Goal: Task Accomplishment & Management: Use online tool/utility

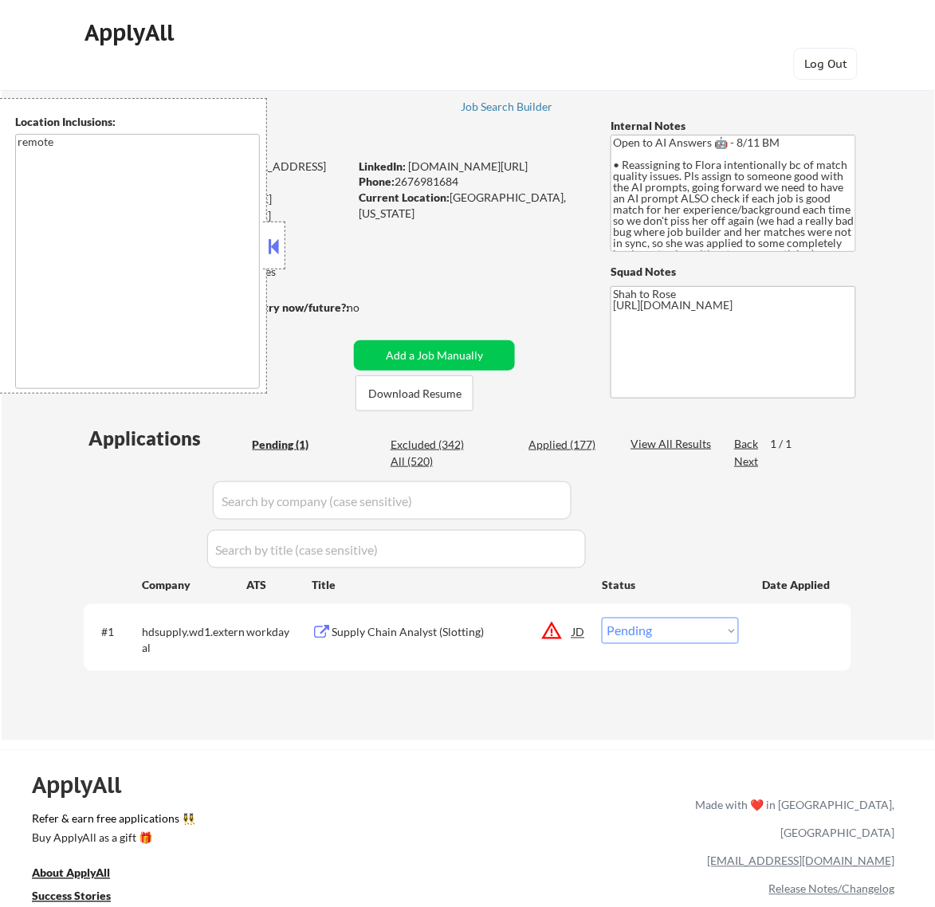
click at [280, 249] on button at bounding box center [274, 246] width 18 height 24
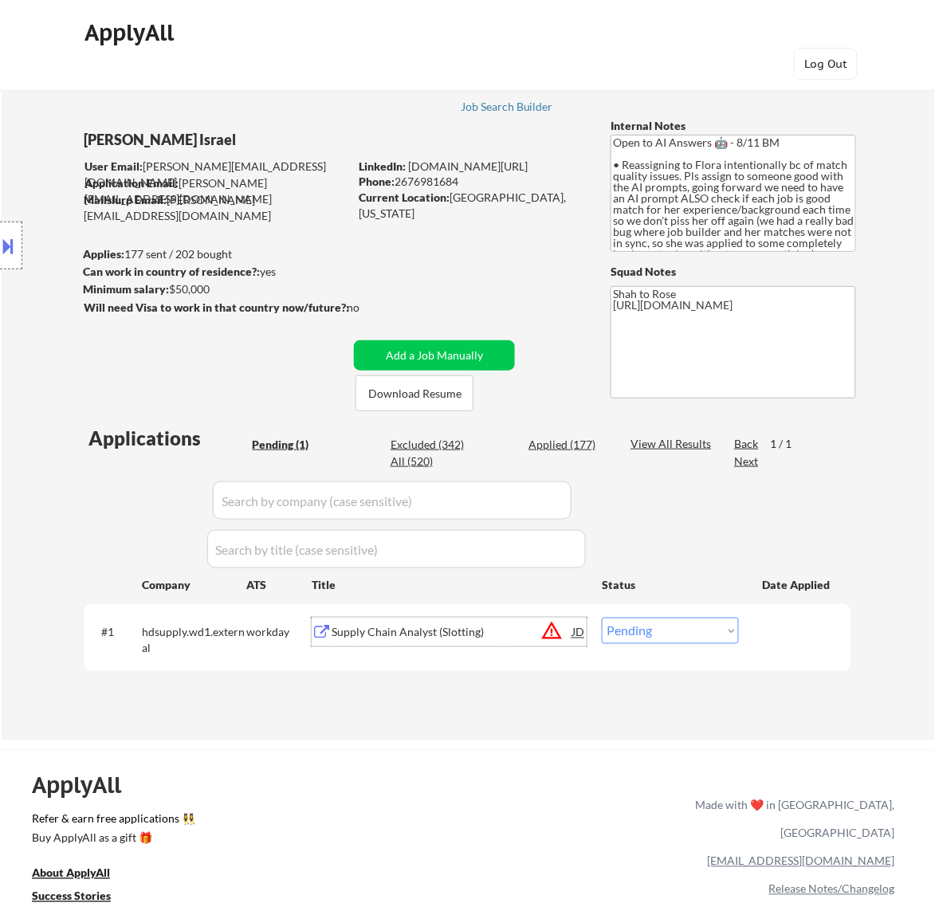
click at [492, 639] on div "Supply Chain Analyst (Slotting)" at bounding box center [452, 633] width 241 height 16
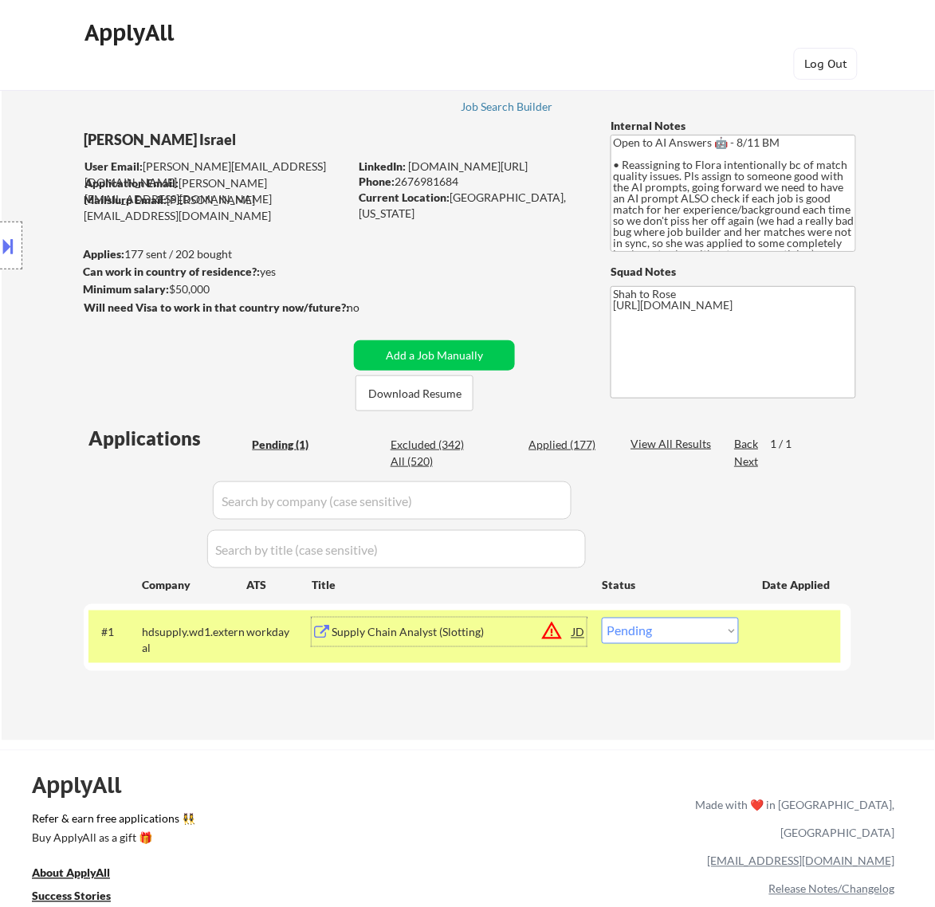
drag, startPoint x: 704, startPoint y: 628, endPoint x: 704, endPoint y: 643, distance: 14.4
click at [704, 631] on select "Choose an option... Pending Applied Excluded (Questions) Excluded (Expired) Exc…" at bounding box center [670, 631] width 137 height 26
select select ""excluded__expired_""
click at [602, 618] on select "Choose an option... Pending Applied Excluded (Questions) Excluded (Expired) Exc…" at bounding box center [670, 631] width 137 height 26
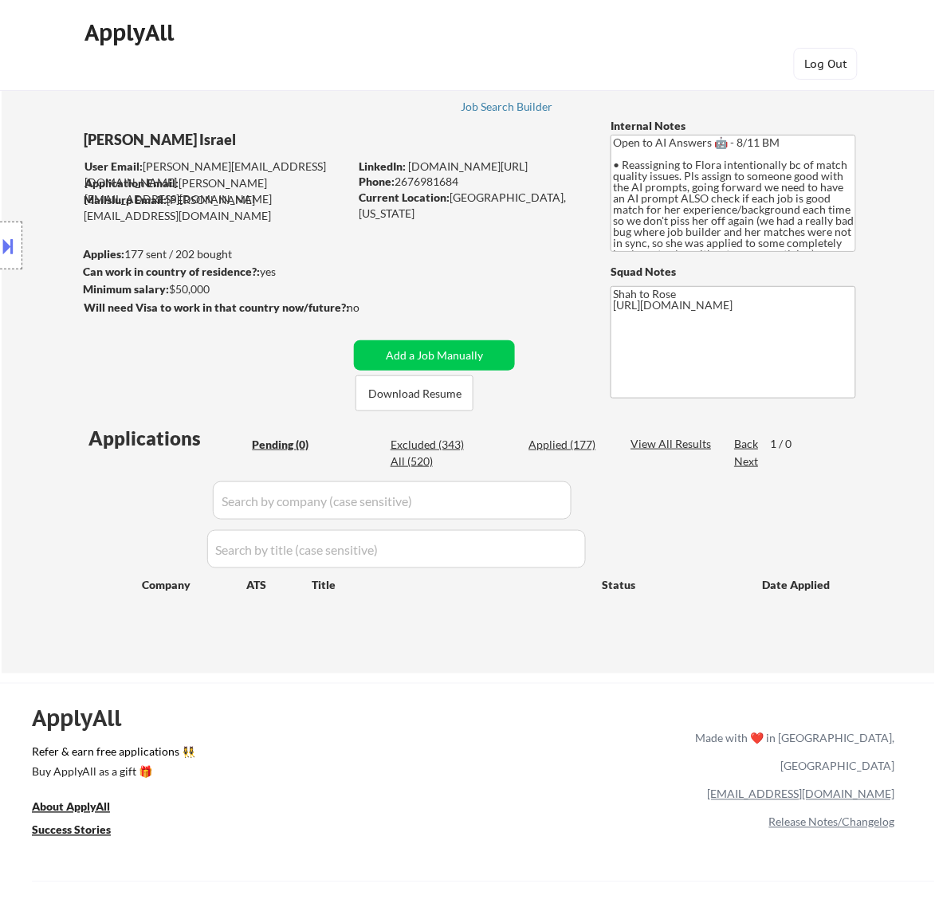
click at [556, 439] on div "Applied (177)" at bounding box center [569, 445] width 80 height 16
click at [527, 504] on input "input" at bounding box center [392, 501] width 359 height 38
paste input "emcm"
type input "emcm"
select select ""applied""
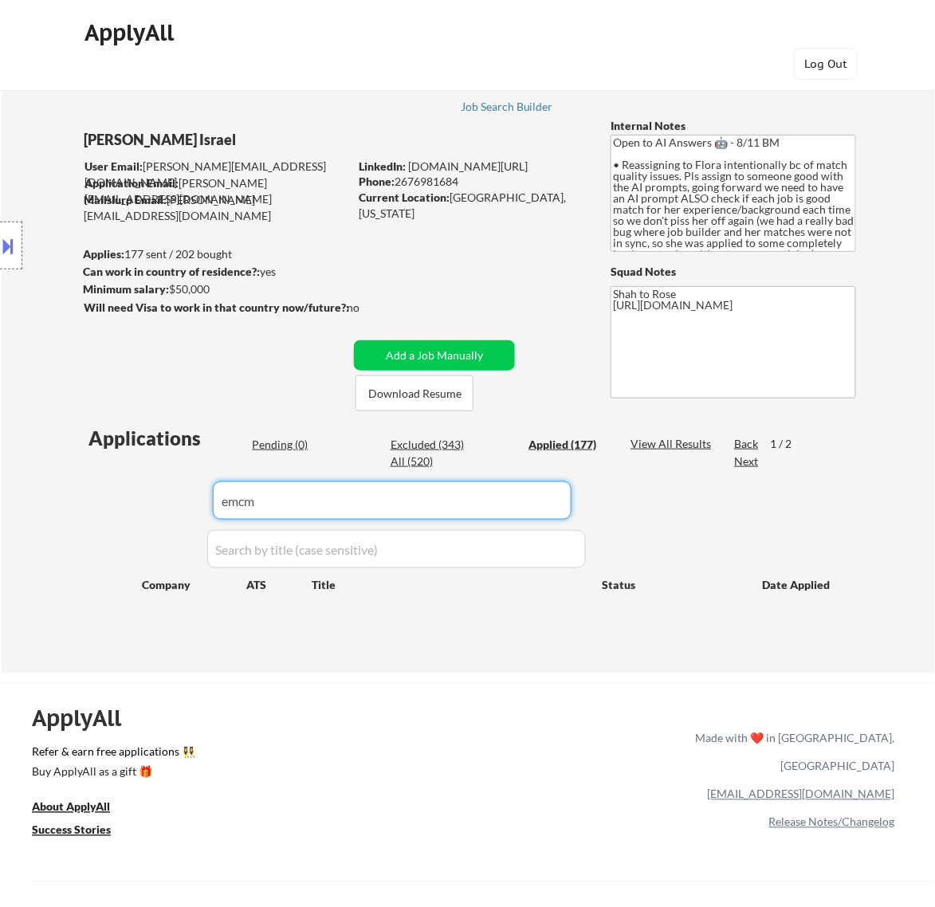
select select ""applied""
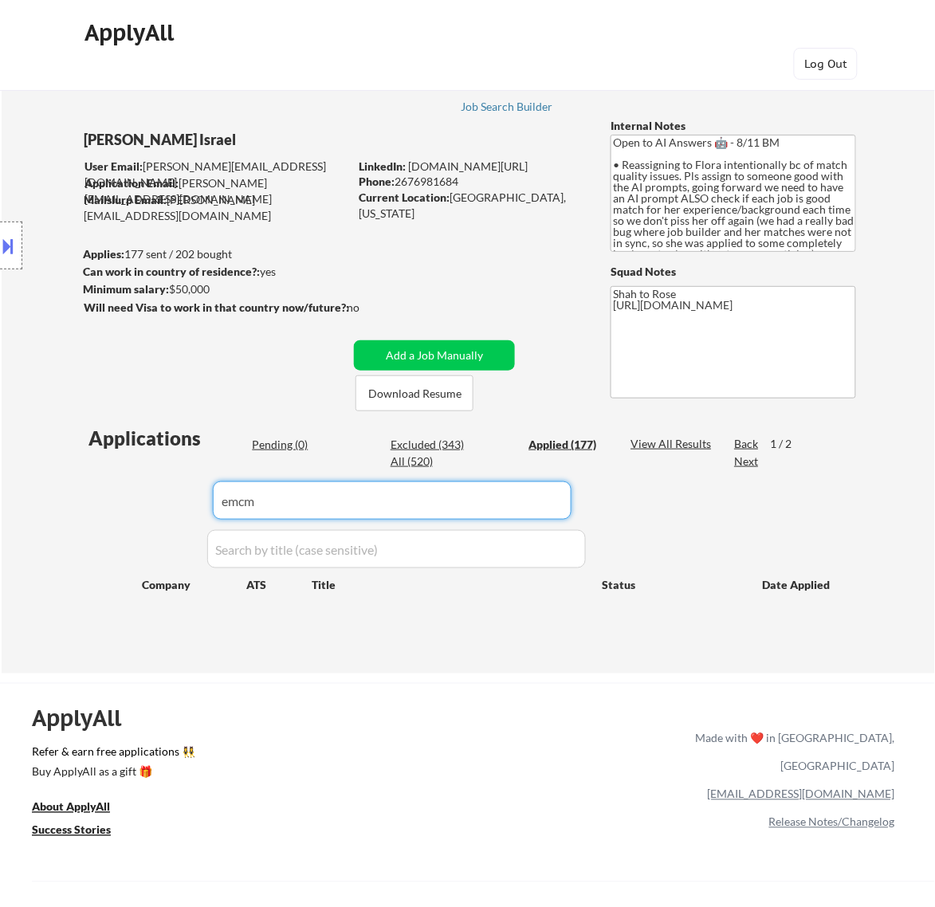
select select ""applied""
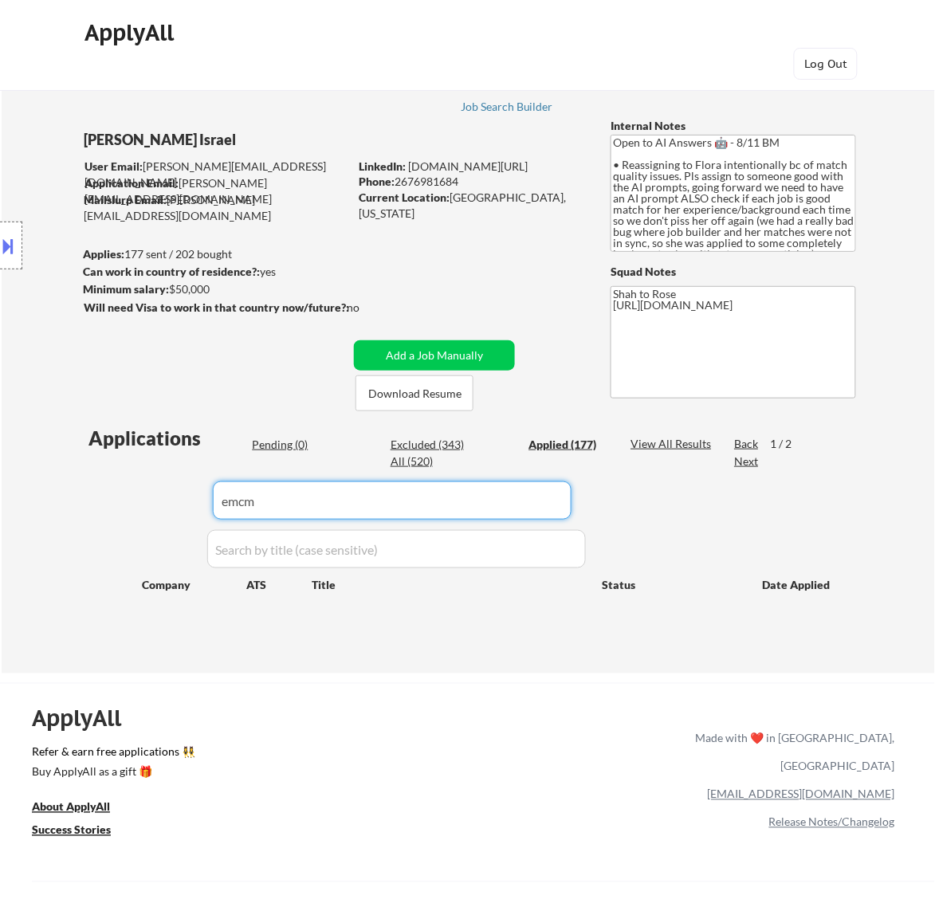
select select ""applied""
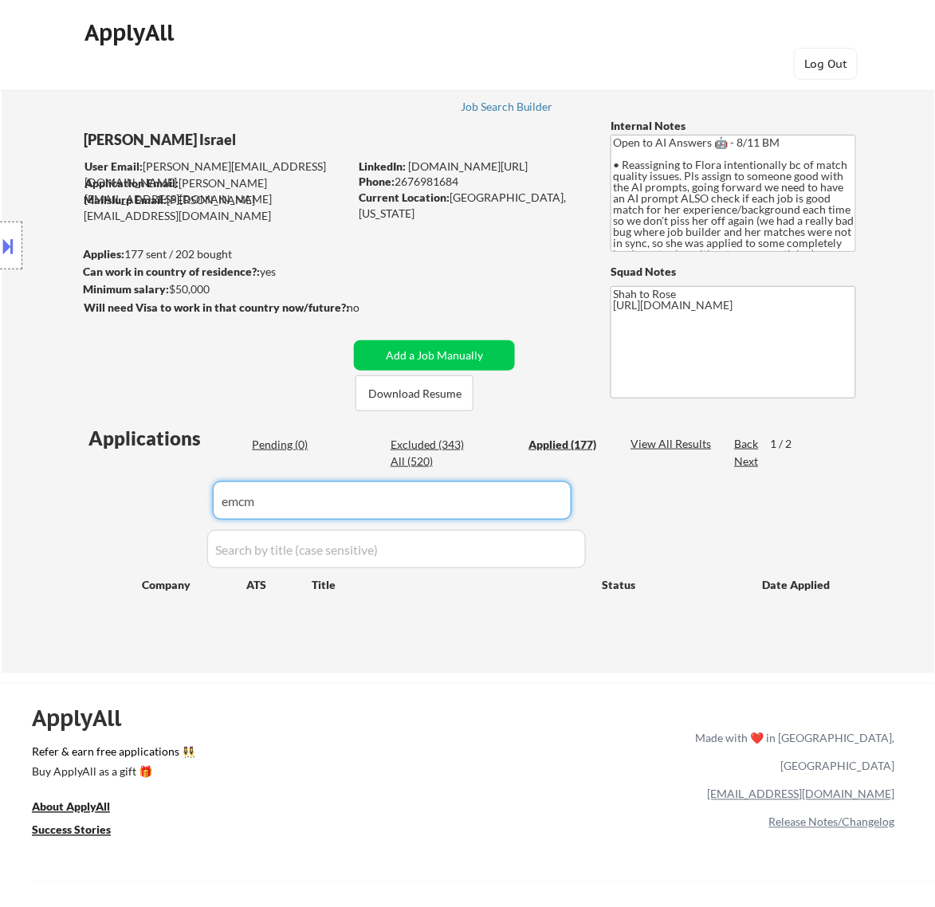
select select ""applied""
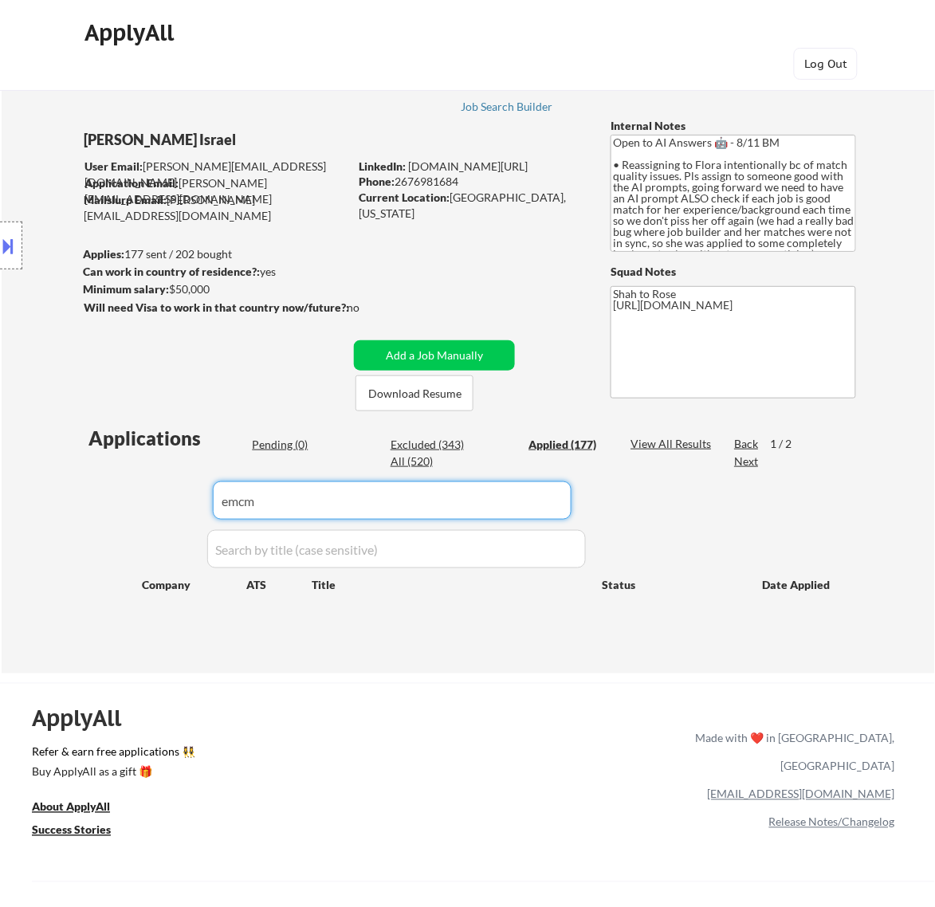
select select ""applied""
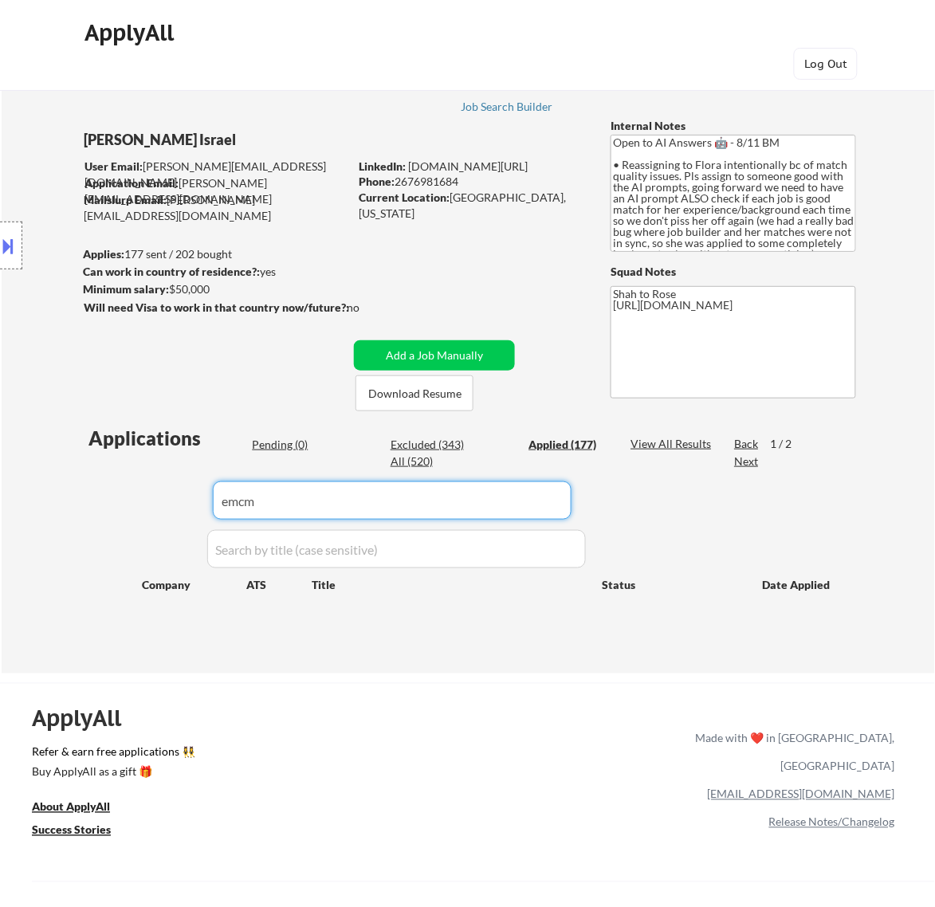
select select ""applied""
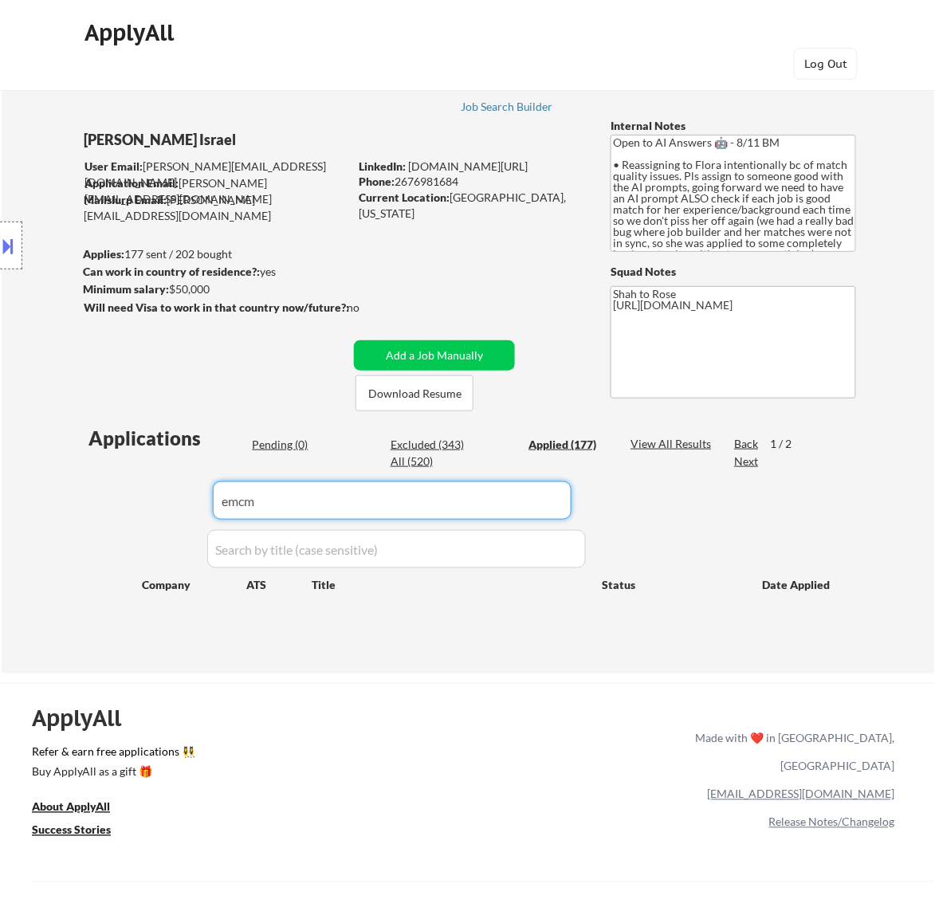
select select ""applied""
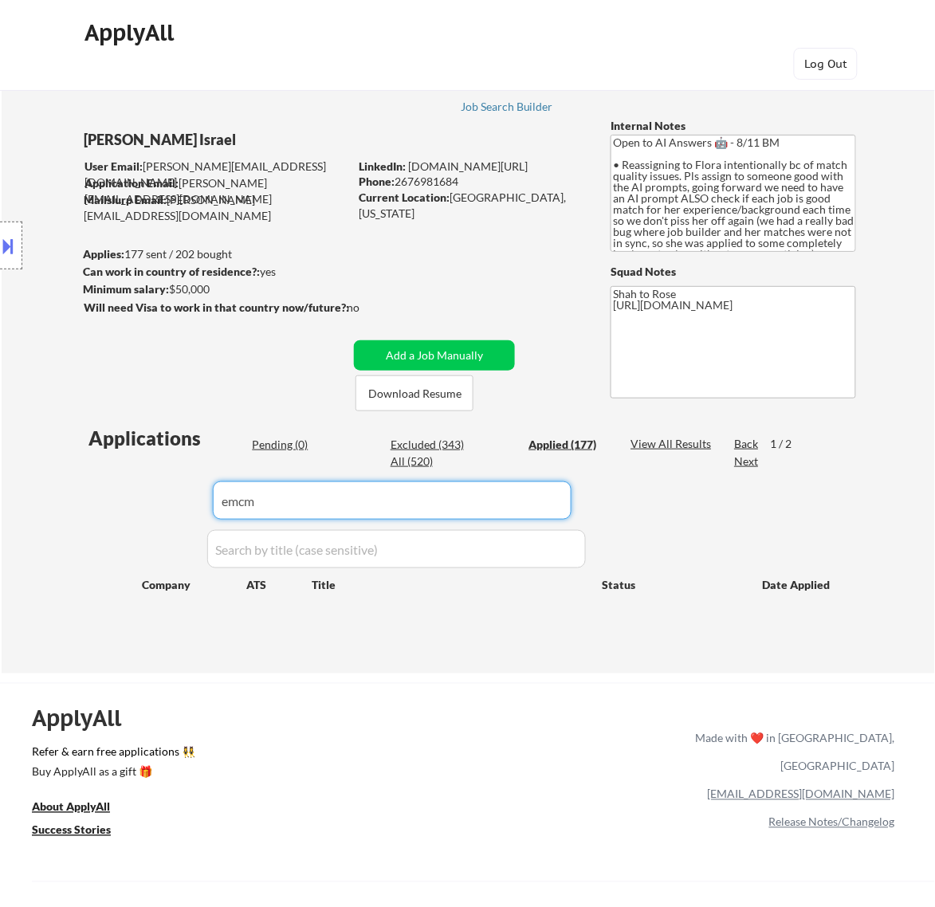
select select ""applied""
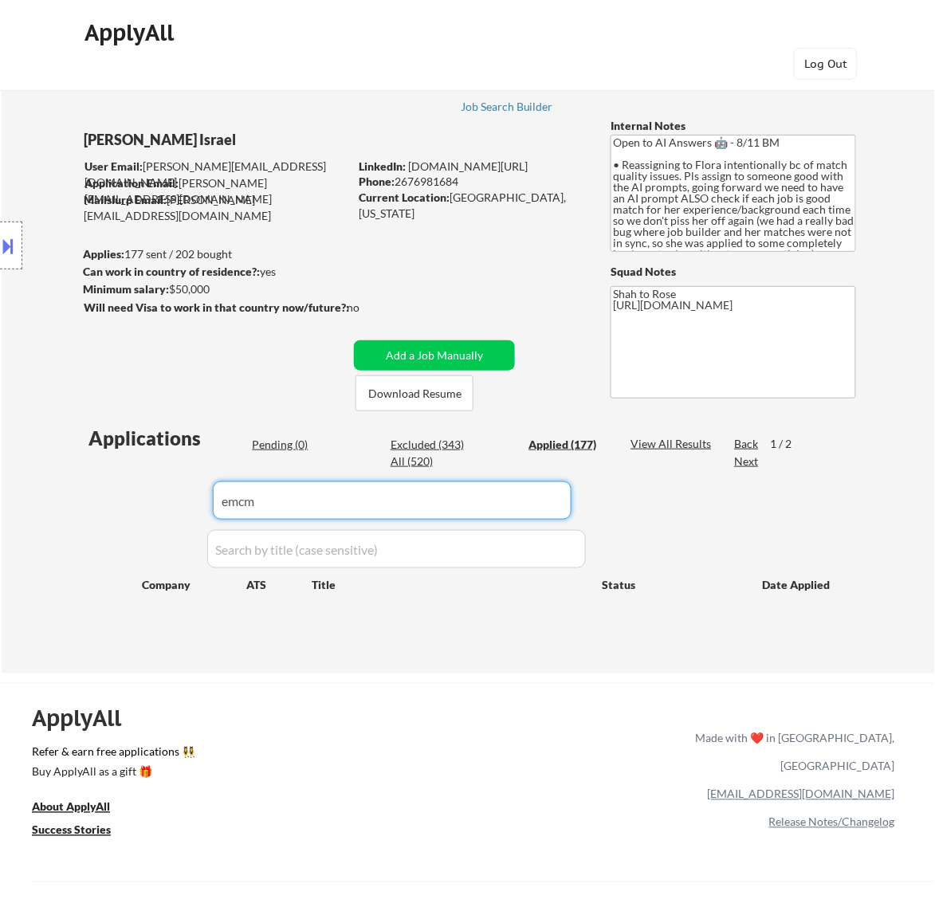
select select ""applied""
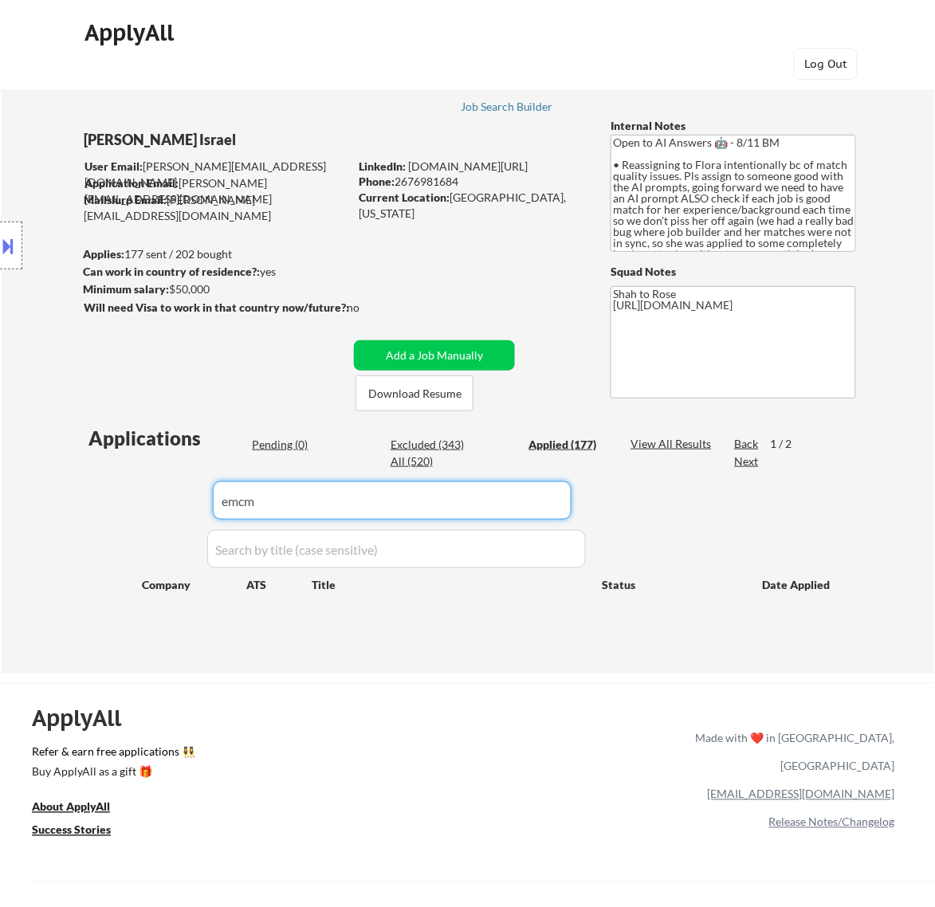
select select ""applied""
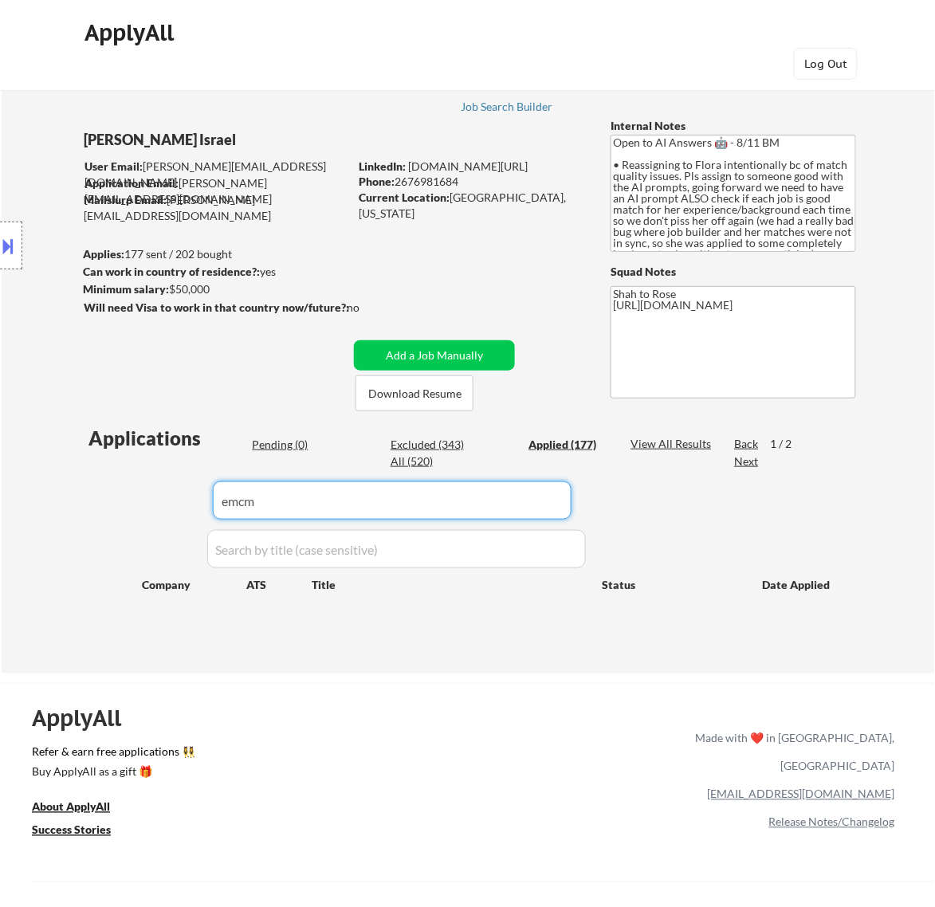
select select ""applied""
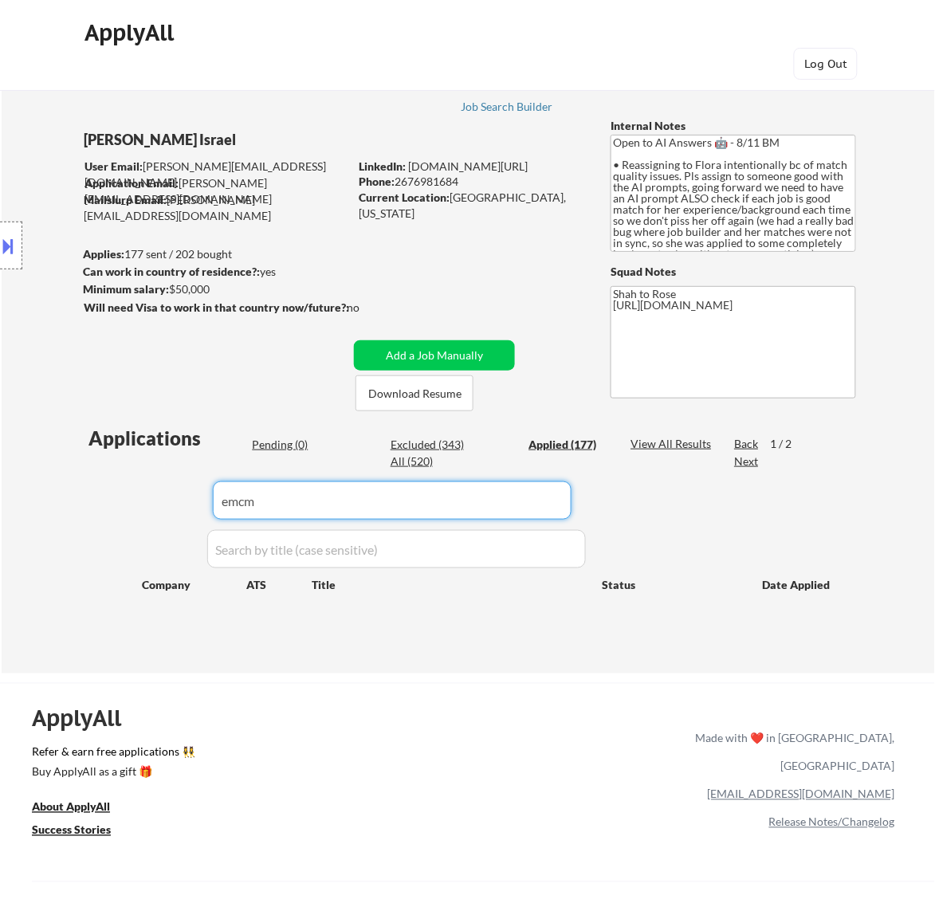
select select ""applied""
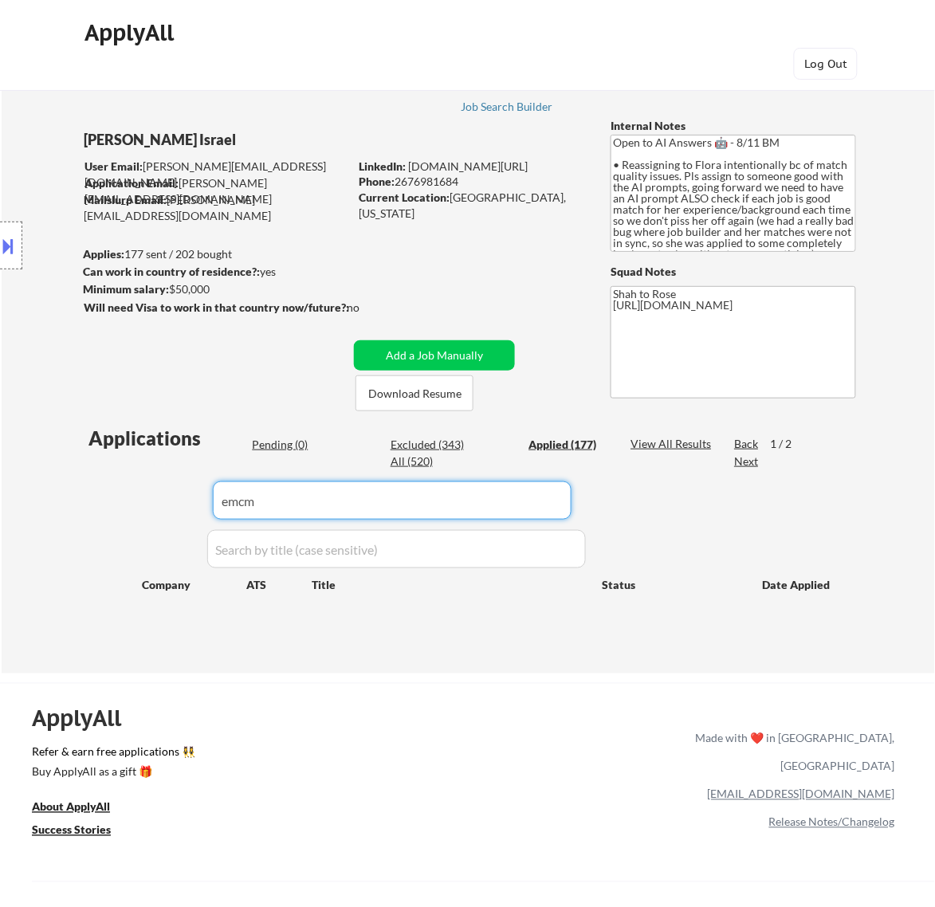
select select ""applied""
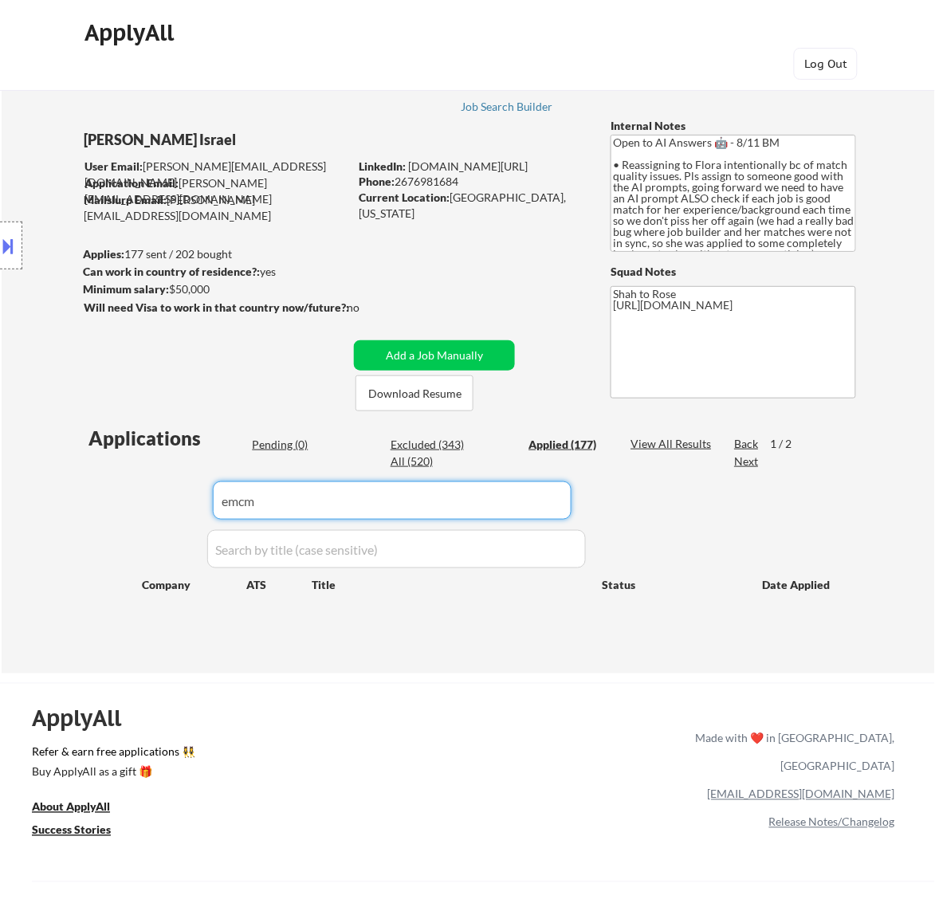
select select ""applied""
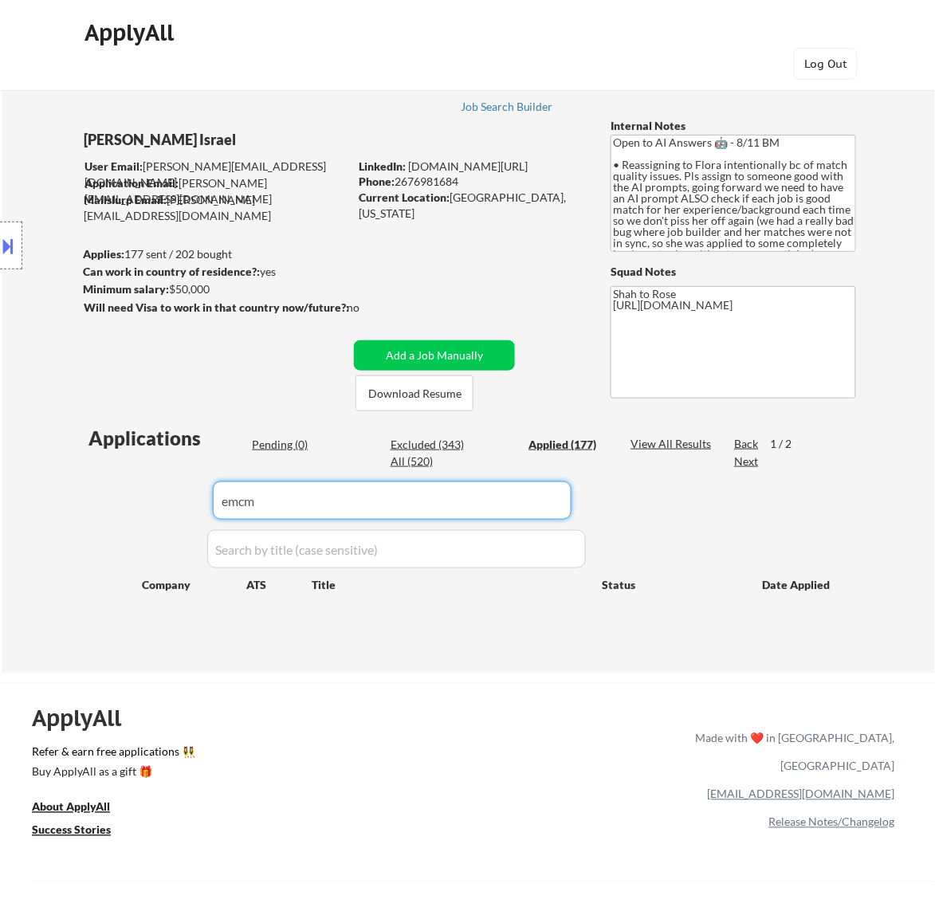
select select ""applied""
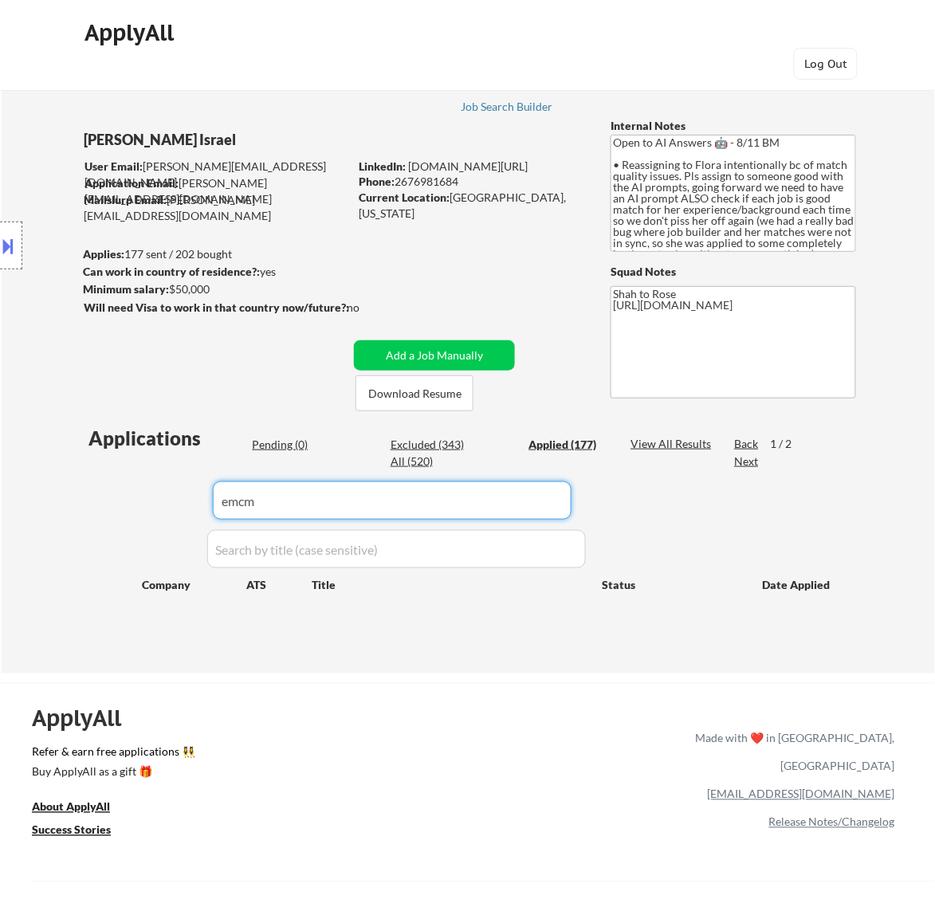
select select ""applied""
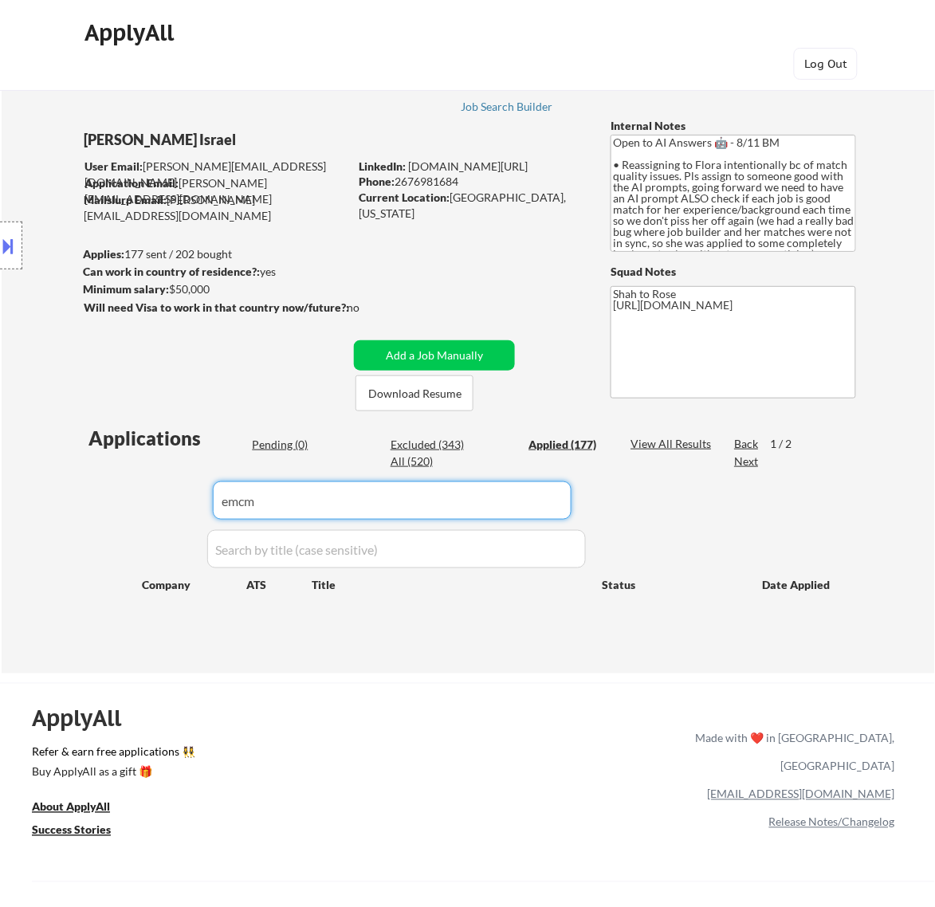
select select ""applied""
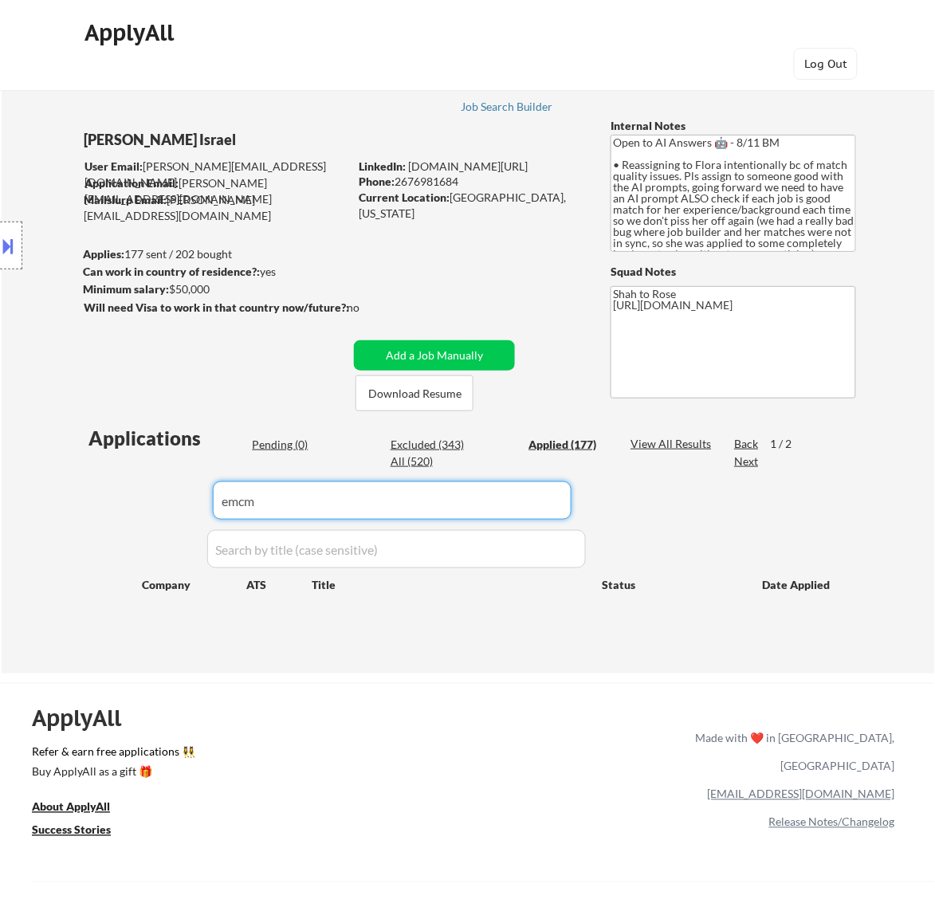
select select ""applied""
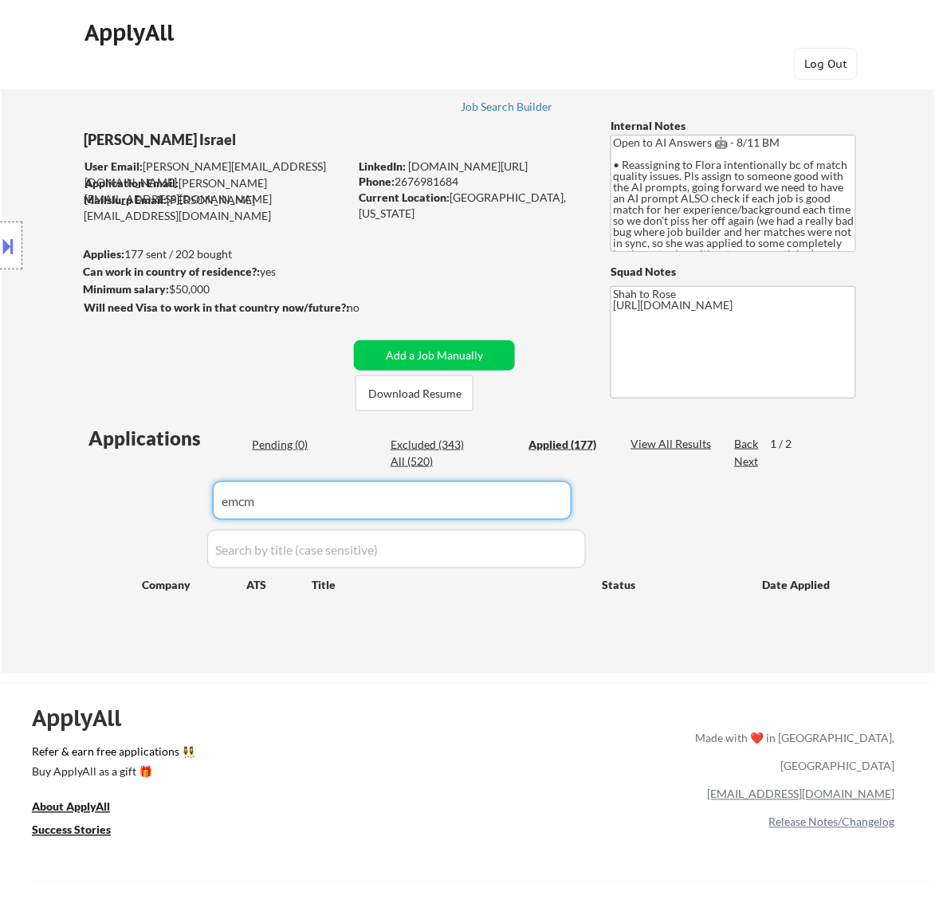
select select ""applied""
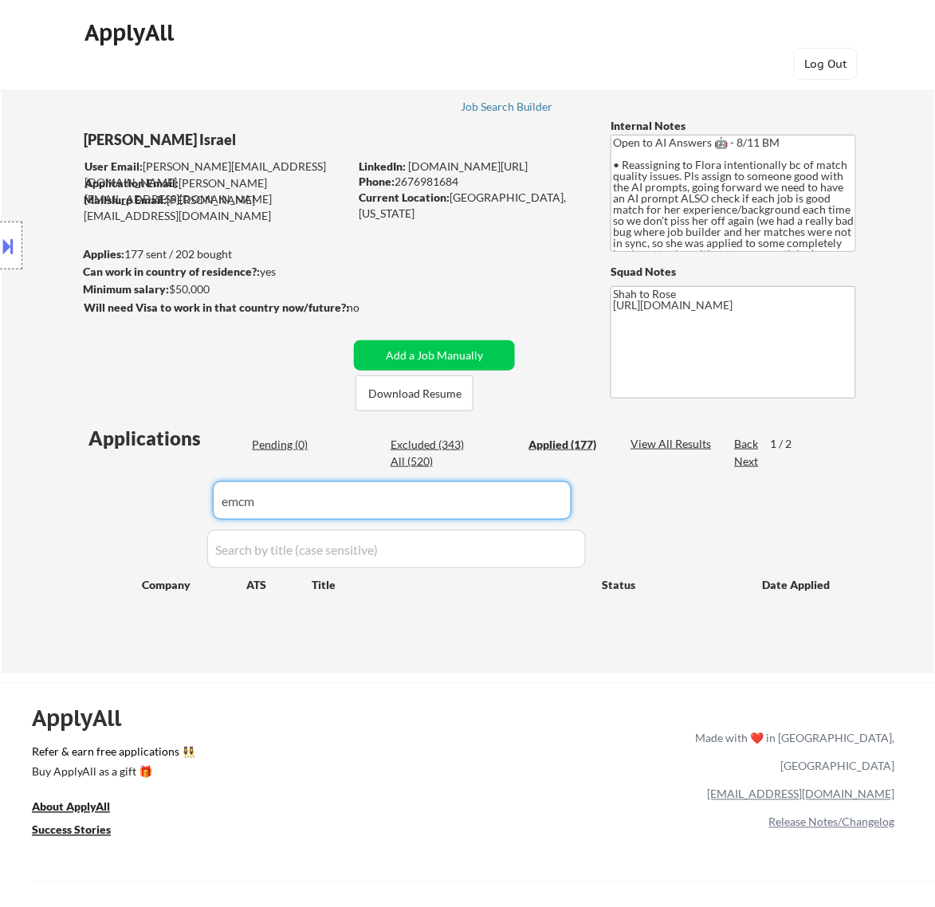
select select ""applied""
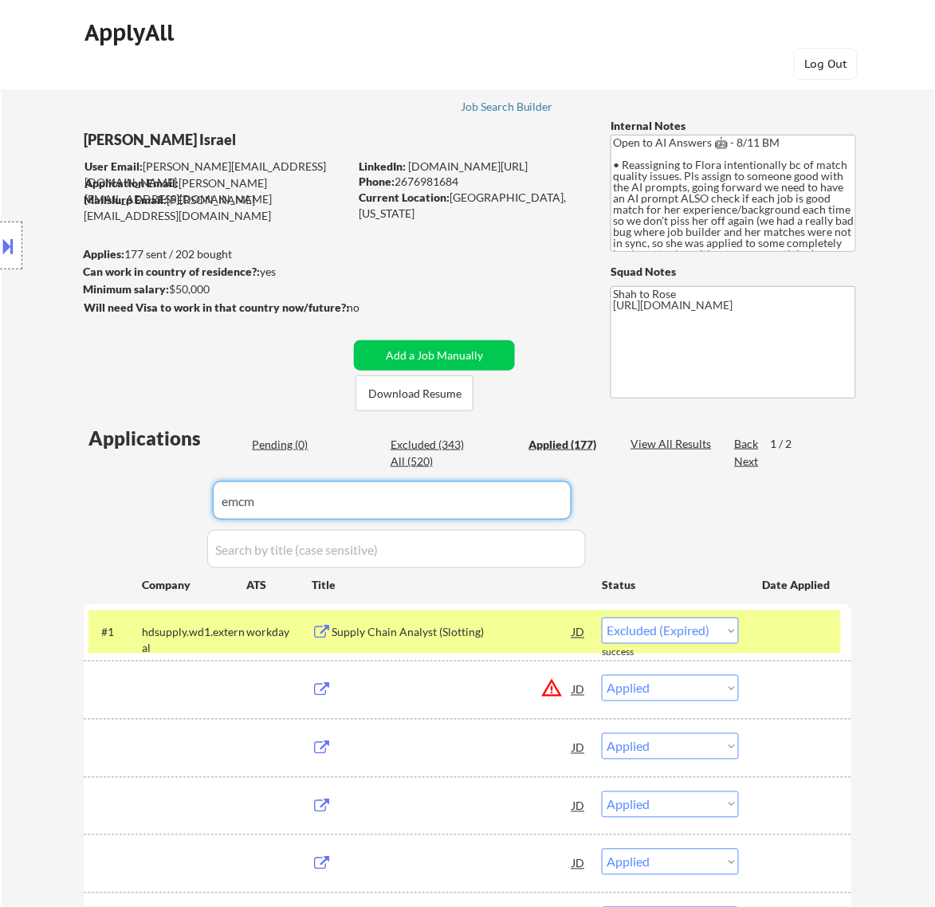
select select ""applied""
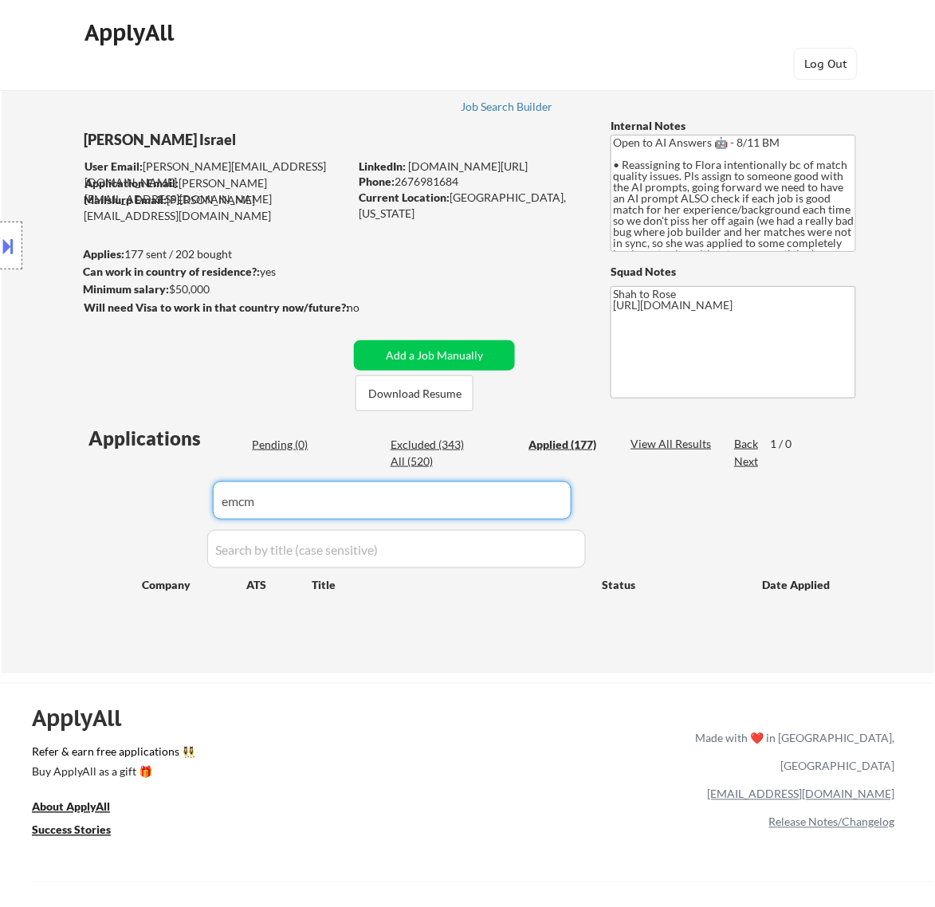
drag, startPoint x: 376, startPoint y: 508, endPoint x: 85, endPoint y: 521, distance: 292.1
click at [85, 521] on div "Applications Pending (0) Excluded (343) Applied (177) All (520) View All Result…" at bounding box center [468, 534] width 768 height 218
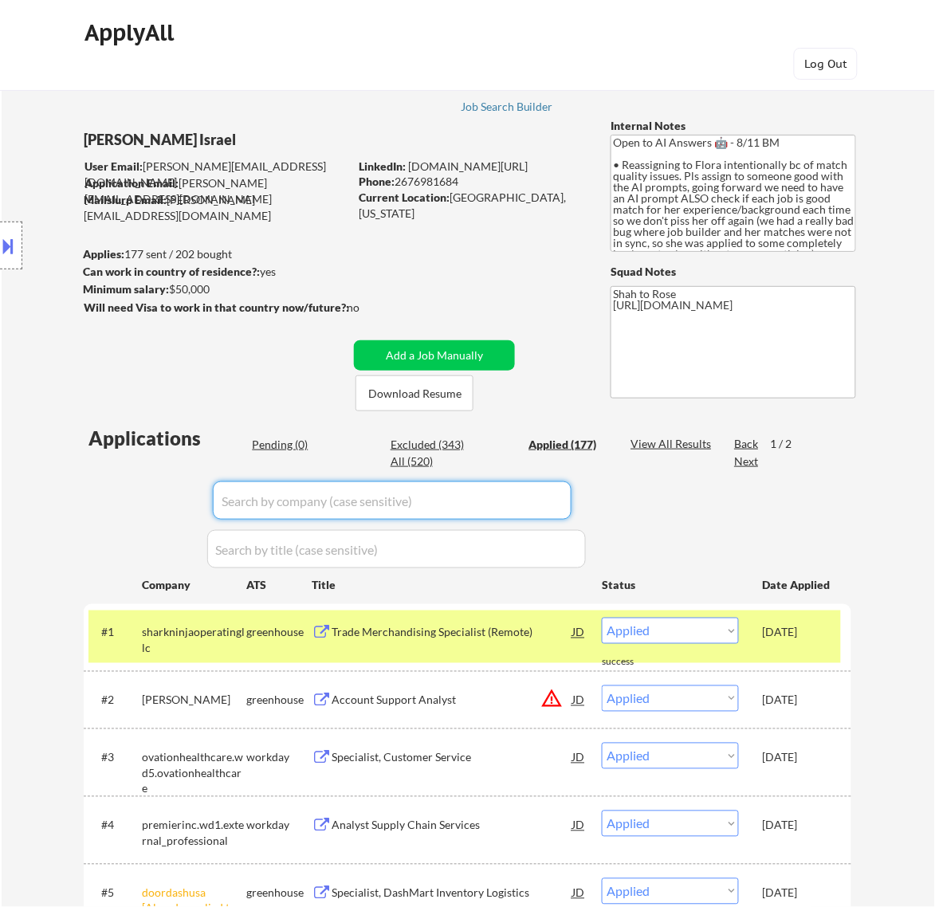
click at [284, 443] on div "Pending (0)" at bounding box center [292, 445] width 80 height 16
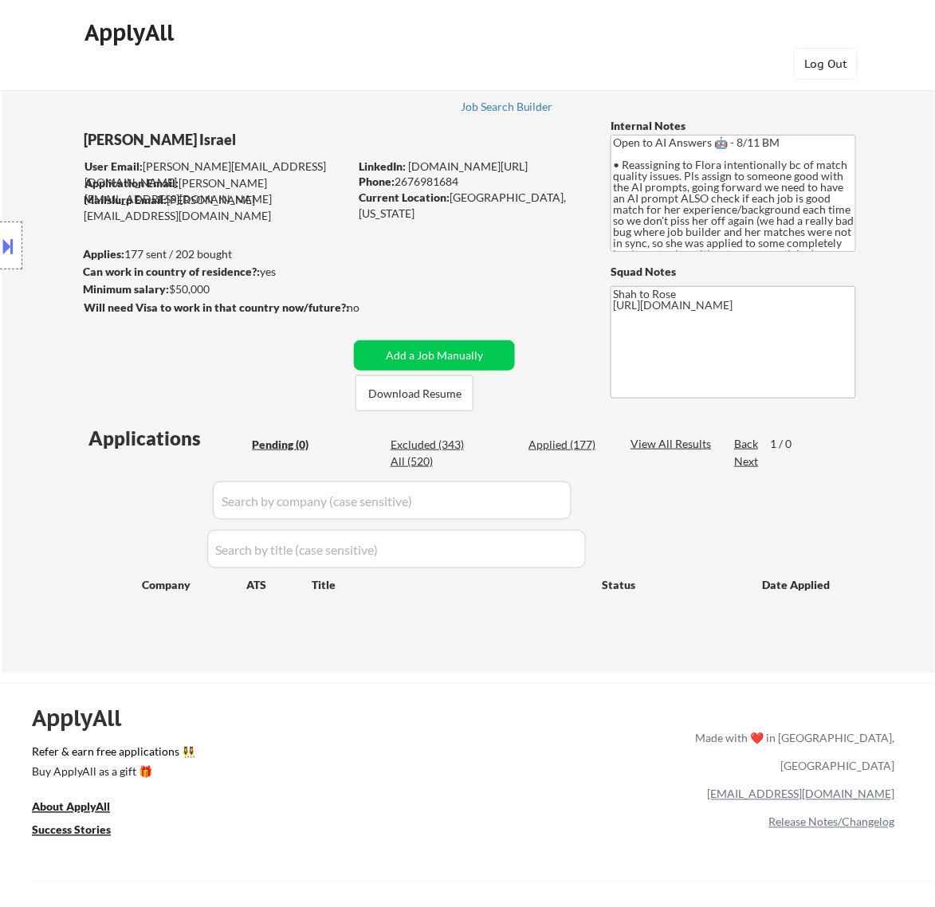
drag, startPoint x: 460, startPoint y: 182, endPoint x: 395, endPoint y: 180, distance: 64.6
click at [395, 179] on div "Phone: 2676981684" at bounding box center [472, 182] width 226 height 16
copy div "2676981684"
click at [467, 333] on div "← Return to /applysquad Mailslurp Inbox Job Search Builder Nayeli Israel User E…" at bounding box center [468, 362] width 796 height 597
click at [464, 364] on button "Add a Job Manually" at bounding box center [434, 355] width 161 height 30
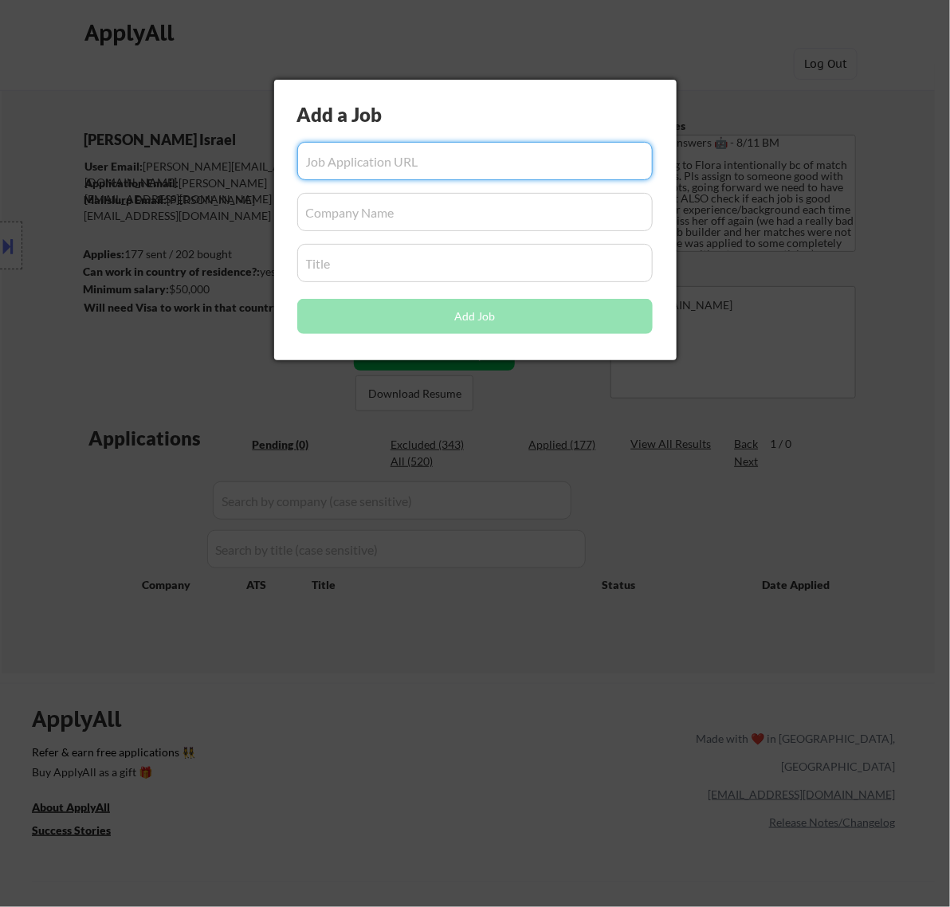
paste input "https://emcm.fa.us2.oraclecloud.com/hcmUI/CandidateExperience/en/sites/WMCareer…"
type input "https://emcm.fa.us2.oraclecloud.com/hcmUI/CandidateExperience/en/sites/WMCareer…"
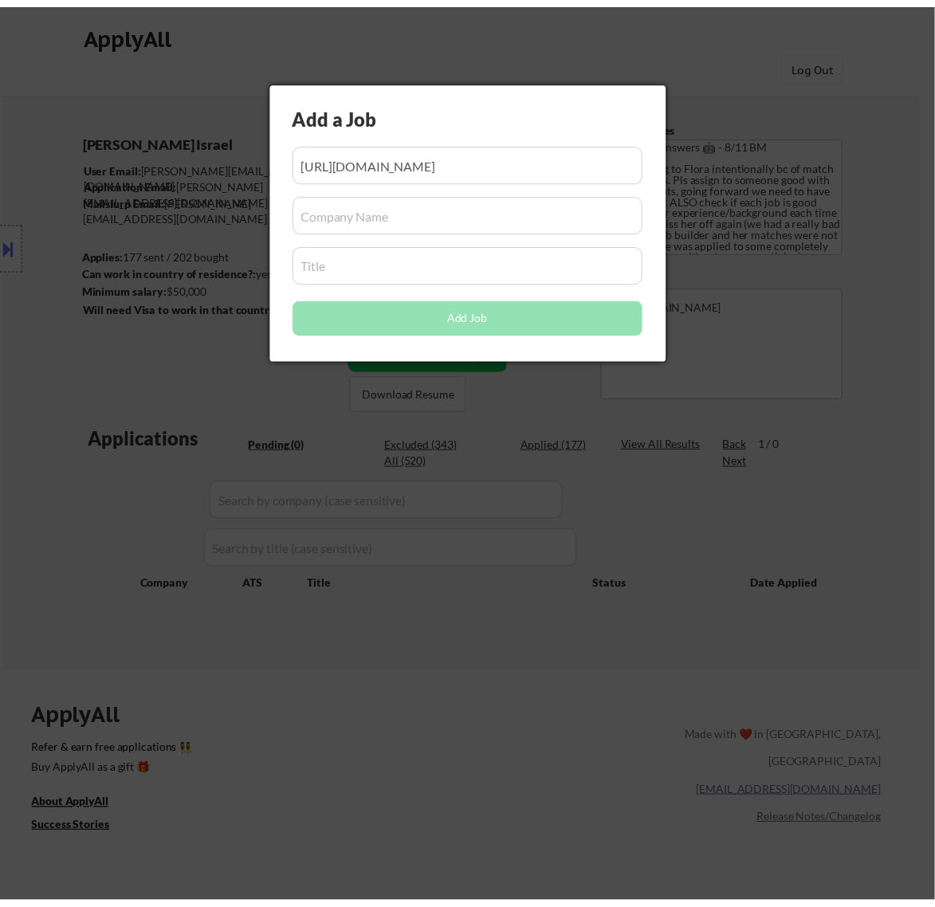
scroll to position [0, 0]
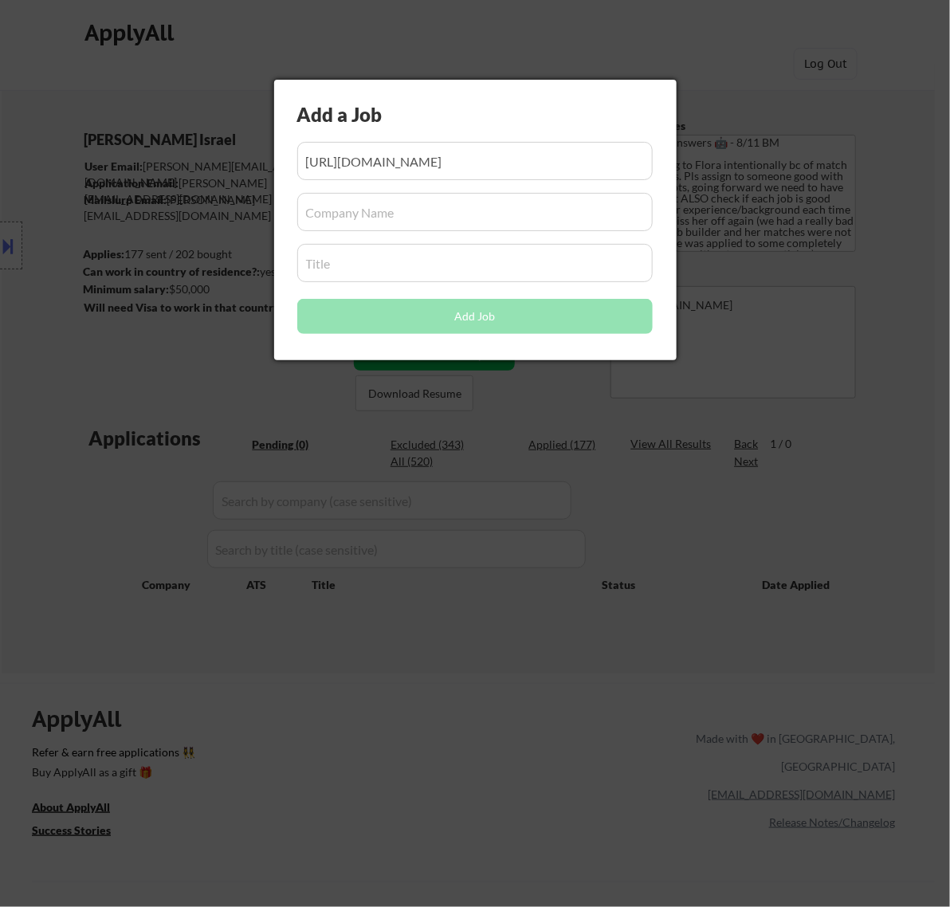
click at [736, 409] on div at bounding box center [475, 453] width 950 height 907
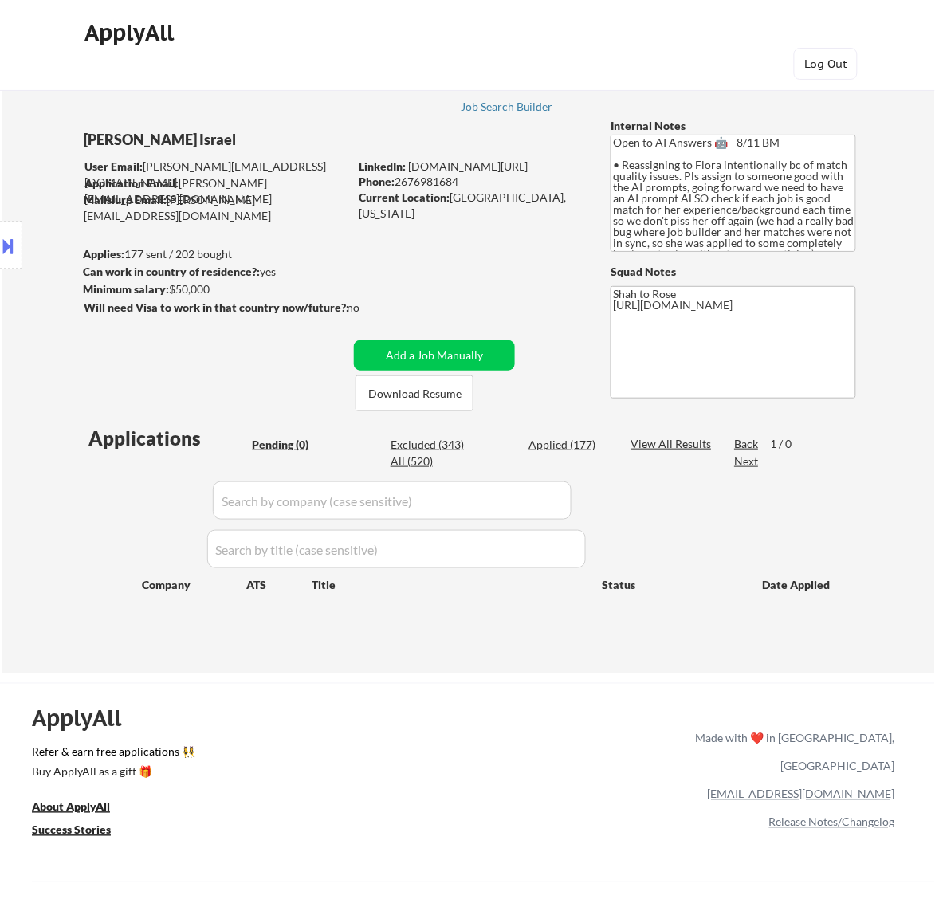
click at [566, 445] on div "Applied (177)" at bounding box center [569, 445] width 80 height 16
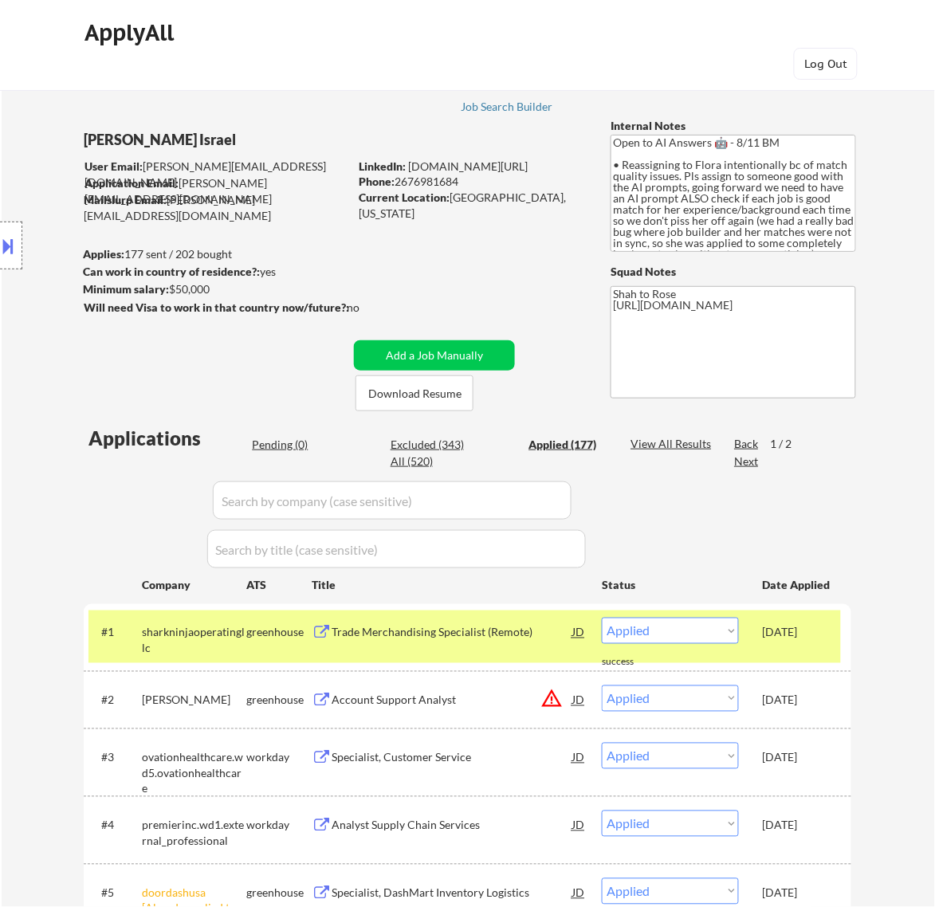
click at [555, 490] on input "input" at bounding box center [392, 501] width 359 height 38
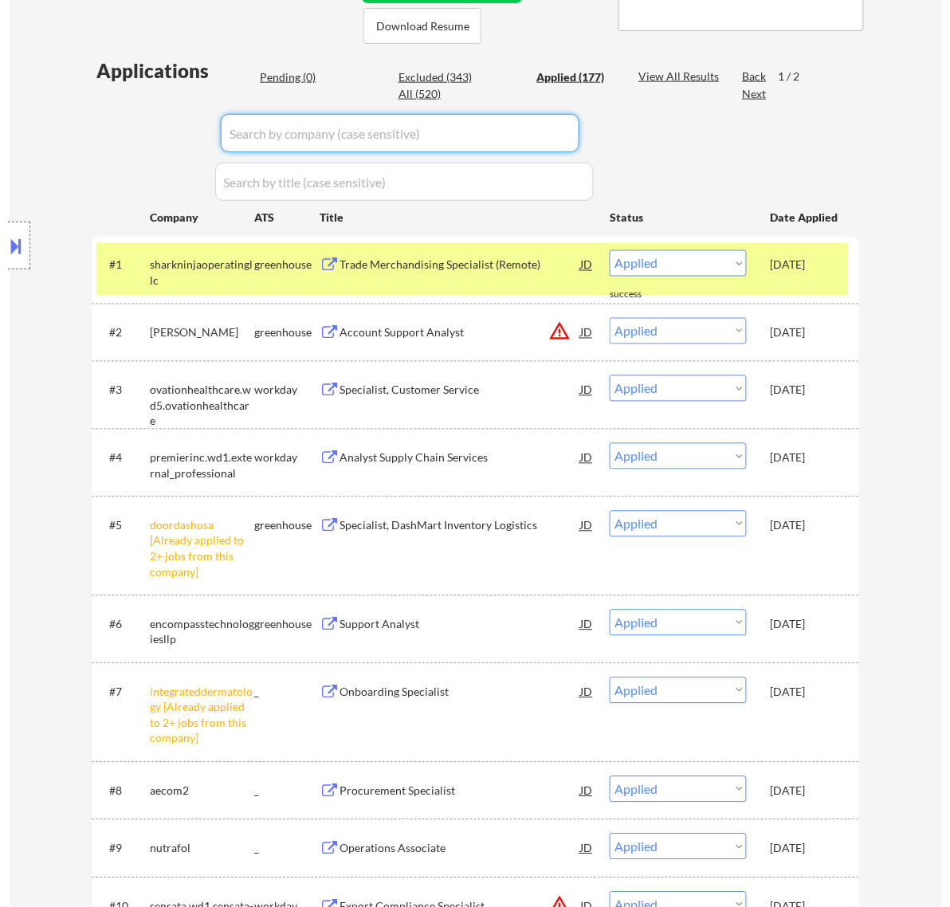
scroll to position [299, 0]
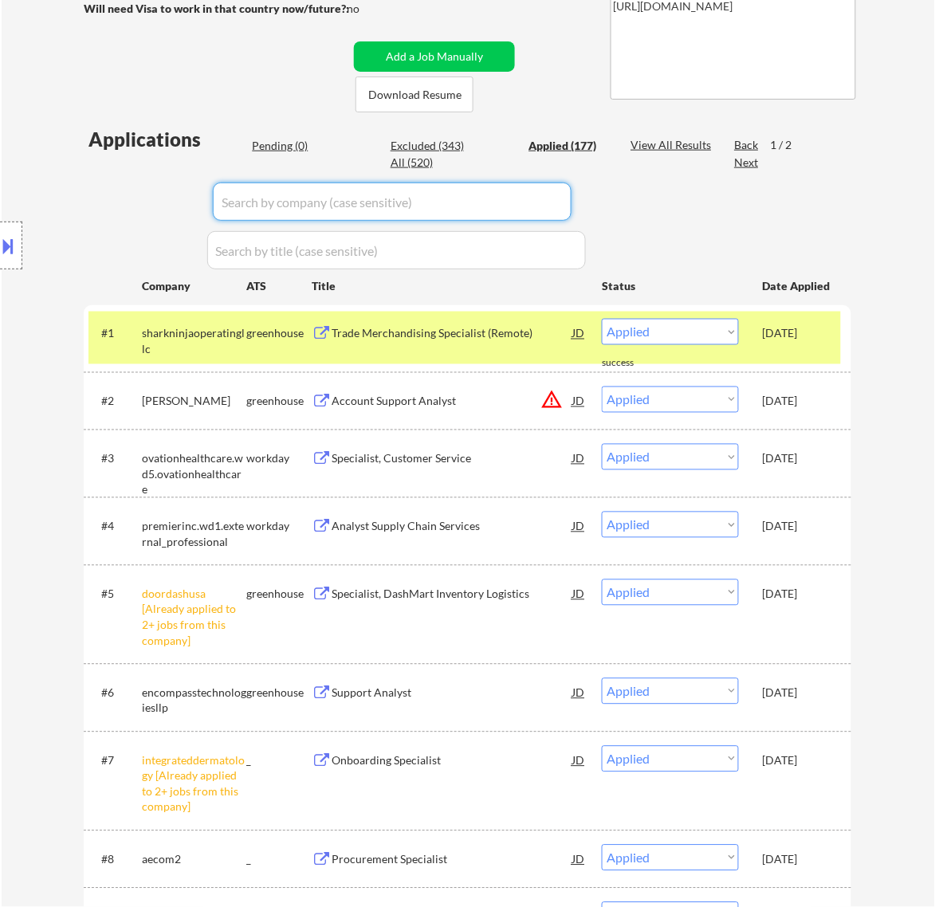
click at [284, 148] on div "Location Inclusions: remote" at bounding box center [142, 246] width 285 height 296
click at [296, 149] on div "Pending (0)" at bounding box center [292, 146] width 80 height 16
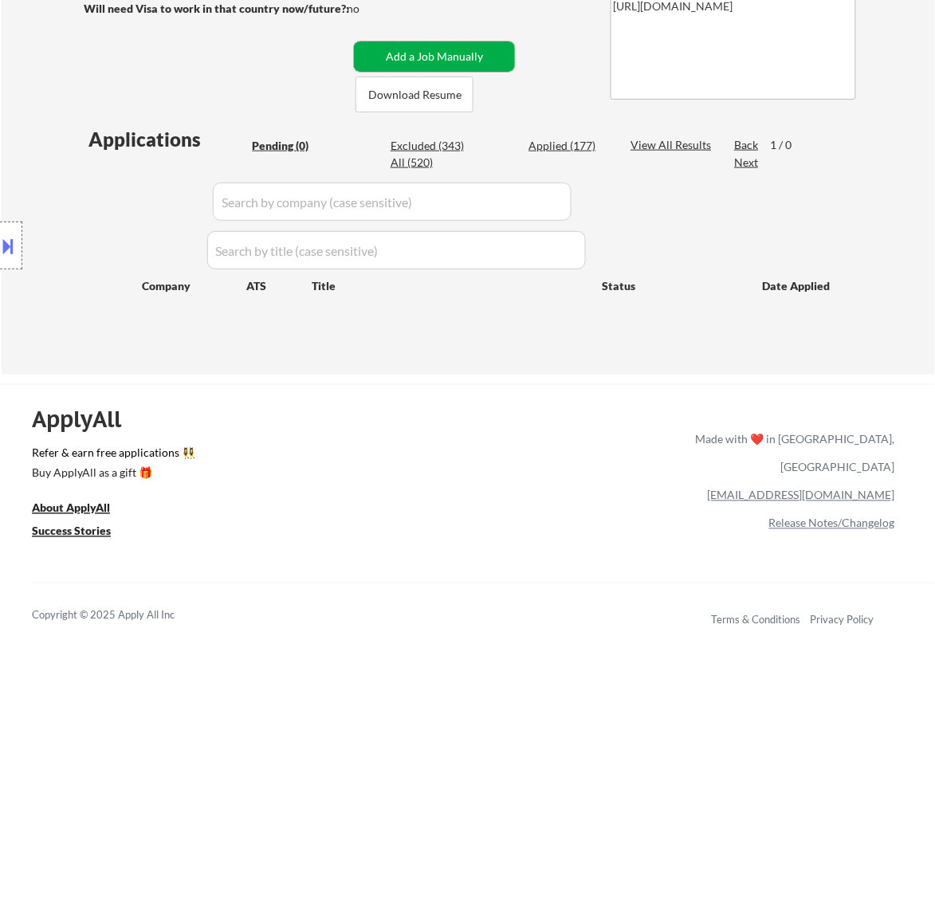
click at [443, 56] on button "Add a Job Manually" at bounding box center [434, 56] width 161 height 30
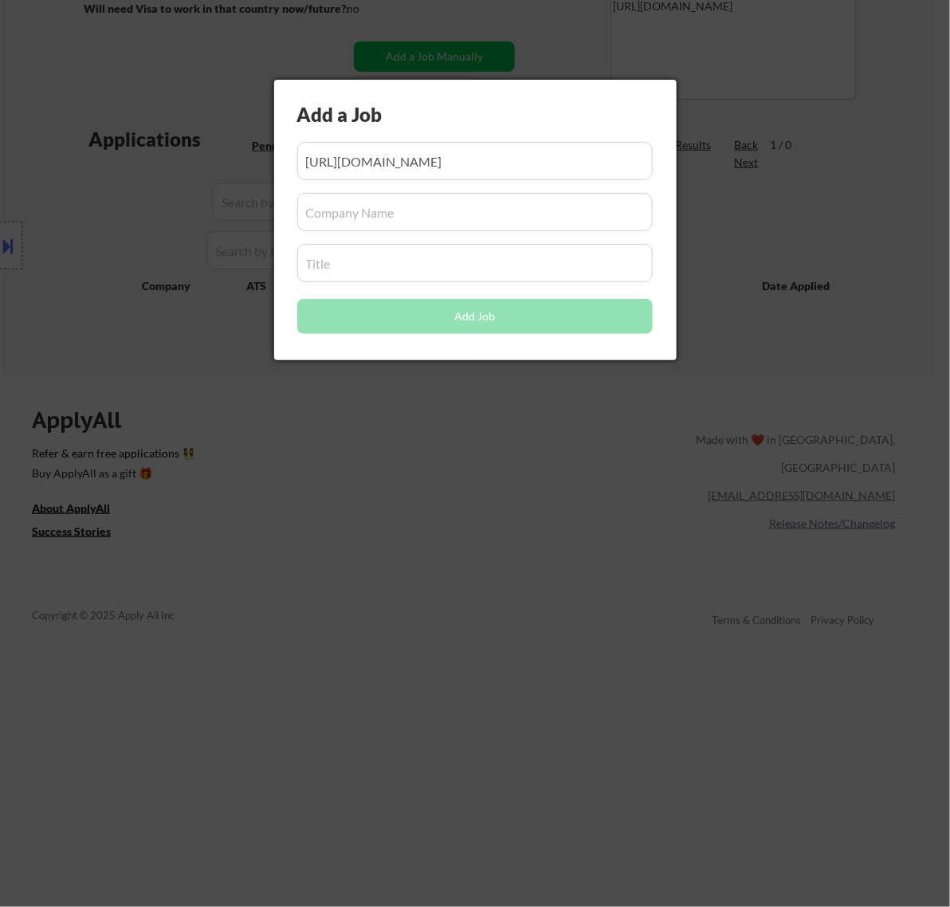
scroll to position [0, 0]
click at [435, 217] on input "input" at bounding box center [475, 212] width 356 height 38
paste input "hcmUI/"
type input "hcmUI"
click at [353, 259] on input "input" at bounding box center [475, 263] width 356 height 38
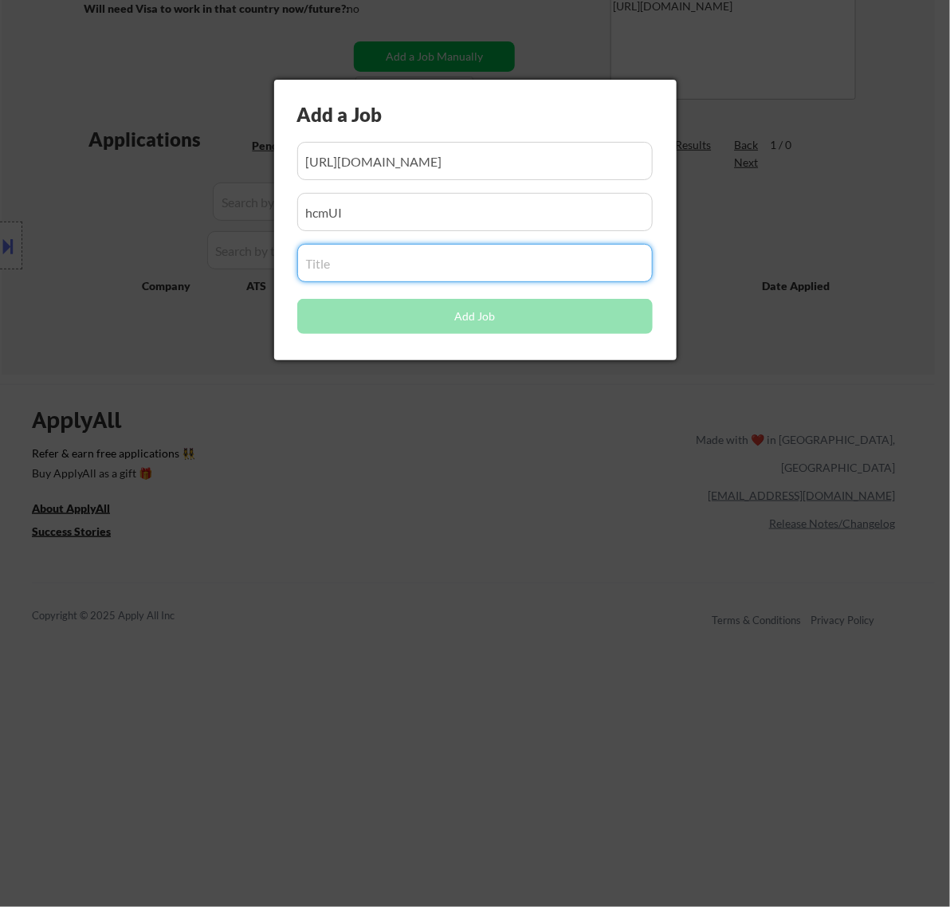
click at [396, 246] on input "input" at bounding box center [475, 263] width 356 height 38
click at [397, 259] on input "input" at bounding box center [475, 263] width 356 height 38
paste input "Material Logistics Coordinator"
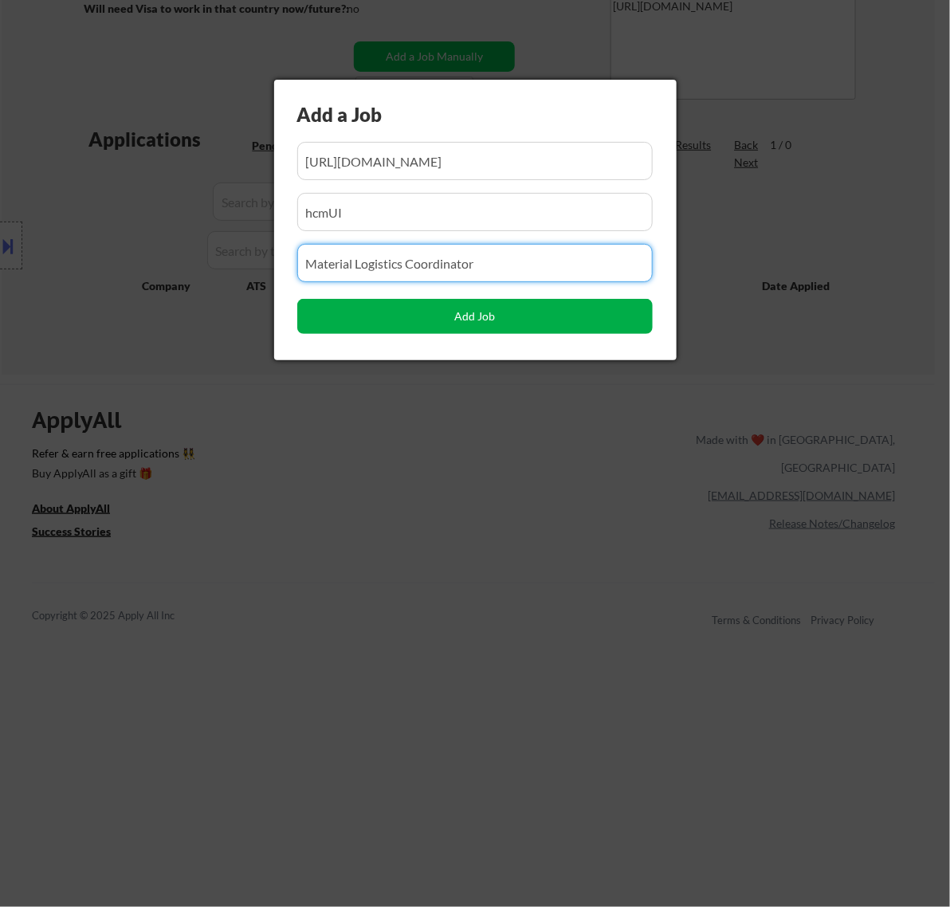
type input "Material Logistics Coordinator"
click at [453, 319] on button "Add Job" at bounding box center [475, 316] width 356 height 35
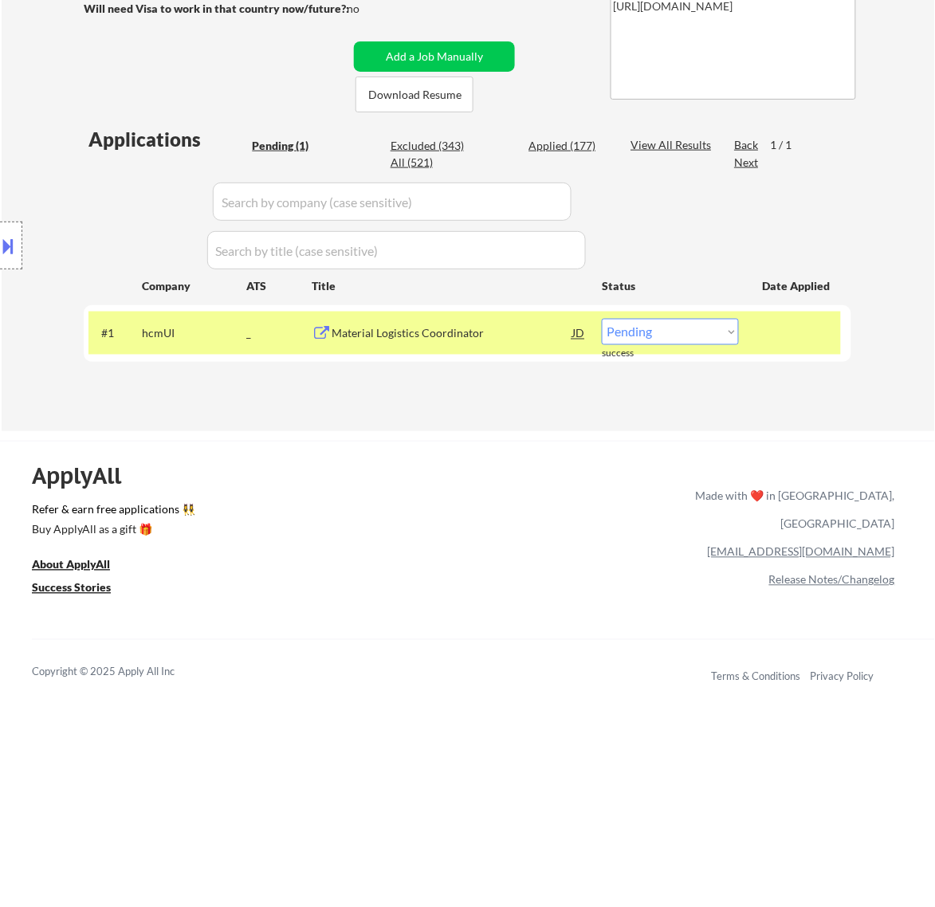
click at [703, 335] on select "Choose an option... Pending Applied Excluded (Questions) Excluded (Expired) Exc…" at bounding box center [670, 332] width 137 height 26
select select ""applied""
click at [602, 319] on select "Choose an option... Pending Applied Excluded (Questions) Excluded (Expired) Exc…" at bounding box center [670, 332] width 137 height 26
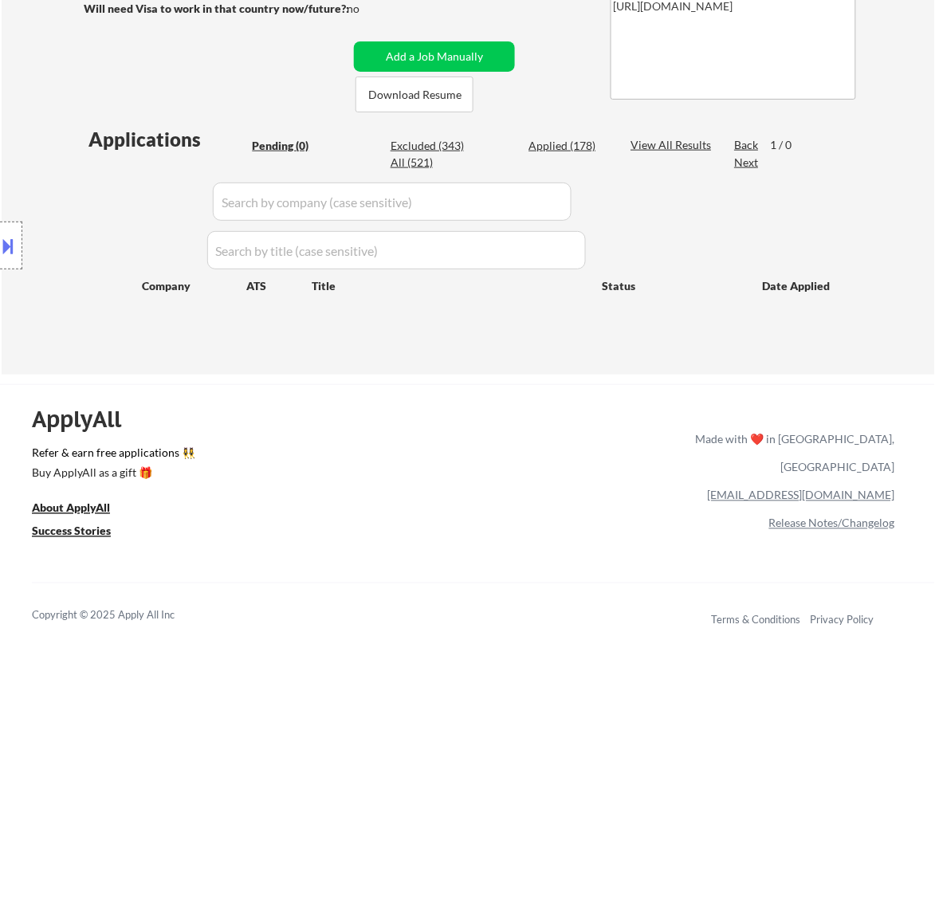
click at [592, 138] on div "Applied (178)" at bounding box center [569, 146] width 80 height 16
click at [590, 140] on div "Applied (178)" at bounding box center [569, 146] width 80 height 16
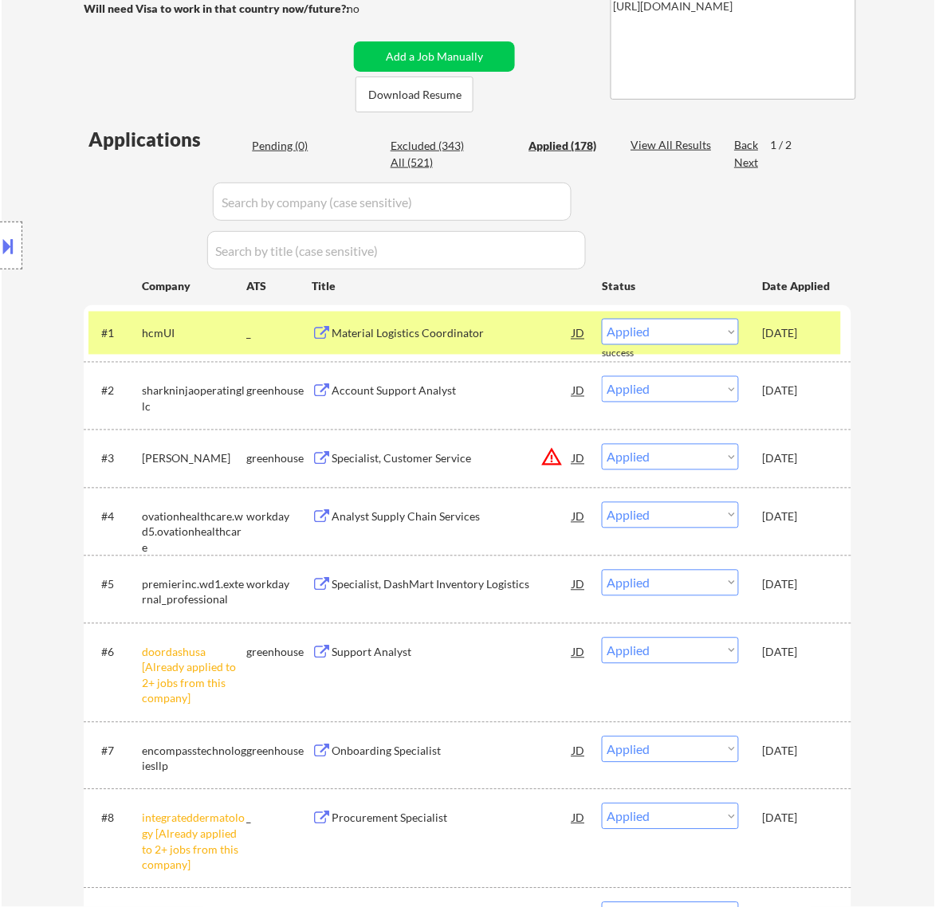
click at [557, 209] on input "input" at bounding box center [392, 202] width 359 height 38
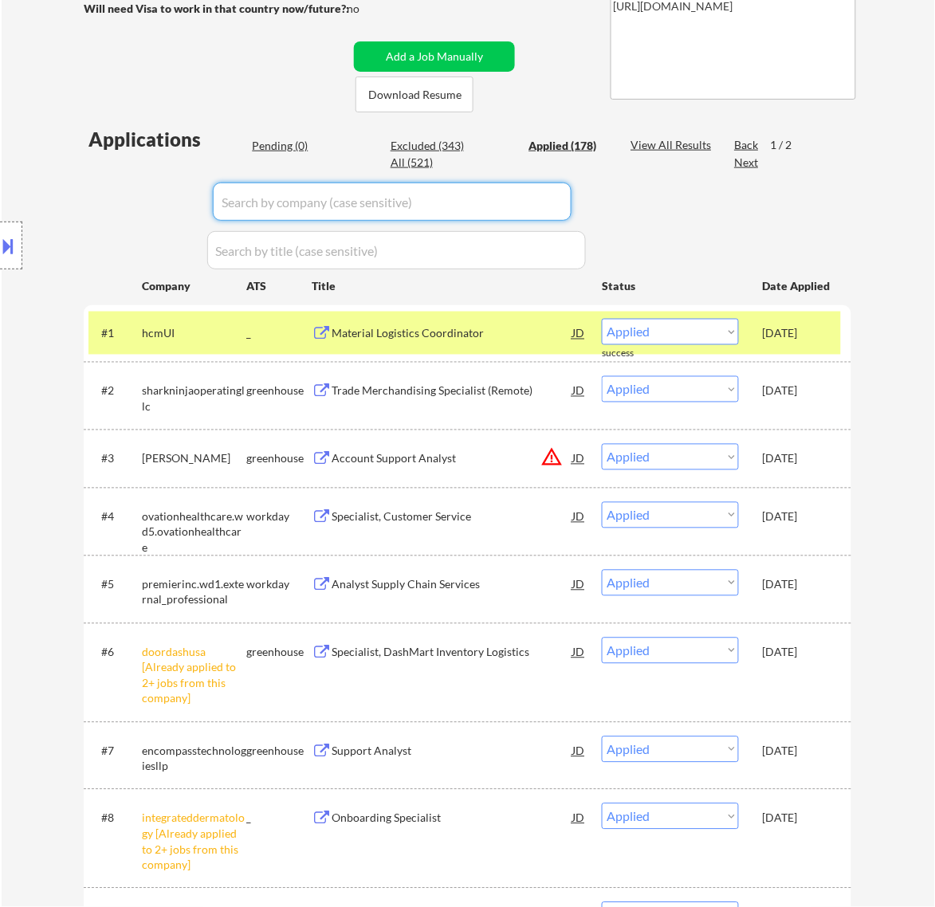
paste input "street-diligence/"
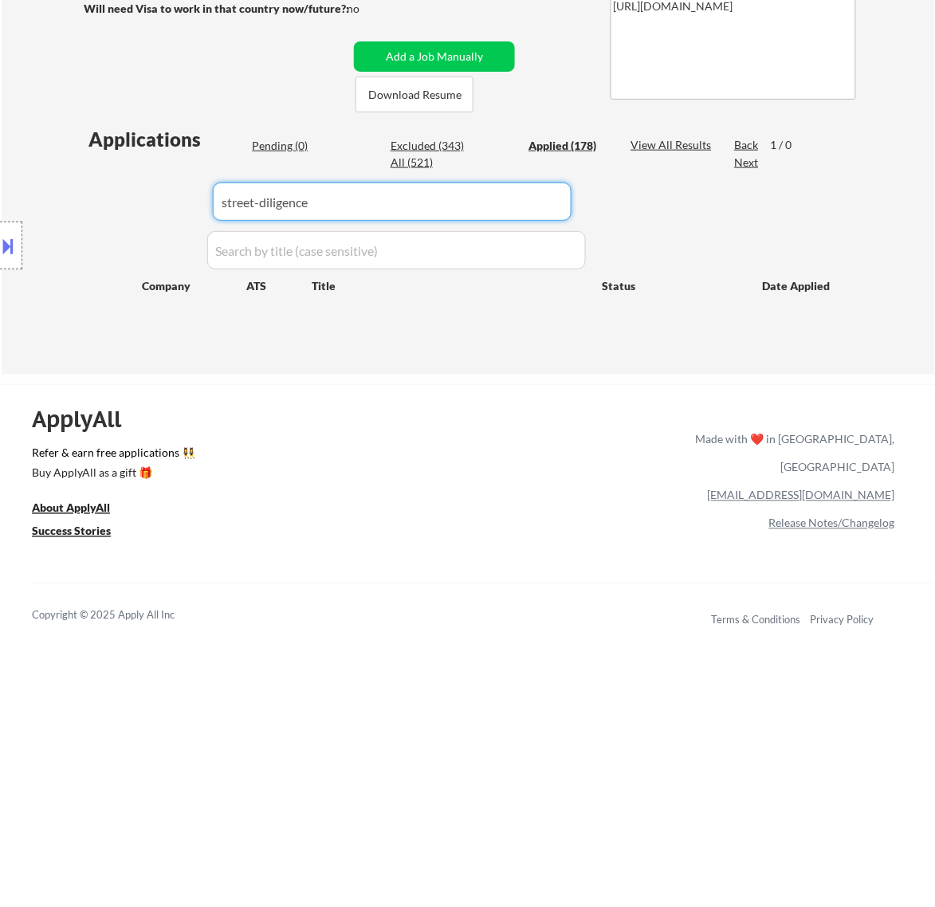
type input "street-diligenc"
drag, startPoint x: 508, startPoint y: 206, endPoint x: 196, endPoint y: 213, distance: 311.8
click at [196, 213] on body "← Return to /applysquad Mailslurp Inbox Job Search Builder Nayeli Israel User E…" at bounding box center [467, 154] width 935 height 907
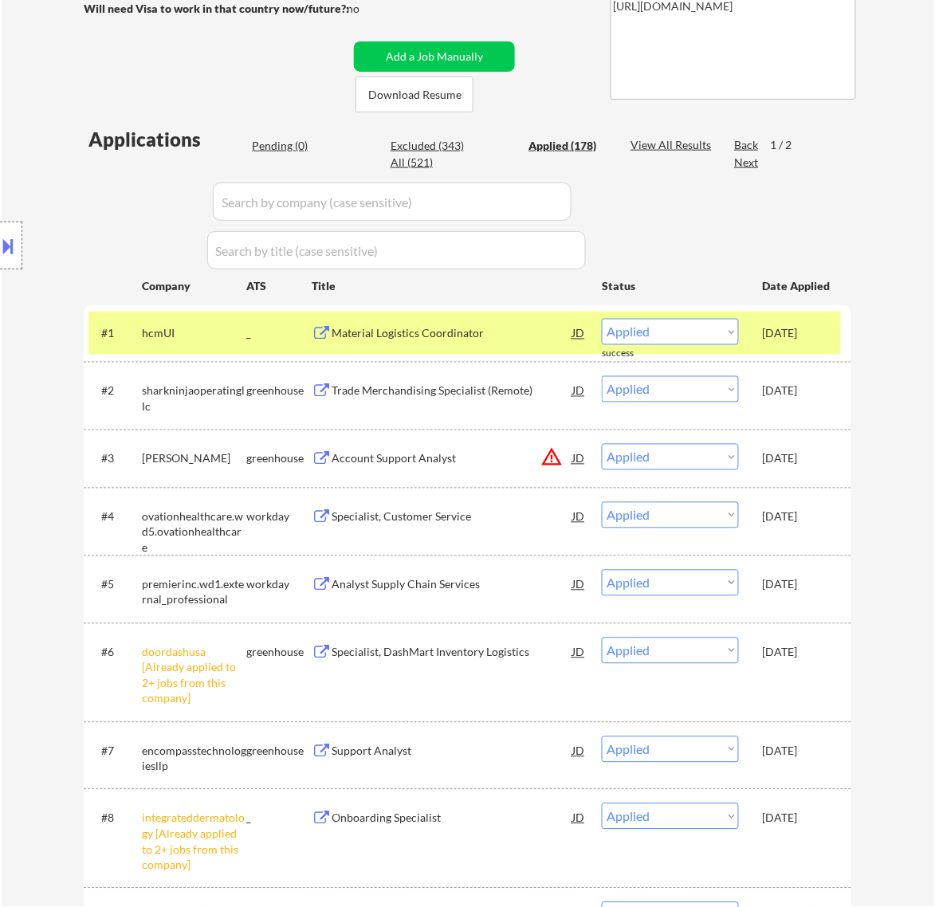
click at [283, 144] on div "Location Inclusions: remote" at bounding box center [142, 246] width 285 height 296
click at [292, 144] on div "Pending (0)" at bounding box center [292, 146] width 80 height 16
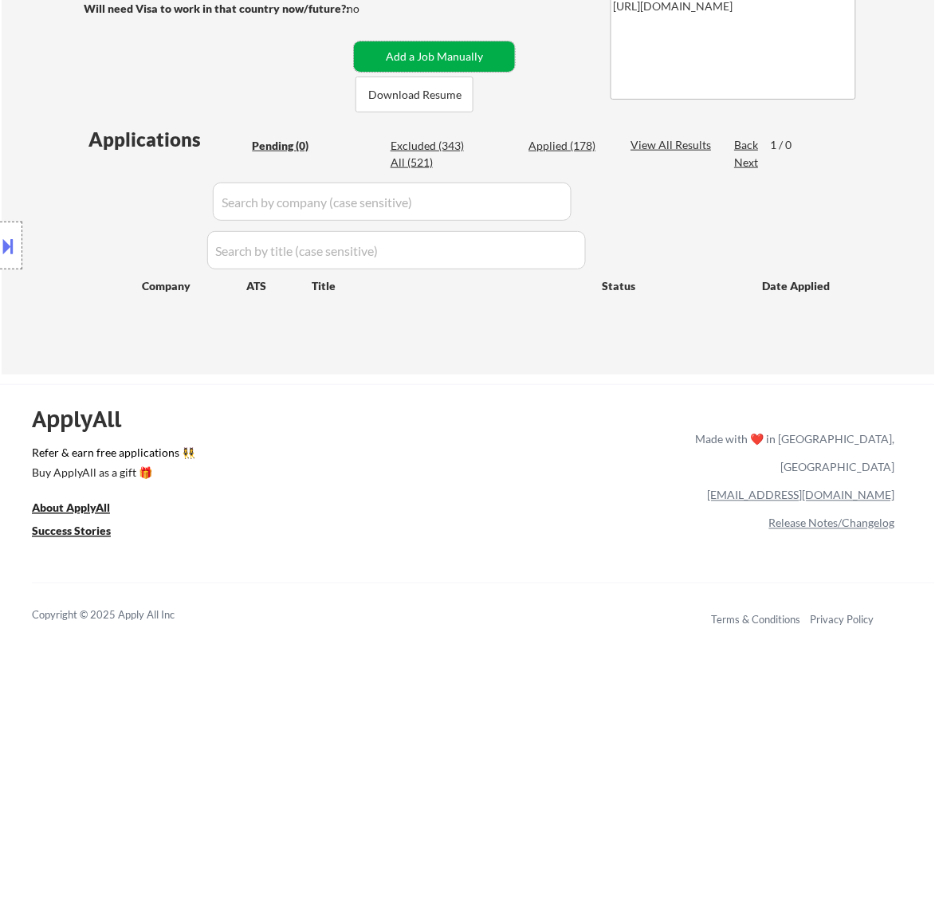
click at [451, 61] on button "Add a Job Manually" at bounding box center [434, 56] width 161 height 30
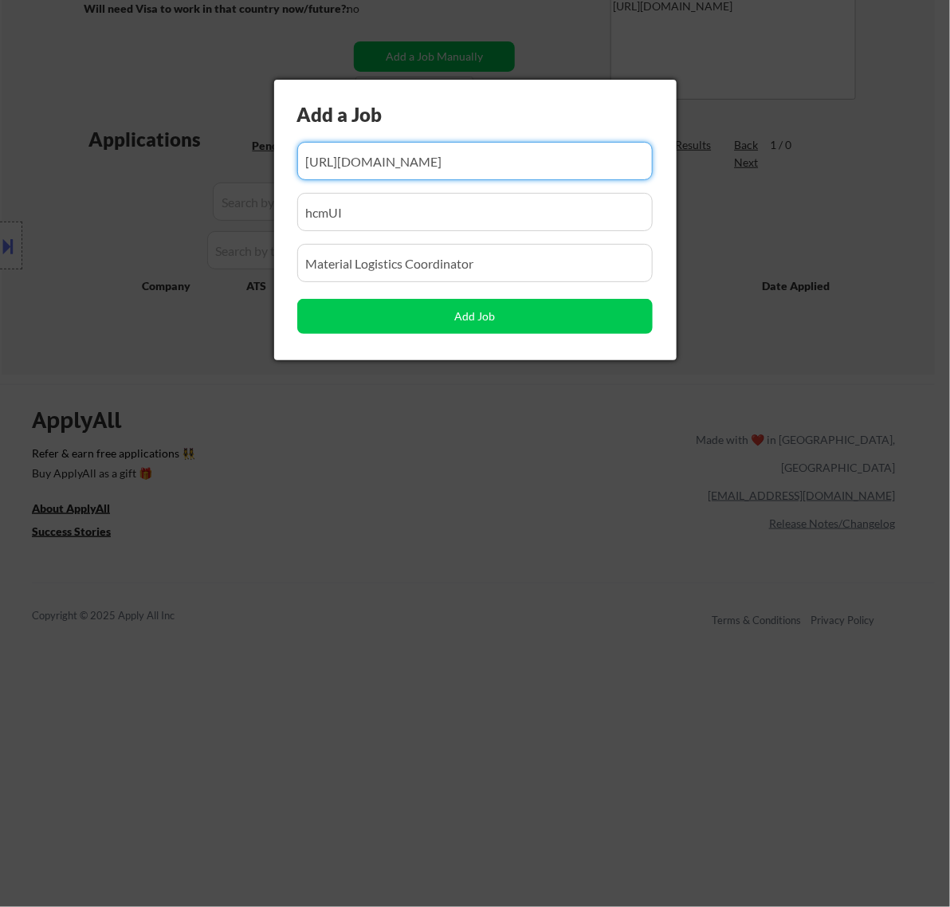
drag, startPoint x: 486, startPoint y: 156, endPoint x: 423, endPoint y: 157, distance: 63.8
click at [423, 157] on input "input" at bounding box center [475, 161] width 356 height 38
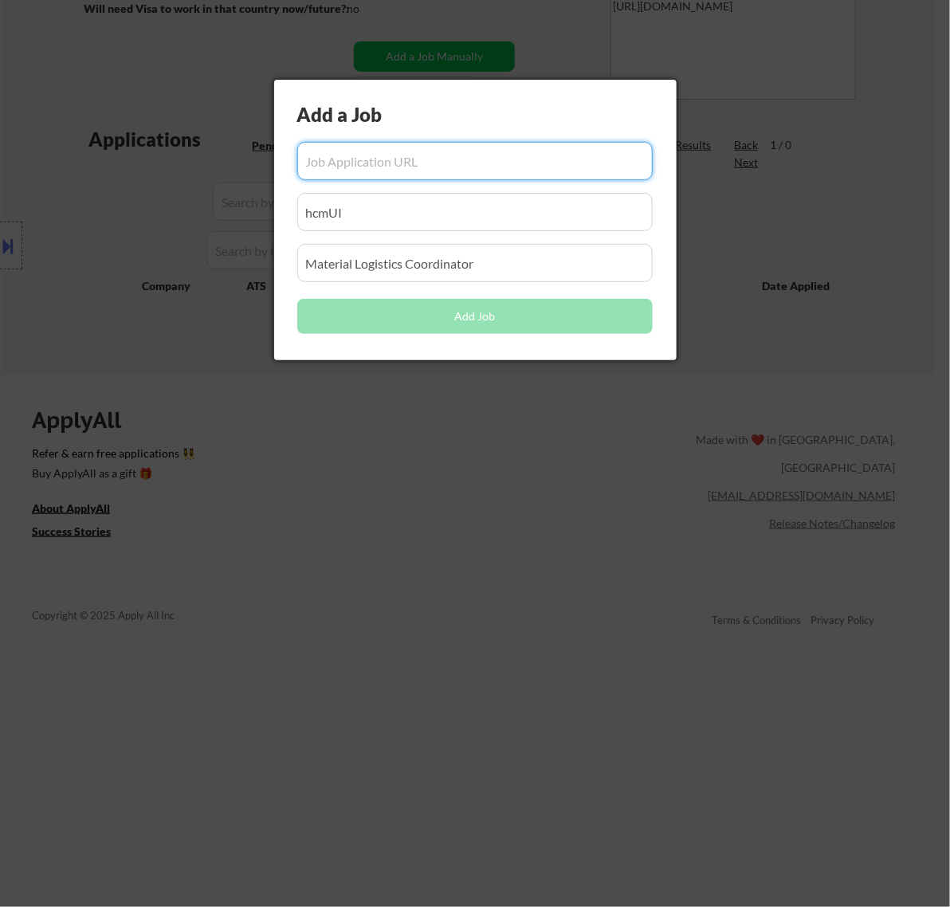
paste input "https://jobs.ashbyhq.com/street-diligence/7b22b9b3-e279-484c-b0db-6e2a3a82728c"
type input "https://jobs.ashbyhq.com/street-diligence/7b22b9b3-e279-484c-b0db-6e2a3a82728c"
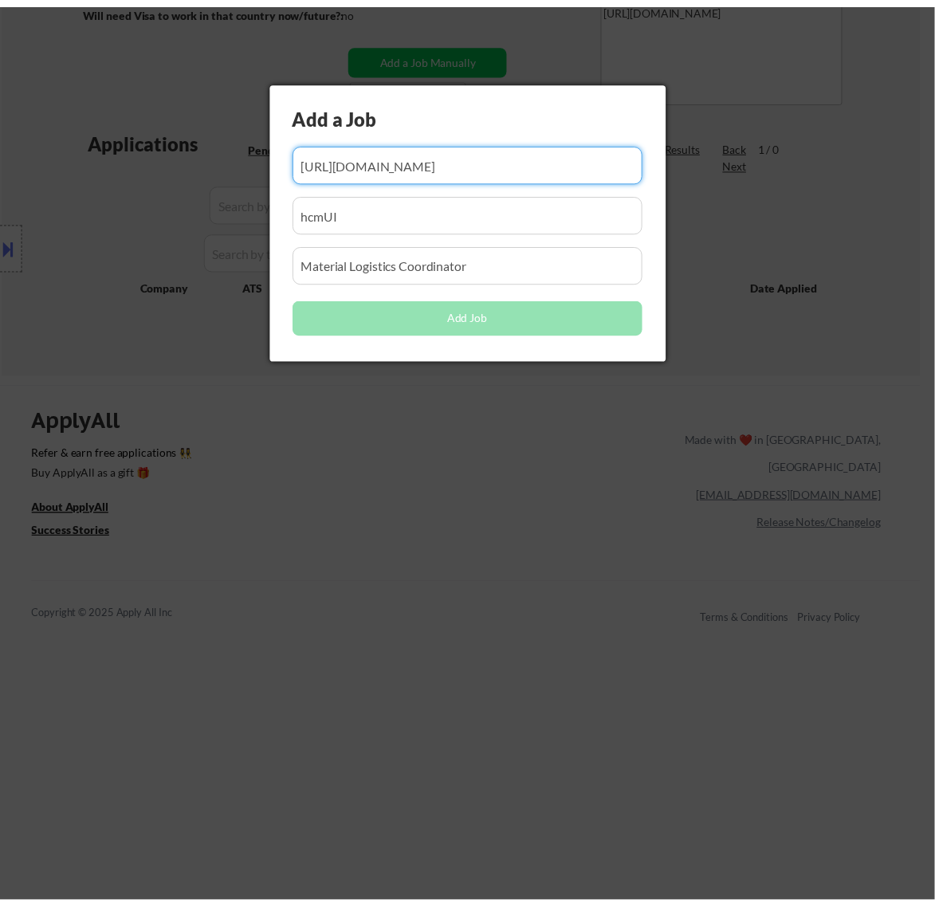
scroll to position [0, 0]
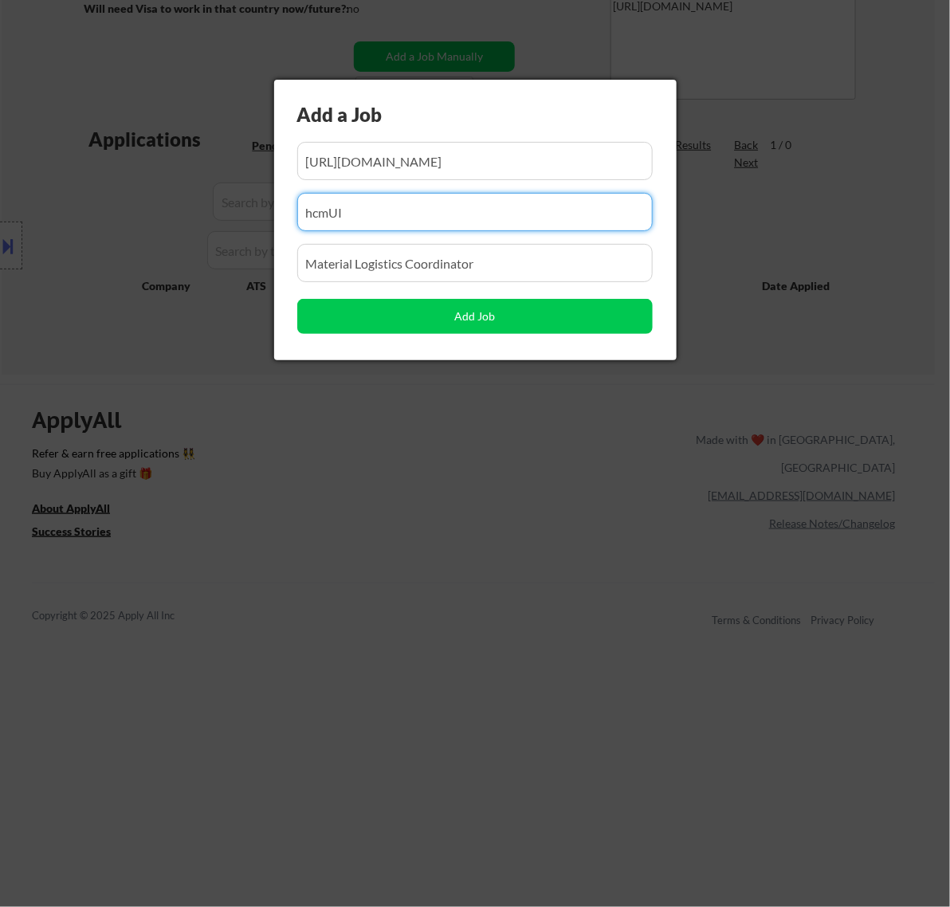
drag, startPoint x: 364, startPoint y: 213, endPoint x: 229, endPoint y: 212, distance: 134.7
click at [229, 212] on body "← Return to /applysquad Mailslurp Inbox Job Search Builder Nayeli Israel User E…" at bounding box center [475, 154] width 950 height 907
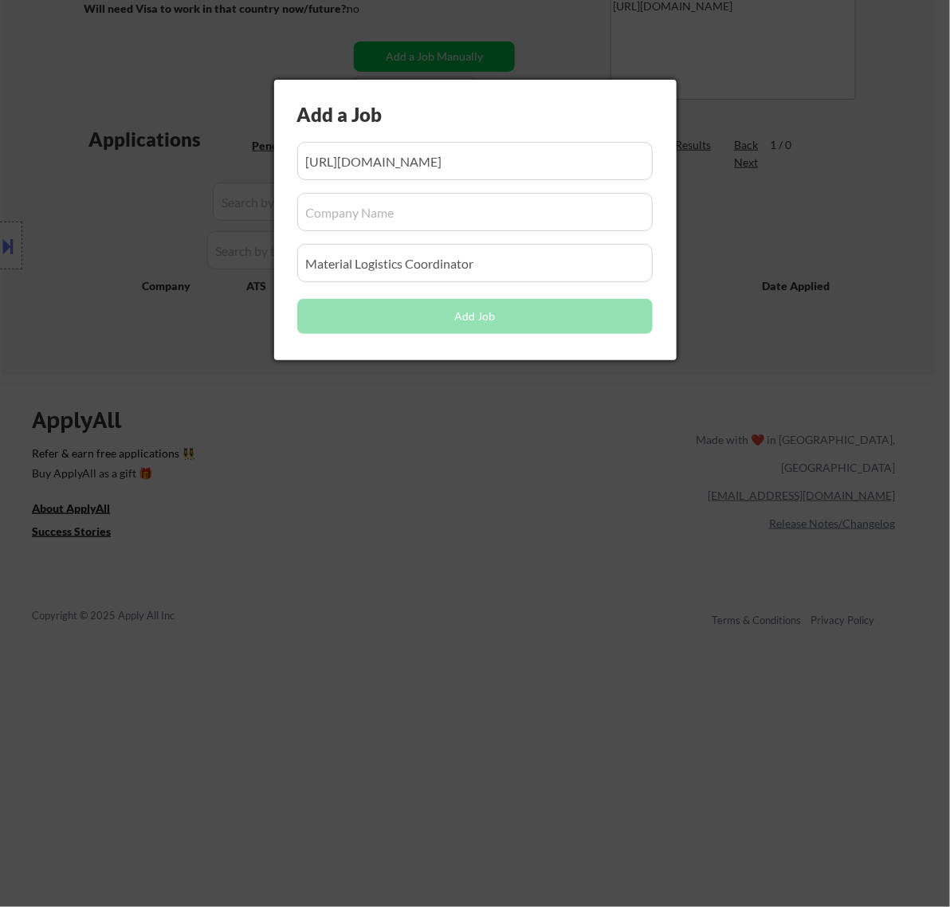
click at [379, 216] on input "input" at bounding box center [475, 212] width 356 height 38
paste input "street-diligence"
type input "street-diligence"
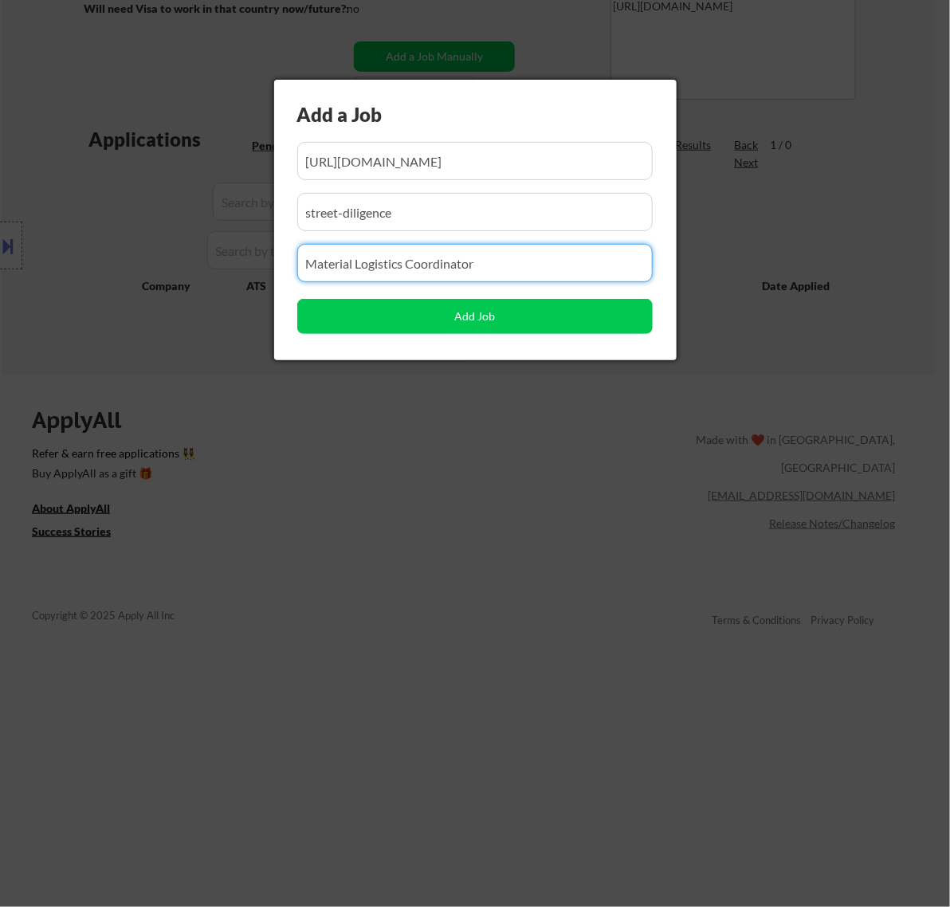
drag, startPoint x: 490, startPoint y: 267, endPoint x: 173, endPoint y: 277, distance: 317.5
click at [173, 277] on body "← Return to /applysquad Mailslurp Inbox Job Search Builder Nayeli Israel User E…" at bounding box center [475, 154] width 950 height 907
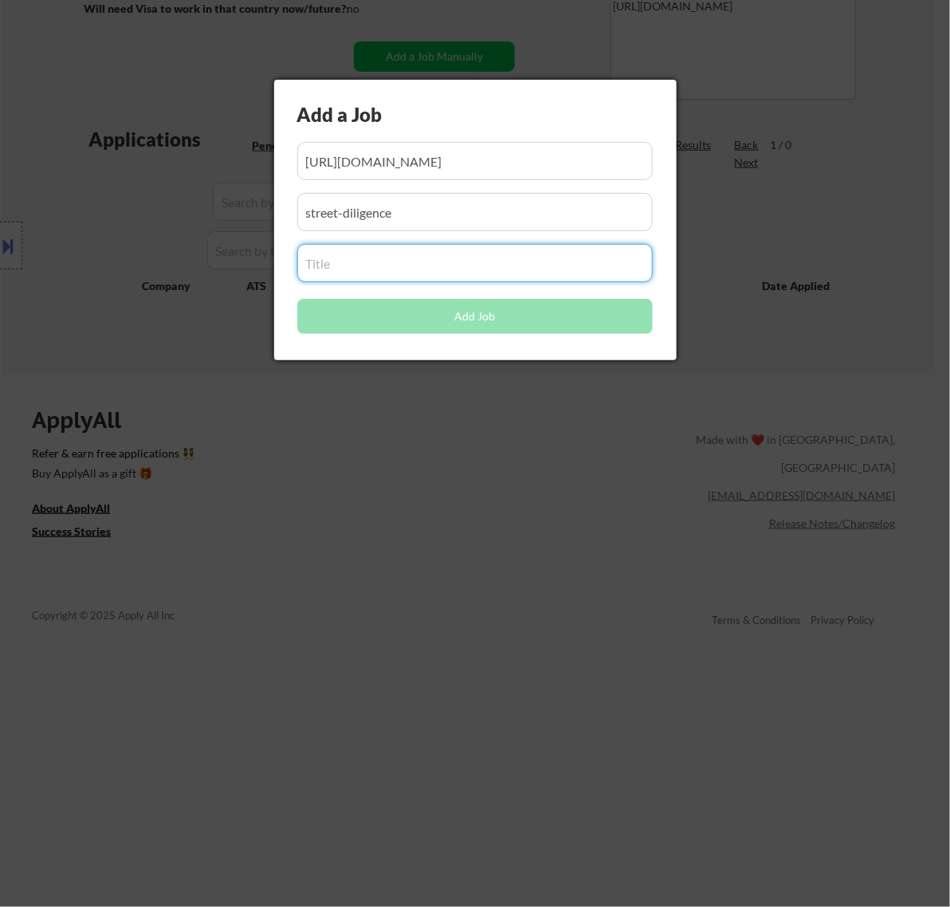
click at [415, 266] on input "input" at bounding box center [475, 263] width 356 height 38
paste input "Operations Analyst"
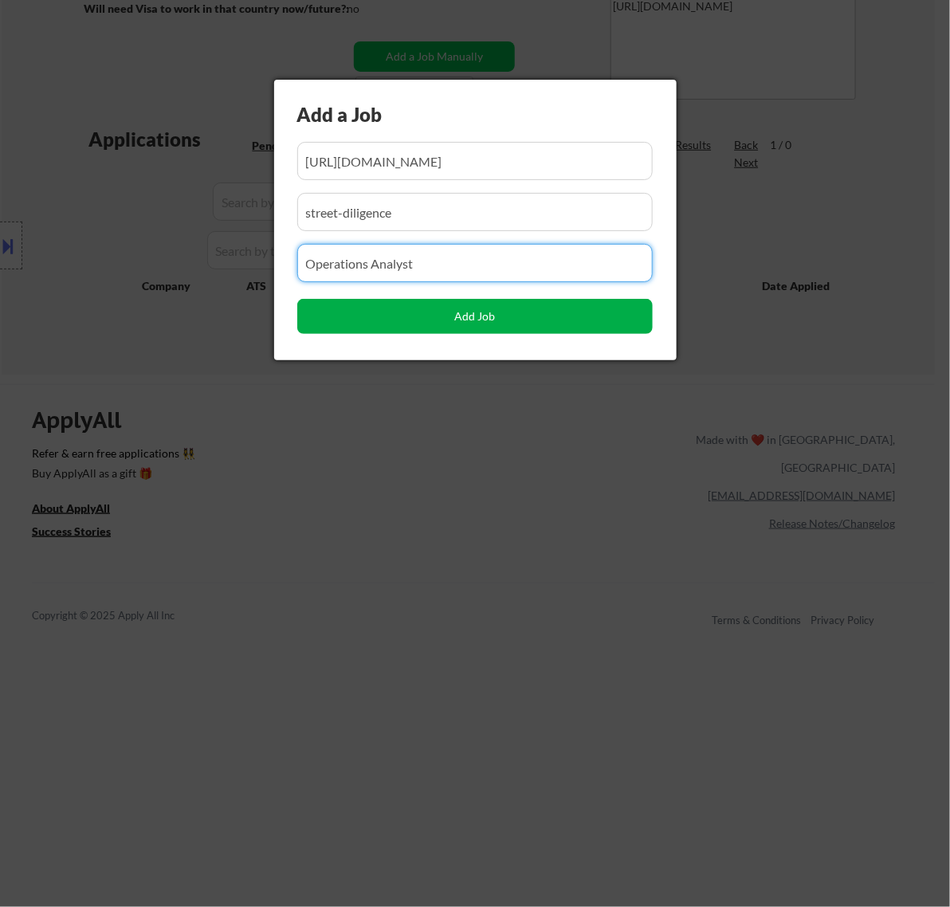
type input "Operations Analyst"
click at [456, 319] on button "Add Job" at bounding box center [475, 316] width 356 height 35
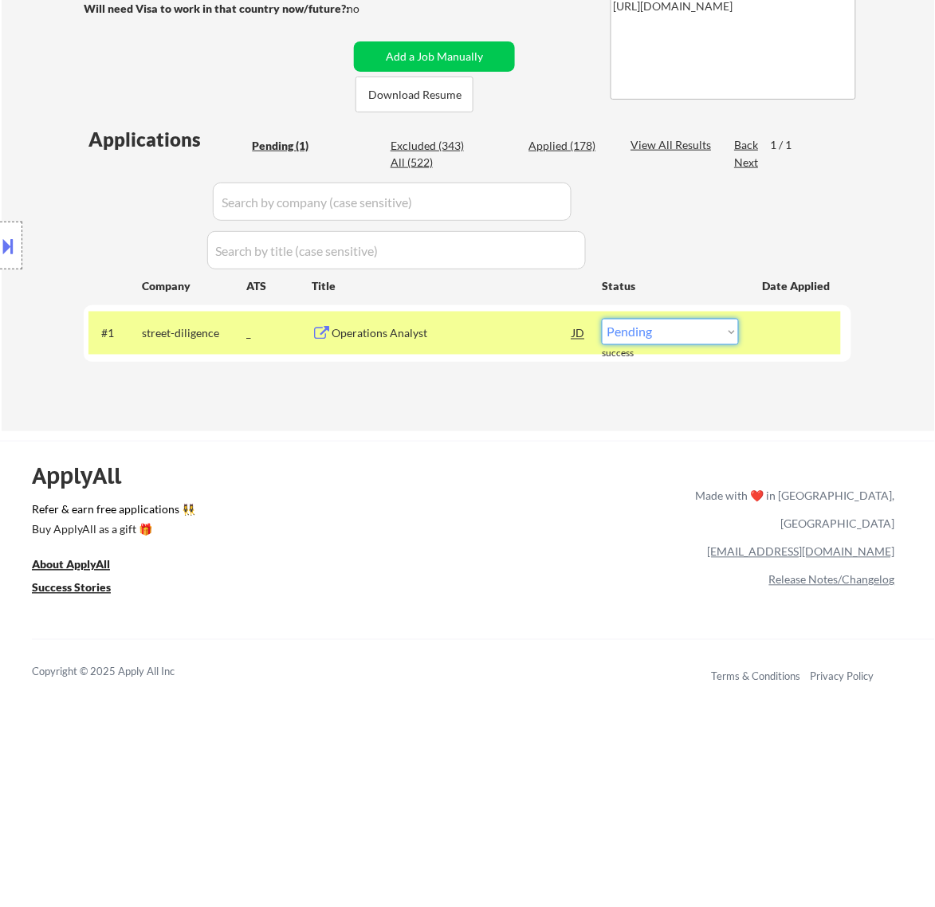
click at [707, 325] on select "Choose an option... Pending Applied Excluded (Questions) Excluded (Expired) Exc…" at bounding box center [670, 332] width 137 height 26
select select ""applied""
click at [602, 319] on select "Choose an option... Pending Applied Excluded (Questions) Excluded (Expired) Exc…" at bounding box center [670, 332] width 137 height 26
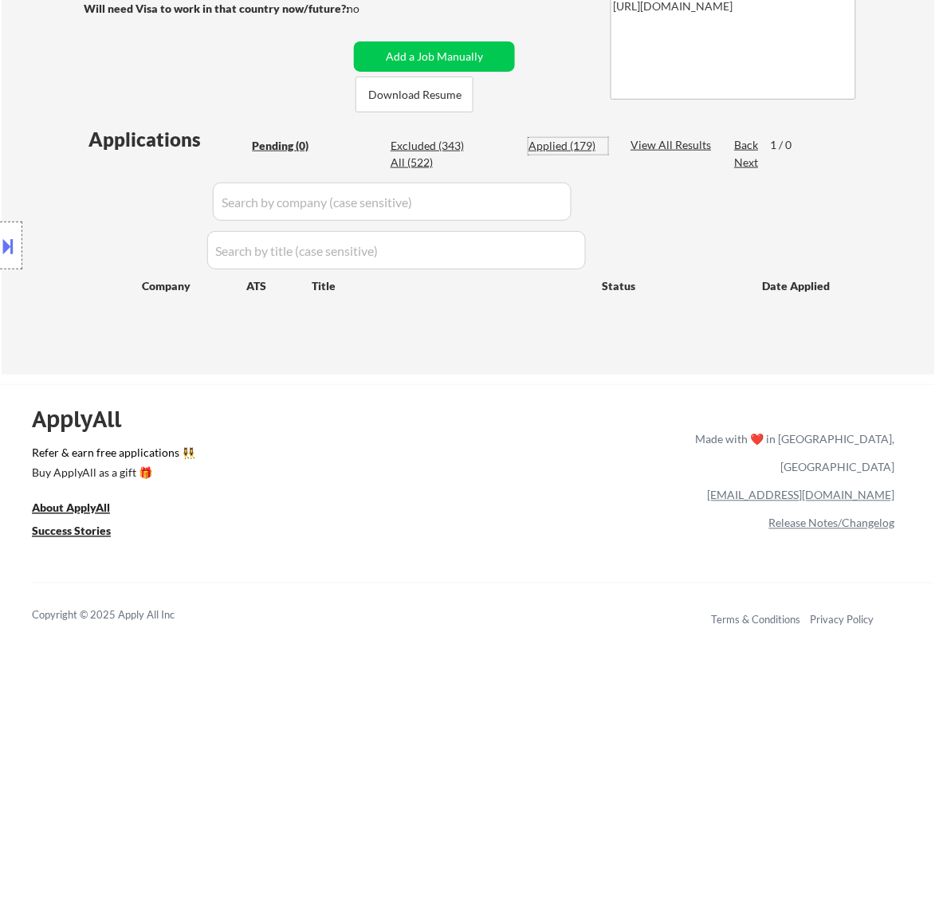
click at [576, 146] on div "Applied (179)" at bounding box center [569, 146] width 80 height 16
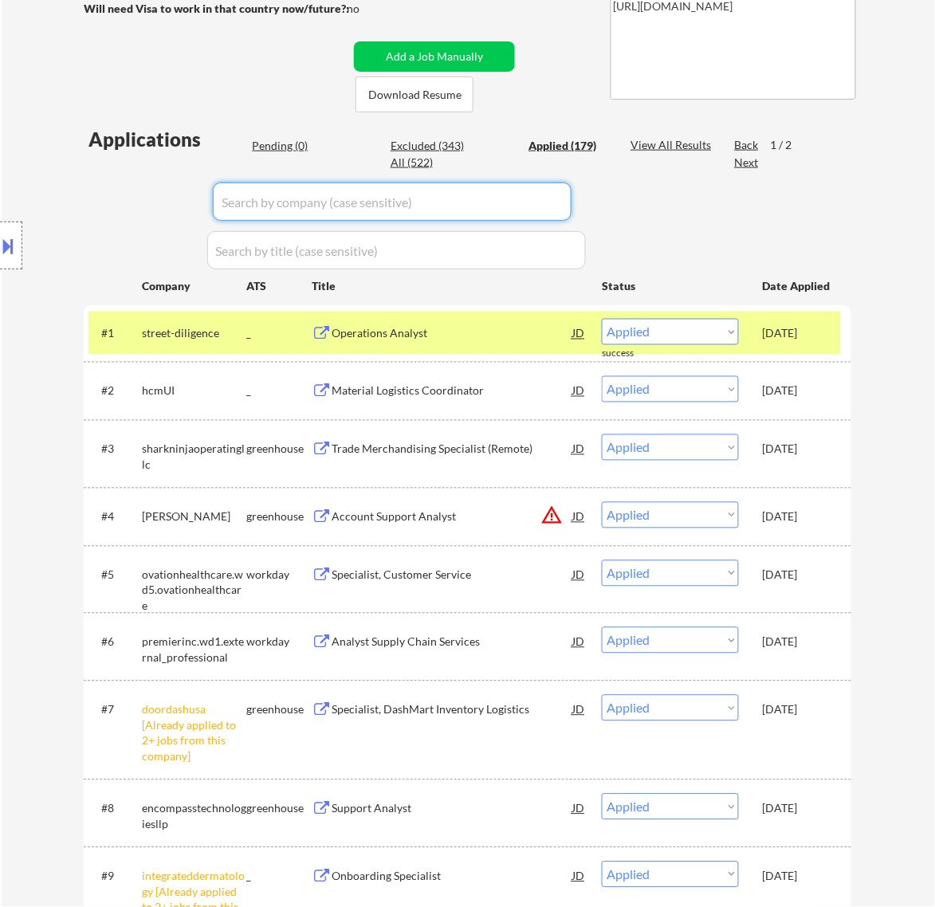
click at [550, 200] on input "input" at bounding box center [392, 202] width 359 height 38
paste input "wetravel"
type input "wetravel"
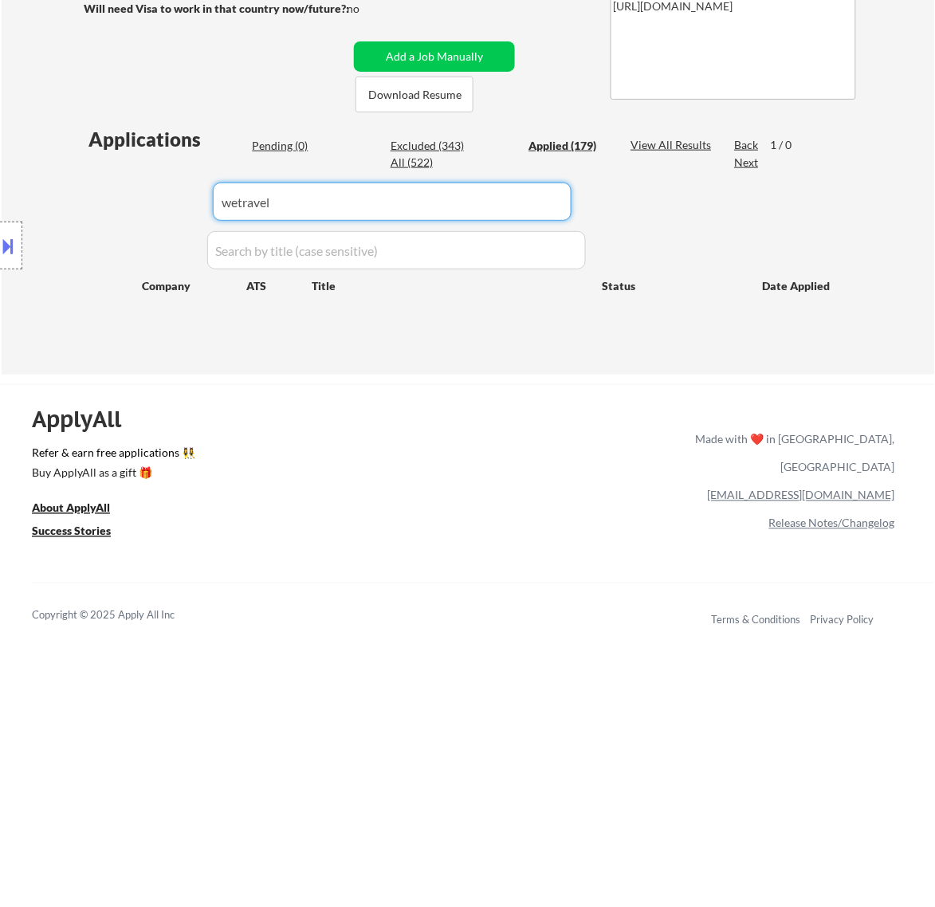
drag, startPoint x: 328, startPoint y: 207, endPoint x: 120, endPoint y: 207, distance: 208.9
click at [120, 207] on body "← Return to /applysquad Mailslurp Inbox Job Search Builder Nayeli Israel User E…" at bounding box center [467, 154] width 935 height 907
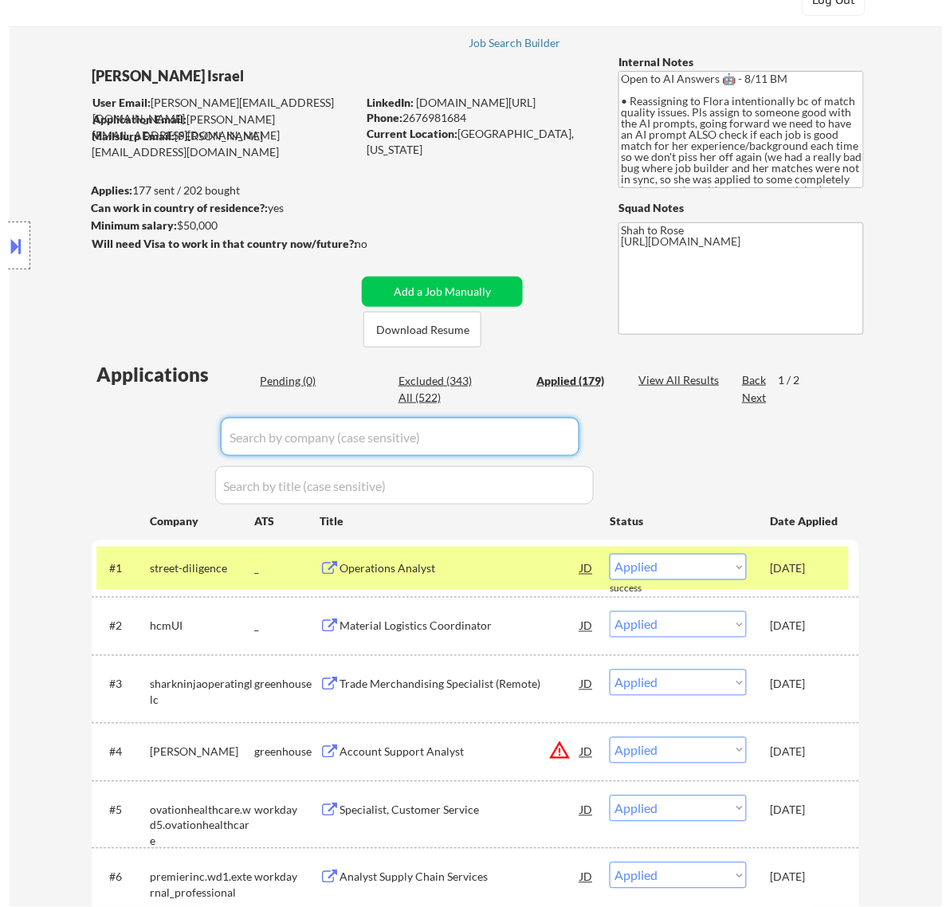
scroll to position [100, 0]
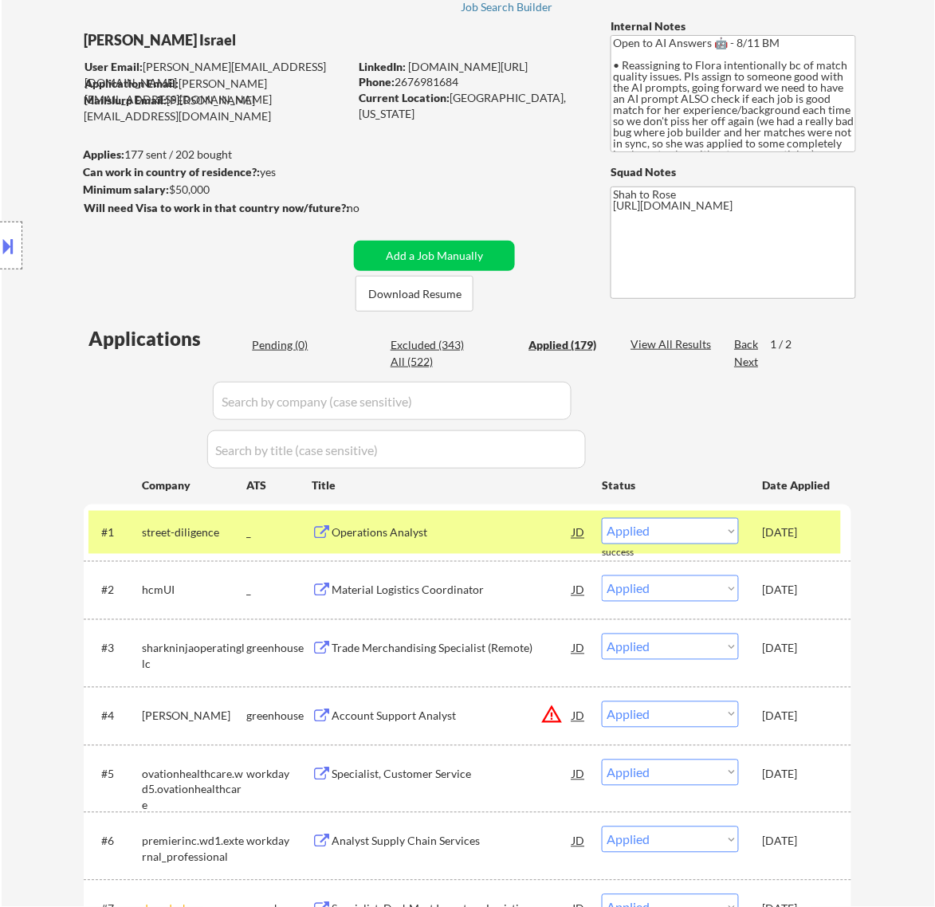
click at [281, 344] on div "Location Inclusions: remote" at bounding box center [142, 246] width 285 height 296
click at [284, 345] on div "Location Inclusions: remote" at bounding box center [142, 246] width 285 height 296
click at [287, 341] on div "Pending (0)" at bounding box center [292, 345] width 80 height 16
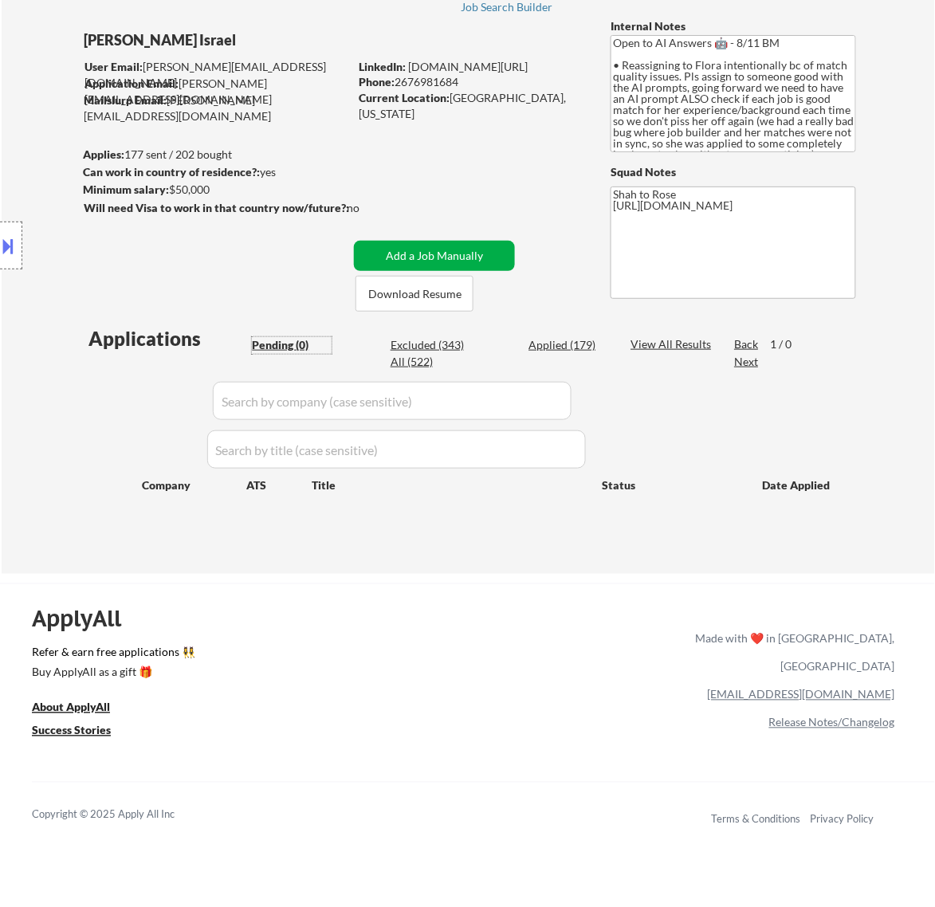
click at [439, 259] on button "Add a Job Manually" at bounding box center [434, 256] width 161 height 30
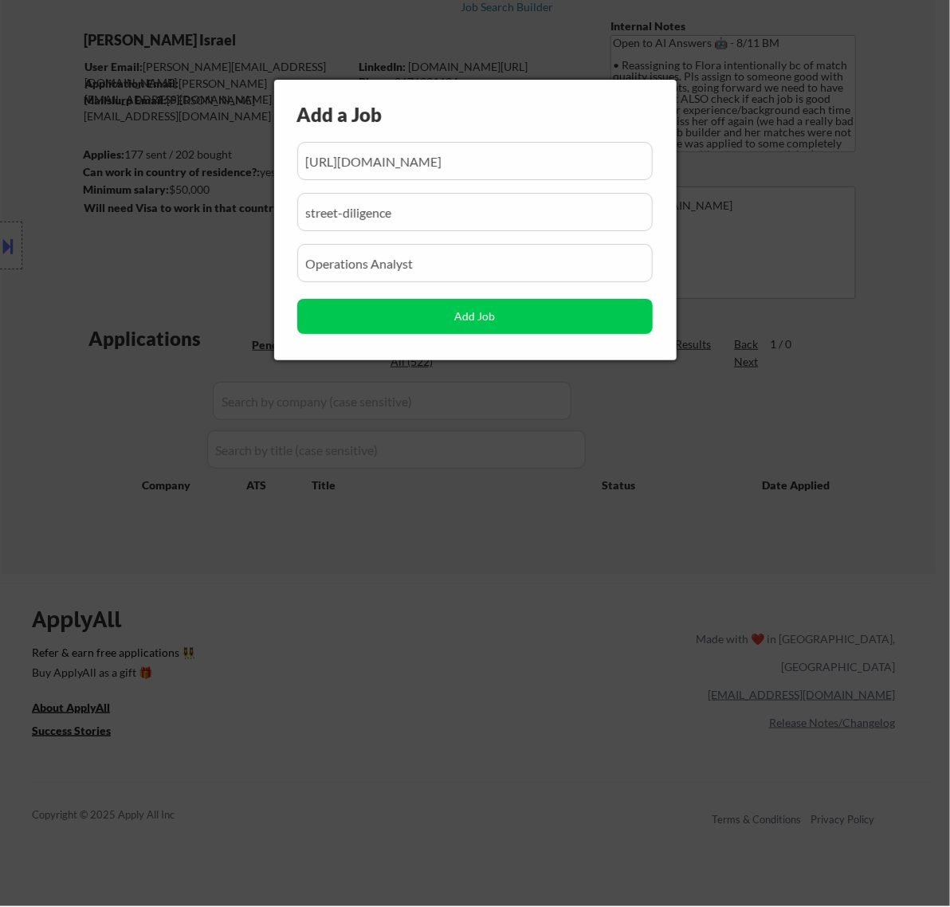
scroll to position [0, 145]
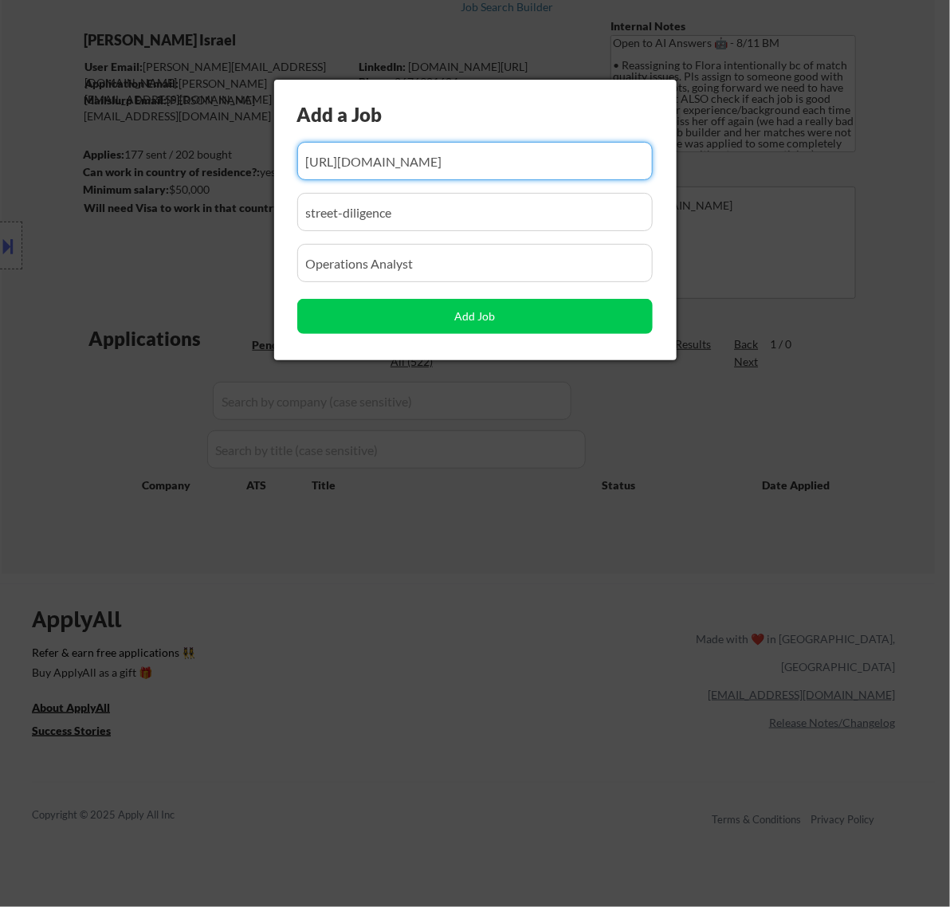
click at [355, 170] on input "input" at bounding box center [475, 161] width 356 height 38
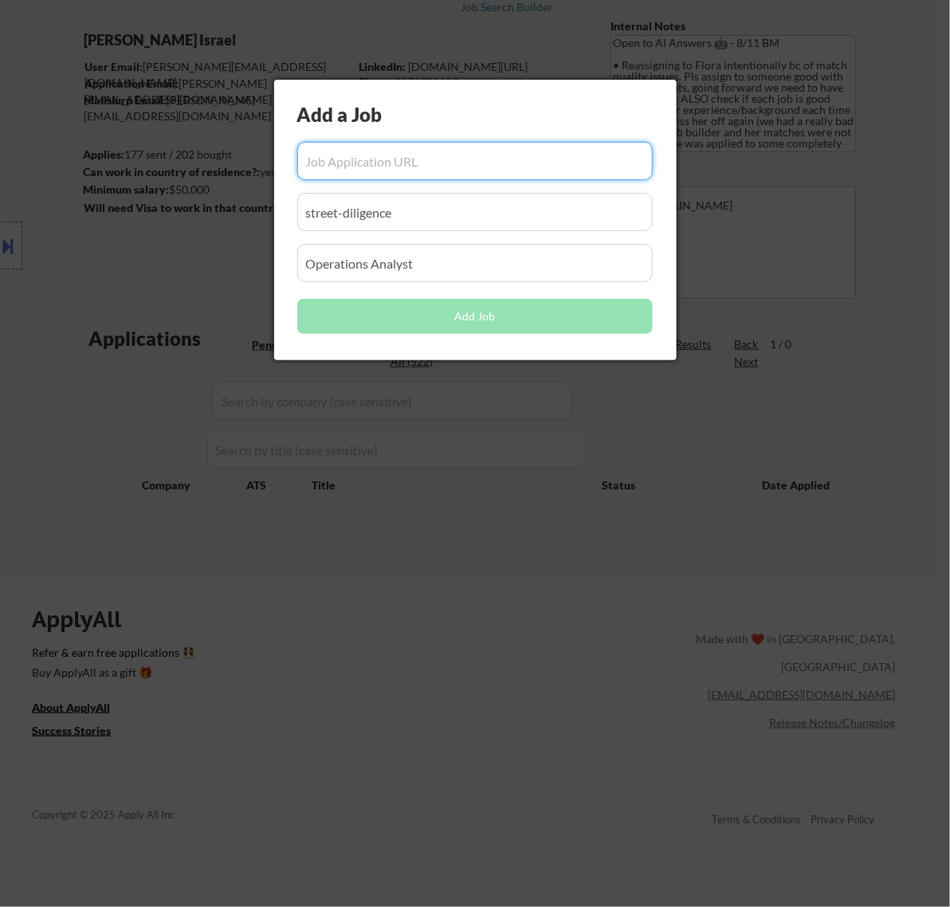
scroll to position [0, 0]
click at [428, 163] on input "input" at bounding box center [475, 161] width 356 height 38
paste input "https://jobs.ashbyhq.com/wetravel/fc2174fa-7c8f-4970-8f6f-d43732b8a552"
type input "https://jobs.ashbyhq.com/wetravel/fc2174fa-7c8f-4970-8f6f-d43732b8a552"
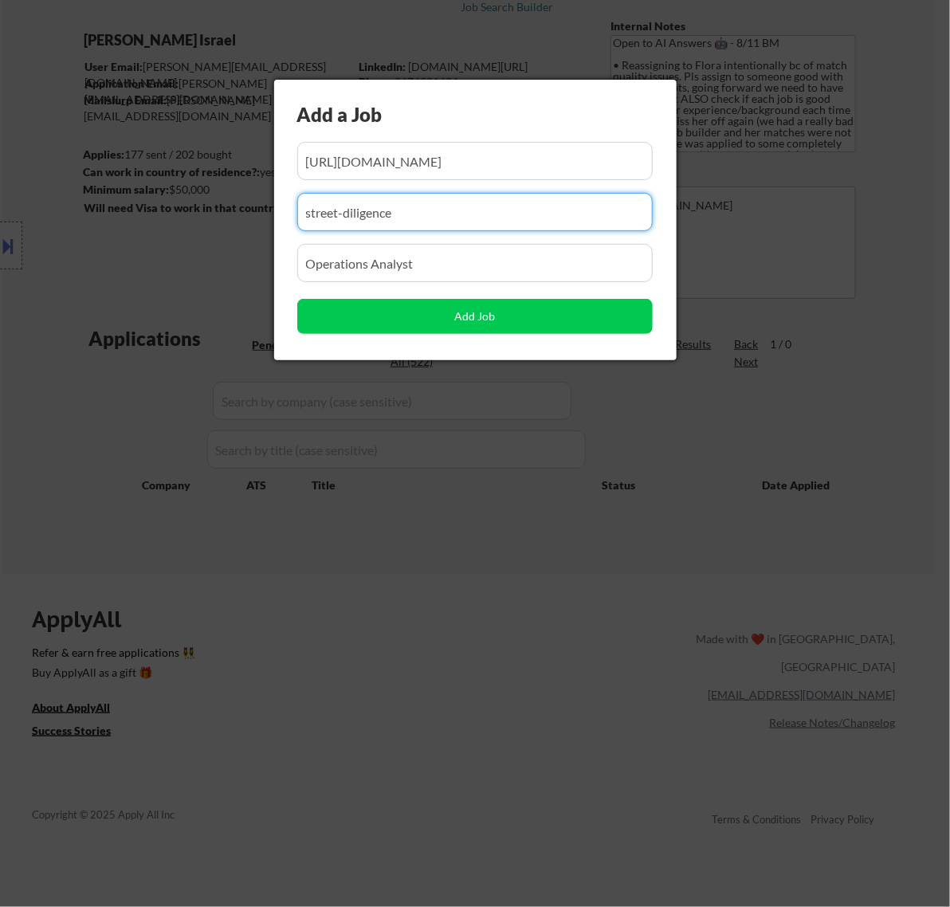
scroll to position [0, 0]
drag, startPoint x: 409, startPoint y: 213, endPoint x: 212, endPoint y: 232, distance: 197.9
click at [212, 232] on body "← Return to /applysquad Mailslurp Inbox Job Search Builder Nayeli Israel User E…" at bounding box center [475, 353] width 950 height 907
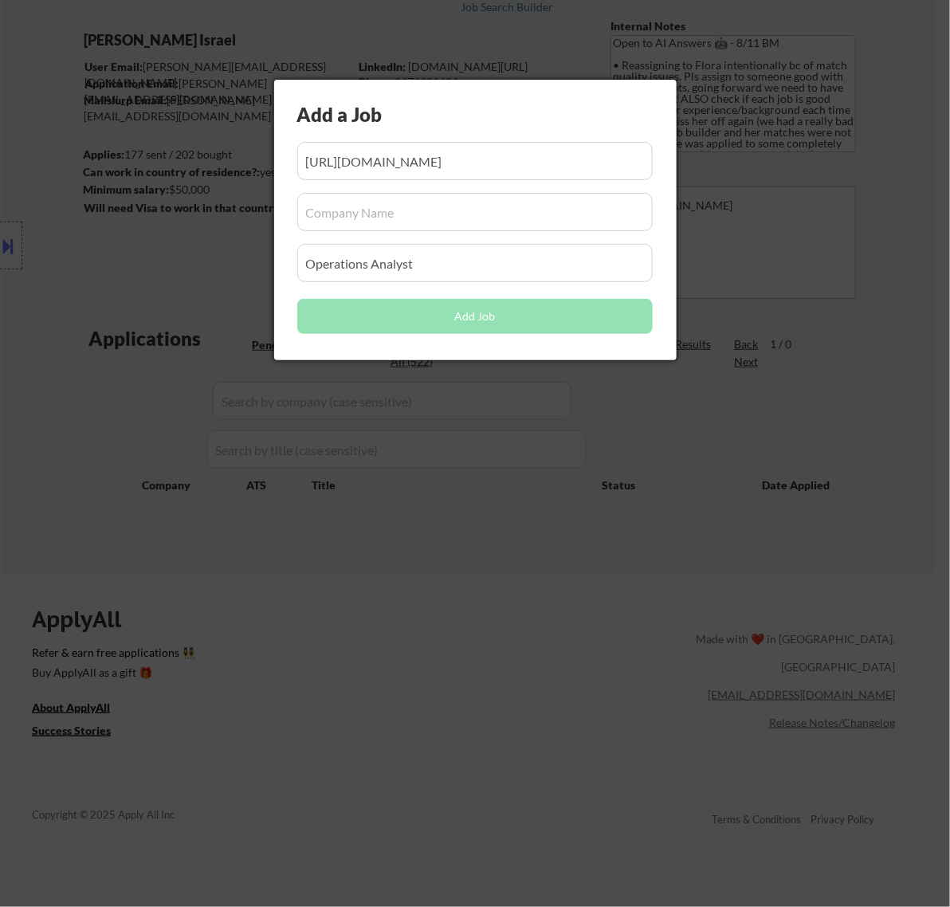
click at [391, 214] on input "input" at bounding box center [475, 212] width 356 height 38
paste input "wetravel"
type input "wetravel"
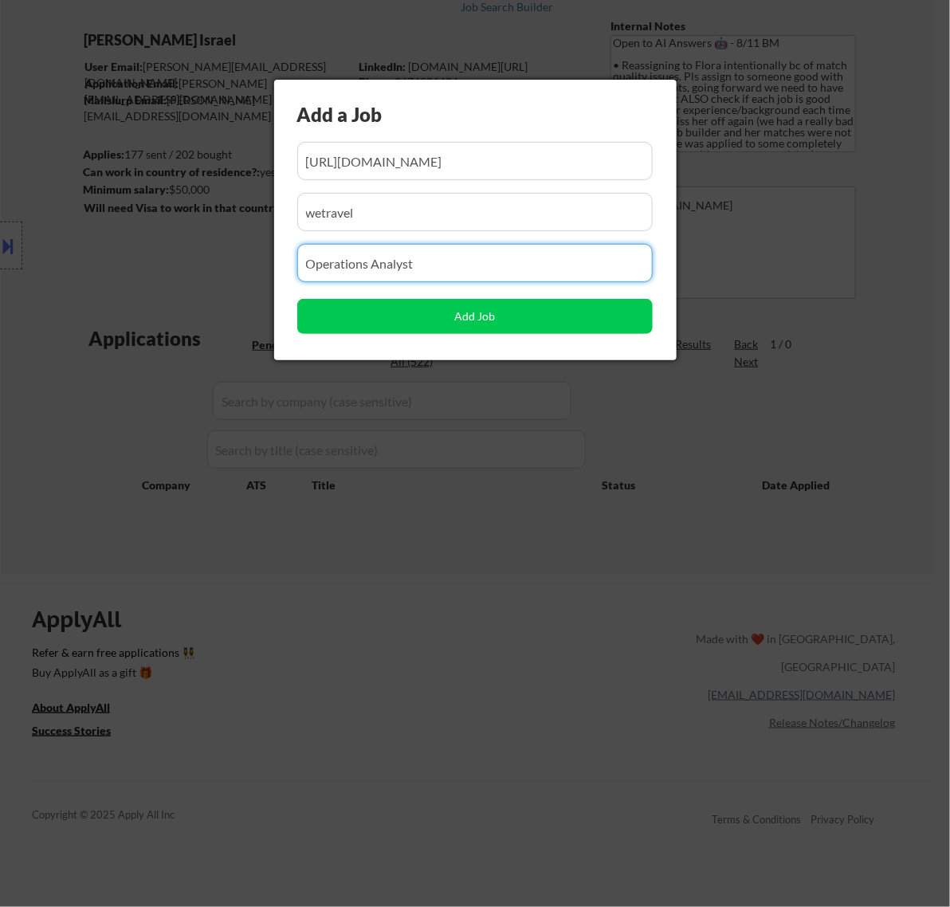
drag, startPoint x: 404, startPoint y: 268, endPoint x: 173, endPoint y: 287, distance: 232.0
click at [173, 287] on body "← Return to /applysquad Mailslurp Inbox Job Search Builder Nayeli Israel User E…" at bounding box center [475, 353] width 950 height 907
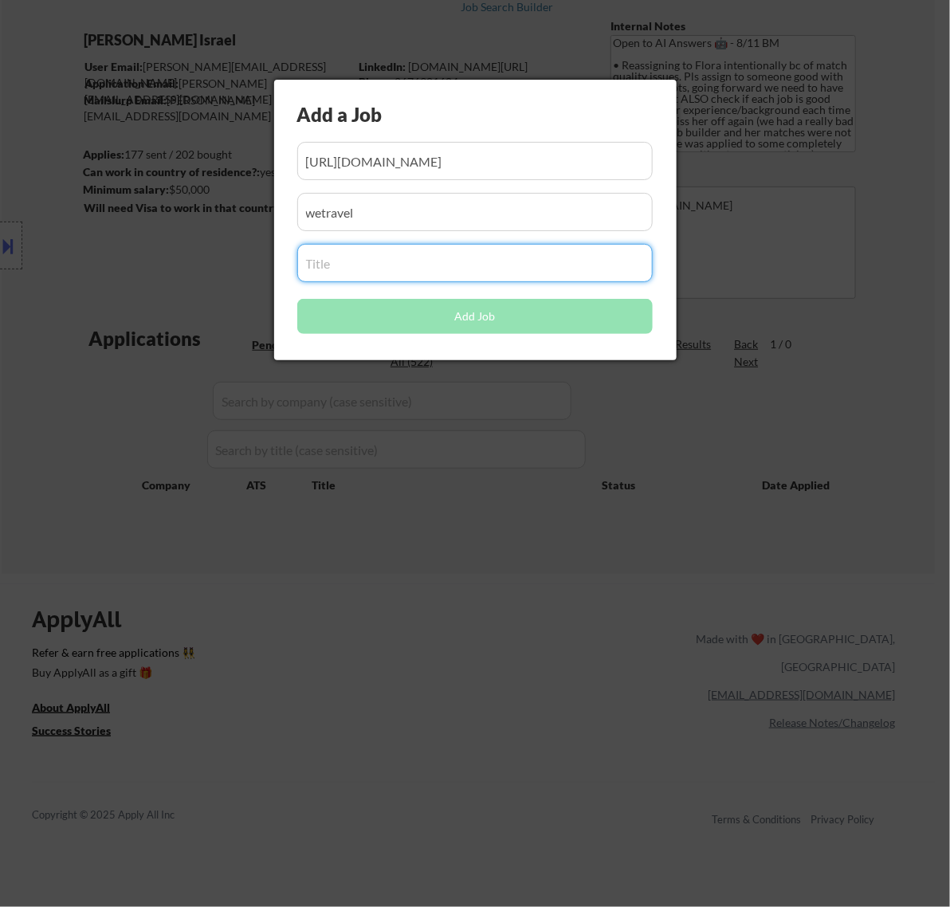
click at [403, 265] on input "input" at bounding box center [475, 263] width 356 height 38
paste input "Operations Analyst"
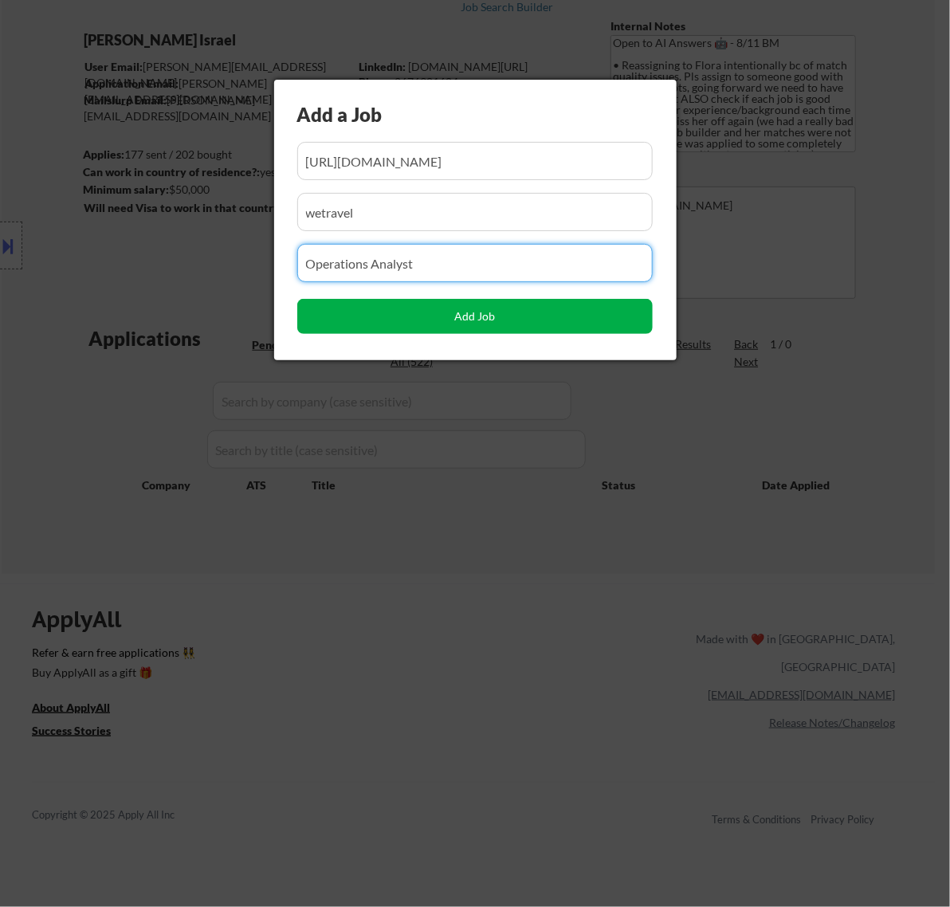
type input "Operations Analyst"
click at [459, 312] on button "Add Job" at bounding box center [475, 316] width 356 height 35
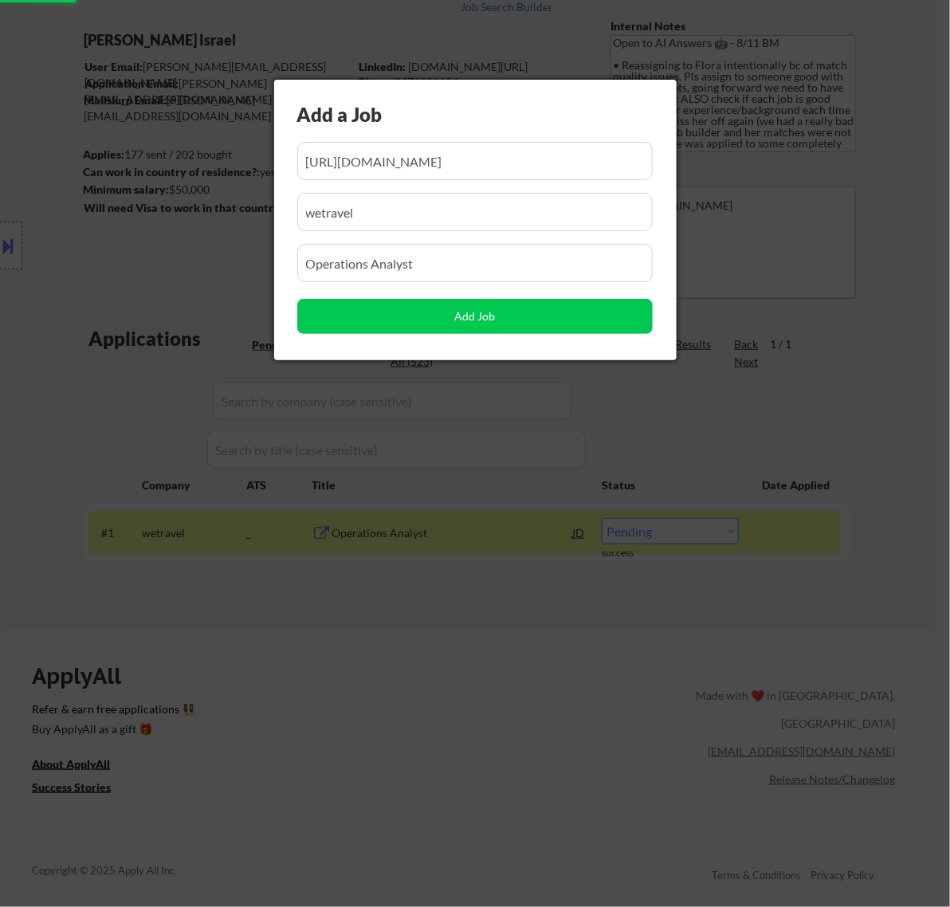
click at [448, 647] on div at bounding box center [475, 453] width 950 height 907
click at [520, 694] on div at bounding box center [475, 453] width 950 height 907
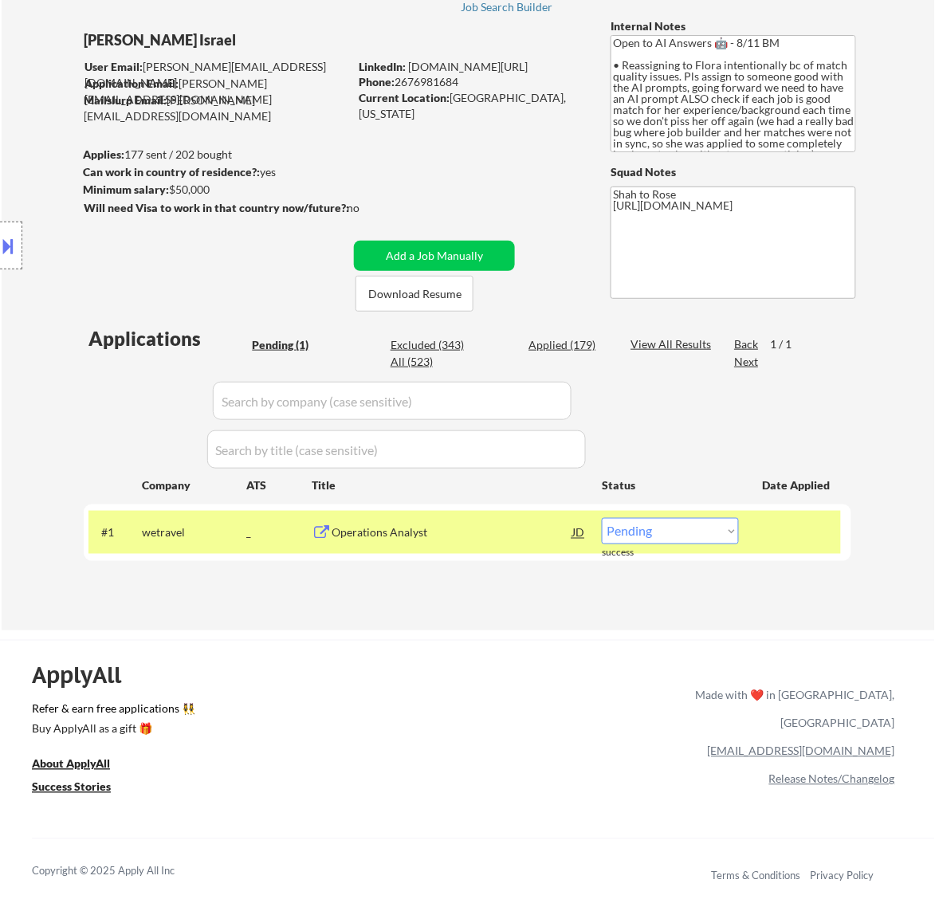
click at [710, 533] on select "Choose an option... Pending Applied Excluded (Questions) Excluded (Expired) Exc…" at bounding box center [670, 531] width 137 height 26
select select ""applied""
click at [602, 518] on select "Choose an option... Pending Applied Excluded (Questions) Excluded (Expired) Exc…" at bounding box center [670, 531] width 137 height 26
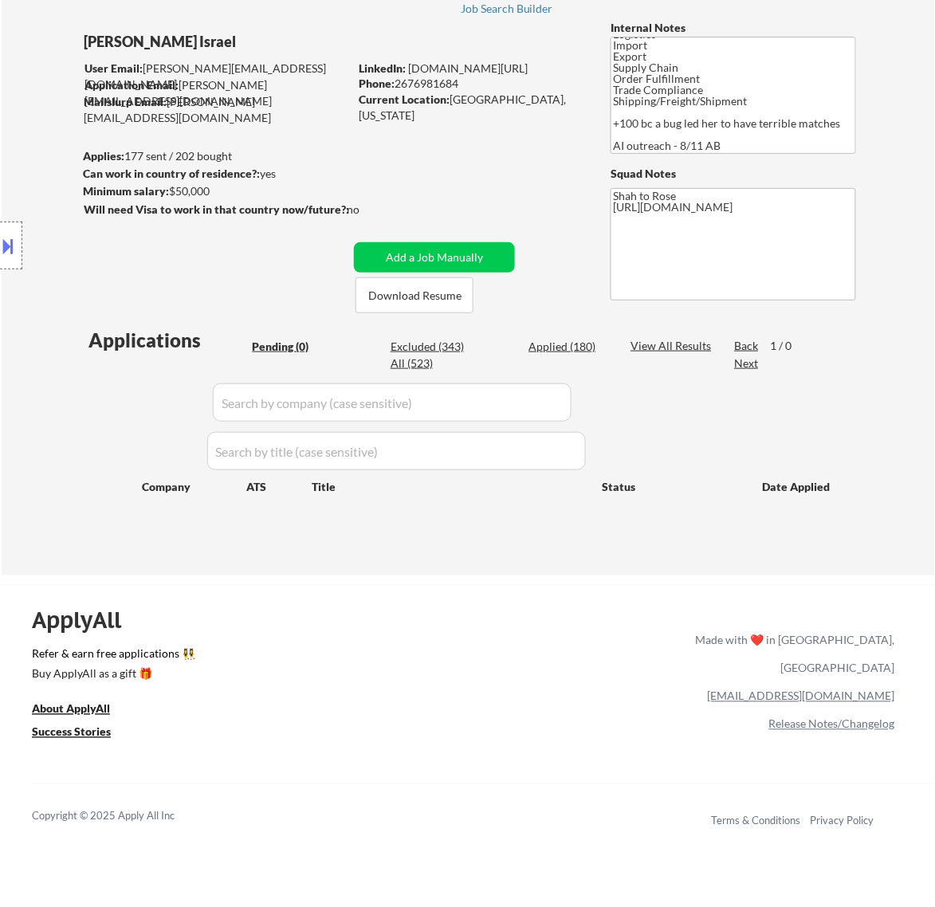
scroll to position [100, 0]
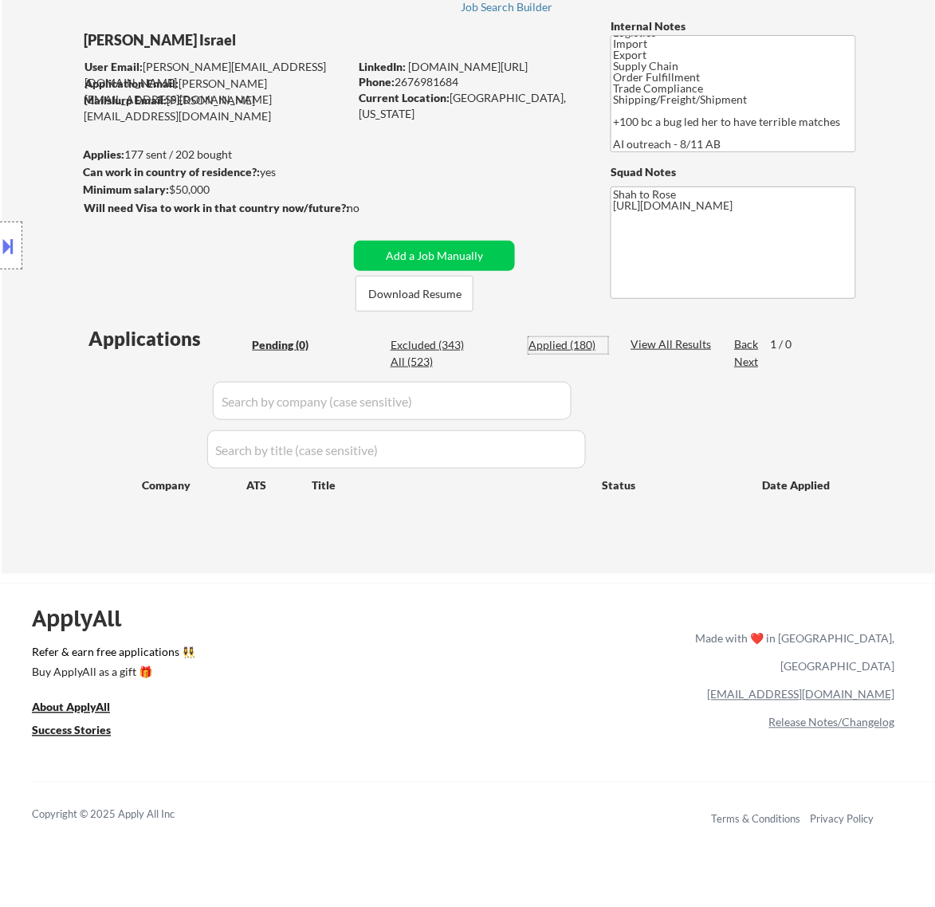
click at [580, 341] on div "Applied (180)" at bounding box center [569, 345] width 80 height 16
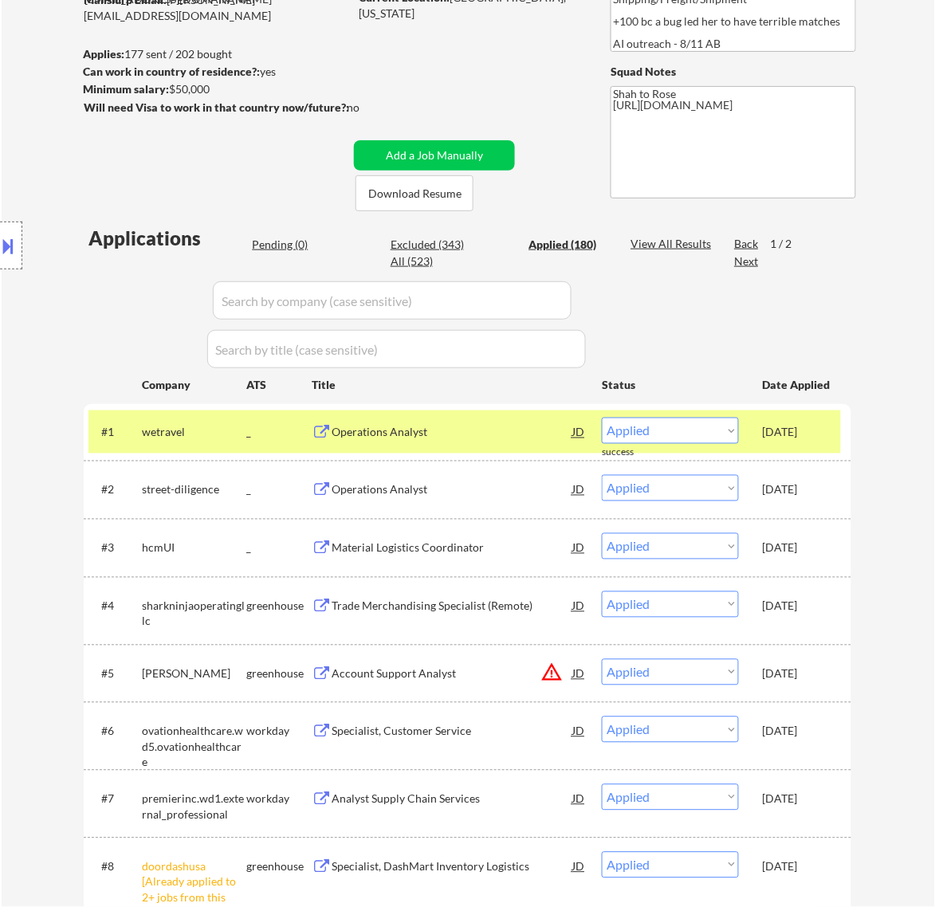
scroll to position [199, 0]
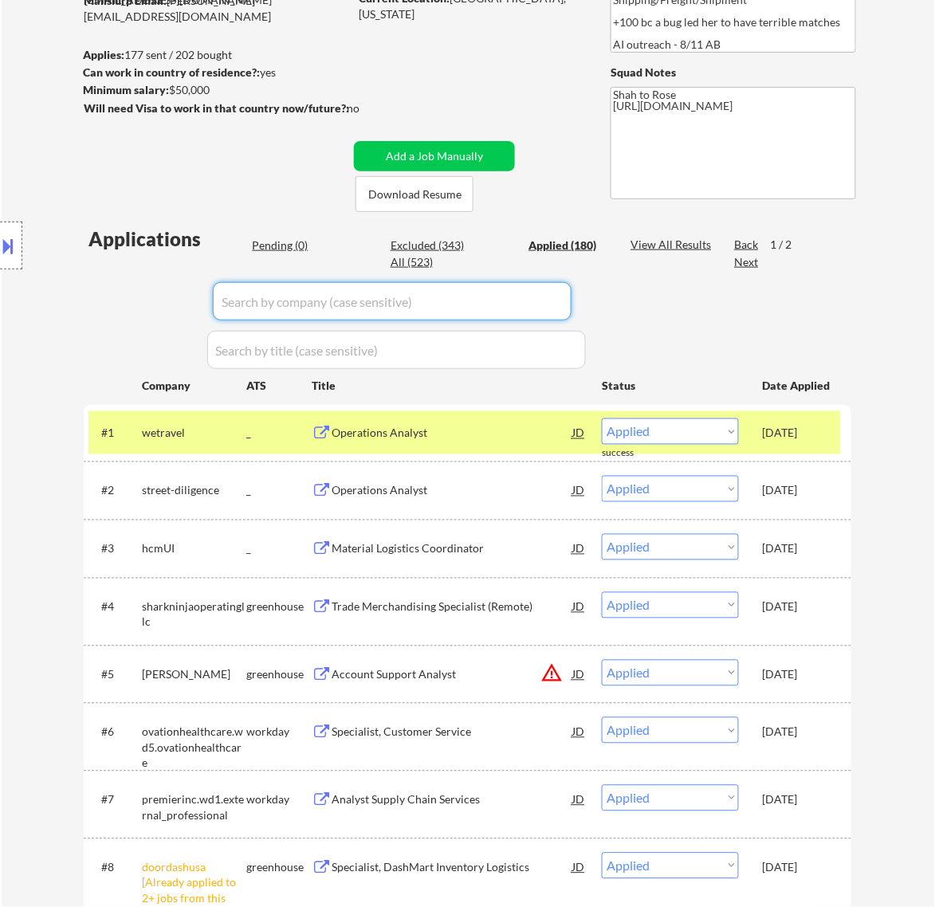
click at [526, 297] on input "input" at bounding box center [392, 301] width 359 height 38
paste input "tinuiti/"
type input "tinuiti"
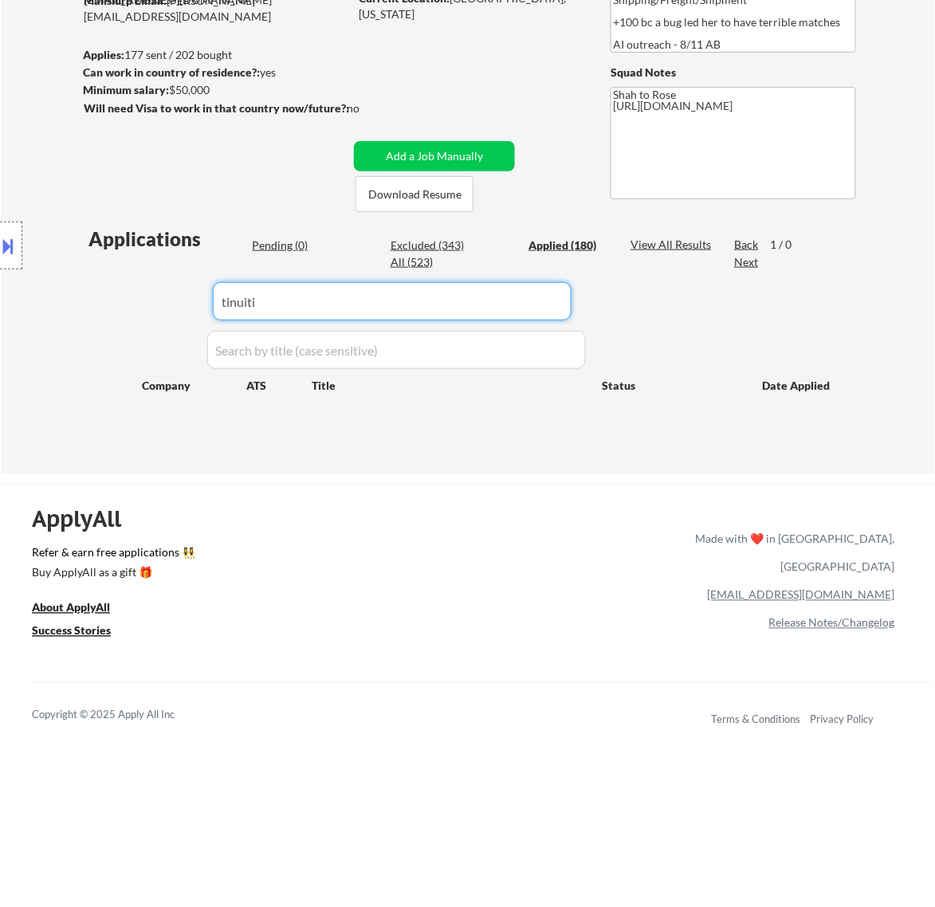
drag, startPoint x: 332, startPoint y: 295, endPoint x: 132, endPoint y: 309, distance: 199.8
click at [132, 309] on body "← Return to /applysquad Mailslurp Inbox Job Search Builder Nayeli Israel User E…" at bounding box center [467, 254] width 935 height 907
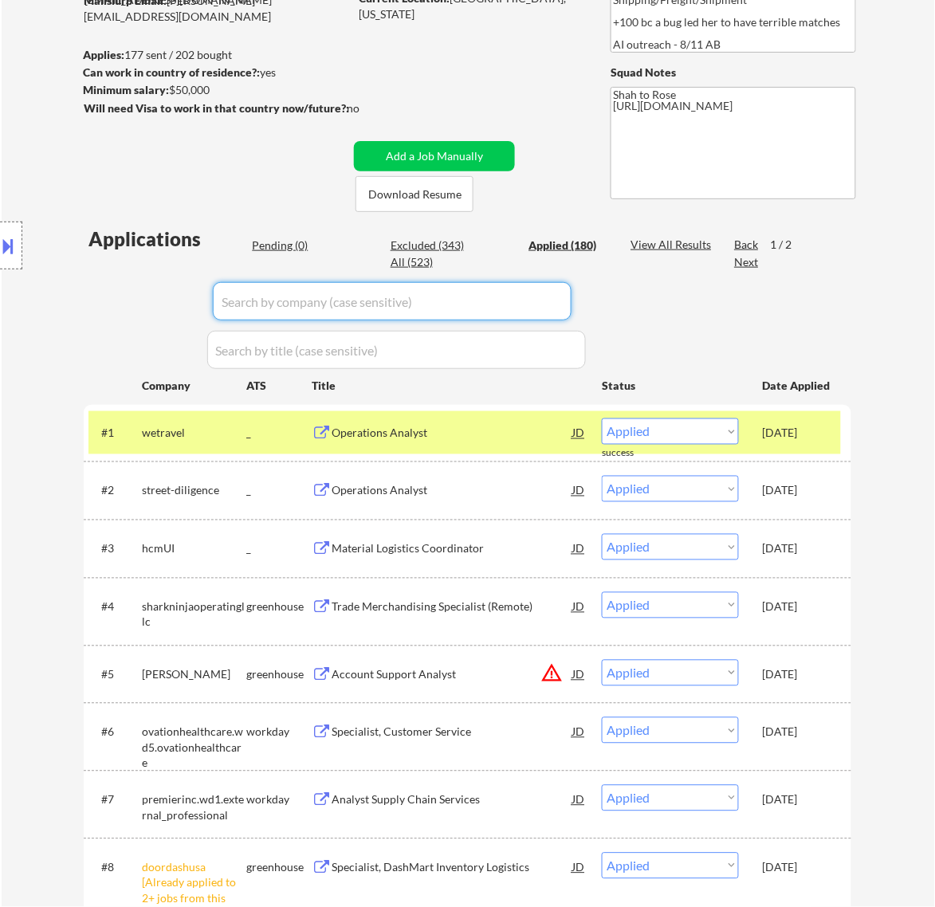
click at [514, 303] on input "input" at bounding box center [392, 301] width 359 height 38
paste input "tinuiti/"
type input "tinuiti"
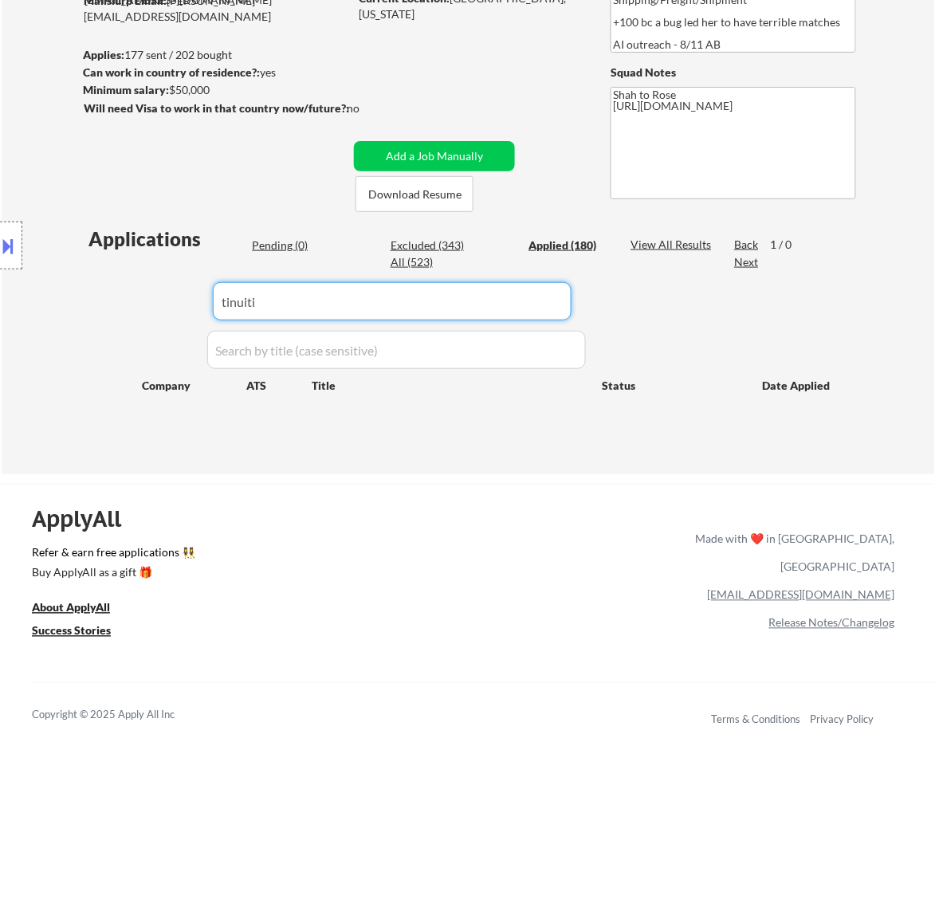
drag, startPoint x: 443, startPoint y: 305, endPoint x: 578, endPoint y: 18, distance: 317.1
click at [191, 299] on body "← Return to /applysquad Mailslurp Inbox Job Search Builder Nayeli Israel User E…" at bounding box center [467, 254] width 935 height 907
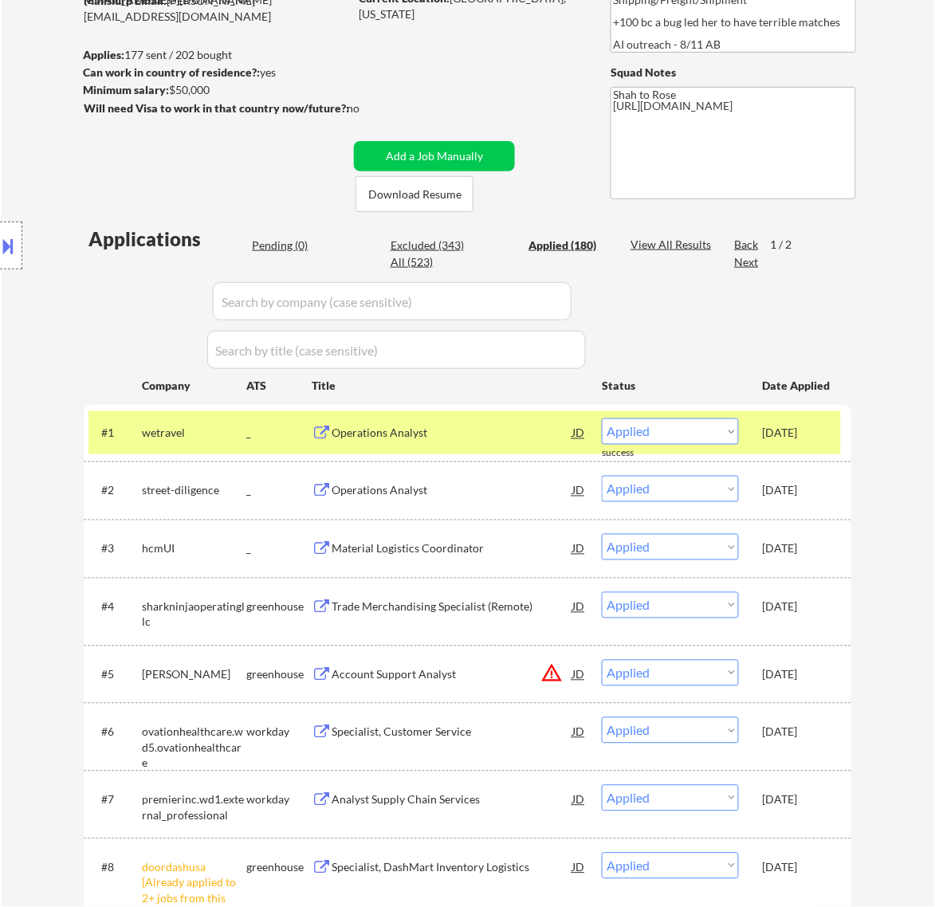
click at [281, 243] on div "Location Inclusions: remote" at bounding box center [142, 246] width 285 height 296
click at [289, 241] on div "Pending (0)" at bounding box center [292, 246] width 80 height 16
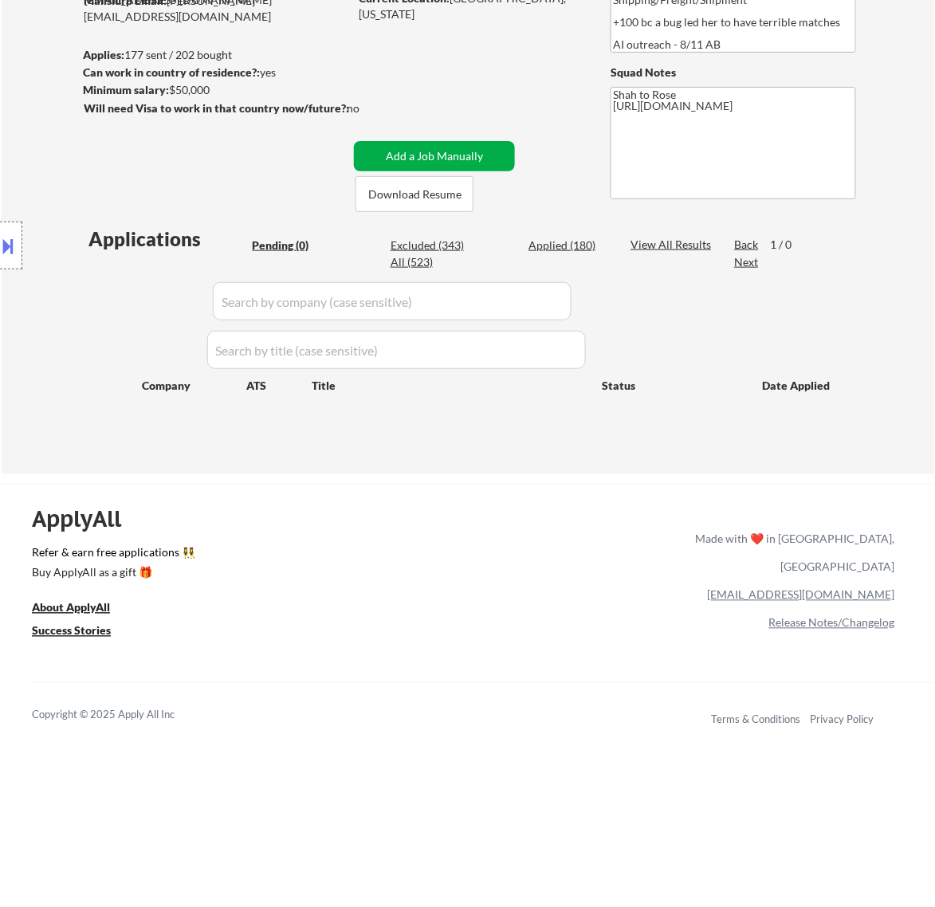
click at [424, 159] on button "Add a Job Manually" at bounding box center [434, 156] width 161 height 30
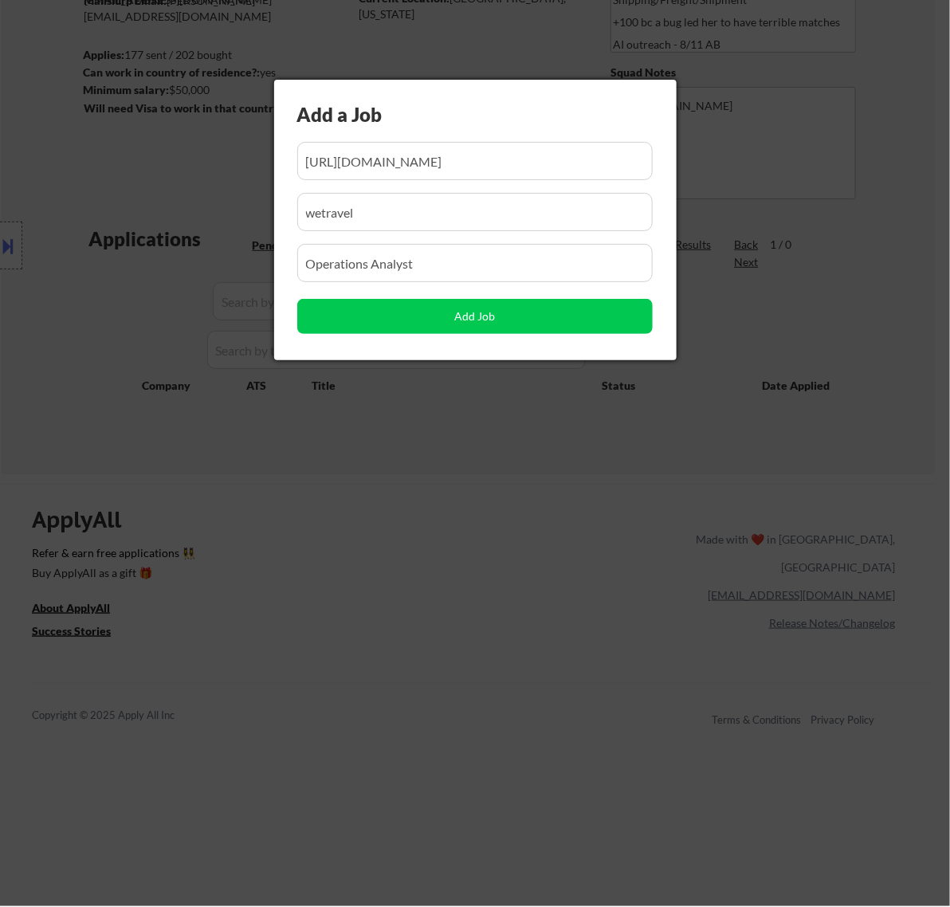
scroll to position [0, 93]
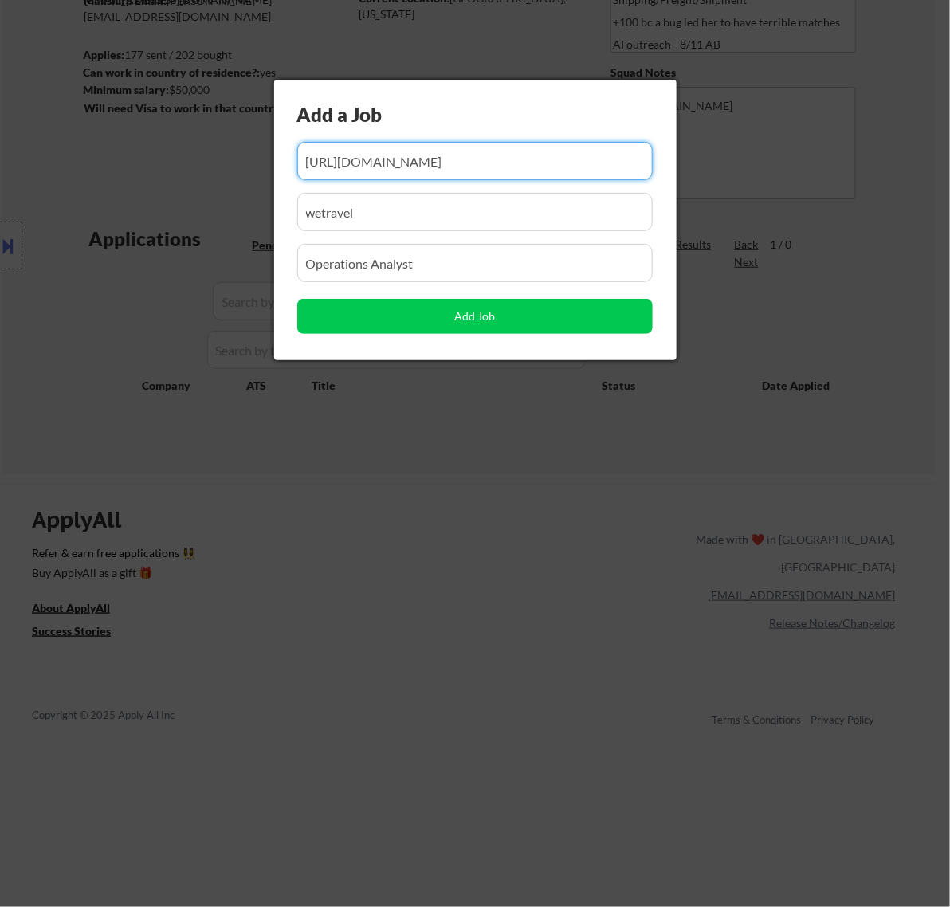
drag, startPoint x: 494, startPoint y: 164, endPoint x: 412, endPoint y: 175, distance: 82.9
click at [412, 175] on input "input" at bounding box center [475, 161] width 356 height 38
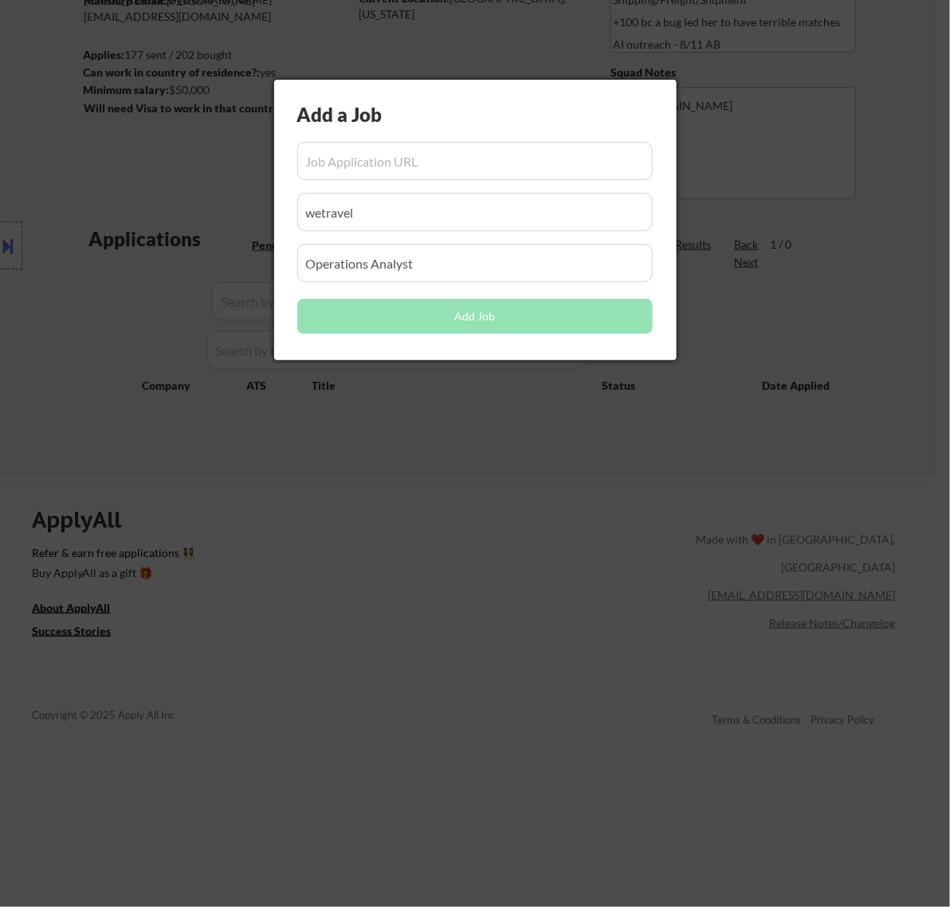
click at [453, 160] on input "input" at bounding box center [475, 161] width 356 height 38
paste input "https://tinuiti.wd12.myworkdayjobs.com/tinuiti/job/usa---remote/specialist--com…"
type input "https://tinuiti.wd12.myworkdayjobs.com/tinuiti/job/usa---remote/specialist--com…"
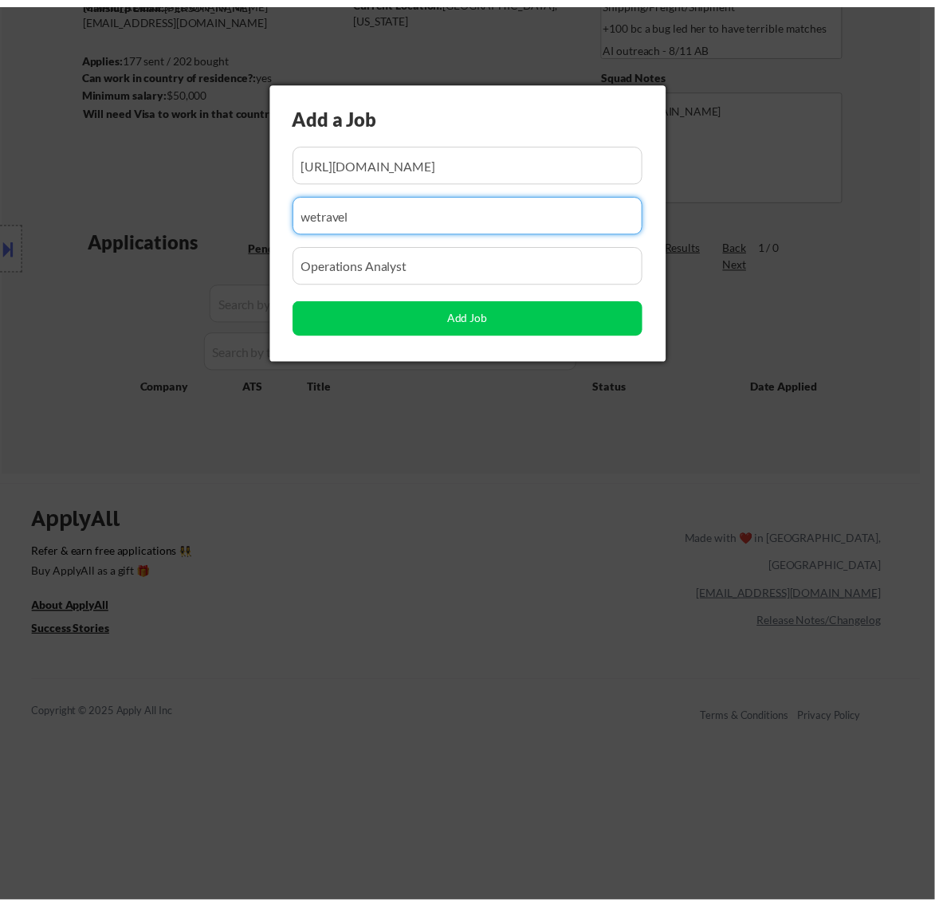
scroll to position [0, 0]
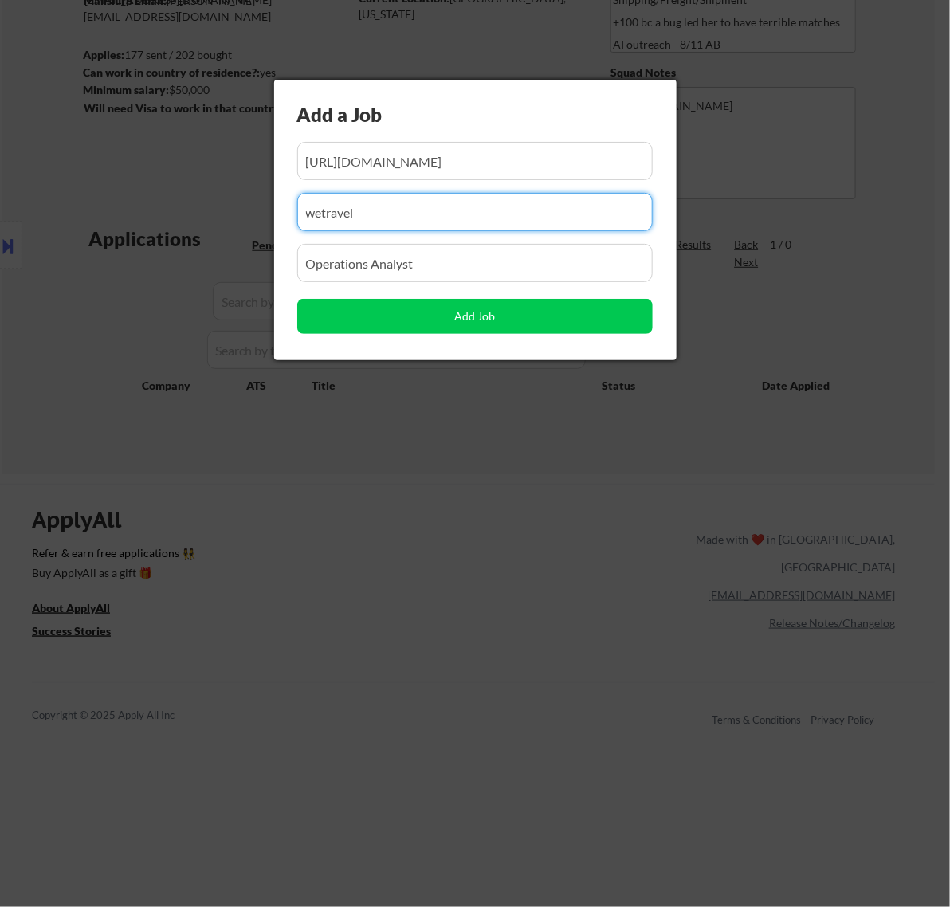
drag, startPoint x: 393, startPoint y: 215, endPoint x: 218, endPoint y: 220, distance: 175.5
click at [218, 220] on body "← Return to /applysquad Mailslurp Inbox Job Search Builder Nayeli Israel User E…" at bounding box center [475, 254] width 950 height 907
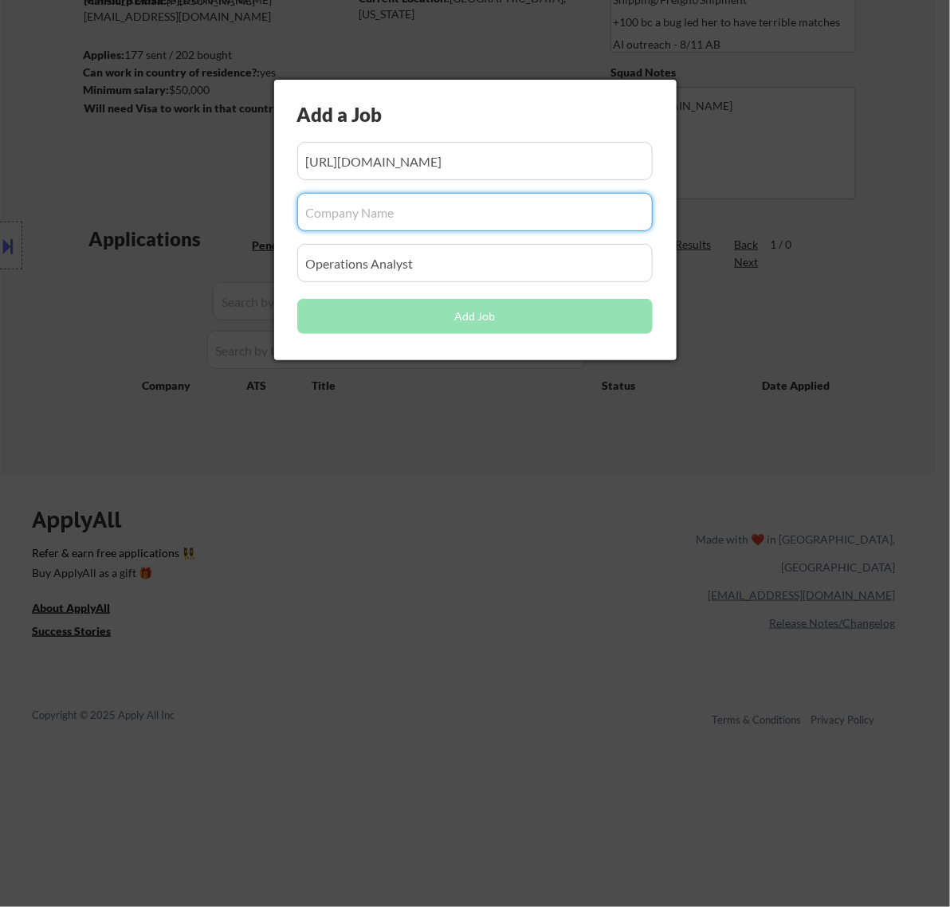
click at [421, 213] on input "input" at bounding box center [475, 212] width 356 height 38
paste input "tinuiti"
type input "tinuiti"
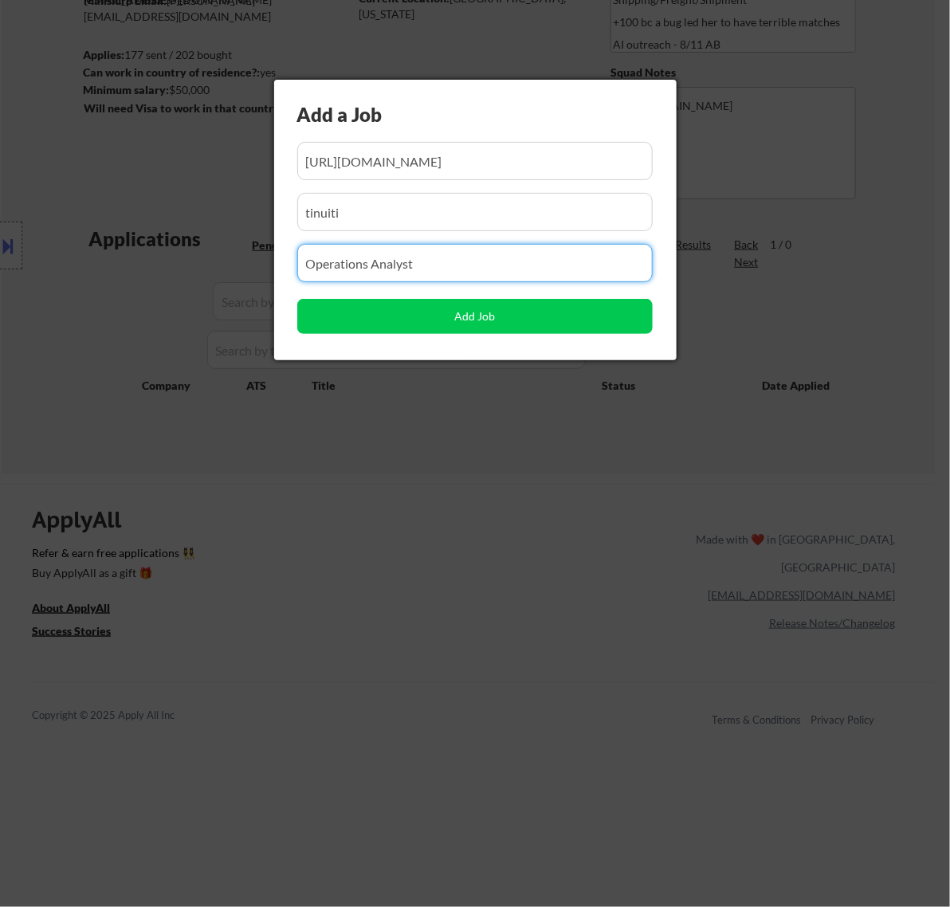
drag, startPoint x: 403, startPoint y: 261, endPoint x: 198, endPoint y: 255, distance: 205.8
click at [195, 261] on body "← Return to /applysquad Mailslurp Inbox Job Search Builder Nayeli Israel User E…" at bounding box center [475, 254] width 950 height 907
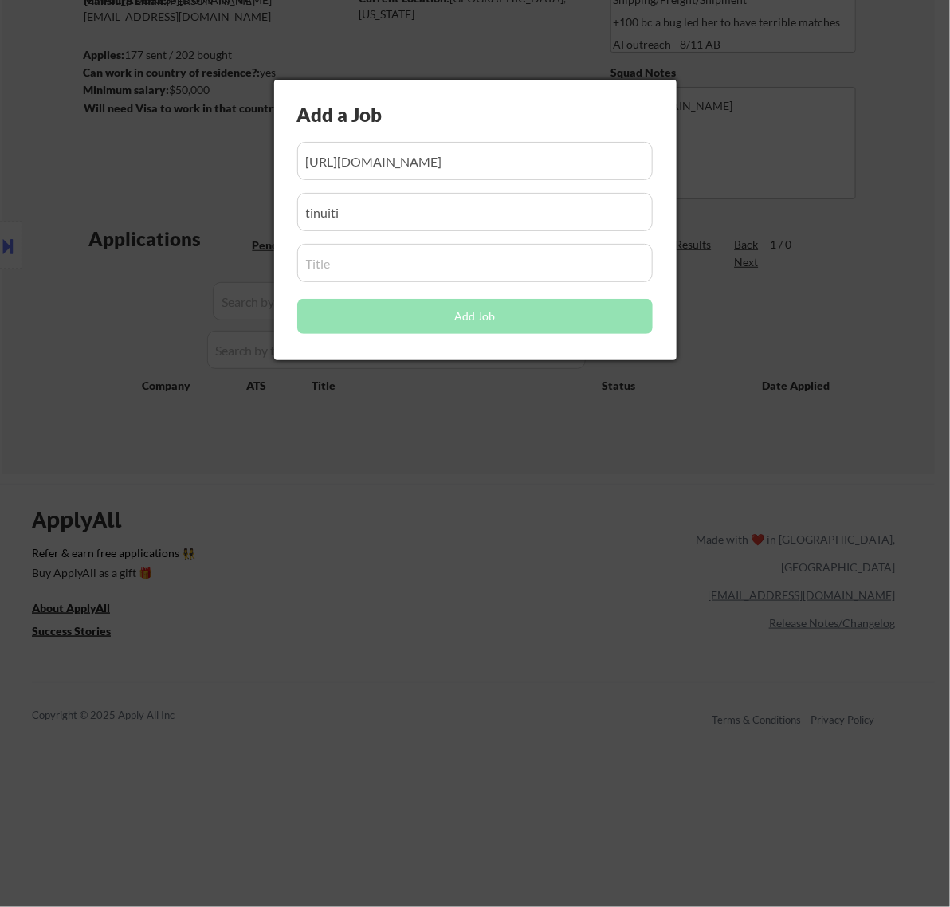
click at [356, 265] on input "input" at bounding box center [475, 263] width 356 height 38
paste input "Specialist, Commerce Operations- Amazon"
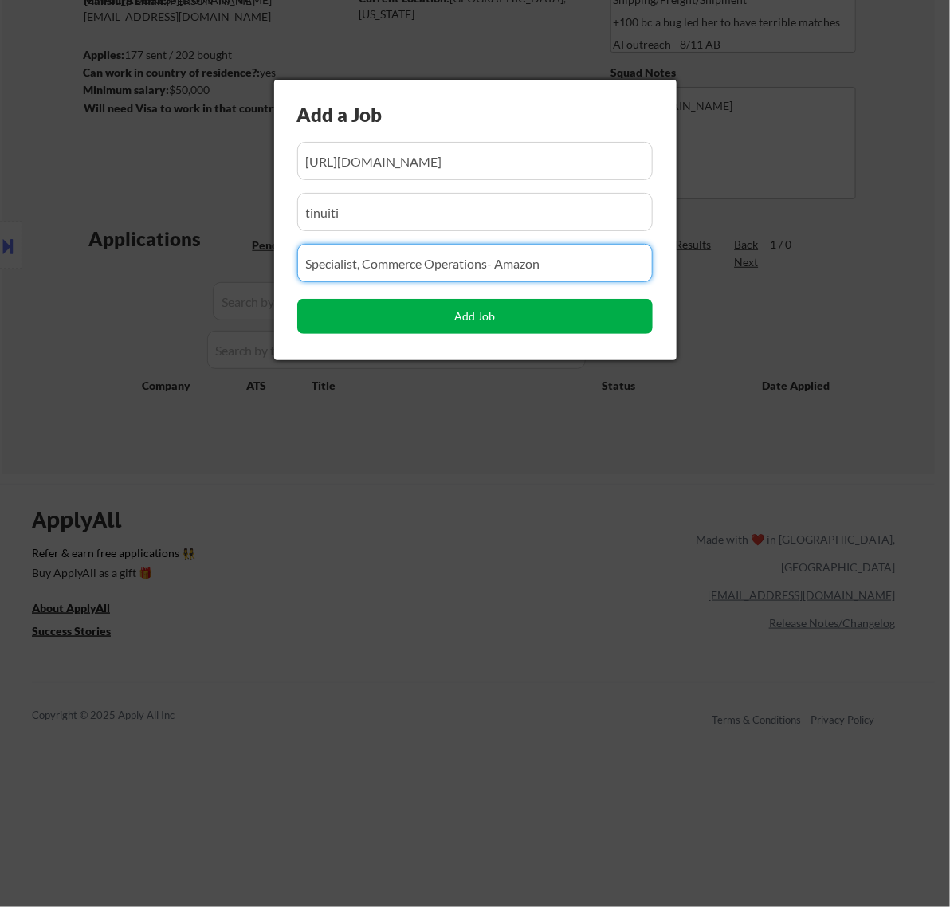
type input "Specialist, Commerce Operations- Amazon"
click at [461, 323] on button "Add Job" at bounding box center [475, 316] width 356 height 35
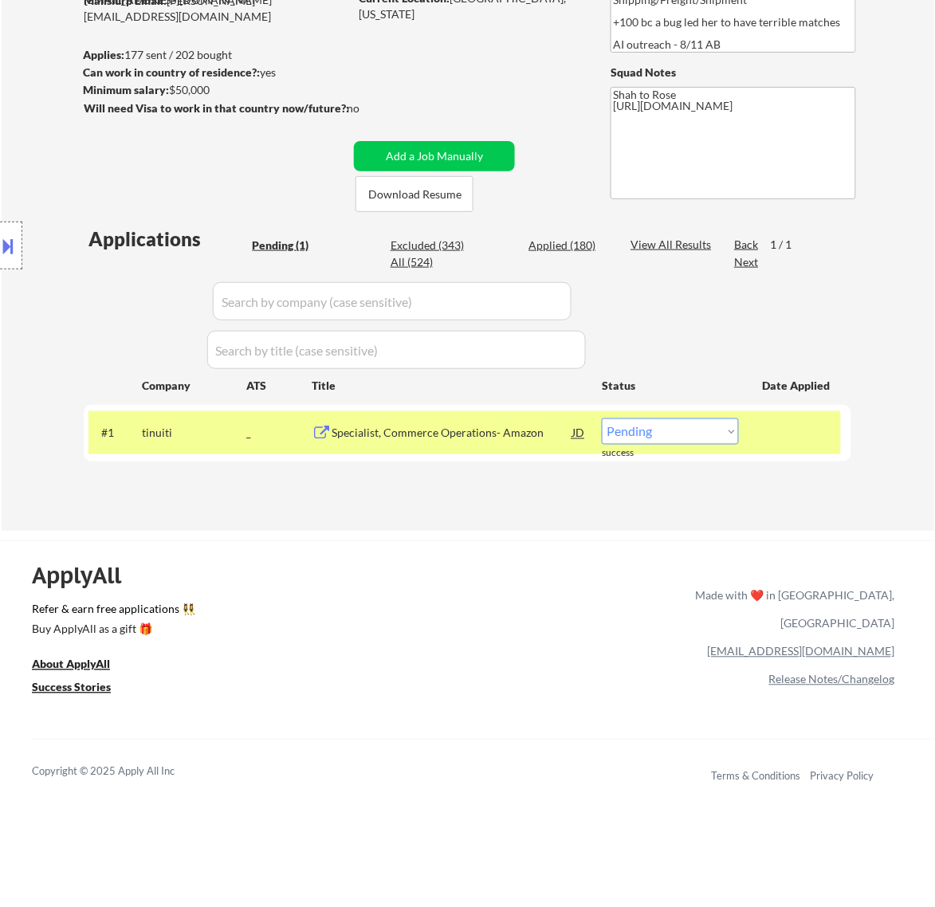
click at [467, 627] on div "ApplyAll Refer & earn free applications 👯‍♀️ Buy ApplyAll as a gift 🎁 About App…" at bounding box center [467, 678] width 935 height 253
click at [688, 435] on select "Choose an option... Pending Applied Excluded (Questions) Excluded (Expired) Exc…" at bounding box center [670, 432] width 137 height 26
select select ""applied""
click at [602, 419] on select "Choose an option... Pending Applied Excluded (Questions) Excluded (Expired) Exc…" at bounding box center [670, 432] width 137 height 26
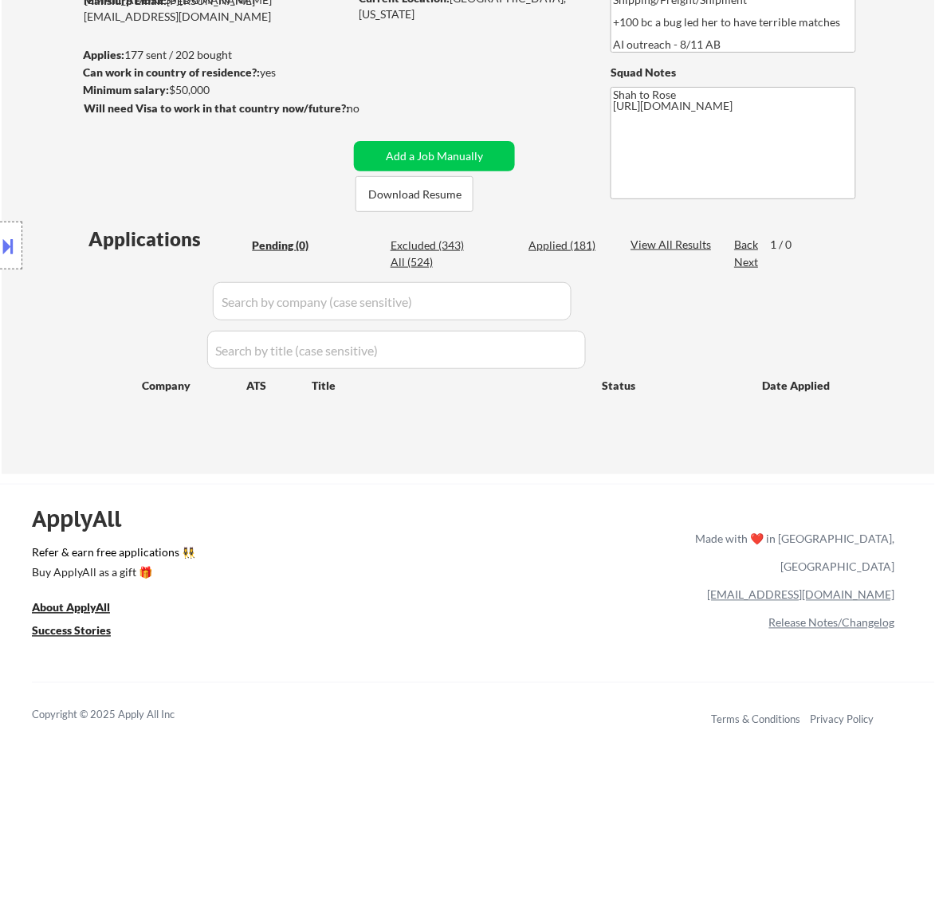
scroll to position [100, 0]
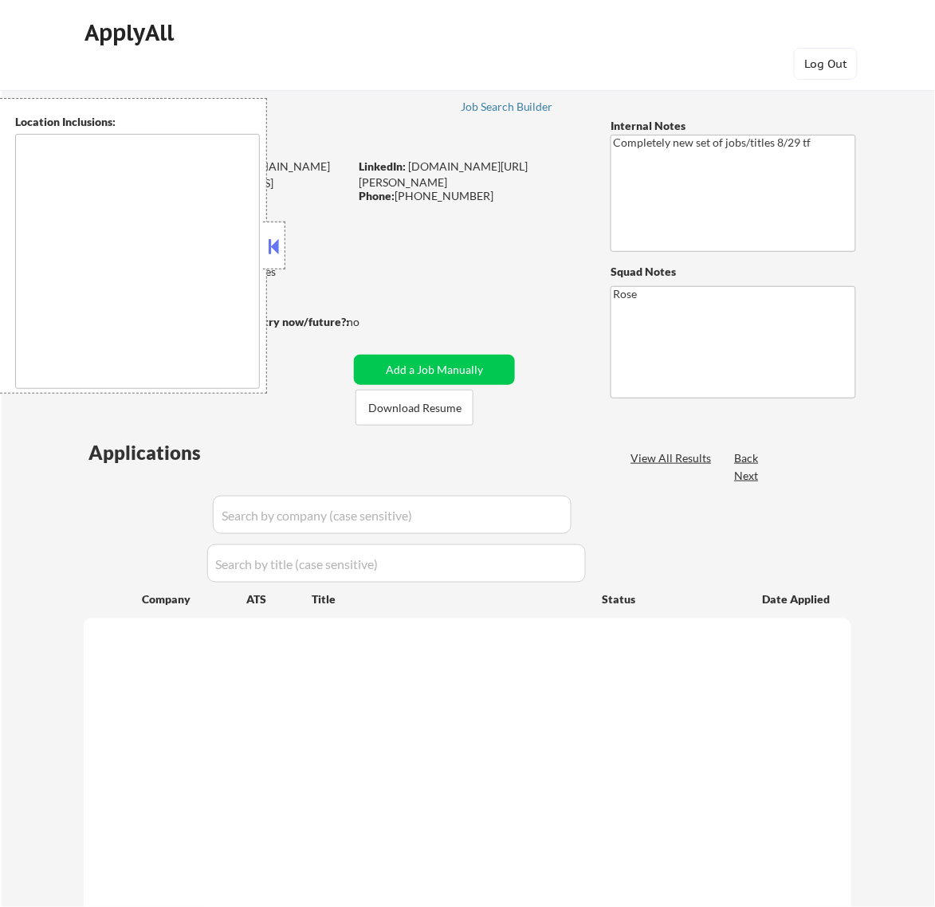
select select ""pending""
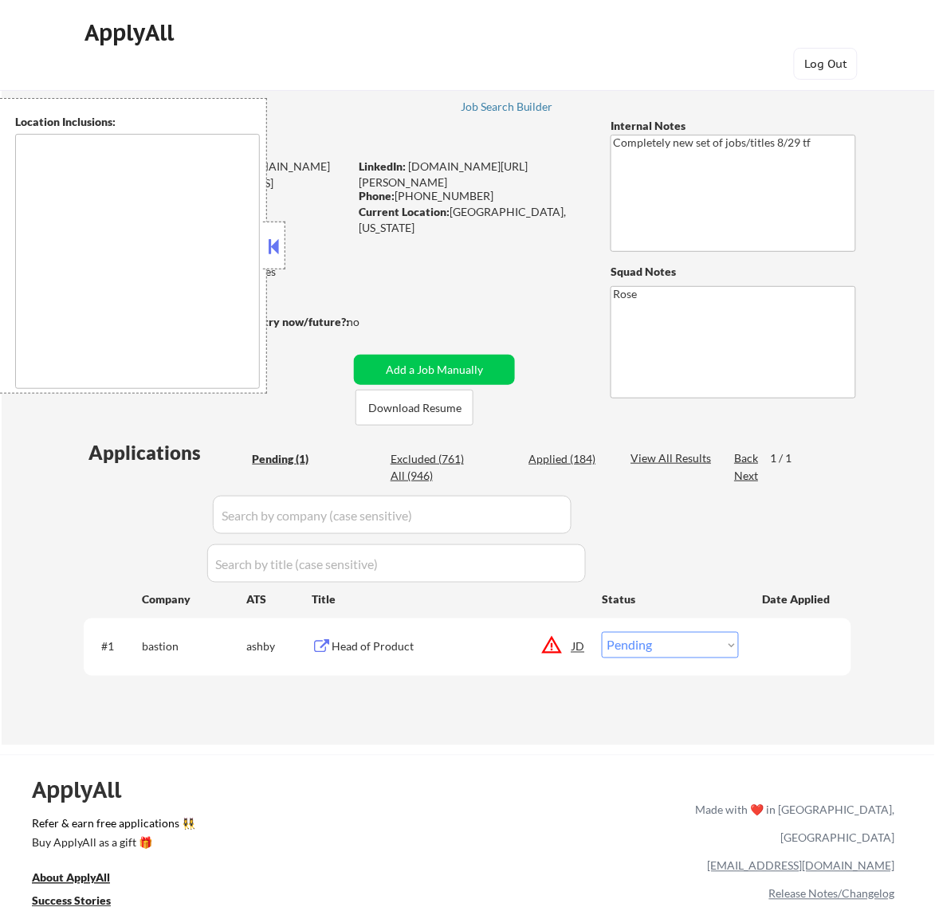
click at [275, 240] on button at bounding box center [274, 246] width 18 height 24
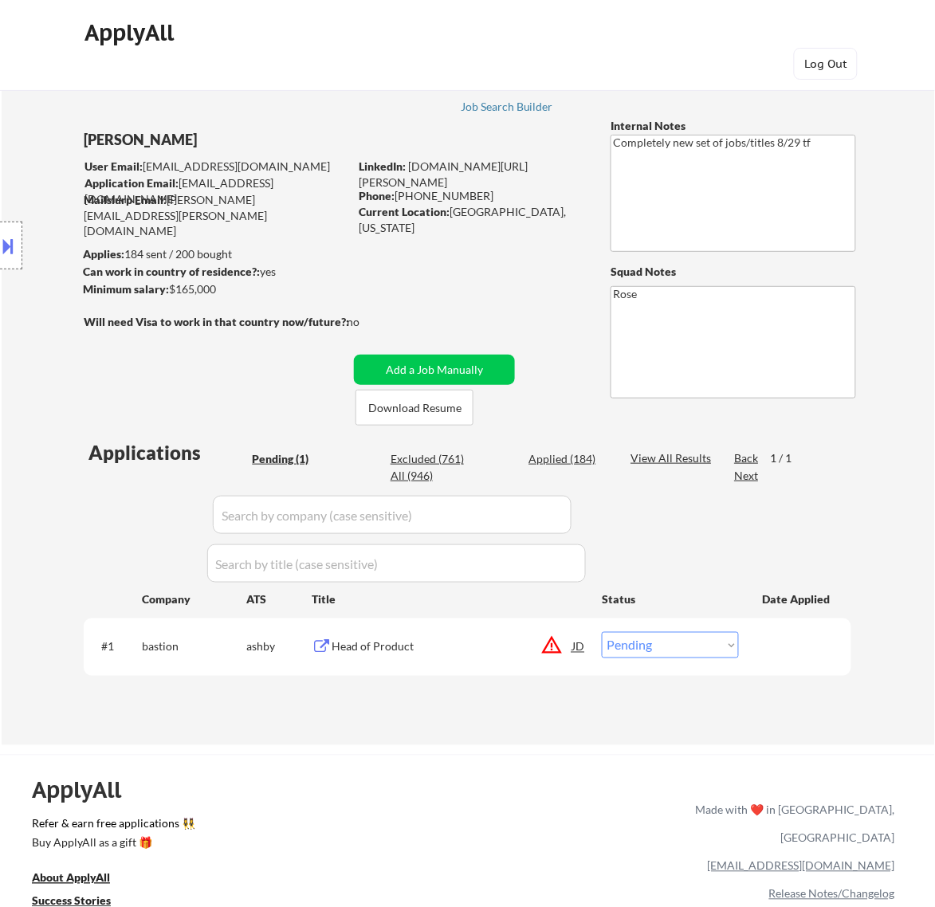
click at [456, 644] on div "Head of Product" at bounding box center [452, 647] width 241 height 16
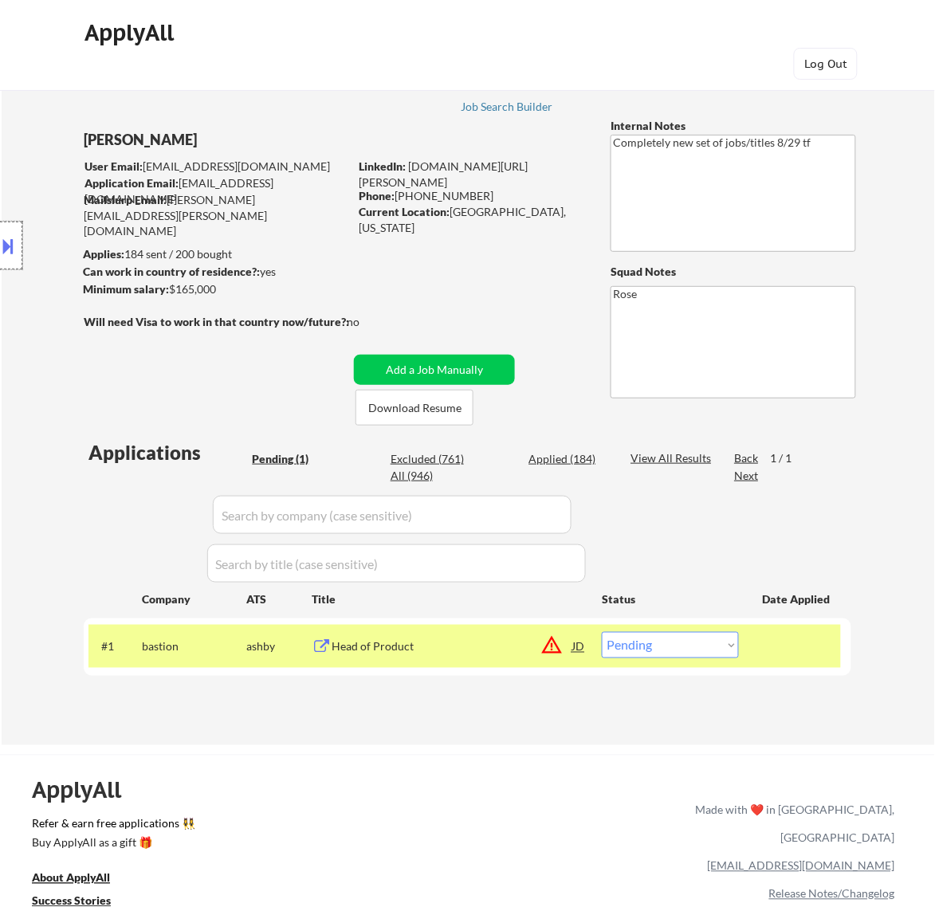
click at [21, 241] on div at bounding box center [11, 246] width 22 height 48
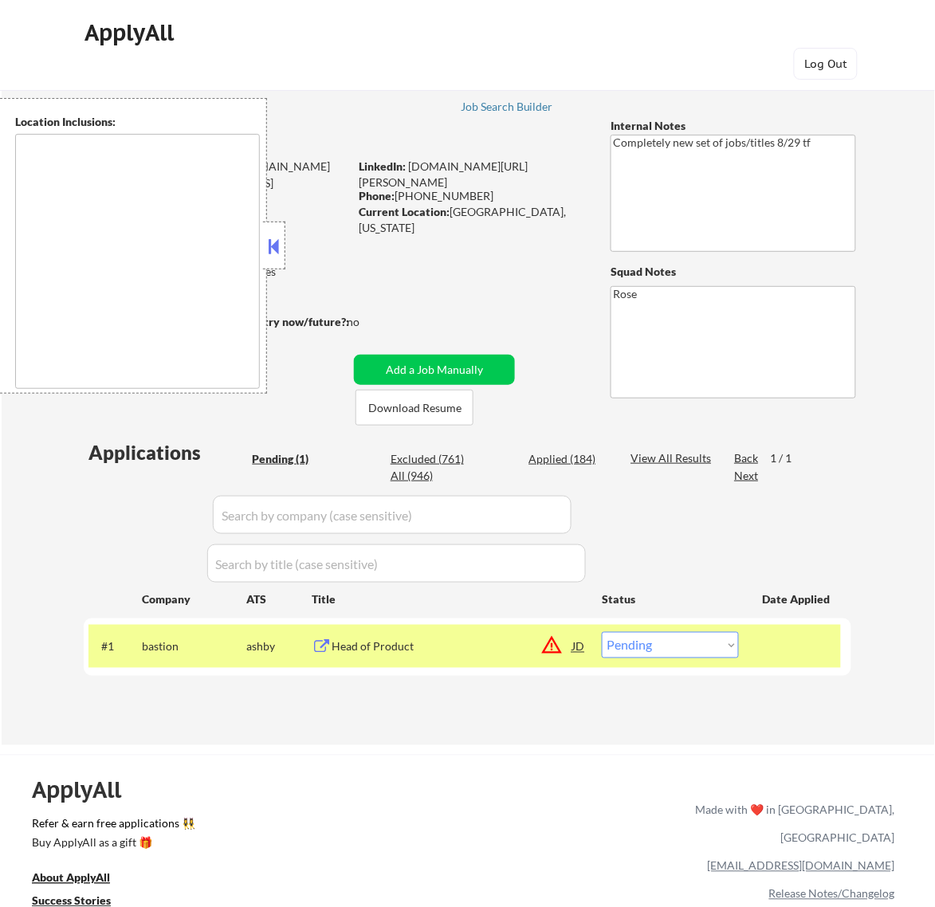
scroll to position [100, 0]
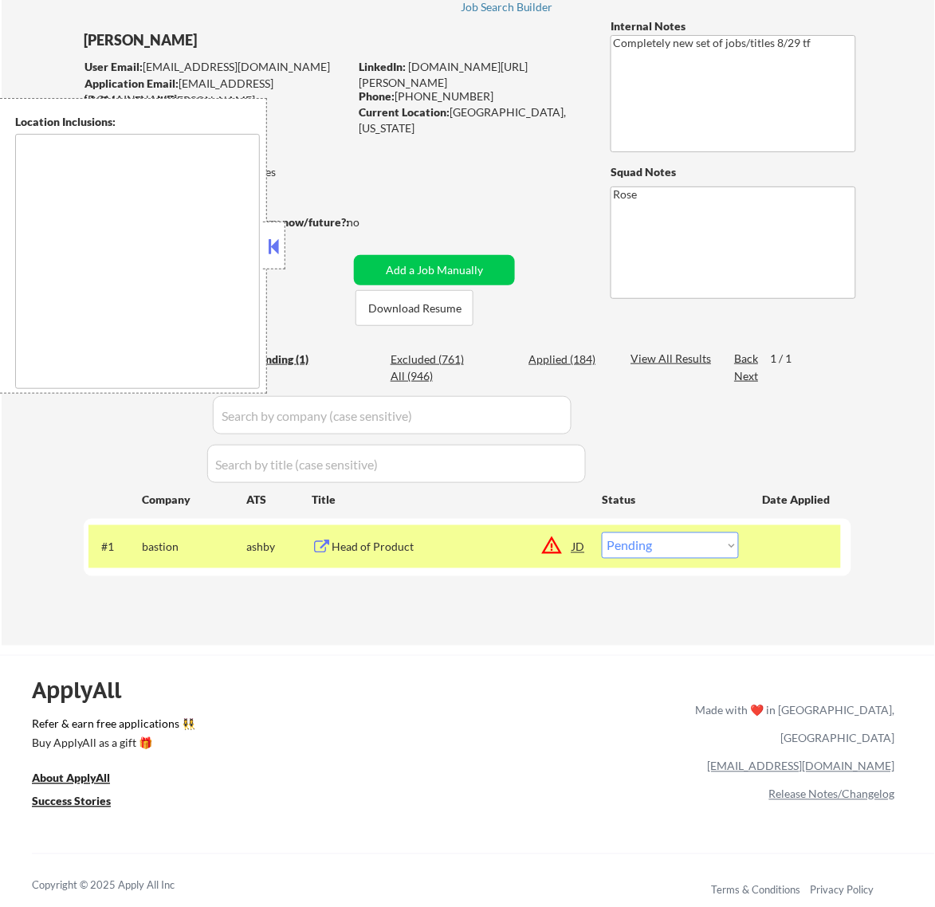
click at [272, 242] on button at bounding box center [274, 246] width 18 height 24
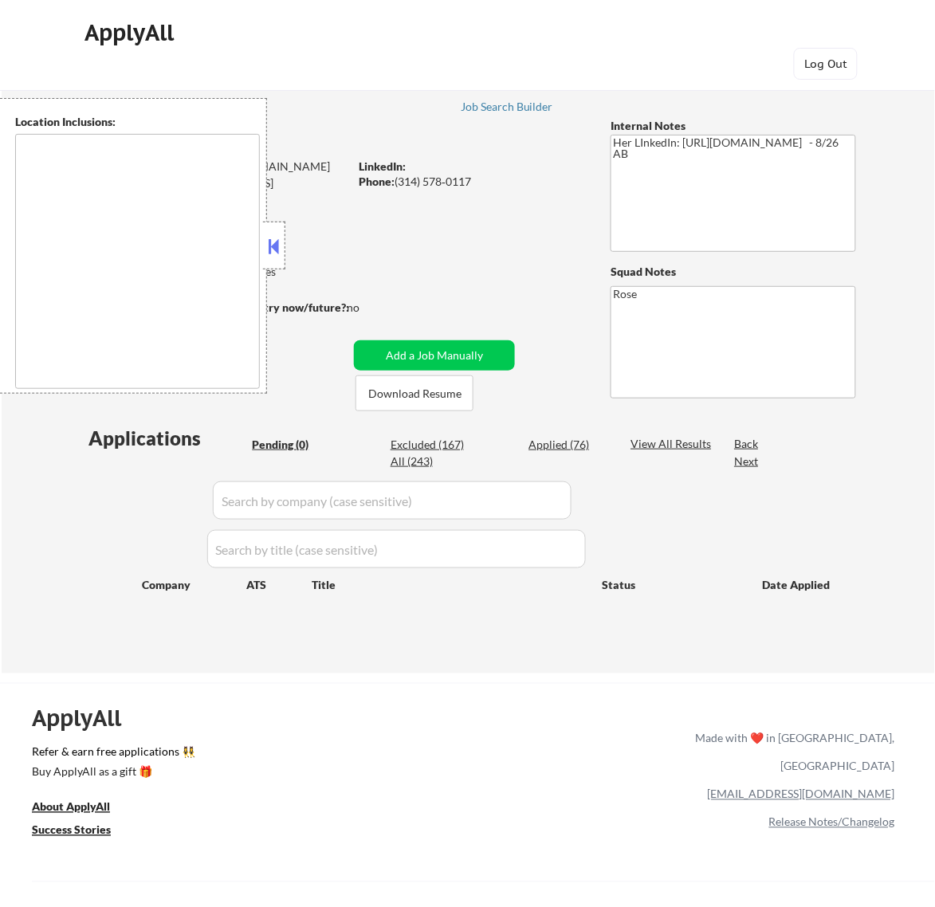
type textarea "St. Louis, MO Clayton, MO Maplewood, MO Richmond Heights, MO University City, M…"
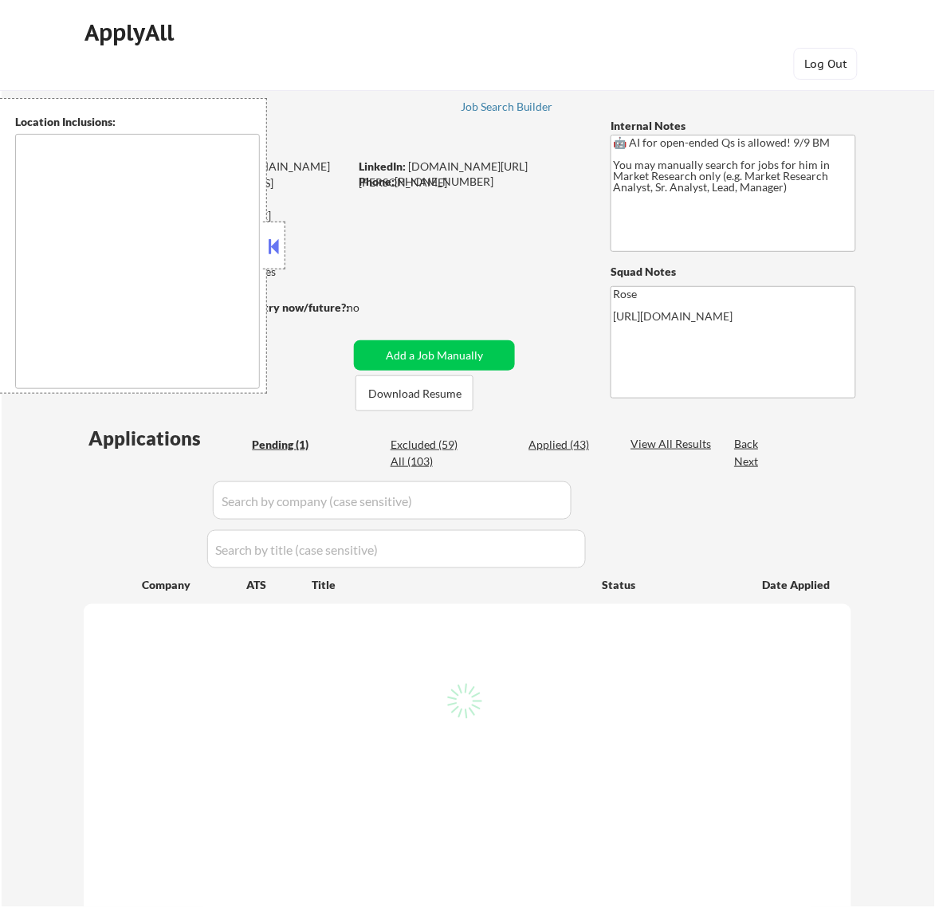
type textarea "Galesburg, IL Knoxville, IL Abingdon, IL East Galesburg, IL Wataga, IL Henderso…"
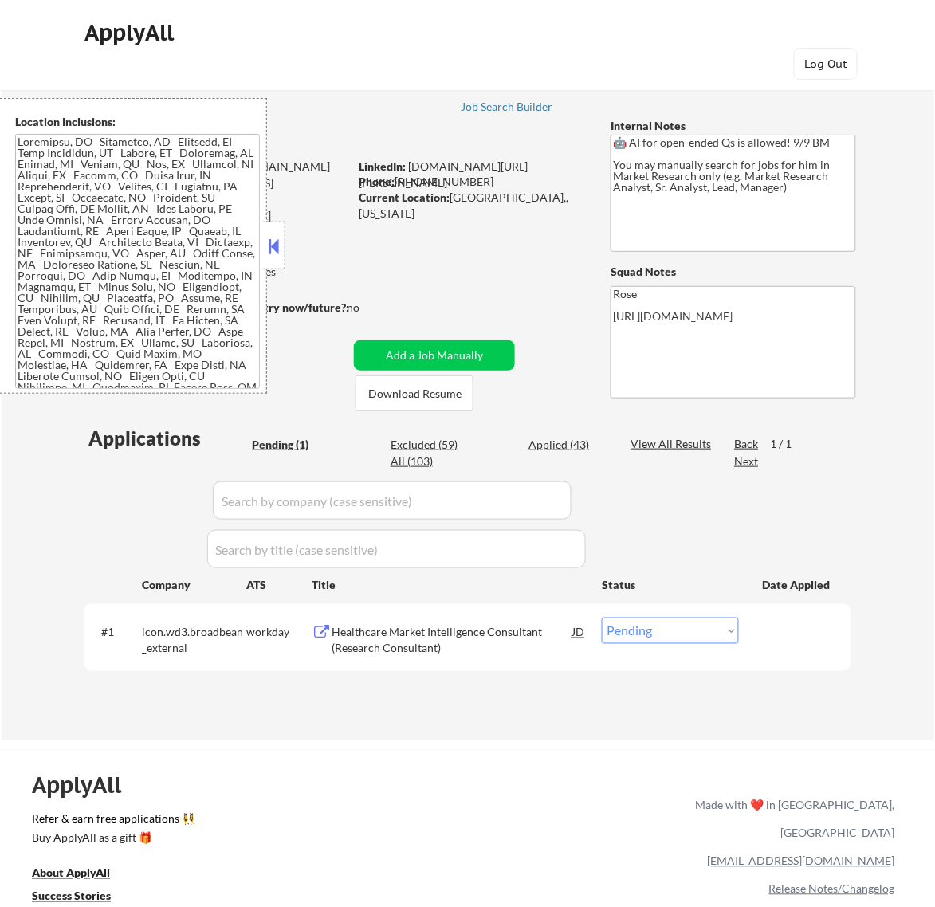
click at [277, 244] on button at bounding box center [274, 246] width 18 height 24
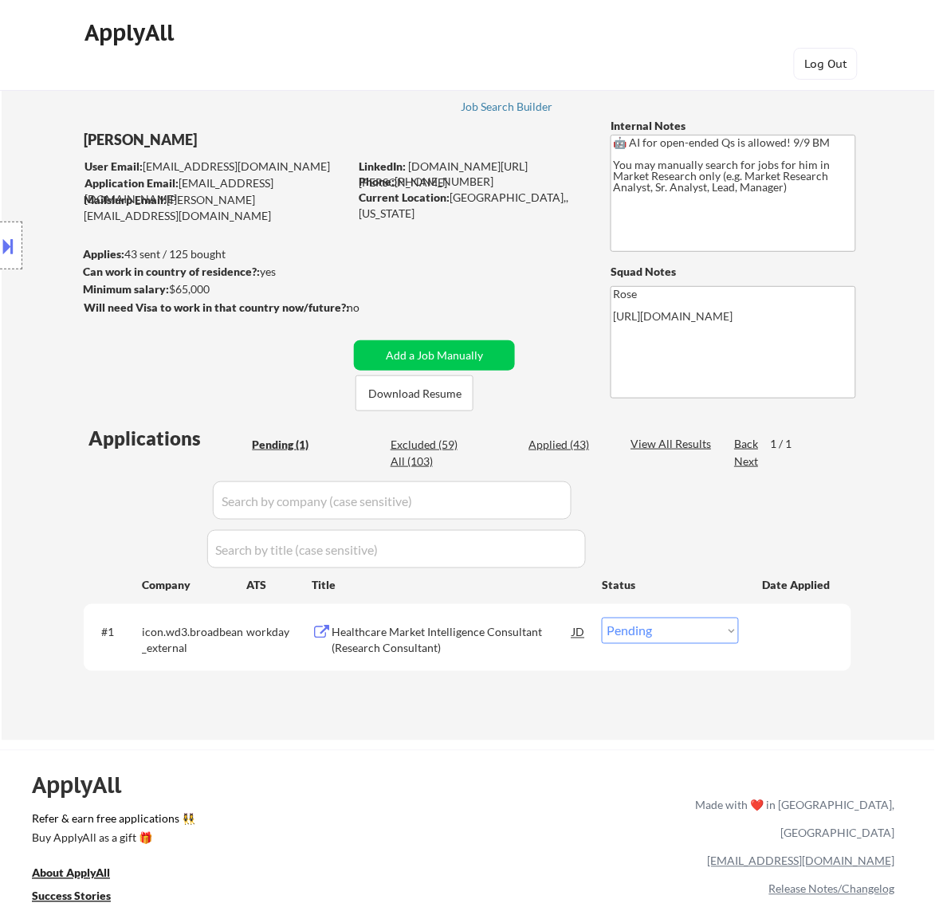
click at [507, 631] on div "Healthcare Market Intelligence Consultant (Research Consultant)" at bounding box center [452, 640] width 241 height 31
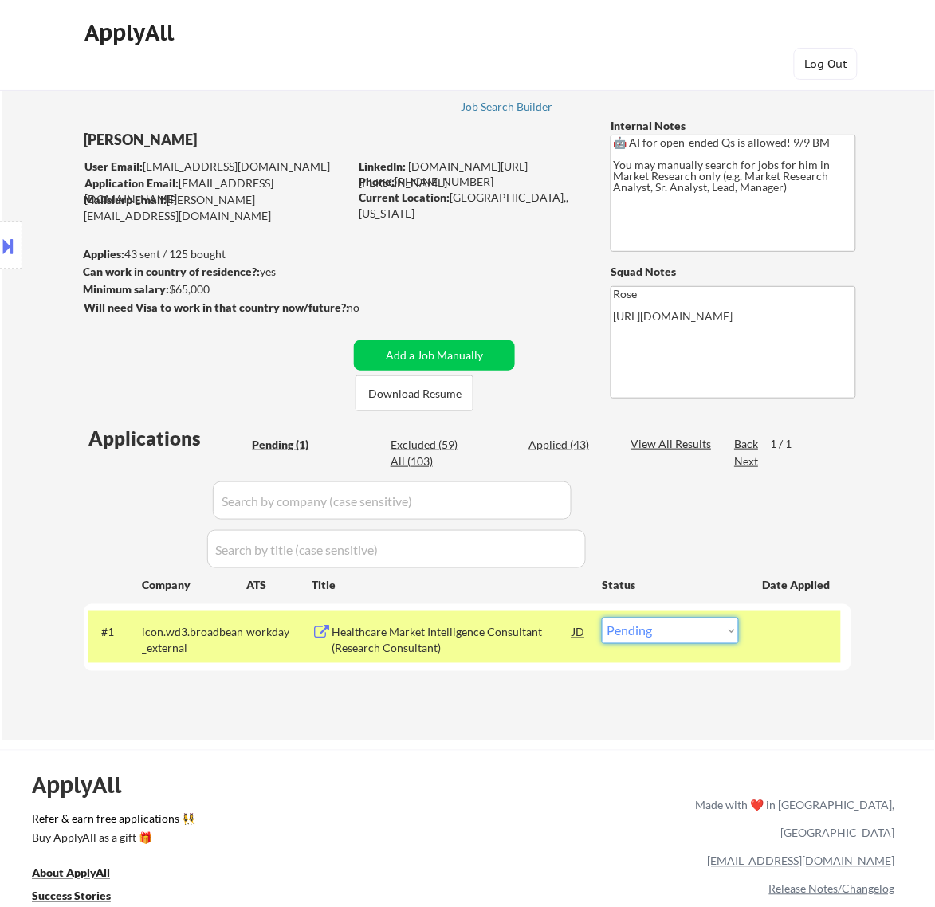
click at [702, 638] on select "Choose an option... Pending Applied Excluded (Questions) Excluded (Expired) Exc…" at bounding box center [670, 631] width 137 height 26
select select ""excluded__bad_match_""
click at [602, 618] on select "Choose an option... Pending Applied Excluded (Questions) Excluded (Expired) Exc…" at bounding box center [670, 631] width 137 height 26
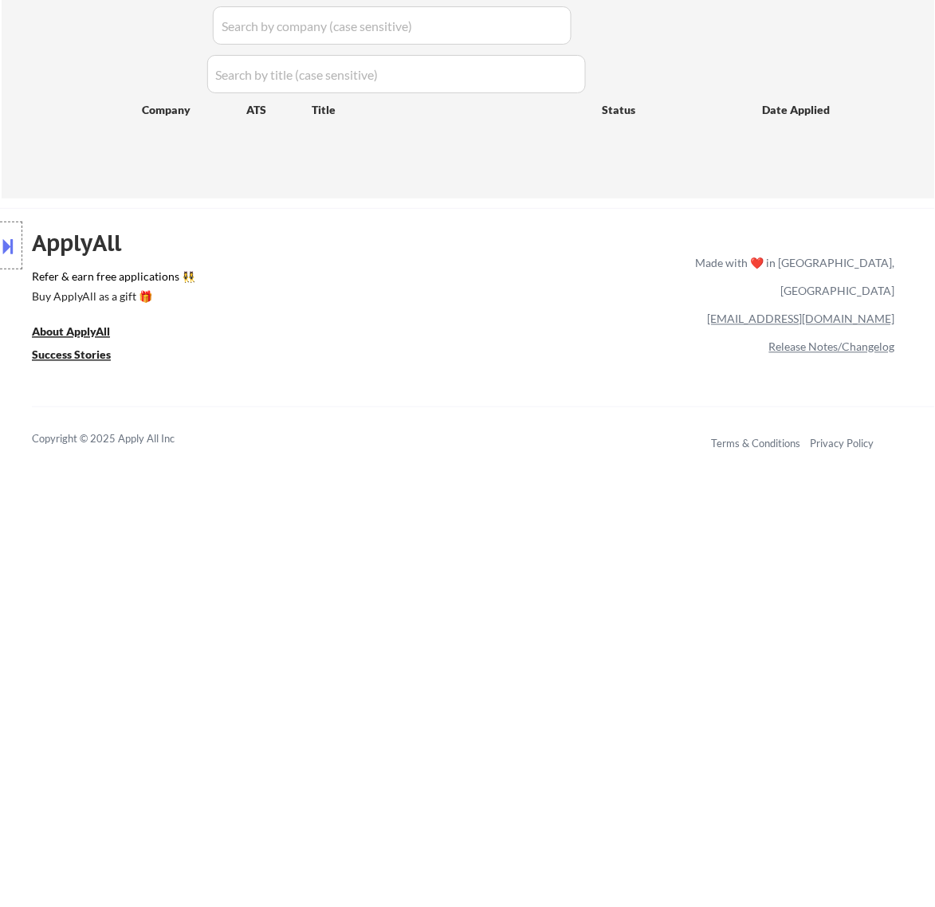
scroll to position [284, 0]
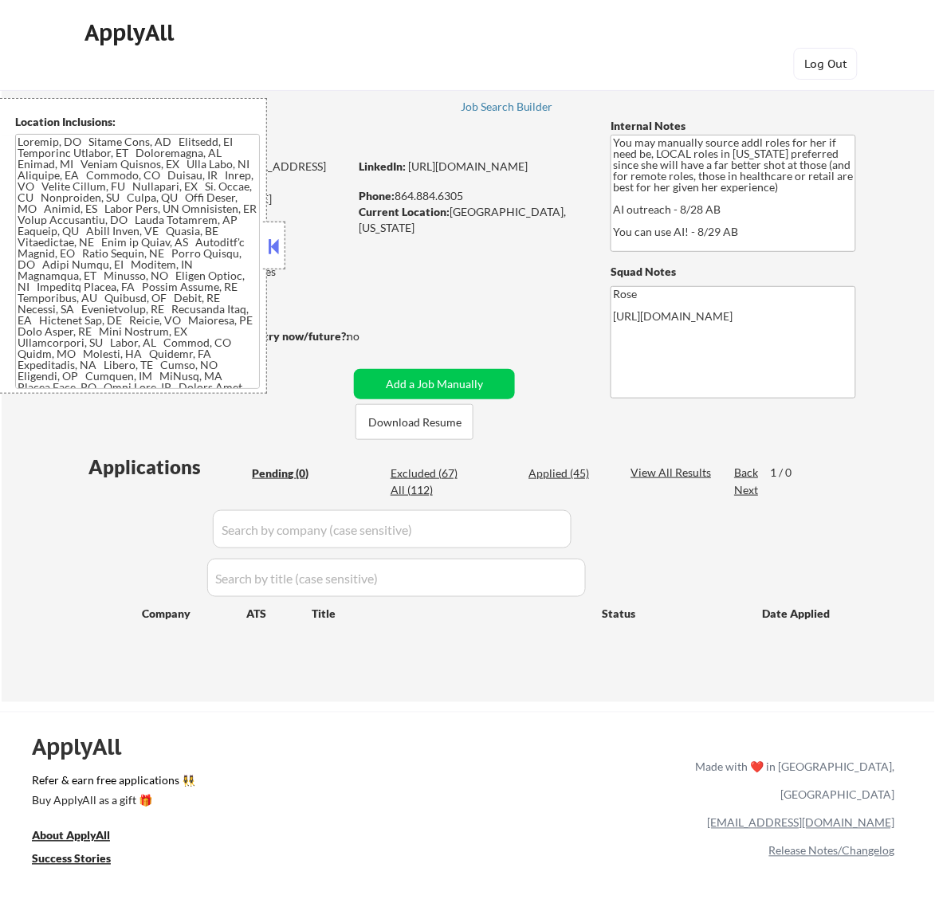
click at [273, 237] on button at bounding box center [274, 246] width 18 height 24
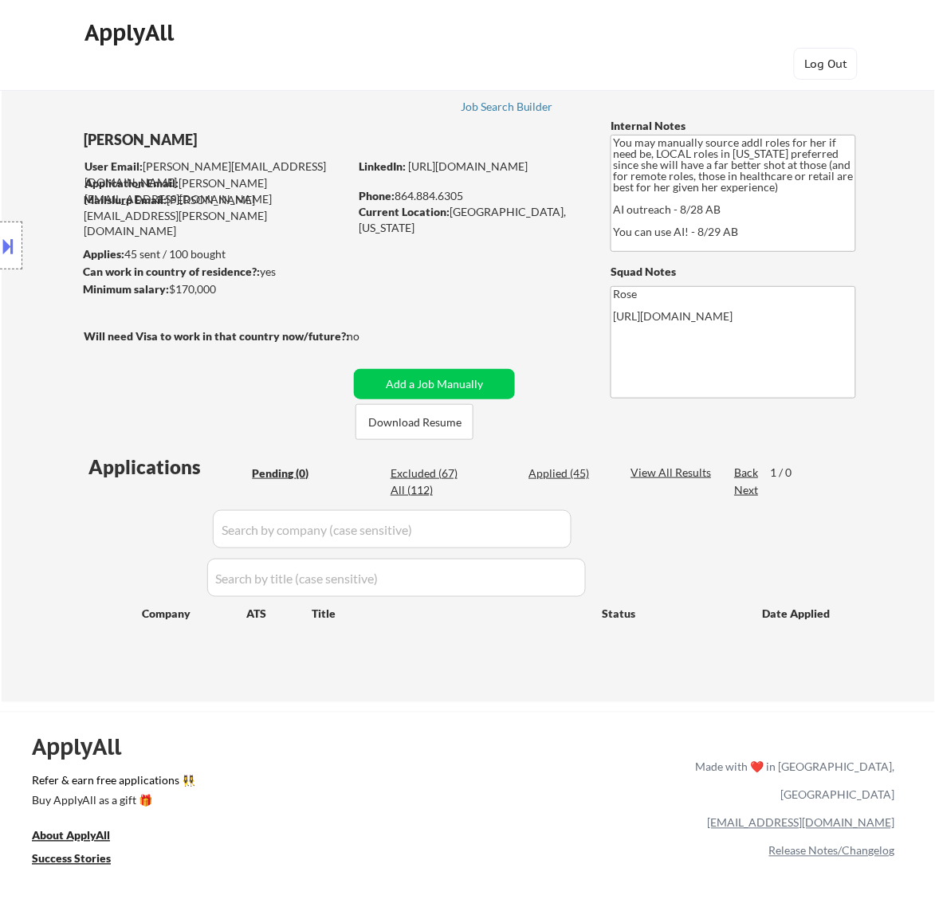
click at [566, 472] on div "Applied (45)" at bounding box center [569, 474] width 80 height 16
click at [545, 533] on input "input" at bounding box center [392, 529] width 359 height 38
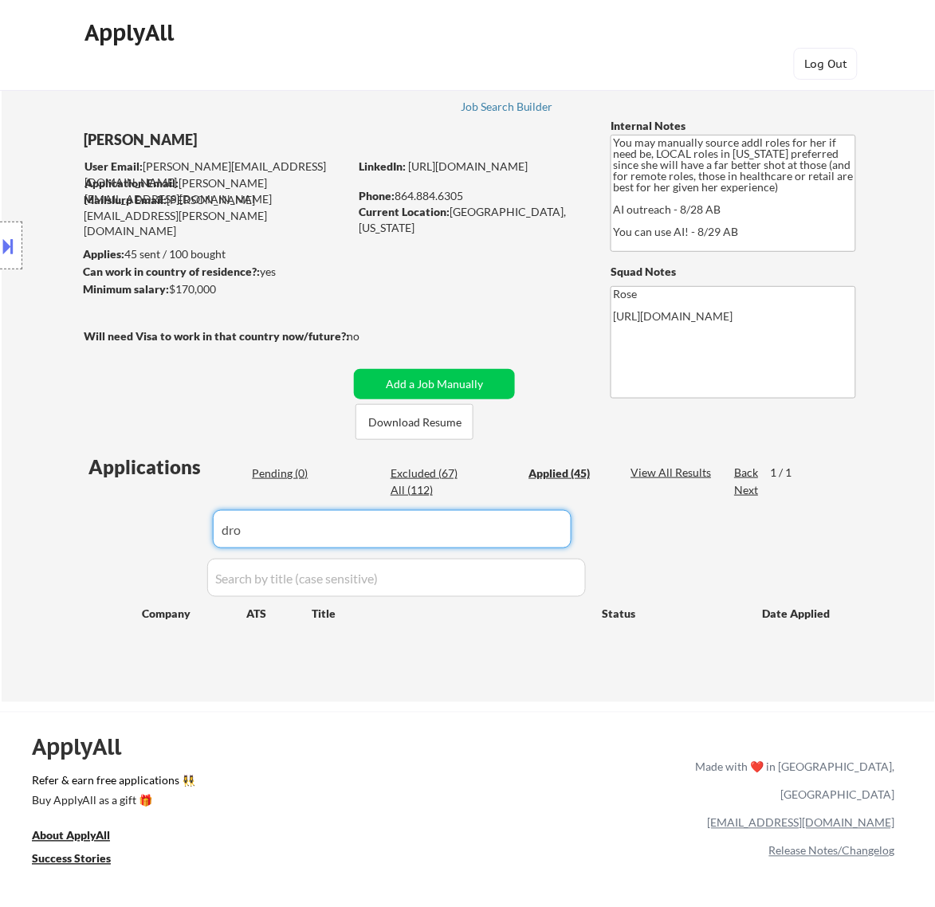
type input "drop"
select select ""applied""
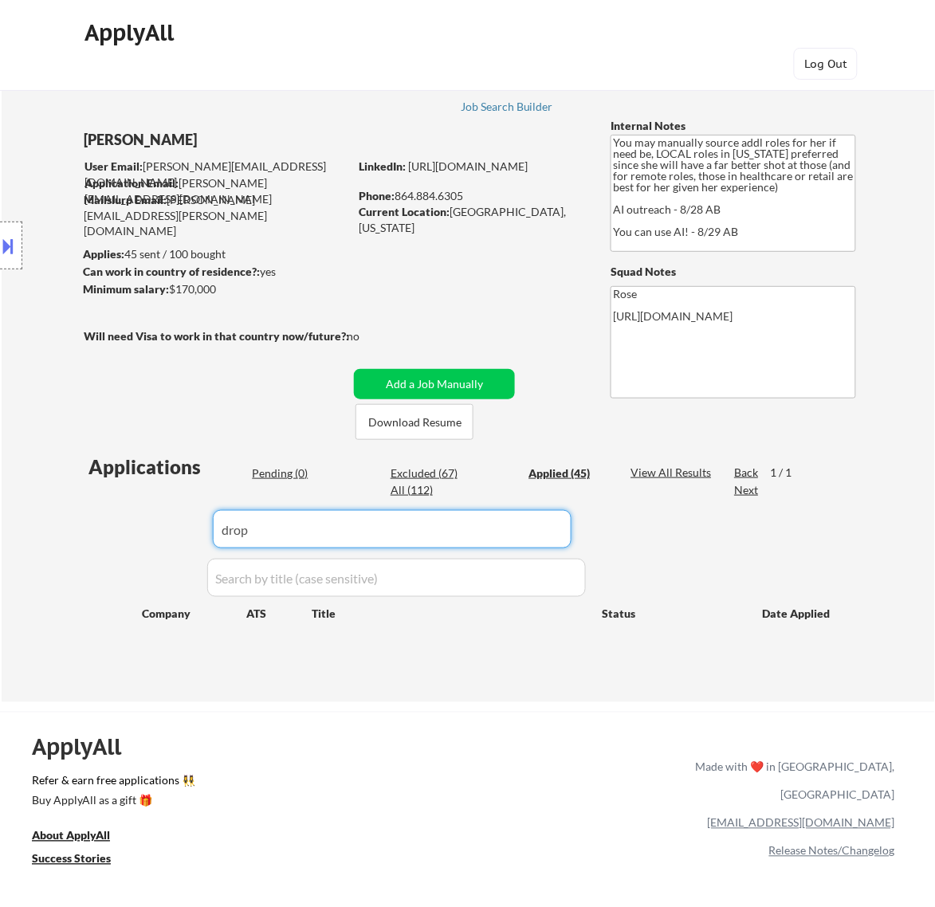
select select ""applied""
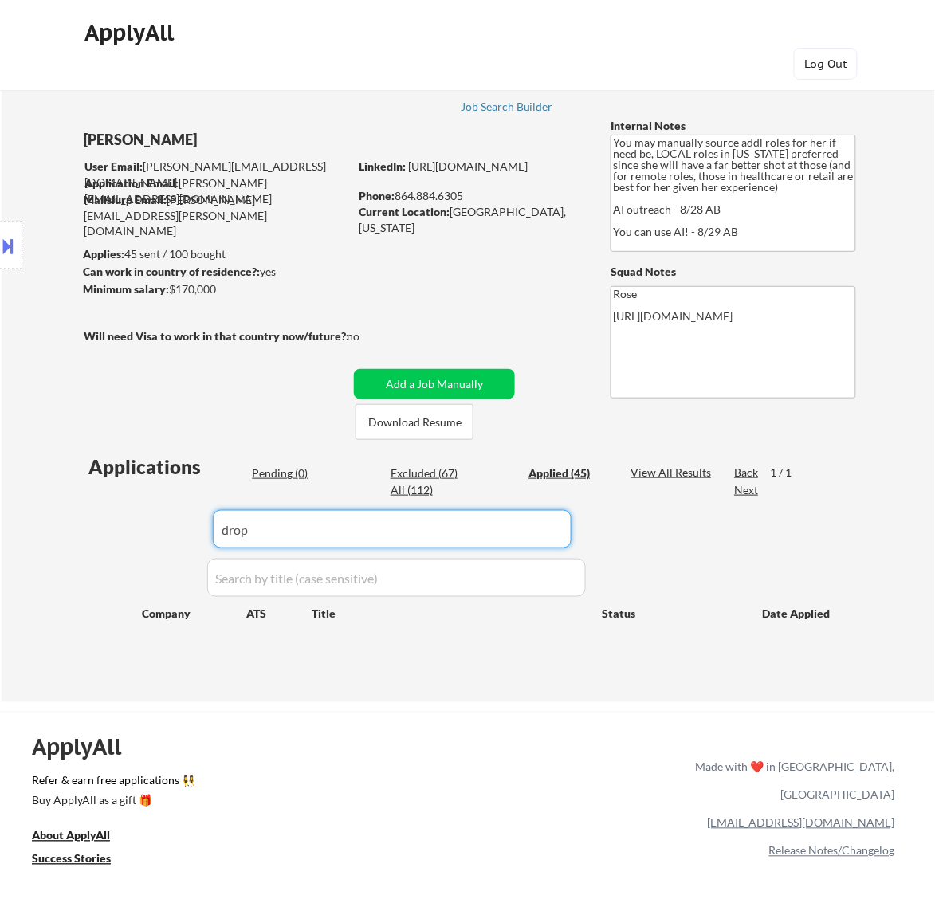
select select ""applied""
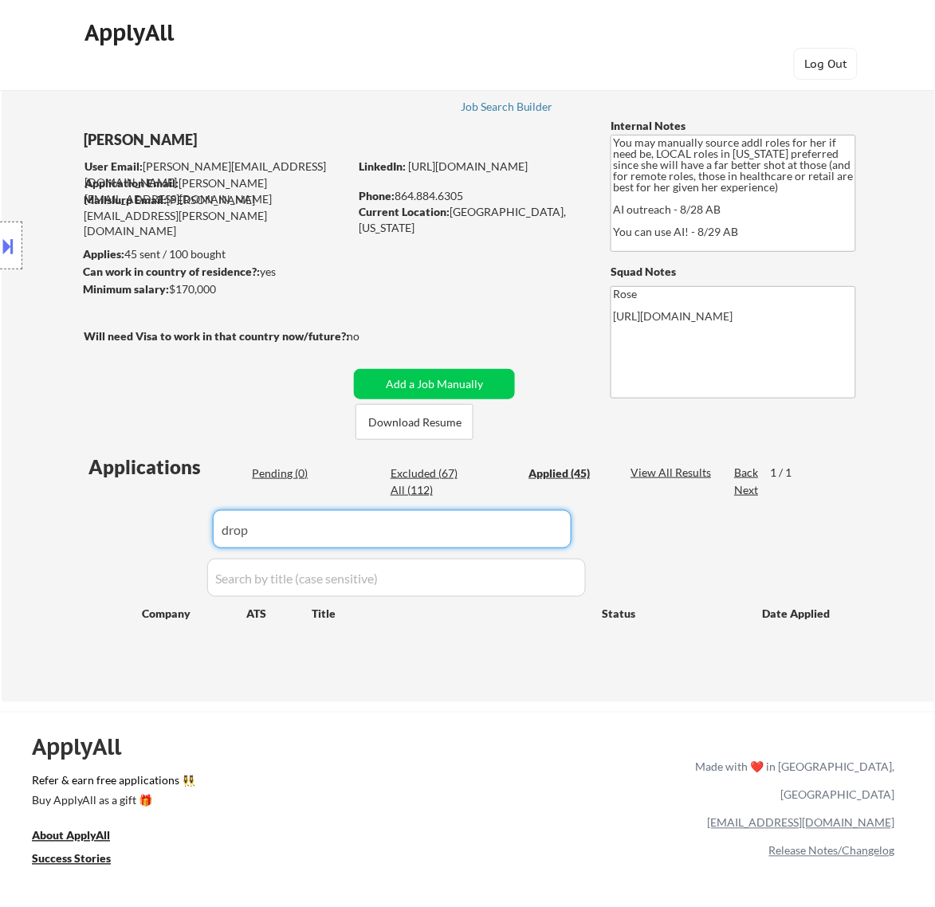
select select ""applied""
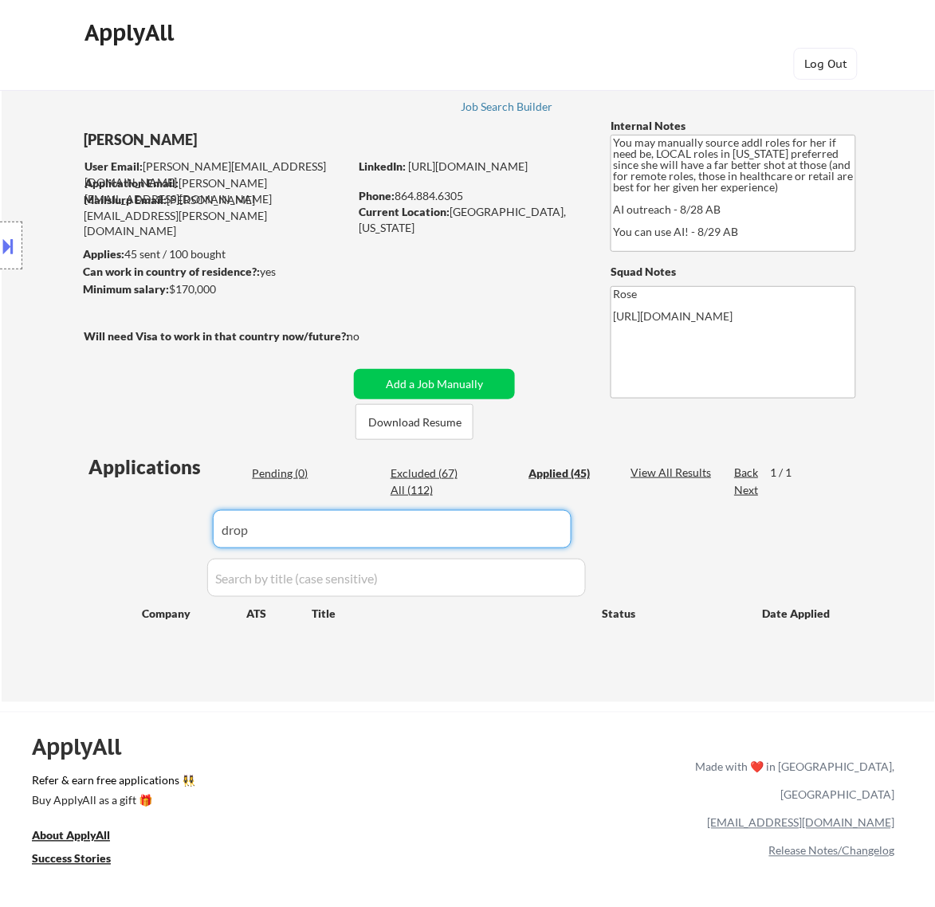
select select ""applied""
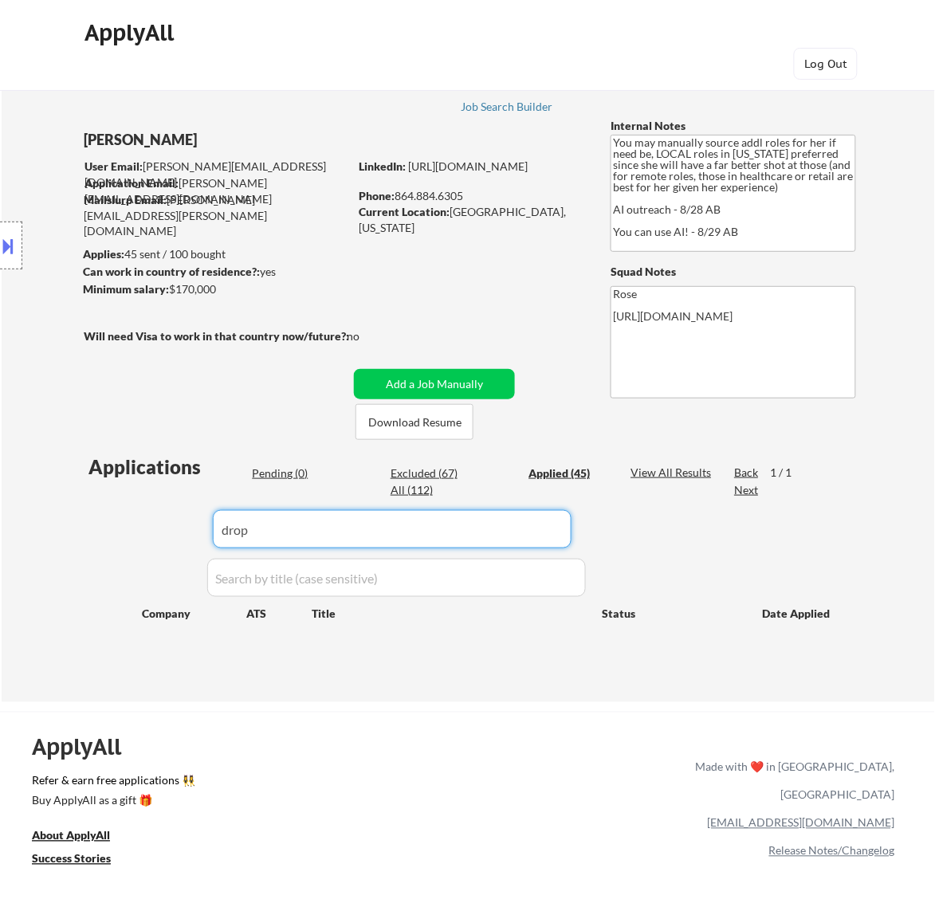
select select ""applied""
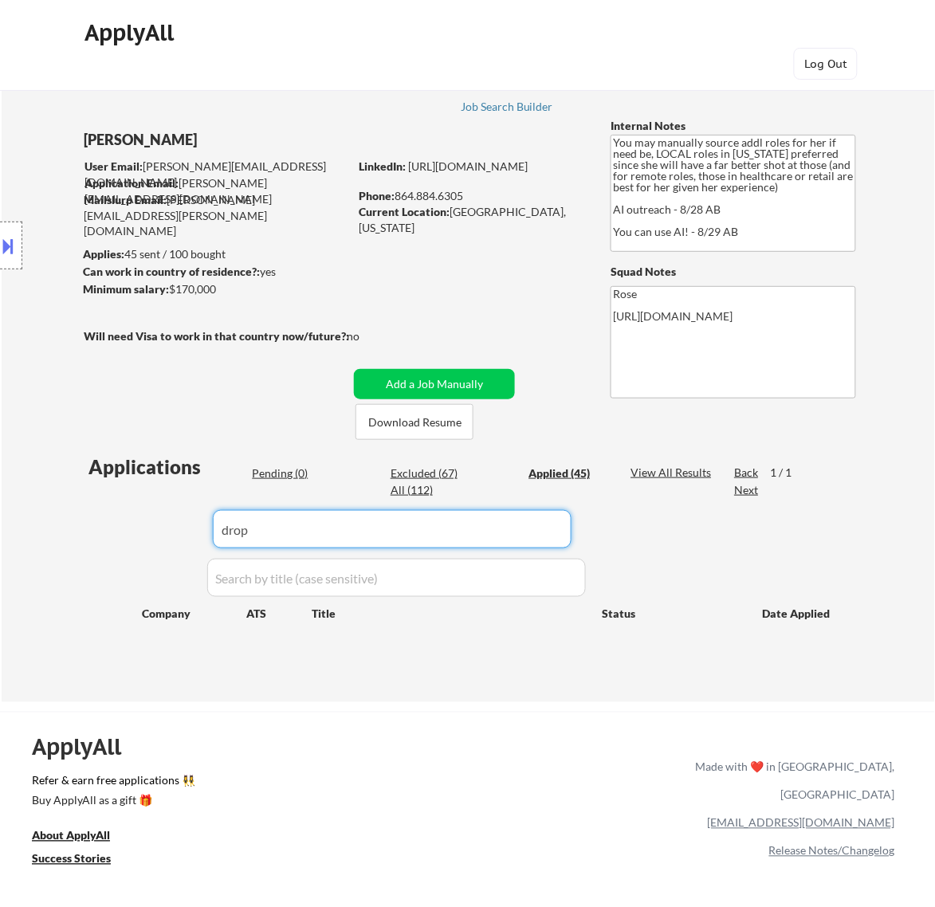
select select ""applied""
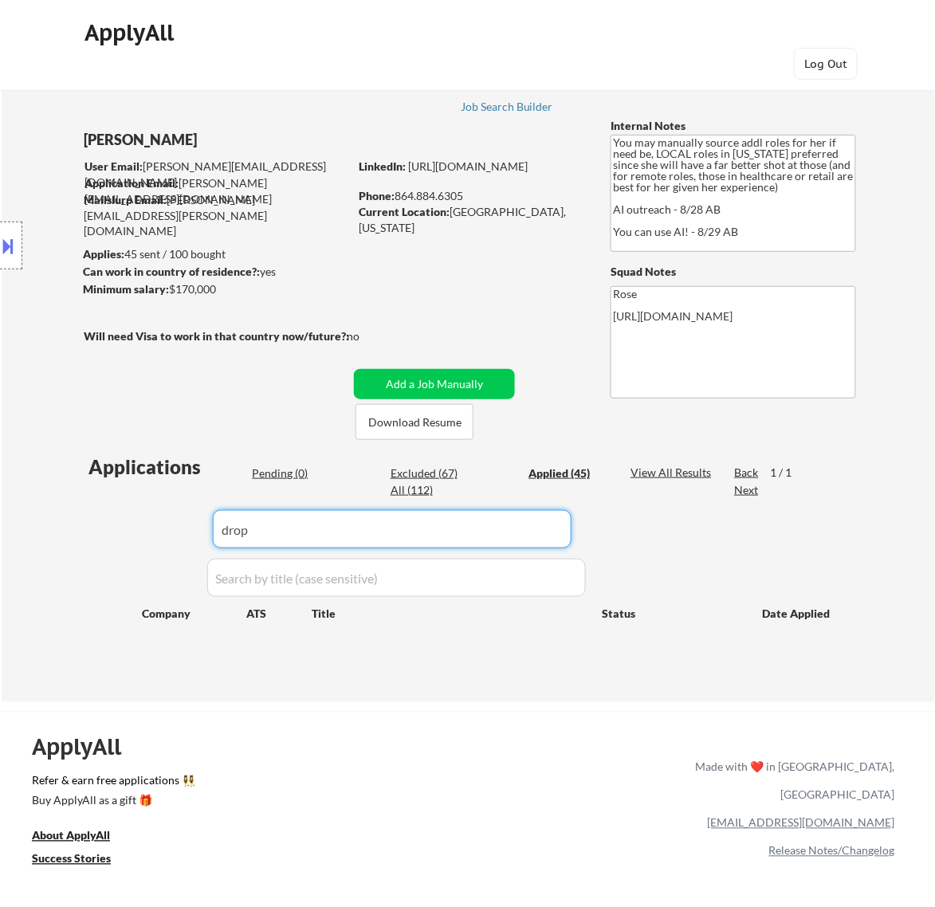
select select ""applied""
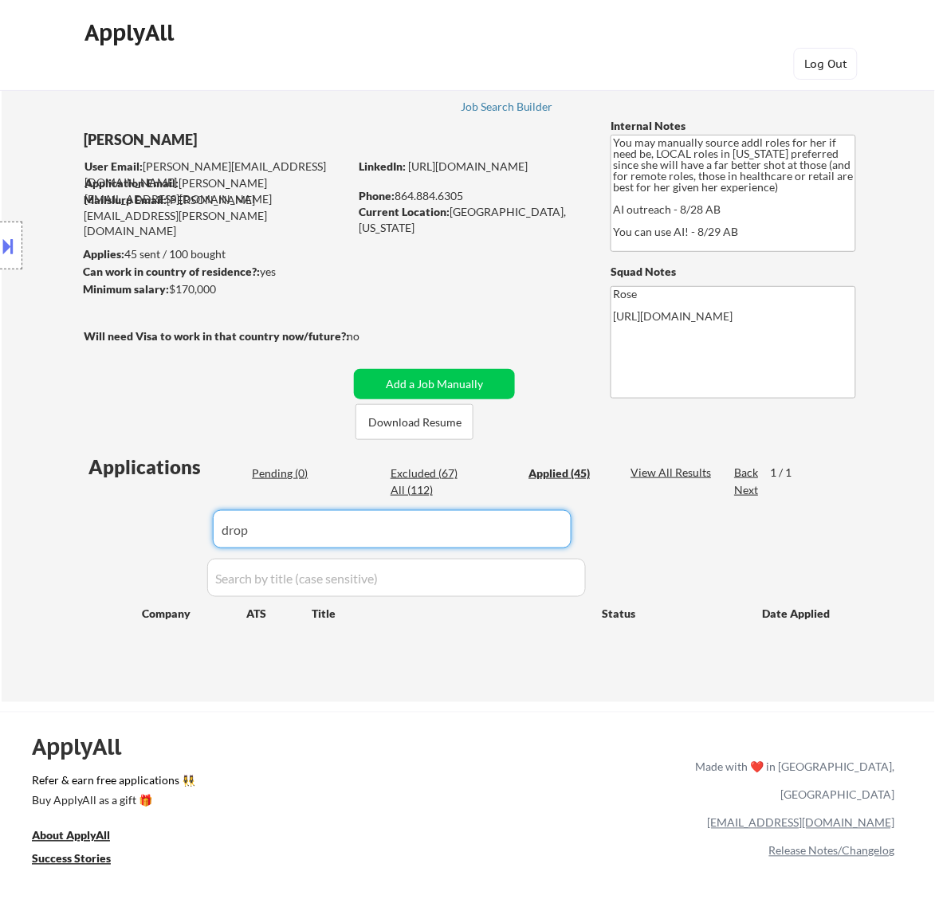
select select ""applied""
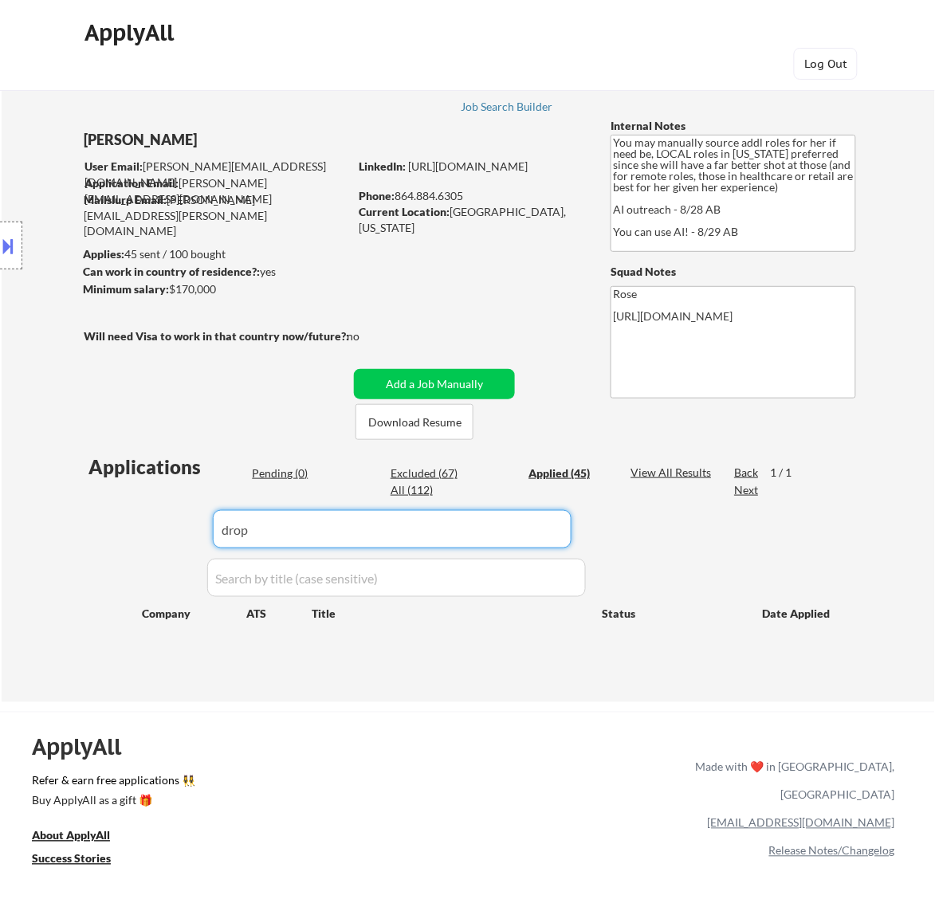
select select ""applied""
click at [526, 526] on input "input" at bounding box center [392, 529] width 359 height 38
drag, startPoint x: 490, startPoint y: 533, endPoint x: 182, endPoint y: 529, distance: 308.6
click at [184, 534] on div "Applications Pending (0) Excluded (67) Applied (45) All (112) View All Results …" at bounding box center [468, 563] width 768 height 218
paste input "listing"
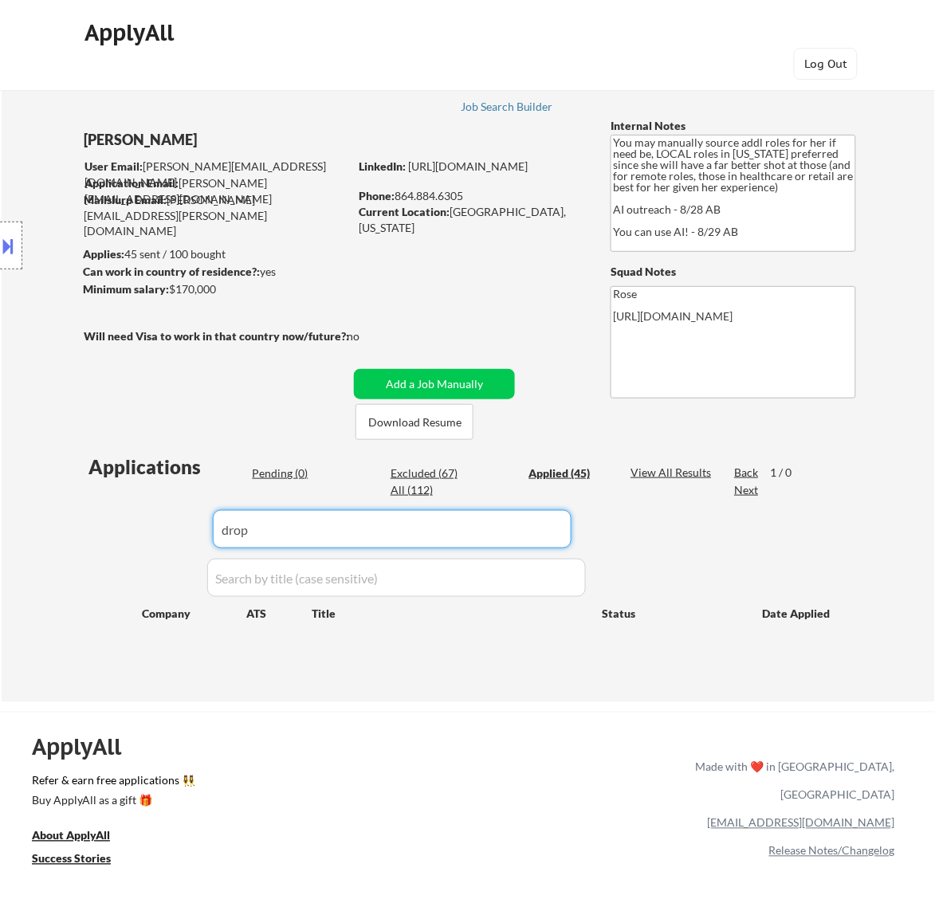
type input "listing"
drag, startPoint x: 291, startPoint y: 527, endPoint x: 201, endPoint y: 537, distance: 90.6
click at [201, 537] on div "Applications Pending (0) Excluded (67) Applied (45) All (112) View All Results …" at bounding box center [468, 563] width 768 height 218
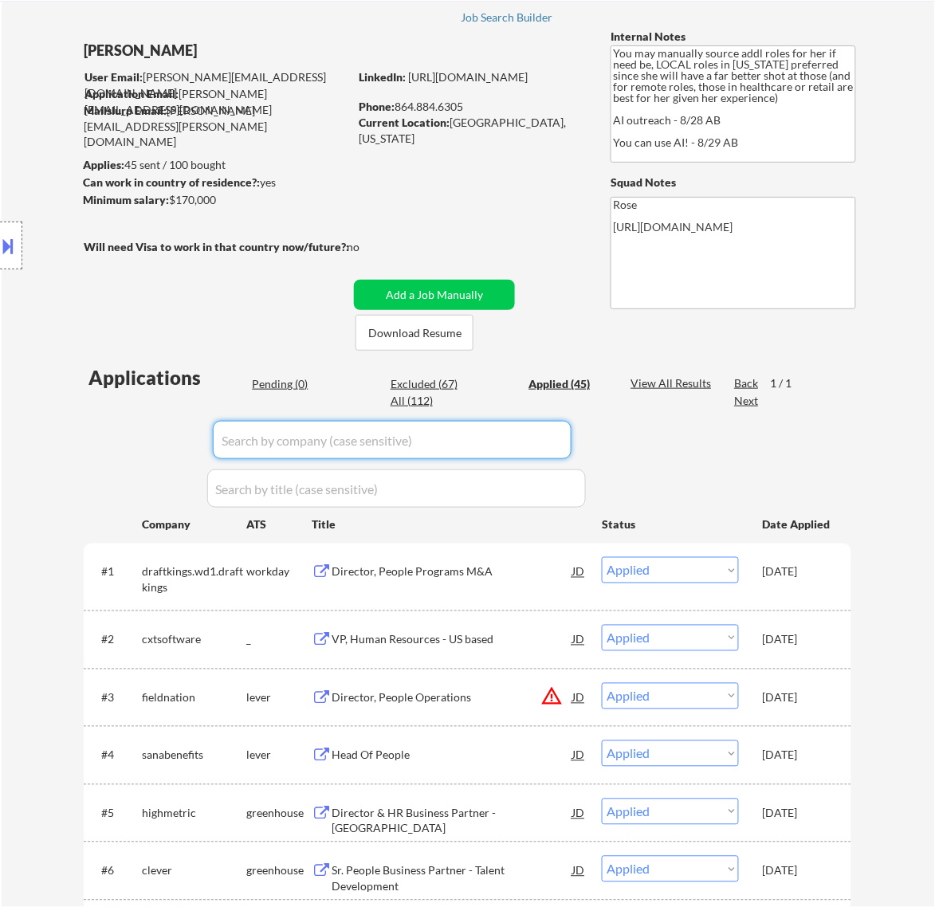
scroll to position [199, 0]
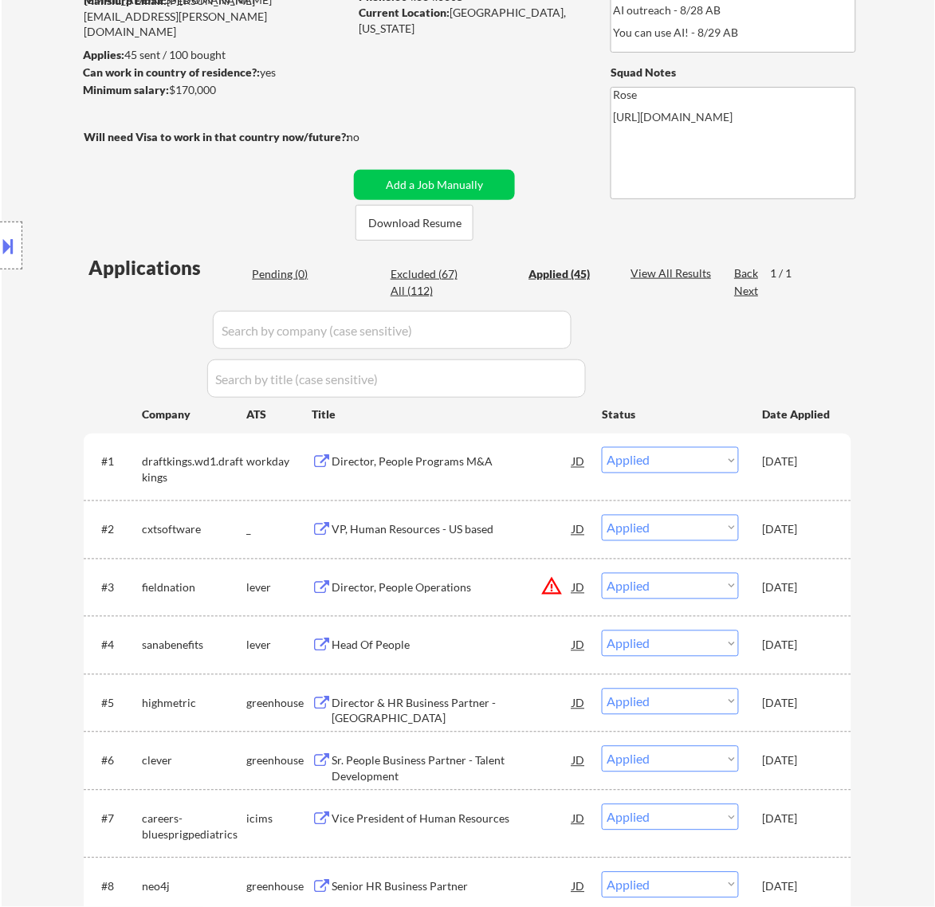
click at [273, 276] on div "Location Inclusions:" at bounding box center [142, 246] width 285 height 296
click at [293, 273] on div "Pending (0)" at bounding box center [292, 274] width 80 height 16
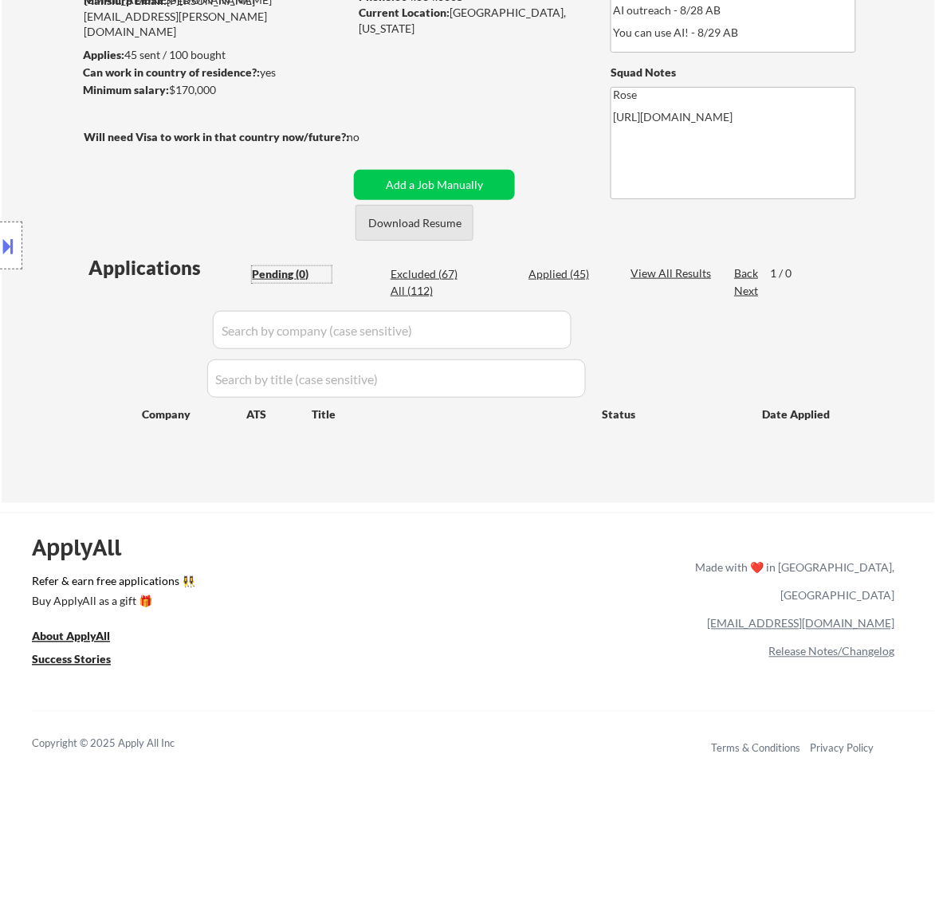
scroll to position [100, 0]
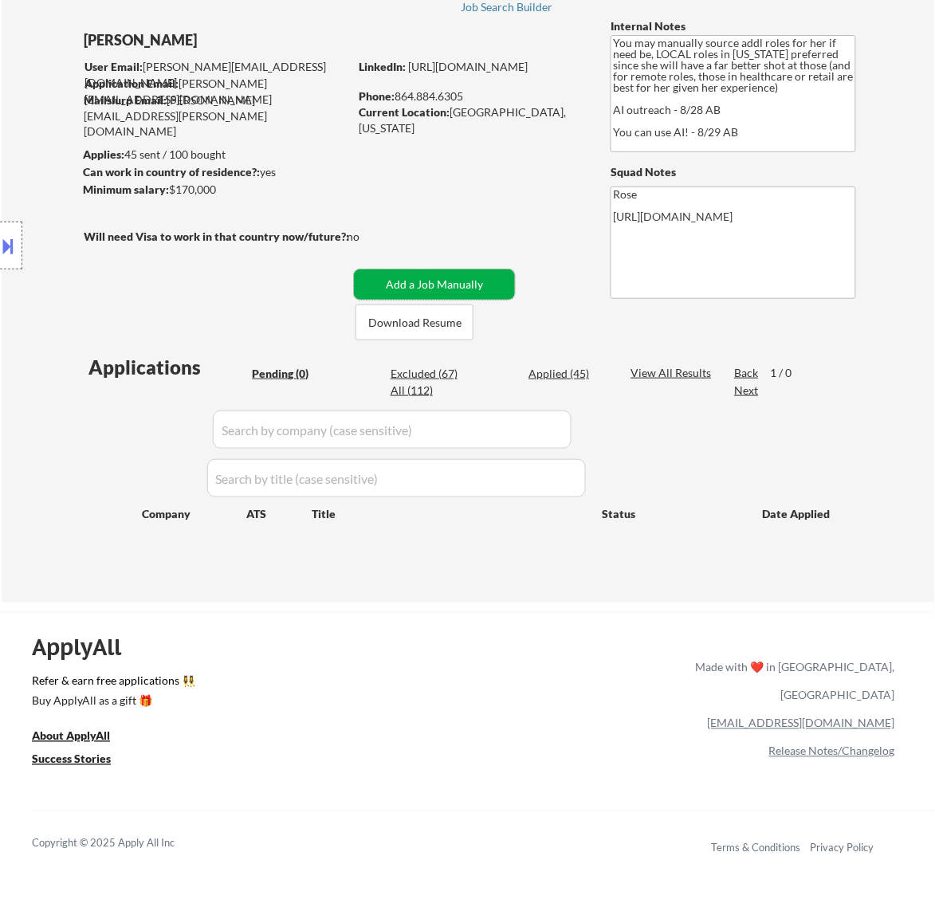
click at [431, 281] on button "Add a Job Manually" at bounding box center [434, 284] width 161 height 30
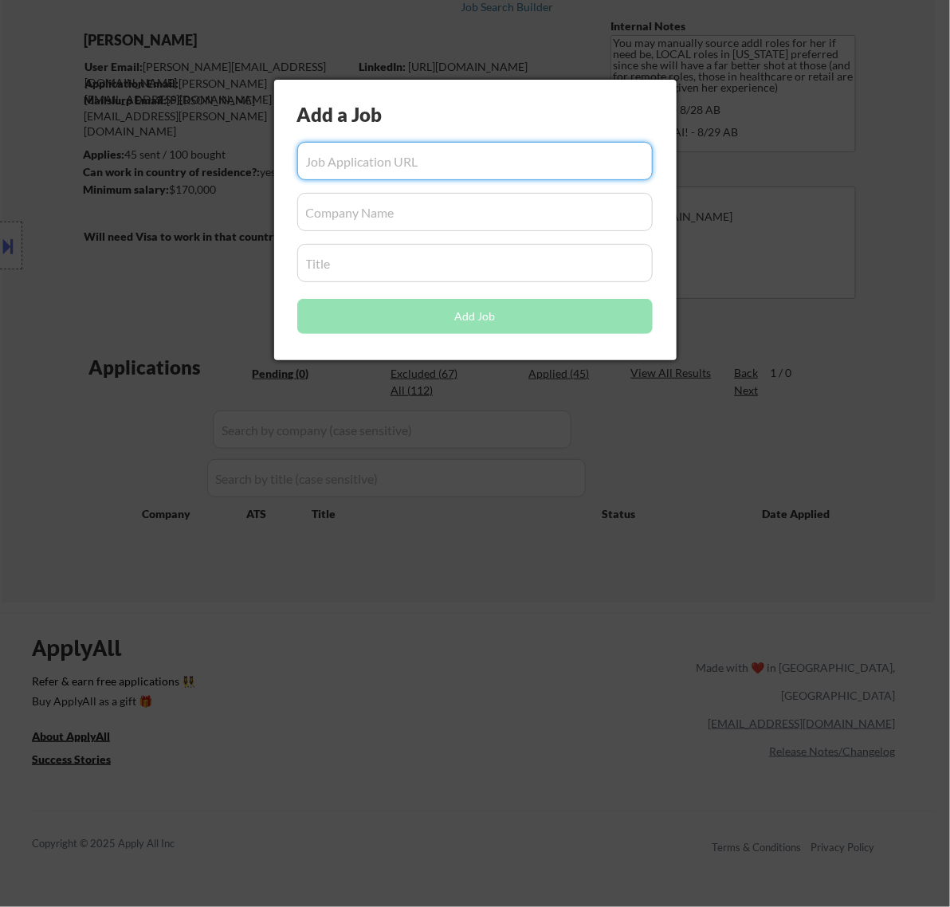
click at [373, 163] on input "input" at bounding box center [475, 161] width 356 height 38
paste input "https://jobs.dropbox.com/listing/7259944?gh_jid=7259944"
type input "https://jobs.dropbox.com/listing/7259944?gh_jid=7259944"
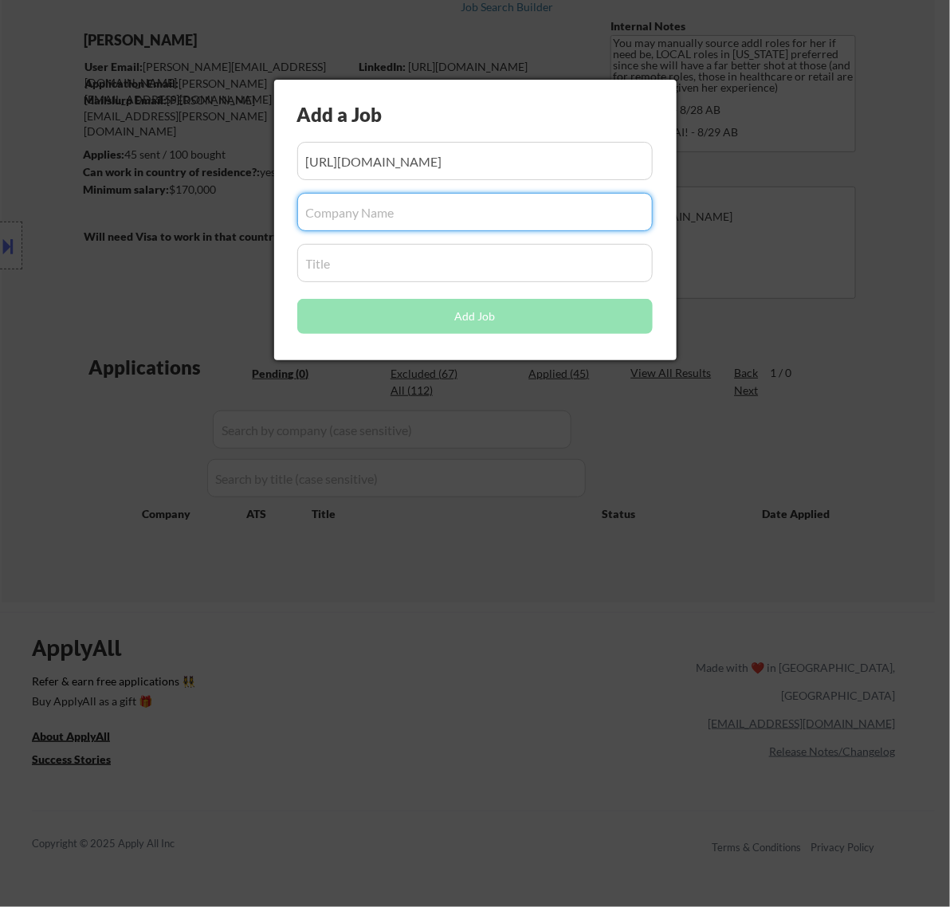
click at [365, 209] on input "input" at bounding box center [475, 212] width 356 height 38
paste input "jobs.dropbox.com"
type input "jobs.dropbox.com"
drag, startPoint x: 384, startPoint y: 273, endPoint x: 404, endPoint y: 202, distance: 73.9
click at [384, 266] on input "input" at bounding box center [475, 263] width 356 height 38
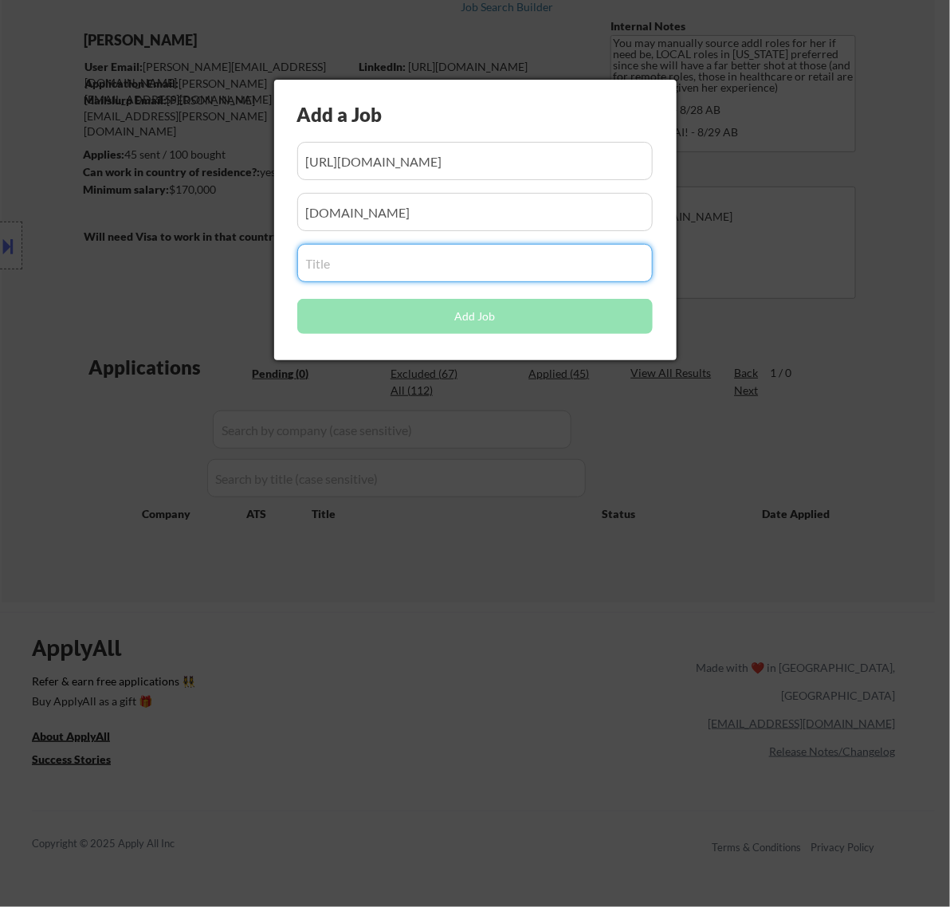
paste input "Director, HR Business Partners"
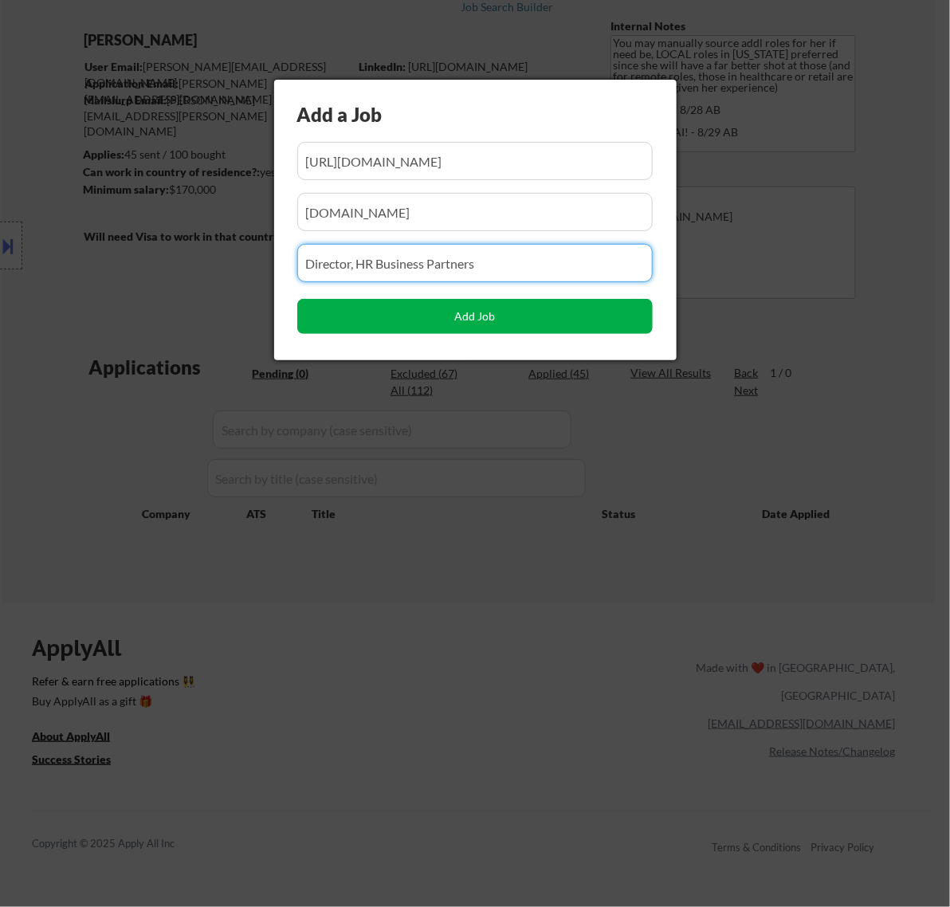
type input "Director, HR Business Partners"
click at [480, 317] on button "Add Job" at bounding box center [475, 316] width 356 height 35
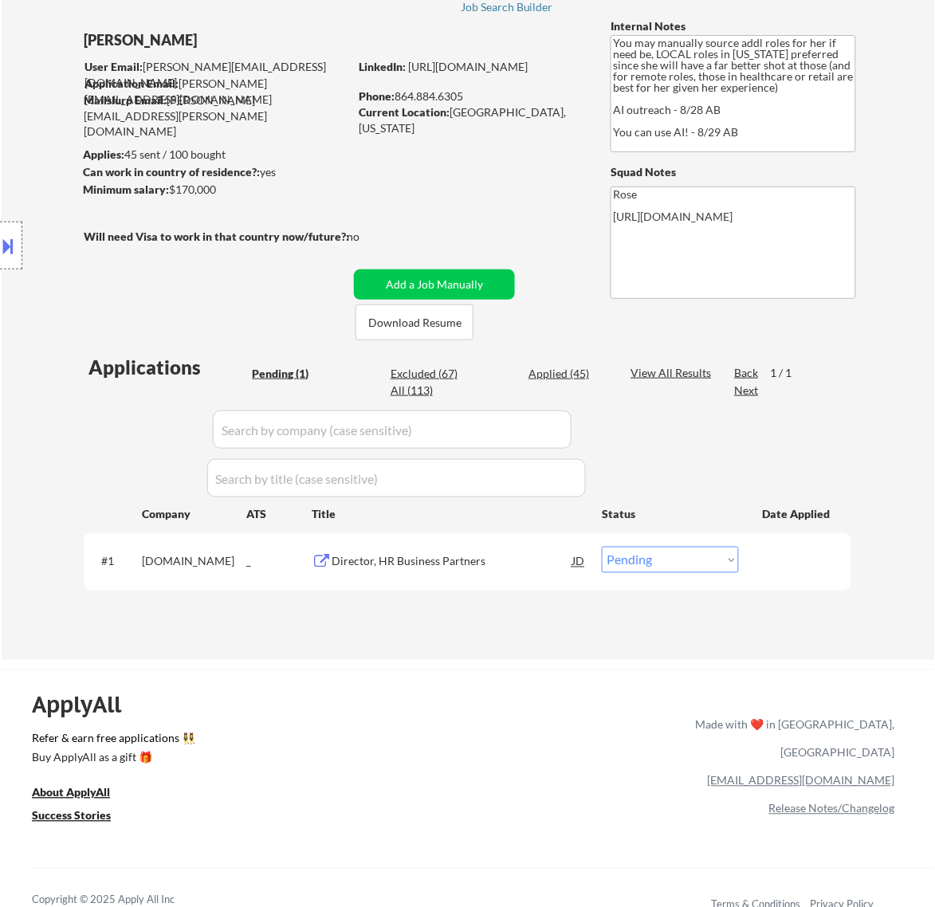
click at [652, 563] on select "Choose an option... Pending Applied Excluded (Questions) Excluded (Expired) Exc…" at bounding box center [670, 560] width 137 height 26
select select ""applied""
click at [602, 547] on select "Choose an option... Pending Applied Excluded (Questions) Excluded (Expired) Exc…" at bounding box center [670, 560] width 137 height 26
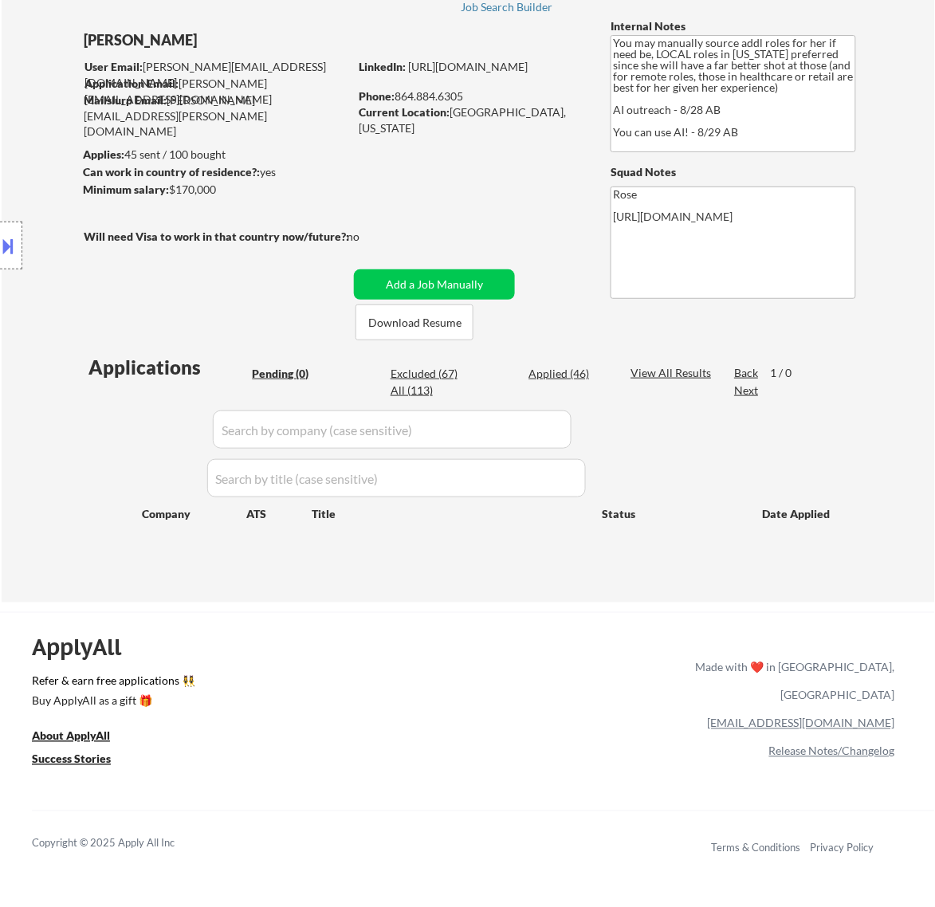
click at [570, 369] on div "Applied (46)" at bounding box center [569, 374] width 80 height 16
select select ""applied""
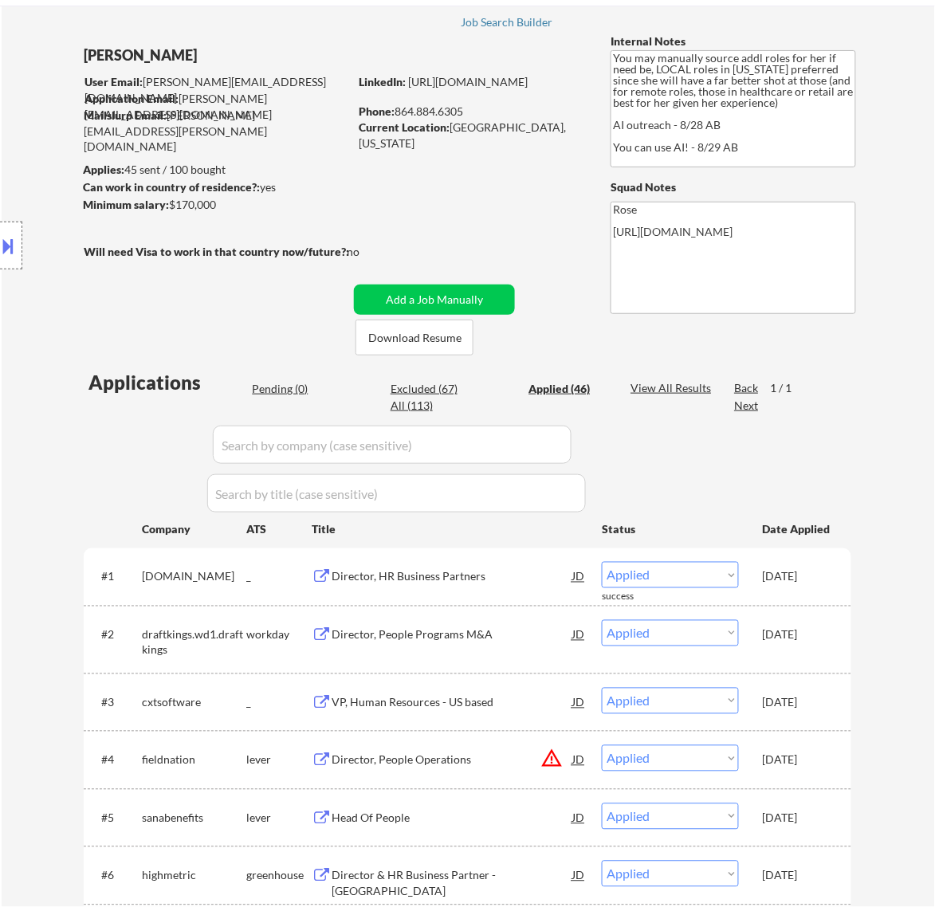
scroll to position [0, 0]
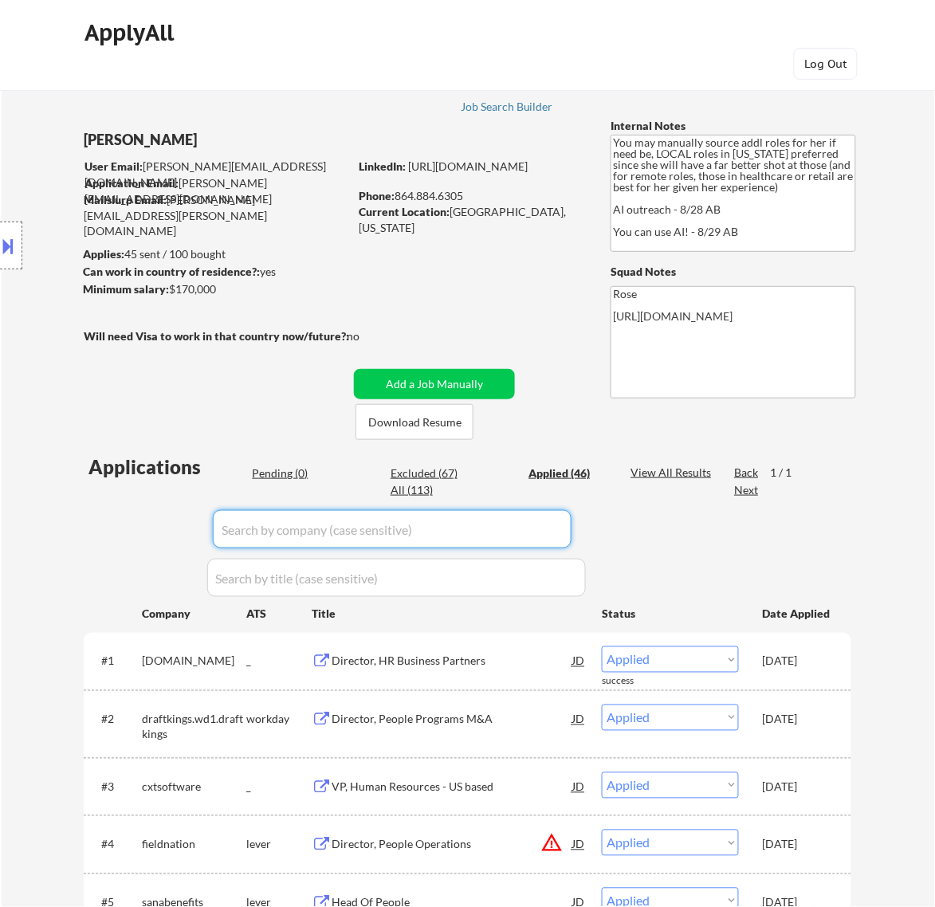
click at [504, 539] on input "input" at bounding box center [392, 529] width 359 height 38
paste input "shearersinternalmobility"
type input "shearersinternalmobility"
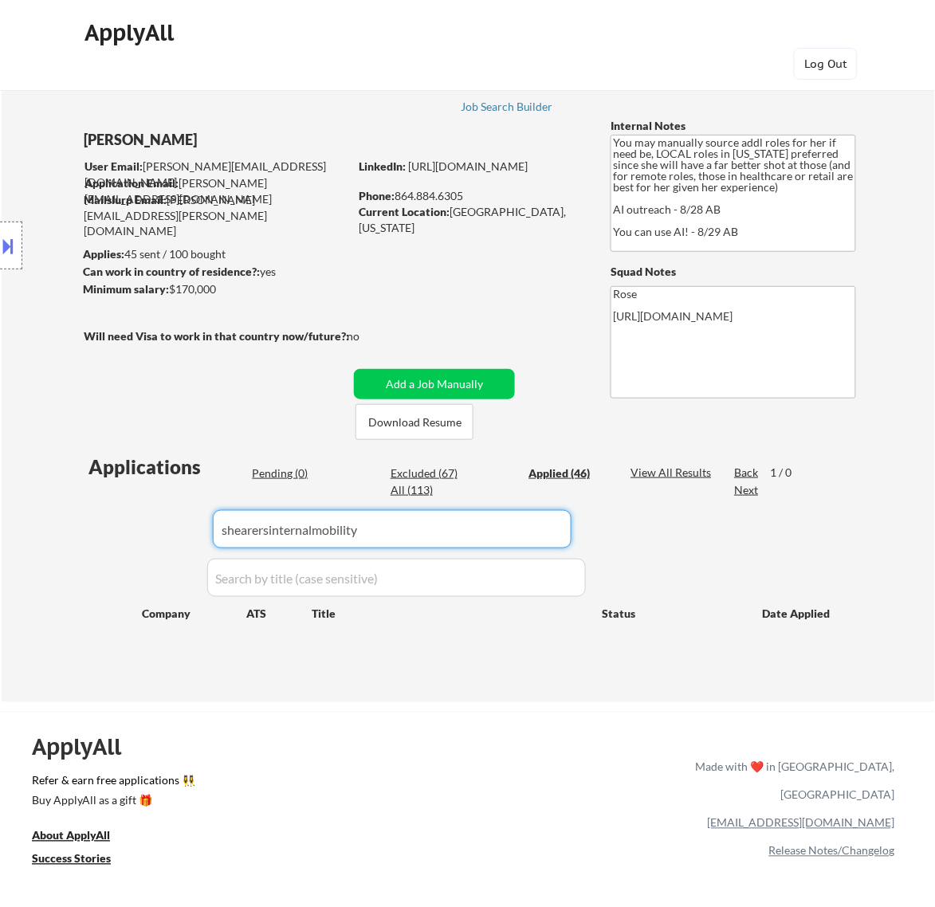
drag, startPoint x: 427, startPoint y: 532, endPoint x: 130, endPoint y: 550, distance: 298.0
click at [130, 550] on div "Applications Pending (0) Excluded (67) Applied (46) All (113) View All Results …" at bounding box center [468, 563] width 768 height 218
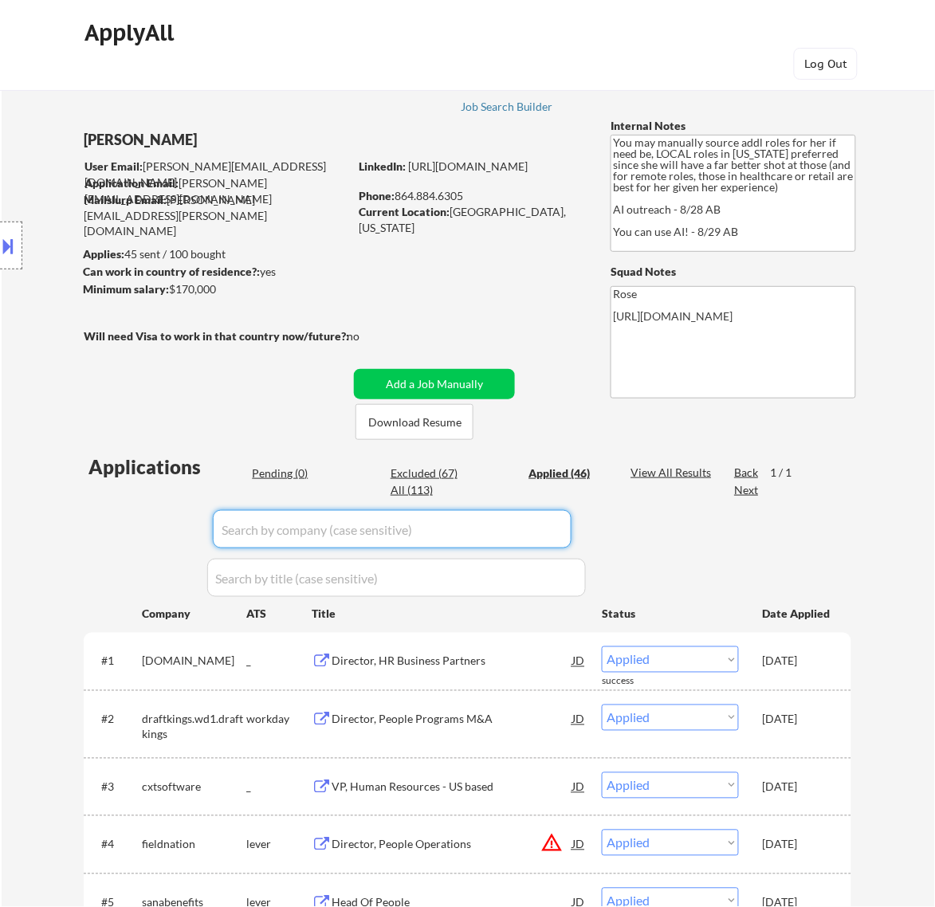
click at [268, 471] on div "Pending (0)" at bounding box center [292, 474] width 80 height 16
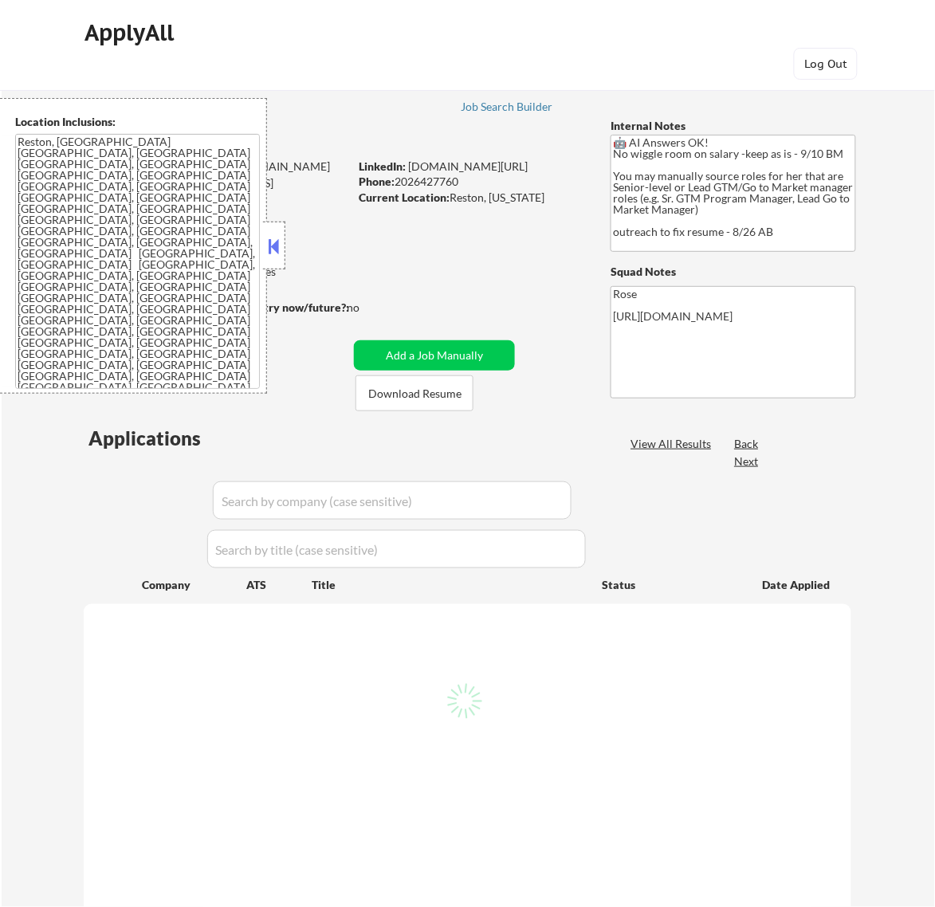
select select ""pending""
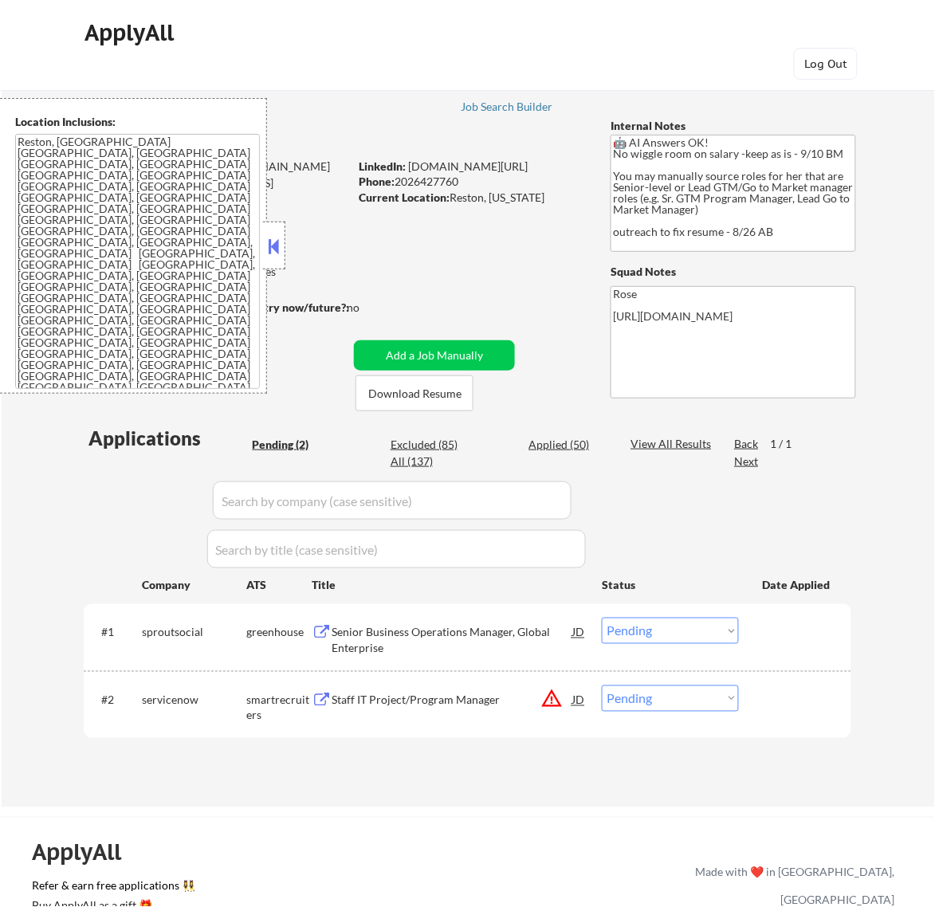
click at [280, 241] on button at bounding box center [274, 246] width 18 height 24
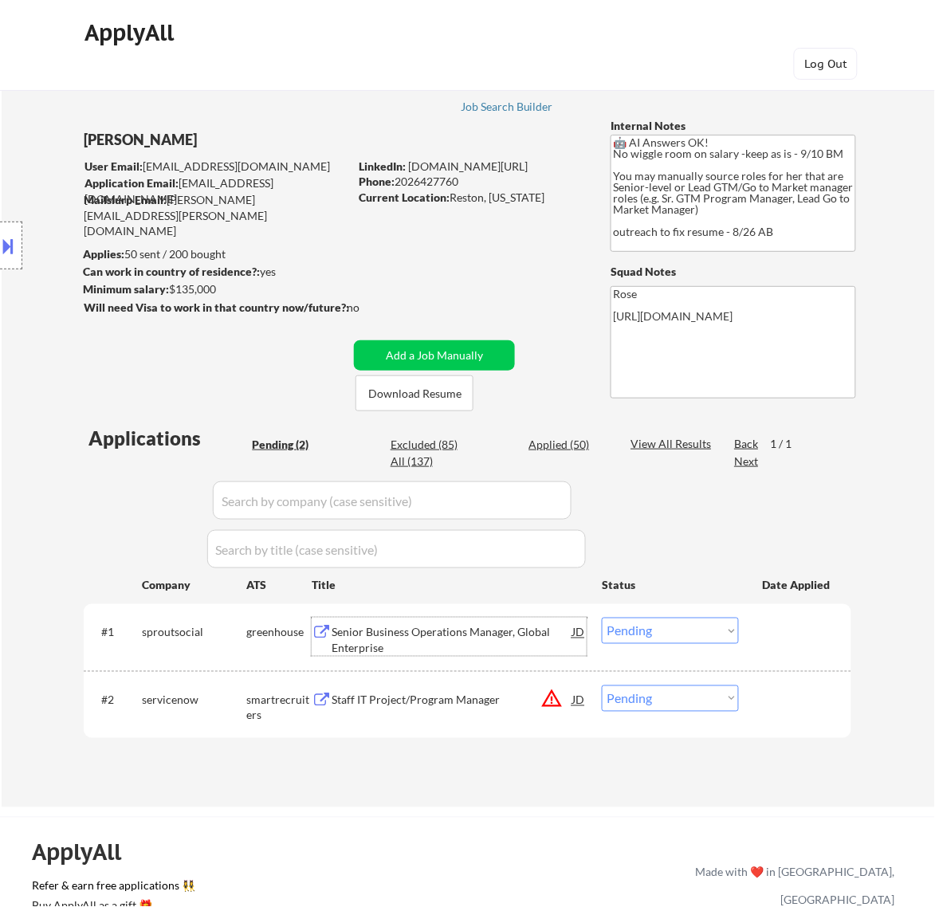
click at [487, 634] on div "Senior Business Operations Manager, Global Enterprise" at bounding box center [452, 640] width 241 height 31
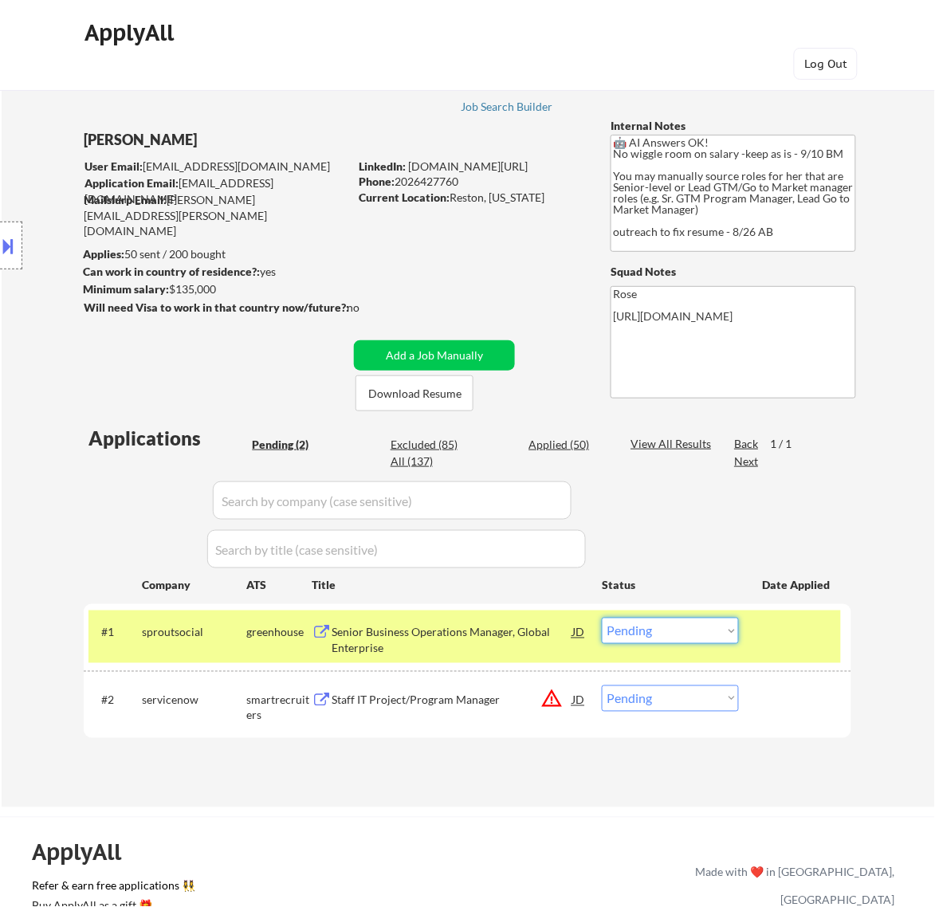
click at [679, 631] on select "Choose an option... Pending Applied Excluded (Questions) Excluded (Expired) Exc…" at bounding box center [670, 631] width 137 height 26
click at [602, 618] on select "Choose an option... Pending Applied Excluded (Questions) Excluded (Expired) Exc…" at bounding box center [670, 631] width 137 height 26
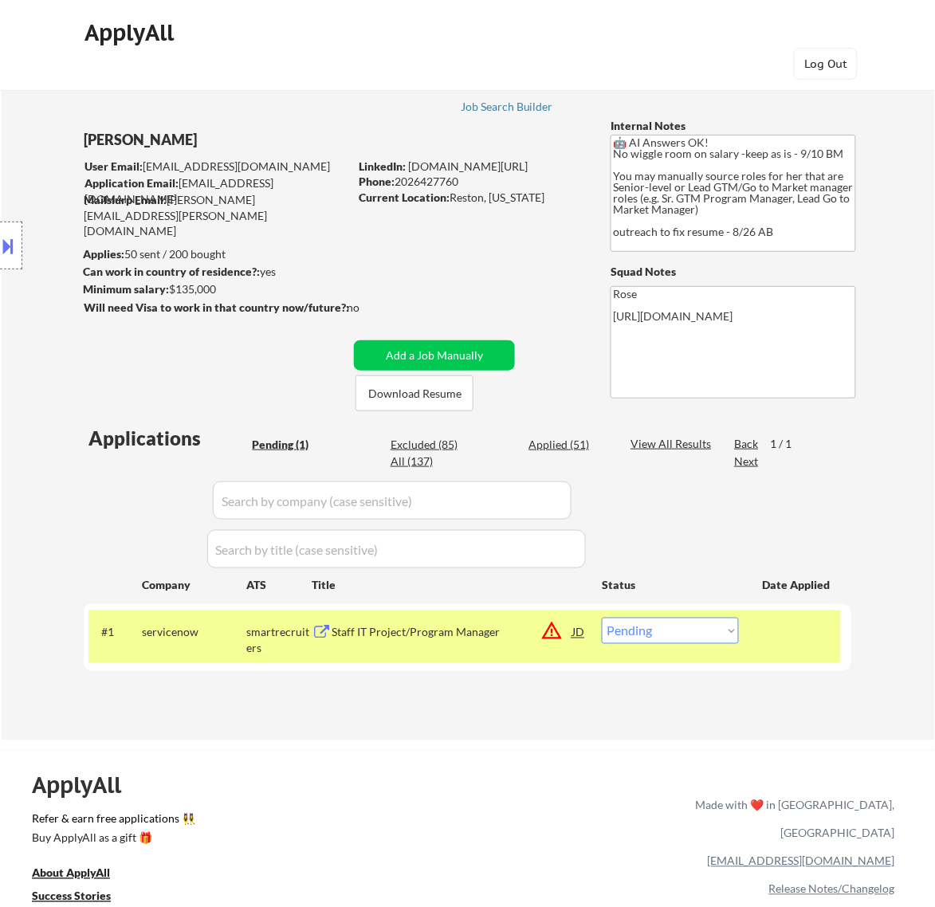
click at [517, 638] on div "Staff IT Project/Program Manager" at bounding box center [452, 633] width 241 height 16
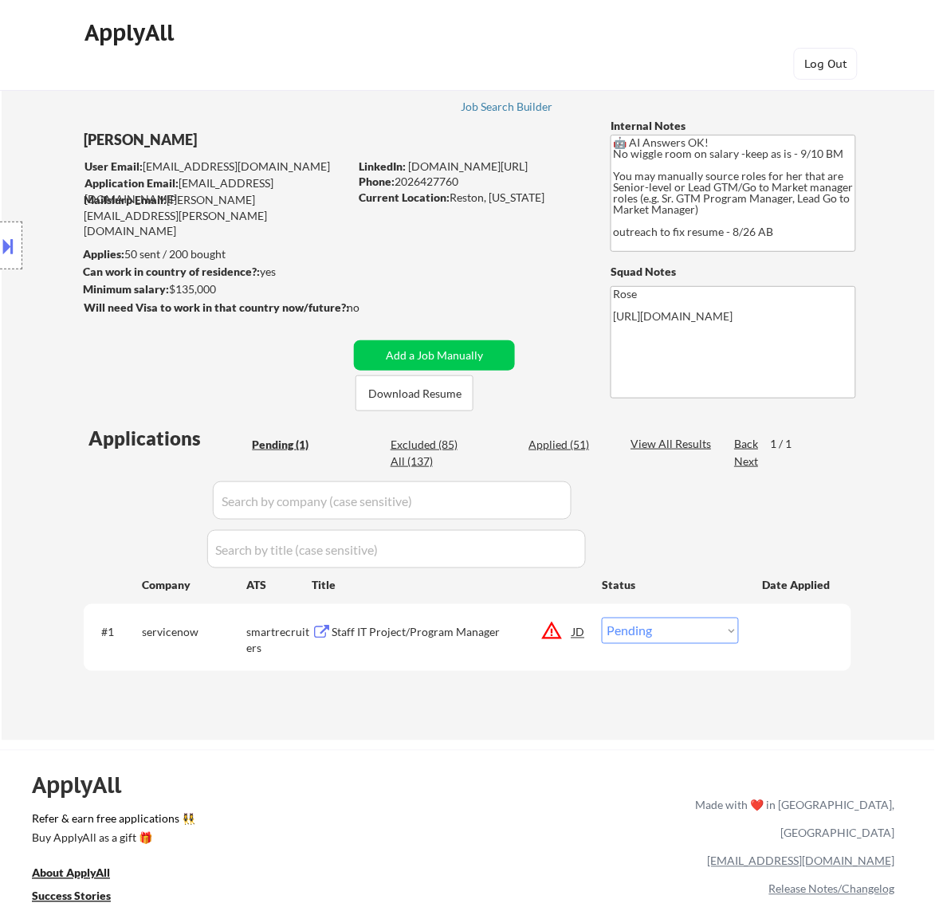
drag, startPoint x: 457, startPoint y: 182, endPoint x: 399, endPoint y: 182, distance: 58.2
click at [399, 182] on div "Phone: 2026427760" at bounding box center [472, 182] width 226 height 16
copy div "2026427760"
click at [14, 252] on button at bounding box center [9, 246] width 18 height 26
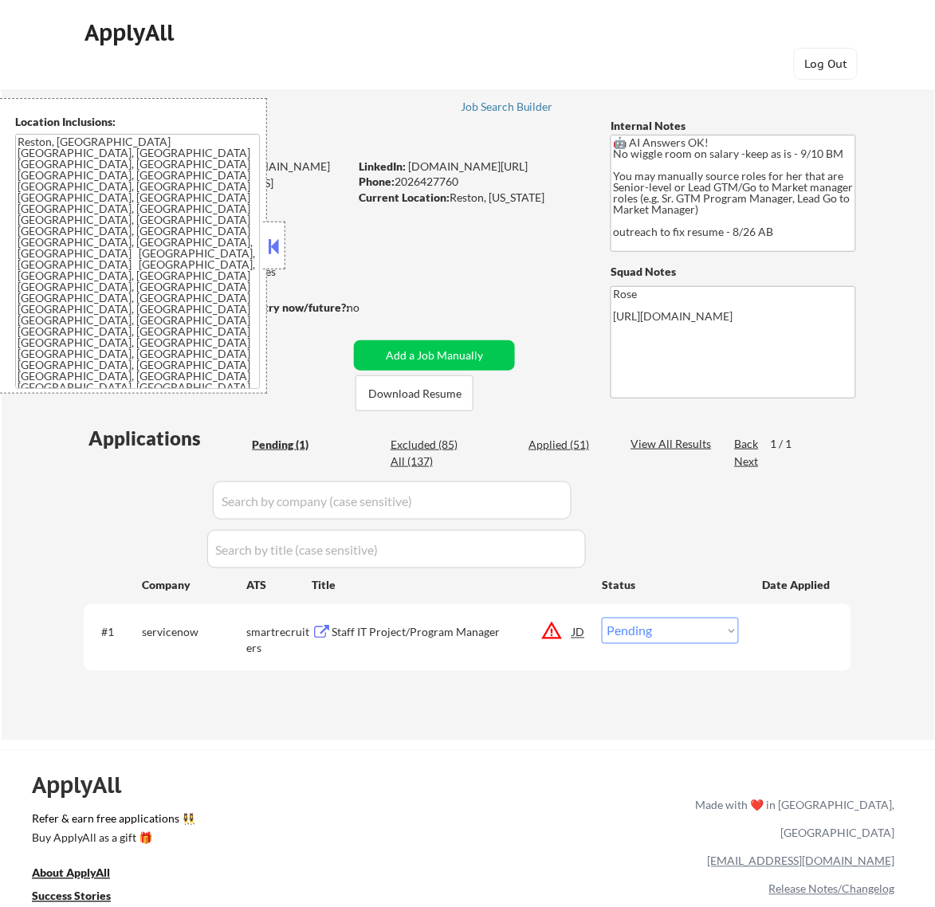
click at [639, 635] on select "Choose an option... Pending Applied Excluded (Questions) Excluded (Expired) Exc…" at bounding box center [670, 631] width 137 height 26
select select ""applied""
click at [602, 618] on select "Choose an option... Pending Applied Excluded (Questions) Excluded (Expired) Exc…" at bounding box center [670, 631] width 137 height 26
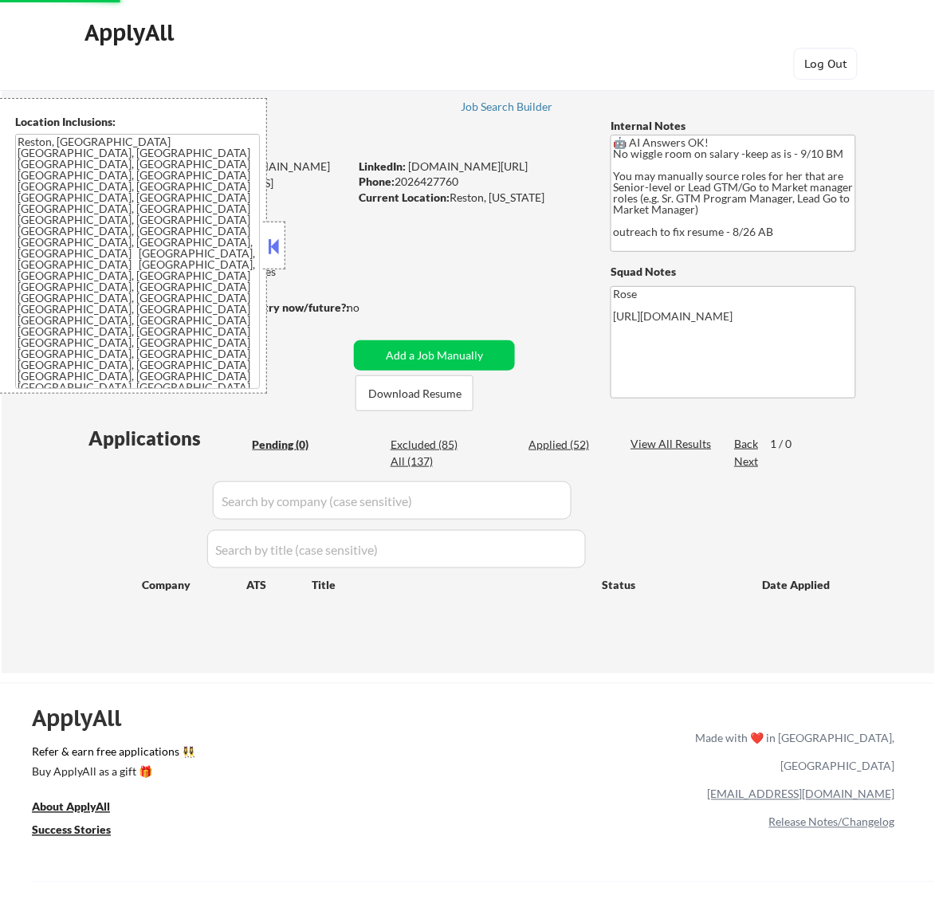
click at [277, 240] on button at bounding box center [274, 246] width 18 height 24
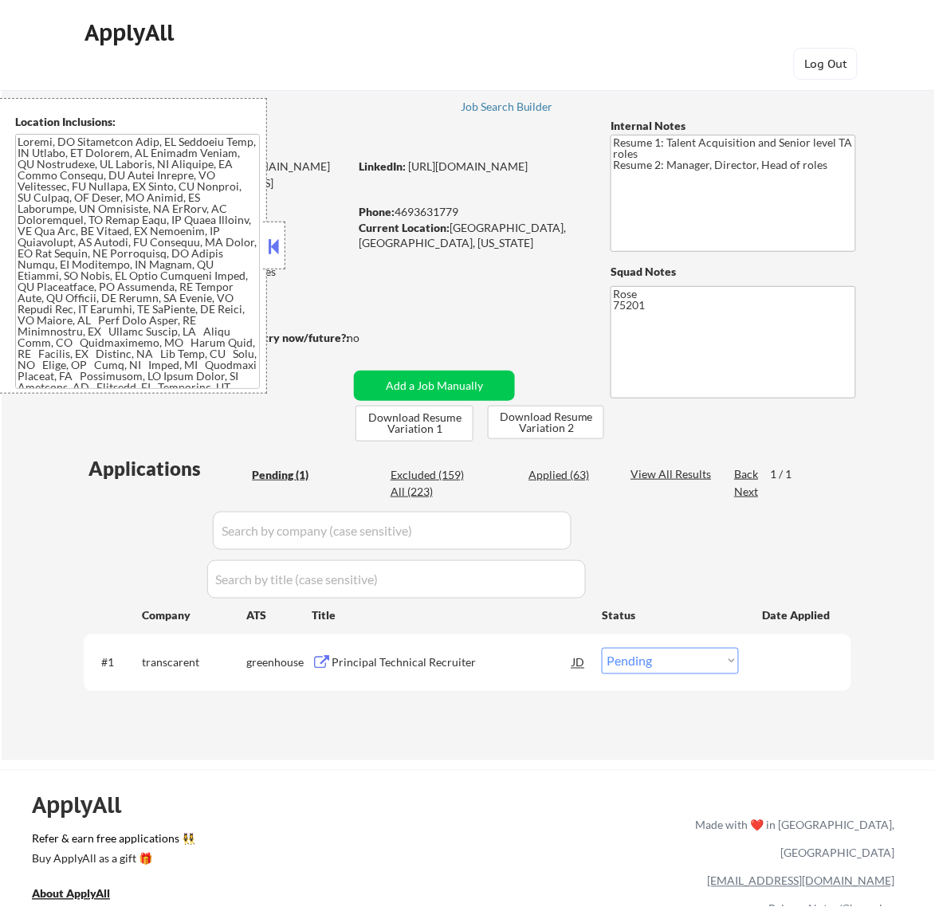
click at [273, 244] on button at bounding box center [274, 246] width 18 height 24
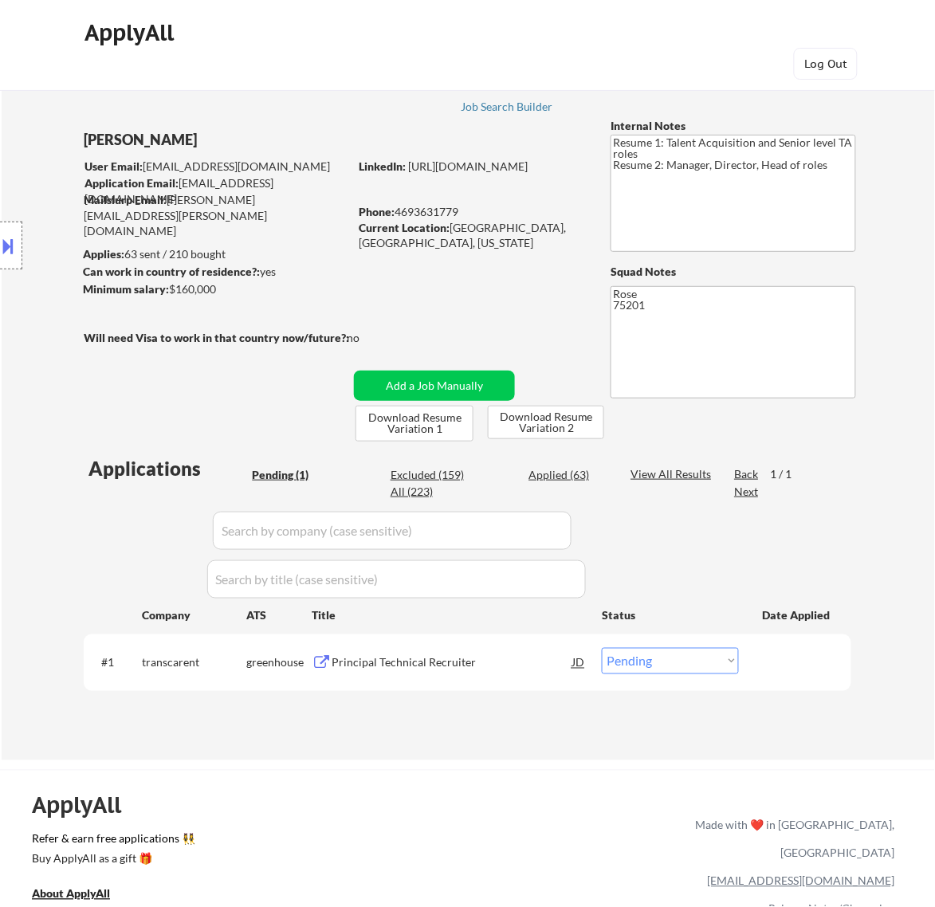
click at [496, 675] on div "Principal Technical Recruiter" at bounding box center [452, 662] width 241 height 29
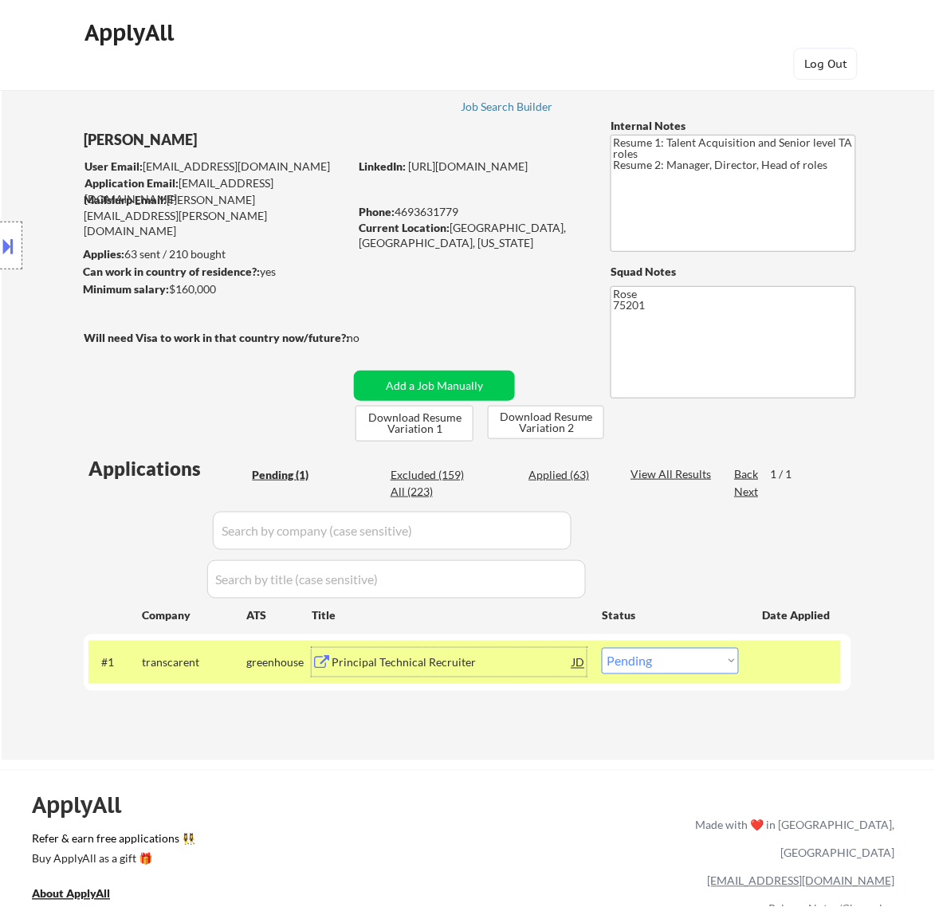
click at [676, 656] on select "Choose an option... Pending Applied Excluded (Questions) Excluded (Expired) Exc…" at bounding box center [670, 661] width 137 height 26
select select ""applied""
click at [602, 648] on select "Choose an option... Pending Applied Excluded (Questions) Excluded (Expired) Exc…" at bounding box center [670, 661] width 137 height 26
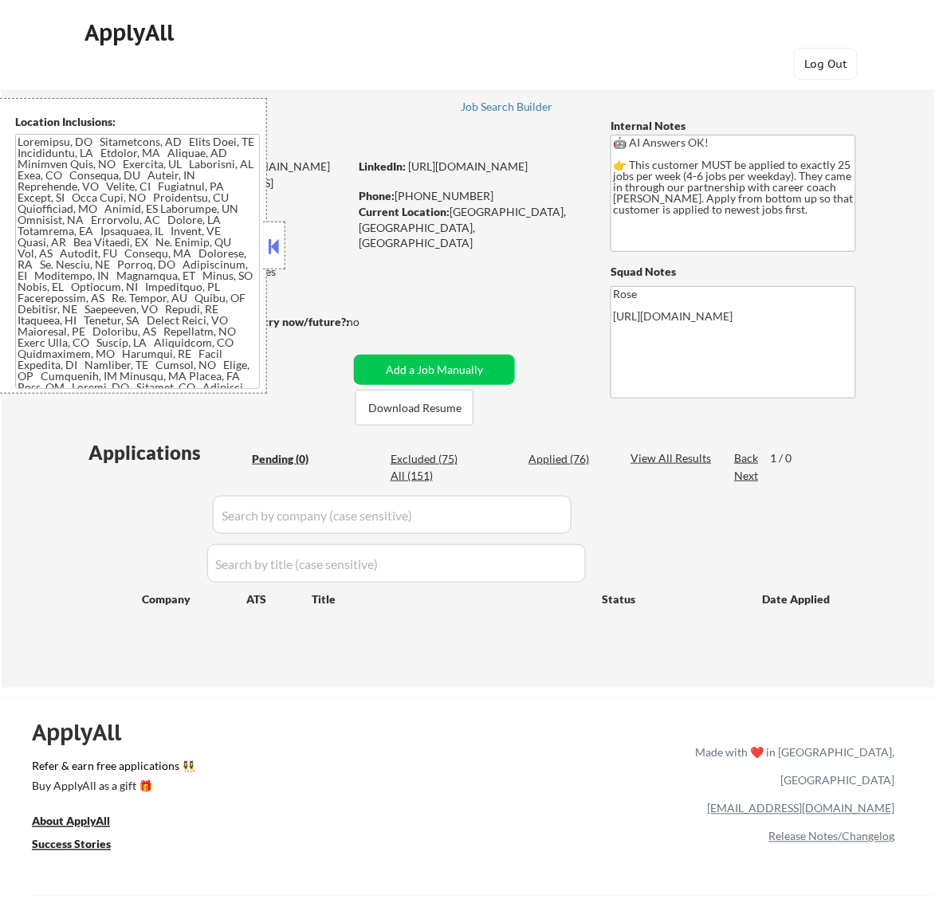
click at [279, 238] on button at bounding box center [274, 246] width 18 height 24
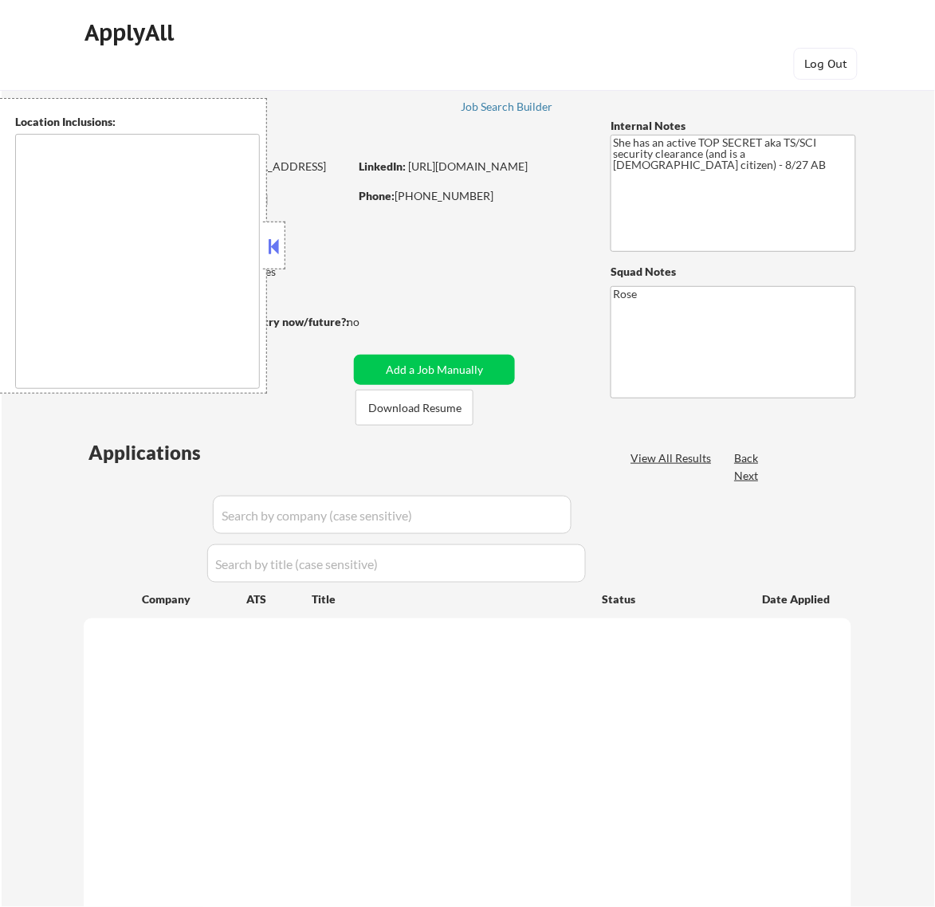
select select ""pending""
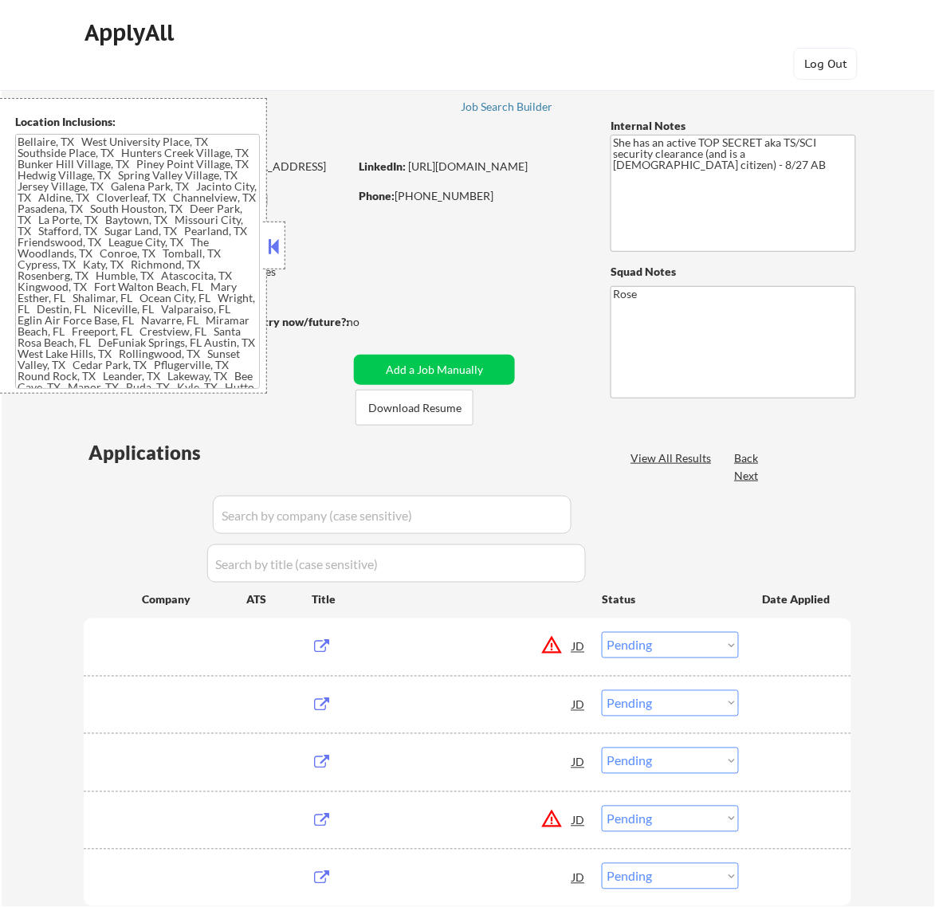
type textarea "[GEOGRAPHIC_DATA], [GEOGRAPHIC_DATA] [GEOGRAPHIC_DATA], [GEOGRAPHIC_DATA] [GEOG…"
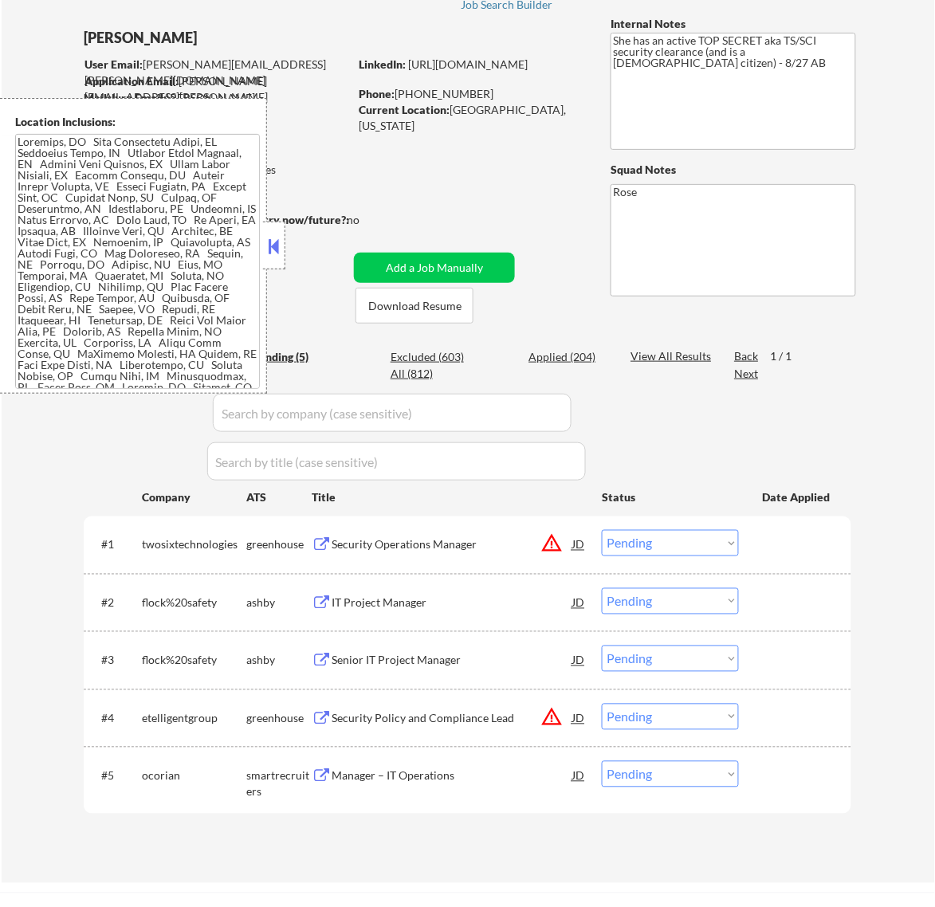
scroll to position [199, 0]
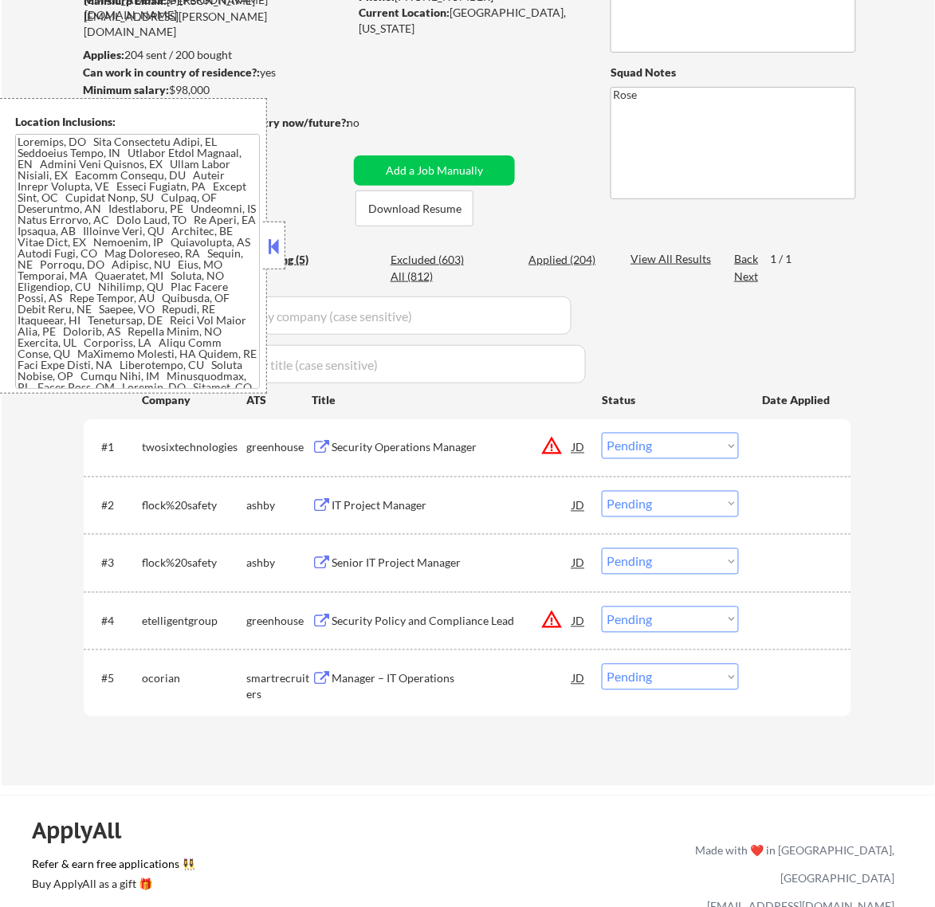
click at [276, 242] on button at bounding box center [274, 246] width 18 height 24
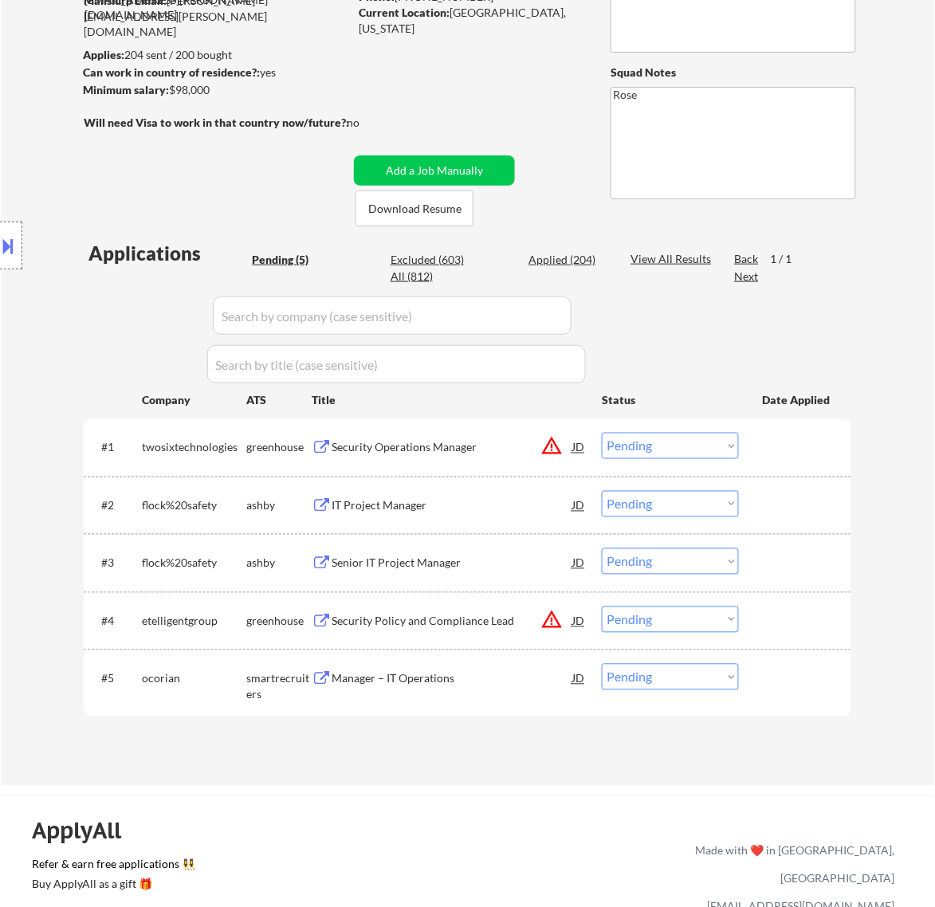
click at [447, 445] on div "Security Operations Manager" at bounding box center [452, 448] width 241 height 16
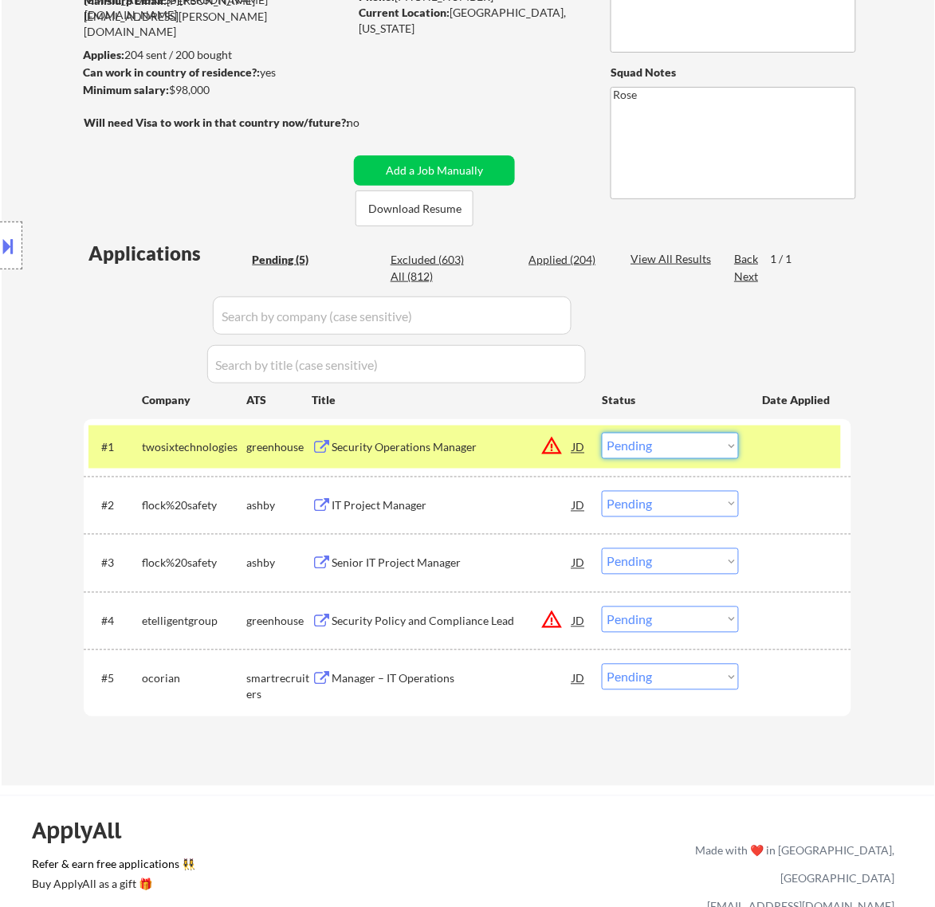
click at [660, 436] on select "Choose an option... Pending Applied Excluded (Questions) Excluded (Expired) Exc…" at bounding box center [670, 446] width 137 height 26
click at [602, 433] on select "Choose an option... Pending Applied Excluded (Questions) Excluded (Expired) Exc…" at bounding box center [670, 446] width 137 height 26
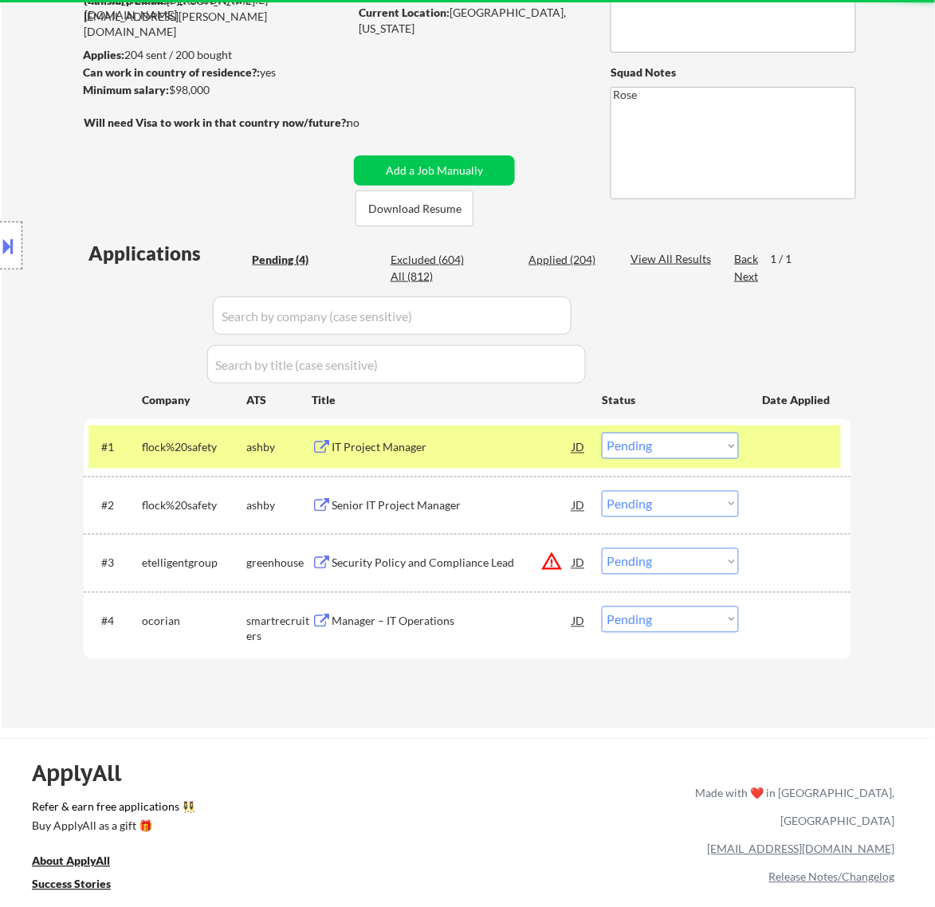
click at [517, 447] on div "IT Project Manager" at bounding box center [452, 448] width 241 height 16
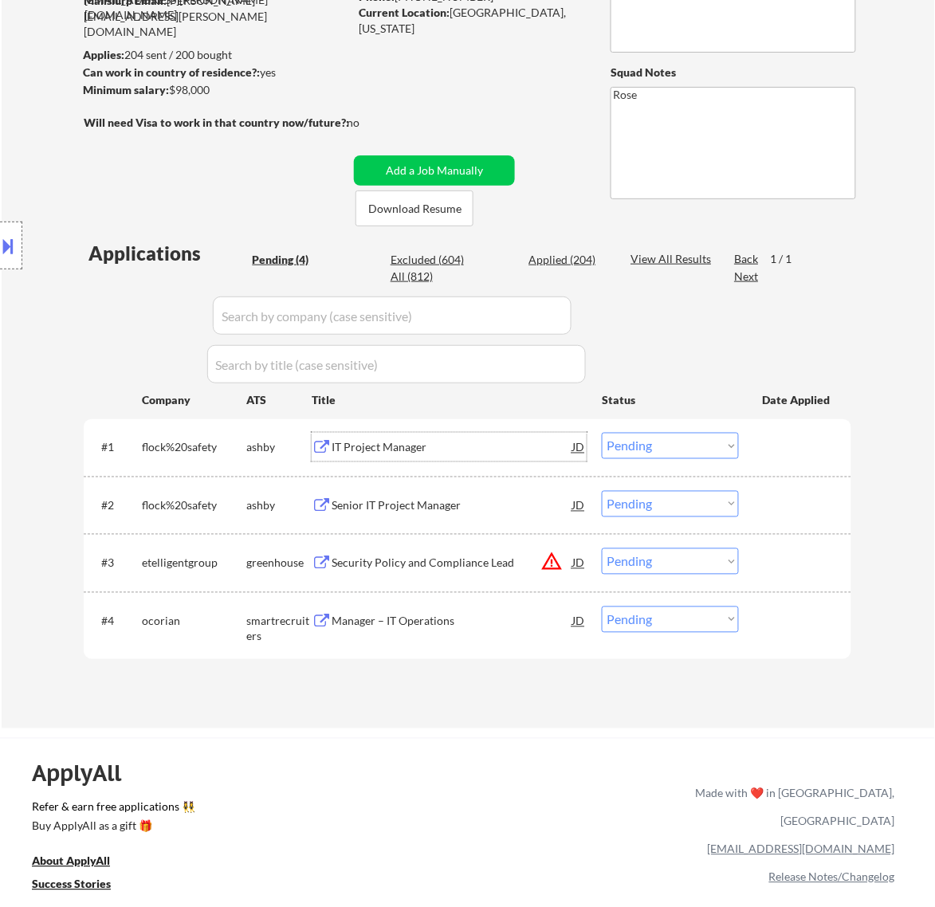
click at [651, 440] on select "Choose an option... Pending Applied Excluded (Questions) Excluded (Expired) Exc…" at bounding box center [670, 446] width 137 height 26
click at [602, 433] on select "Choose an option... Pending Applied Excluded (Questions) Excluded (Expired) Exc…" at bounding box center [670, 446] width 137 height 26
select select ""pending""
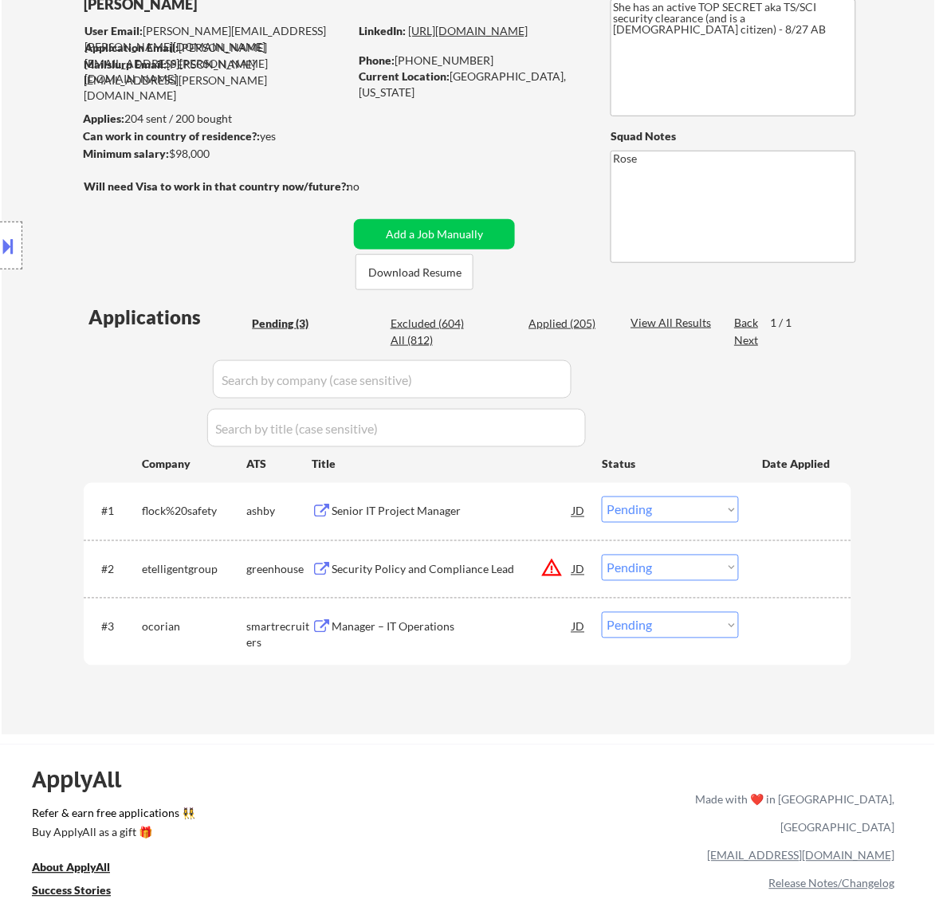
scroll to position [100, 0]
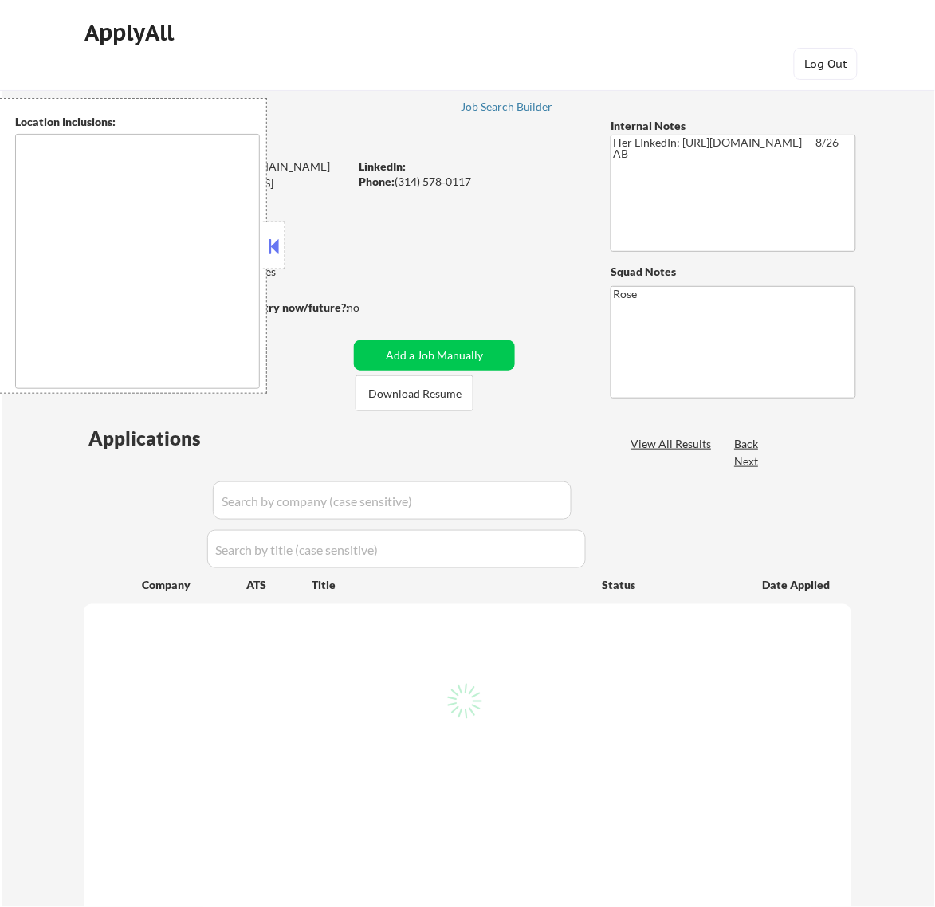
type textarea "[GEOGRAPHIC_DATA][PERSON_NAME], [GEOGRAPHIC_DATA][PERSON_NAME][GEOGRAPHIC_DATA]…"
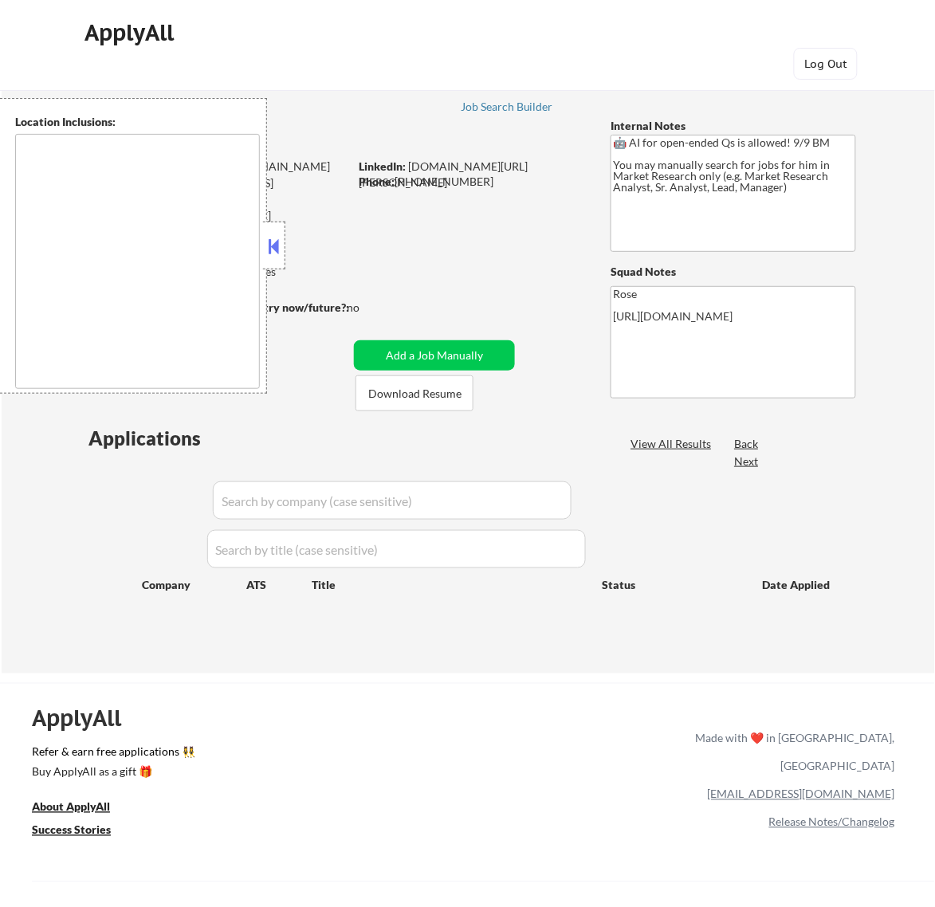
type textarea "[GEOGRAPHIC_DATA], [GEOGRAPHIC_DATA] [GEOGRAPHIC_DATA], [GEOGRAPHIC_DATA] [GEOG…"
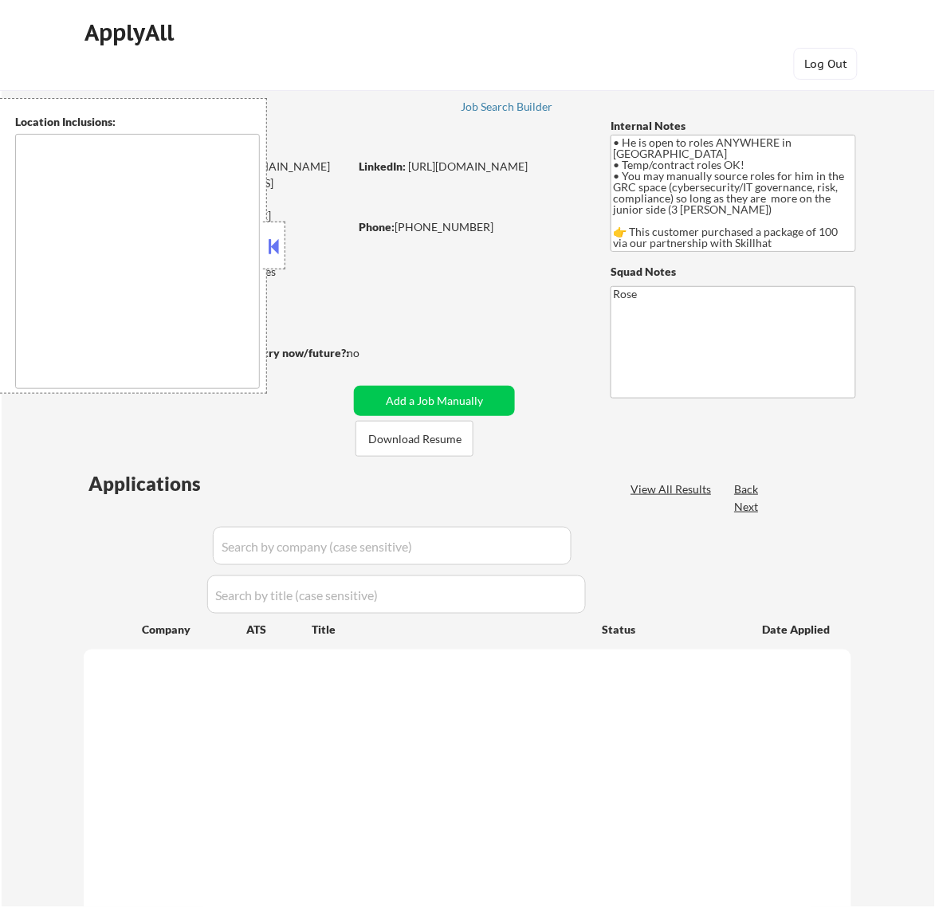
type textarea "country: [GEOGRAPHIC_DATA]"
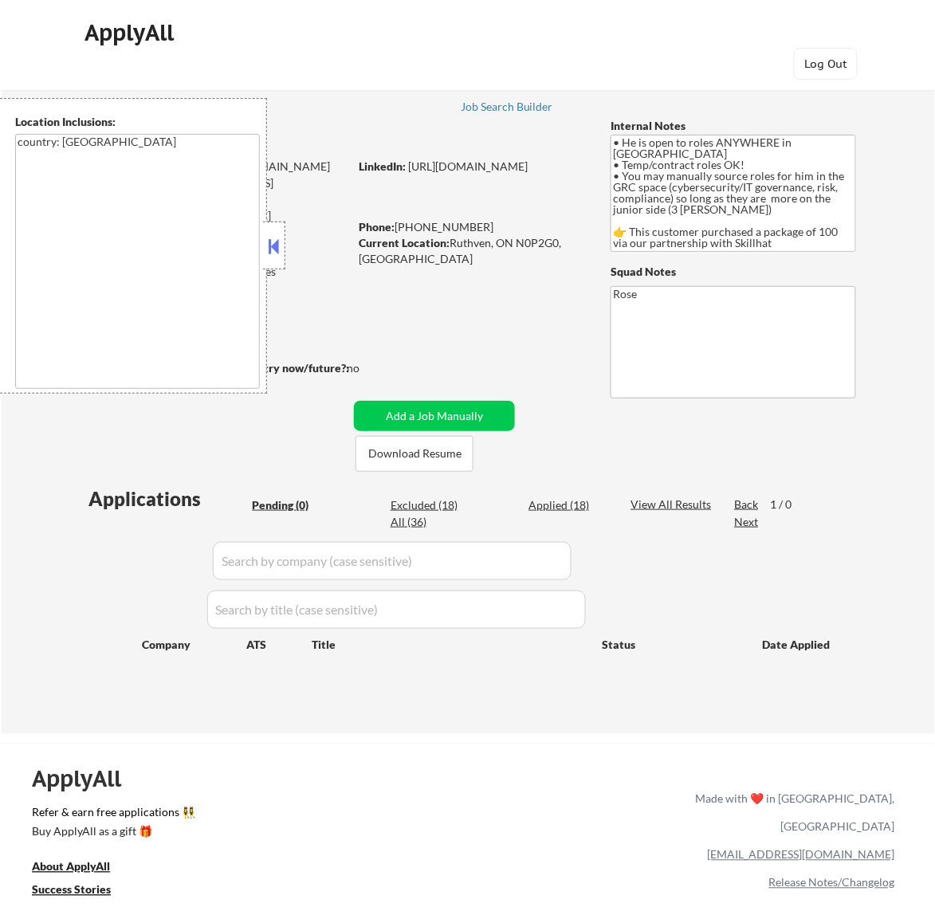
click at [277, 249] on button at bounding box center [274, 246] width 18 height 24
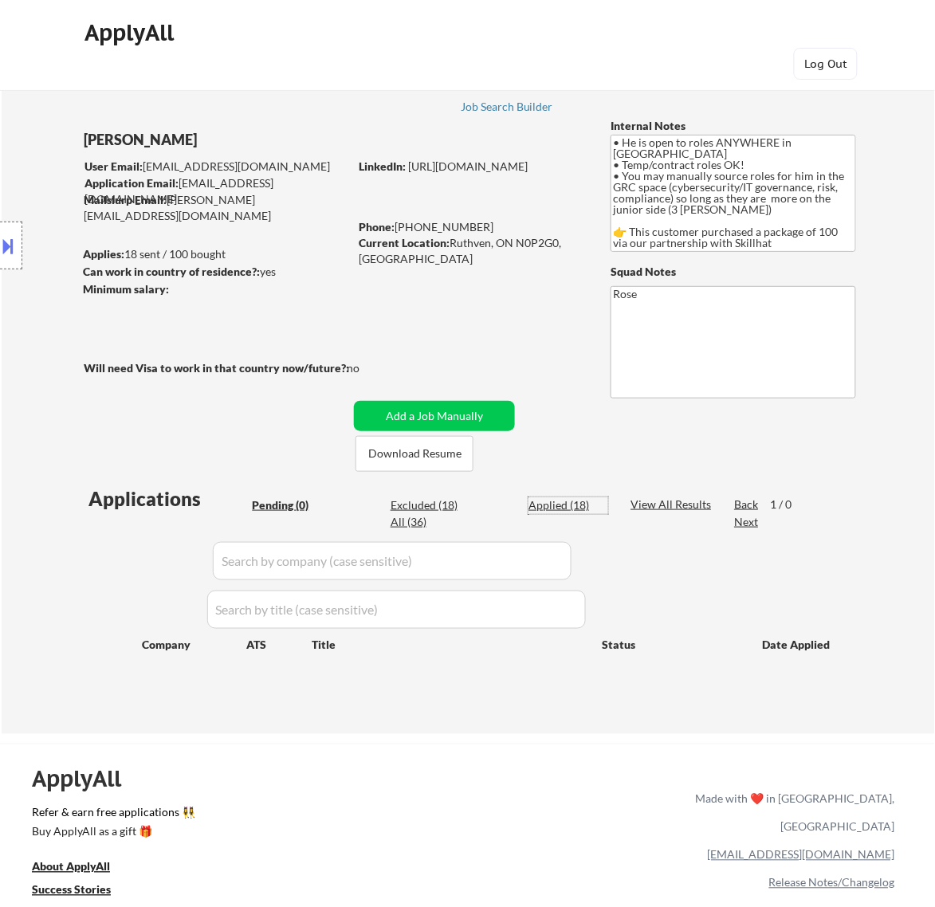
click at [580, 504] on div "Applied (18)" at bounding box center [569, 506] width 80 height 16
select select ""applied""
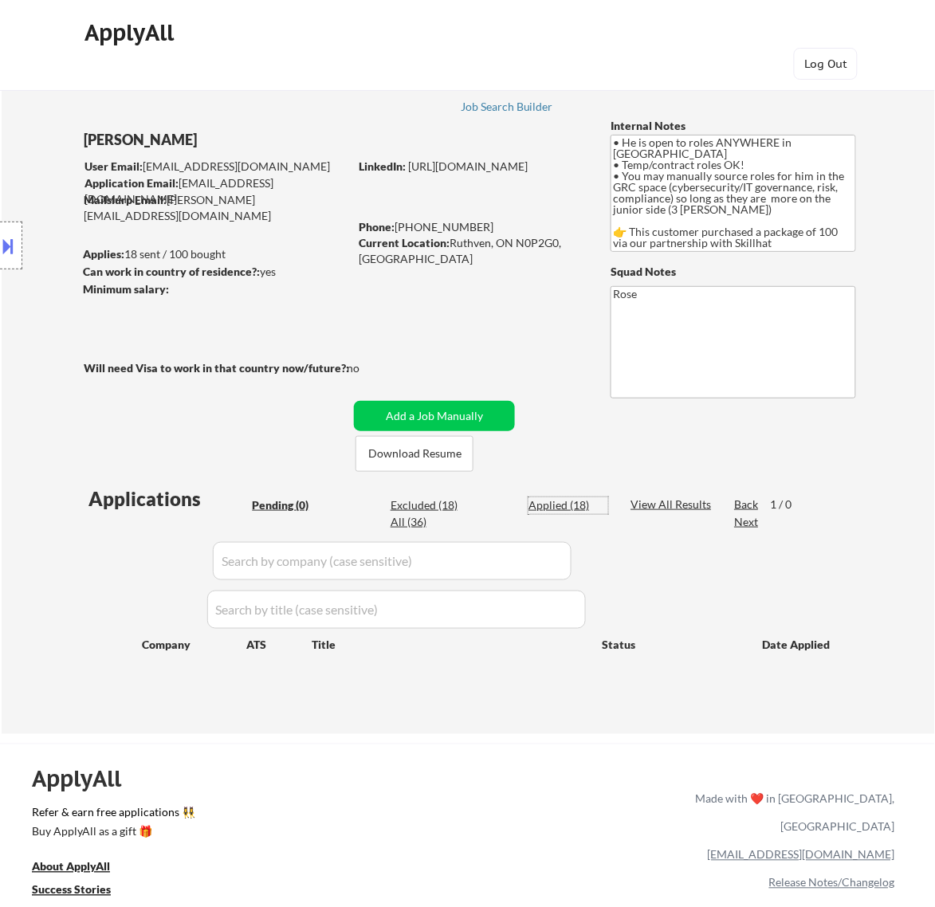
select select ""applied""
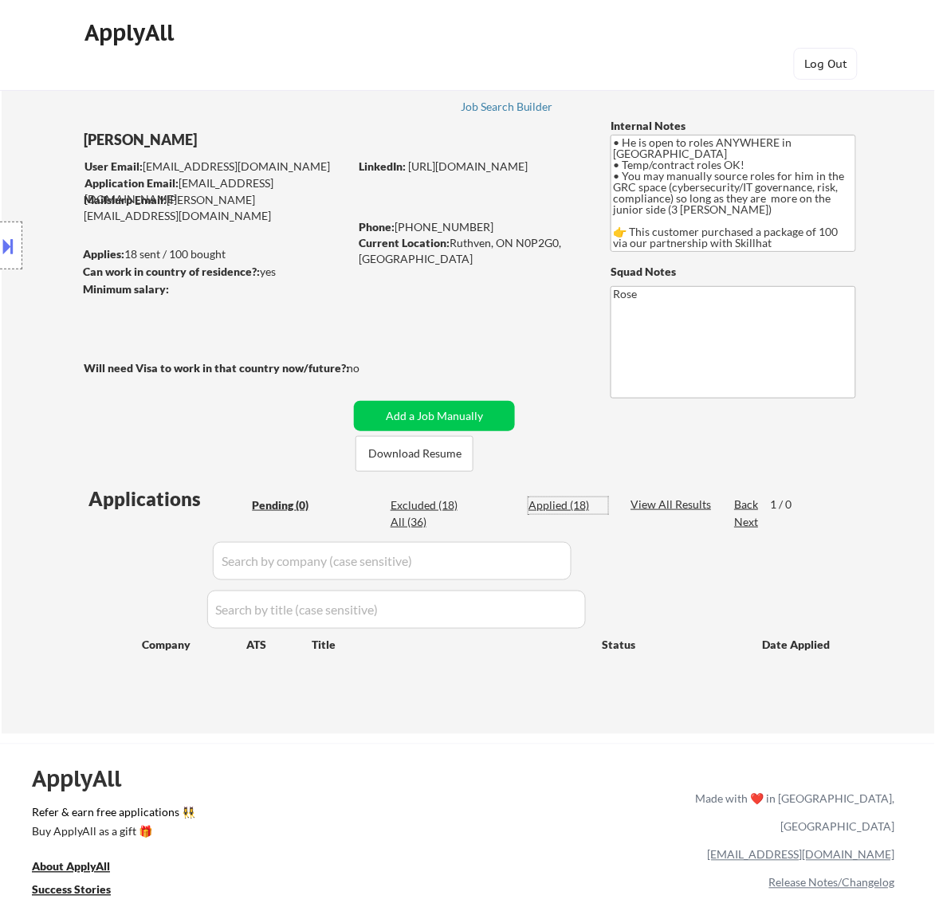
select select ""applied""
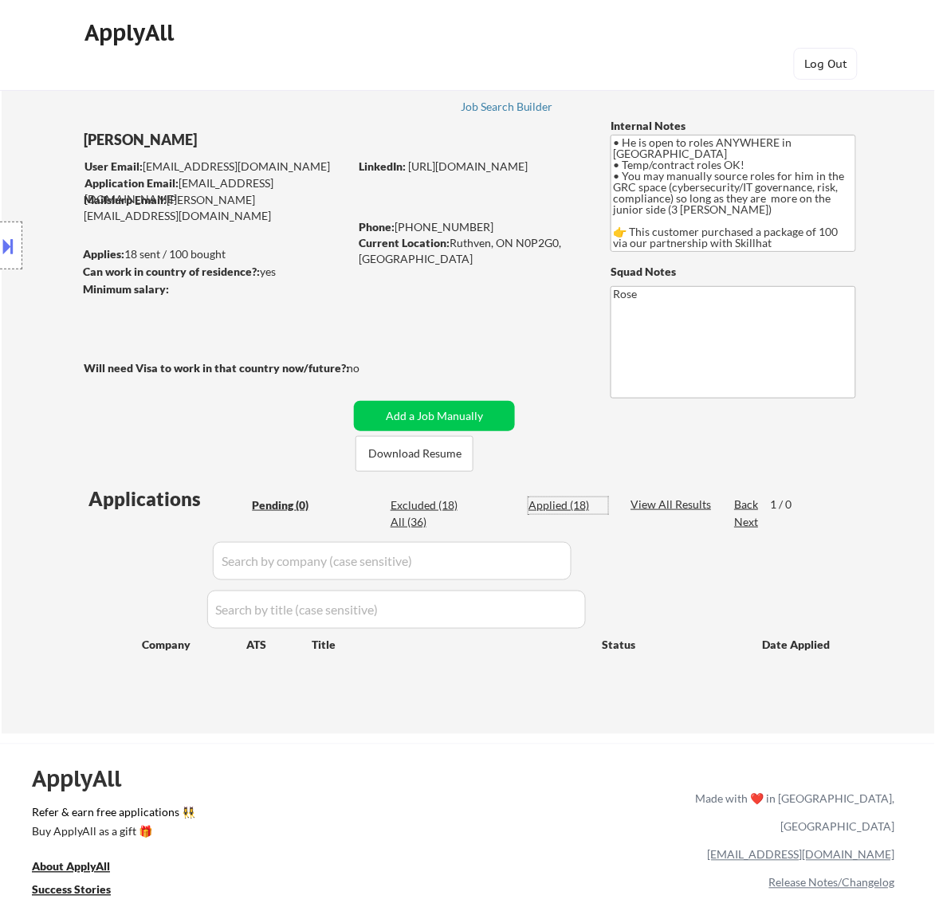
select select ""applied""
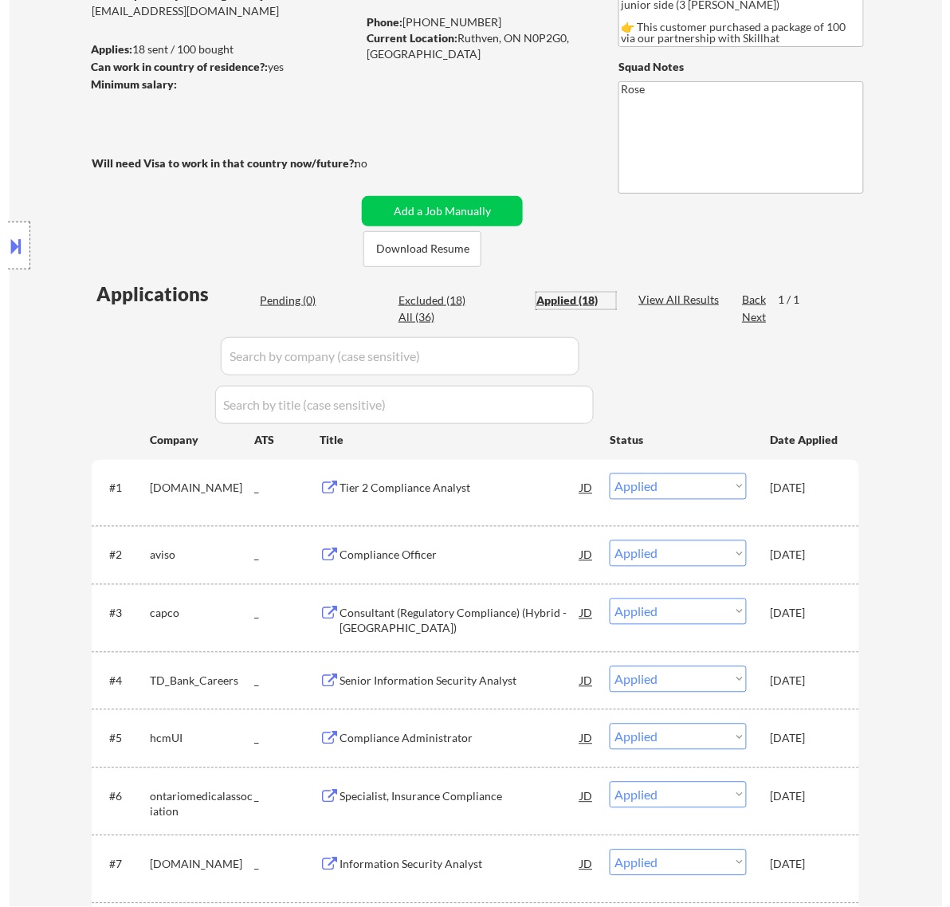
scroll to position [199, 0]
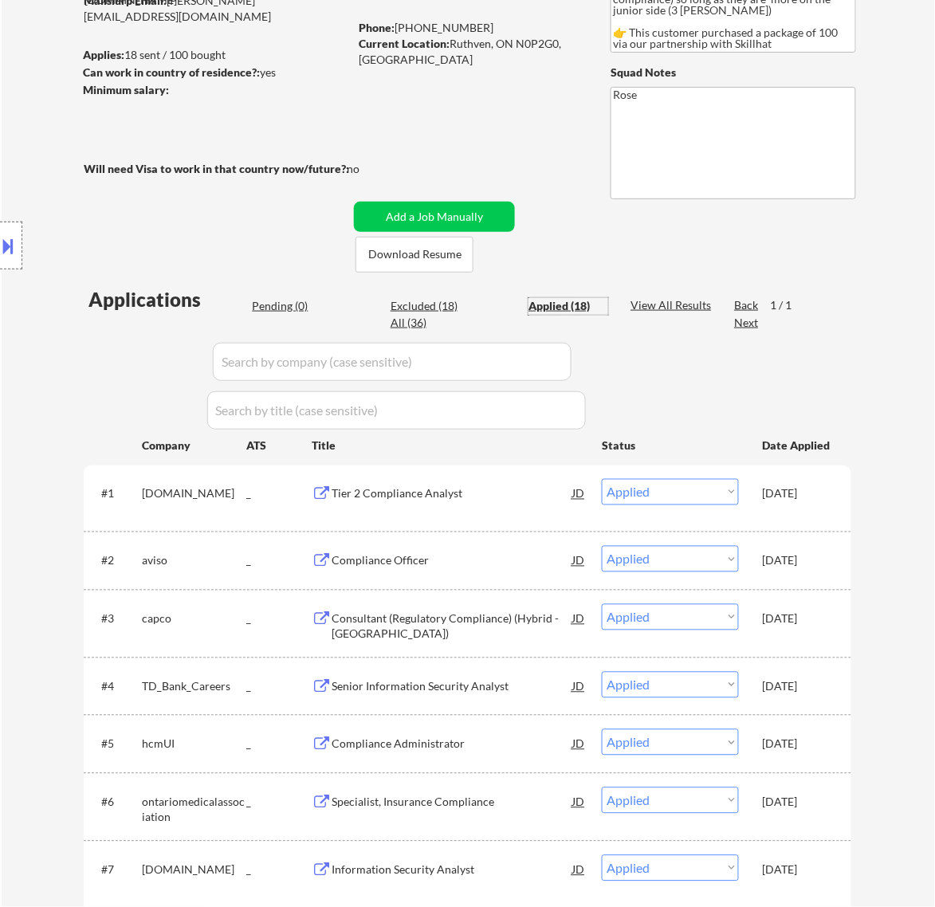
click at [497, 356] on input "input" at bounding box center [392, 362] width 359 height 38
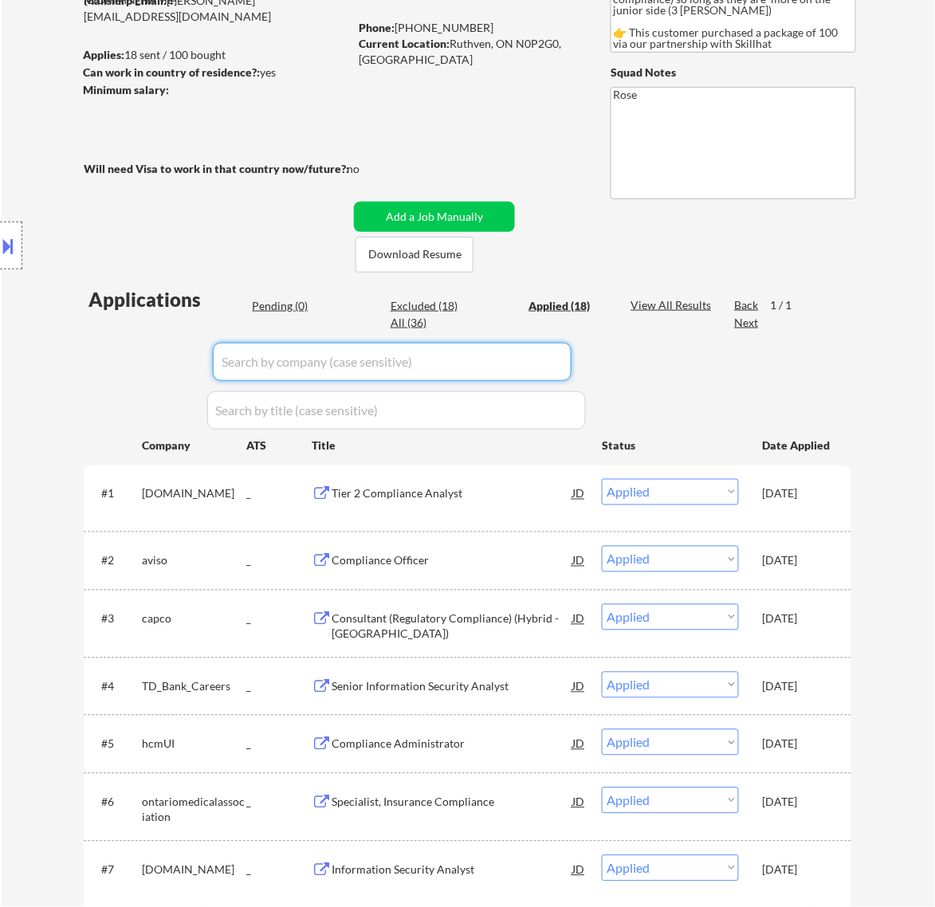
paste input "stripe"
type input "stripe"
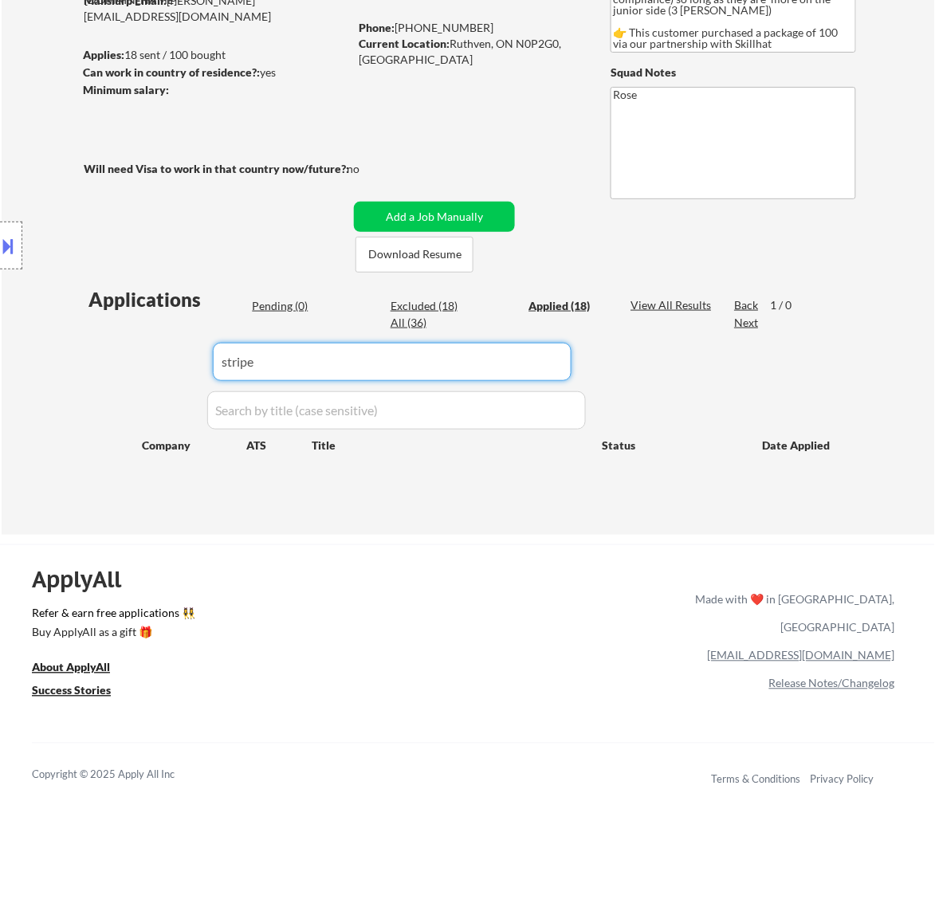
drag, startPoint x: 321, startPoint y: 364, endPoint x: 149, endPoint y: 359, distance: 172.3
click at [149, 359] on body "← Return to /applysquad Mailslurp Inbox Job Search Builder Ralph Obiri-Danso Us…" at bounding box center [467, 254] width 935 height 907
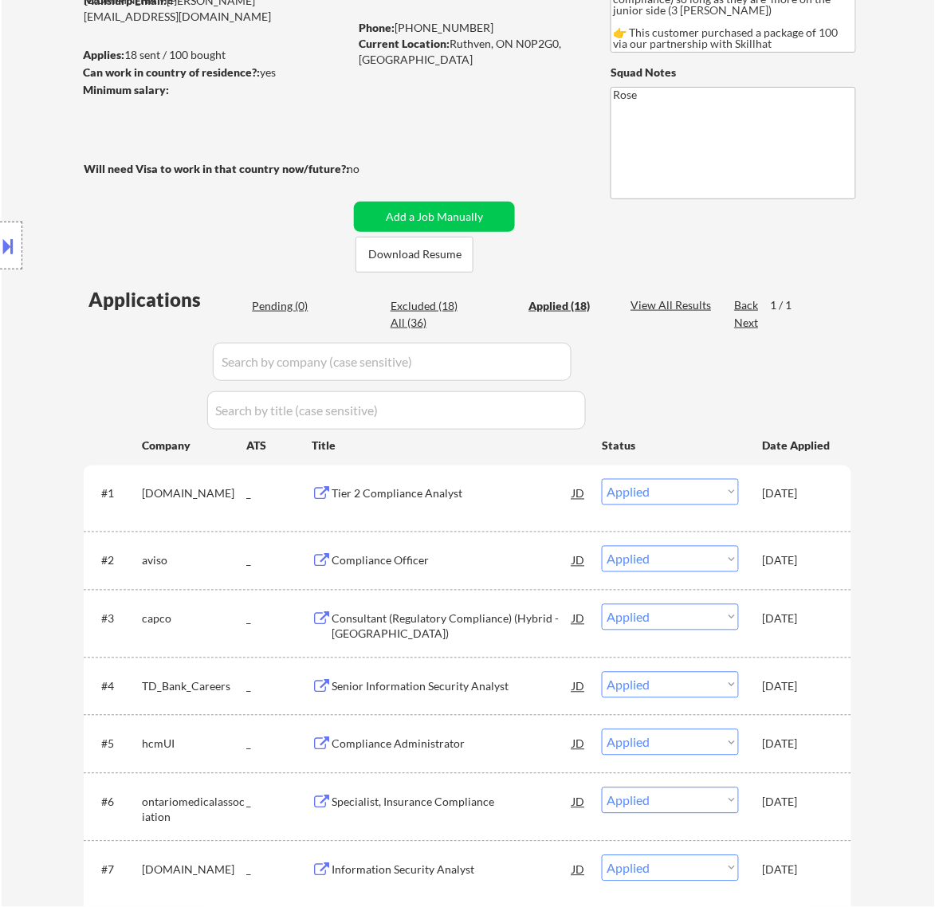
click at [280, 305] on div "Location Inclusions: country: CA" at bounding box center [142, 246] width 285 height 296
click at [285, 308] on div "Location Inclusions: country: CA" at bounding box center [142, 246] width 285 height 296
click at [292, 308] on div "Pending (0)" at bounding box center [292, 306] width 80 height 16
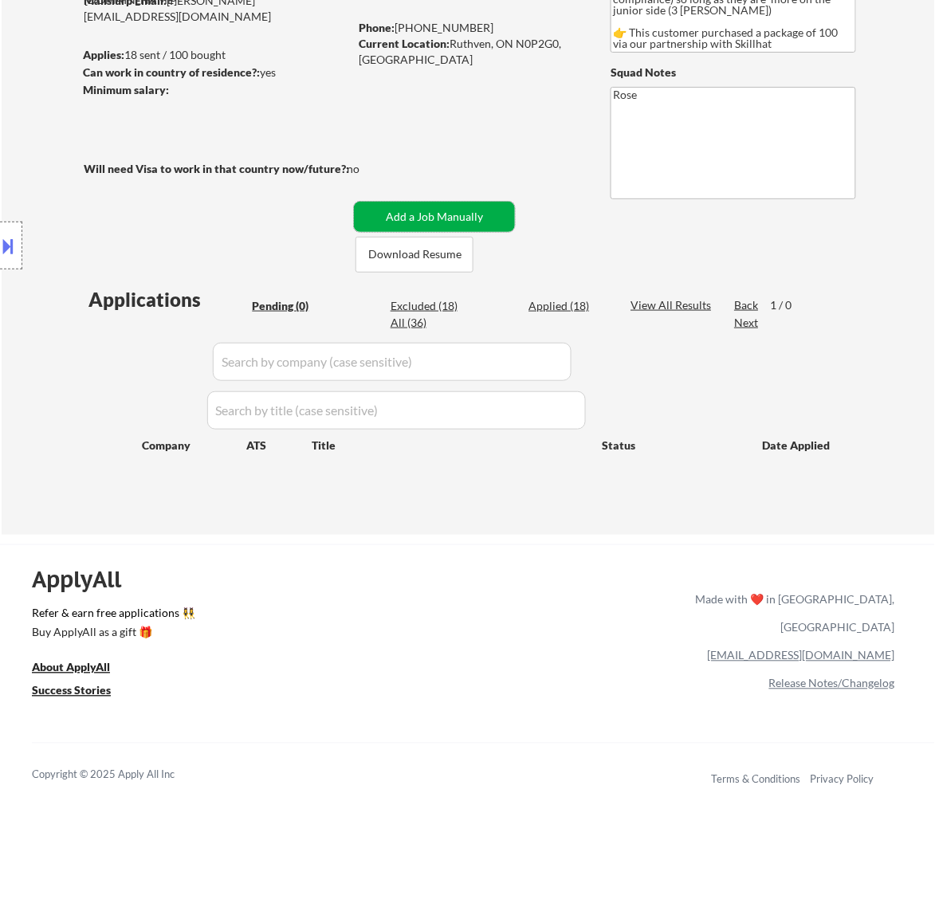
click at [443, 217] on button "Add a Job Manually" at bounding box center [434, 217] width 161 height 30
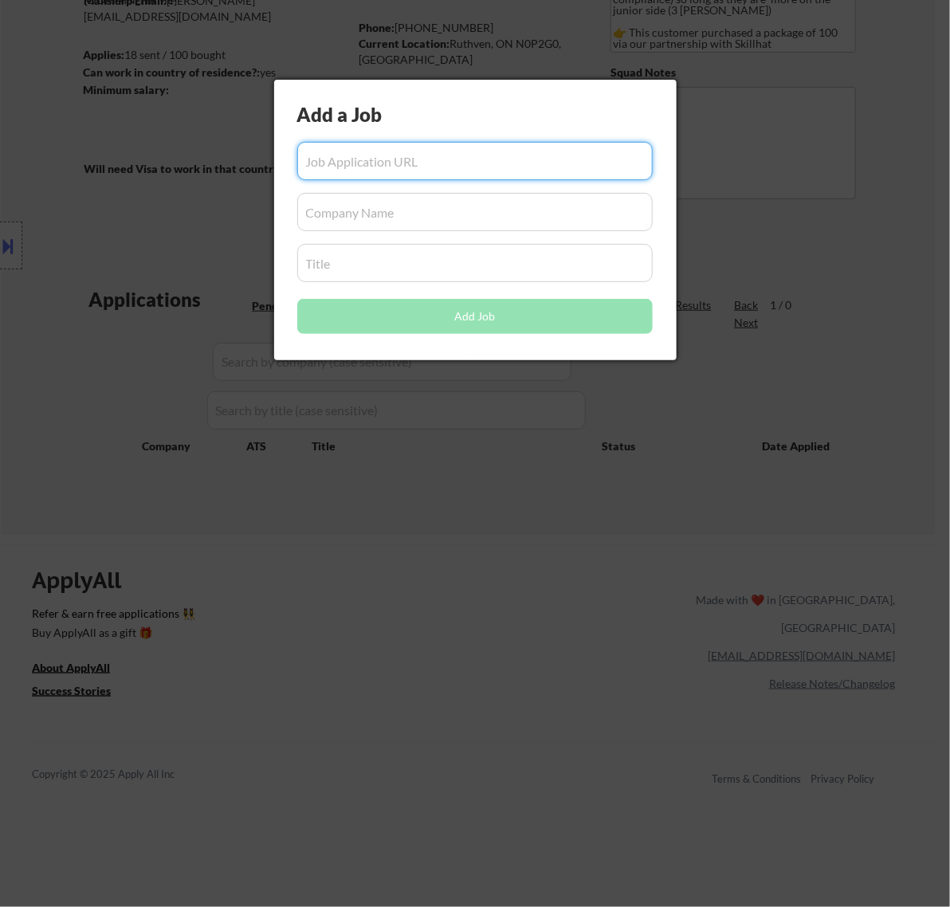
paste input "https://stripe.com/jobs/listing/user-compliance-standards-strategist/7249008"
type input "https://stripe.com/jobs/listing/user-compliance-standards-strategist/7249008"
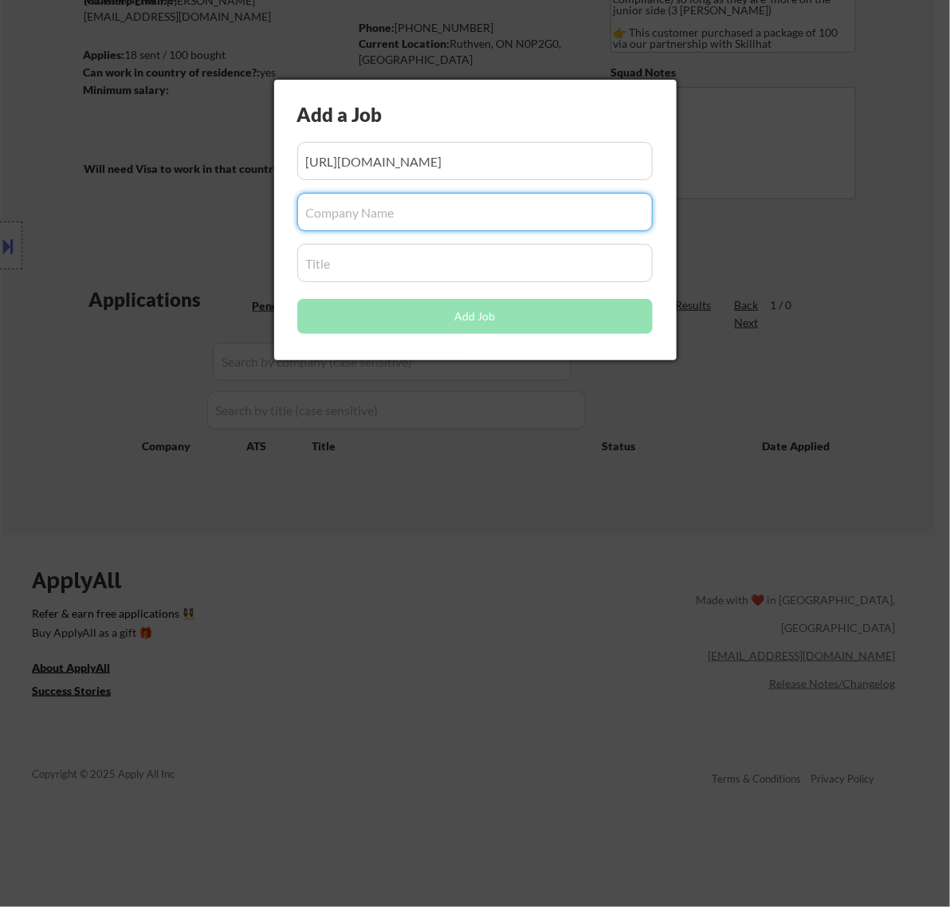
click at [353, 210] on input "input" at bounding box center [475, 212] width 356 height 38
paste input "stripe.com"
type input "stripe.com"
click at [361, 258] on input "input" at bounding box center [475, 263] width 356 height 38
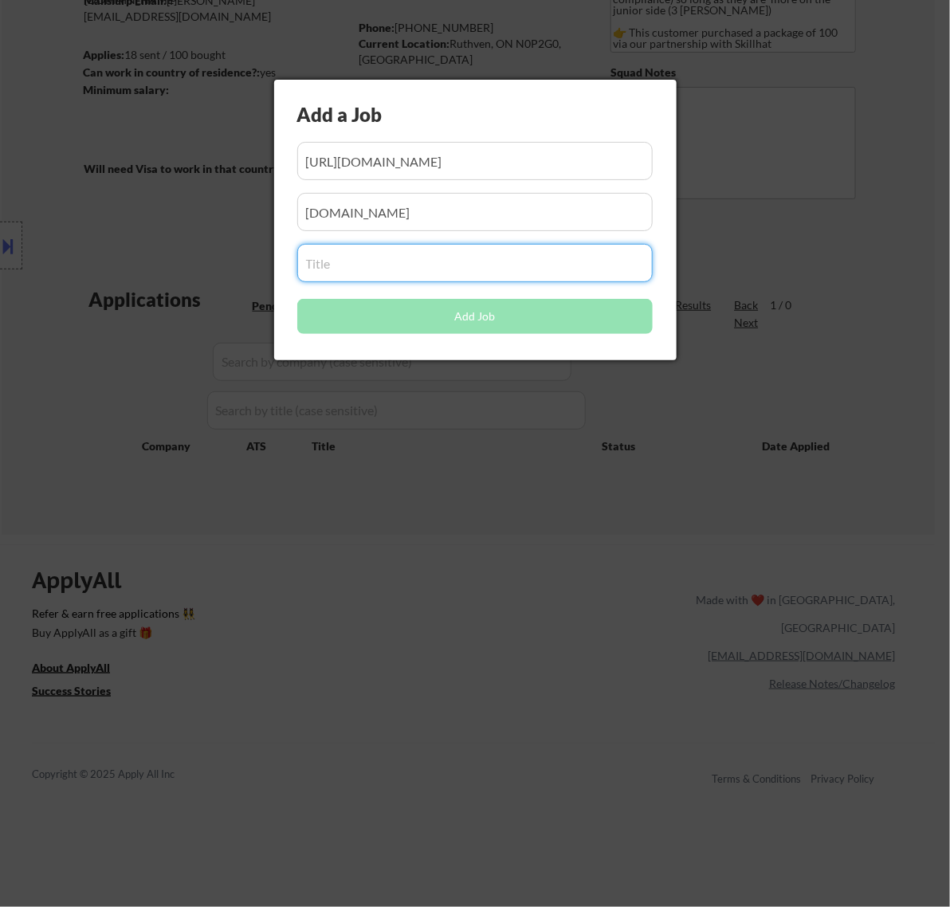
paste input "User Compliance Standards Strategist"
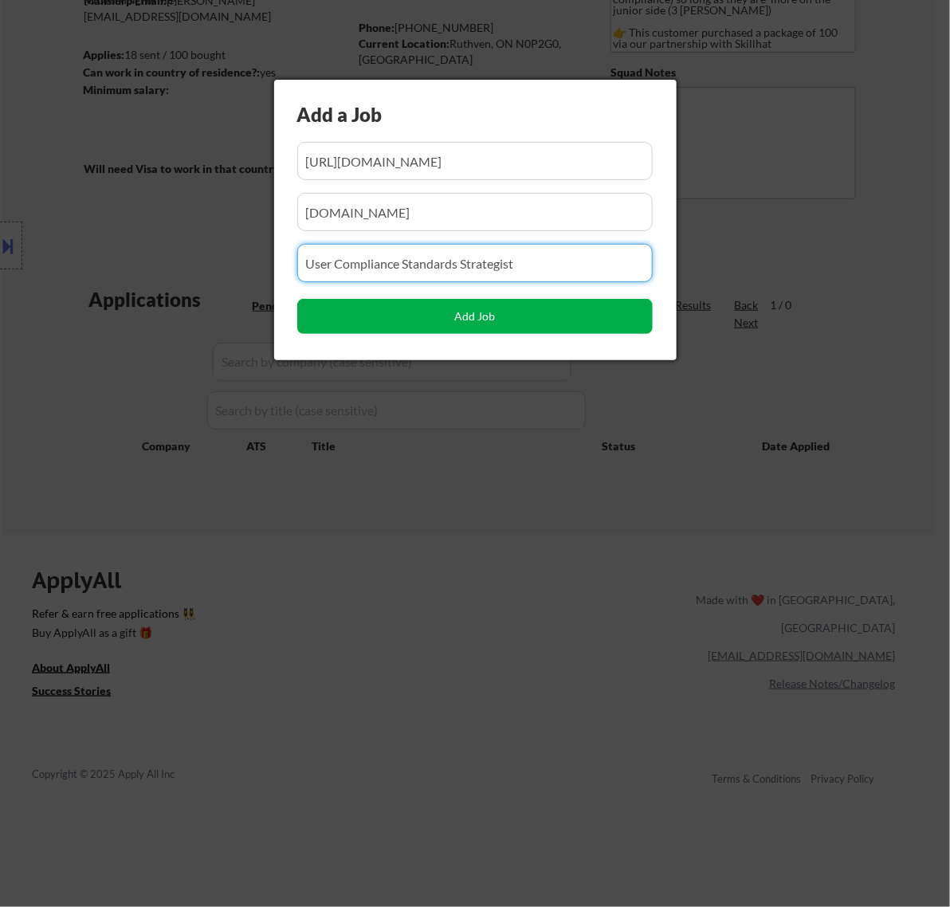
type input "User Compliance Standards Strategist"
click at [494, 323] on button "Add Job" at bounding box center [475, 316] width 356 height 35
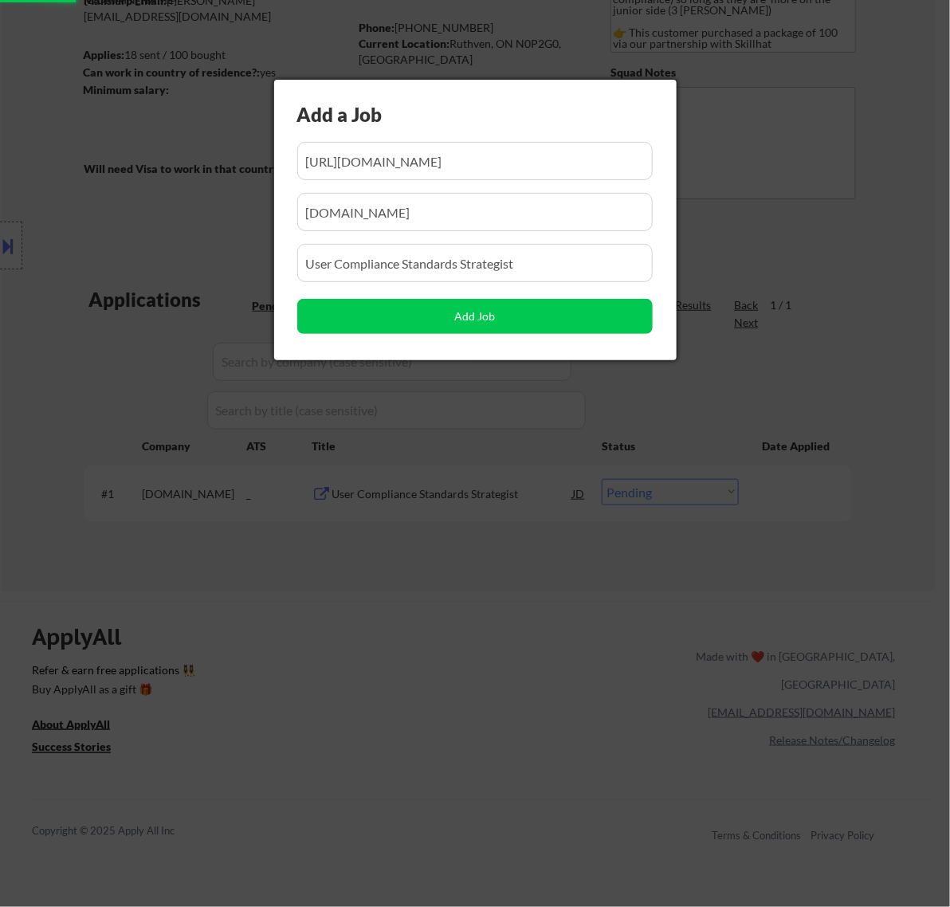
click at [478, 555] on div at bounding box center [475, 453] width 950 height 907
click at [457, 595] on div at bounding box center [475, 453] width 950 height 907
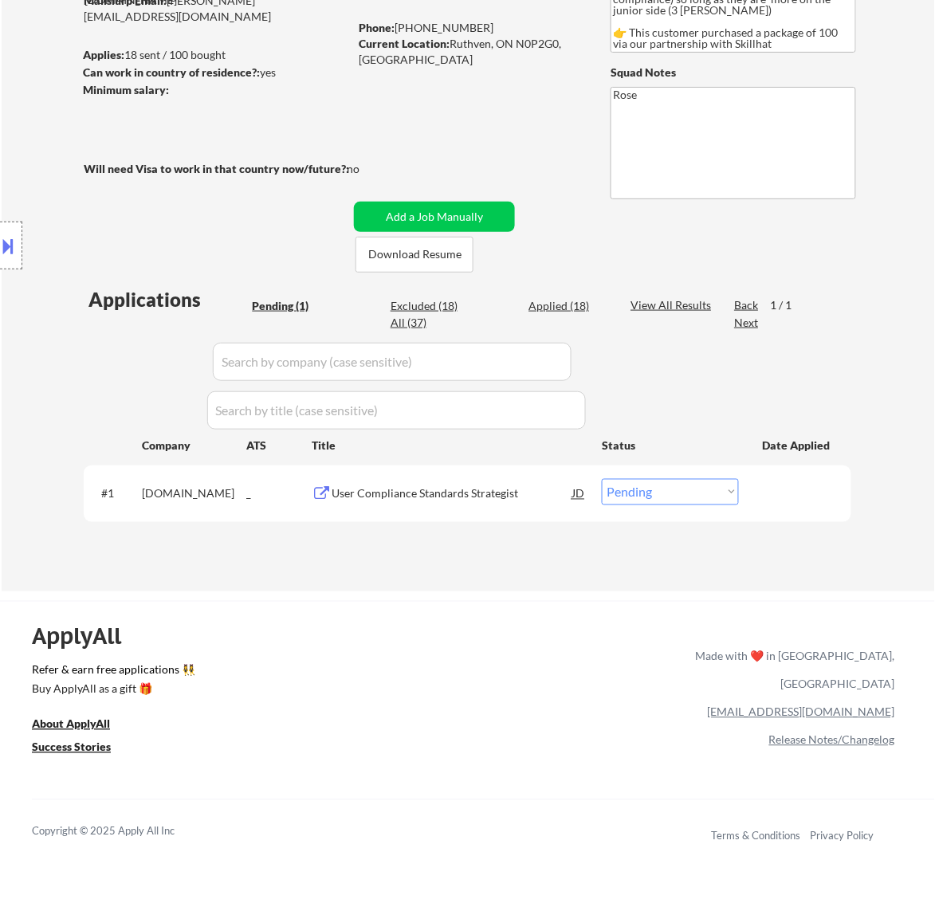
click at [694, 493] on select "Choose an option... Pending Applied Excluded (Questions) Excluded (Expired) Exc…" at bounding box center [670, 492] width 137 height 26
select select ""applied""
click at [602, 479] on select "Choose an option... Pending Applied Excluded (Questions) Excluded (Expired) Exc…" at bounding box center [670, 492] width 137 height 26
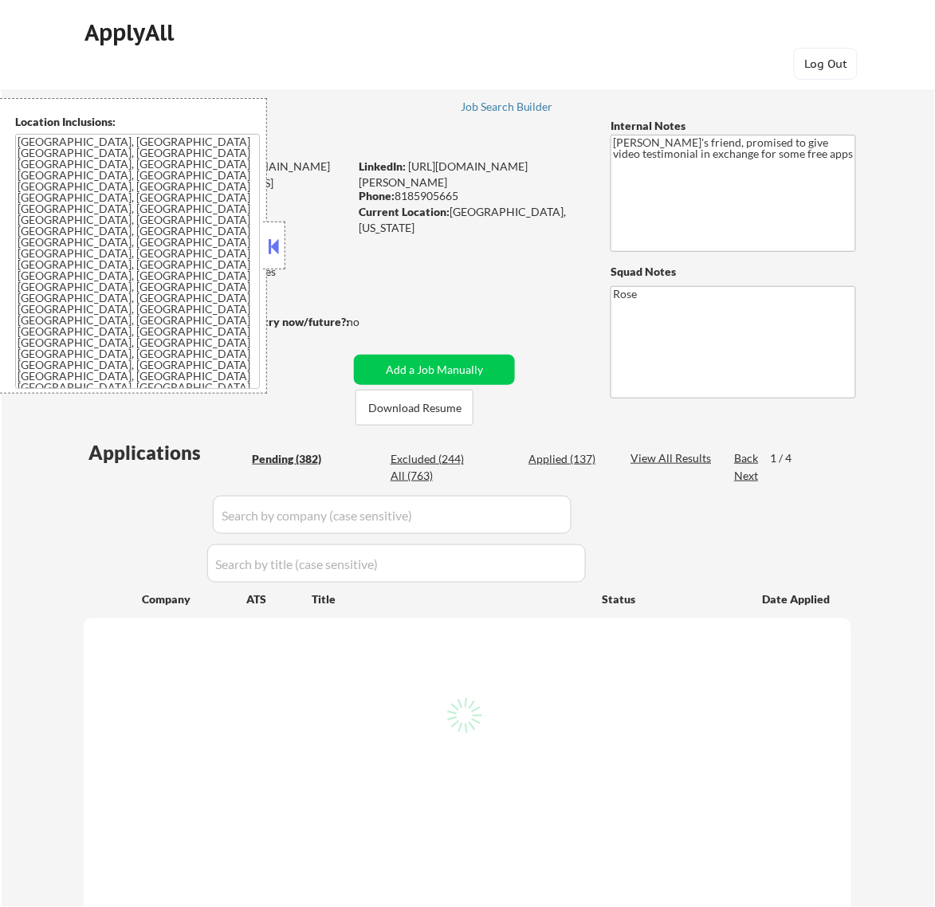
select select ""pending""
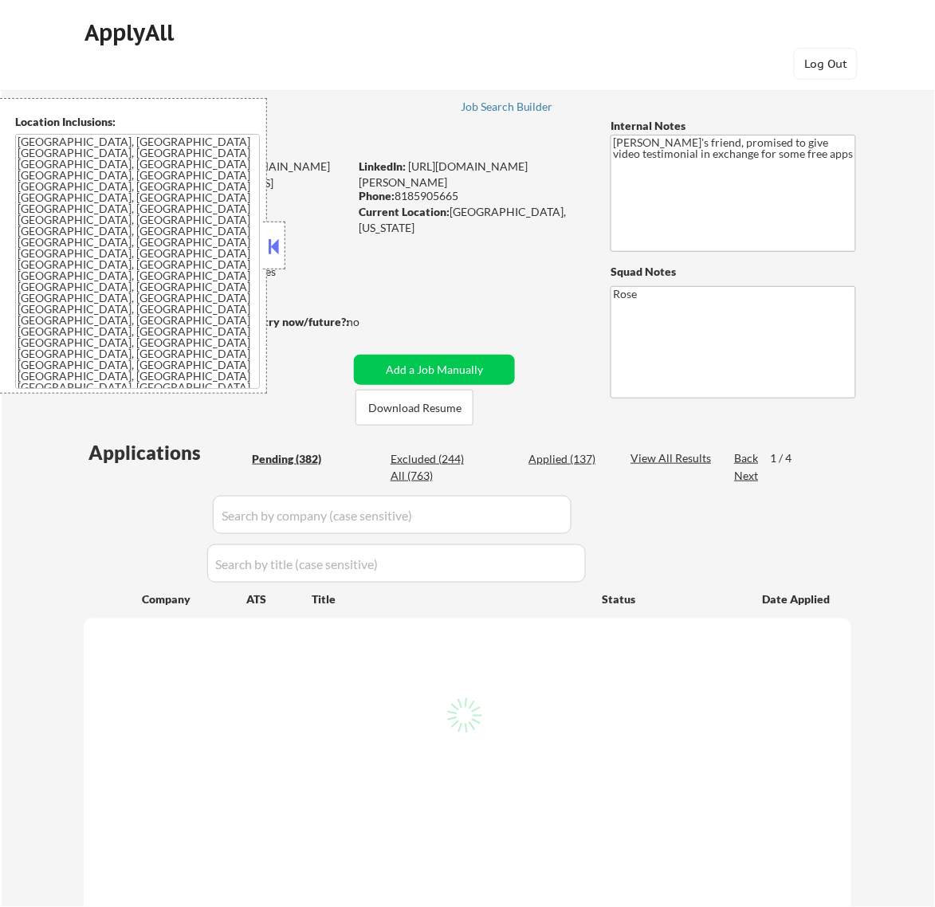
select select ""pending""
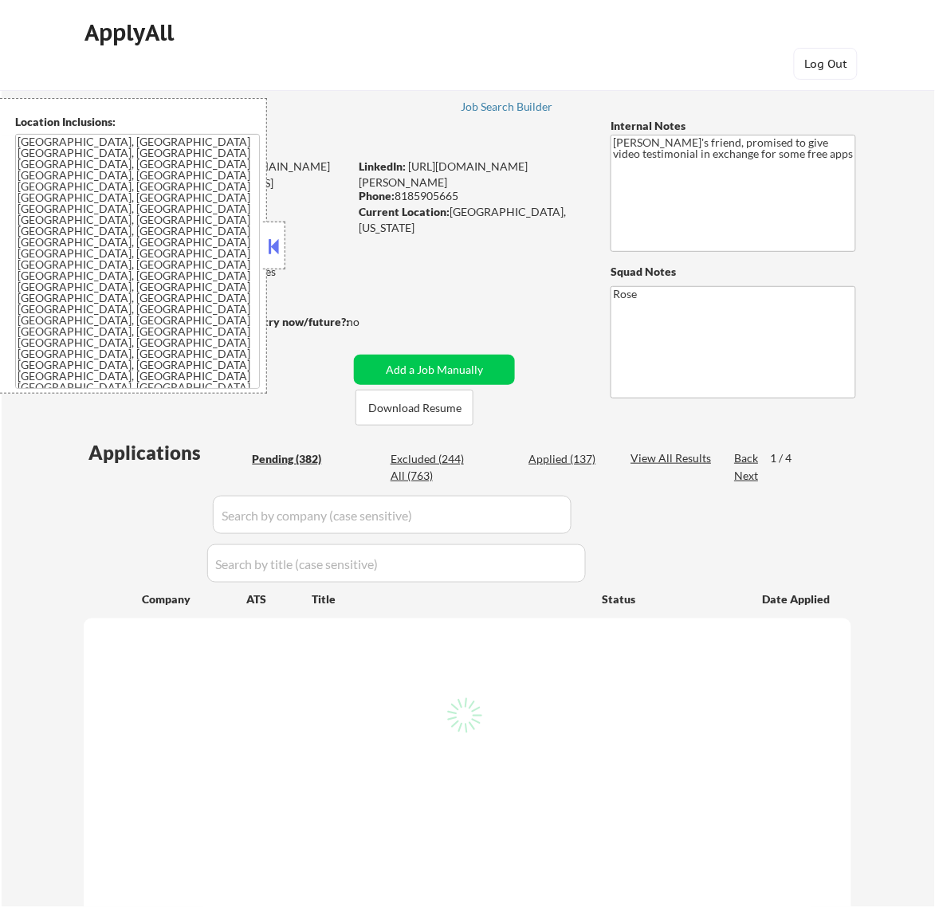
select select ""pending""
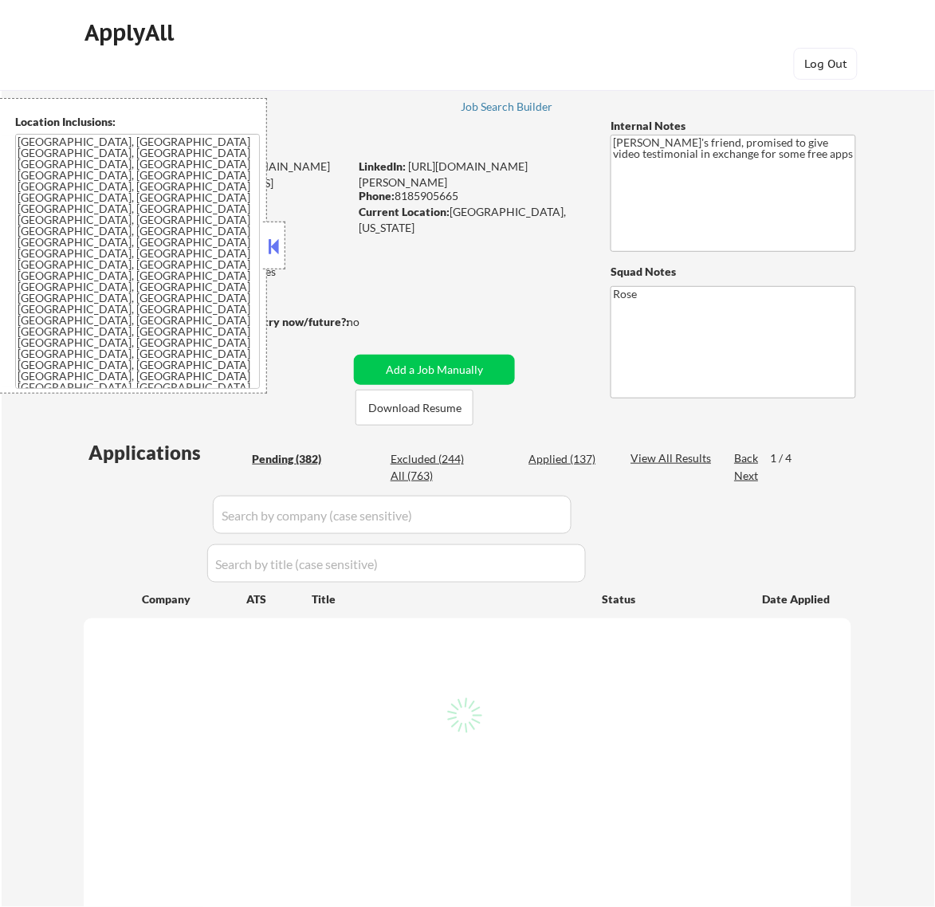
select select ""pending""
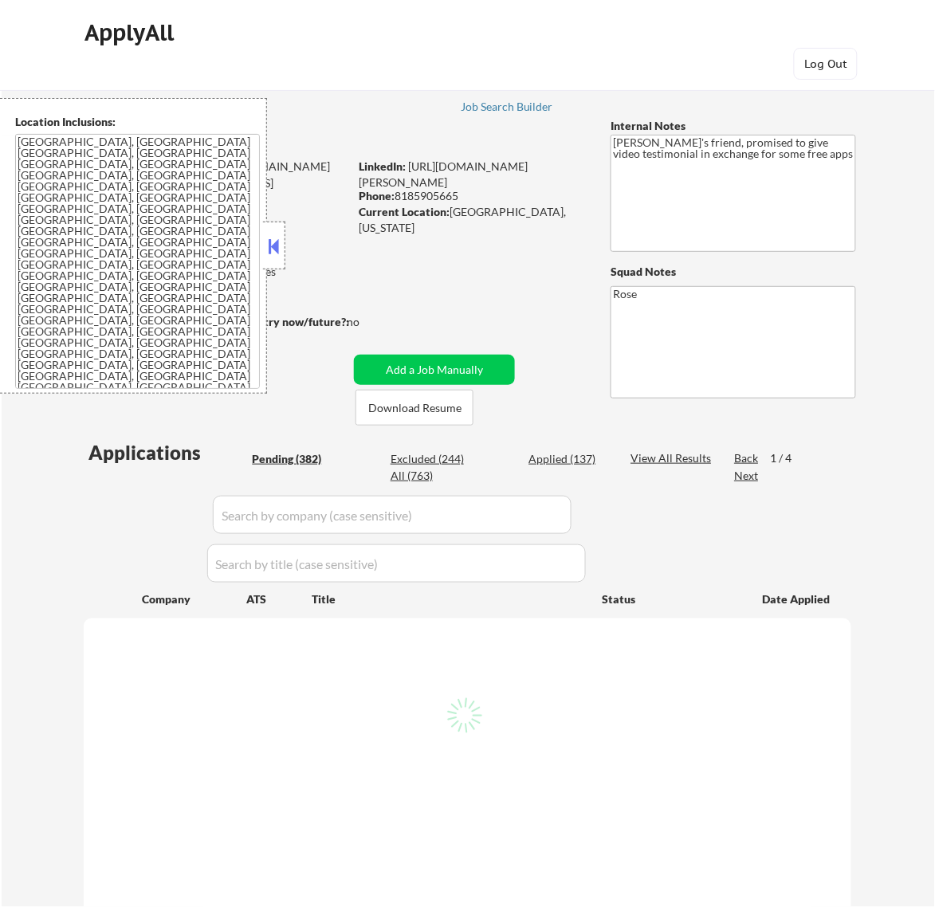
select select ""pending""
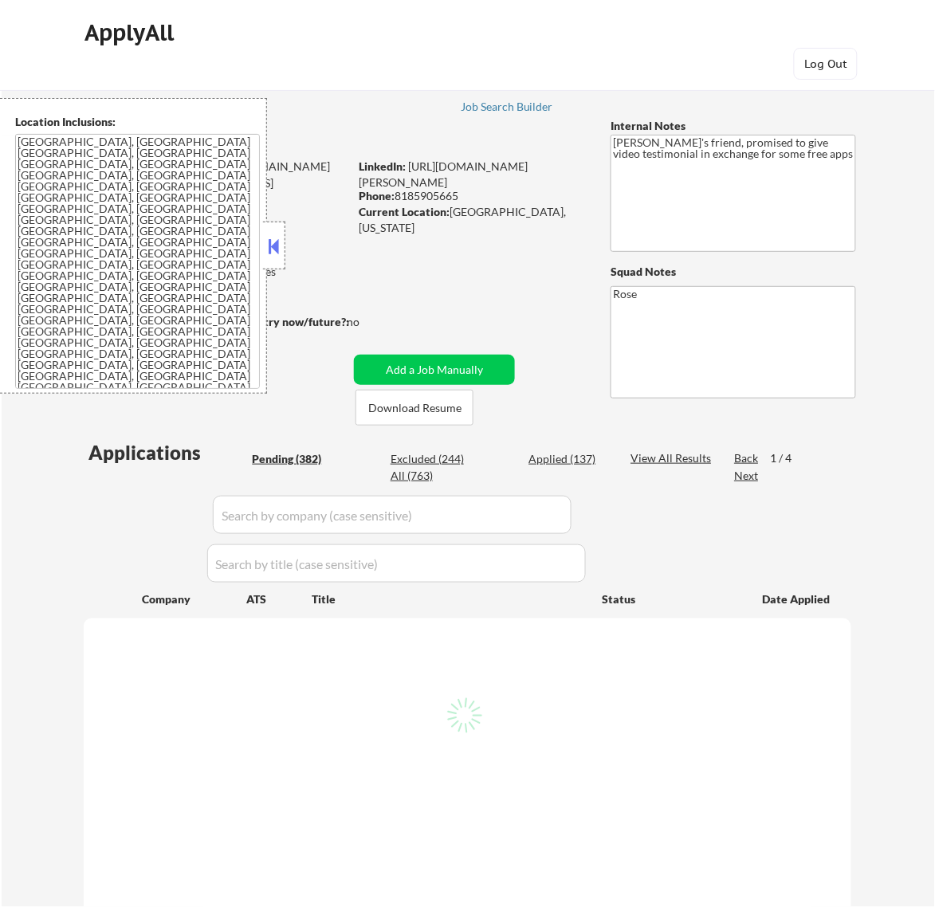
select select ""pending""
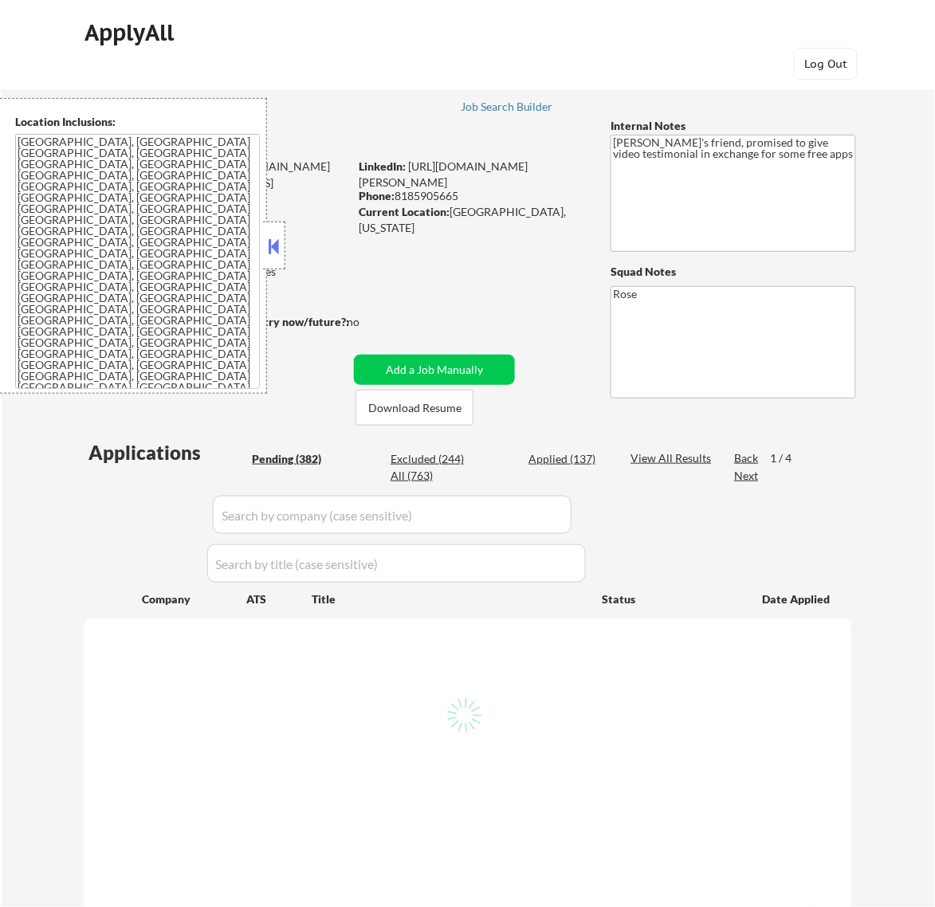
select select ""pending""
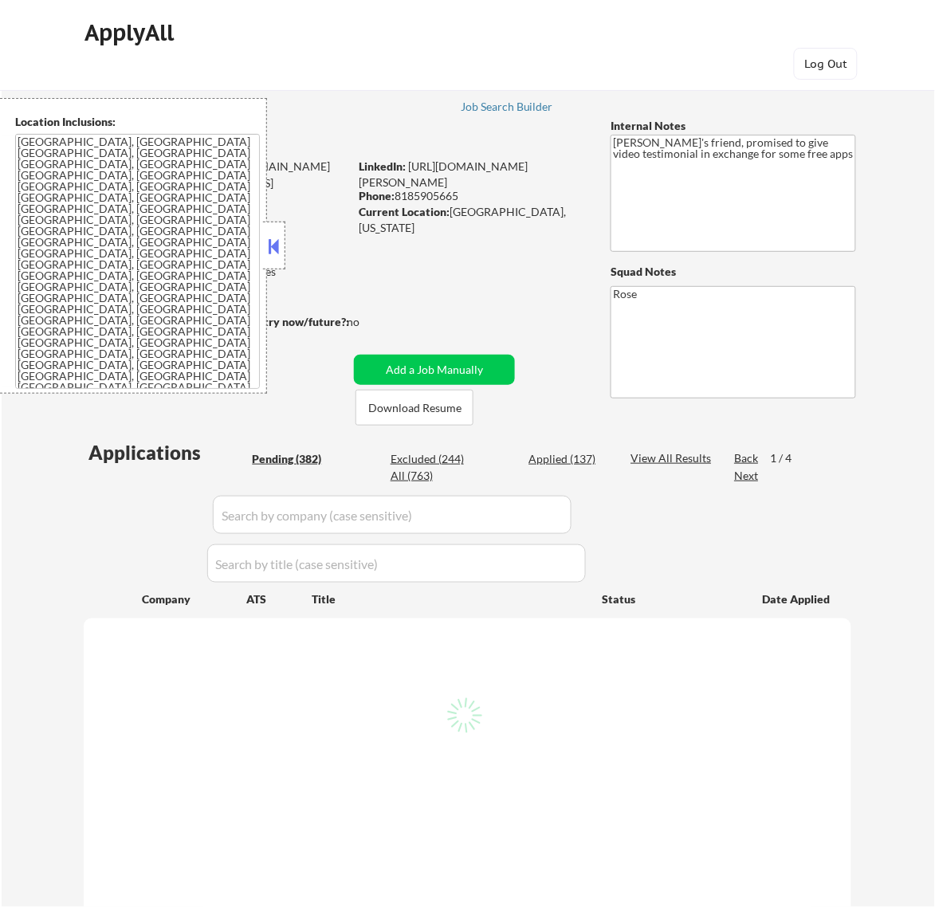
select select ""pending""
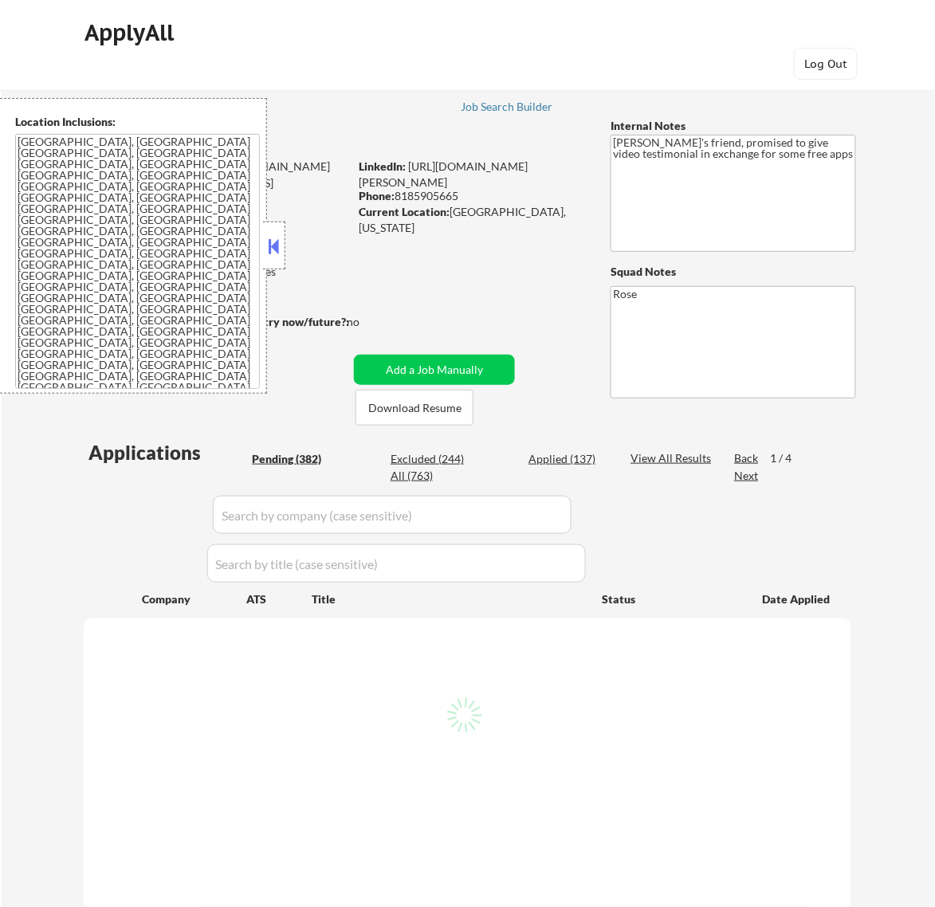
select select ""pending""
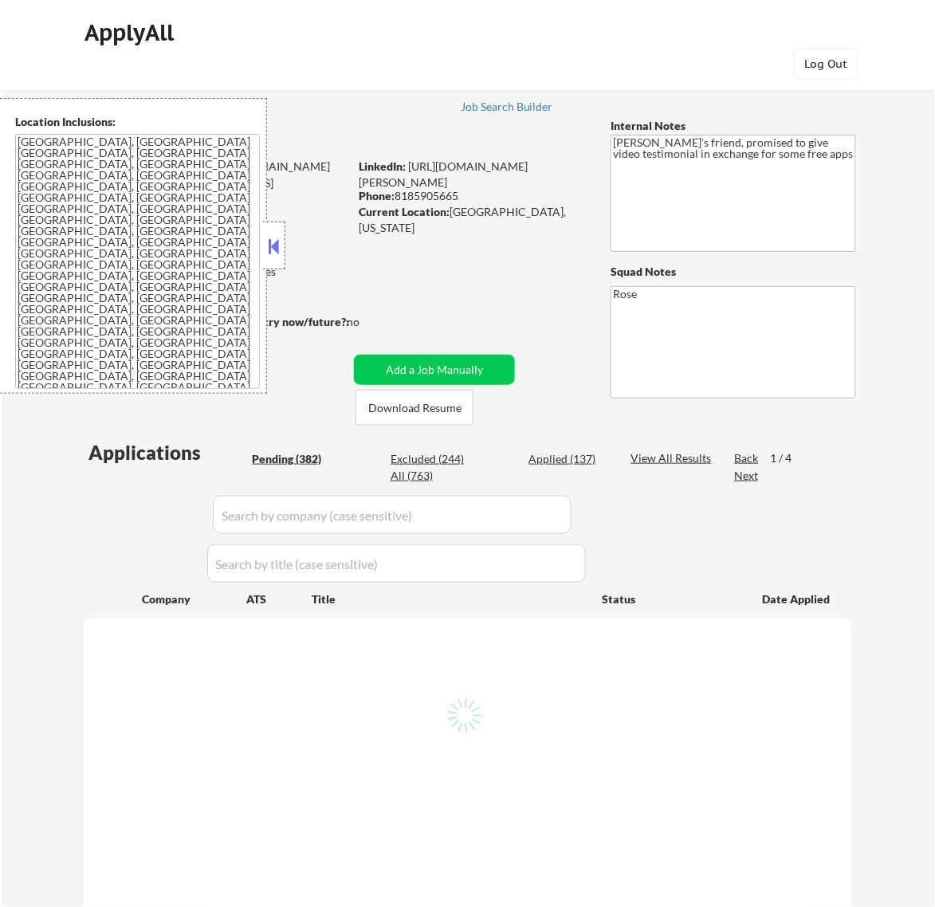
select select ""pending""
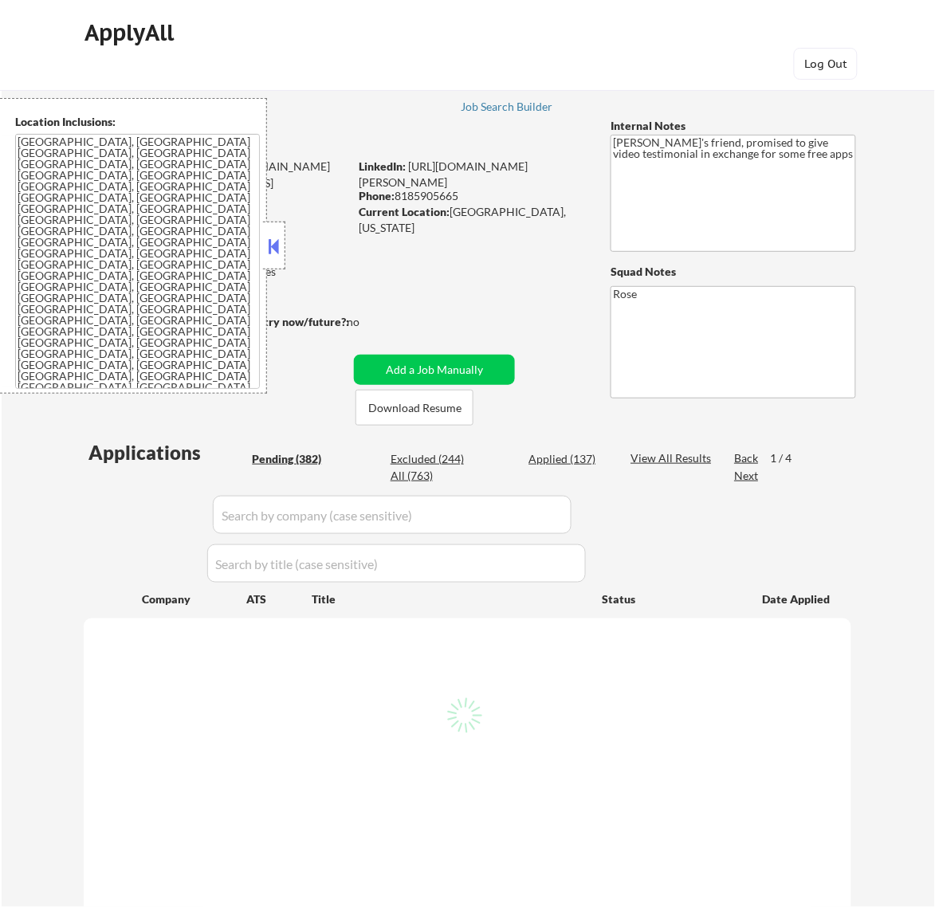
select select ""pending""
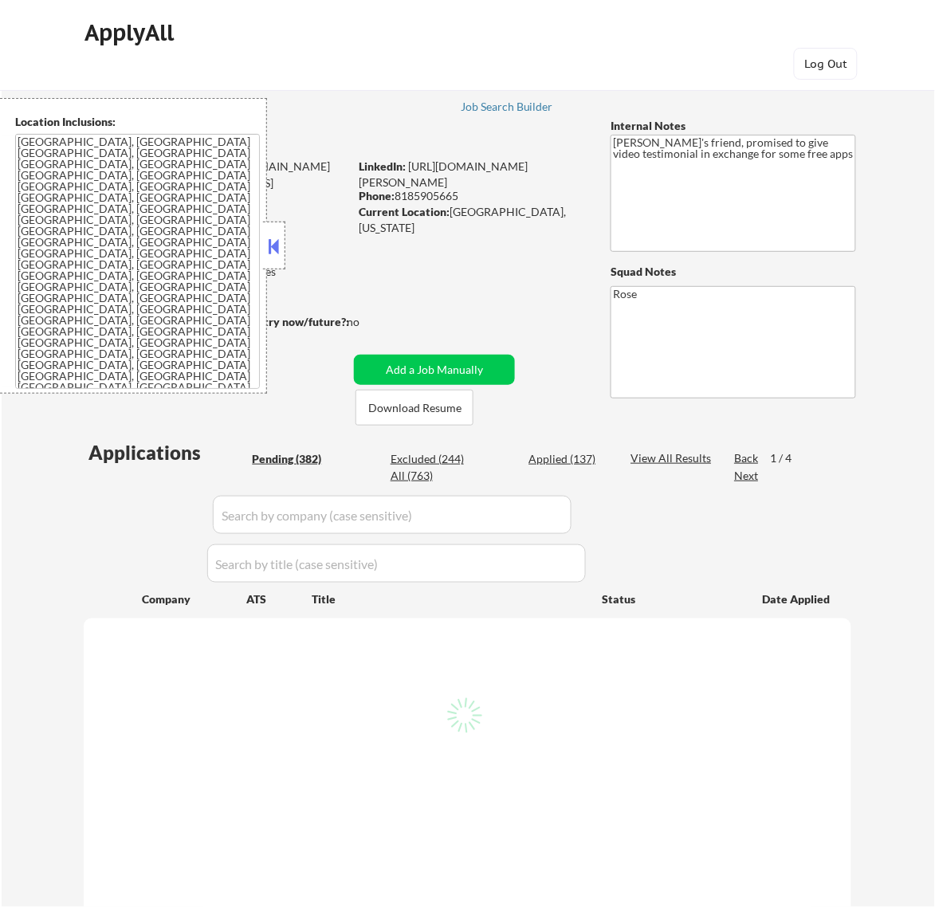
select select ""pending""
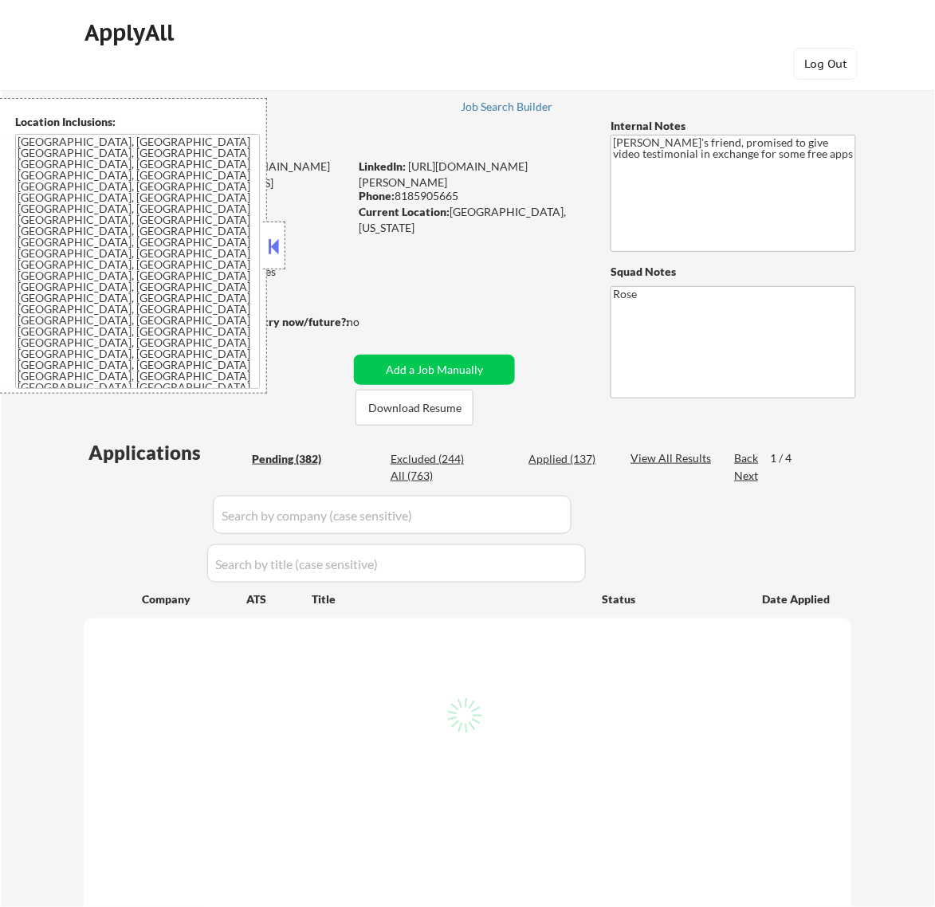
select select ""pending""
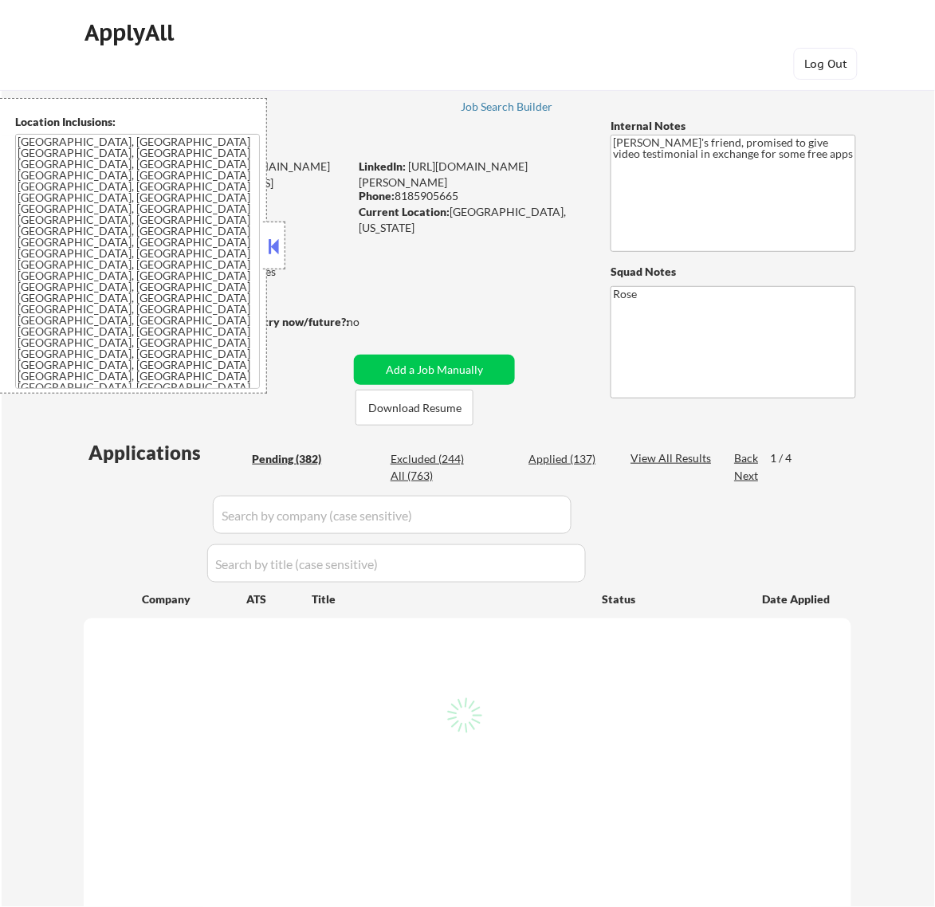
select select ""pending""
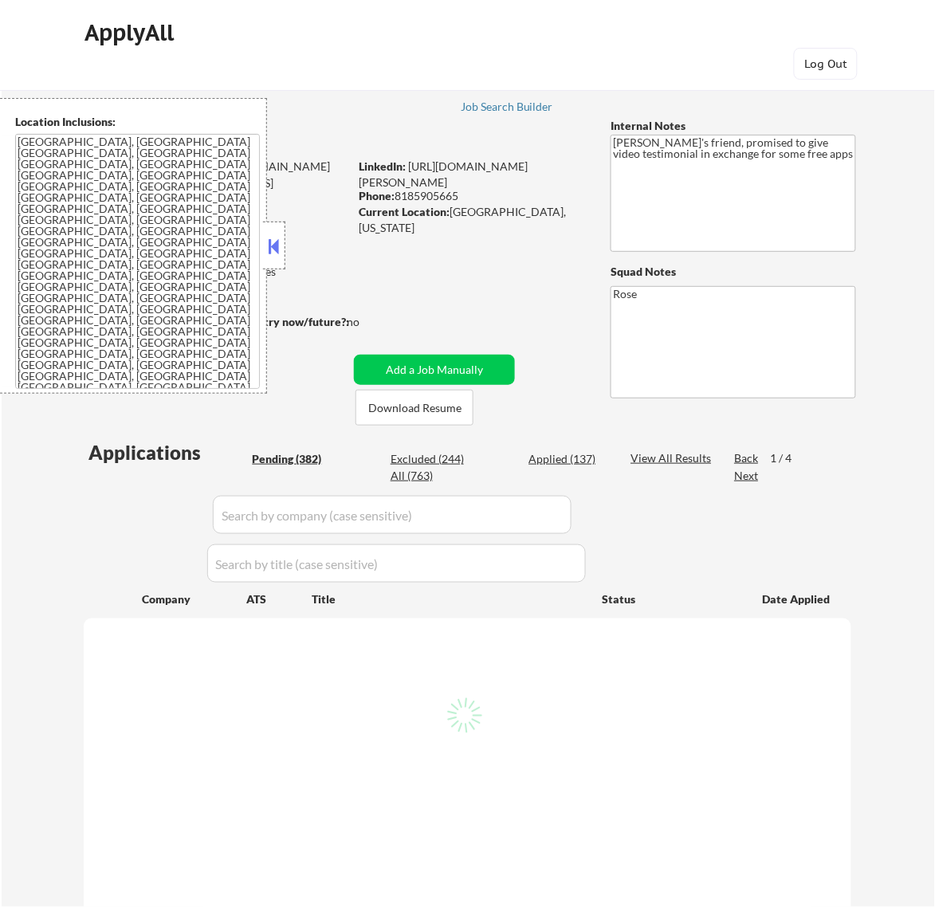
select select ""pending""
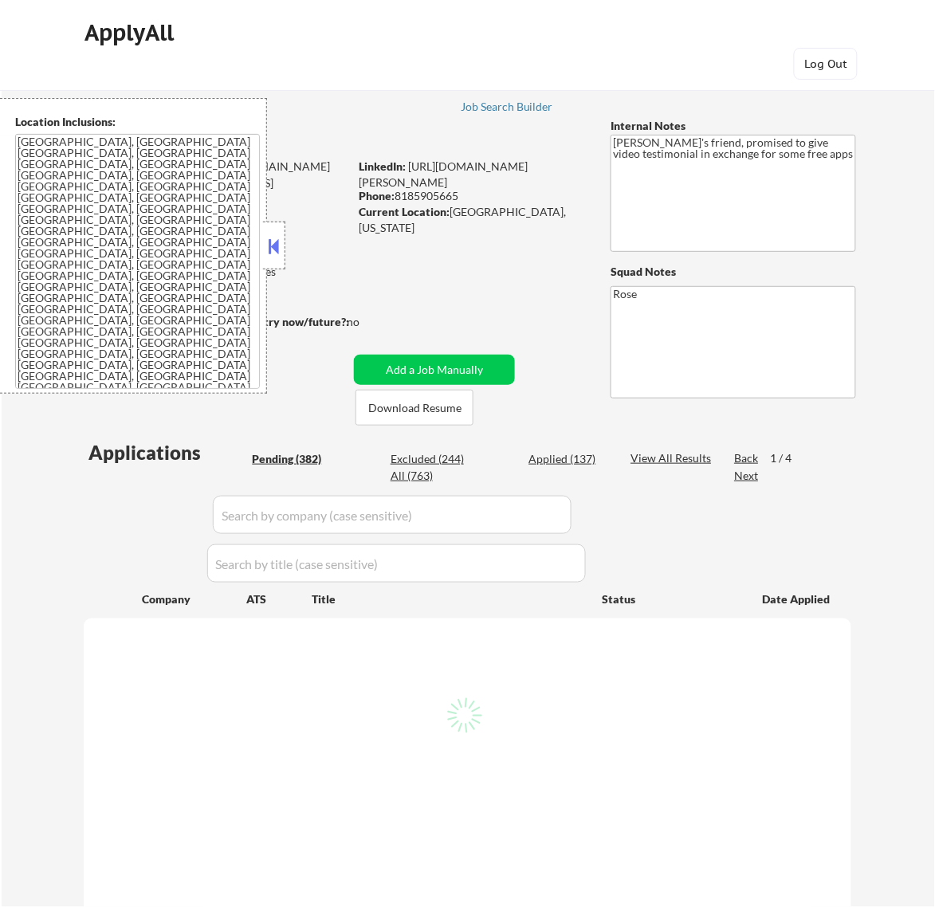
select select ""pending""
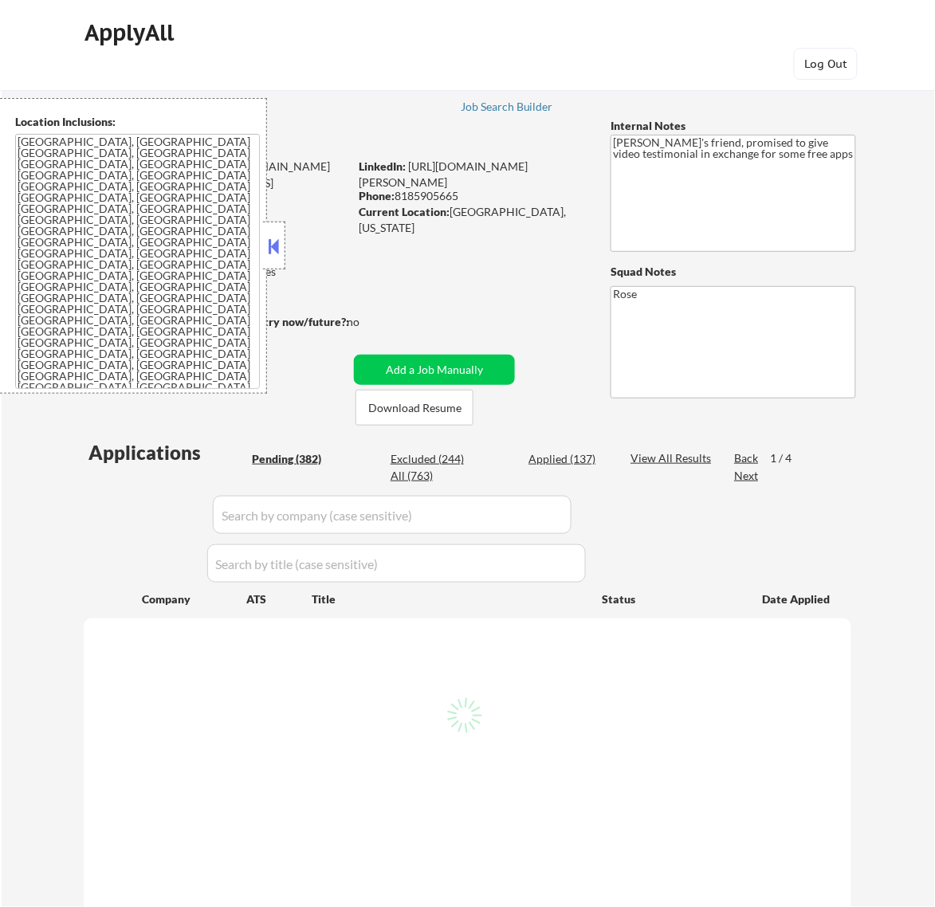
select select ""pending""
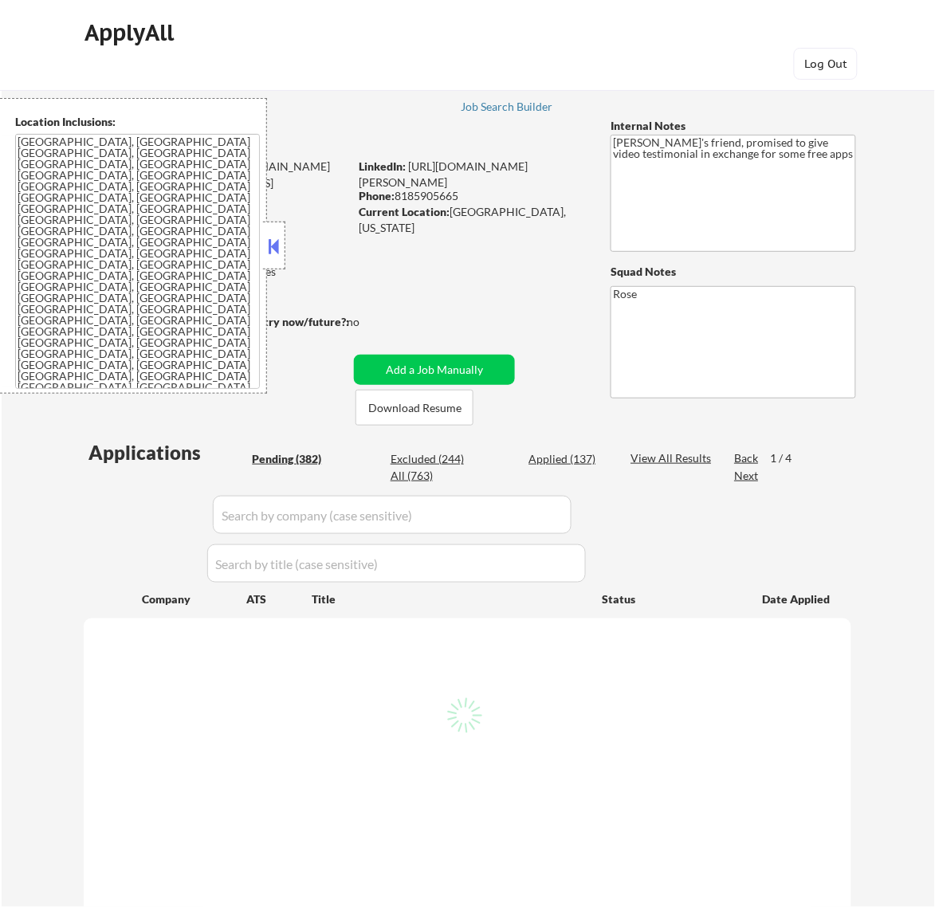
select select ""pending""
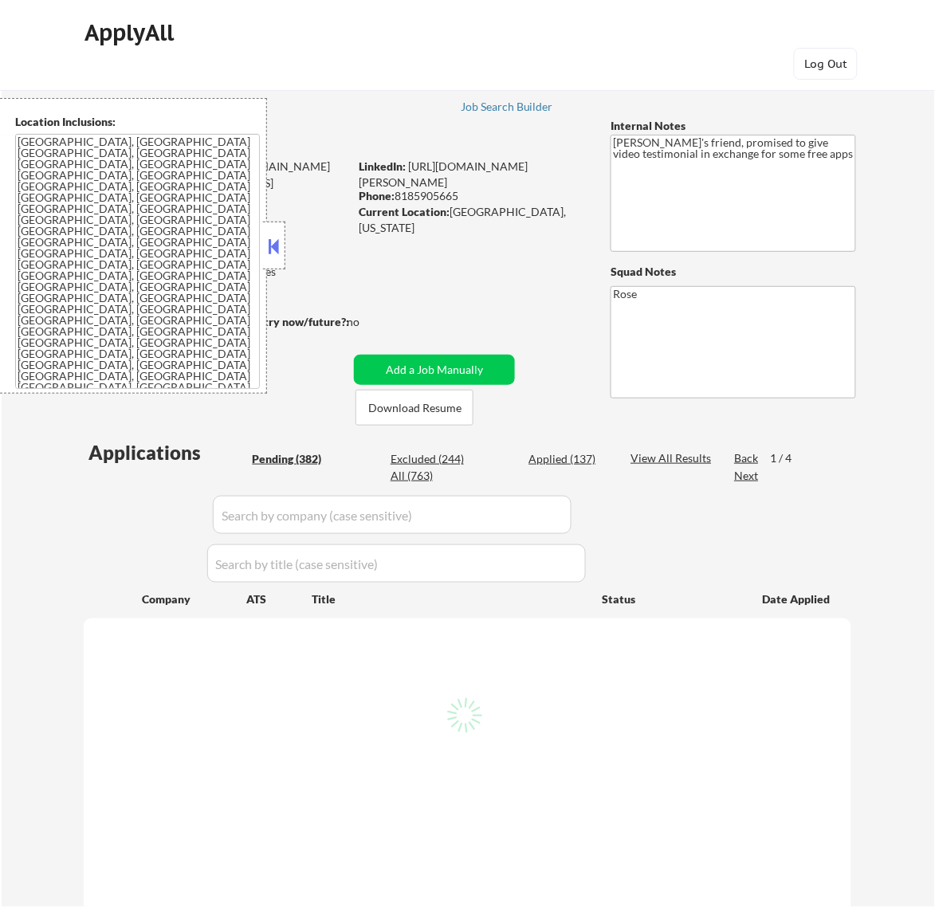
select select ""pending""
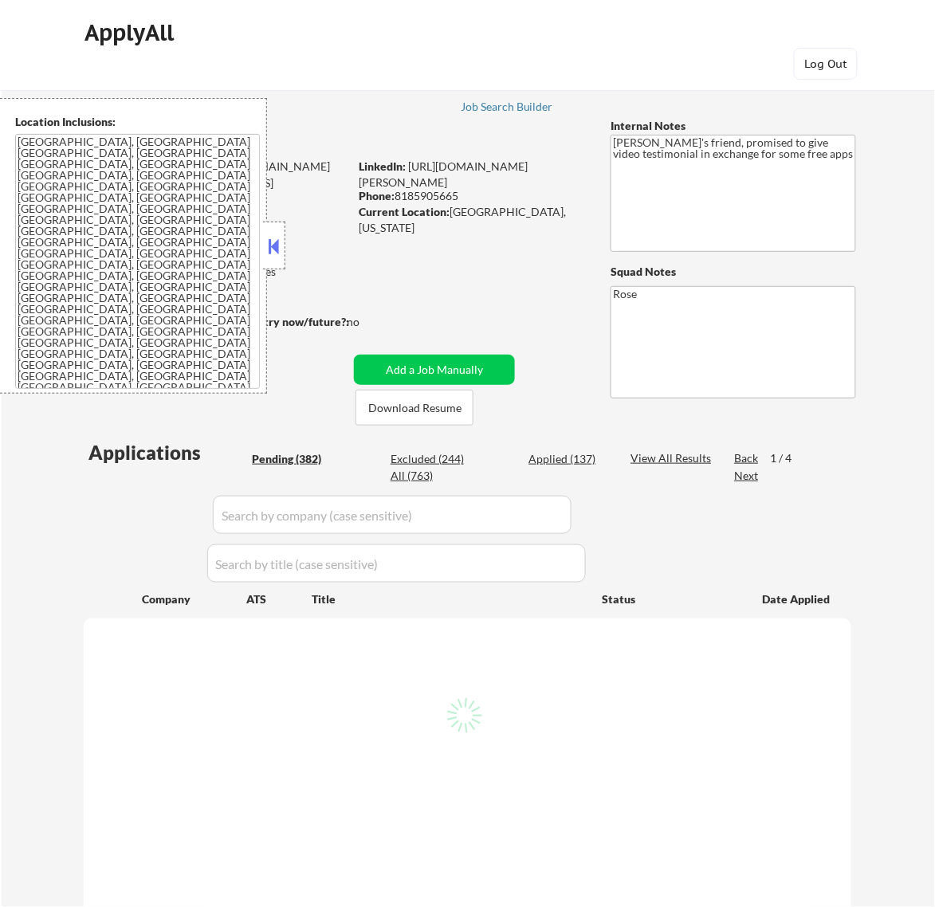
select select ""pending""
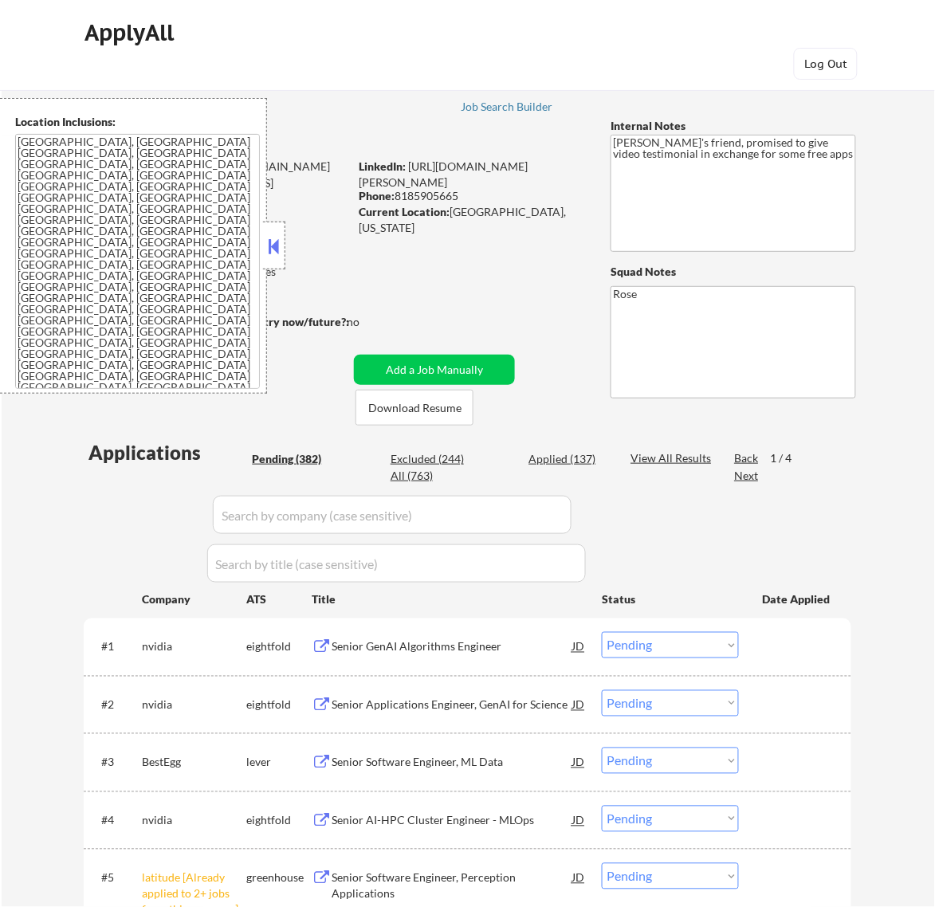
click at [275, 240] on button at bounding box center [274, 246] width 18 height 24
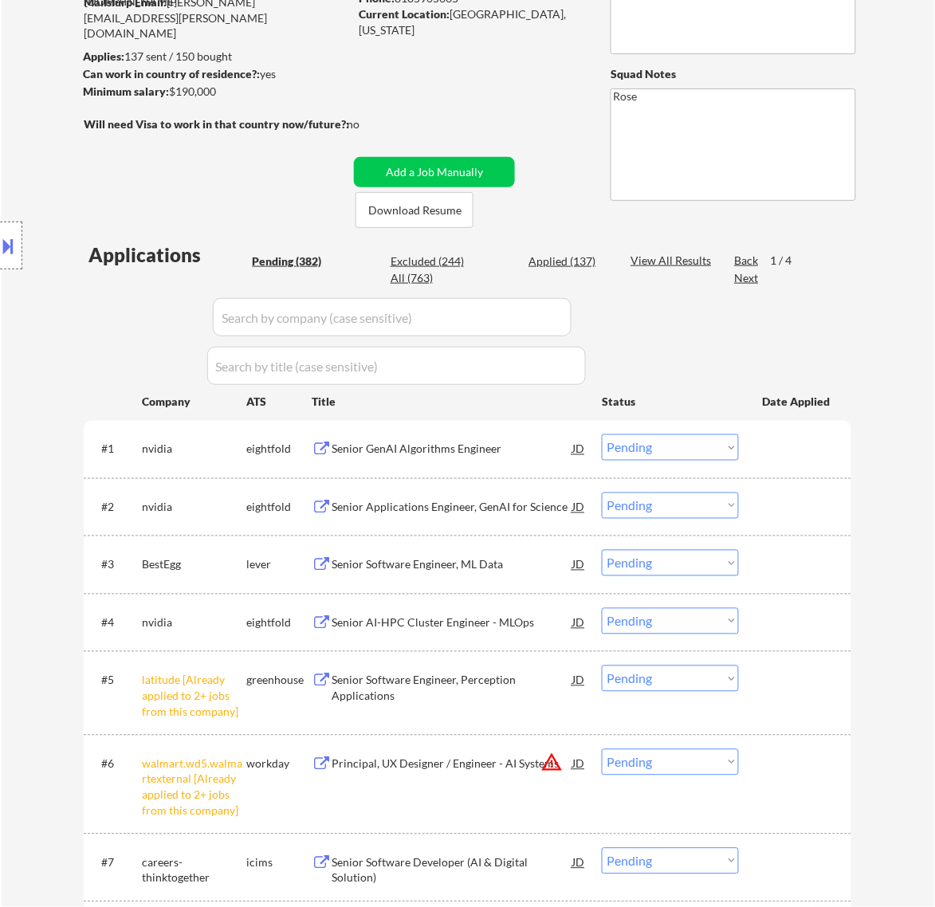
scroll to position [199, 0]
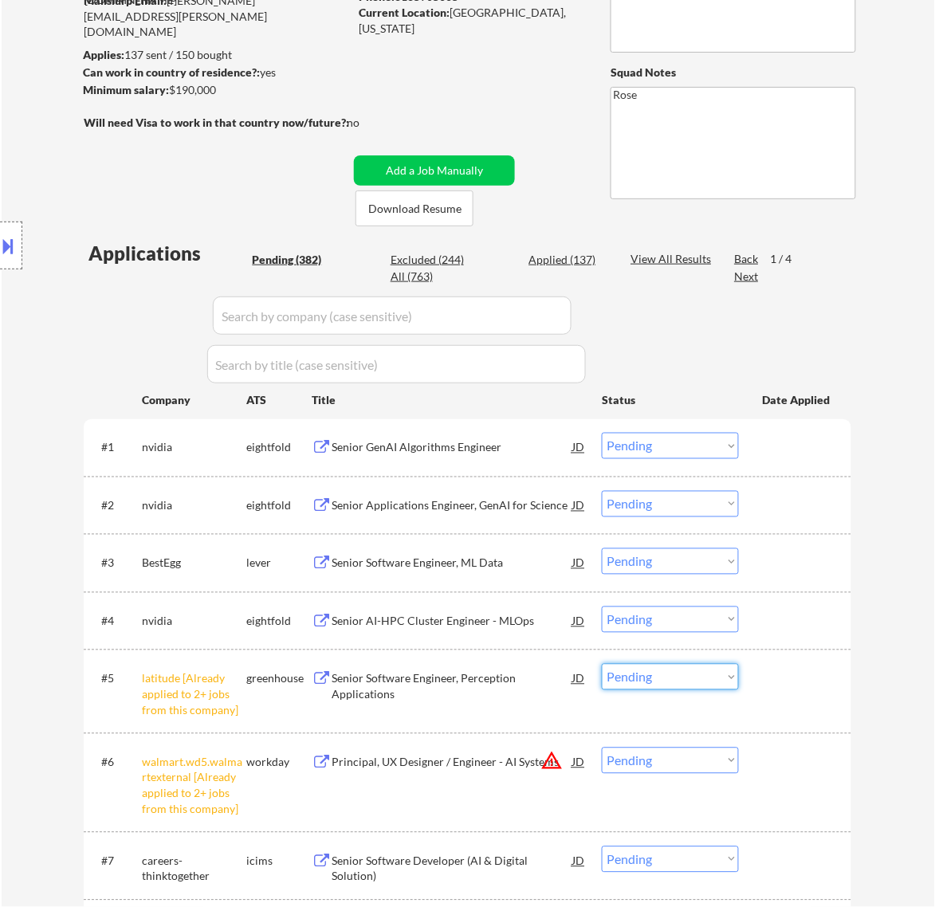
click at [655, 679] on select "Choose an option... Pending Applied Excluded (Questions) Excluded (Expired) Exc…" at bounding box center [670, 677] width 137 height 26
click at [602, 664] on select "Choose an option... Pending Applied Excluded (Questions) Excluded (Expired) Exc…" at bounding box center [670, 677] width 137 height 26
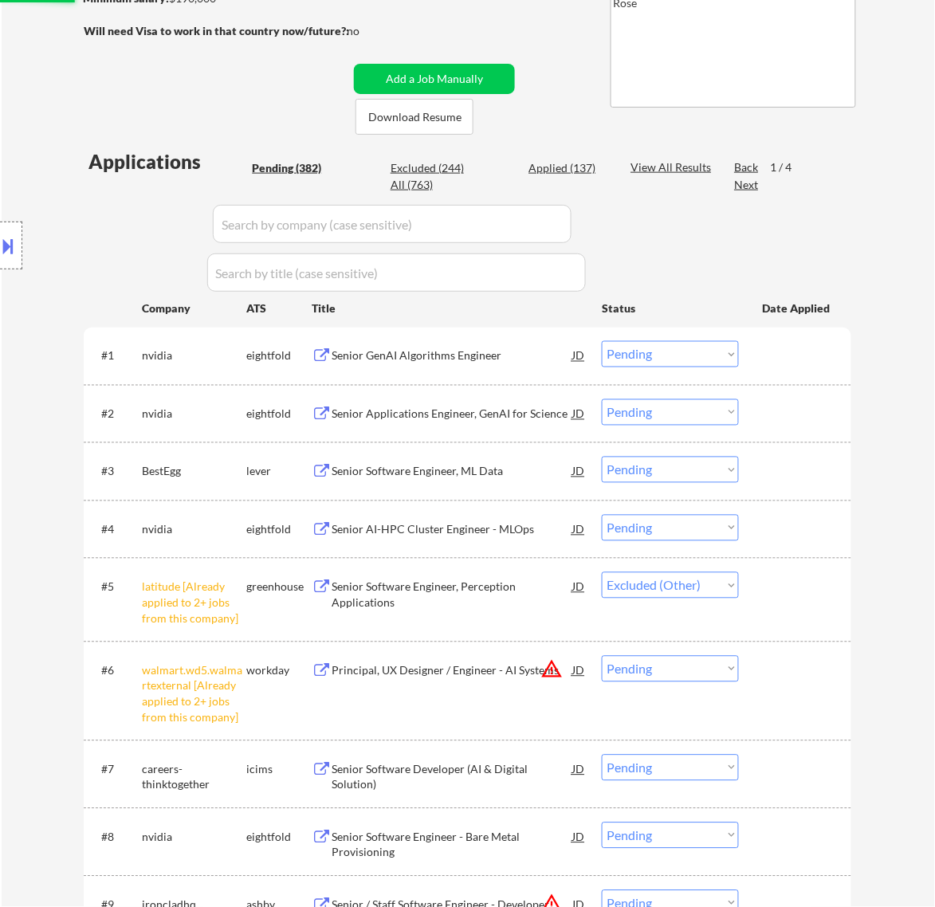
scroll to position [399, 0]
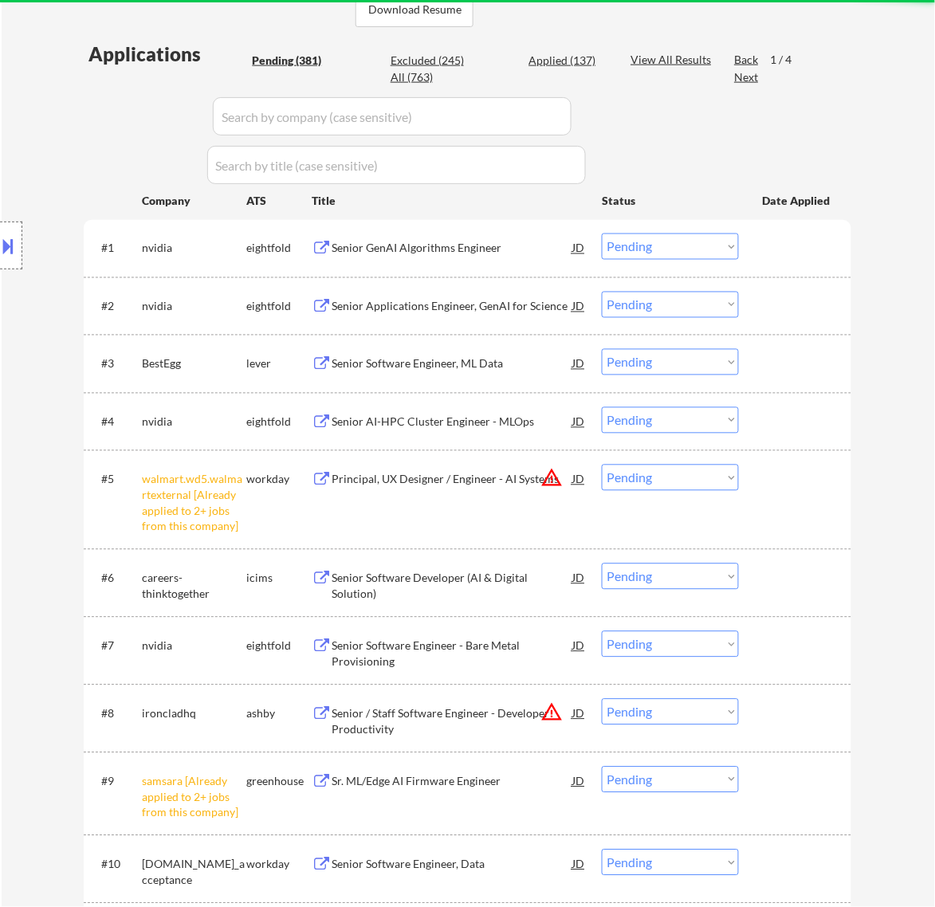
click at [704, 483] on select "Choose an option... Pending Applied Excluded (Questions) Excluded (Expired) Exc…" at bounding box center [670, 478] width 137 height 26
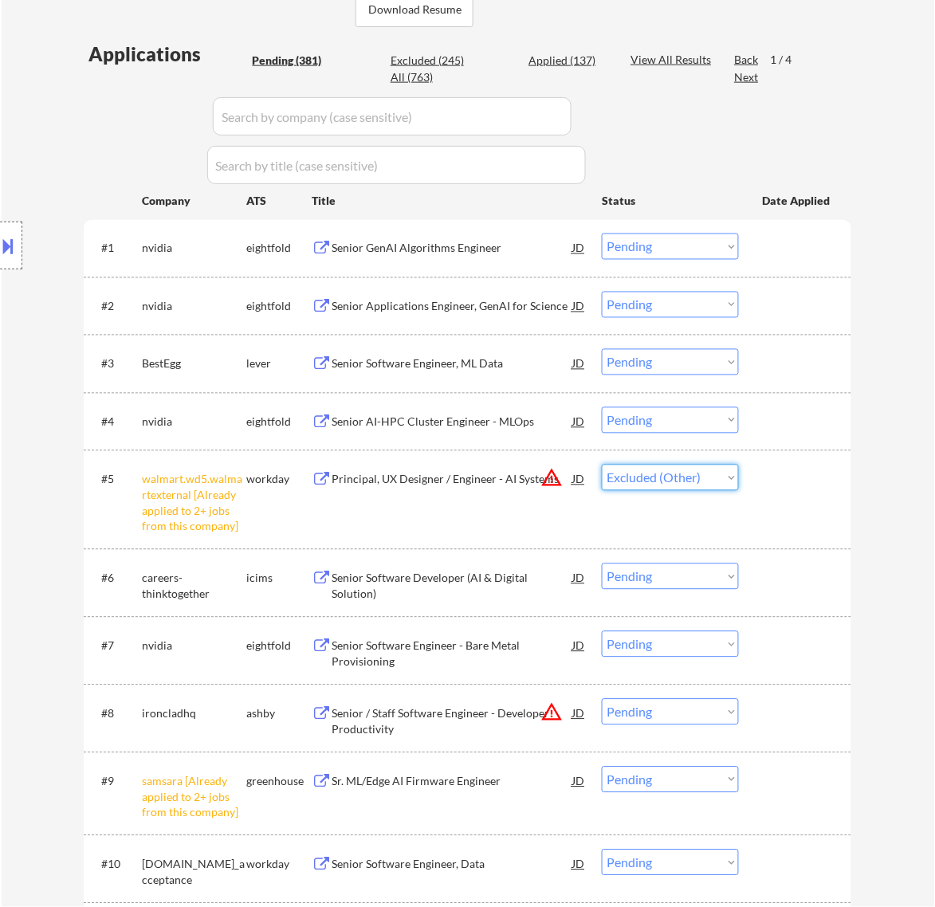
click at [602, 465] on select "Choose an option... Pending Applied Excluded (Questions) Excluded (Expired) Exc…" at bounding box center [670, 478] width 137 height 26
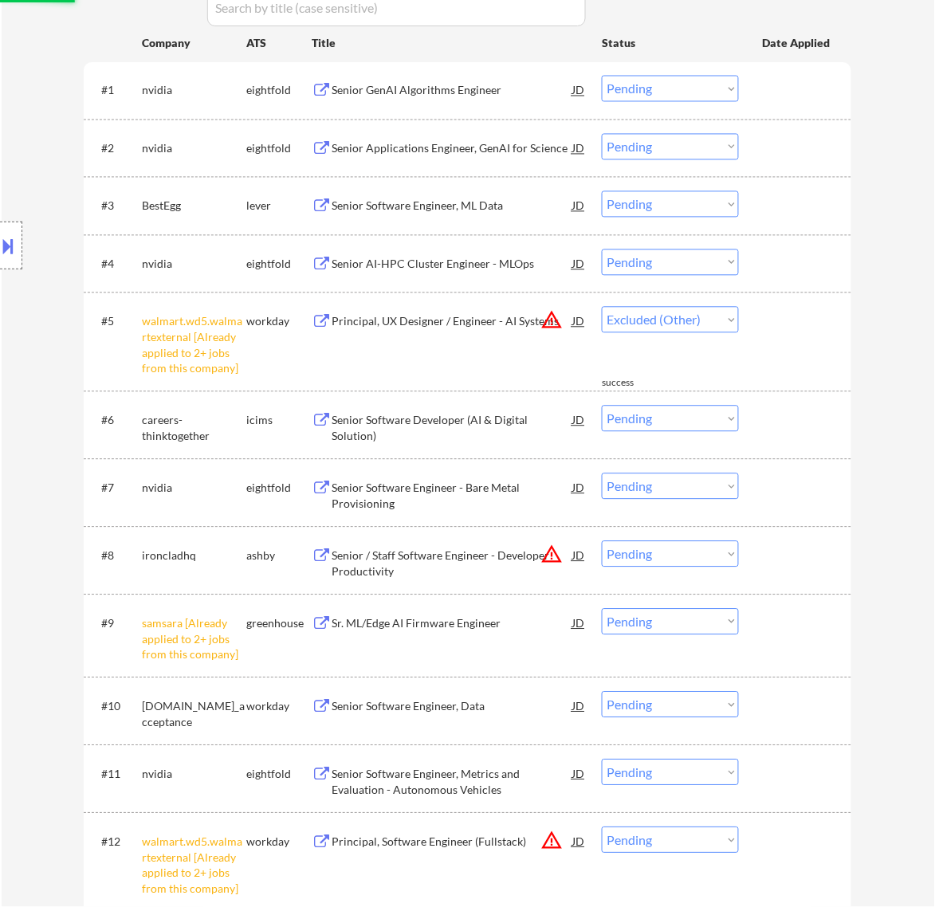
select select ""pending""
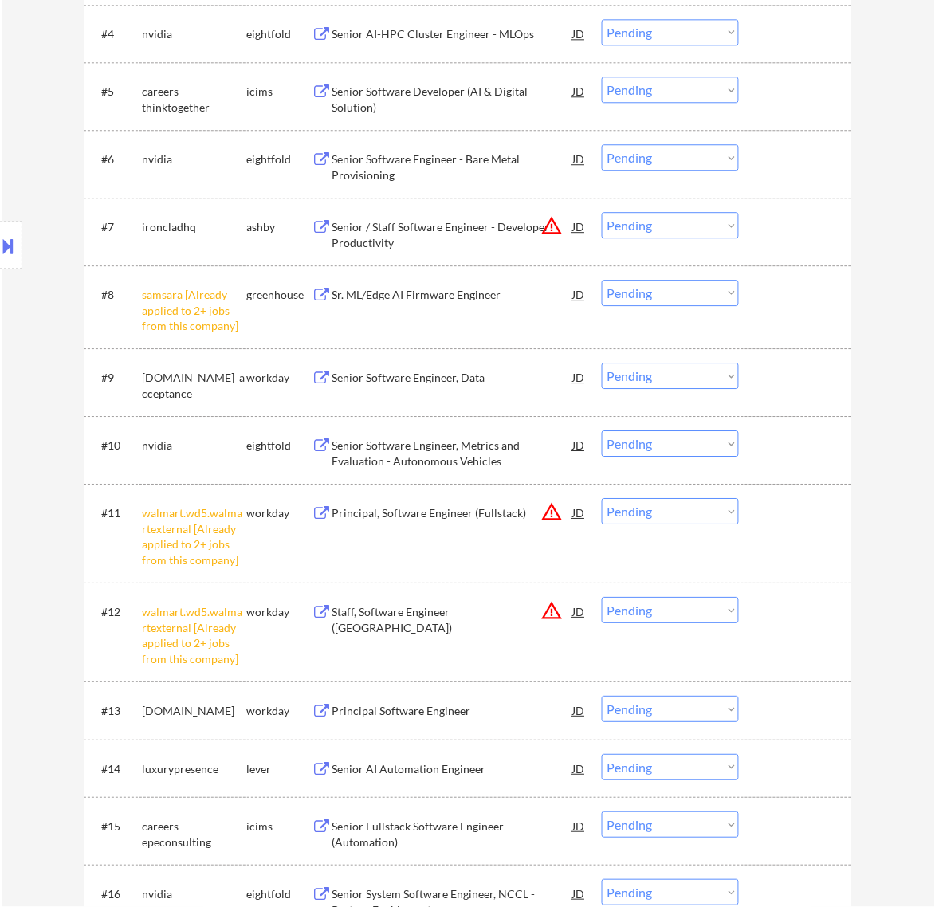
scroll to position [797, 0]
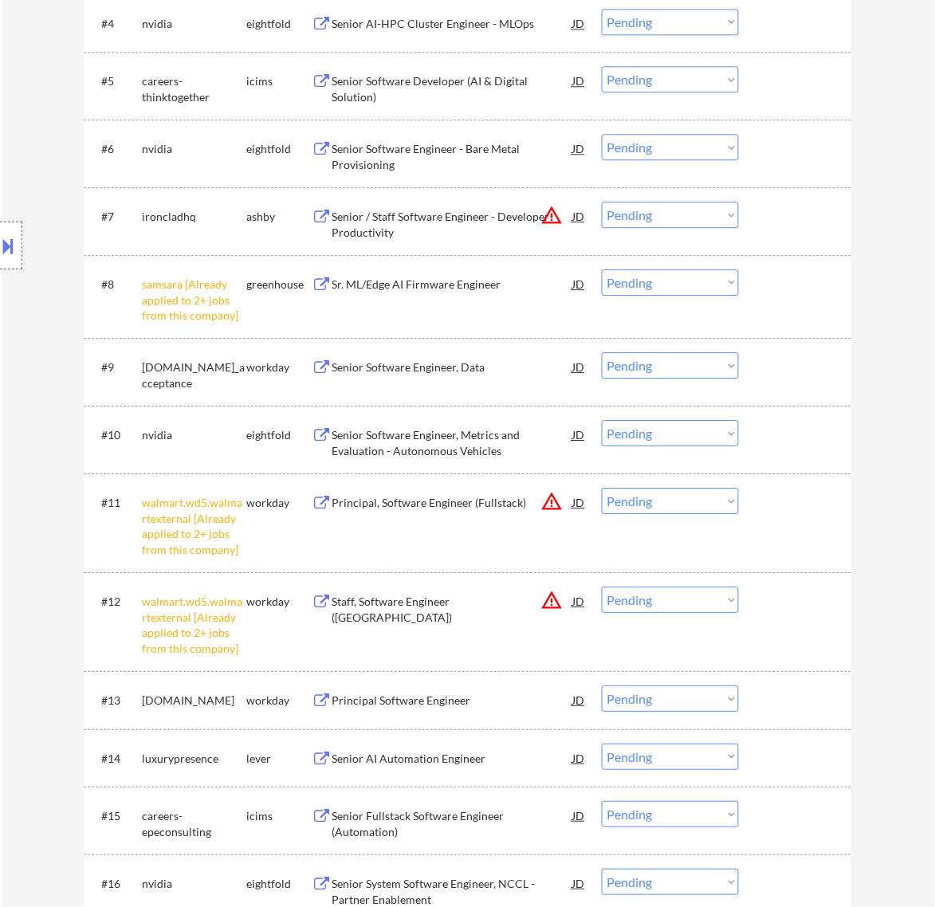
click at [726, 287] on select "Choose an option... Pending Applied Excluded (Questions) Excluded (Expired) Exc…" at bounding box center [670, 282] width 137 height 26
click at [602, 269] on select "Choose an option... Pending Applied Excluded (Questions) Excluded (Expired) Exc…" at bounding box center [670, 282] width 137 height 26
select select ""pending""
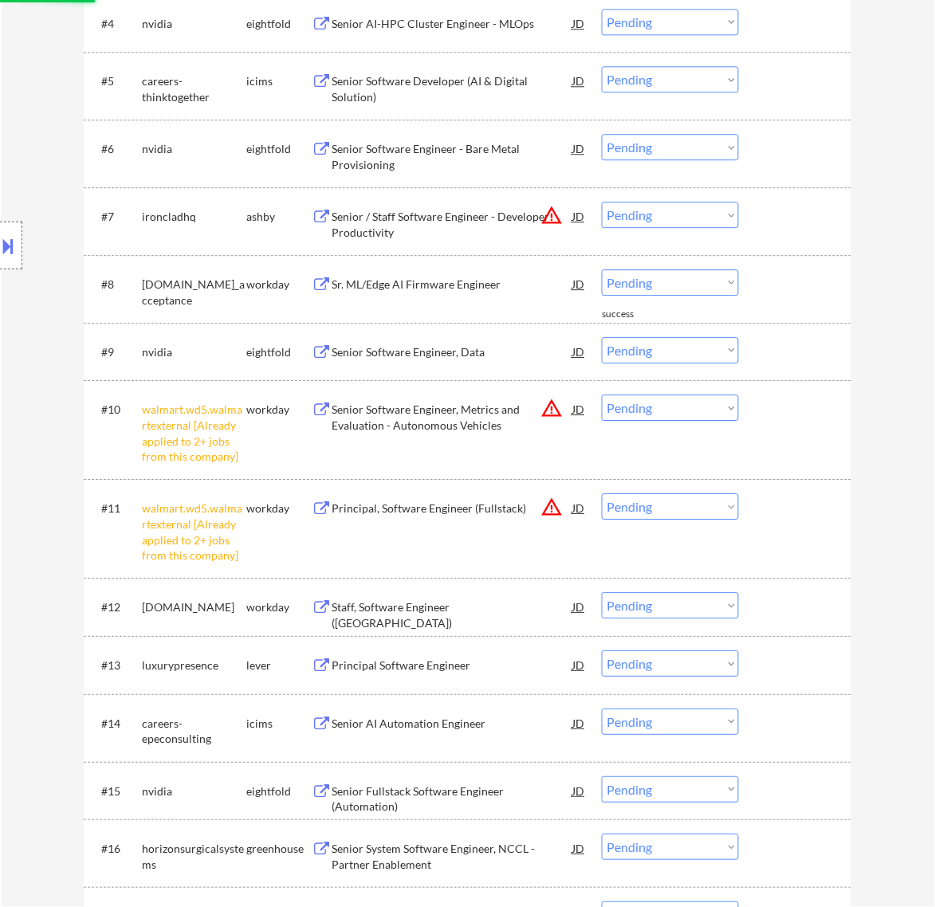
click at [712, 408] on select "Choose an option... Pending Applied Excluded (Questions) Excluded (Expired) Exc…" at bounding box center [670, 408] width 137 height 26
click at [821, 436] on div "#10 walmart.wd5.walmartexternal [Already applied to 2+ jobs from this company] …" at bounding box center [465, 429] width 753 height 84
click at [735, 411] on select "Choose an option... Pending Applied Excluded (Questions) Excluded (Expired) Exc…" at bounding box center [670, 408] width 137 height 26
click at [731, 411] on select "Choose an option... Pending Applied Excluded (Questions) Excluded (Expired) Exc…" at bounding box center [670, 408] width 137 height 26
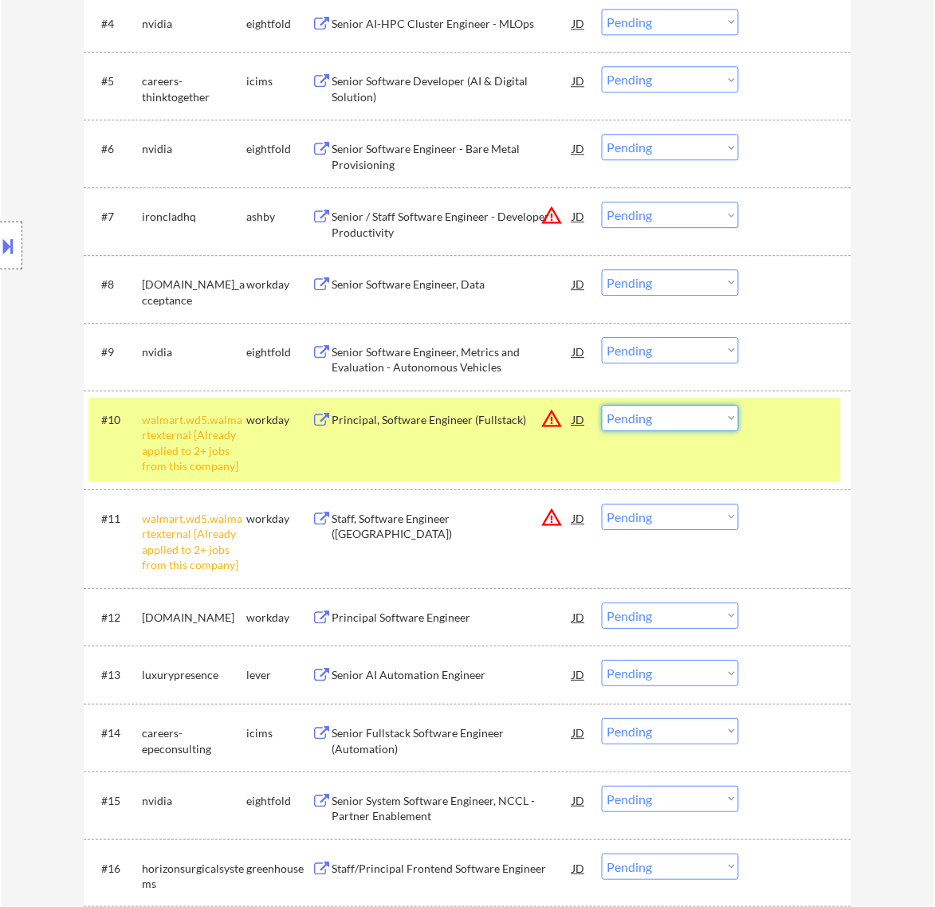
click at [726, 412] on select "Choose an option... Pending Applied Excluded (Questions) Excluded (Expired) Exc…" at bounding box center [670, 418] width 137 height 26
click at [602, 405] on select "Choose an option... Pending Applied Excluded (Questions) Excluded (Expired) Exc…" at bounding box center [670, 418] width 137 height 26
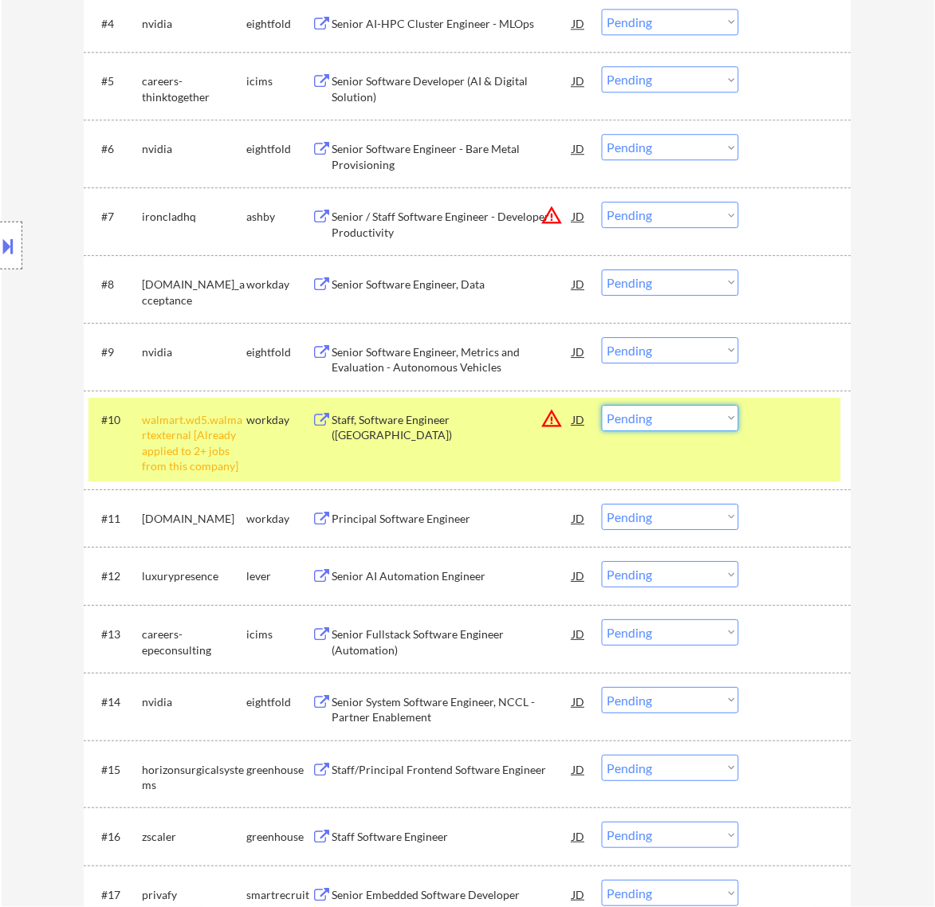
click at [730, 423] on select "Choose an option... Pending Applied Excluded (Questions) Excluded (Expired) Exc…" at bounding box center [670, 418] width 137 height 26
click at [602, 405] on select "Choose an option... Pending Applied Excluded (Questions) Excluded (Expired) Exc…" at bounding box center [670, 418] width 137 height 26
select select ""pending""
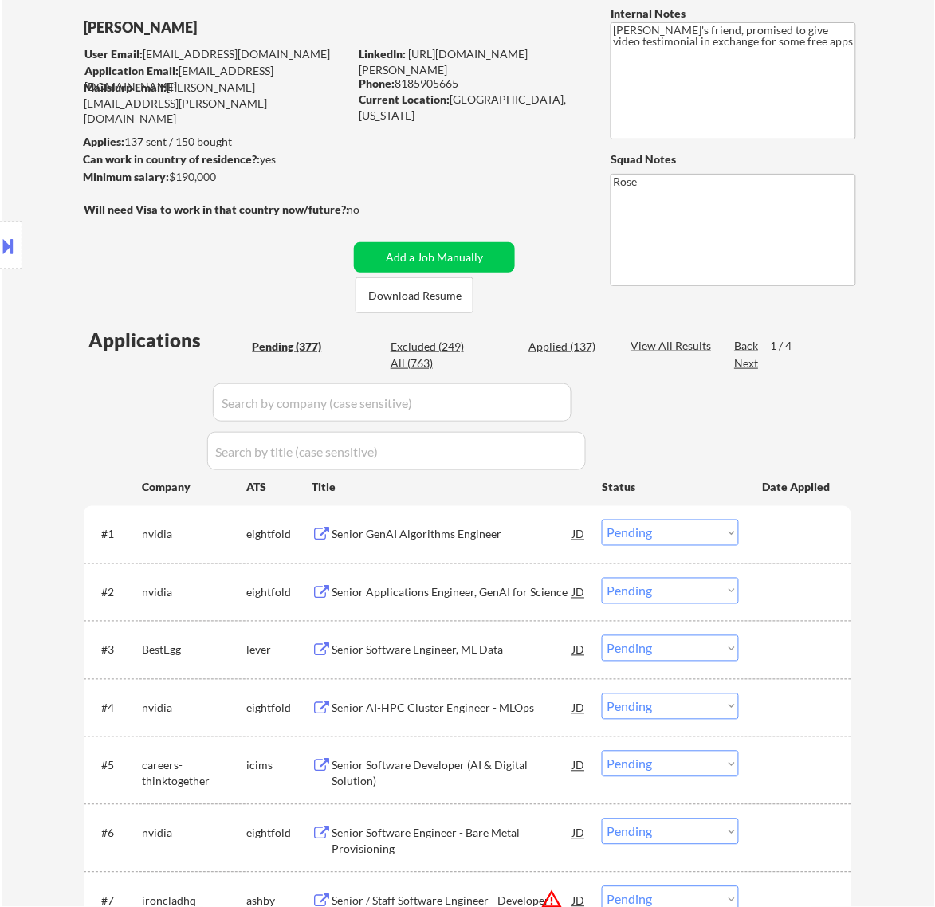
scroll to position [0, 0]
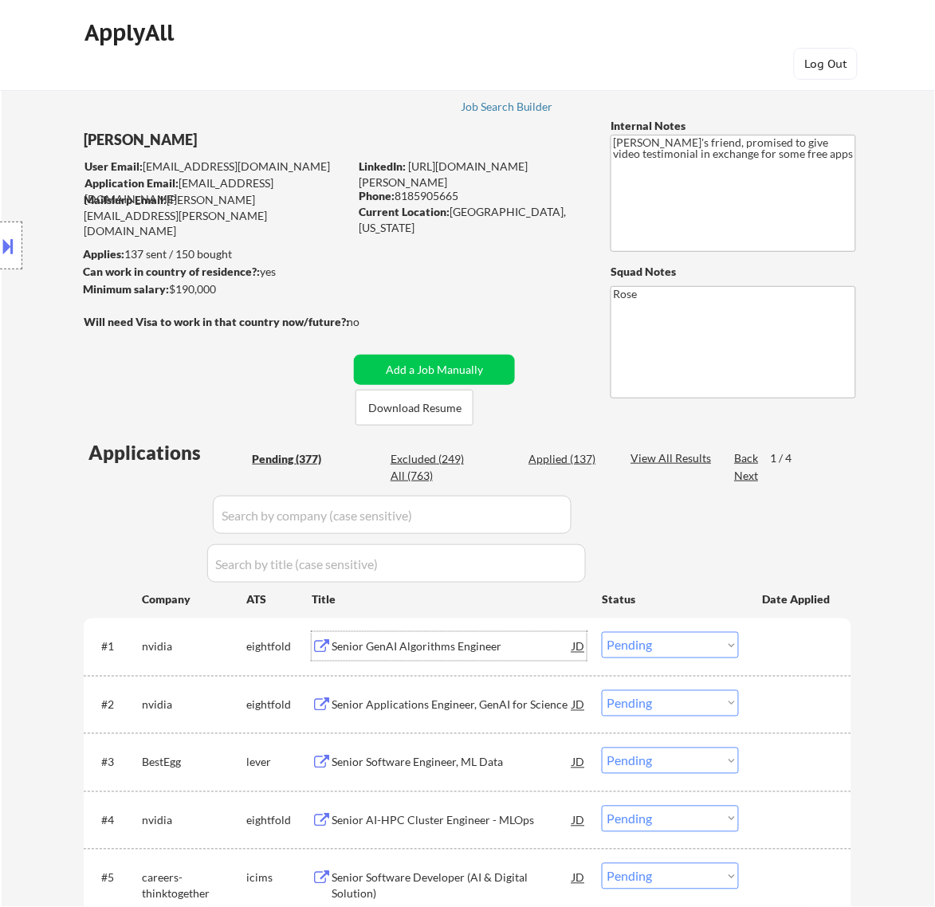
click at [519, 647] on div "Senior GenAI Algorithms Engineer" at bounding box center [452, 647] width 241 height 16
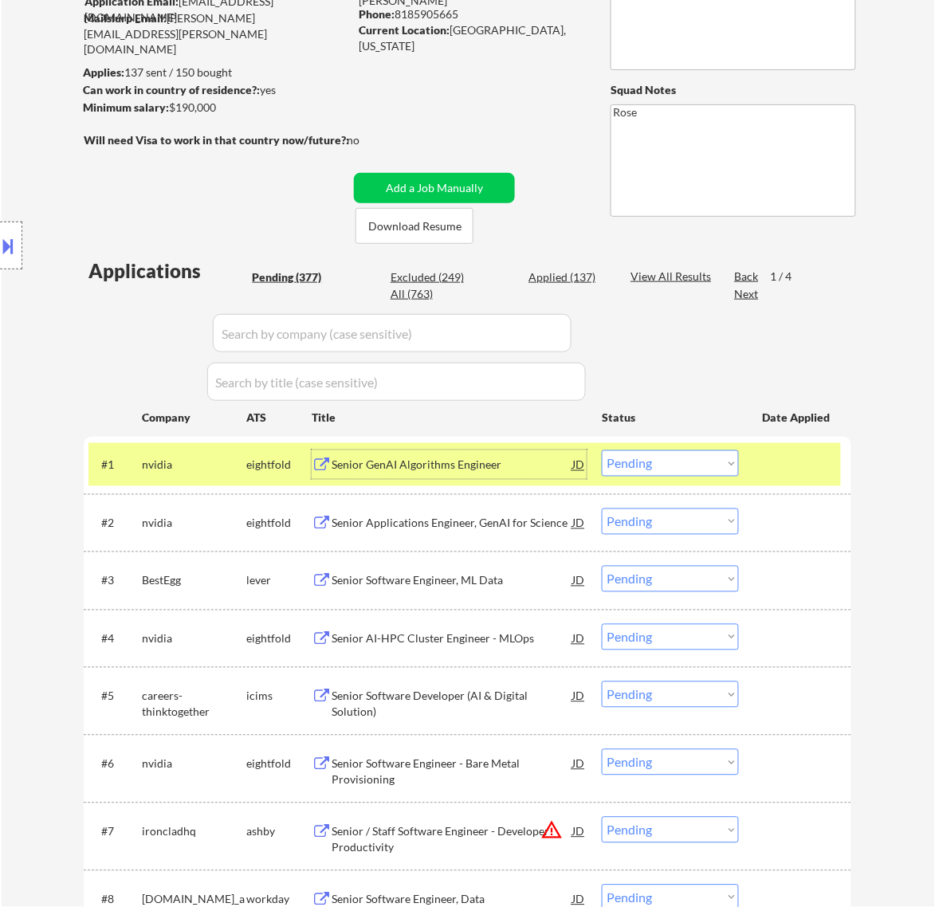
scroll to position [199, 0]
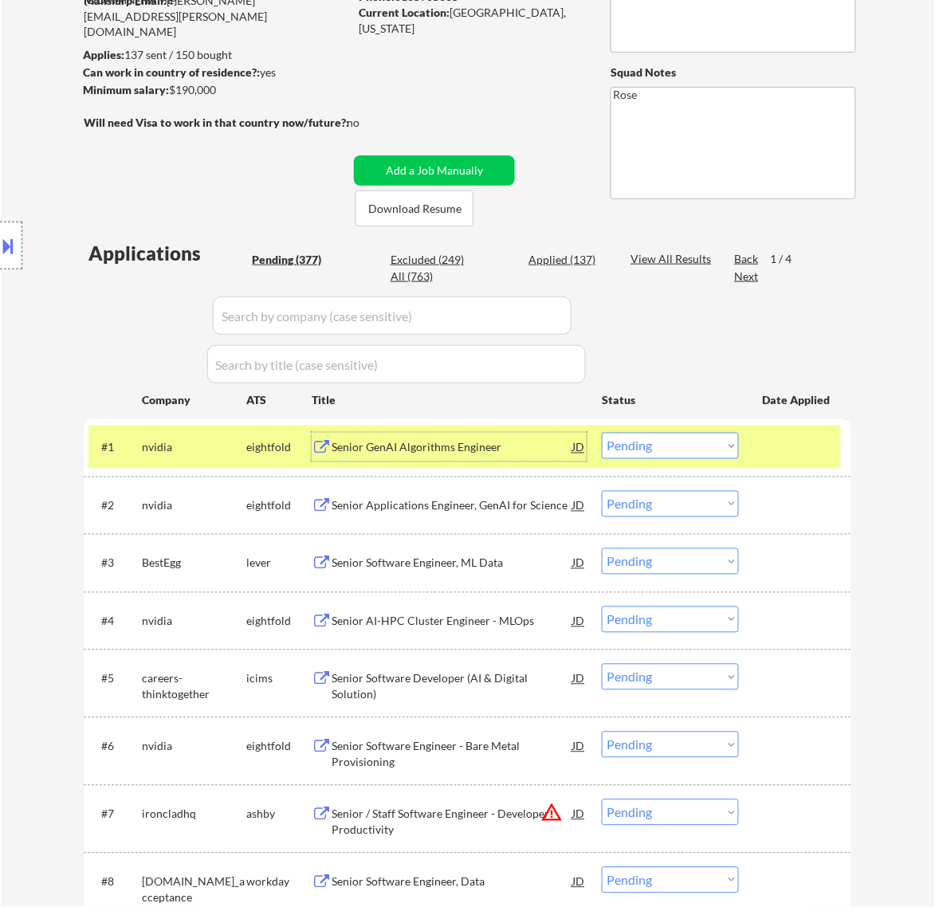
click at [799, 450] on div at bounding box center [797, 447] width 70 height 29
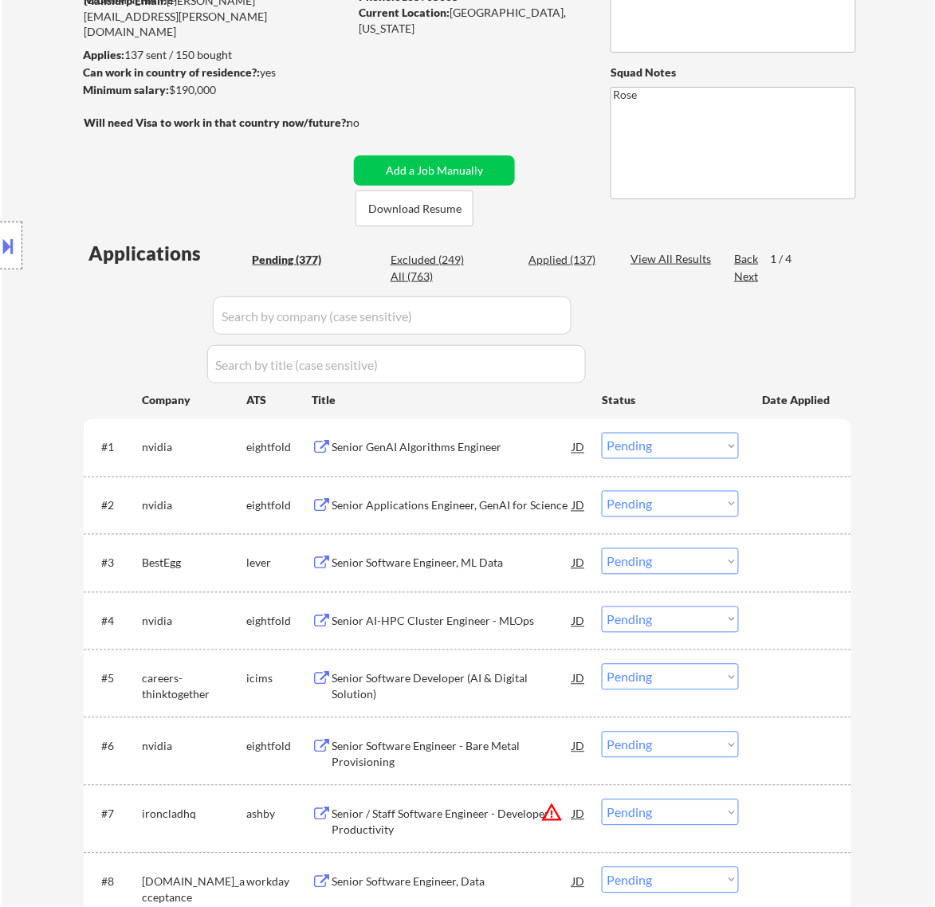
scroll to position [299, 0]
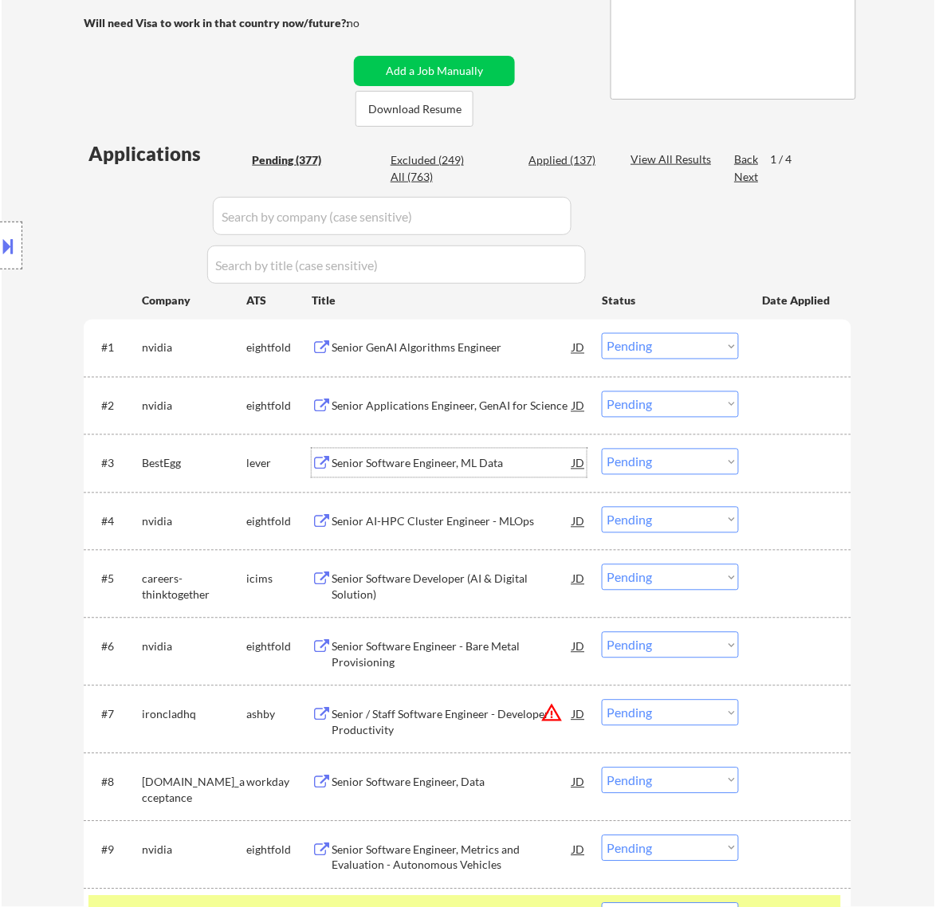
click at [509, 454] on div "Senior Software Engineer, ML Data" at bounding box center [452, 463] width 241 height 29
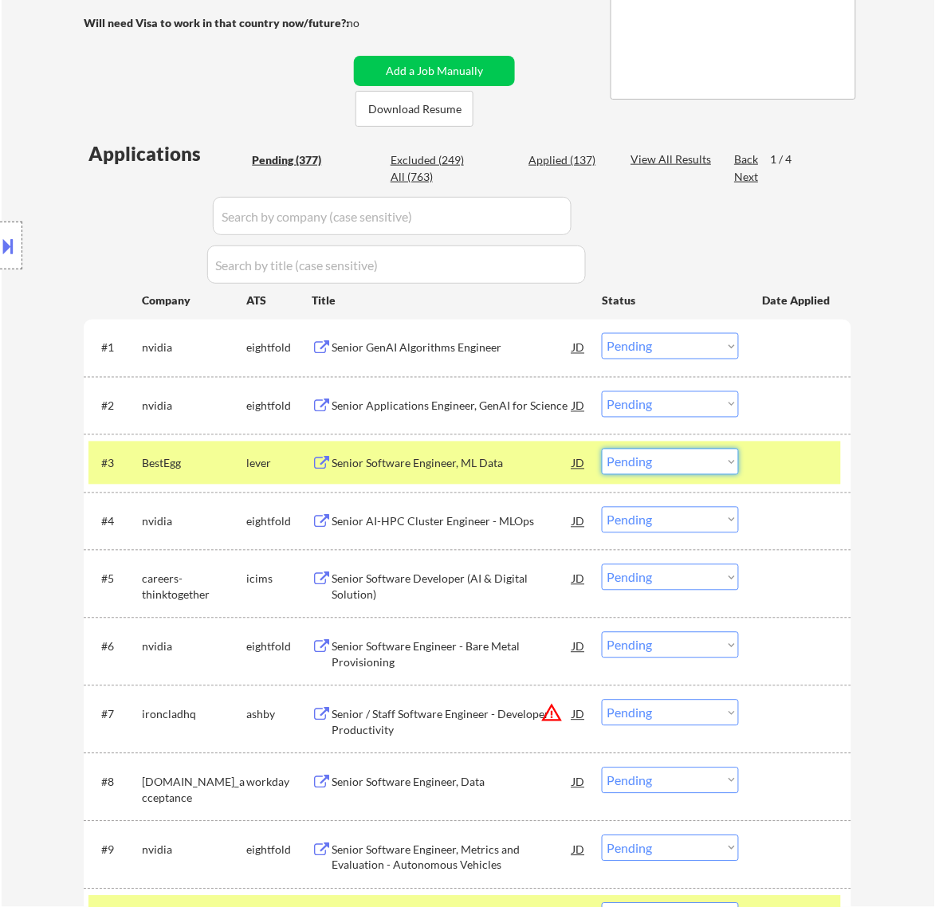
click at [722, 465] on select "Choose an option... Pending Applied Excluded (Questions) Excluded (Expired) Exc…" at bounding box center [670, 462] width 137 height 26
click at [602, 449] on select "Choose an option... Pending Applied Excluded (Questions) Excluded (Expired) Exc…" at bounding box center [670, 462] width 137 height 26
select select ""pending""
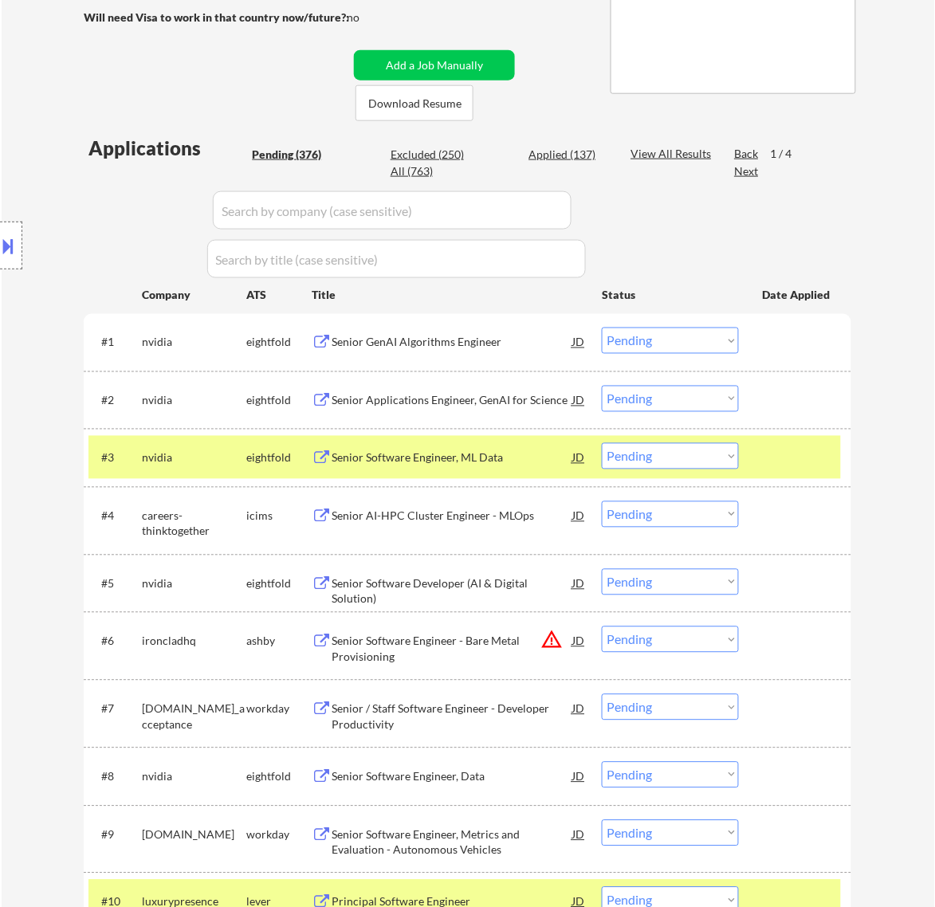
scroll to position [498, 0]
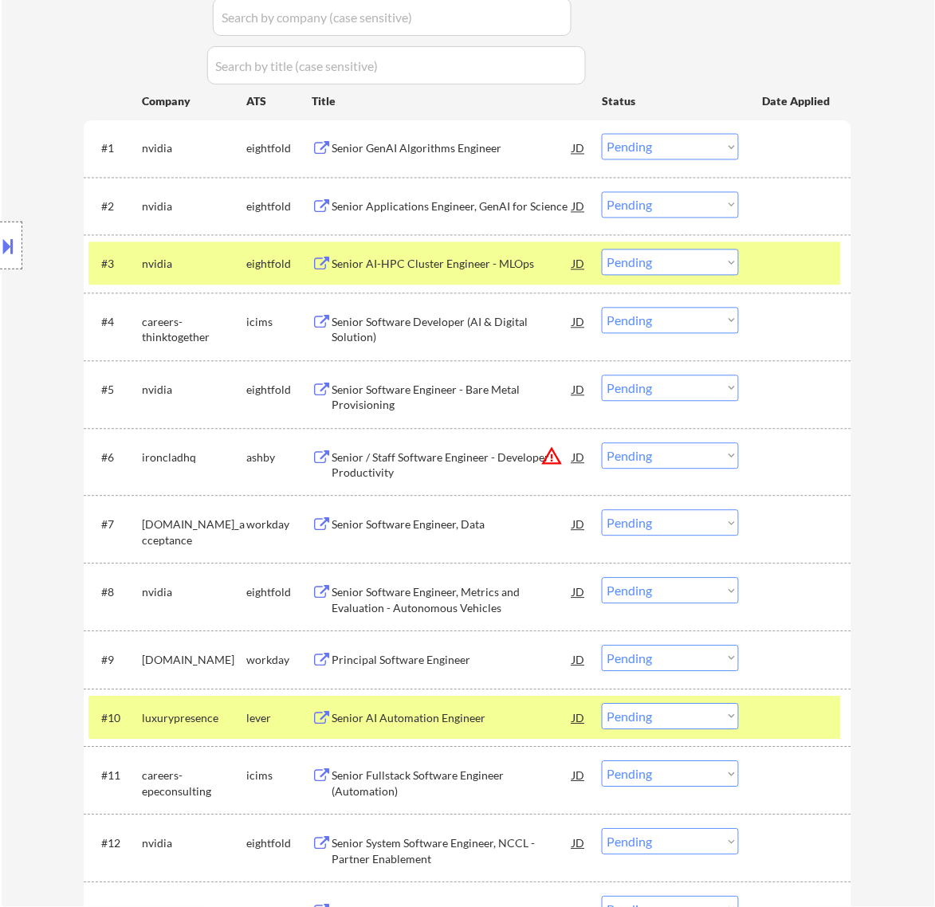
click at [815, 269] on div at bounding box center [797, 264] width 70 height 29
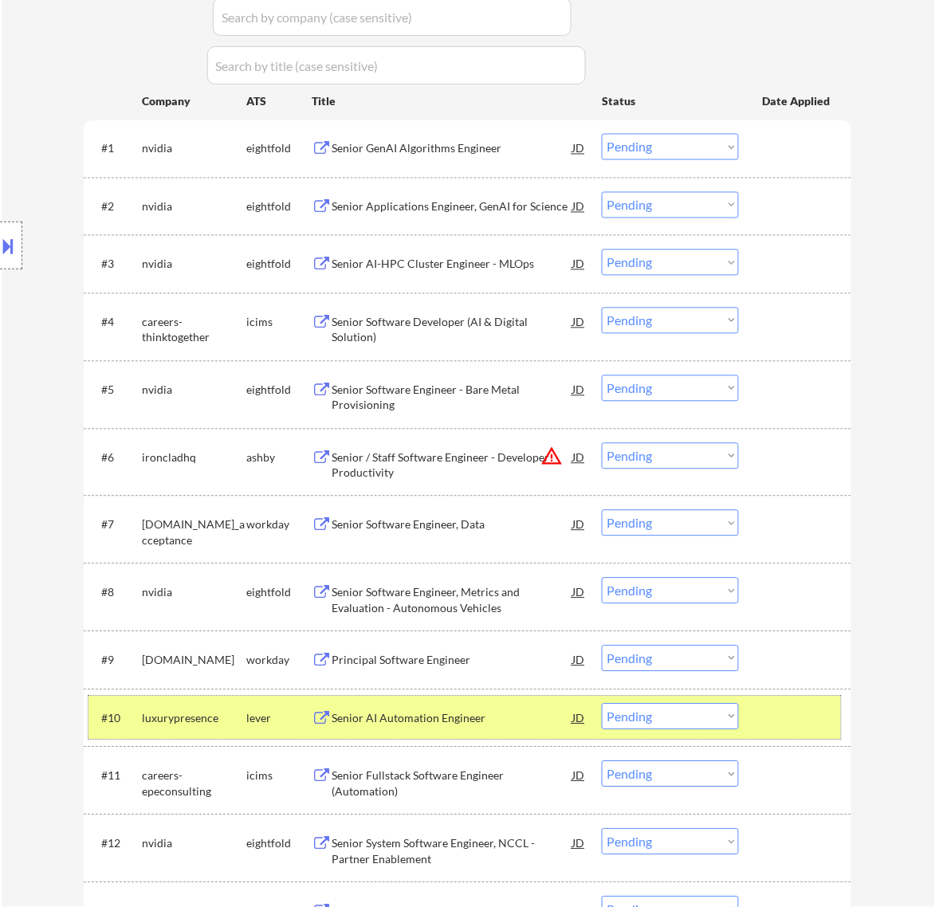
click at [810, 719] on div at bounding box center [797, 718] width 70 height 29
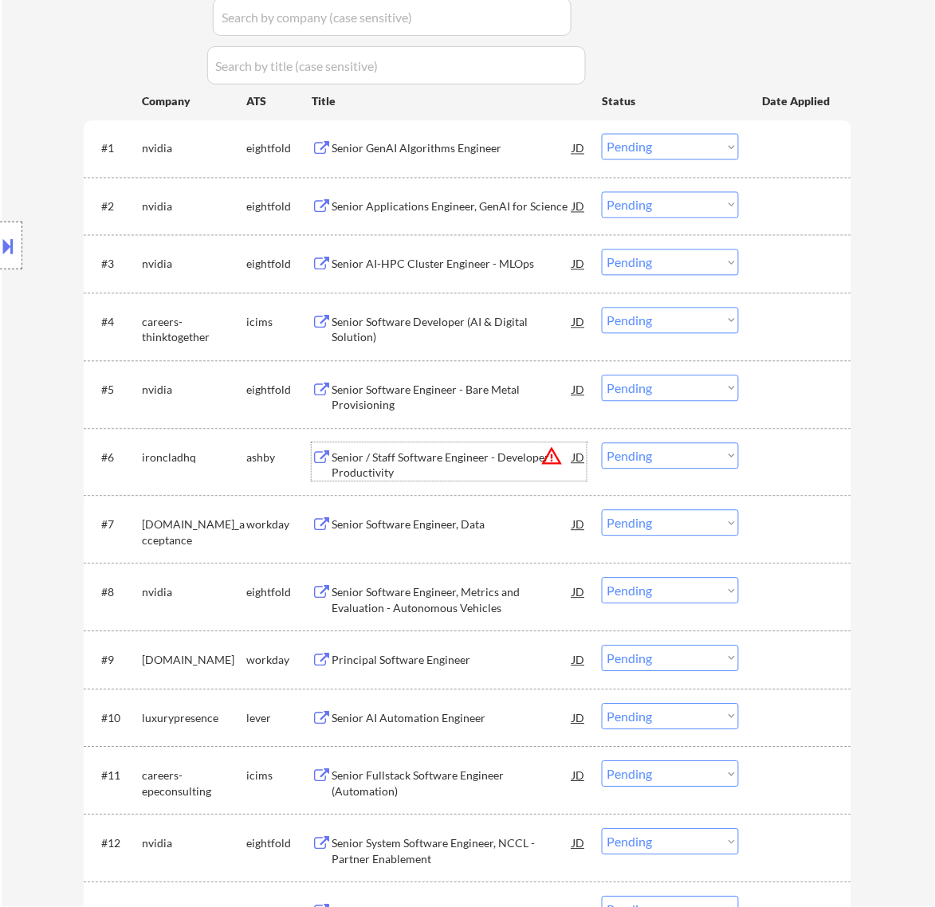
click at [463, 452] on div "Senior / Staff Software Engineer - Developer Productivity" at bounding box center [452, 465] width 241 height 31
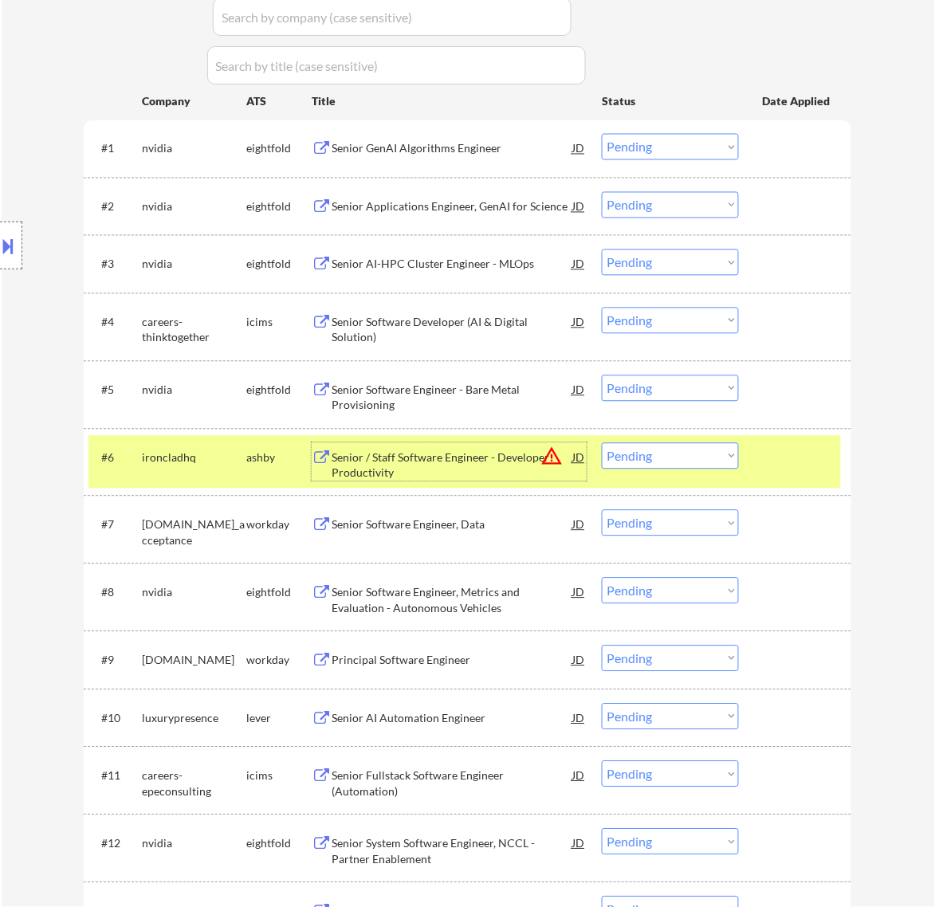
click at [2, 244] on button at bounding box center [9, 246] width 18 height 26
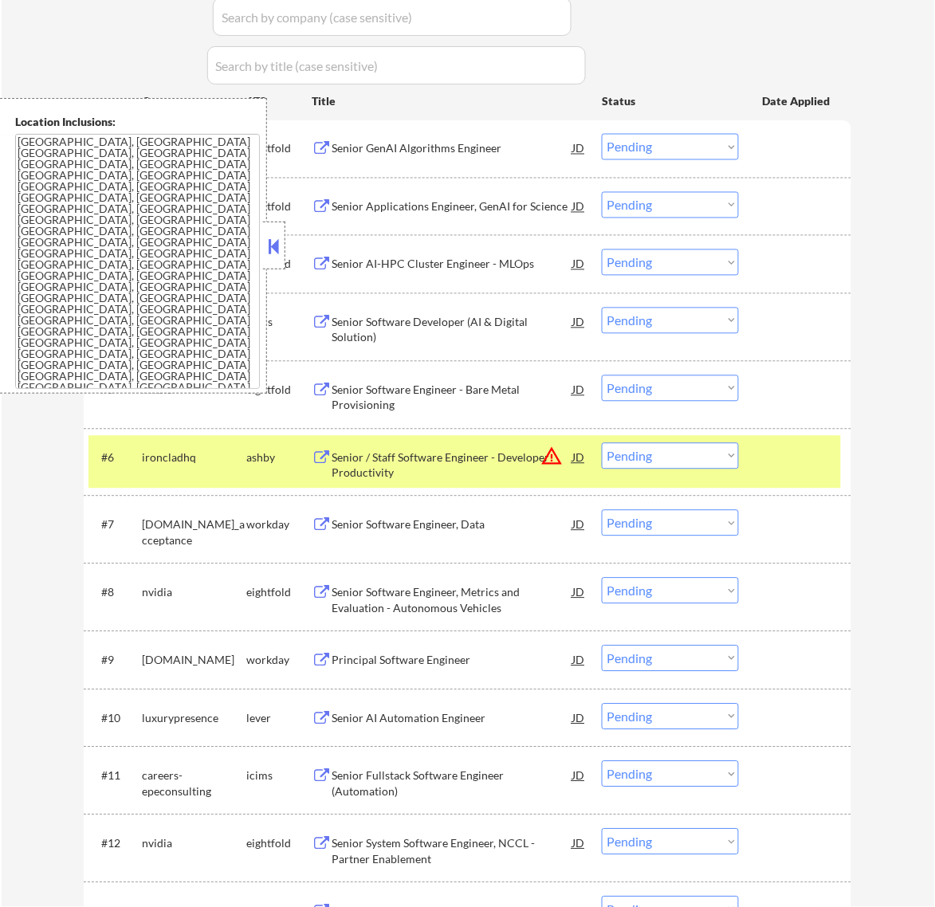
click at [718, 449] on select "Choose an option... Pending Applied Excluded (Questions) Excluded (Expired) Exc…" at bounding box center [670, 456] width 137 height 26
click at [602, 443] on select "Choose an option... Pending Applied Excluded (Questions) Excluded (Expired) Exc…" at bounding box center [670, 456] width 137 height 26
select select ""pending""
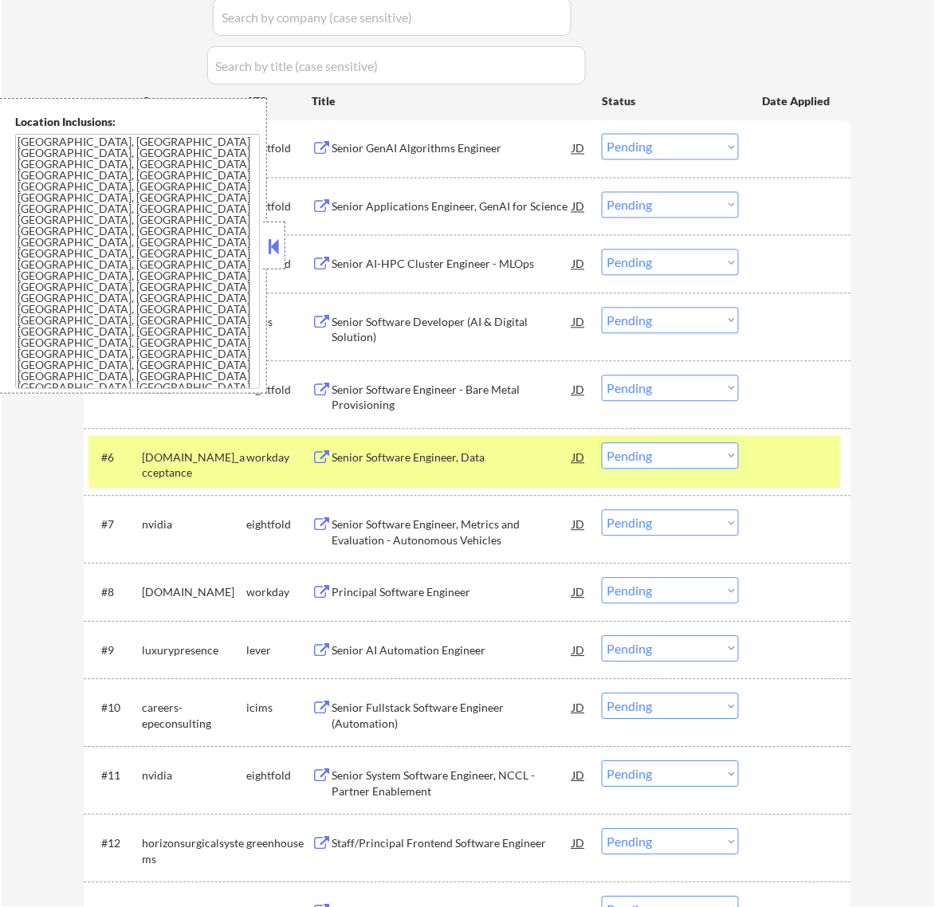
click at [277, 244] on button at bounding box center [274, 246] width 18 height 24
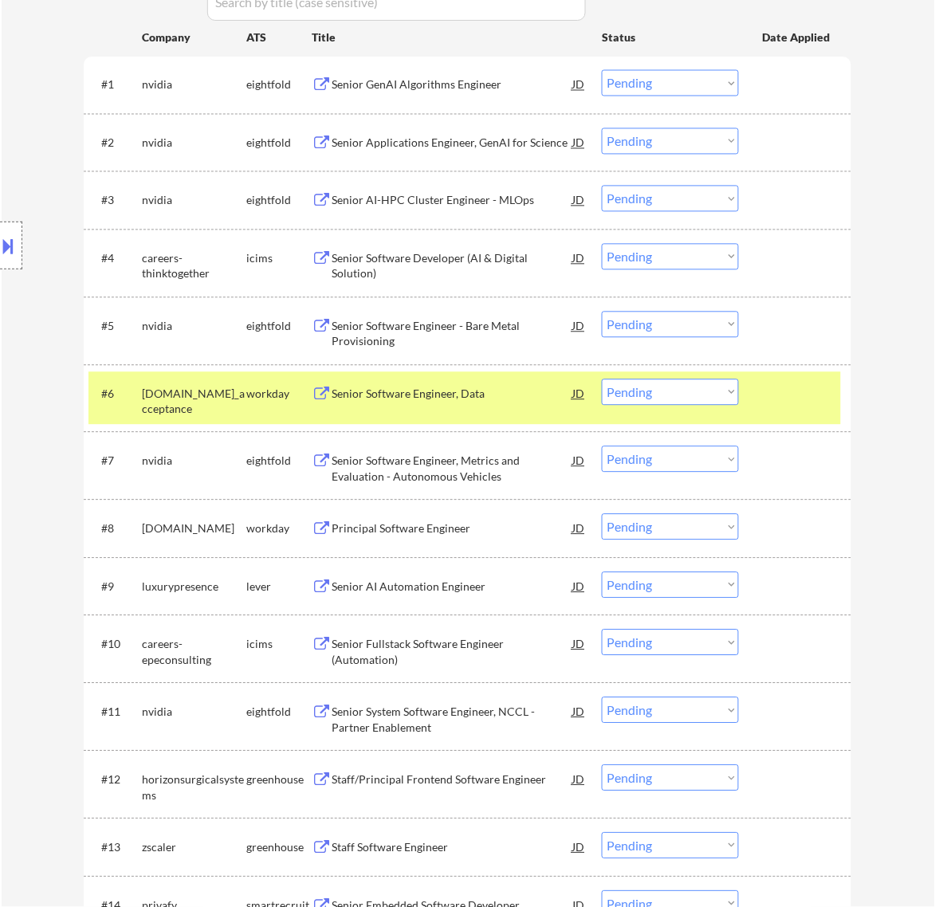
scroll to position [598, 0]
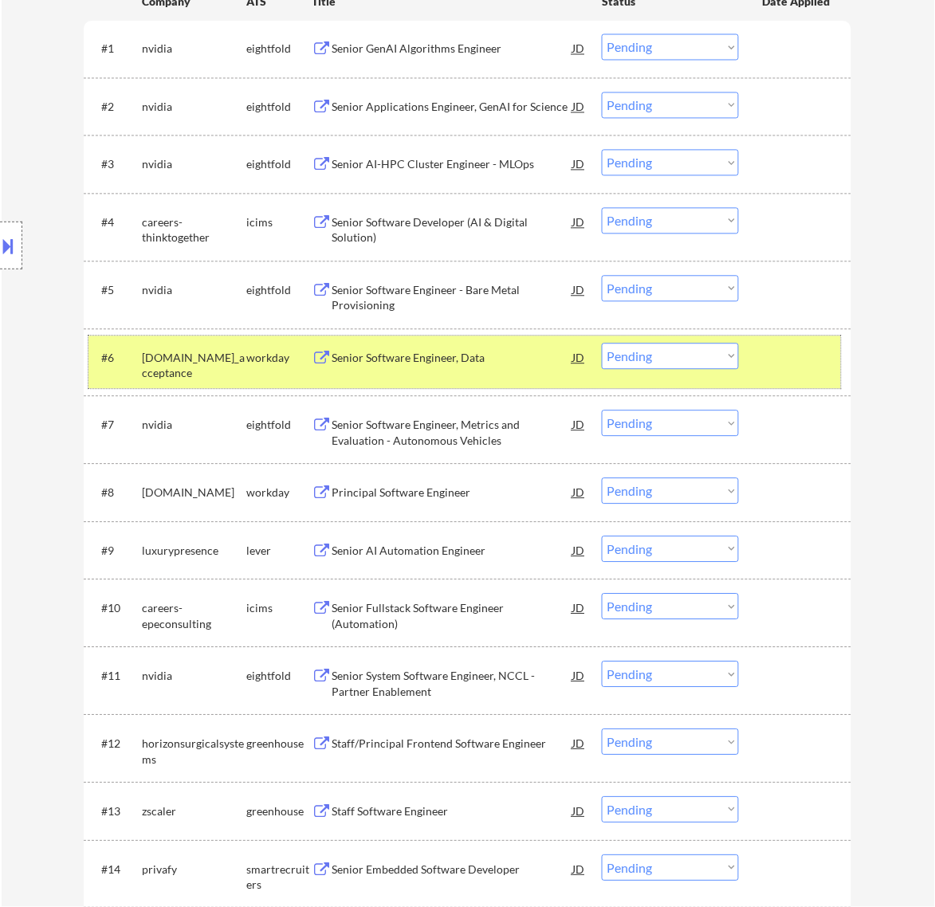
click at [774, 363] on div at bounding box center [797, 358] width 70 height 29
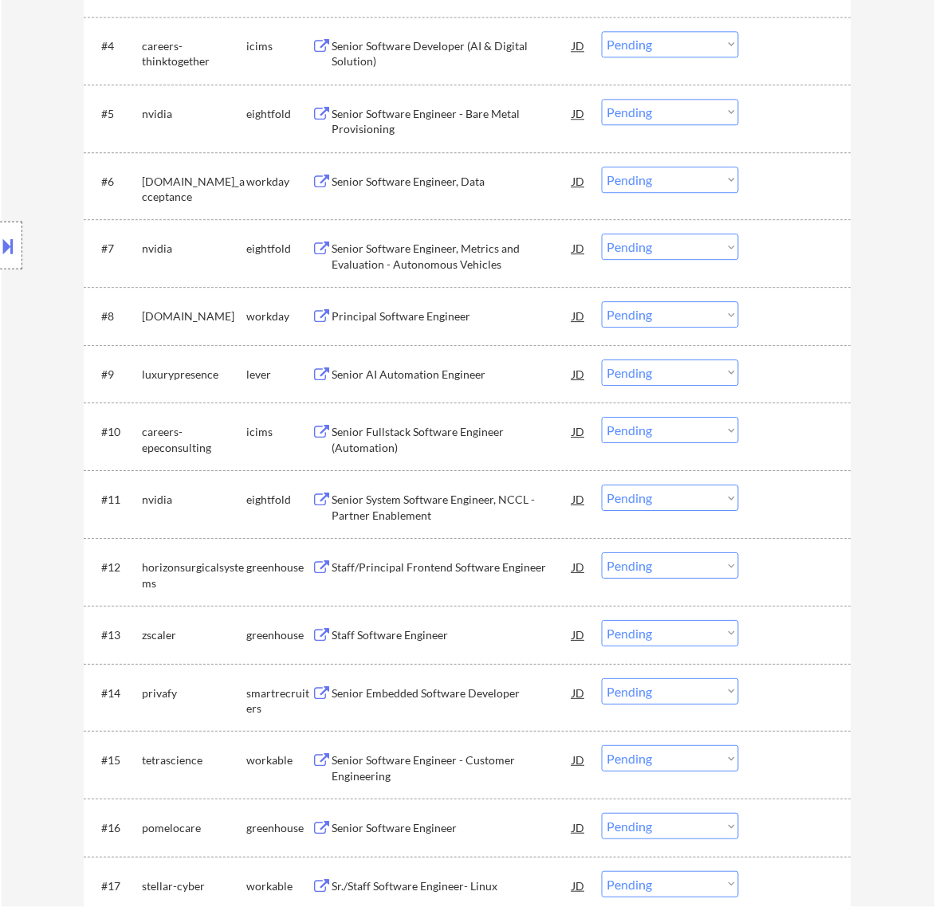
scroll to position [797, 0]
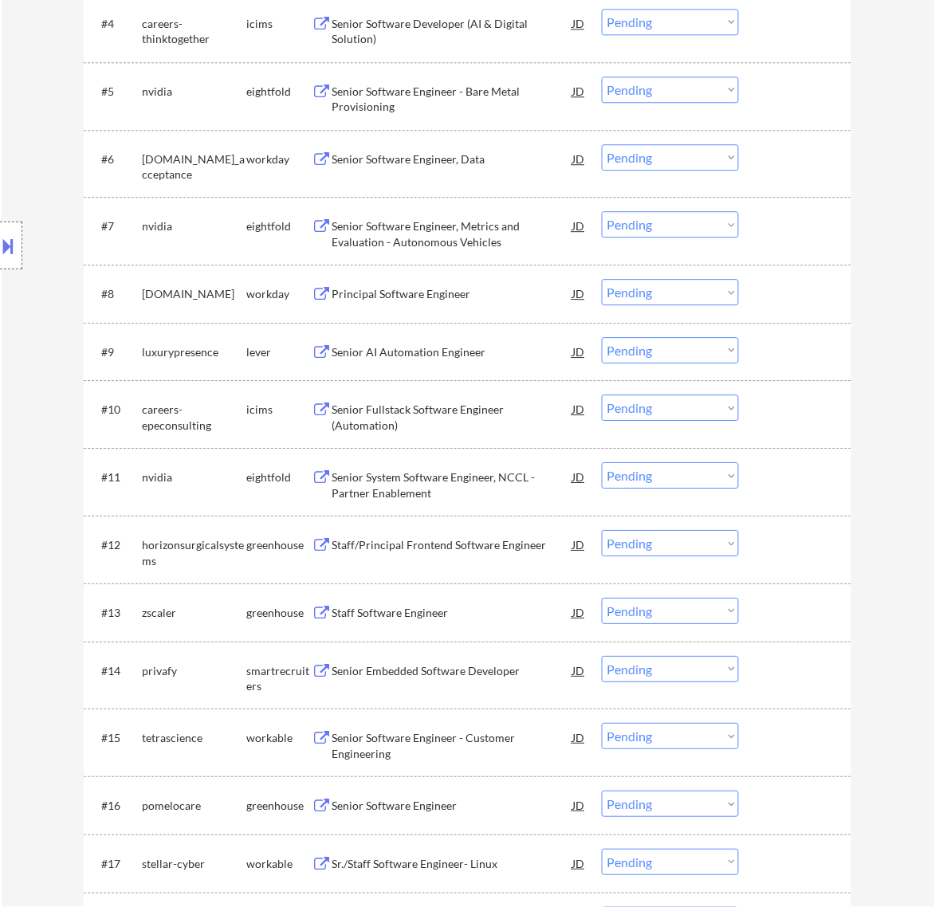
click at [506, 356] on div "Senior AI Automation Engineer" at bounding box center [452, 352] width 241 height 16
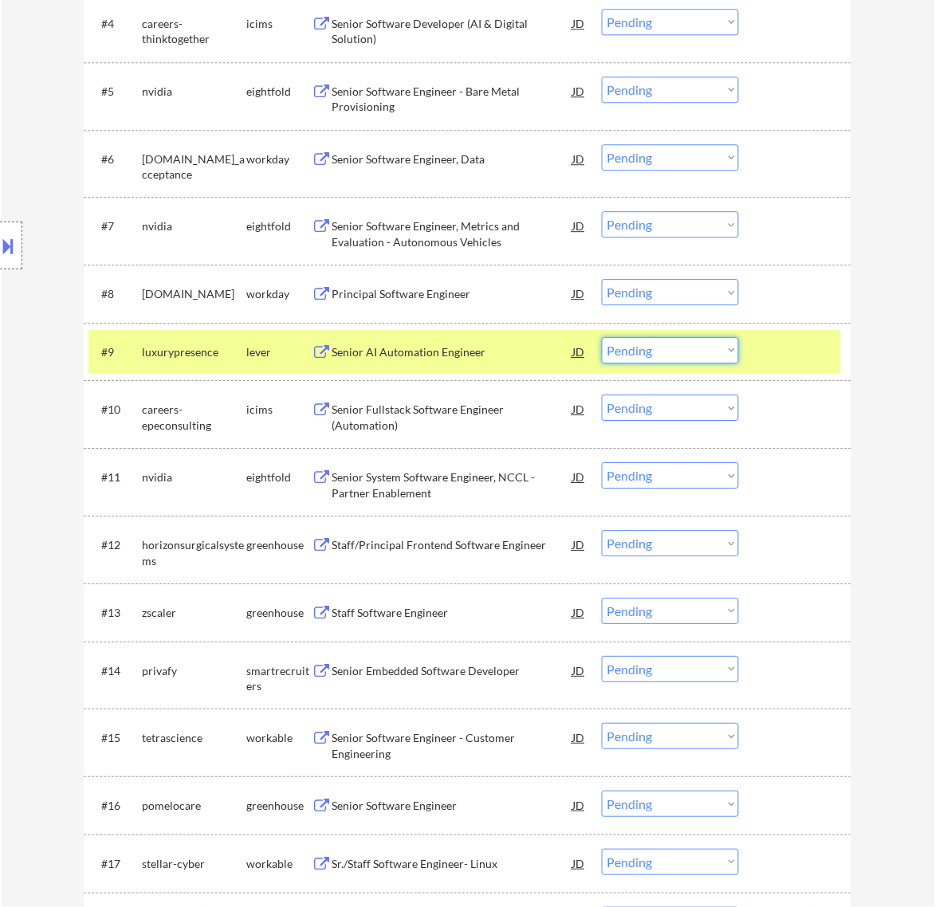
click at [719, 344] on select "Choose an option... Pending Applied Excluded (Questions) Excluded (Expired) Exc…" at bounding box center [670, 350] width 137 height 26
click at [602, 337] on select "Choose an option... Pending Applied Excluded (Questions) Excluded (Expired) Exc…" at bounding box center [670, 350] width 137 height 26
select select ""pending""
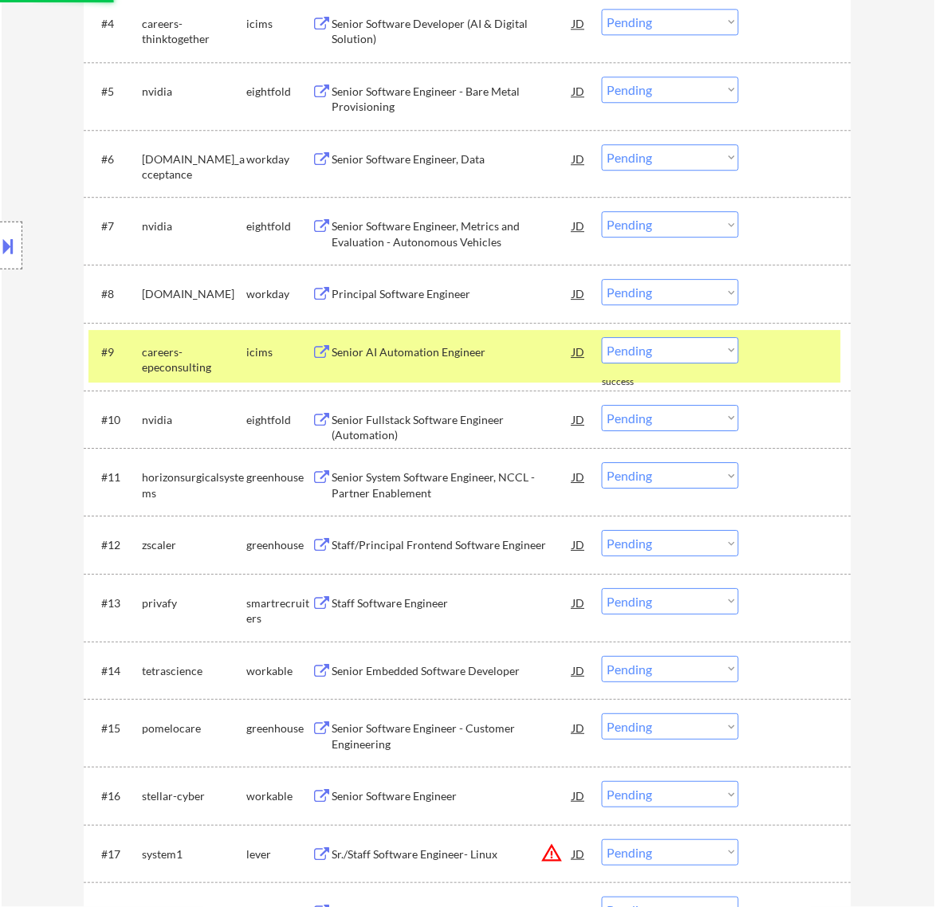
click at [778, 348] on div at bounding box center [797, 351] width 70 height 29
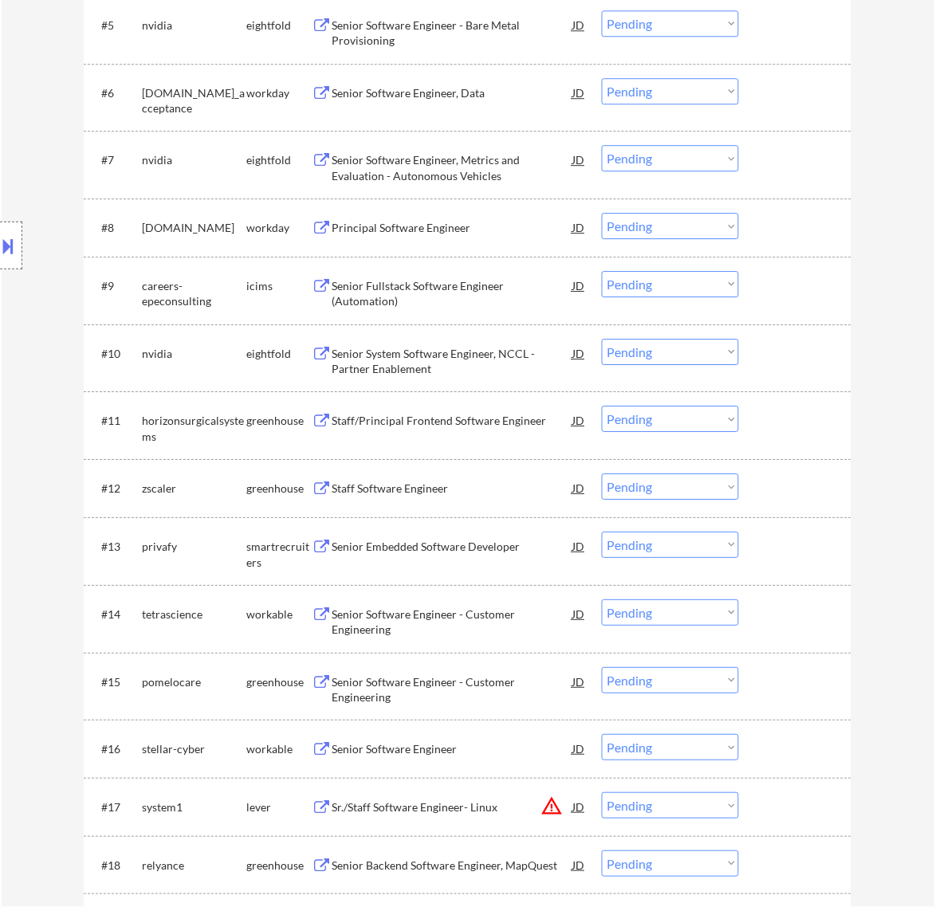
scroll to position [897, 0]
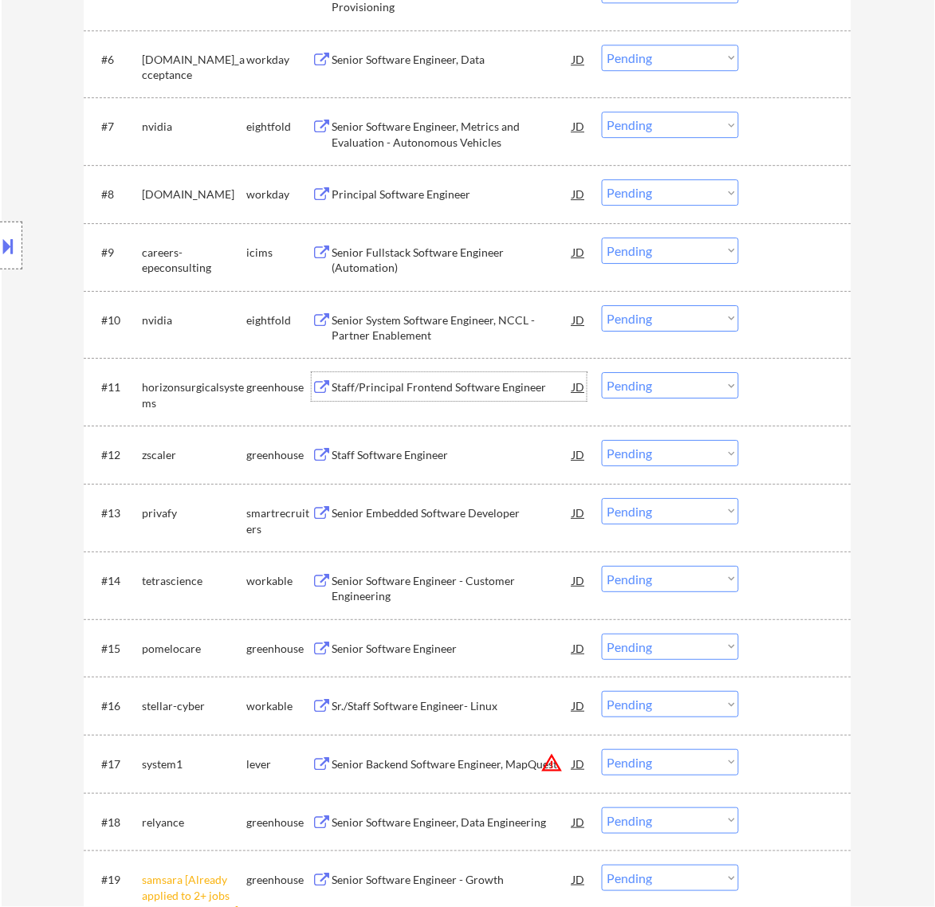
click at [492, 384] on div "Staff/Principal Frontend Software Engineer" at bounding box center [452, 388] width 241 height 16
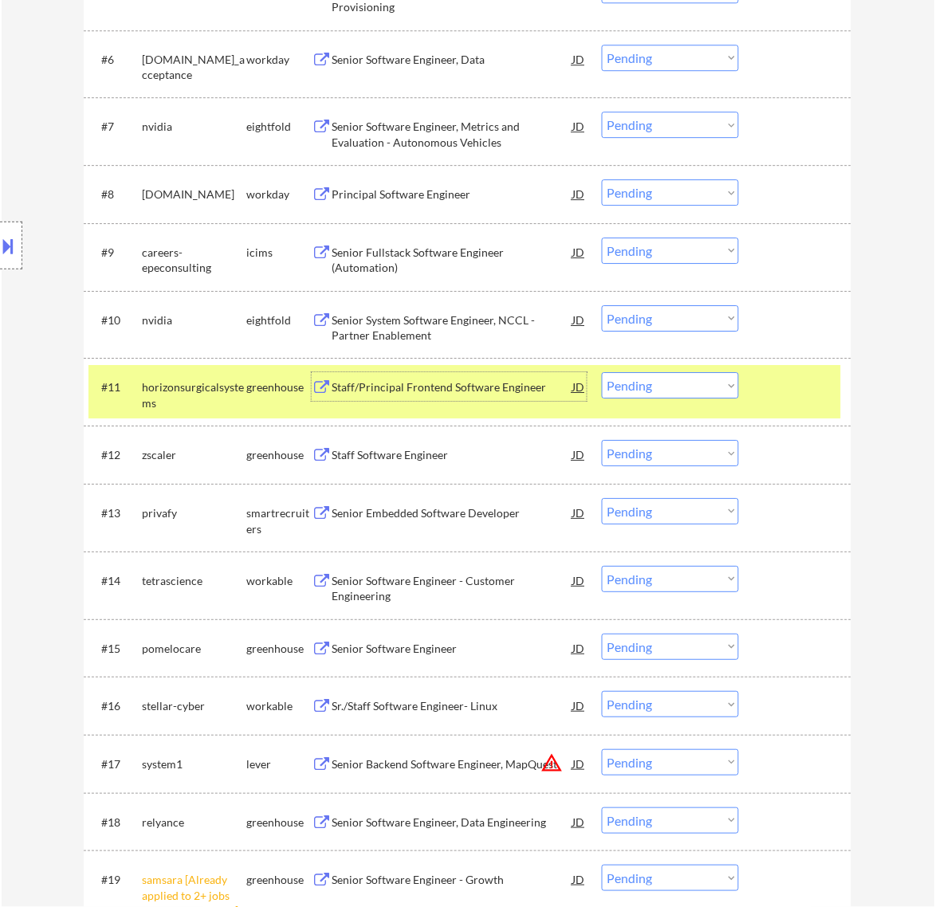
click at [694, 385] on select "Choose an option... Pending Applied Excluded (Questions) Excluded (Expired) Exc…" at bounding box center [670, 385] width 137 height 26
click at [602, 372] on select "Choose an option... Pending Applied Excluded (Questions) Excluded (Expired) Exc…" at bounding box center [670, 385] width 137 height 26
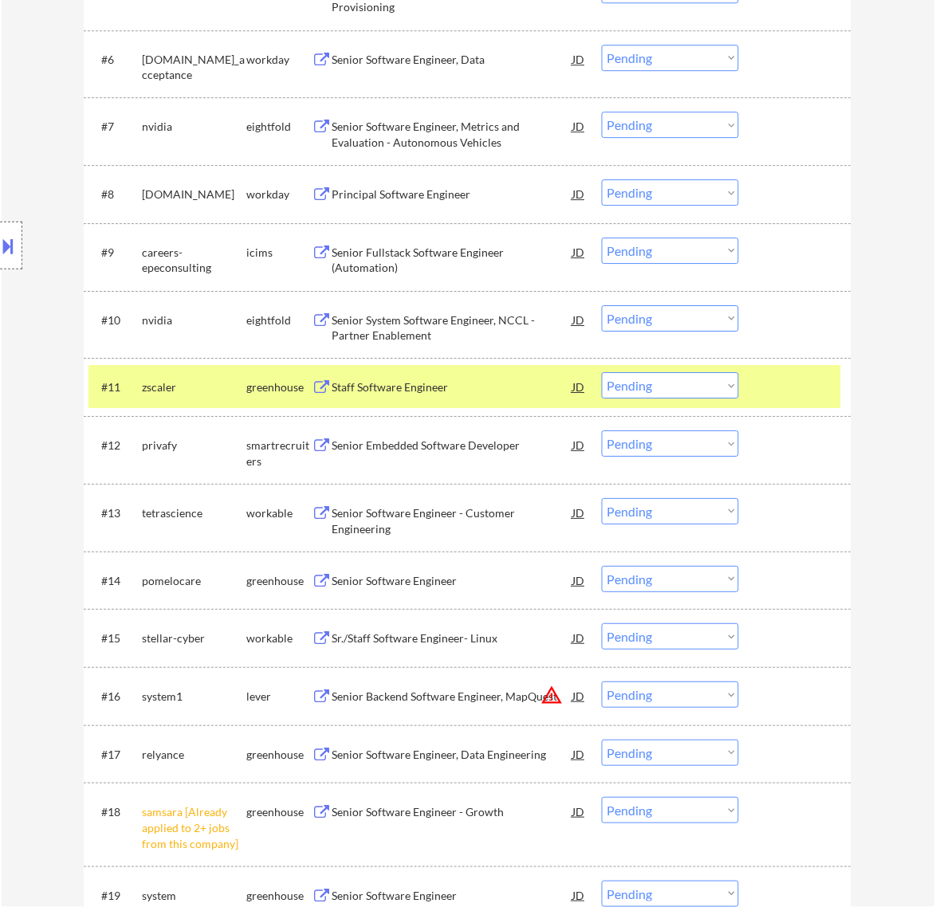
click at [547, 397] on div "Staff Software Engineer" at bounding box center [452, 386] width 241 height 29
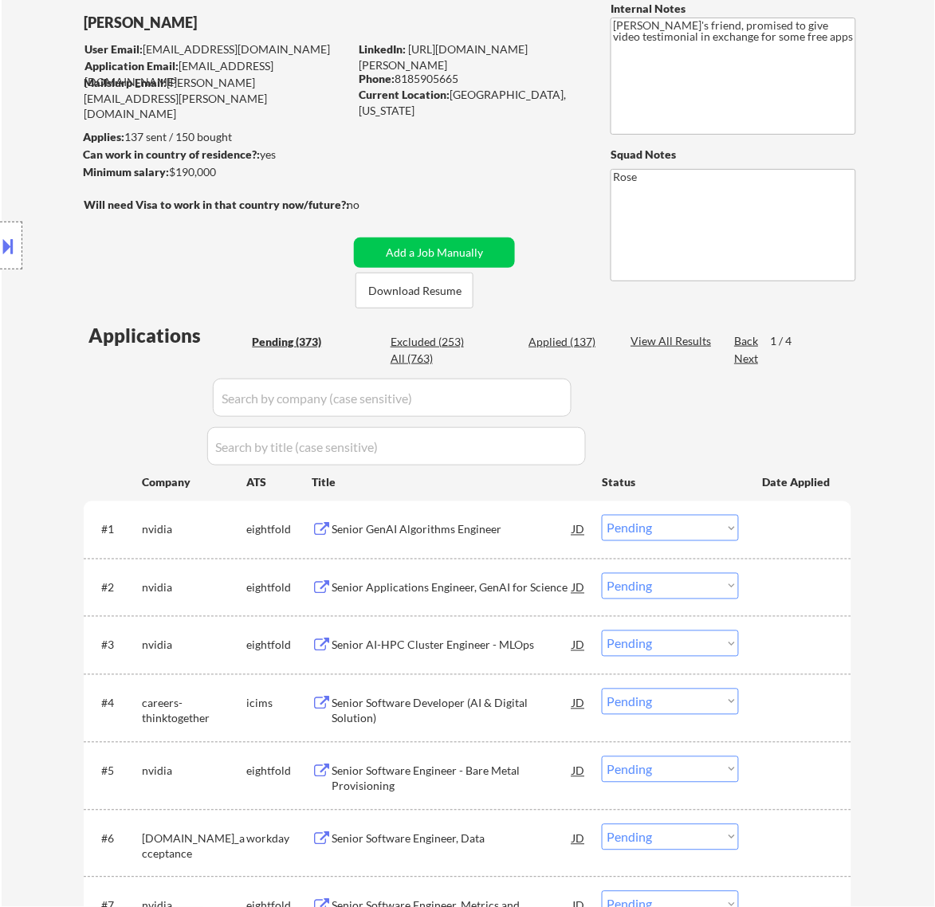
scroll to position [0, 0]
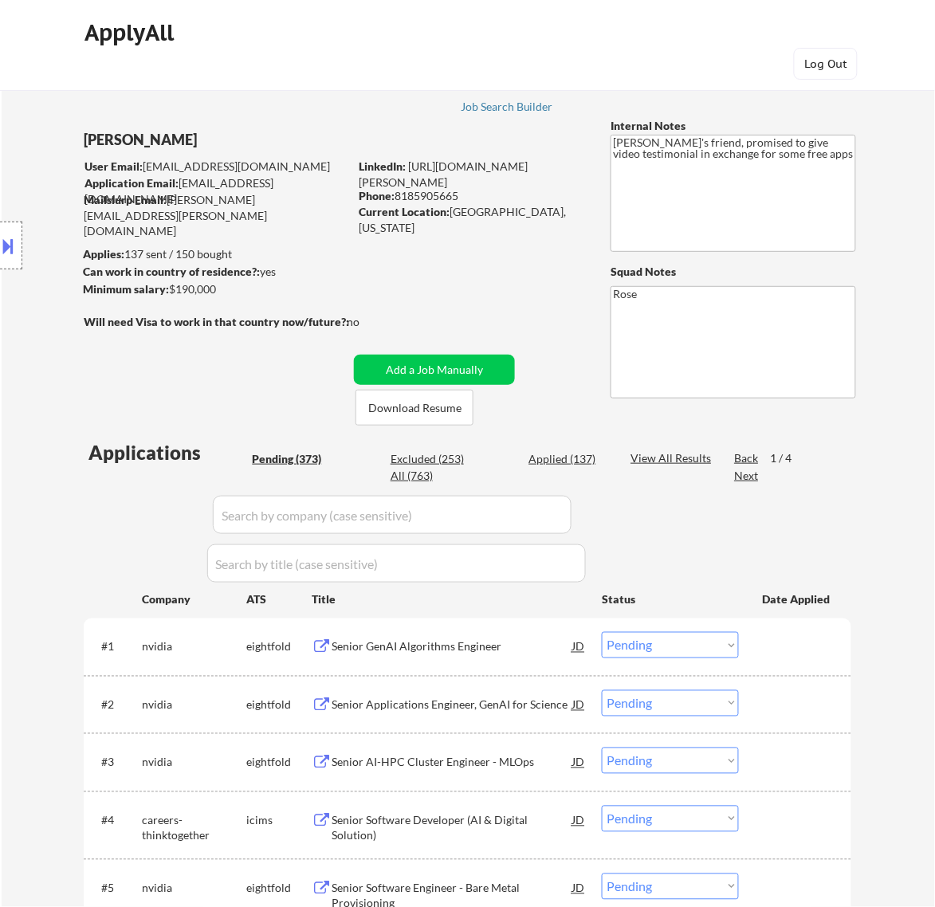
drag, startPoint x: 462, startPoint y: 193, endPoint x: 399, endPoint y: 201, distance: 64.3
click at [399, 201] on div "Phone: 8185905665" at bounding box center [472, 196] width 226 height 16
copy div "8185905665"
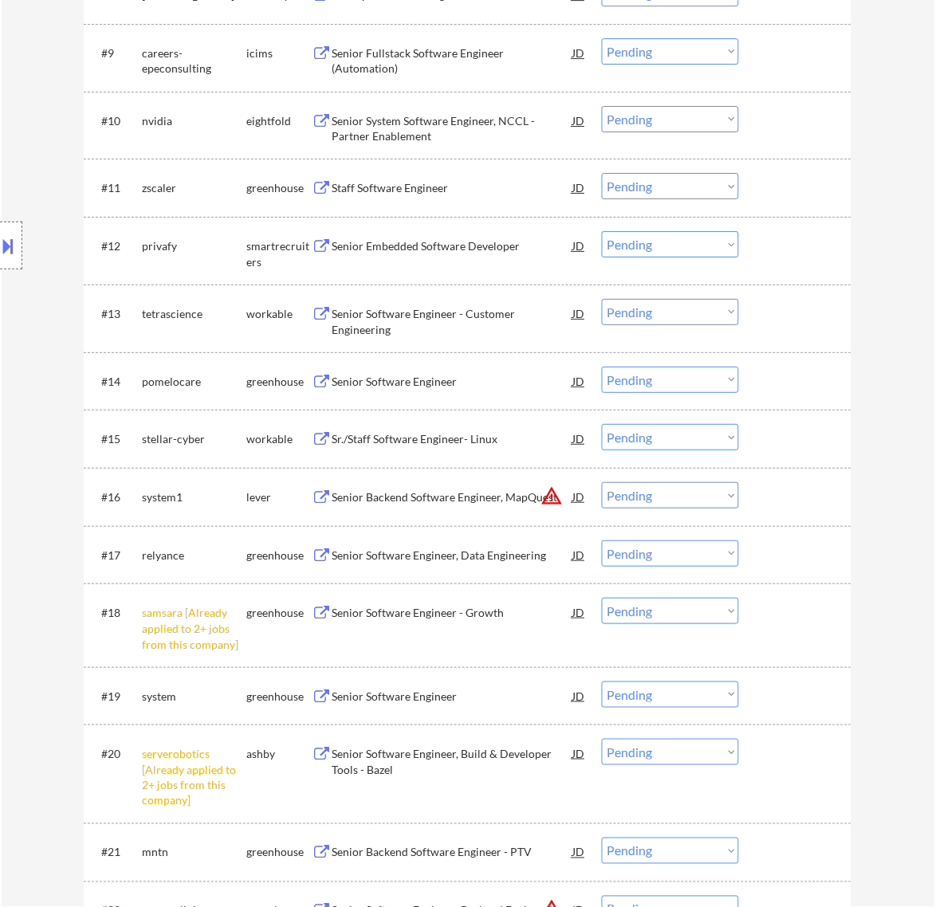
scroll to position [997, 0]
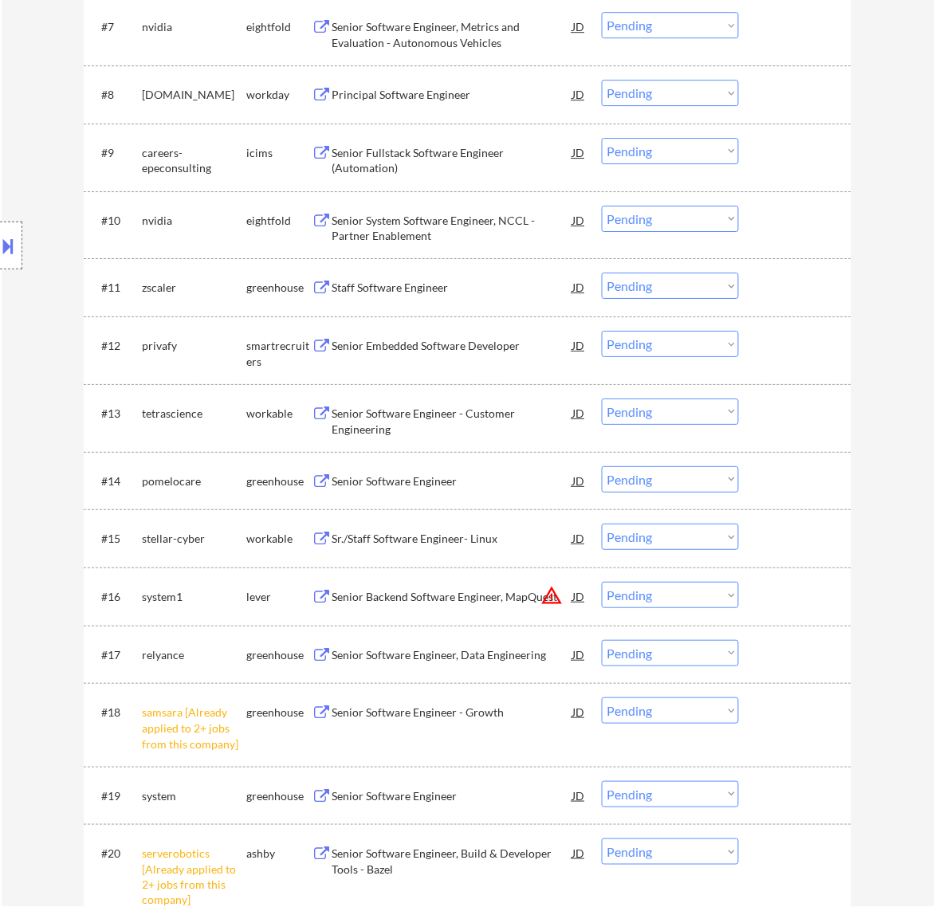
click at [706, 289] on select "Choose an option... Pending Applied Excluded (Questions) Excluded (Expired) Exc…" at bounding box center [670, 286] width 137 height 26
click at [602, 273] on select "Choose an option... Pending Applied Excluded (Questions) Excluded (Expired) Exc…" at bounding box center [670, 286] width 137 height 26
select select ""pending""
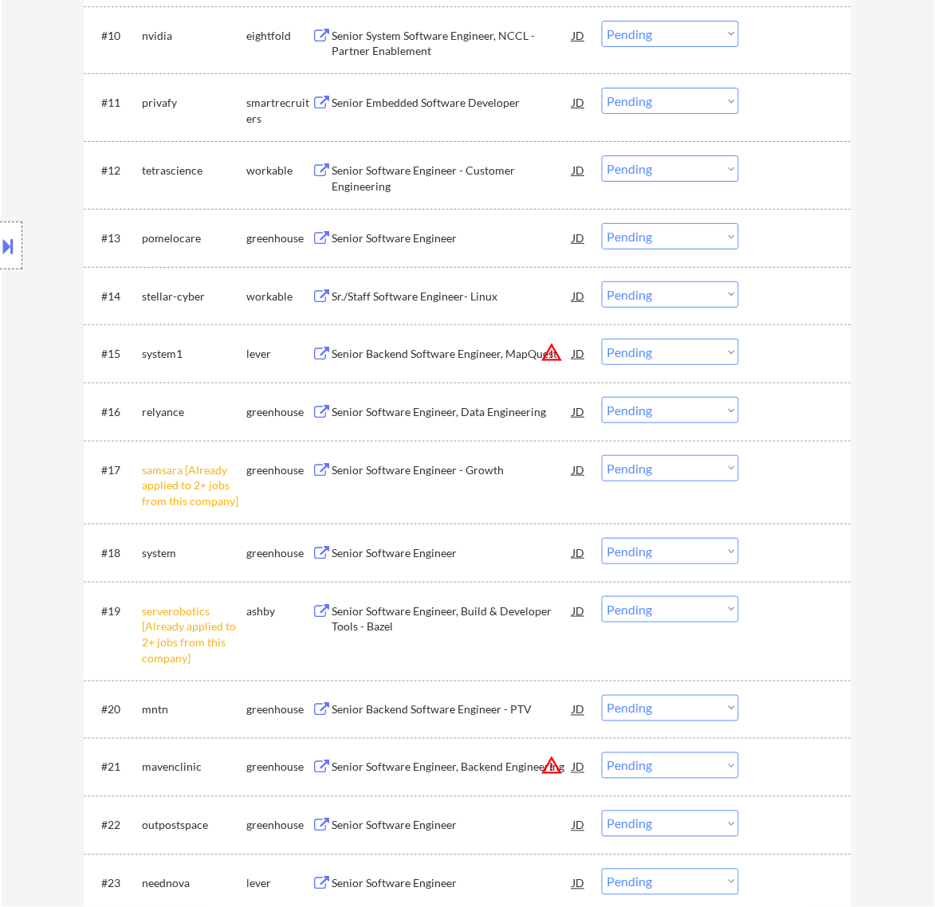
scroll to position [1196, 0]
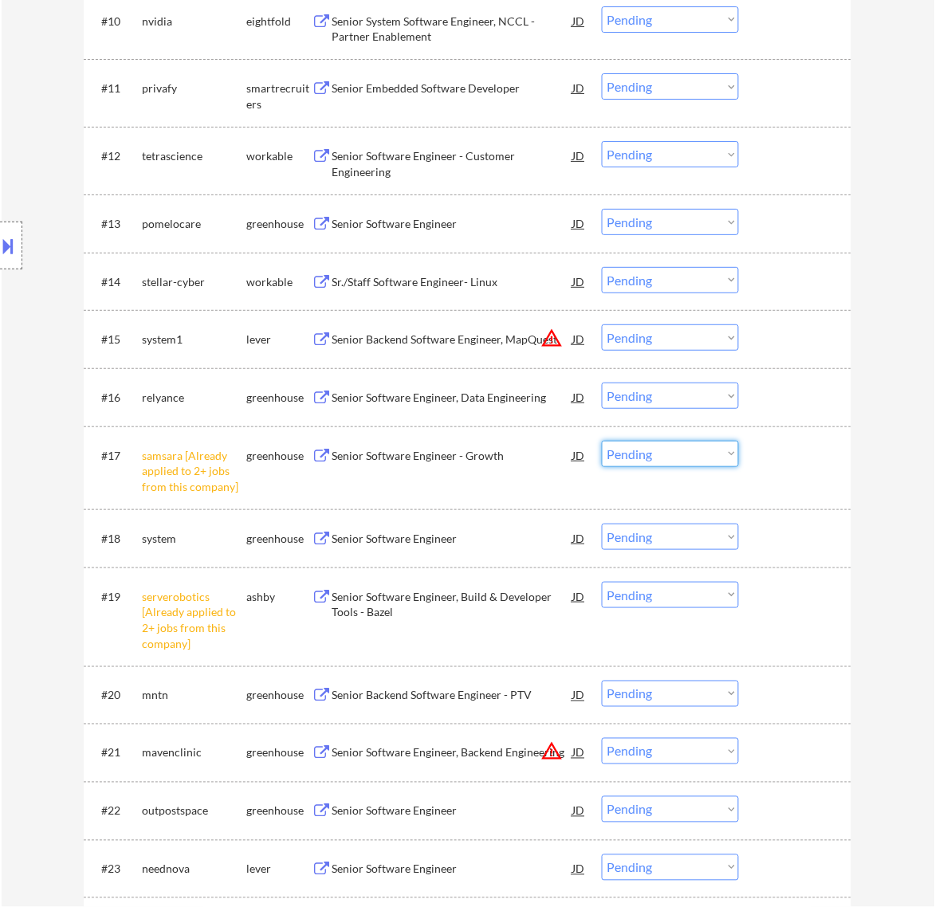
click at [723, 456] on select "Choose an option... Pending Applied Excluded (Questions) Excluded (Expired) Exc…" at bounding box center [670, 454] width 137 height 26
click at [602, 441] on select "Choose an option... Pending Applied Excluded (Questions) Excluded (Expired) Exc…" at bounding box center [670, 454] width 137 height 26
select select ""pending""
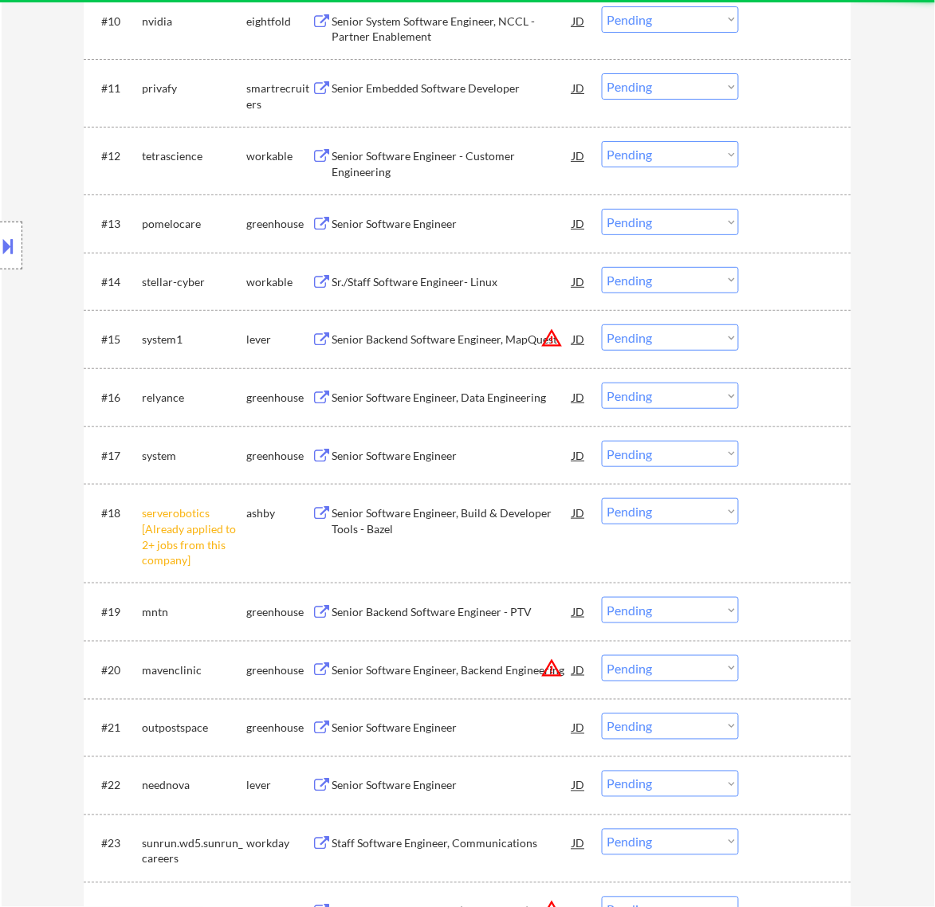
click at [707, 515] on select "Choose an option... Pending Applied Excluded (Questions) Excluded (Expired) Exc…" at bounding box center [670, 511] width 137 height 26
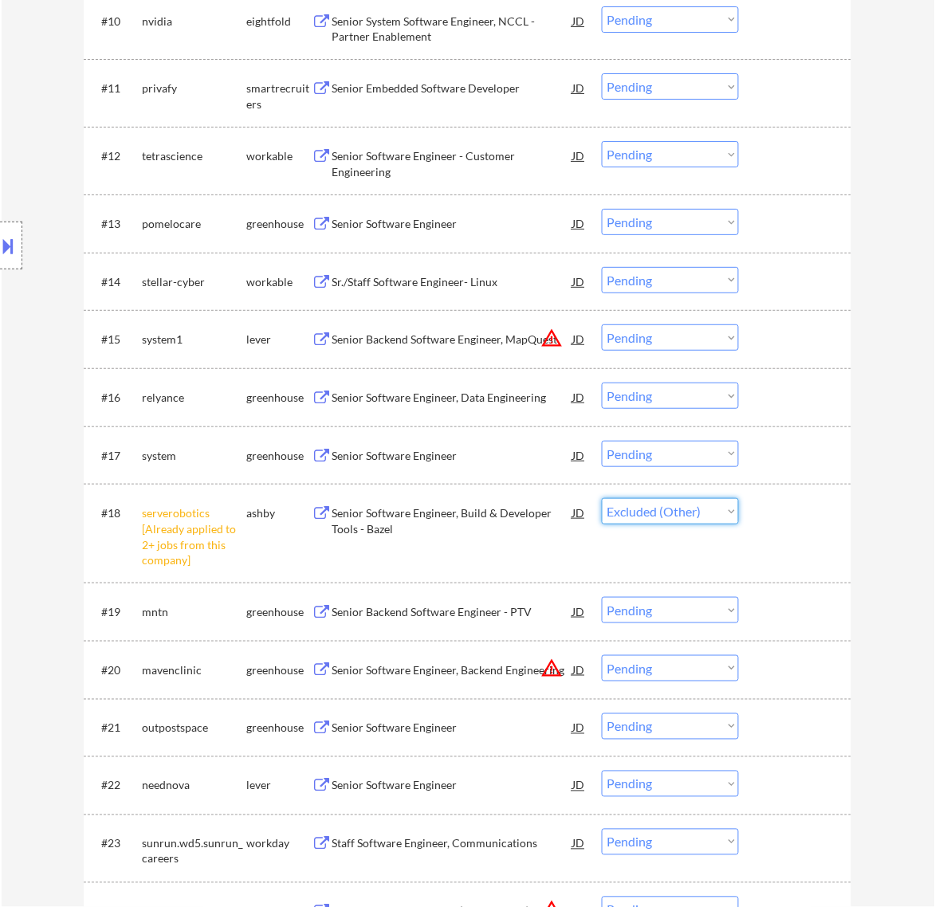
click at [602, 498] on select "Choose an option... Pending Applied Excluded (Questions) Excluded (Expired) Exc…" at bounding box center [670, 511] width 137 height 26
select select ""pending""
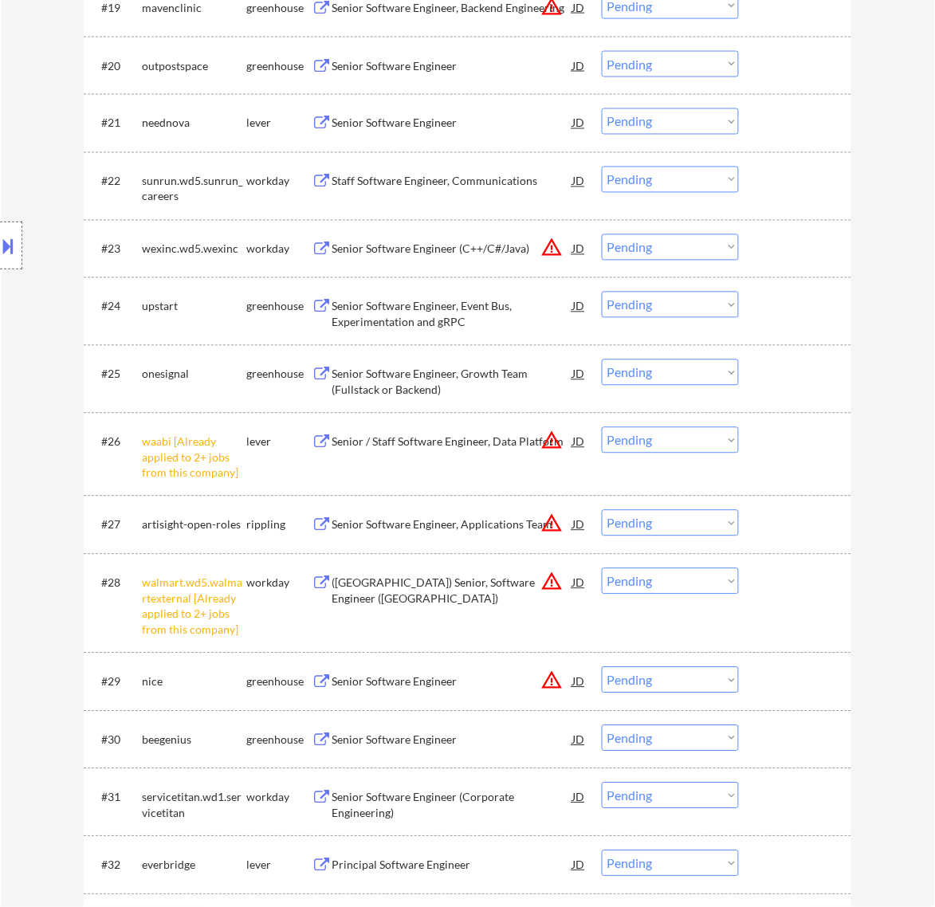
scroll to position [1794, 0]
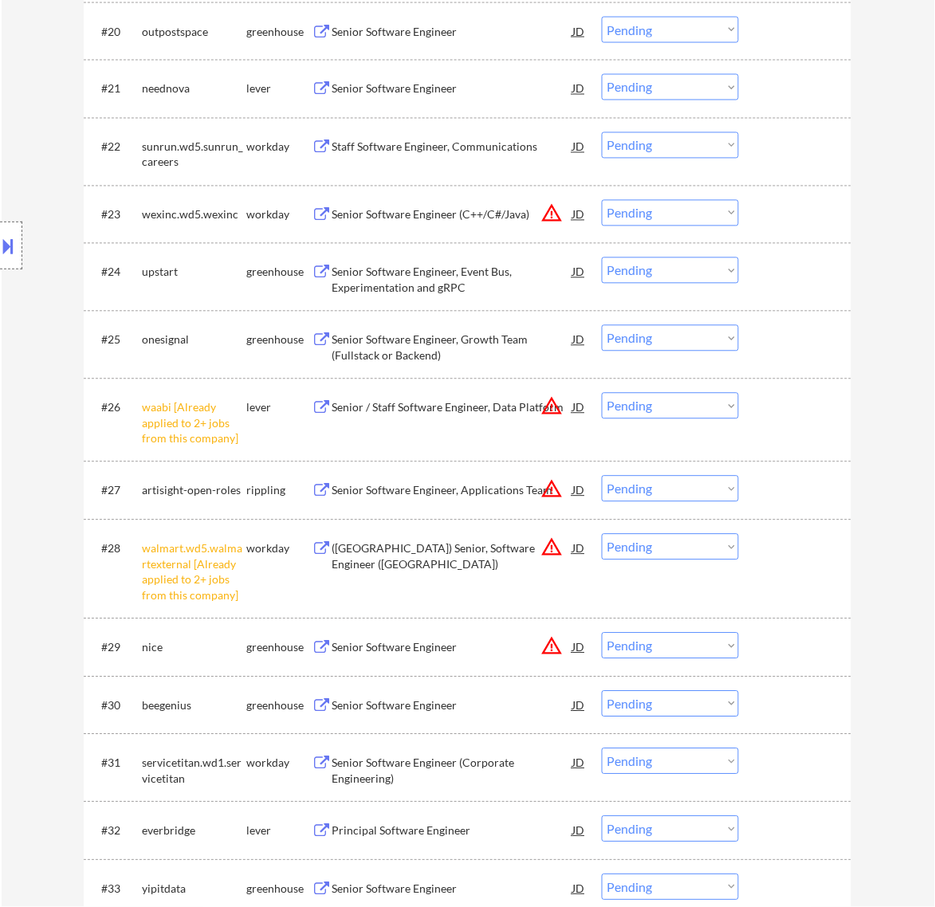
click at [710, 549] on select "Choose an option... Pending Applied Excluded (Questions) Excluded (Expired) Exc…" at bounding box center [670, 547] width 137 height 26
click at [602, 534] on select "Choose an option... Pending Applied Excluded (Questions) Excluded (Expired) Exc…" at bounding box center [670, 547] width 137 height 26
select select ""pending""
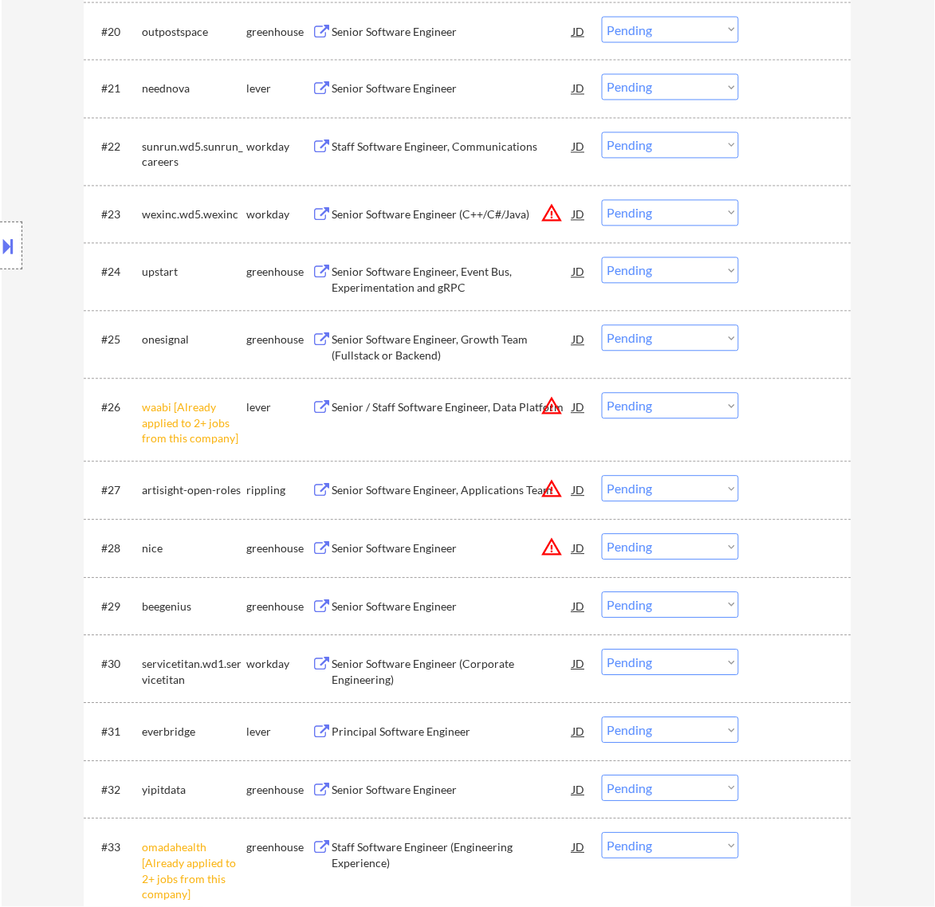
click at [706, 403] on select "Choose an option... Pending Applied Excluded (Questions) Excluded (Expired) Exc…" at bounding box center [670, 406] width 137 height 26
click at [602, 393] on select "Choose an option... Pending Applied Excluded (Questions) Excluded (Expired) Exc…" at bounding box center [670, 406] width 137 height 26
select select ""pending""
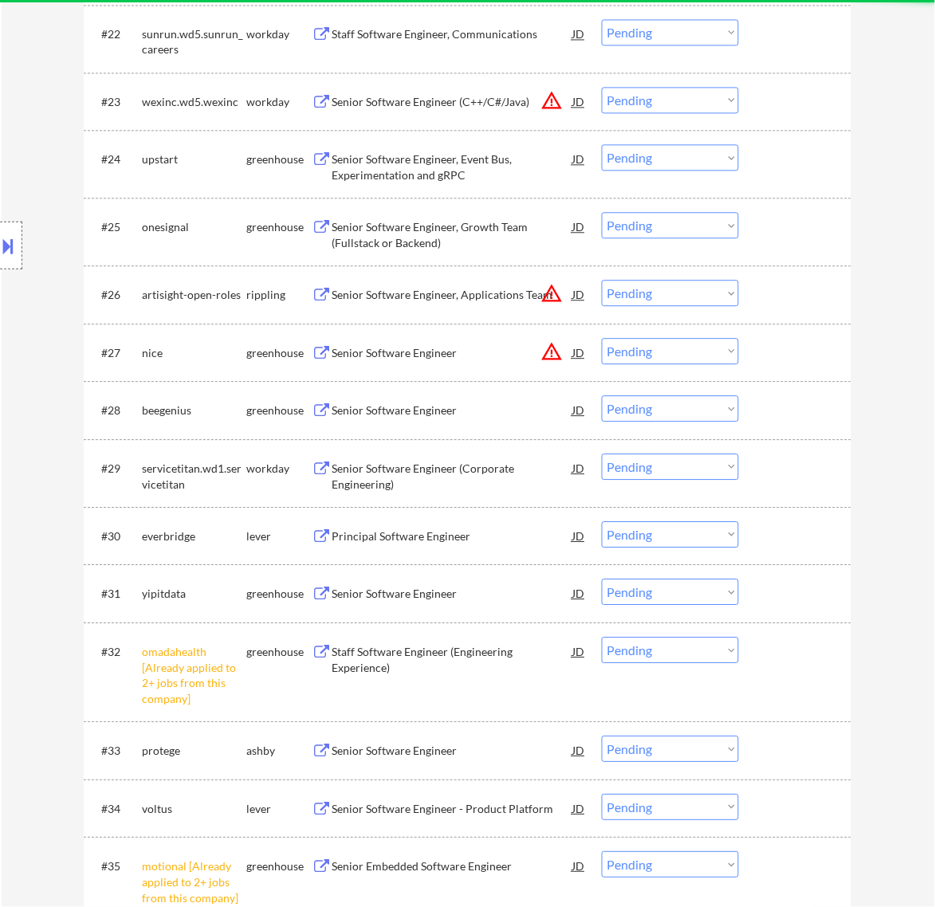
scroll to position [2093, 0]
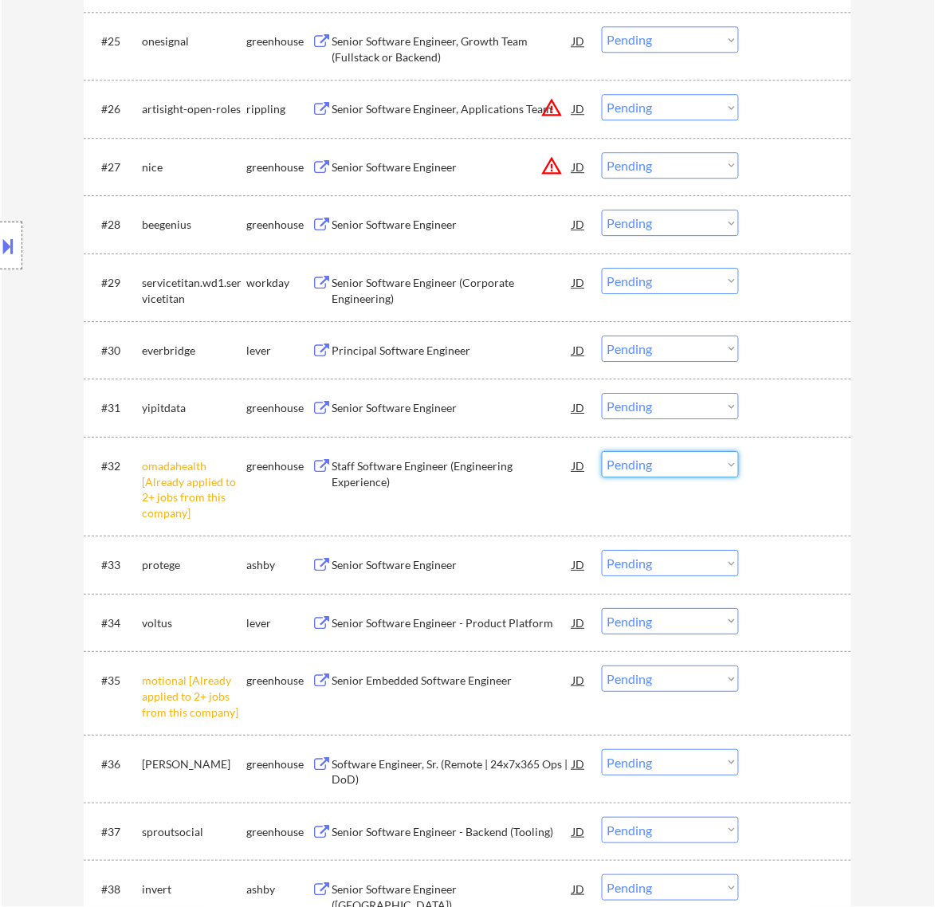
click at [699, 466] on select "Choose an option... Pending Applied Excluded (Questions) Excluded (Expired) Exc…" at bounding box center [670, 464] width 137 height 26
click at [602, 451] on select "Choose an option... Pending Applied Excluded (Questions) Excluded (Expired) Exc…" at bounding box center [670, 464] width 137 height 26
select select ""pending""
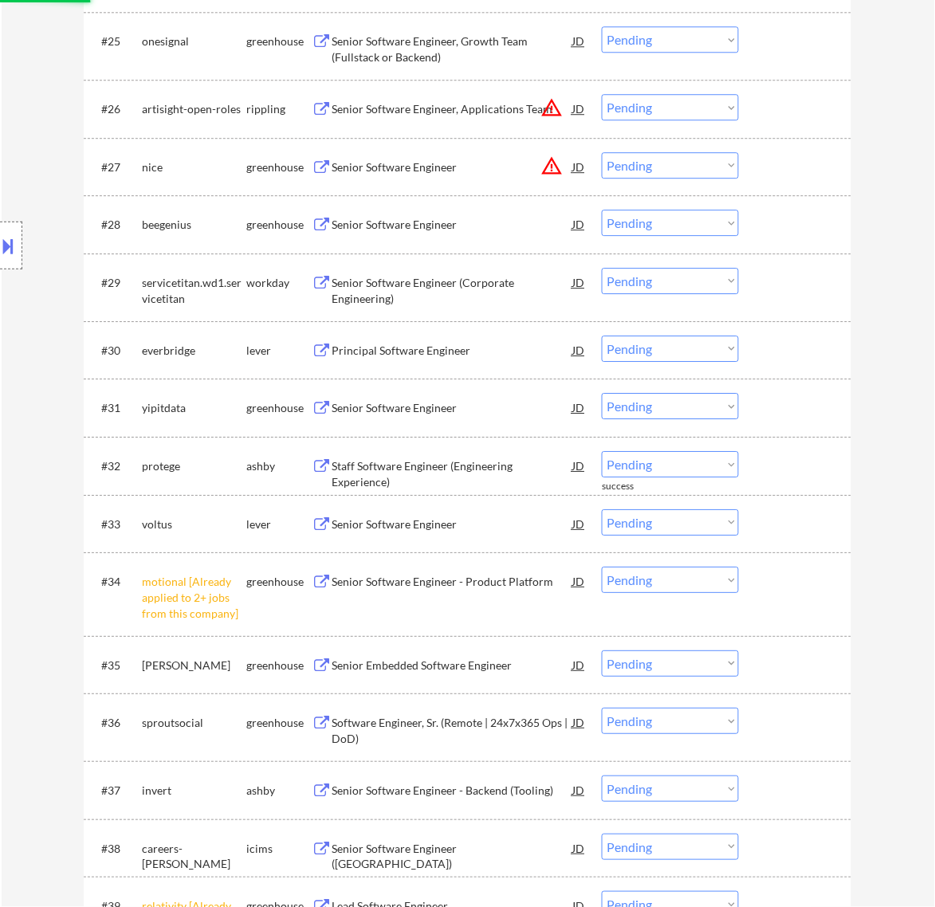
scroll to position [2292, 0]
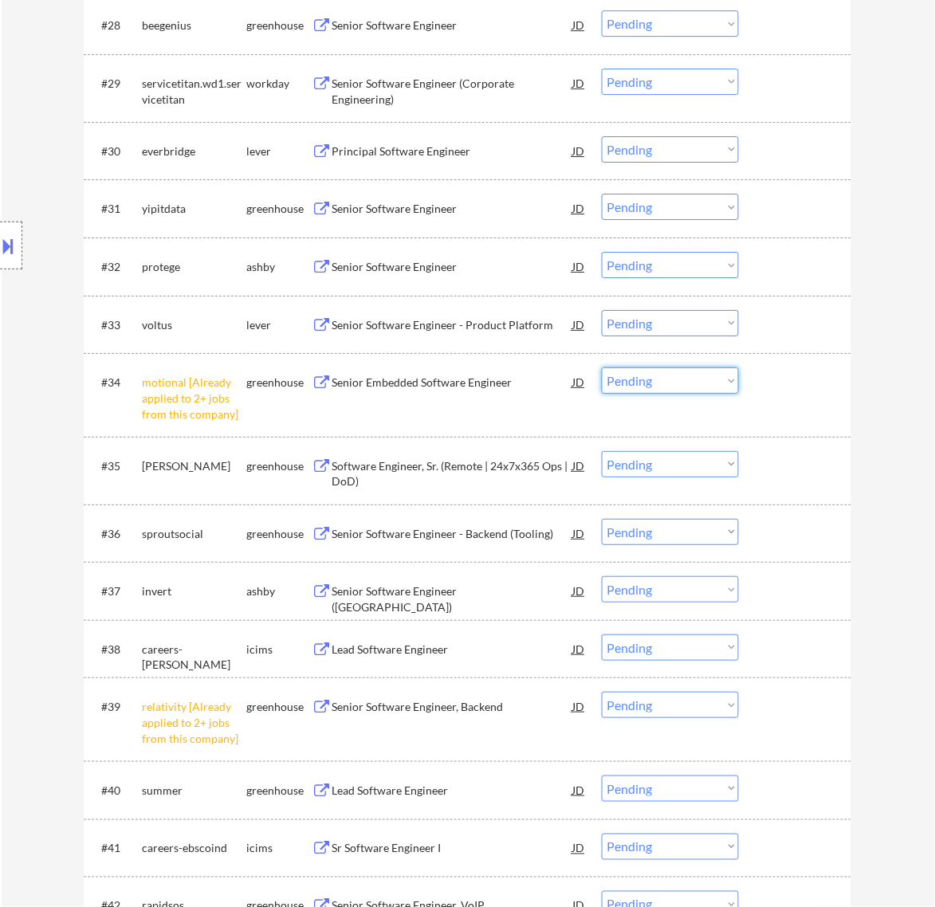
click at [659, 381] on select "Choose an option... Pending Applied Excluded (Questions) Excluded (Expired) Exc…" at bounding box center [670, 381] width 137 height 26
click at [602, 368] on select "Choose an option... Pending Applied Excluded (Questions) Excluded (Expired) Exc…" at bounding box center [670, 381] width 137 height 26
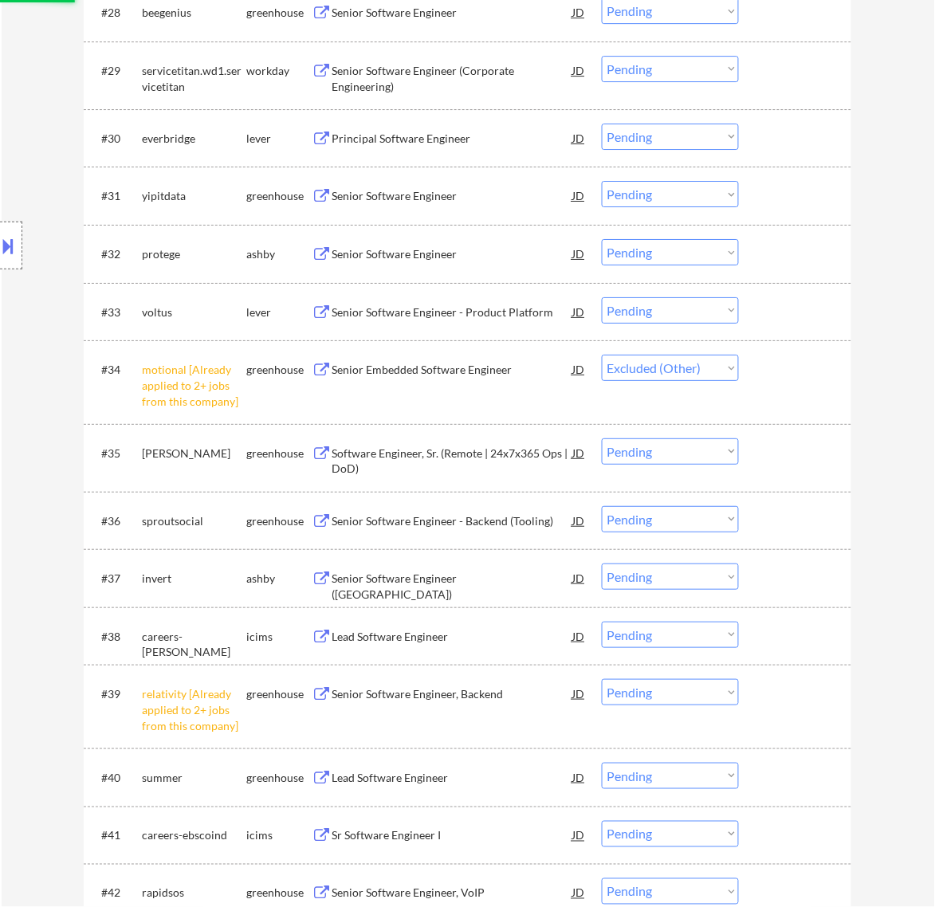
scroll to position [2492, 0]
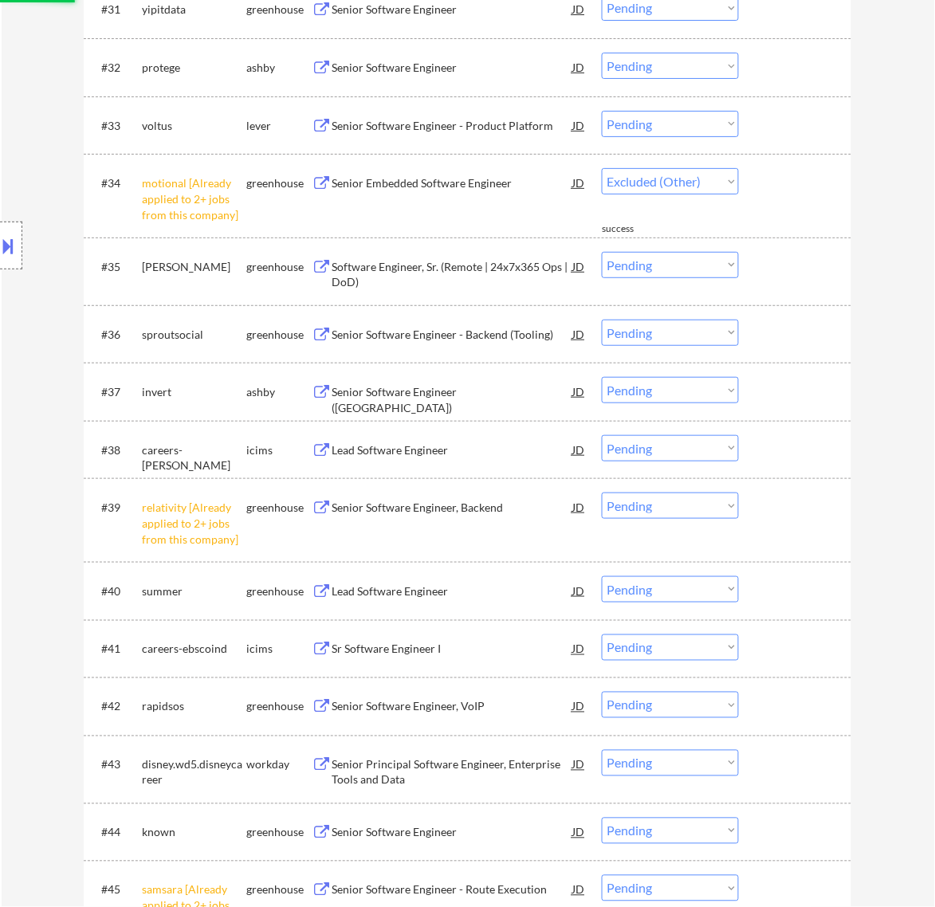
select select ""pending""
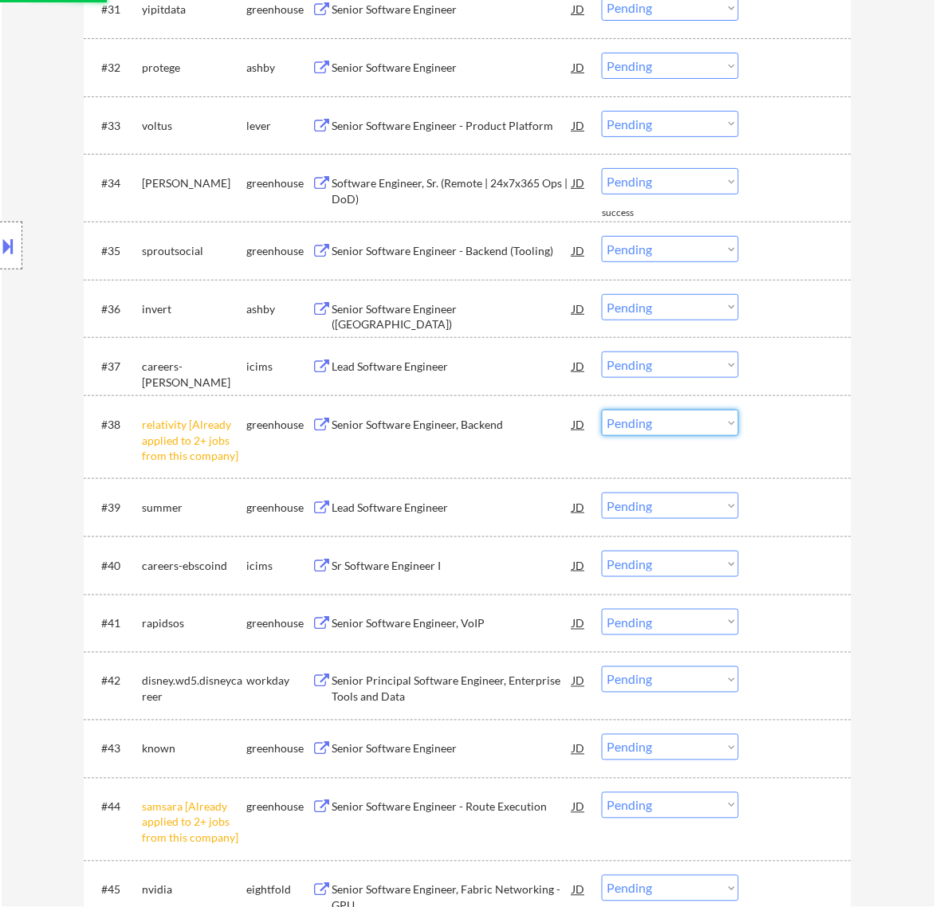
click at [692, 424] on select "Choose an option... Pending Applied Excluded (Questions) Excluded (Expired) Exc…" at bounding box center [670, 423] width 137 height 26
click at [602, 410] on select "Choose an option... Pending Applied Excluded (Questions) Excluded (Expired) Exc…" at bounding box center [670, 423] width 137 height 26
select select ""pending""
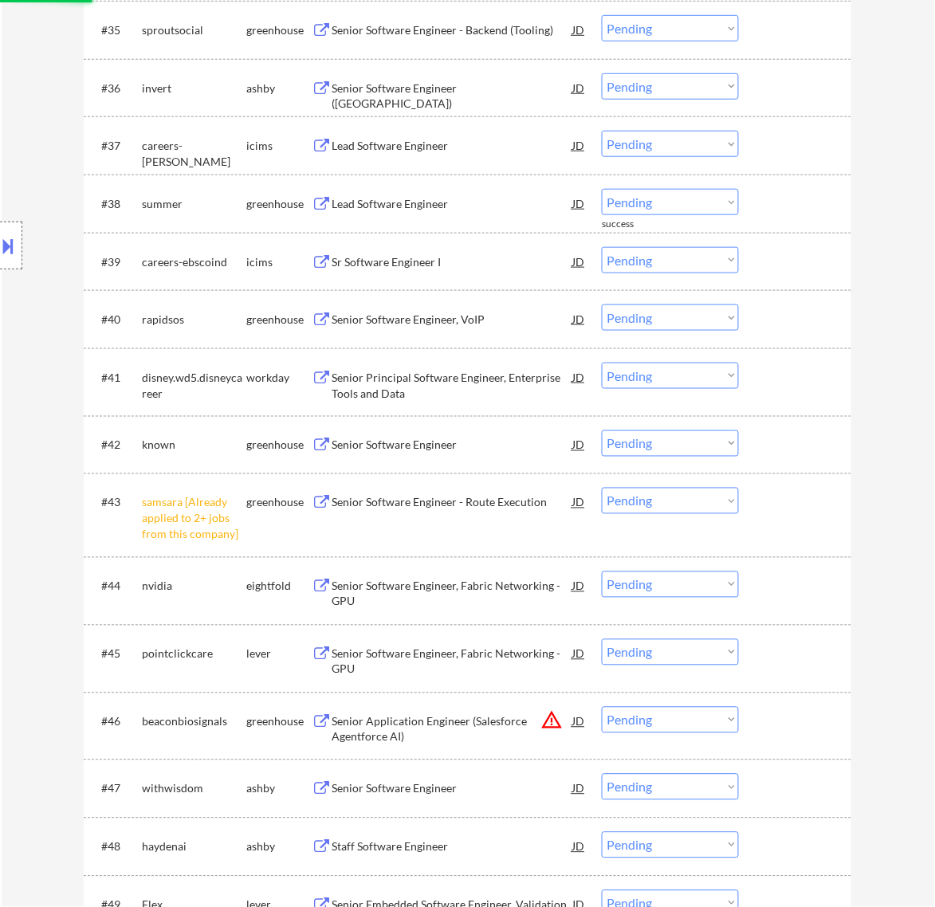
scroll to position [2791, 0]
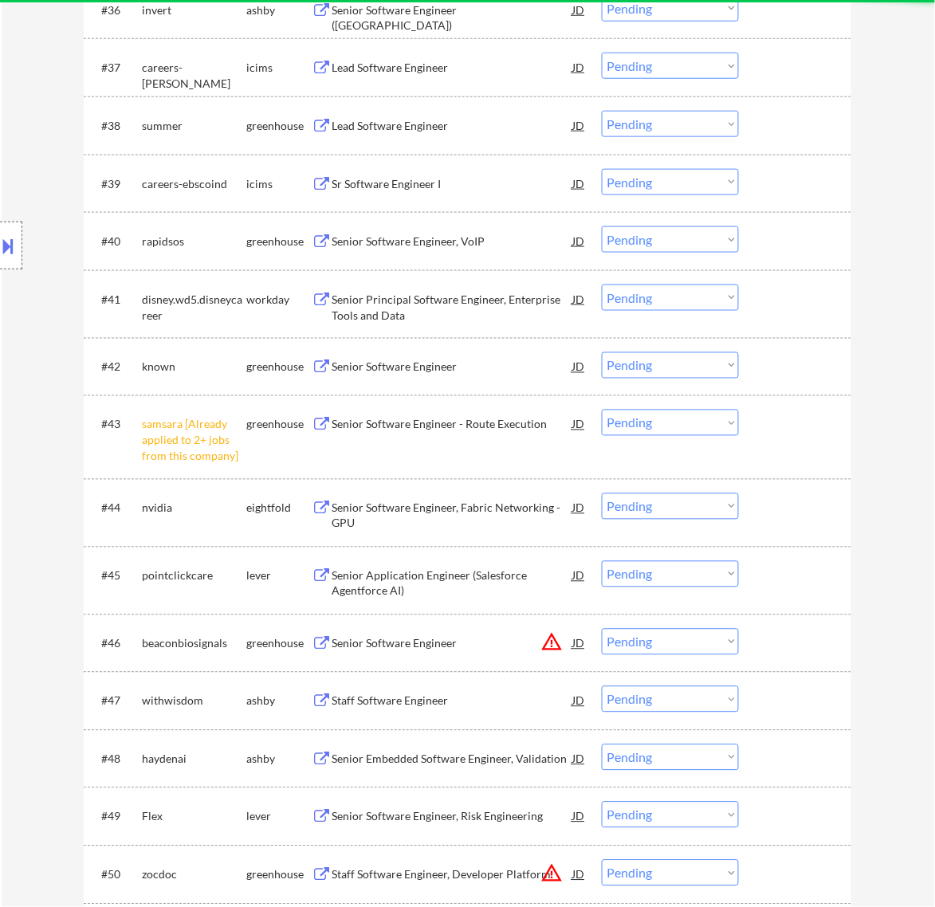
click at [690, 421] on select "Choose an option... Pending Applied Excluded (Questions) Excluded (Expired) Exc…" at bounding box center [670, 423] width 137 height 26
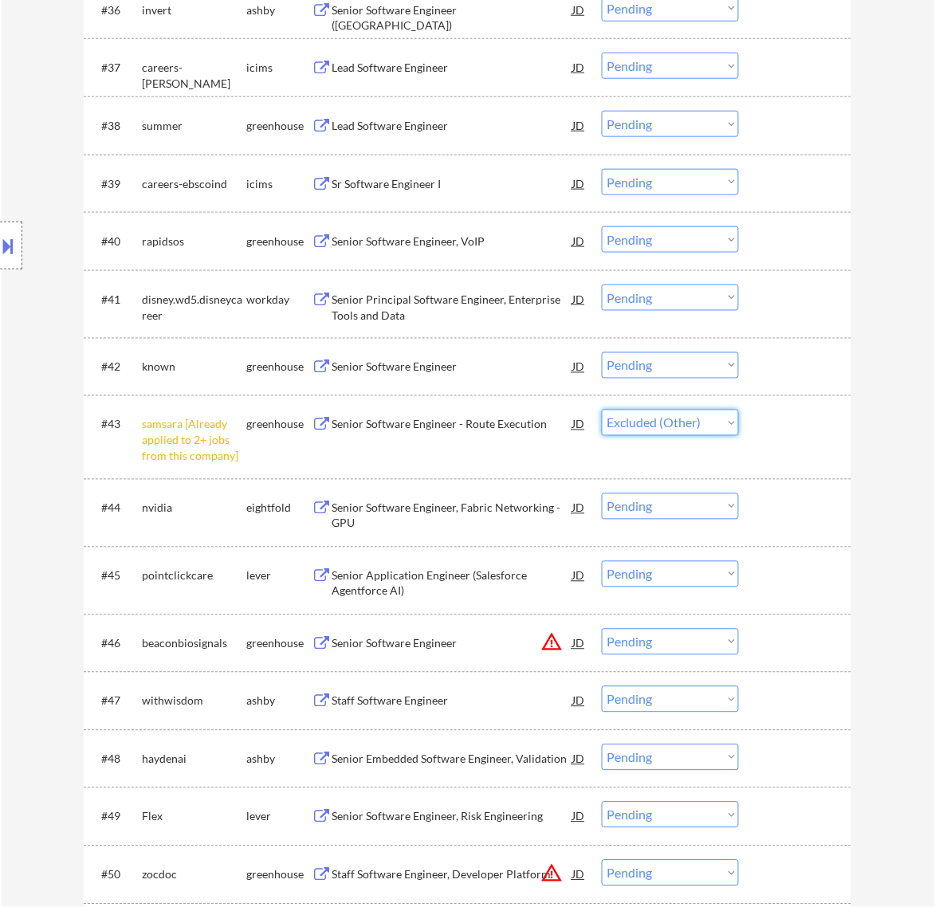
click at [602, 410] on select "Choose an option... Pending Applied Excluded (Questions) Excluded (Expired) Exc…" at bounding box center [670, 423] width 137 height 26
select select ""pending""
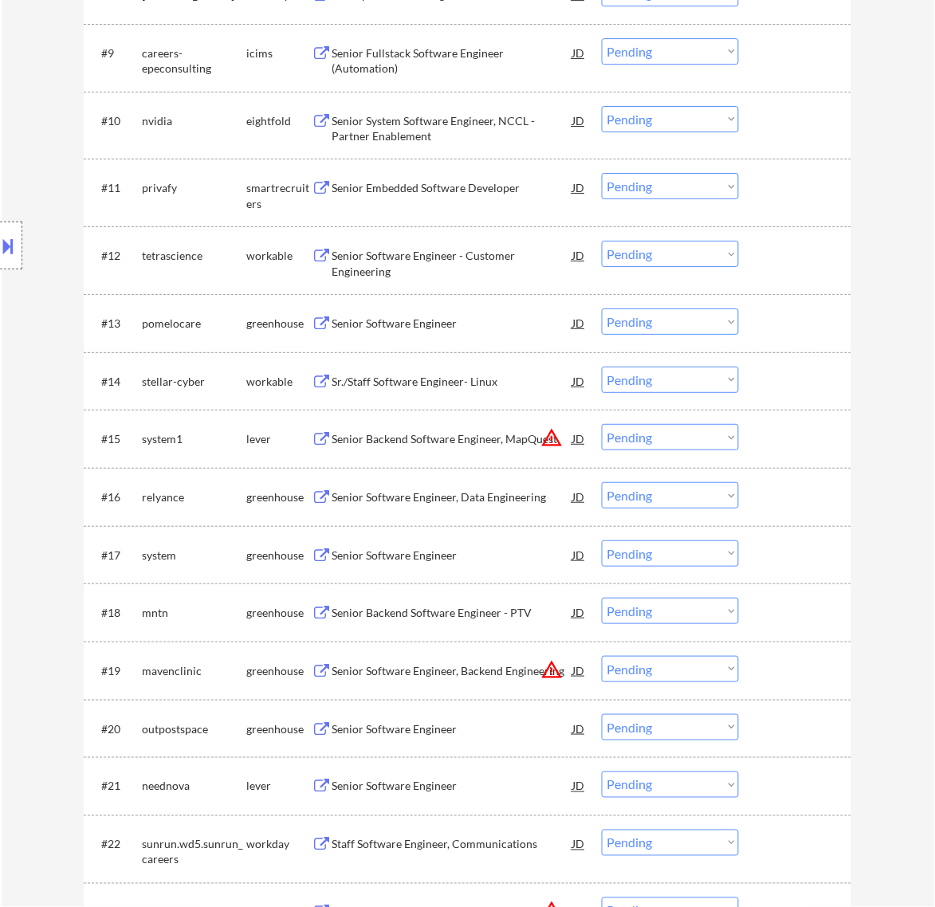
scroll to position [997, 0]
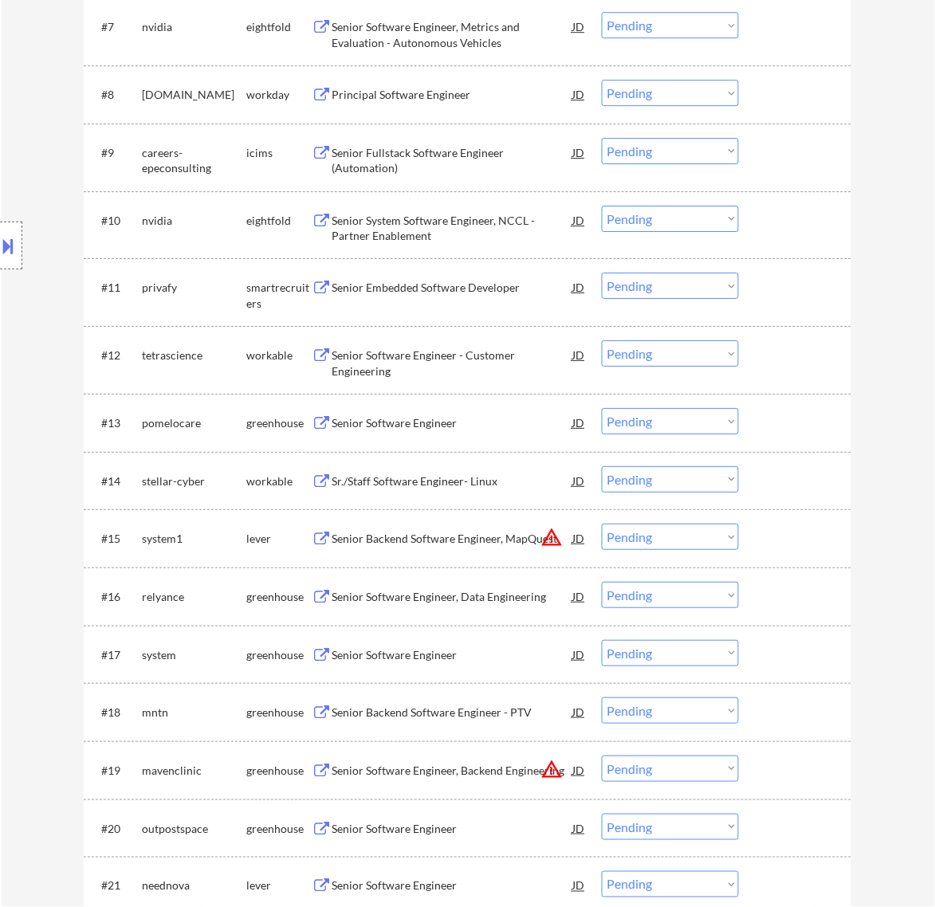
click at [529, 289] on div "Senior Embedded Software Developer" at bounding box center [452, 288] width 241 height 16
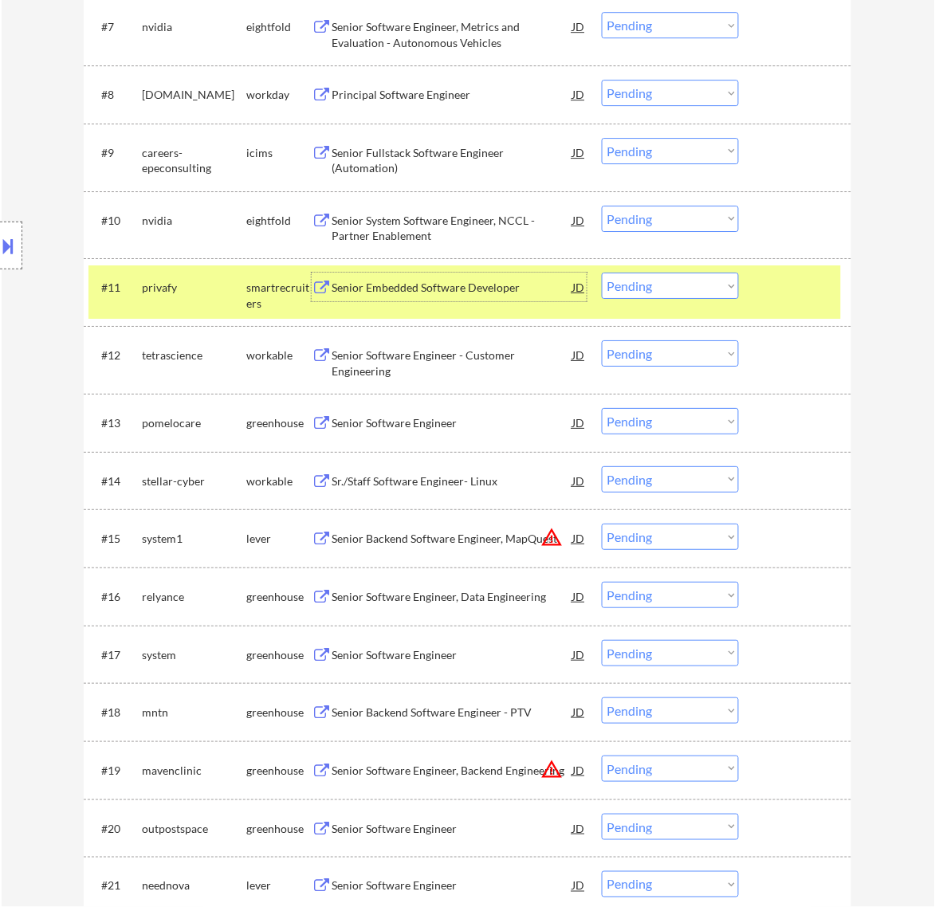
click at [687, 277] on select "Choose an option... Pending Applied Excluded (Questions) Excluded (Expired) Exc…" at bounding box center [670, 286] width 137 height 26
click at [602, 273] on select "Choose an option... Pending Applied Excluded (Questions) Excluded (Expired) Exc…" at bounding box center [670, 286] width 137 height 26
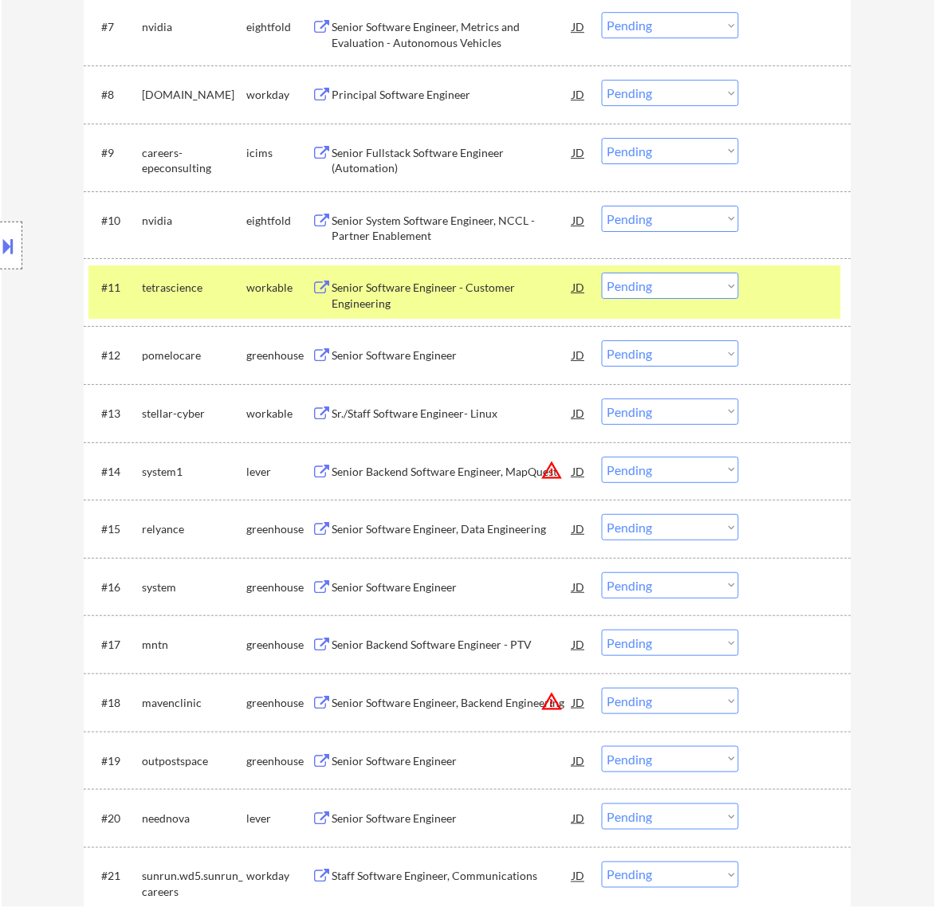
click at [530, 284] on div "Senior Software Engineer - Customer Engineering" at bounding box center [452, 295] width 241 height 31
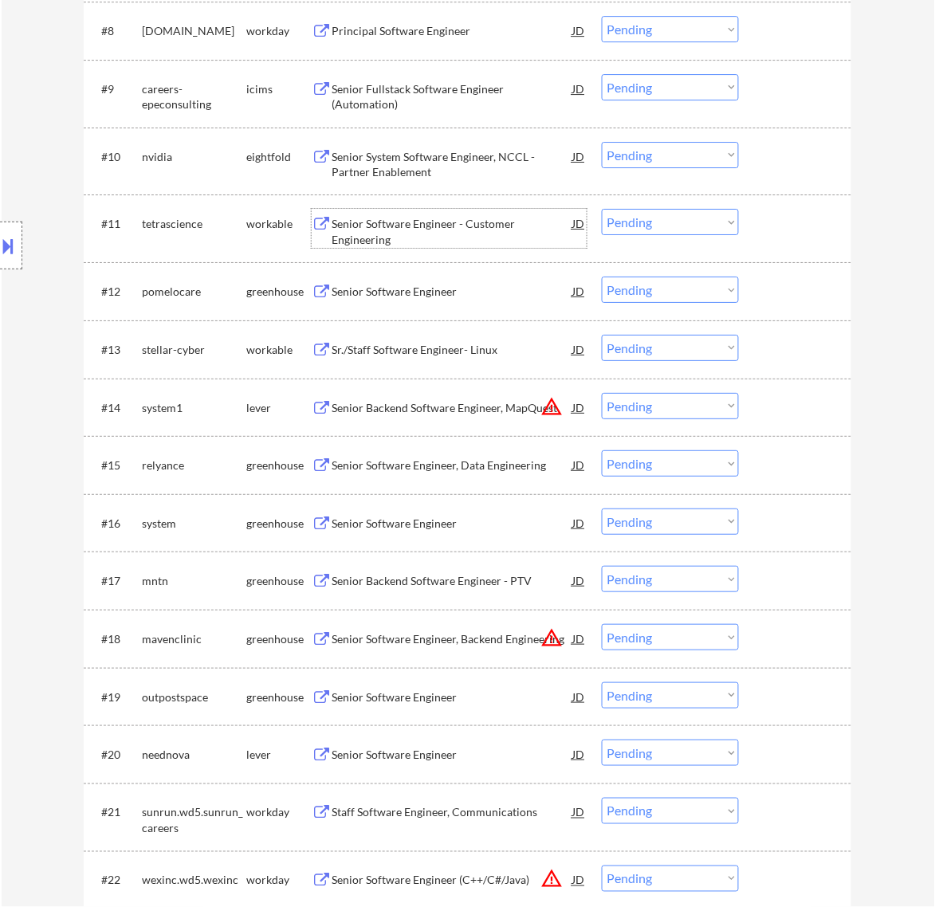
scroll to position [1096, 0]
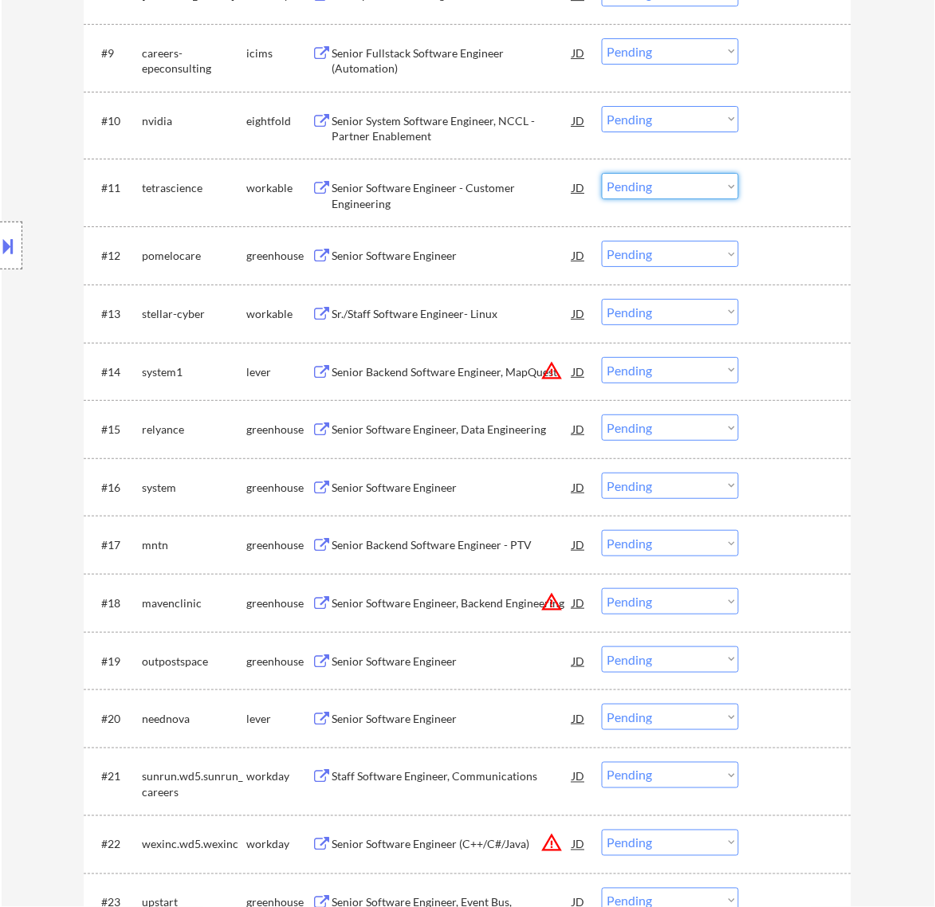
click at [662, 184] on select "Choose an option... Pending Applied Excluded (Questions) Excluded (Expired) Exc…" at bounding box center [670, 186] width 137 height 26
click at [602, 173] on select "Choose an option... Pending Applied Excluded (Questions) Excluded (Expired) Exc…" at bounding box center [670, 186] width 137 height 26
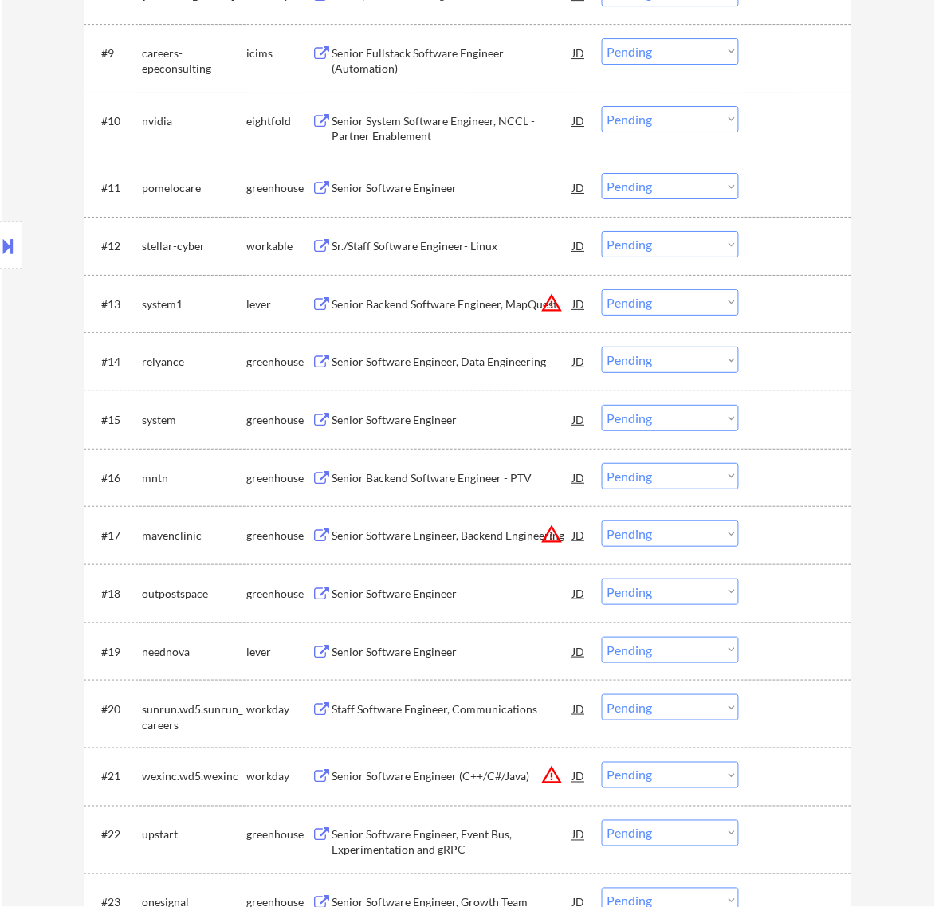
click at [535, 183] on div "Senior Software Engineer" at bounding box center [452, 188] width 241 height 16
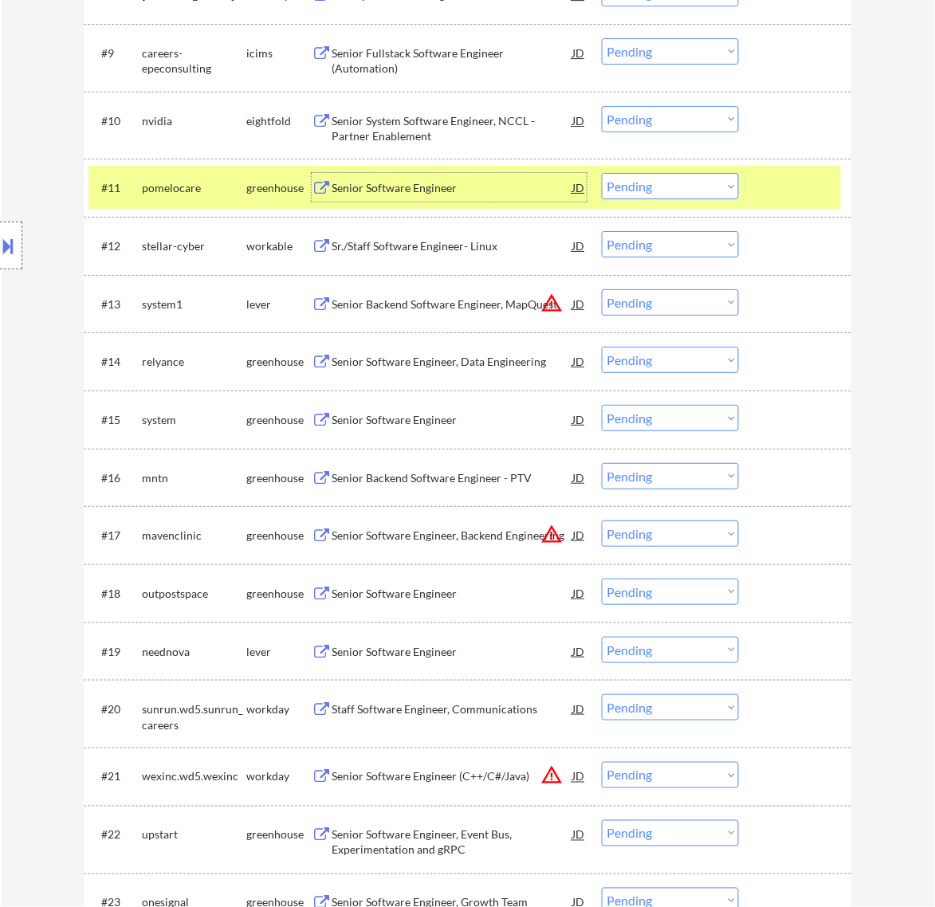
click at [675, 188] on select "Choose an option... Pending Applied Excluded (Questions) Excluded (Expired) Exc…" at bounding box center [670, 186] width 137 height 26
click at [602, 173] on select "Choose an option... Pending Applied Excluded (Questions) Excluded (Expired) Exc…" at bounding box center [670, 186] width 137 height 26
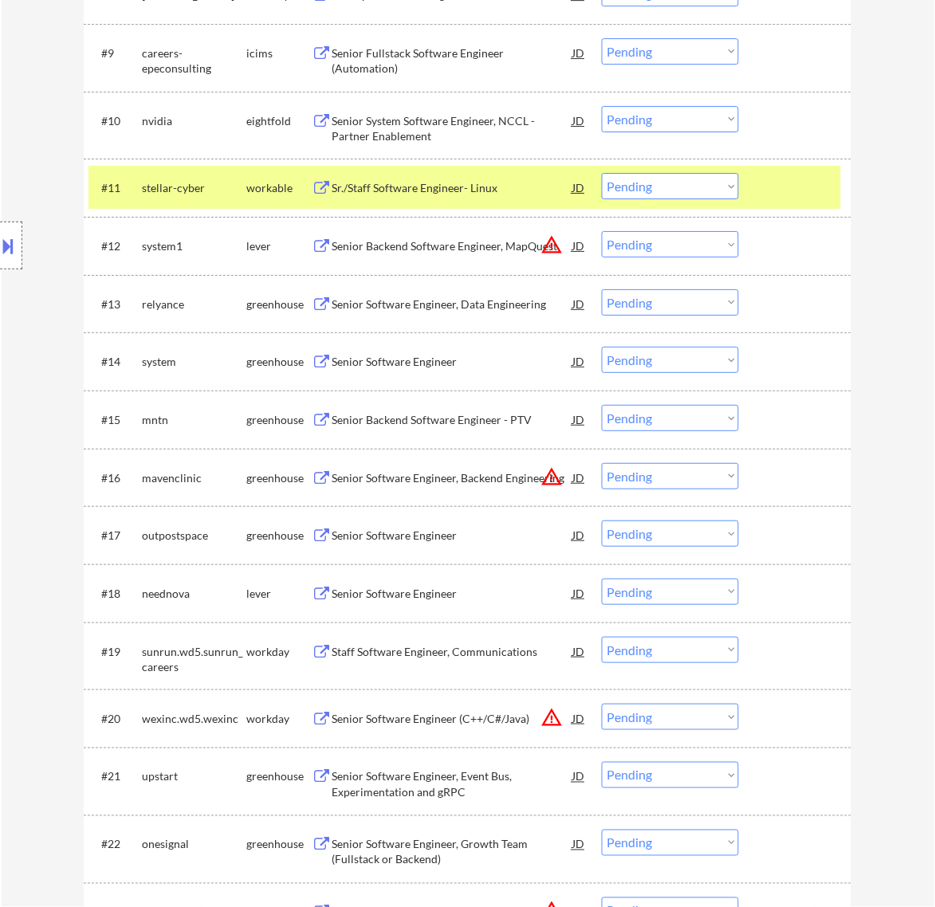
click at [530, 188] on div "Sr./Staff Software Engineer- Linux" at bounding box center [452, 188] width 241 height 16
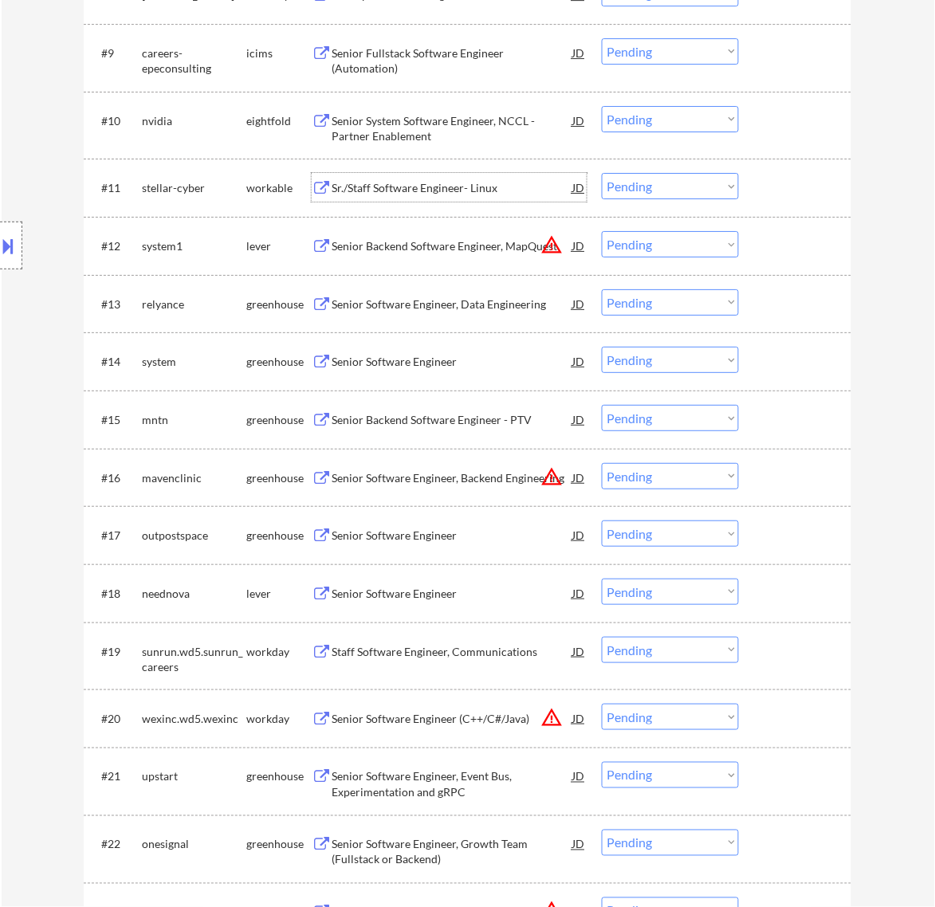
click at [663, 187] on select "Choose an option... Pending Applied Excluded (Questions) Excluded (Expired) Exc…" at bounding box center [670, 186] width 137 height 26
click at [602, 173] on select "Choose an option... Pending Applied Excluded (Questions) Excluded (Expired) Exc…" at bounding box center [670, 186] width 137 height 26
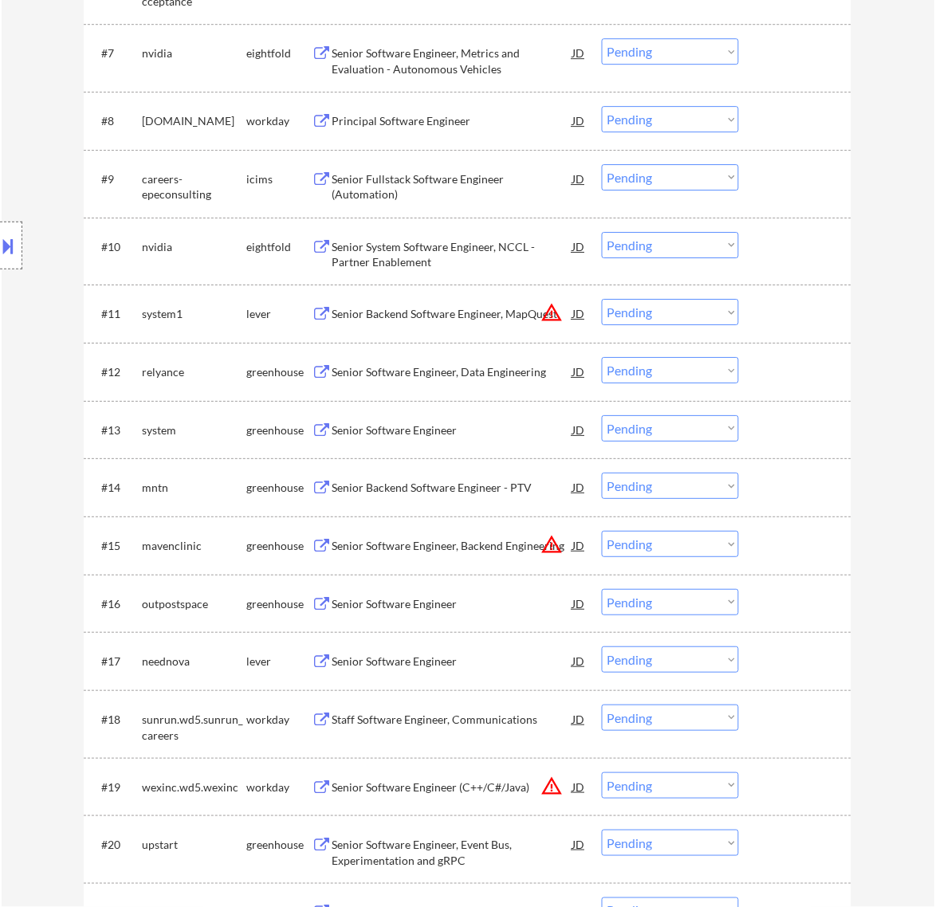
scroll to position [997, 0]
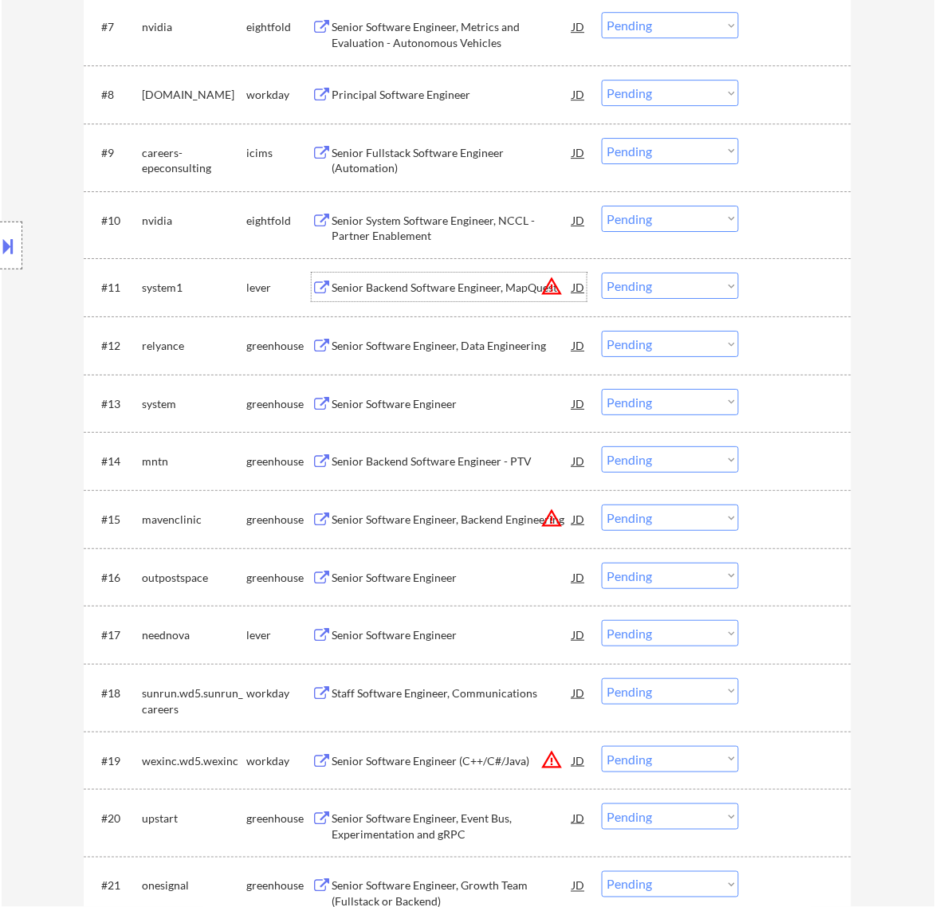
click at [498, 285] on div "Senior Backend Software Engineer, MapQuest" at bounding box center [452, 288] width 241 height 16
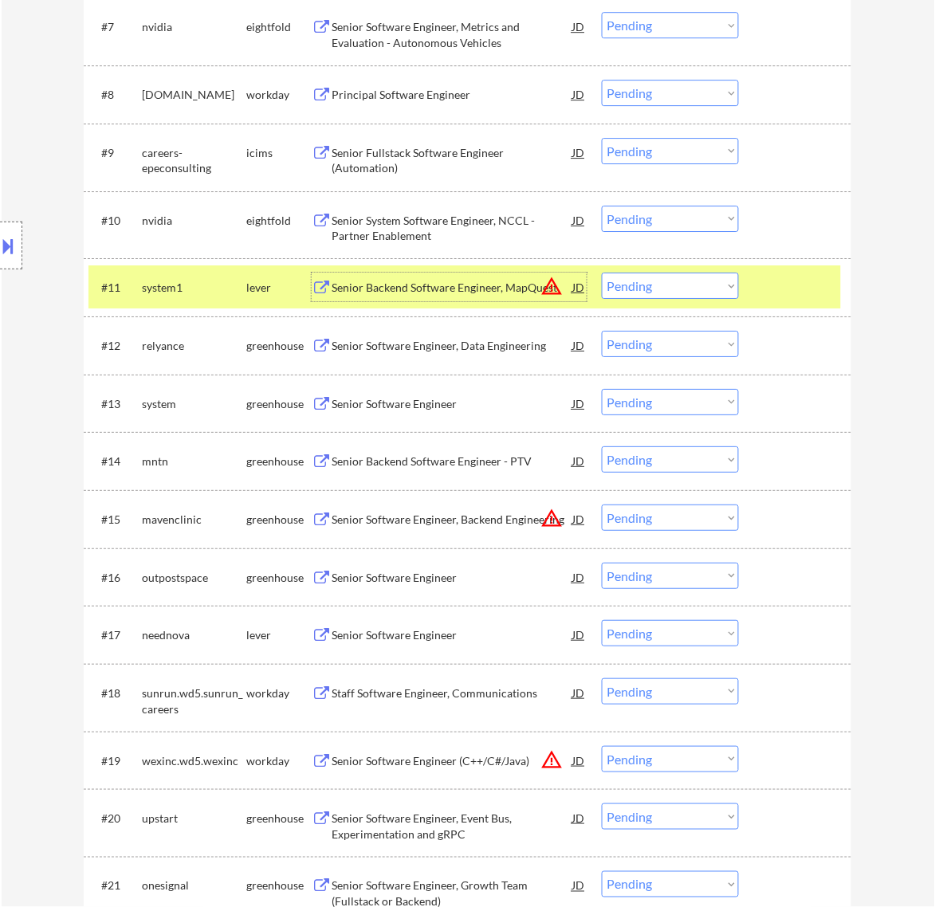
click at [702, 289] on select "Choose an option... Pending Applied Excluded (Questions) Excluded (Expired) Exc…" at bounding box center [670, 286] width 137 height 26
click at [602, 273] on select "Choose an option... Pending Applied Excluded (Questions) Excluded (Expired) Exc…" at bounding box center [670, 286] width 137 height 26
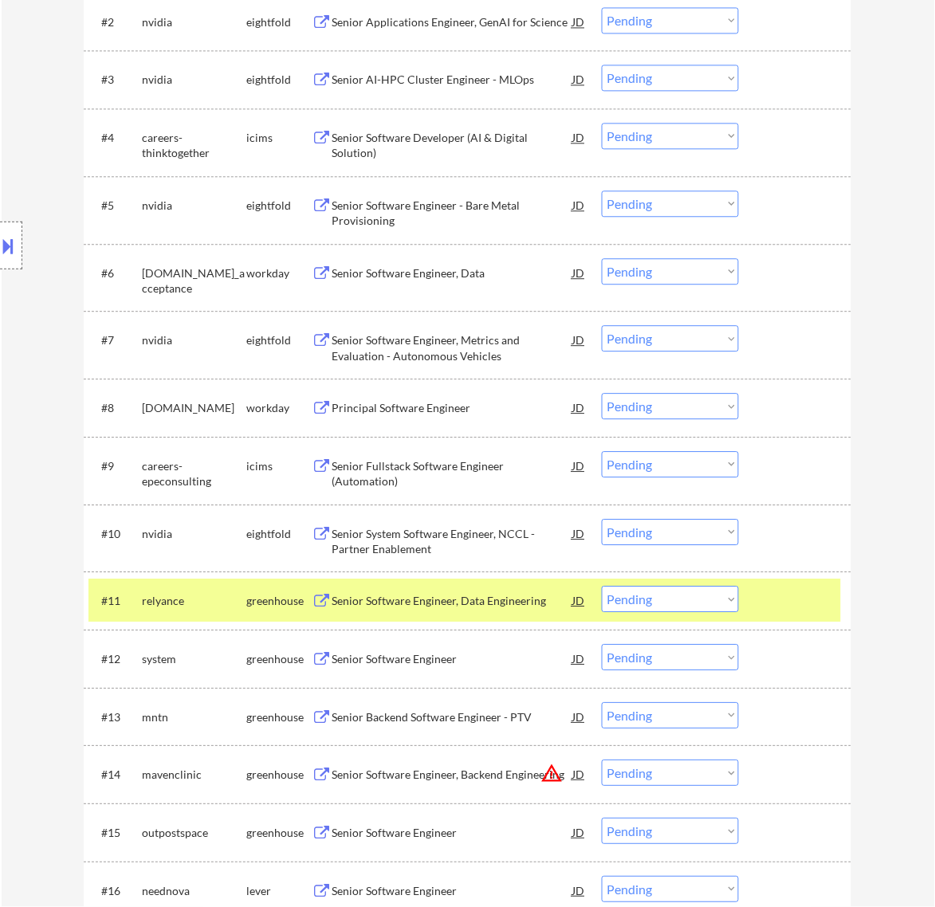
scroll to position [797, 0]
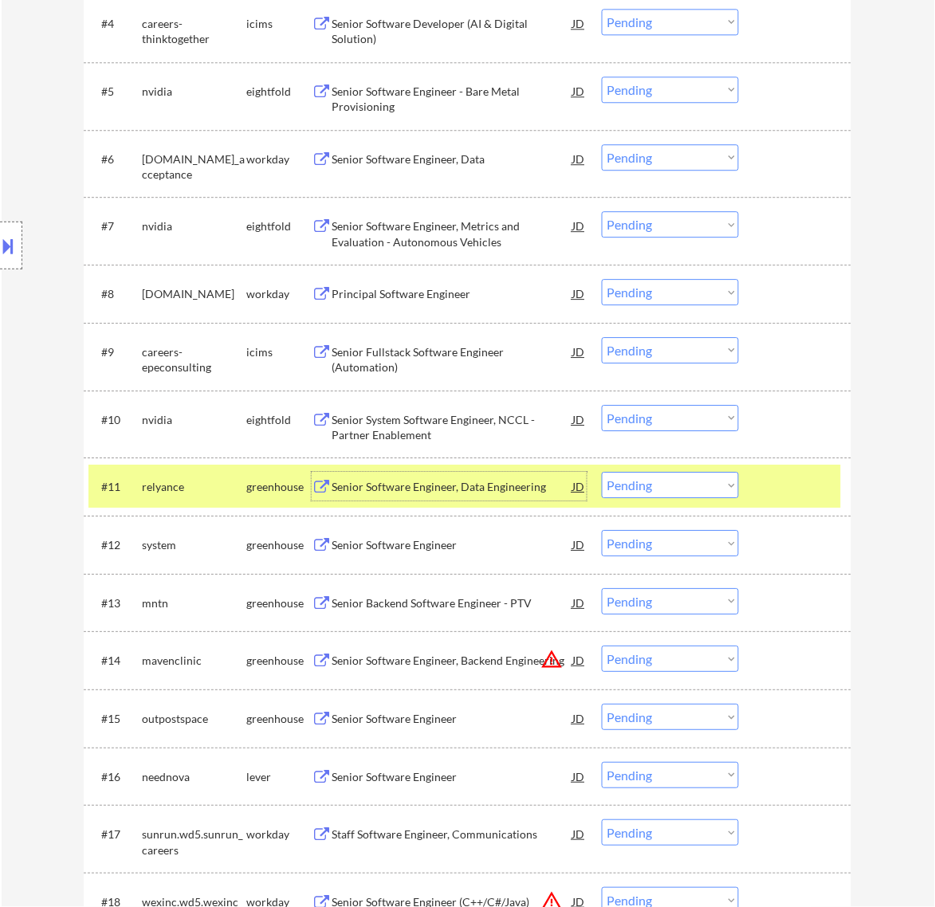
click at [520, 489] on div "Senior Software Engineer, Data Engineering" at bounding box center [452, 487] width 241 height 16
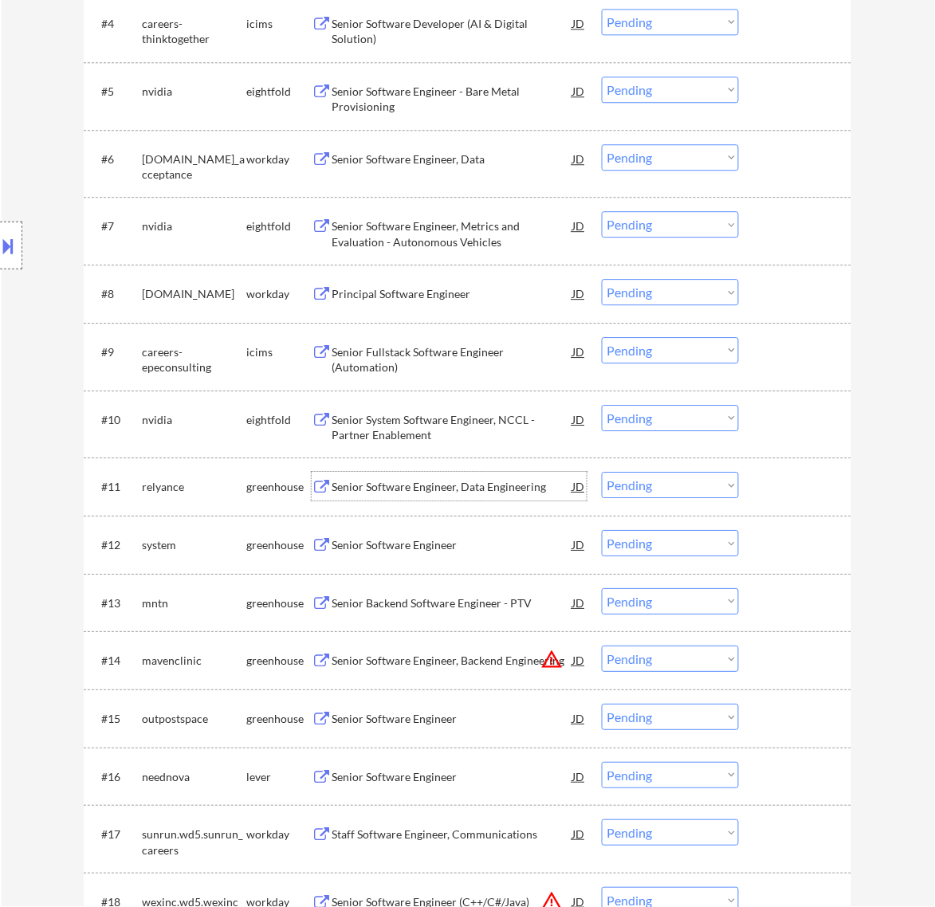
click at [668, 482] on select "Choose an option... Pending Applied Excluded (Questions) Excluded (Expired) Exc…" at bounding box center [670, 485] width 137 height 26
click at [602, 472] on select "Choose an option... Pending Applied Excluded (Questions) Excluded (Expired) Exc…" at bounding box center [670, 485] width 137 height 26
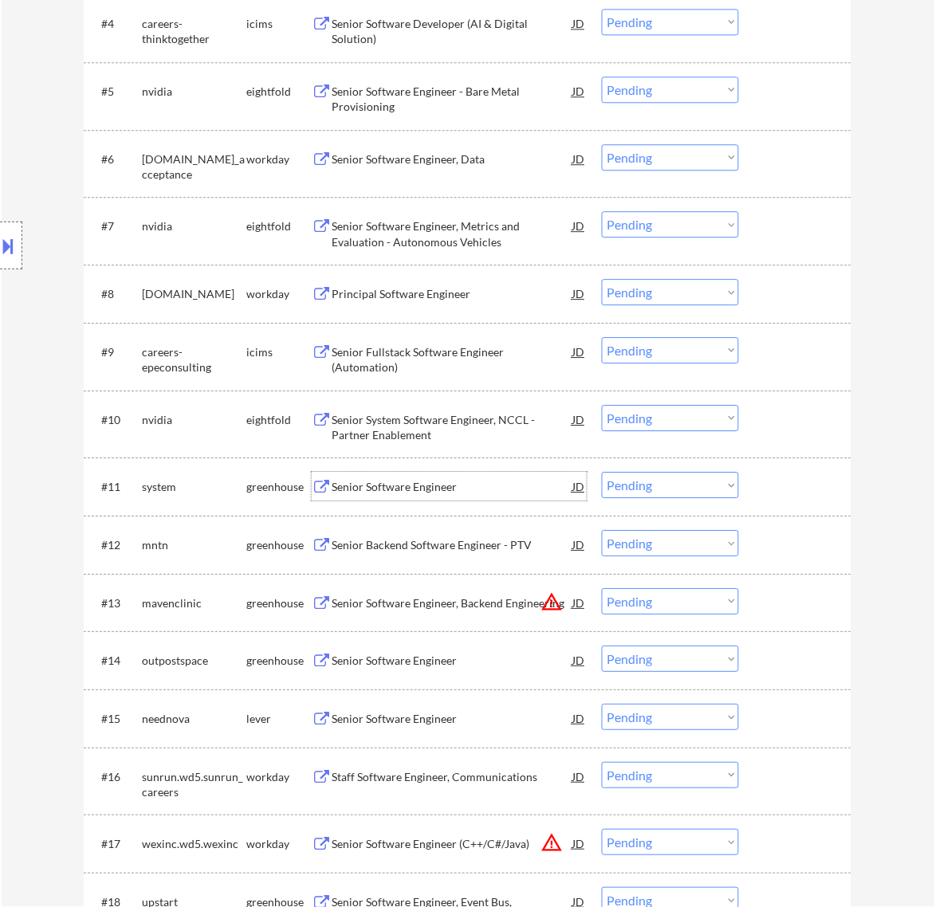
click at [525, 488] on div "Senior Software Engineer" at bounding box center [452, 487] width 241 height 16
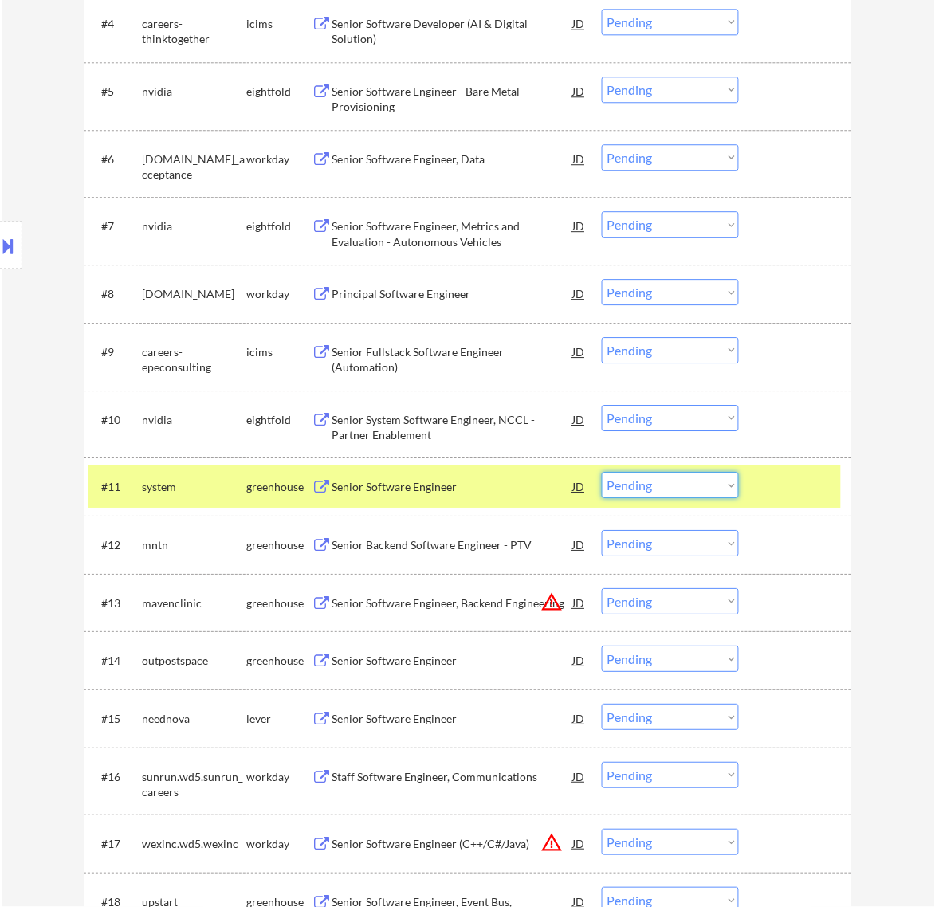
click at [654, 486] on select "Choose an option... Pending Applied Excluded (Questions) Excluded (Expired) Exc…" at bounding box center [670, 485] width 137 height 26
click at [602, 472] on select "Choose an option... Pending Applied Excluded (Questions) Excluded (Expired) Exc…" at bounding box center [670, 485] width 137 height 26
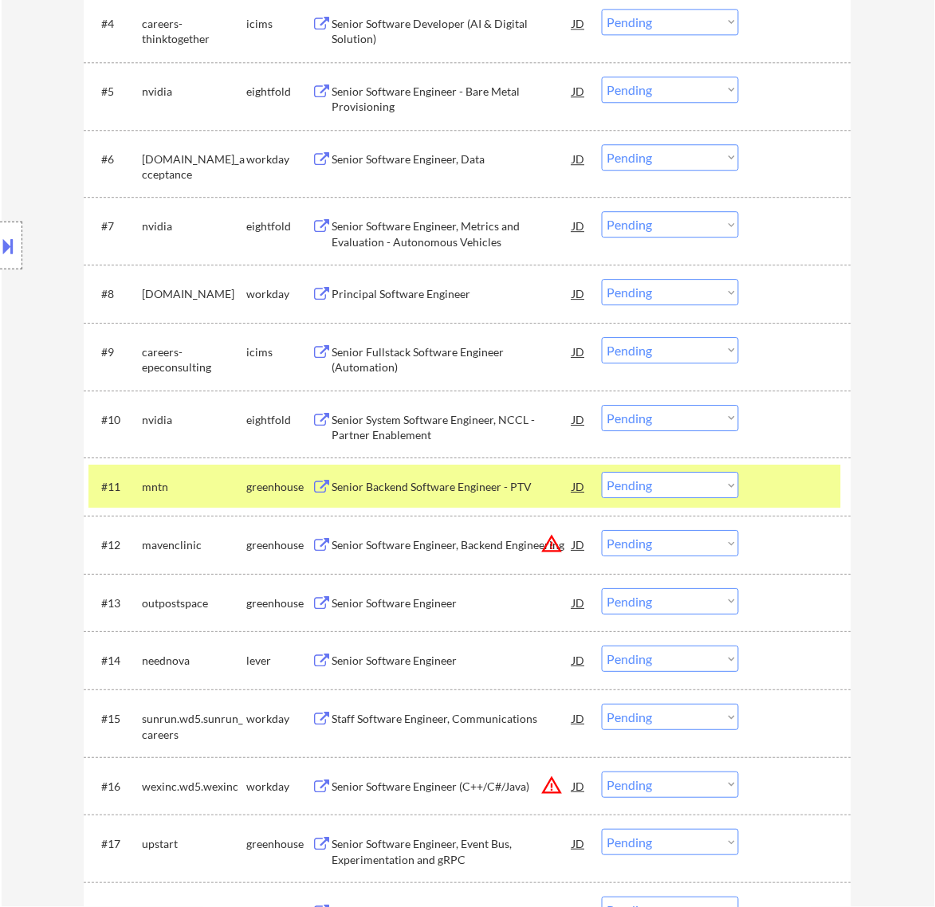
click at [544, 480] on div "Senior Backend Software Engineer - PTV" at bounding box center [452, 487] width 241 height 16
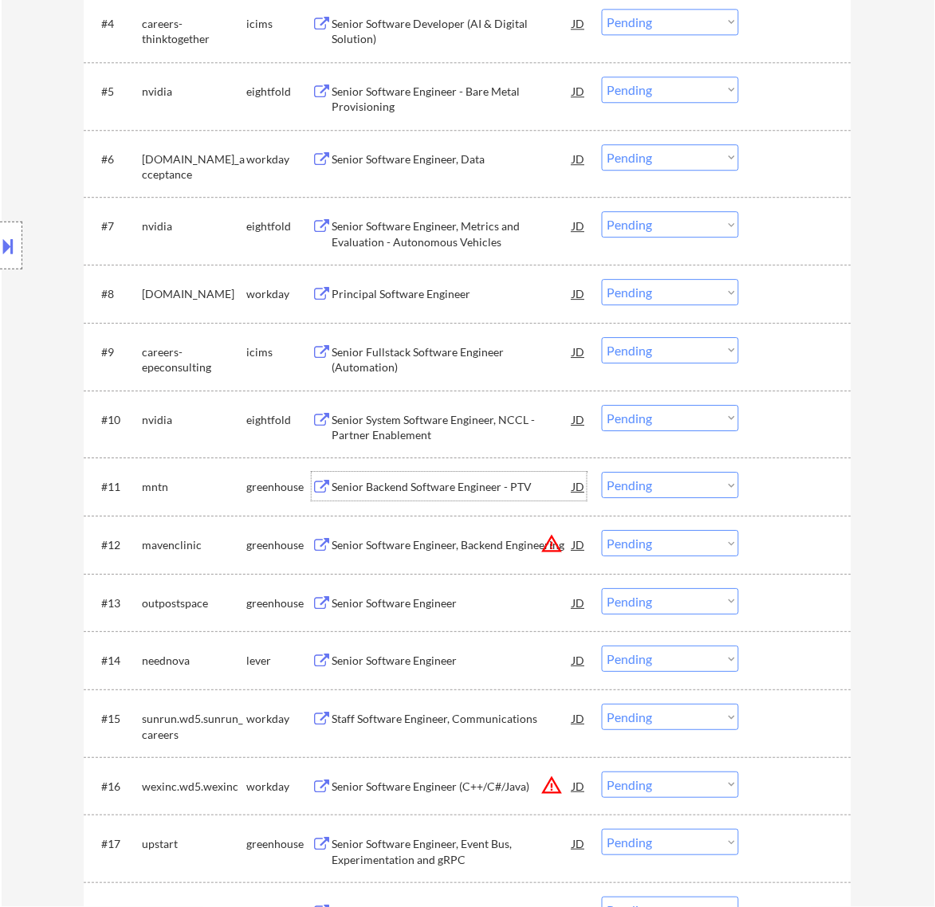
click at [561, 485] on div "Senior Backend Software Engineer - PTV" at bounding box center [452, 487] width 241 height 16
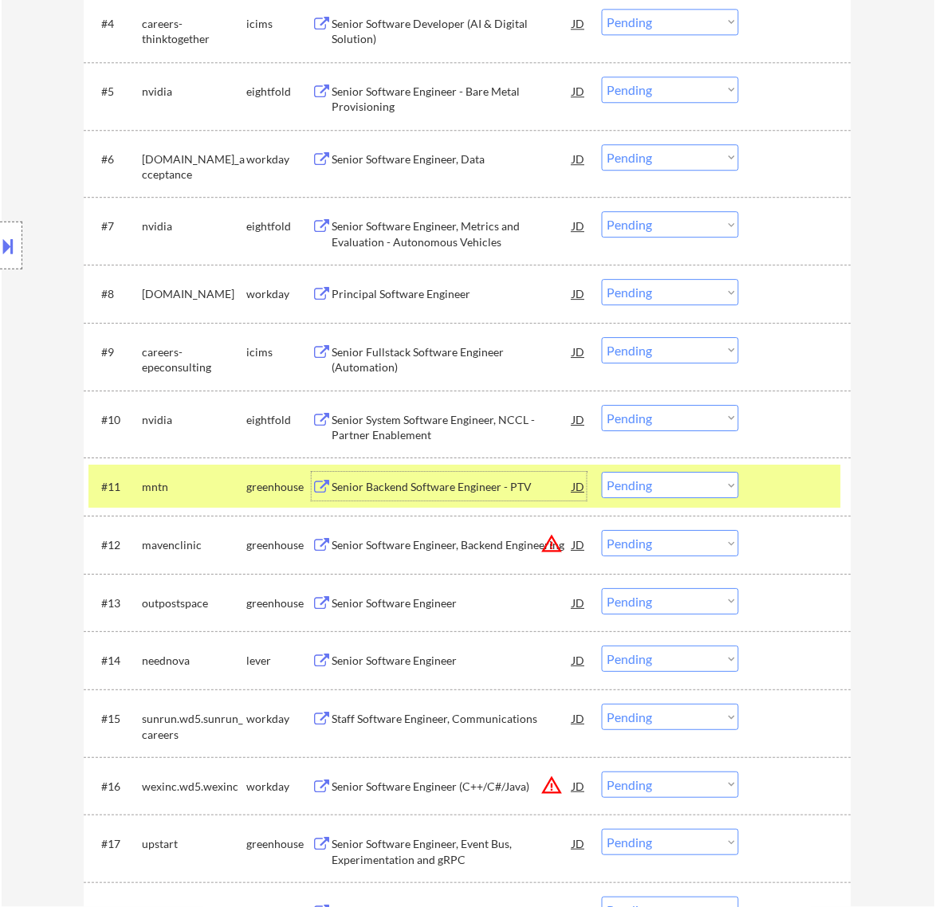
click at [655, 468] on div "#11 mntn greenhouse Senior Backend Software Engineer - PTV JD warning_amber Cho…" at bounding box center [465, 486] width 753 height 43
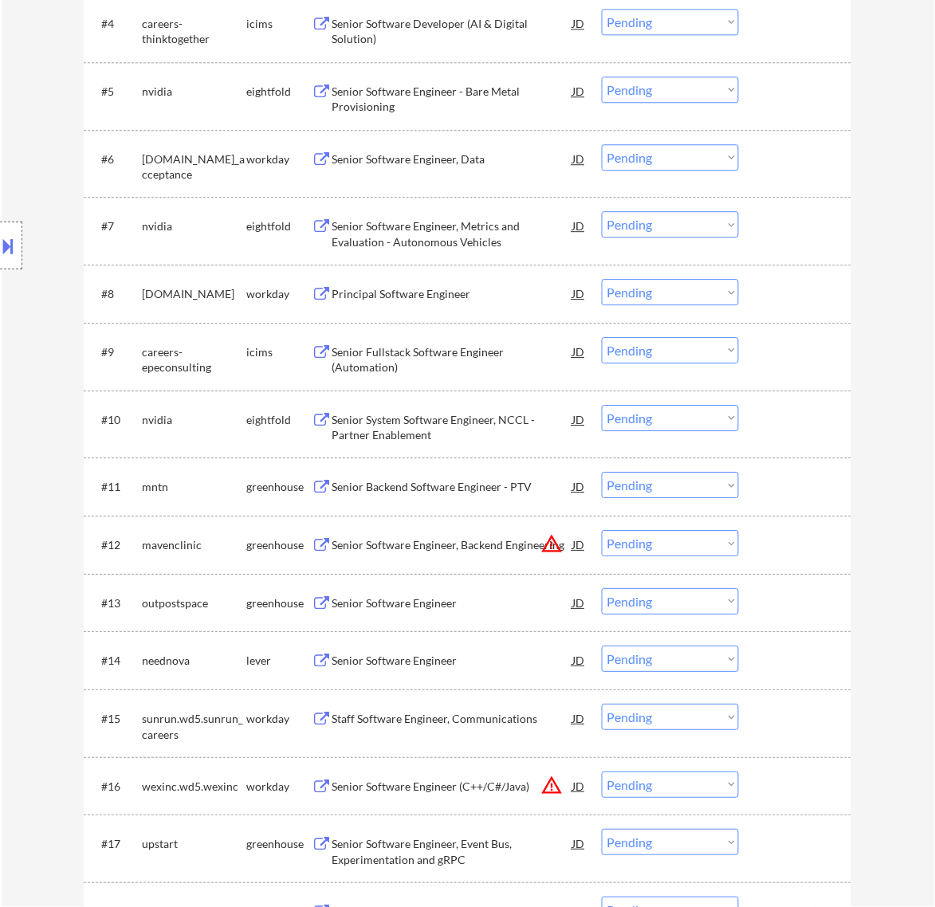
click at [651, 485] on select "Choose an option... Pending Applied Excluded (Questions) Excluded (Expired) Exc…" at bounding box center [670, 485] width 137 height 26
click at [602, 472] on select "Choose an option... Pending Applied Excluded (Questions) Excluded (Expired) Exc…" at bounding box center [670, 485] width 137 height 26
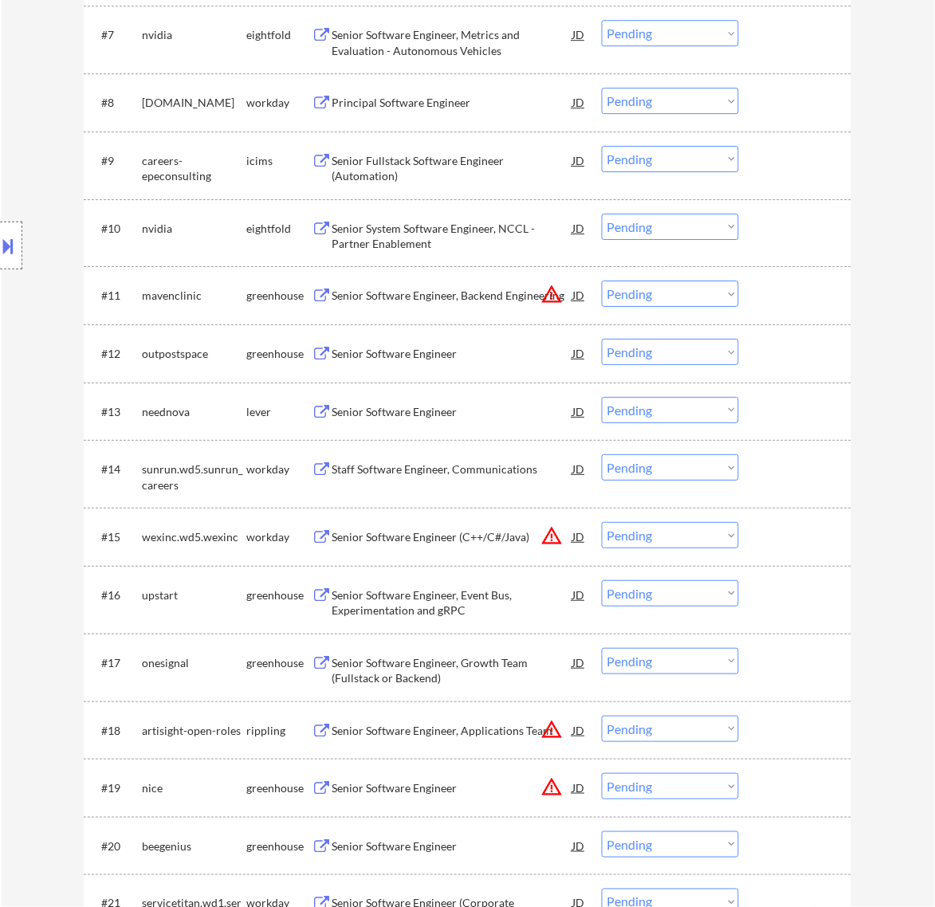
scroll to position [997, 0]
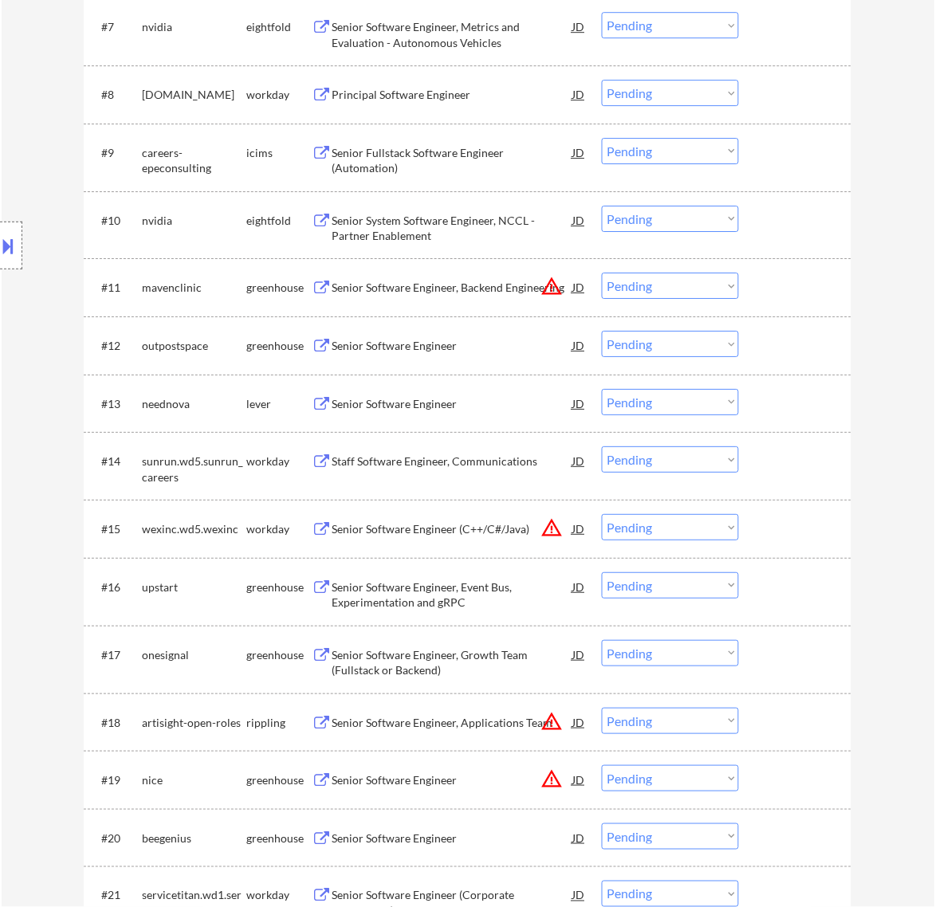
click at [489, 285] on div "Senior Software Engineer, Backend Engineering" at bounding box center [452, 288] width 241 height 16
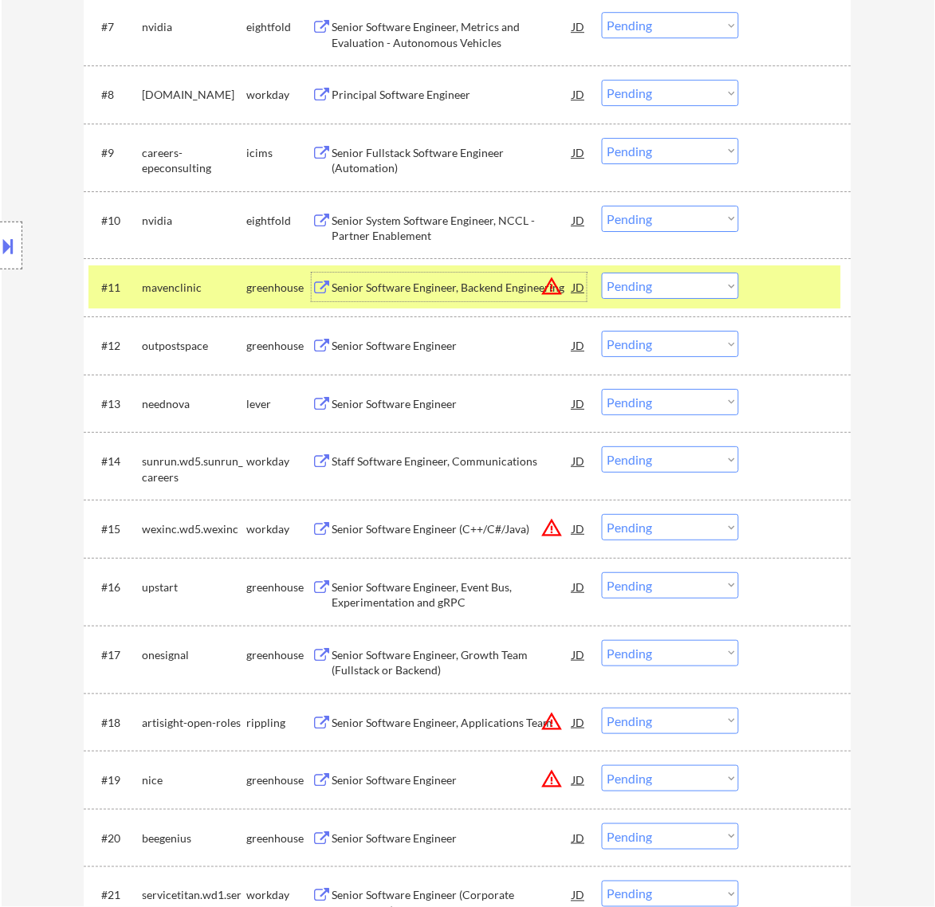
drag, startPoint x: 711, startPoint y: 285, endPoint x: 706, endPoint y: 297, distance: 13.6
click at [711, 285] on select "Choose an option... Pending Applied Excluded (Questions) Excluded (Expired) Exc…" at bounding box center [670, 286] width 137 height 26
click at [602, 273] on select "Choose an option... Pending Applied Excluded (Questions) Excluded (Expired) Exc…" at bounding box center [670, 286] width 137 height 26
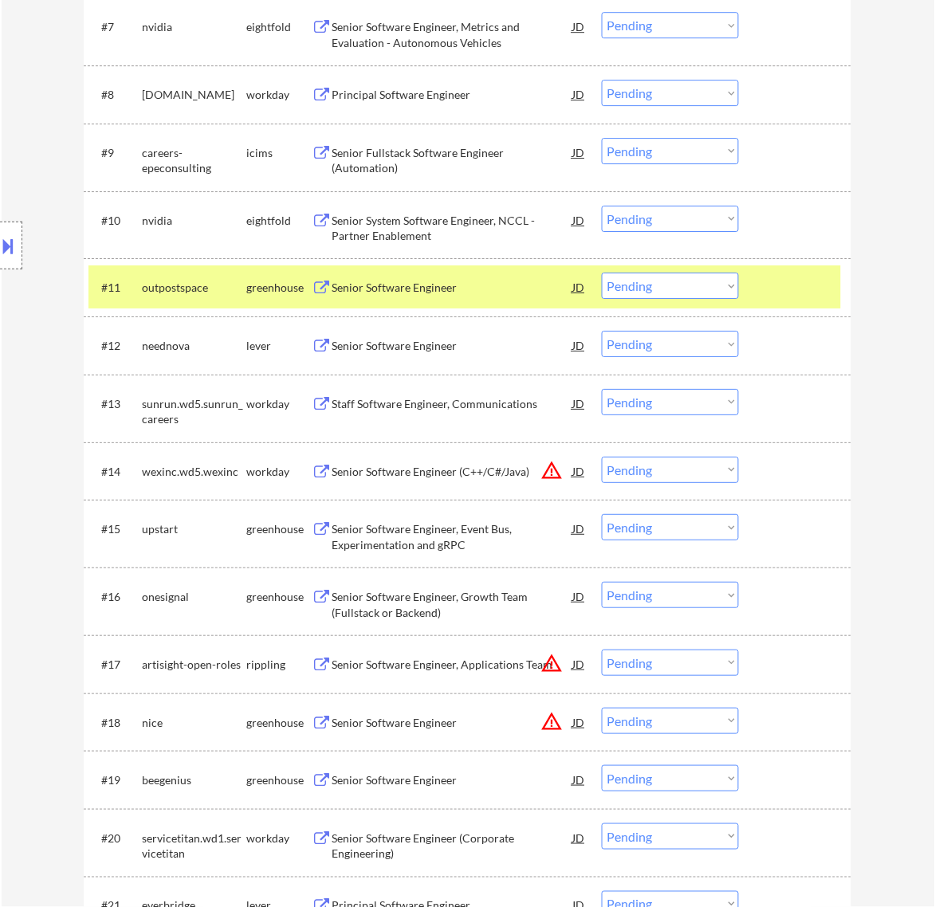
click at [522, 275] on div "Senior Software Engineer" at bounding box center [452, 287] width 241 height 29
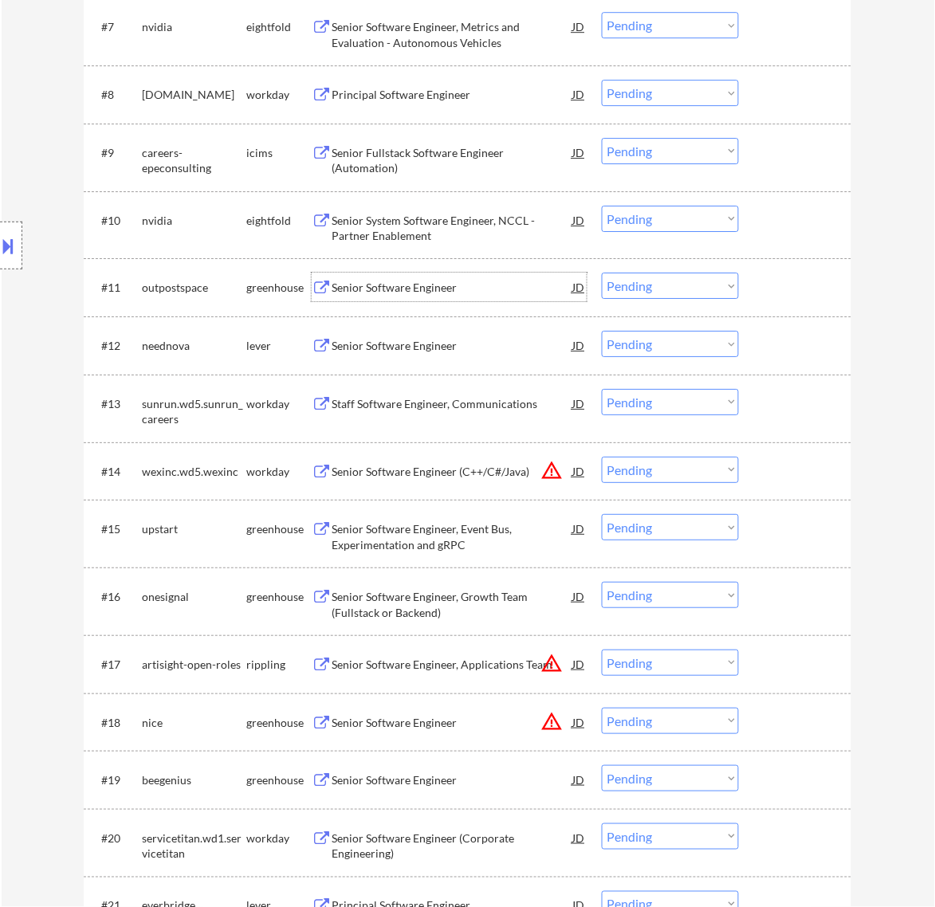
drag, startPoint x: 660, startPoint y: 285, endPoint x: 660, endPoint y: 297, distance: 12.0
click at [660, 285] on select "Choose an option... Pending Applied Excluded (Questions) Excluded (Expired) Exc…" at bounding box center [670, 286] width 137 height 26
click at [602, 273] on select "Choose an option... Pending Applied Excluded (Questions) Excluded (Expired) Exc…" at bounding box center [670, 286] width 137 height 26
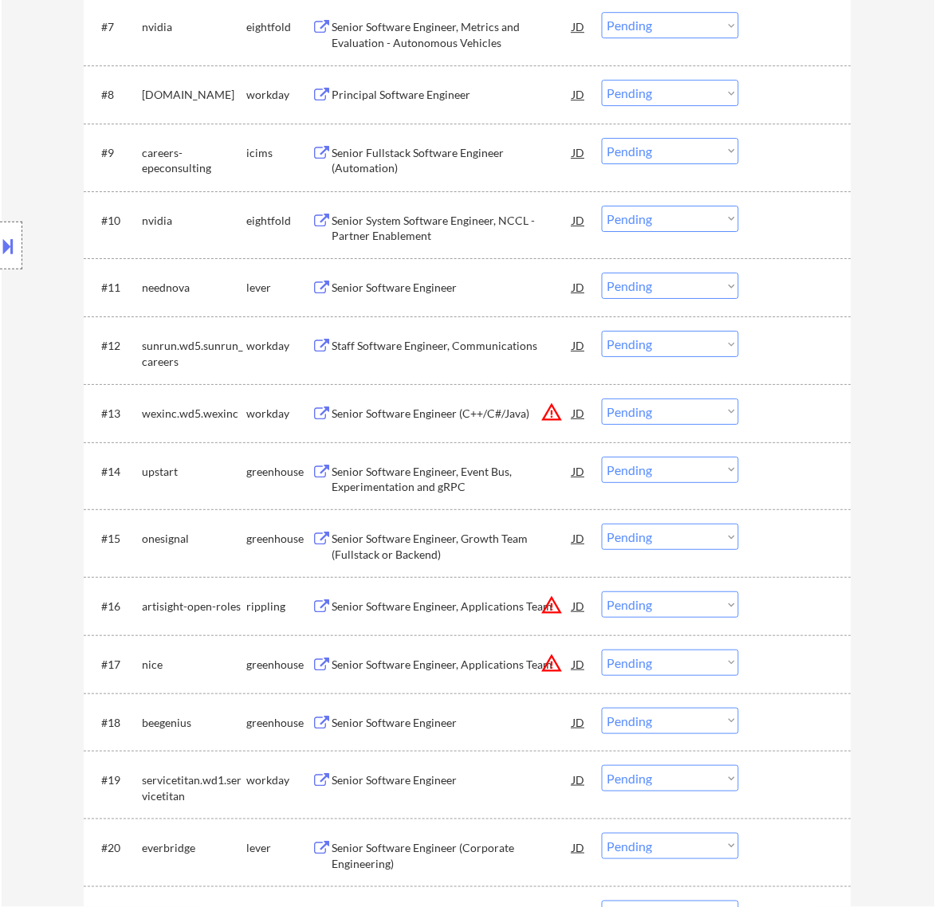
click at [472, 293] on div "Senior Software Engineer" at bounding box center [452, 288] width 241 height 16
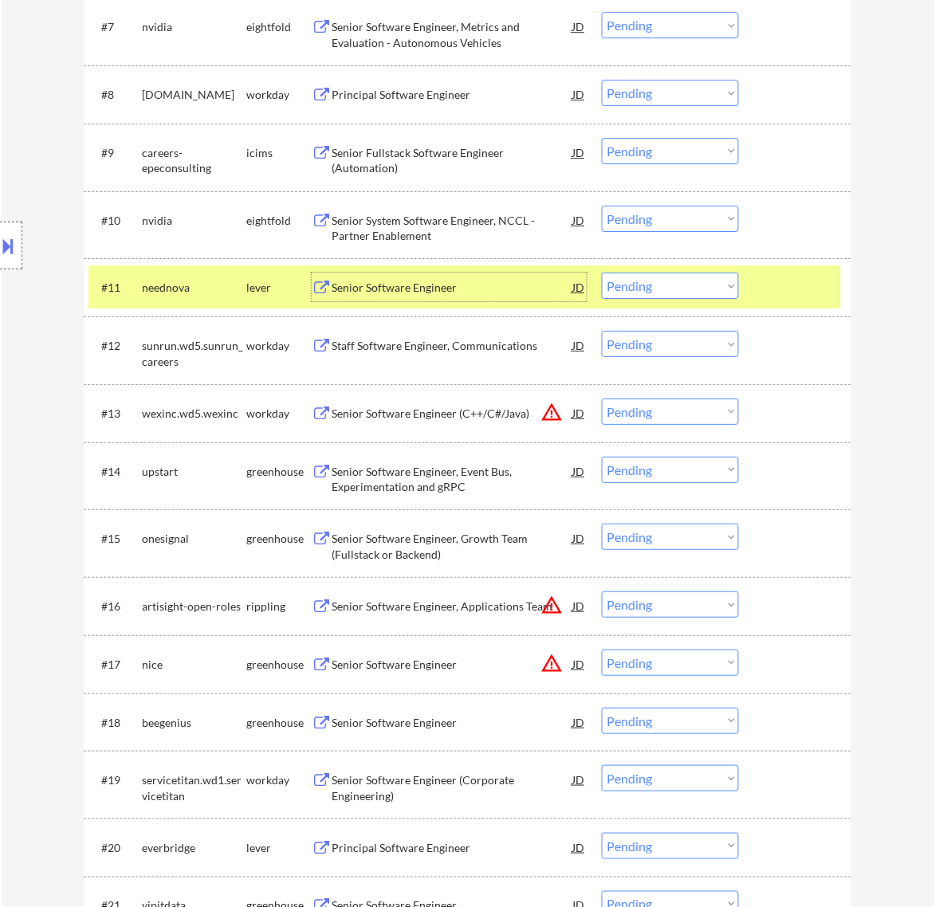
click at [680, 293] on select "Choose an option... Pending Applied Excluded (Questions) Excluded (Expired) Exc…" at bounding box center [670, 286] width 137 height 26
click at [602, 273] on select "Choose an option... Pending Applied Excluded (Questions) Excluded (Expired) Exc…" at bounding box center [670, 286] width 137 height 26
select select ""pending""
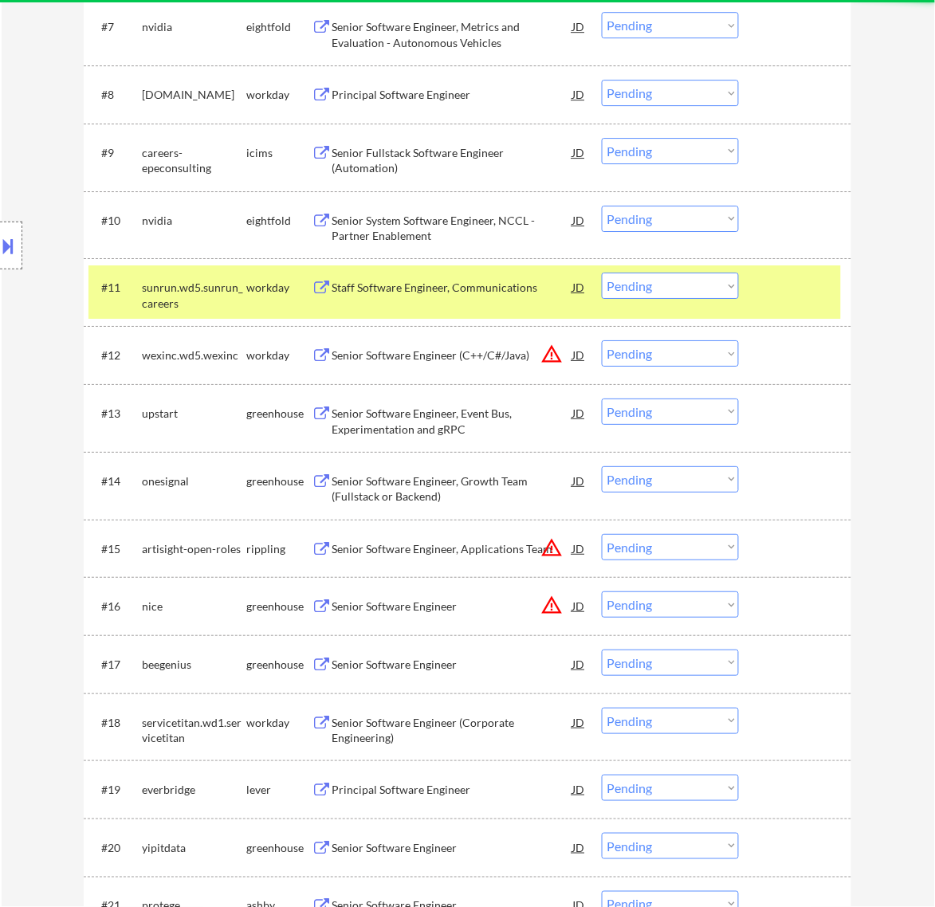
click at [778, 287] on div at bounding box center [797, 287] width 70 height 29
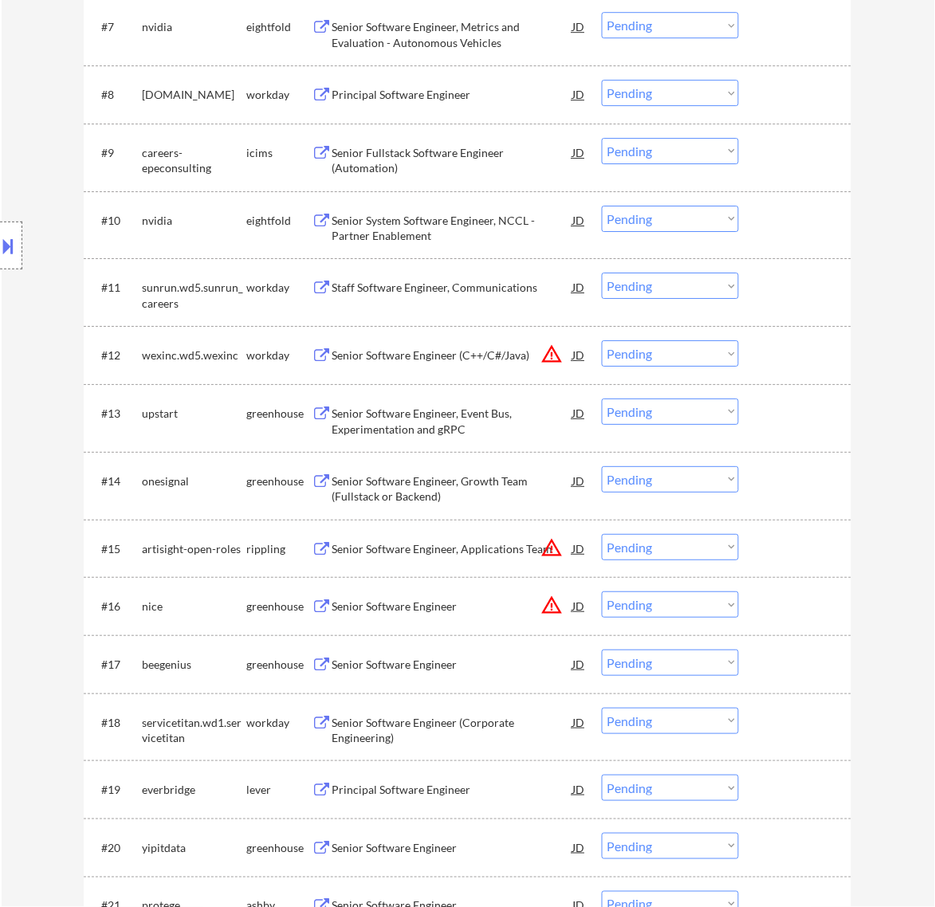
click at [478, 416] on div "Senior Software Engineer, Event Bus, Experimentation and gRPC" at bounding box center [452, 421] width 241 height 31
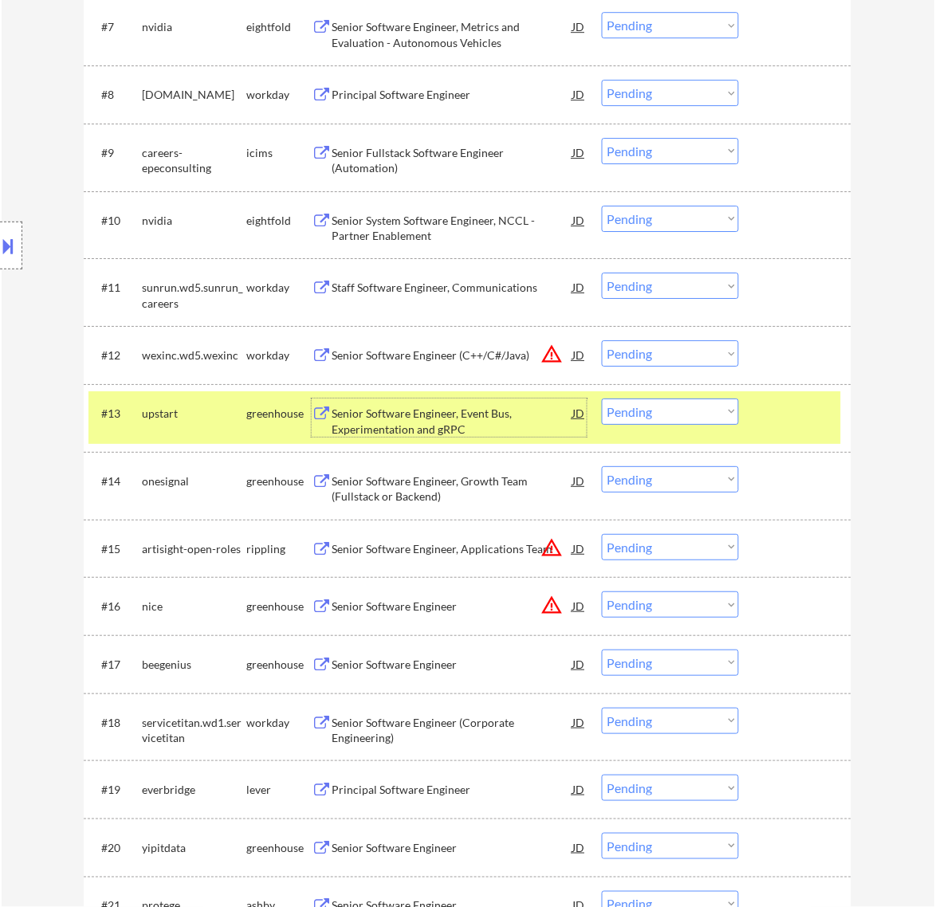
click at [18, 236] on div at bounding box center [11, 246] width 22 height 48
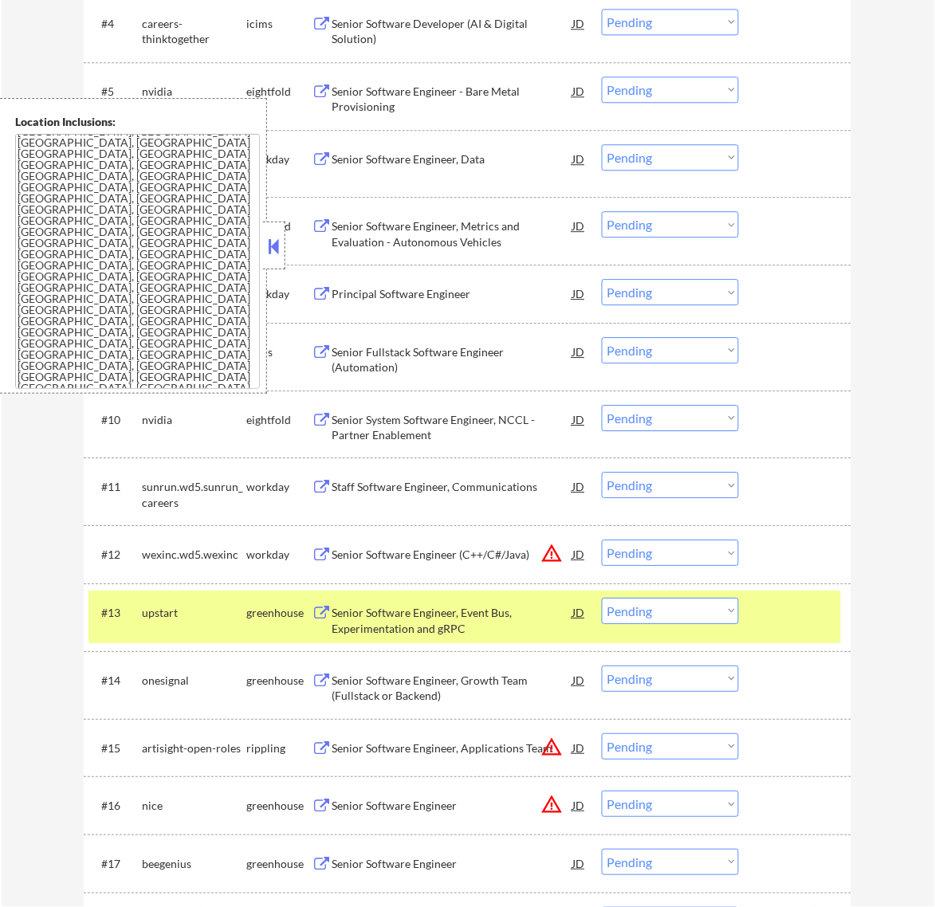
scroll to position [29, 0]
click at [279, 239] on button at bounding box center [274, 246] width 18 height 24
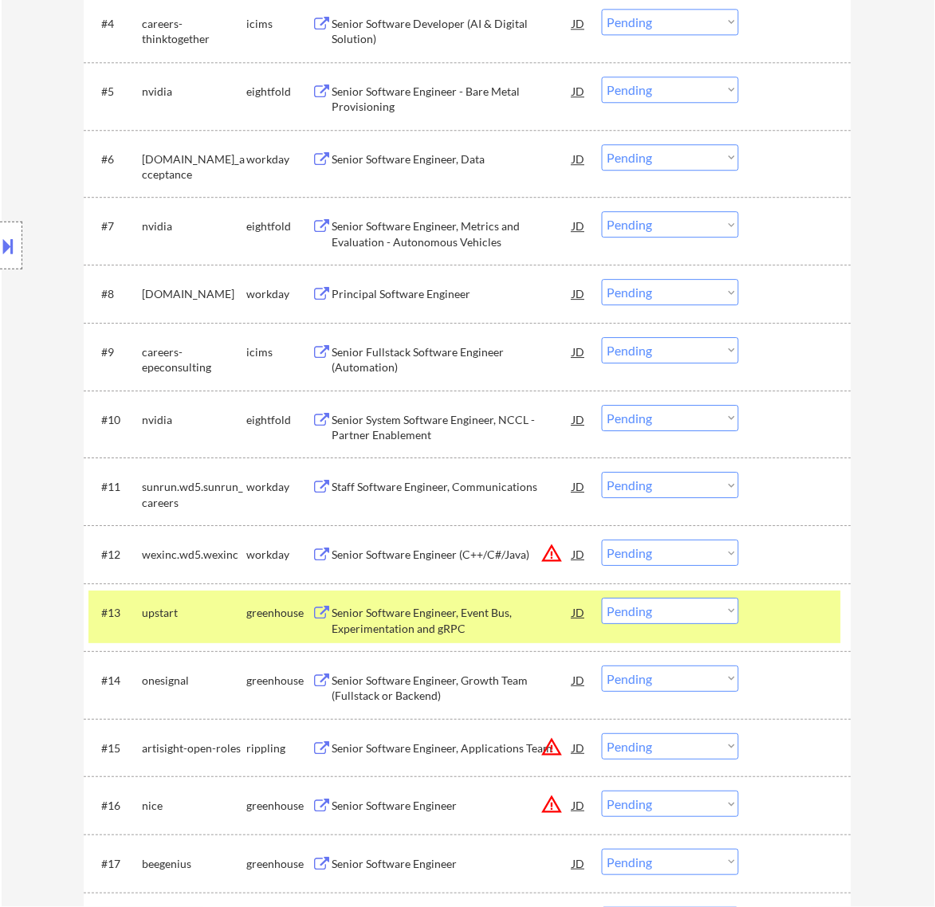
click at [666, 608] on select "Choose an option... Pending Applied Excluded (Questions) Excluded (Expired) Exc…" at bounding box center [670, 611] width 137 height 26
click at [602, 598] on select "Choose an option... Pending Applied Excluded (Questions) Excluded (Expired) Exc…" at bounding box center [670, 611] width 137 height 26
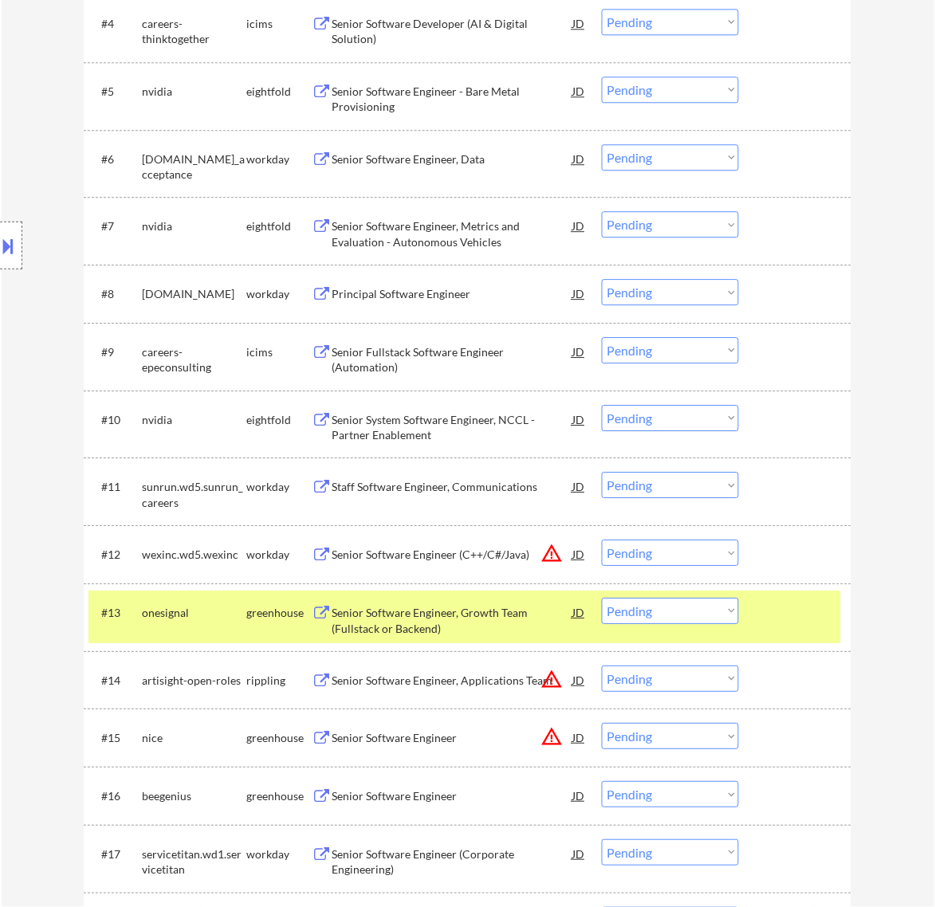
scroll to position [897, 0]
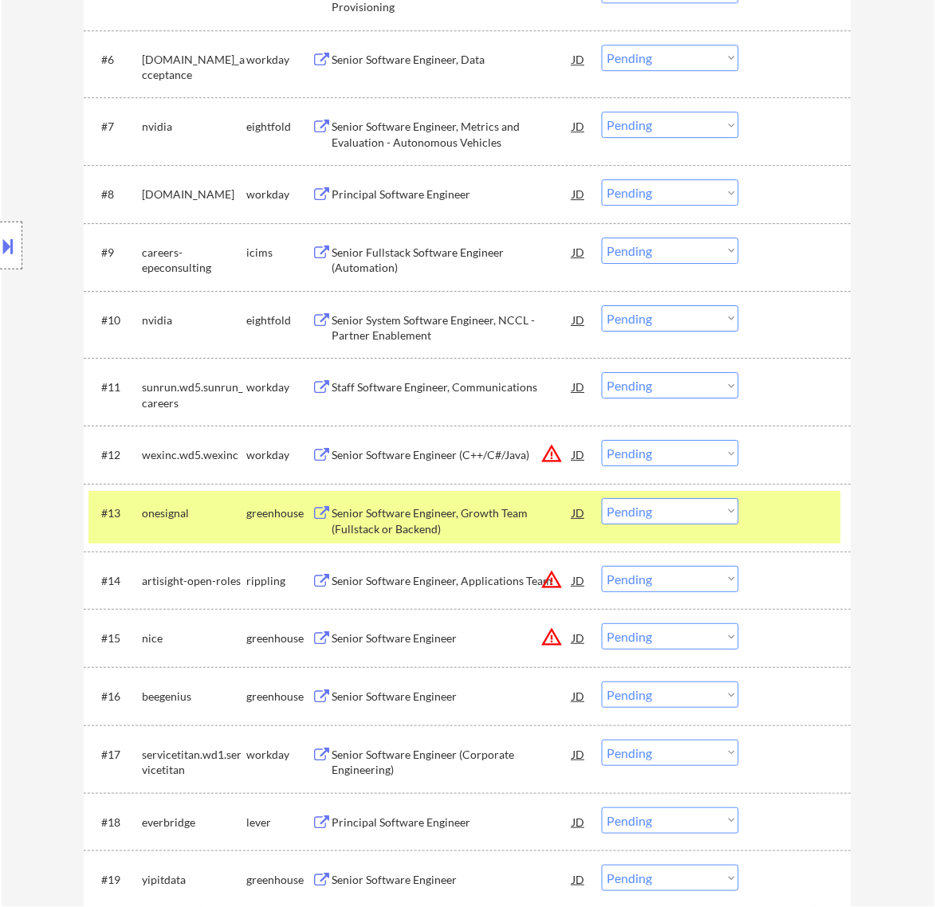
click at [500, 515] on div "Senior Software Engineer, Growth Team (Fullstack or Backend)" at bounding box center [452, 520] width 241 height 31
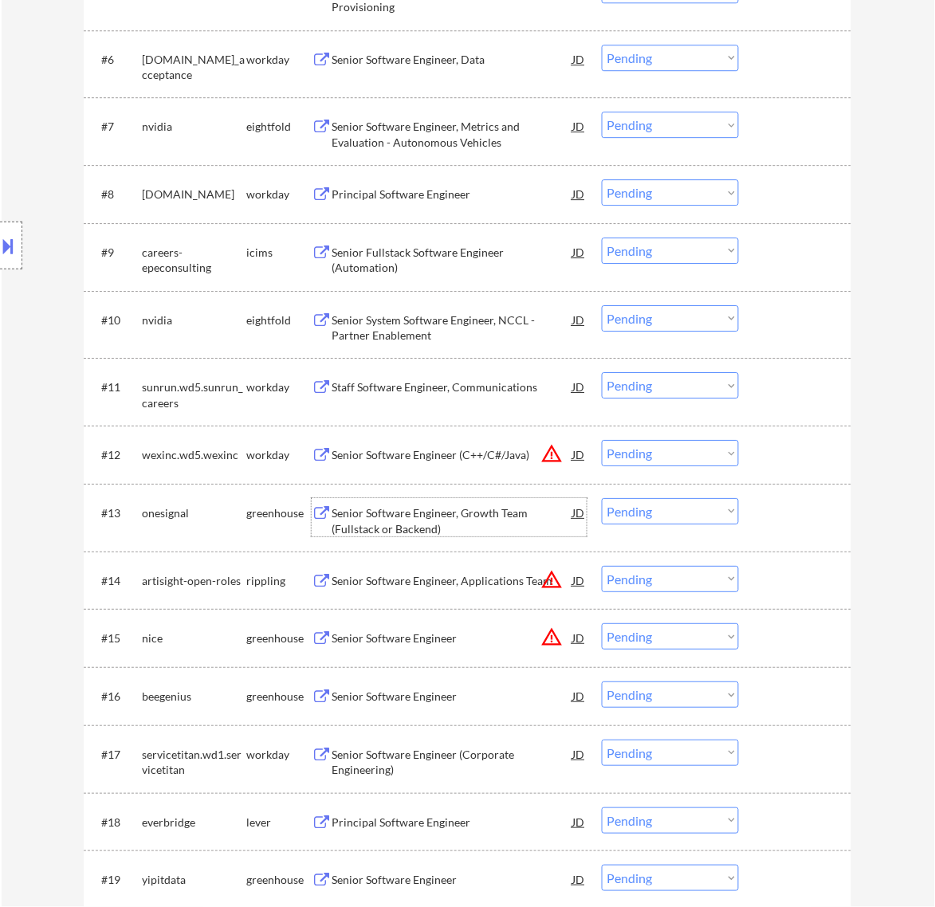
click at [686, 506] on select "Choose an option... Pending Applied Excluded (Questions) Excluded (Expired) Exc…" at bounding box center [670, 511] width 137 height 26
click at [602, 498] on select "Choose an option... Pending Applied Excluded (Questions) Excluded (Expired) Exc…" at bounding box center [670, 511] width 137 height 26
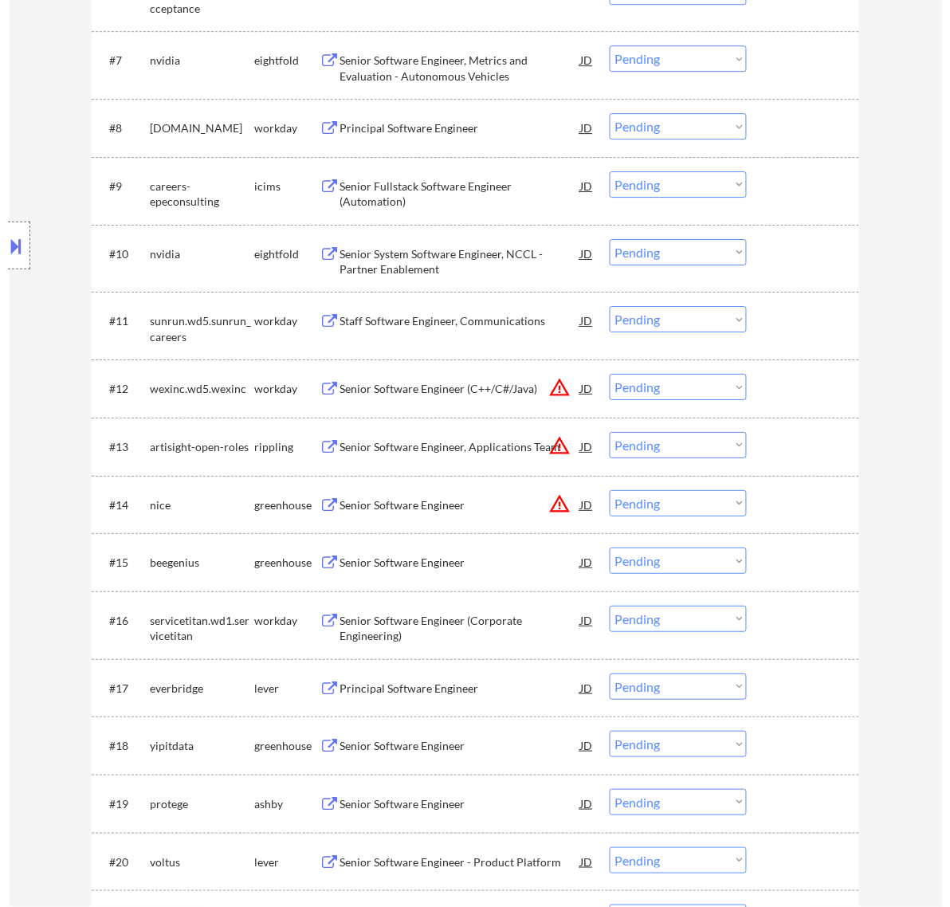
scroll to position [997, 0]
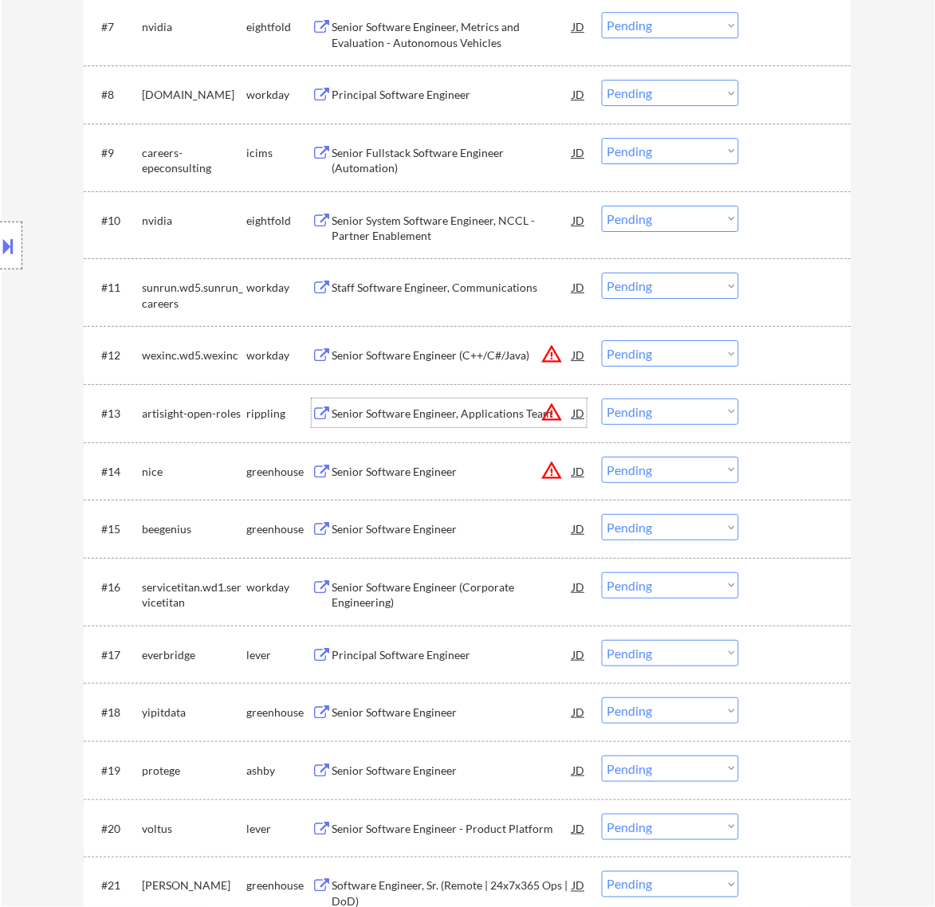
click at [514, 411] on div "Senior Software Engineer, Applications Team" at bounding box center [452, 414] width 241 height 16
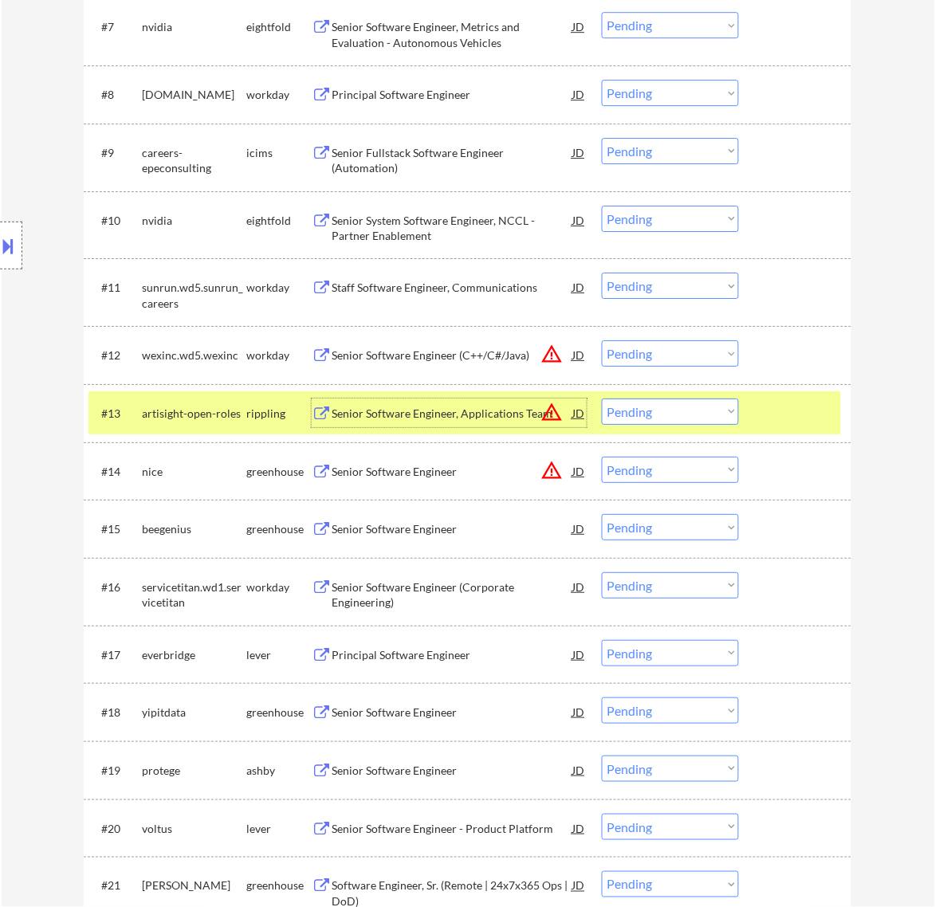
click at [687, 407] on select "Choose an option... Pending Applied Excluded (Questions) Excluded (Expired) Exc…" at bounding box center [670, 412] width 137 height 26
click at [602, 399] on select "Choose an option... Pending Applied Excluded (Questions) Excluded (Expired) Exc…" at bounding box center [670, 412] width 137 height 26
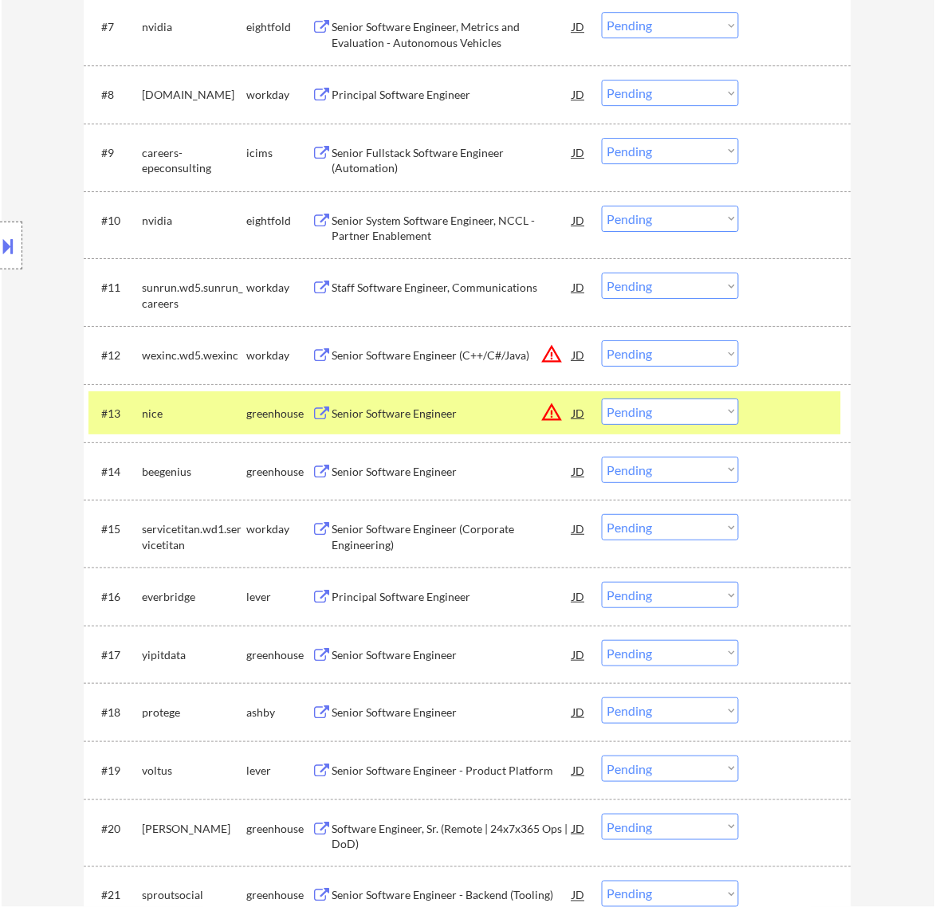
click at [510, 408] on div "Senior Software Engineer" at bounding box center [452, 414] width 241 height 16
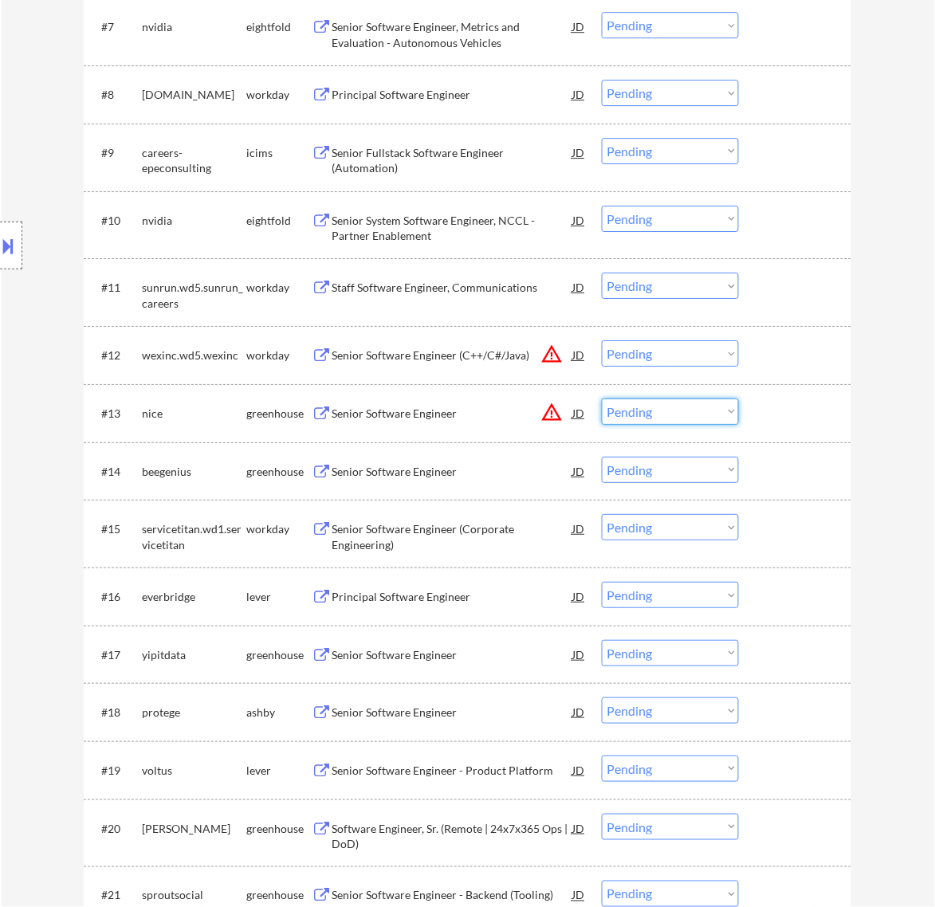
click at [683, 409] on select "Choose an option... Pending Applied Excluded (Questions) Excluded (Expired) Exc…" at bounding box center [670, 412] width 137 height 26
click at [602, 399] on select "Choose an option... Pending Applied Excluded (Questions) Excluded (Expired) Exc…" at bounding box center [670, 412] width 137 height 26
select select ""pending""
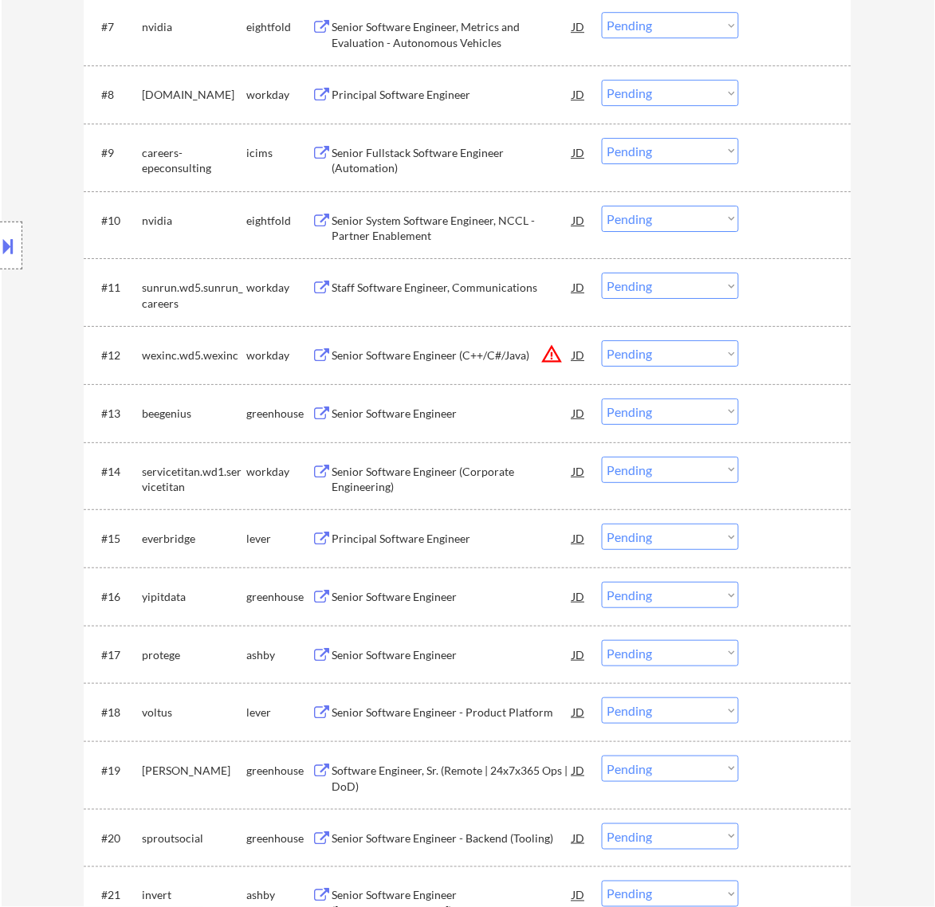
click at [472, 415] on div "Senior Software Engineer" at bounding box center [452, 414] width 241 height 16
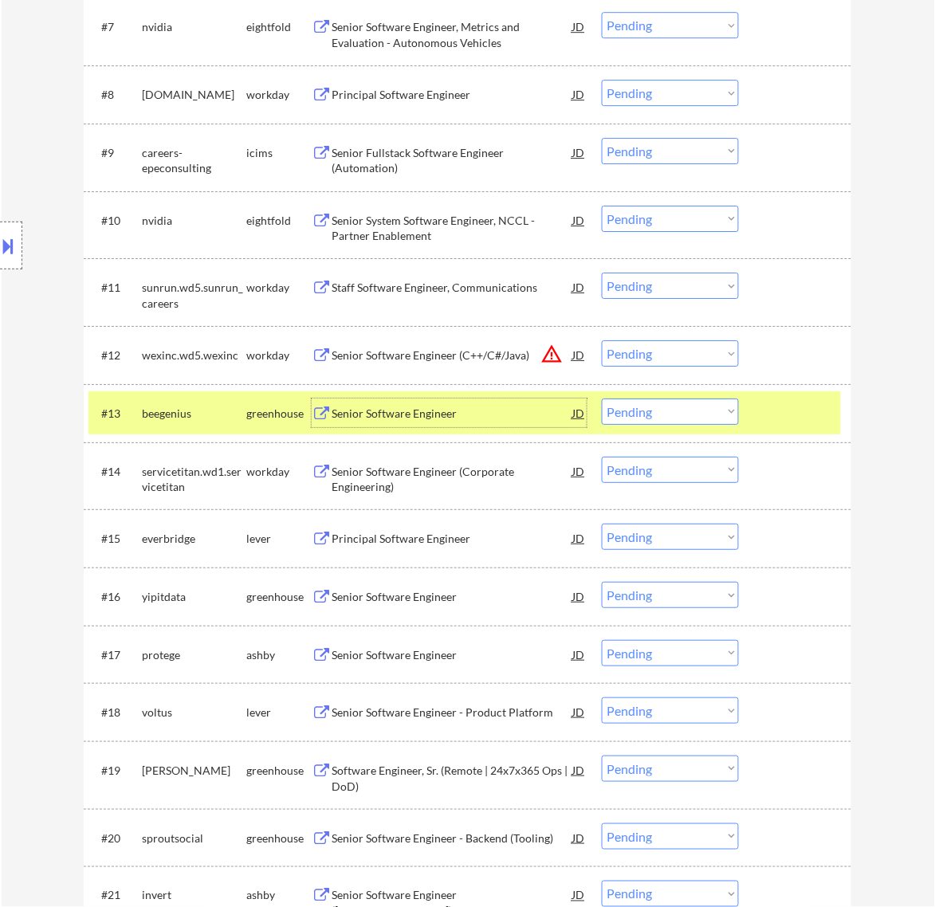
click at [582, 411] on div "JD" at bounding box center [579, 413] width 16 height 29
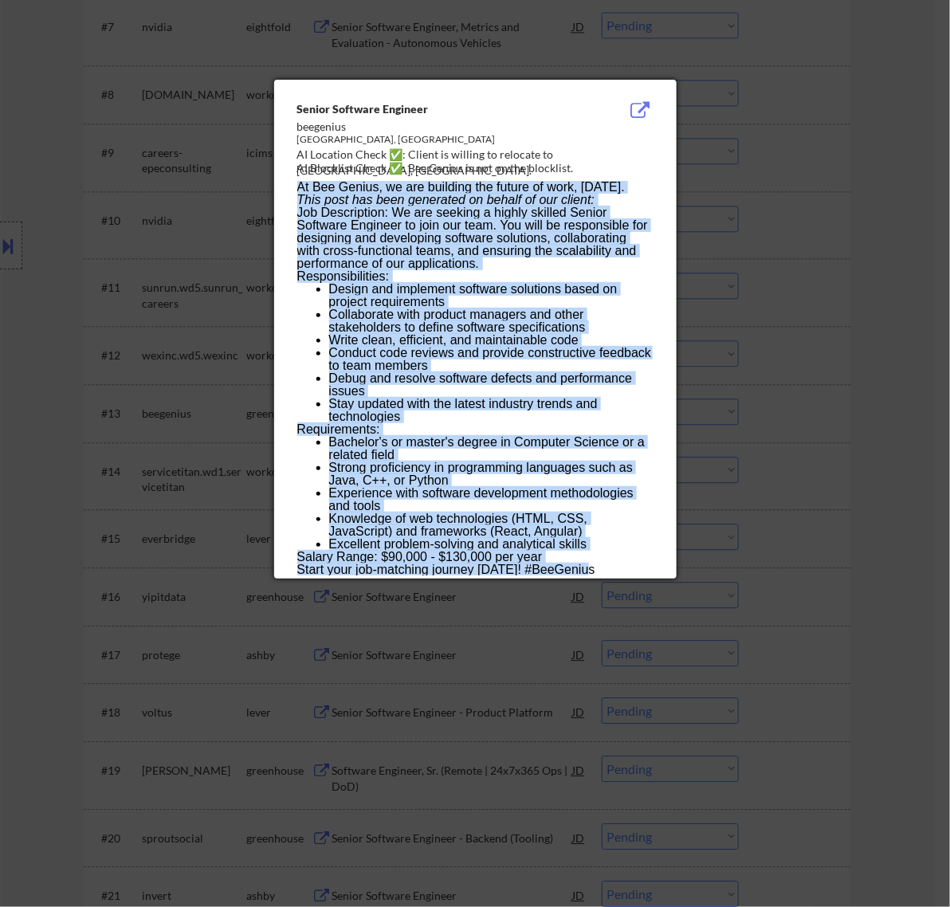
drag, startPoint x: 301, startPoint y: 120, endPoint x: 590, endPoint y: 571, distance: 535.7
click at [590, 571] on div "Senior Software Engineer beegenius Los Angeles, CA AI Location Check ✅: Client …" at bounding box center [475, 329] width 403 height 499
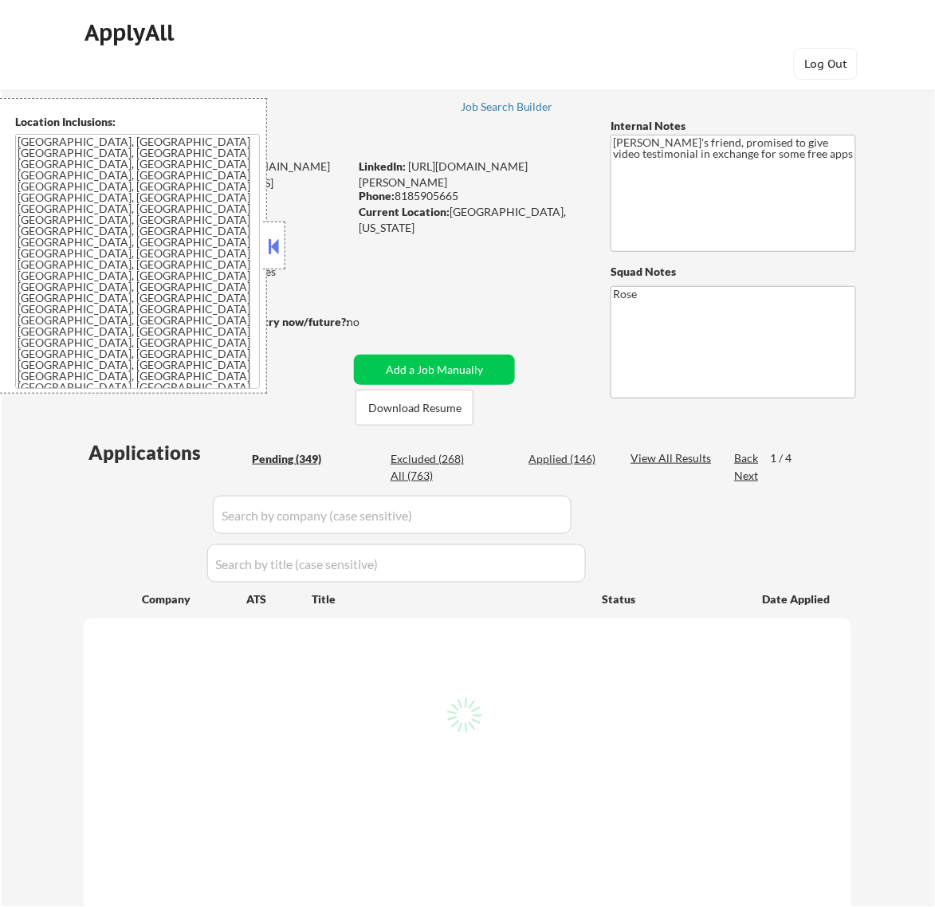
select select ""pending""
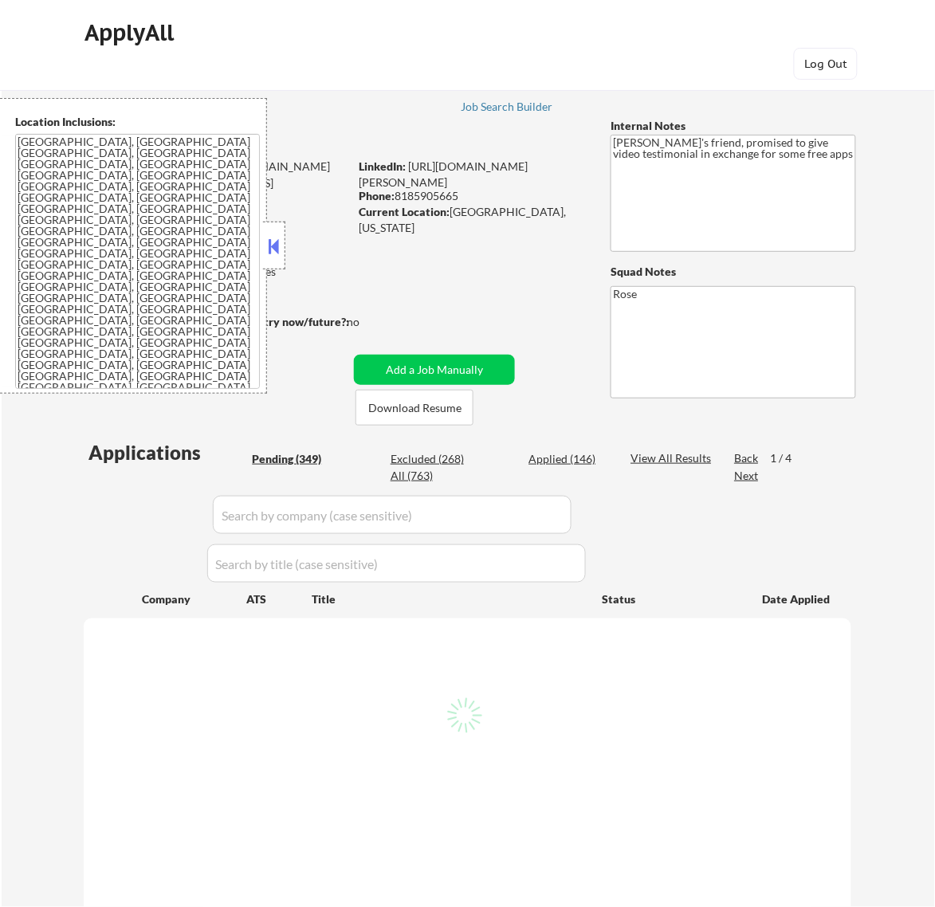
select select ""pending""
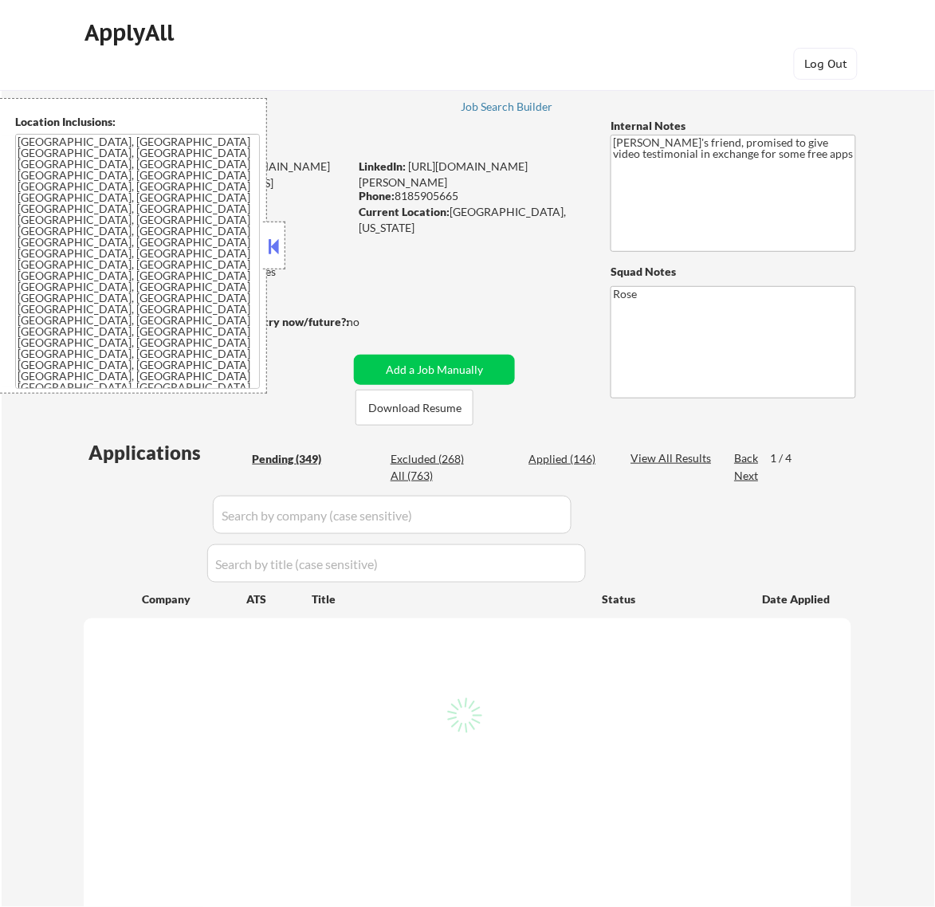
select select ""pending""
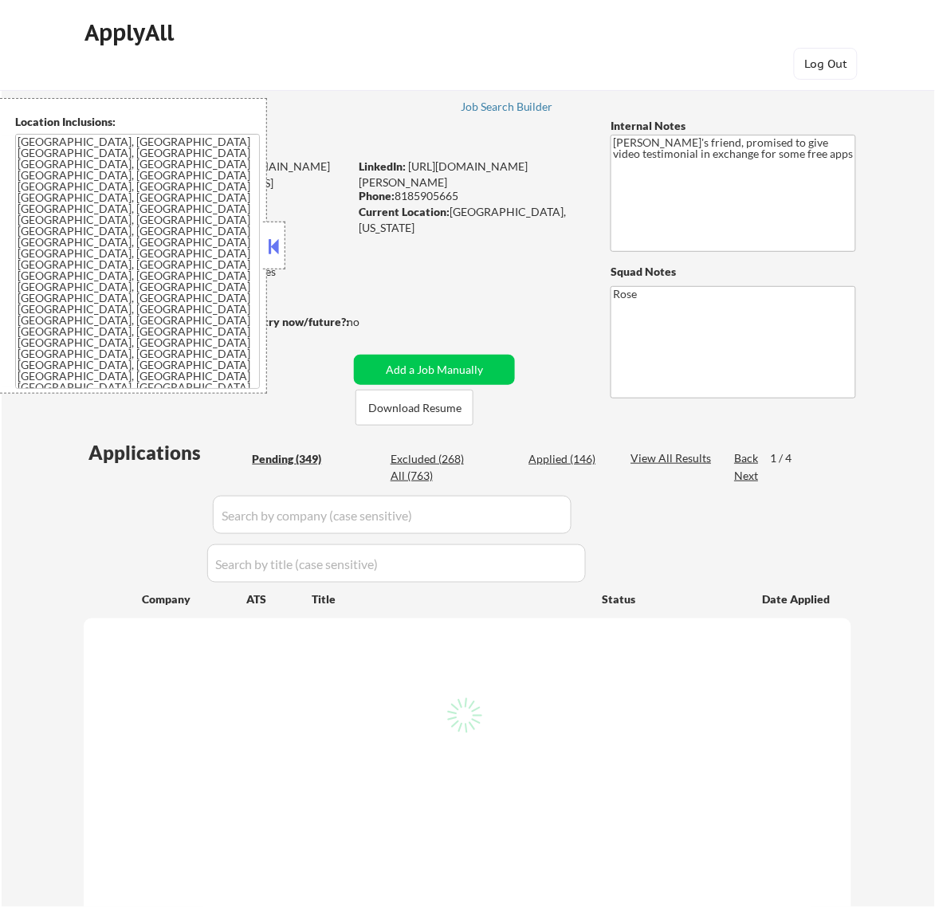
select select ""pending""
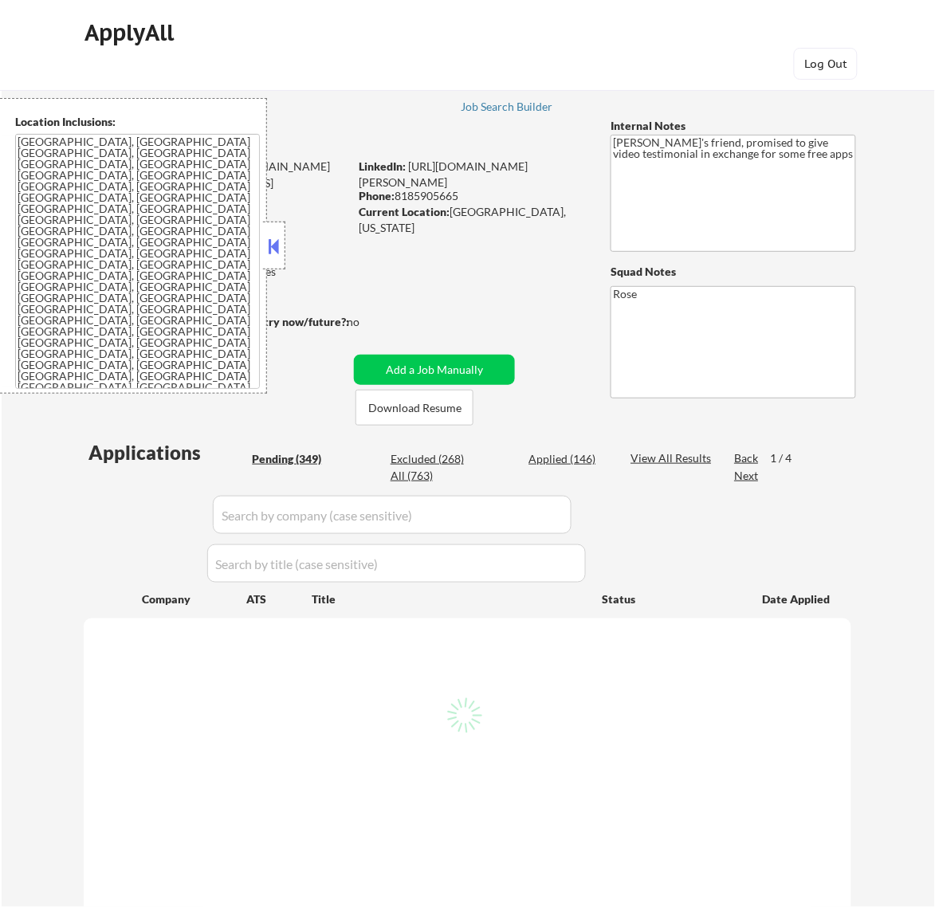
select select ""pending""
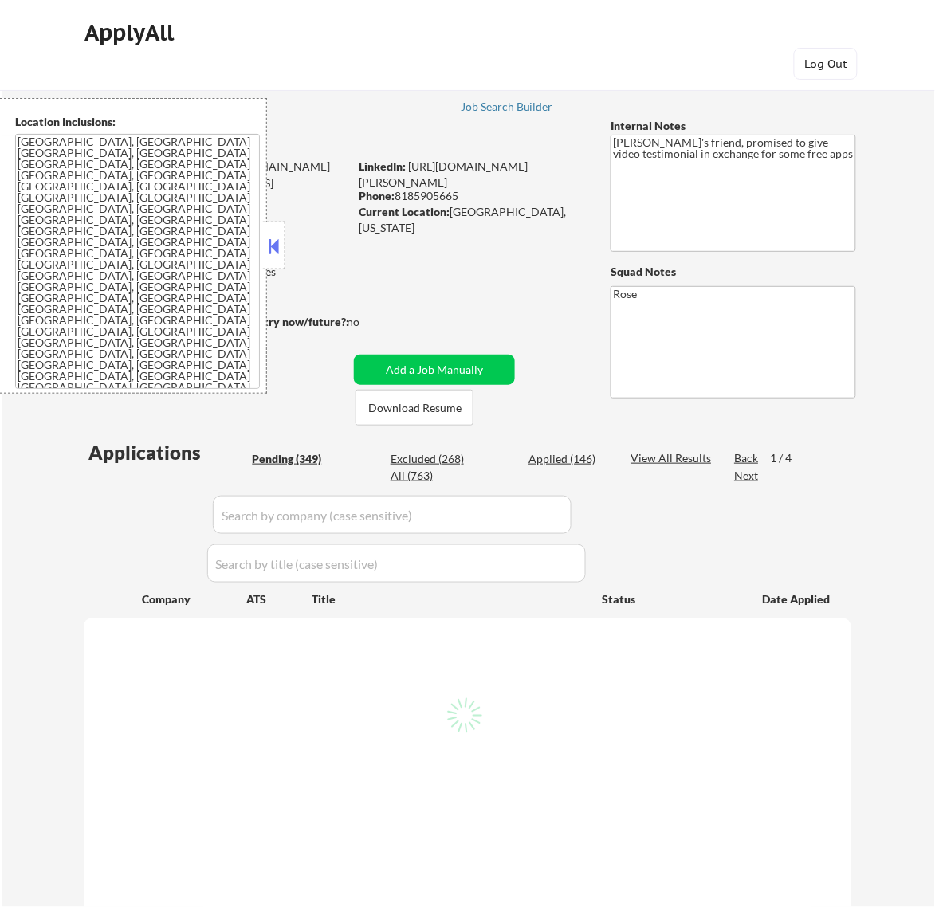
select select ""pending""
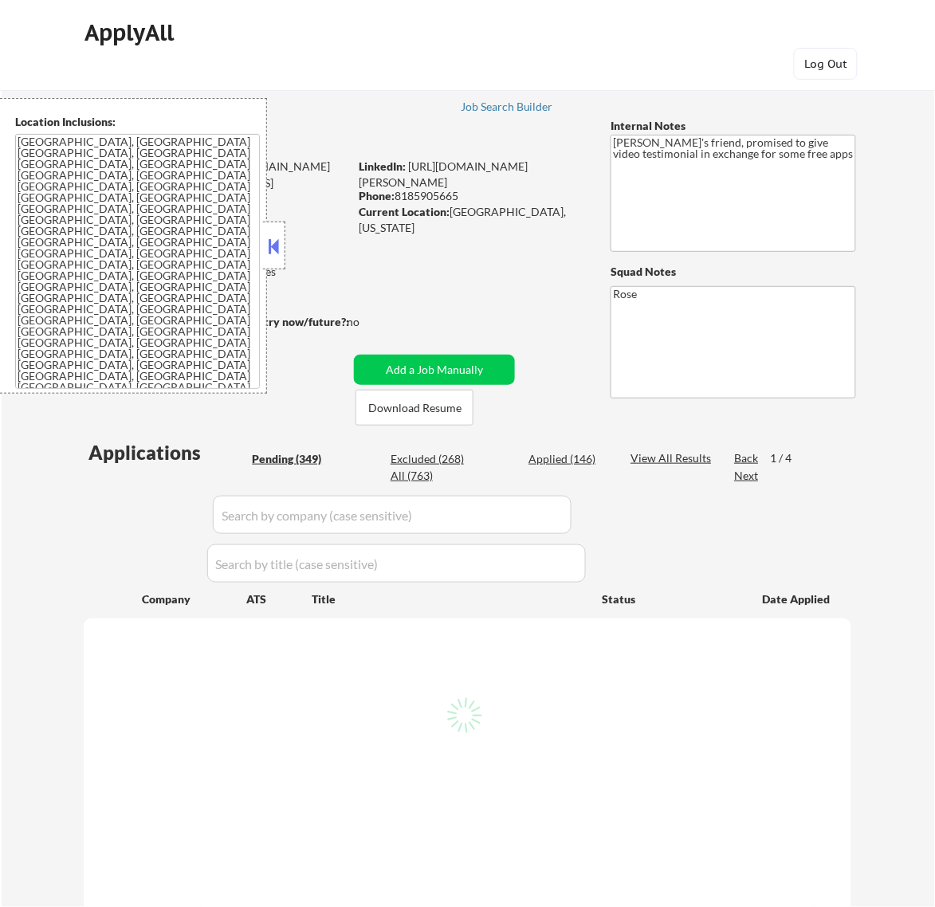
select select ""pending""
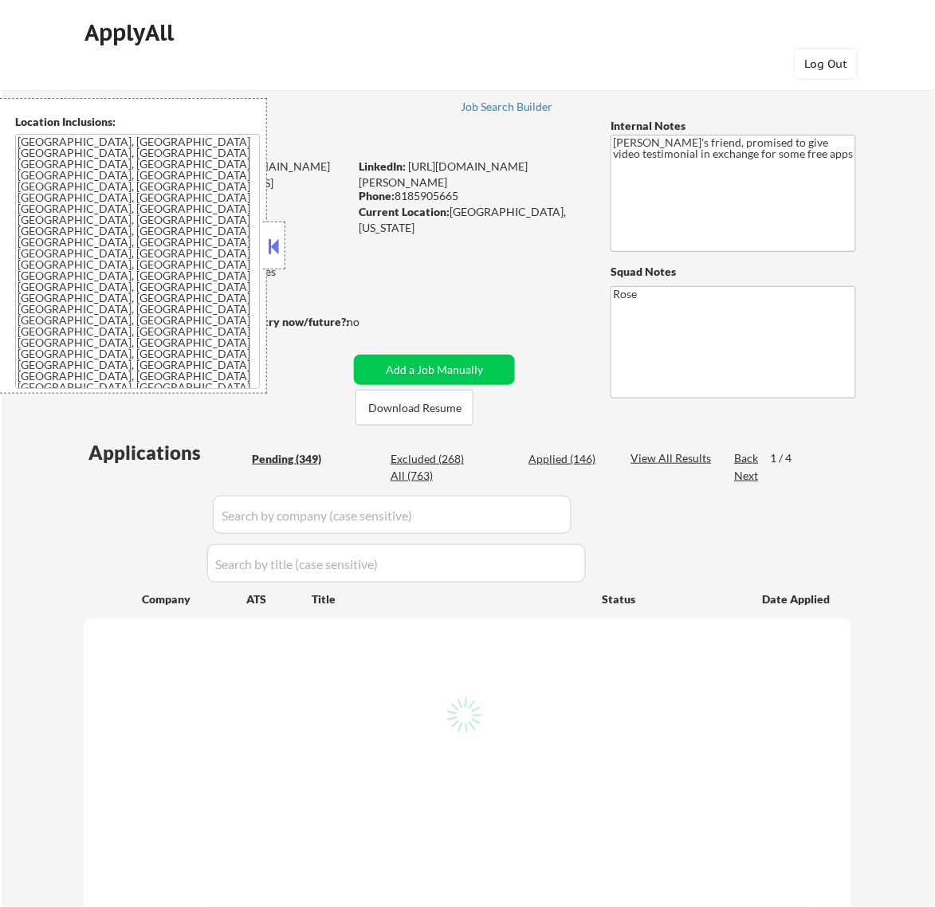
select select ""pending""
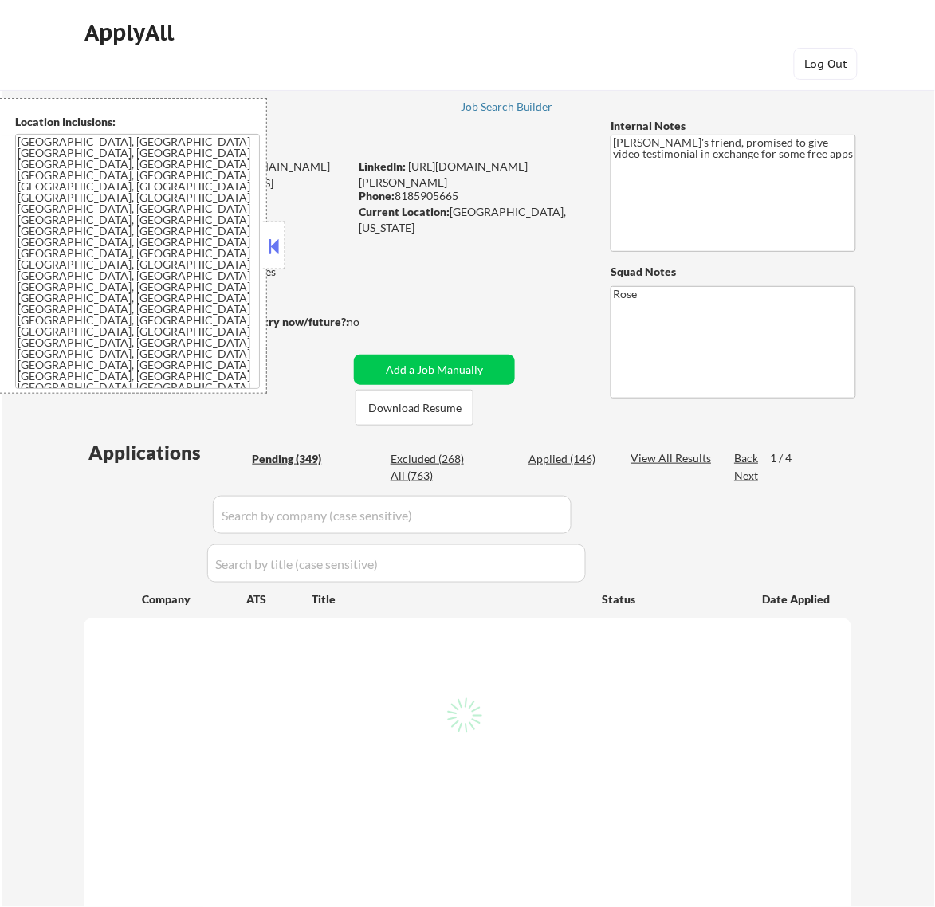
select select ""pending""
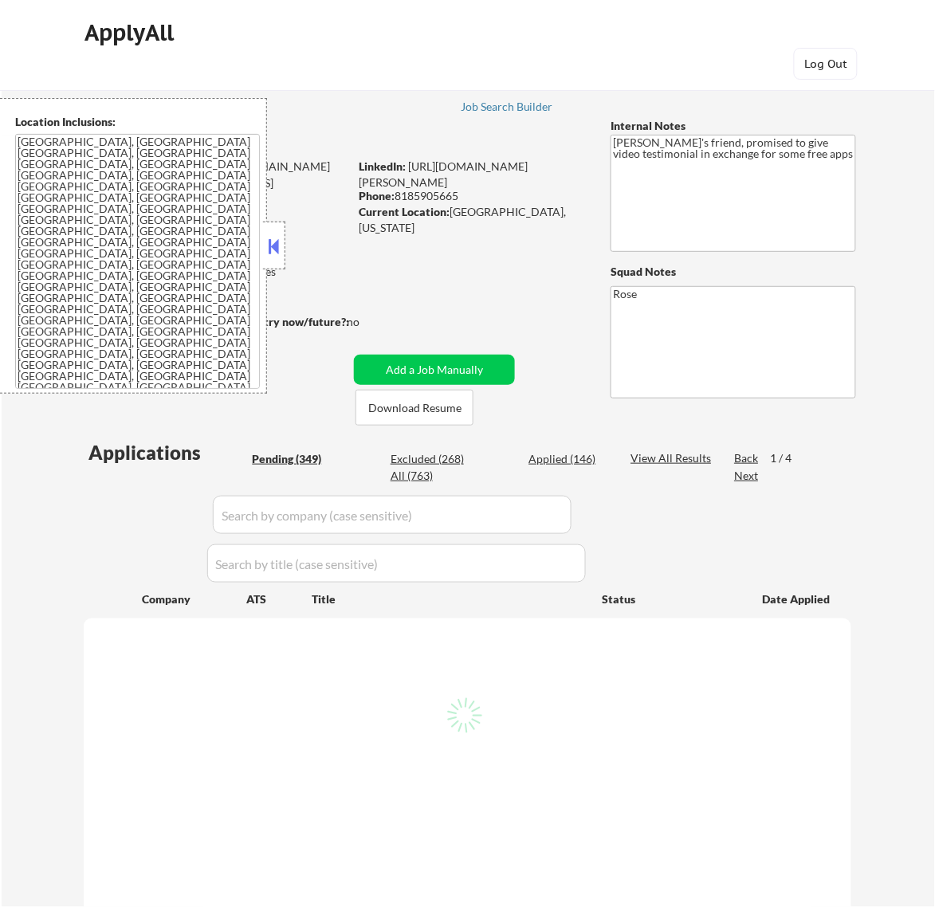
select select ""pending""
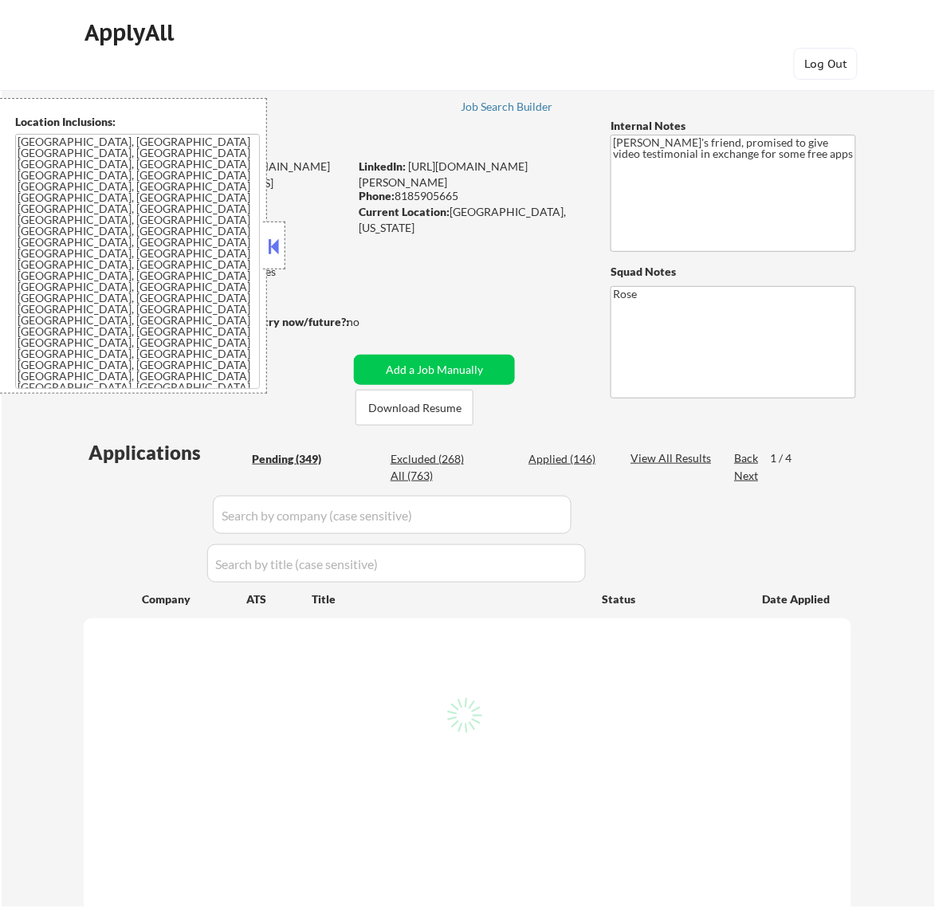
select select ""pending""
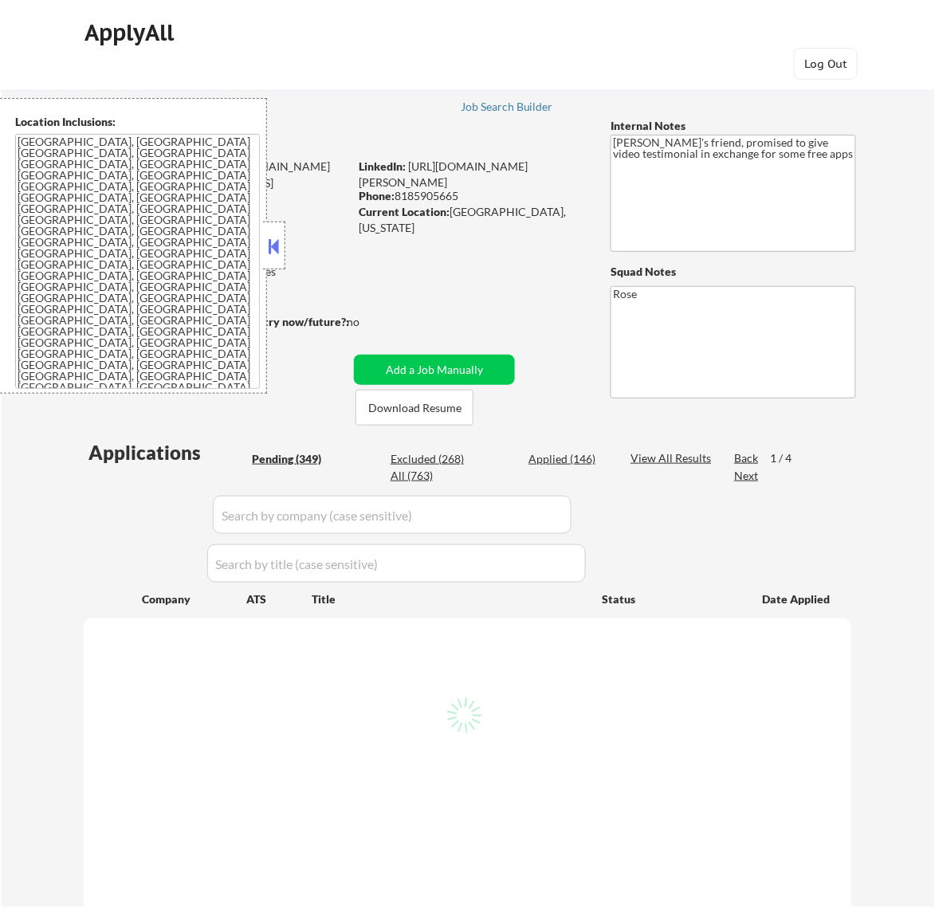
select select ""pending""
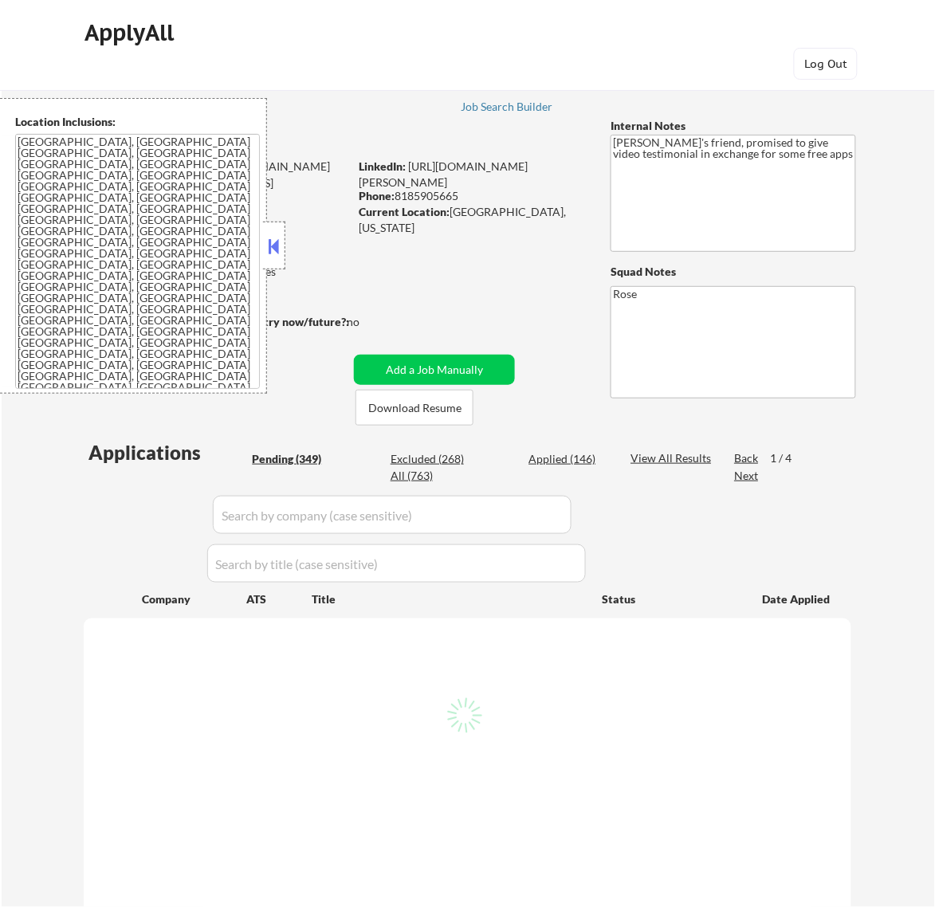
select select ""pending""
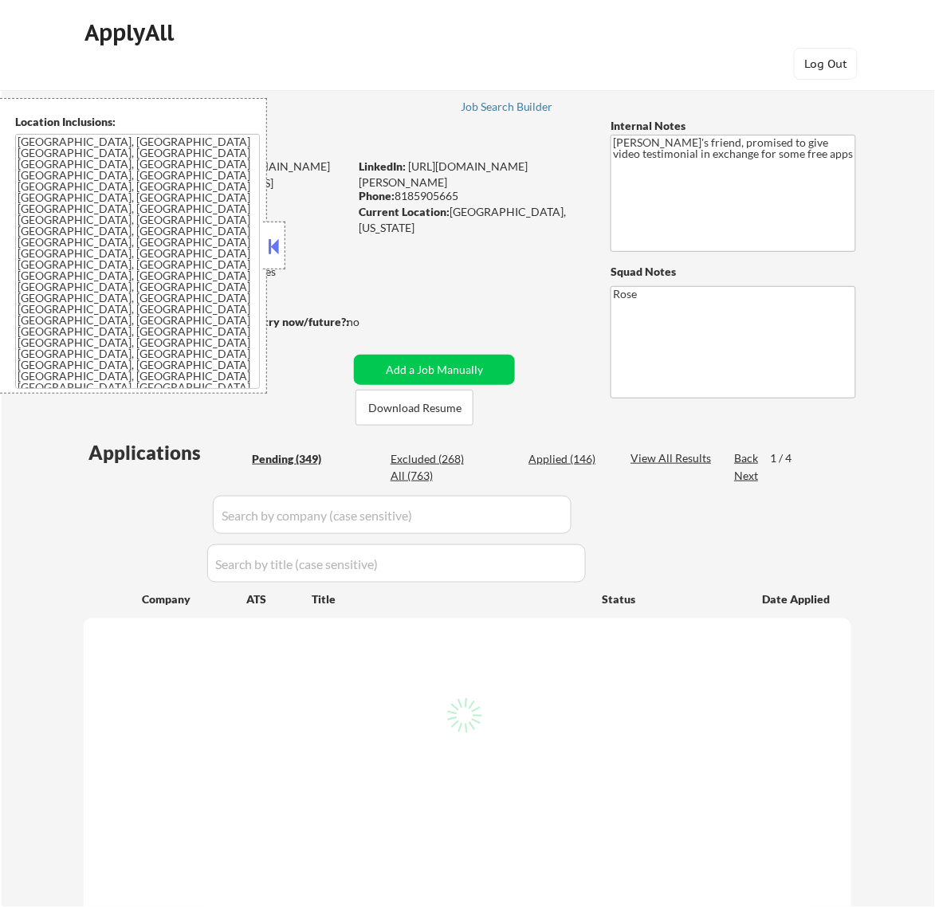
select select ""pending""
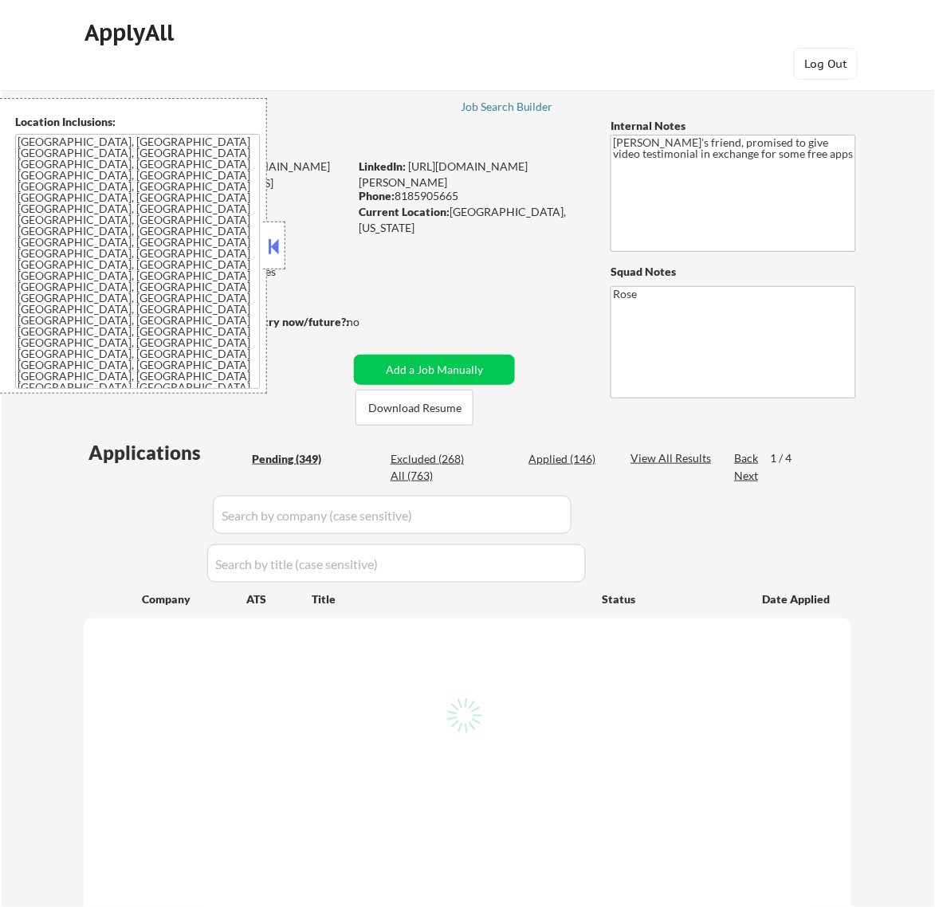
select select ""pending""
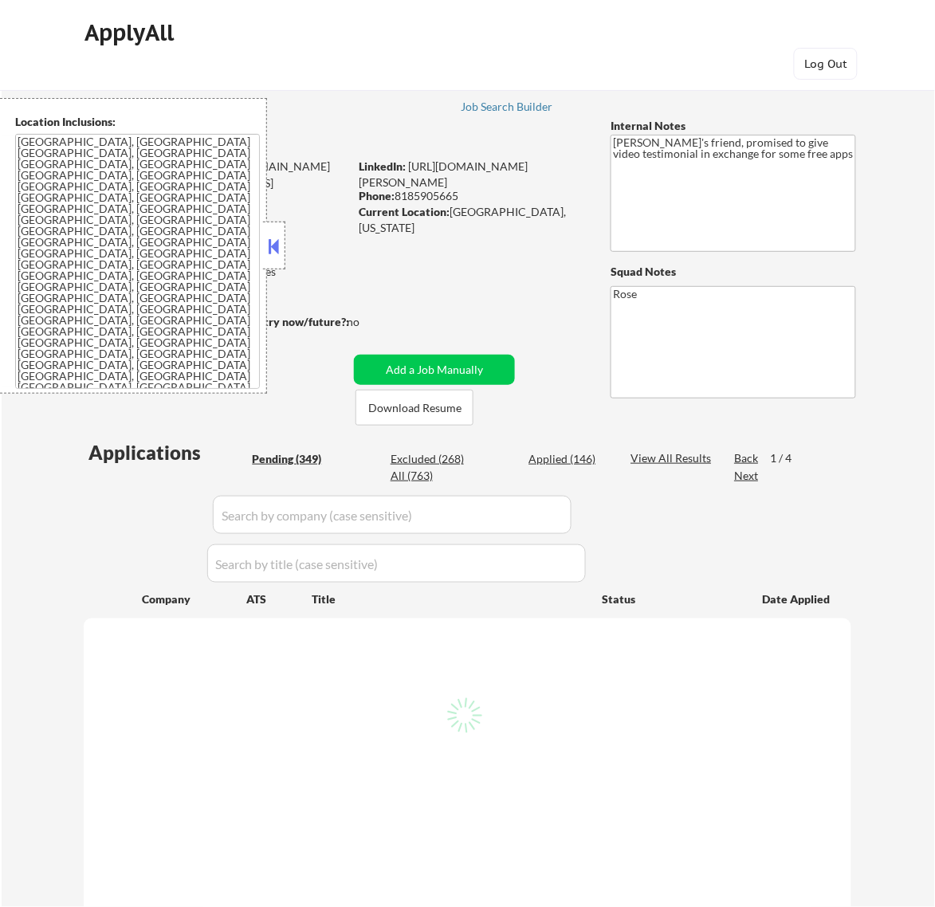
select select ""pending""
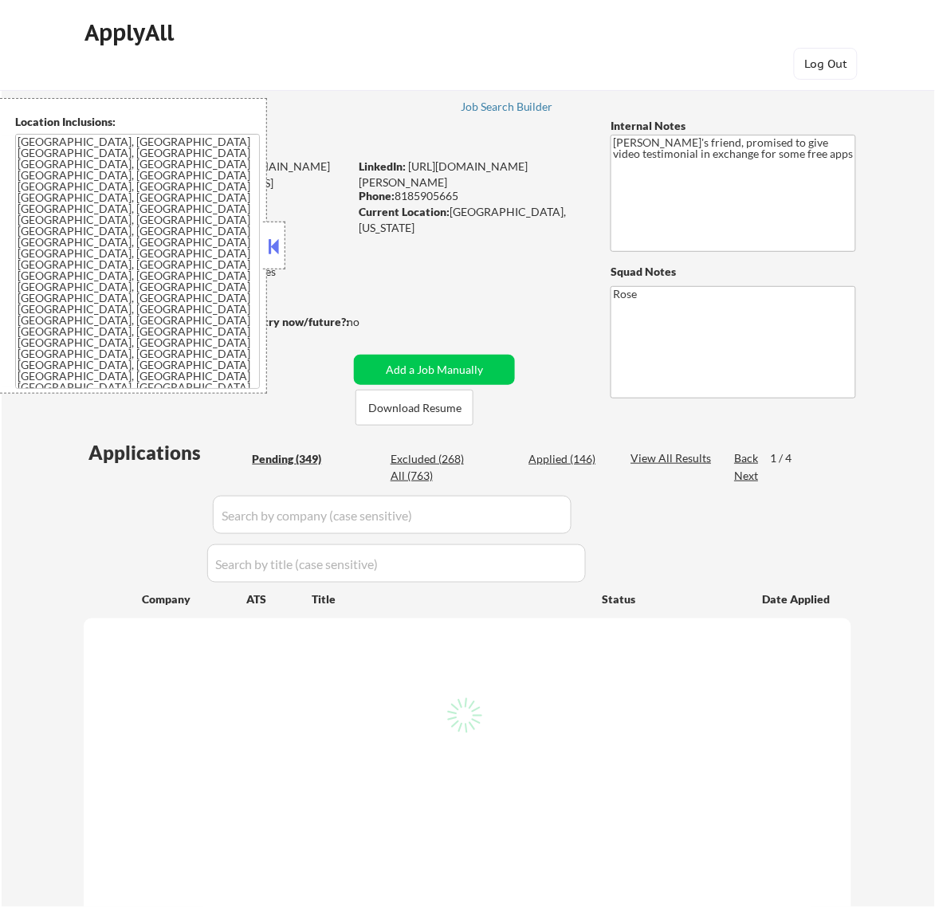
select select ""pending""
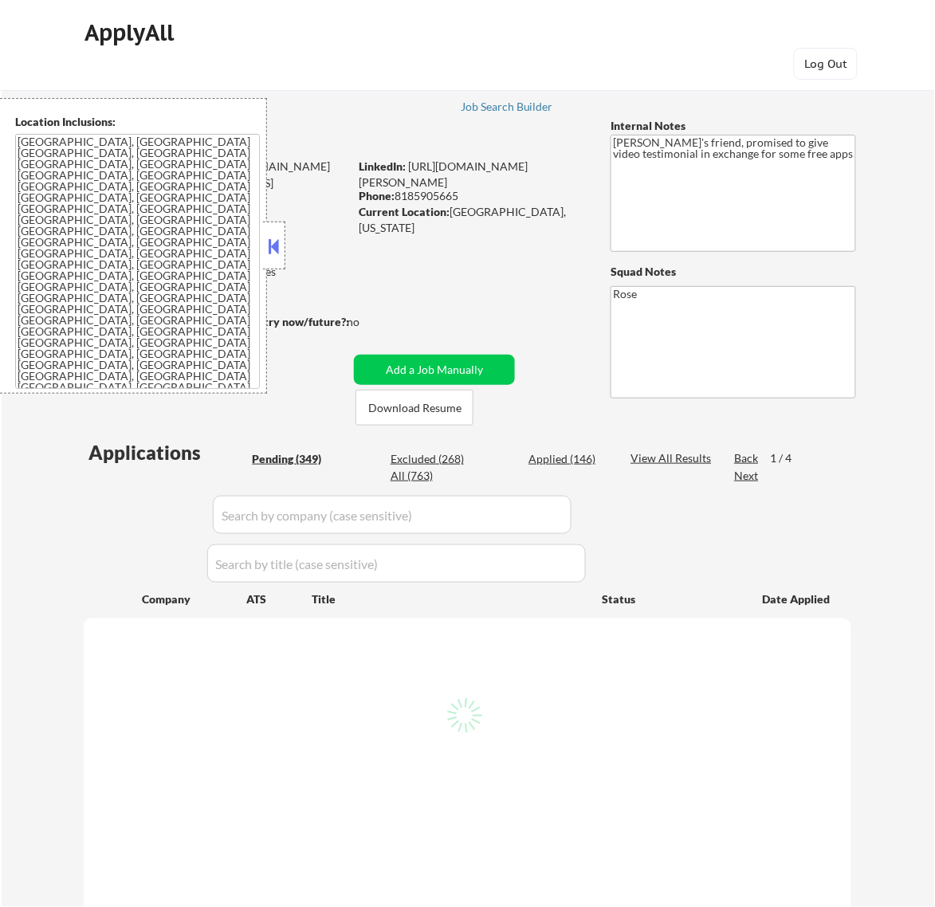
select select ""pending""
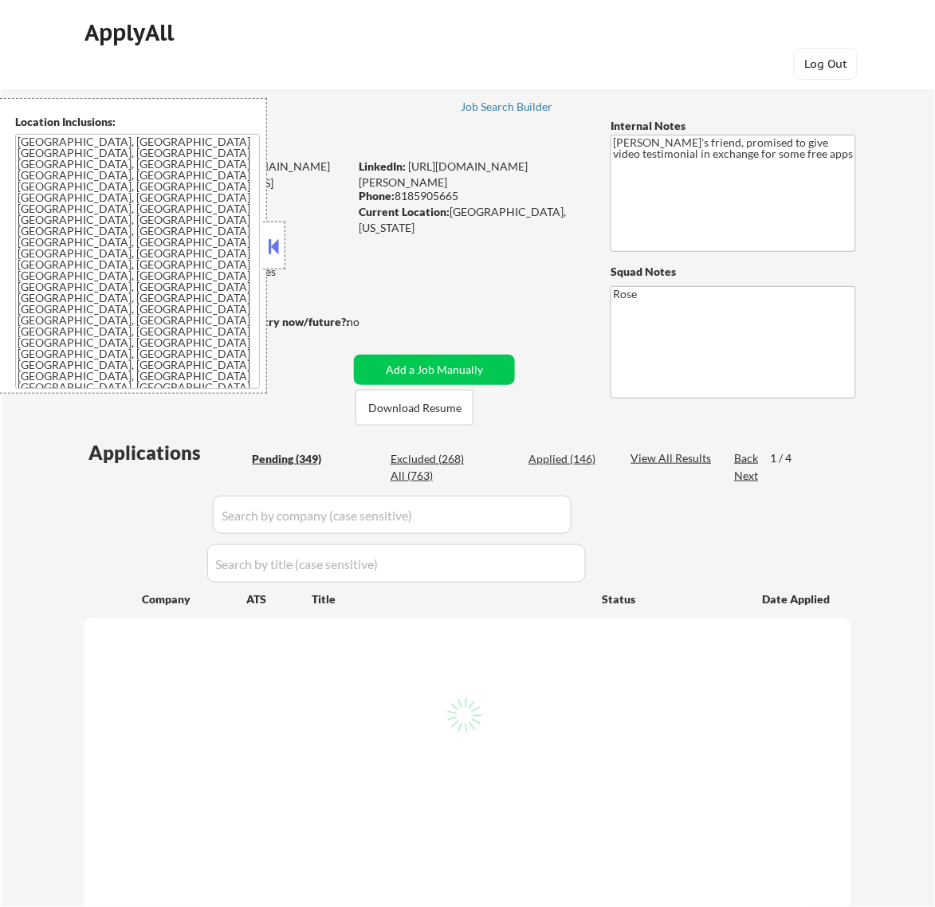
select select ""pending""
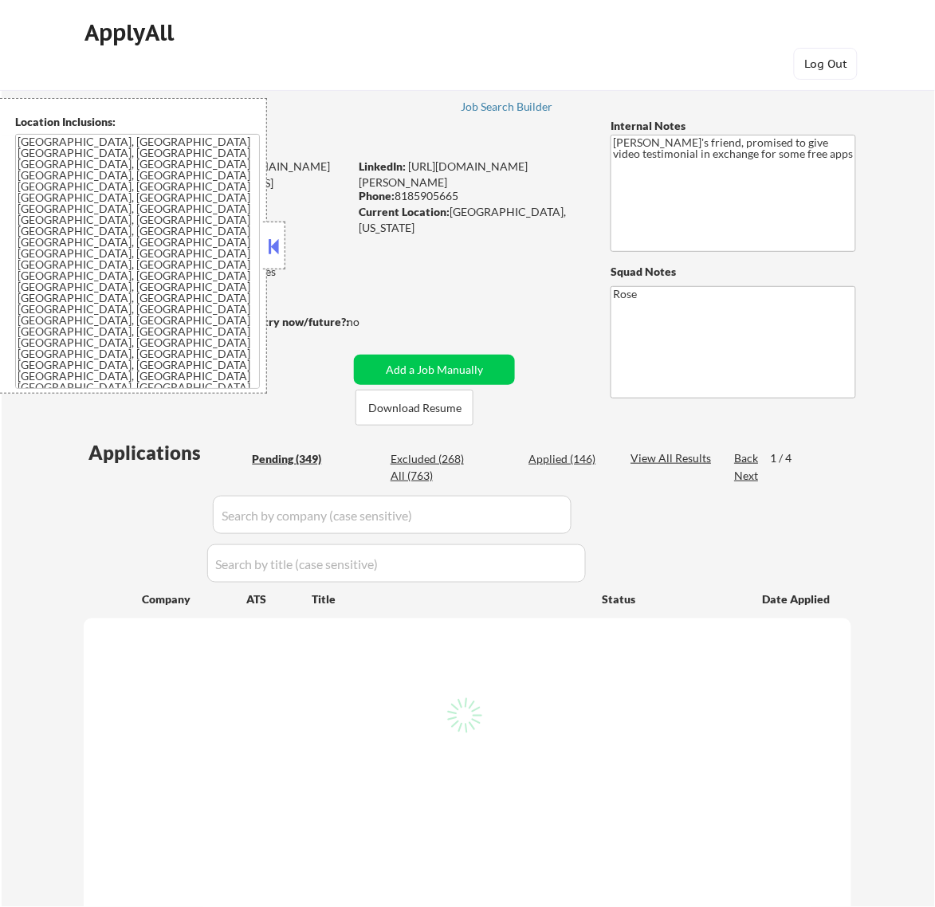
select select ""pending""
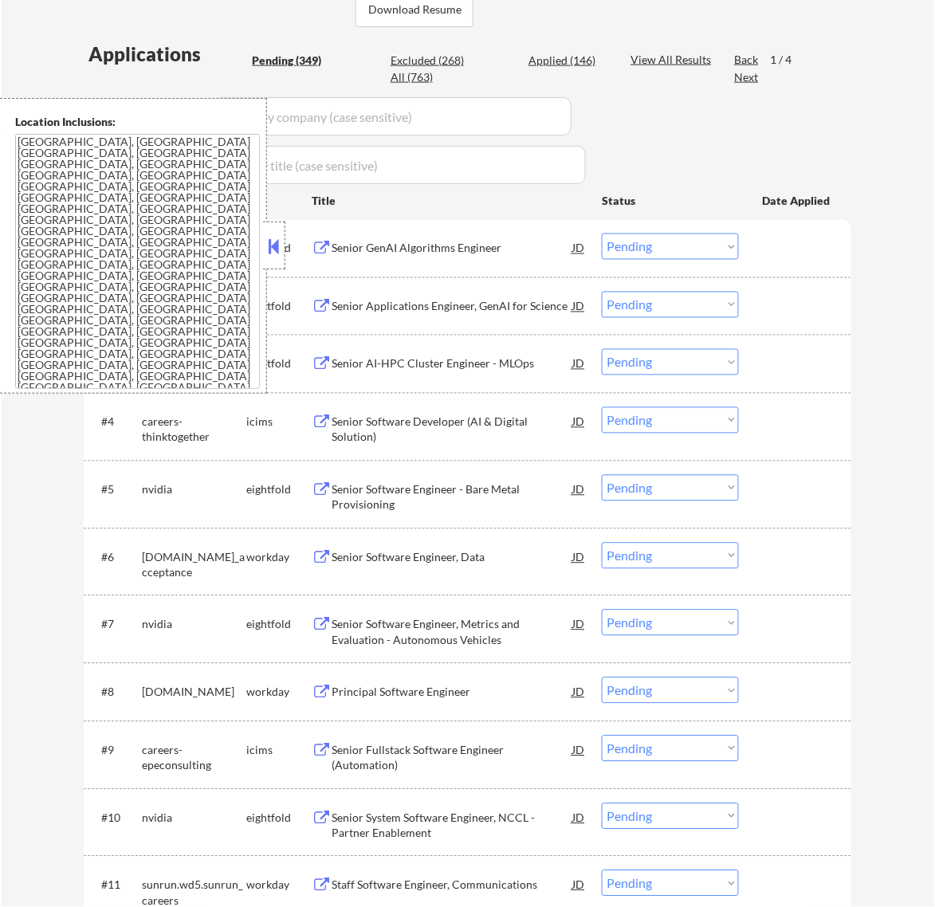
scroll to position [598, 0]
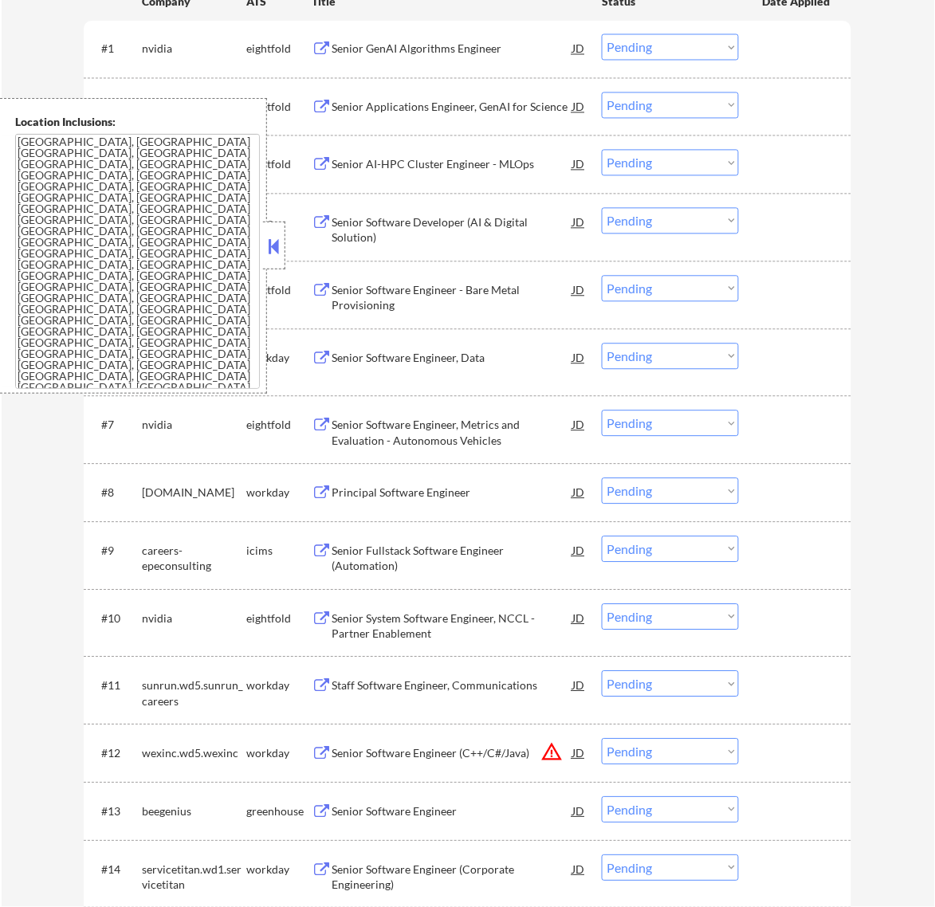
click at [273, 237] on button at bounding box center [274, 246] width 18 height 24
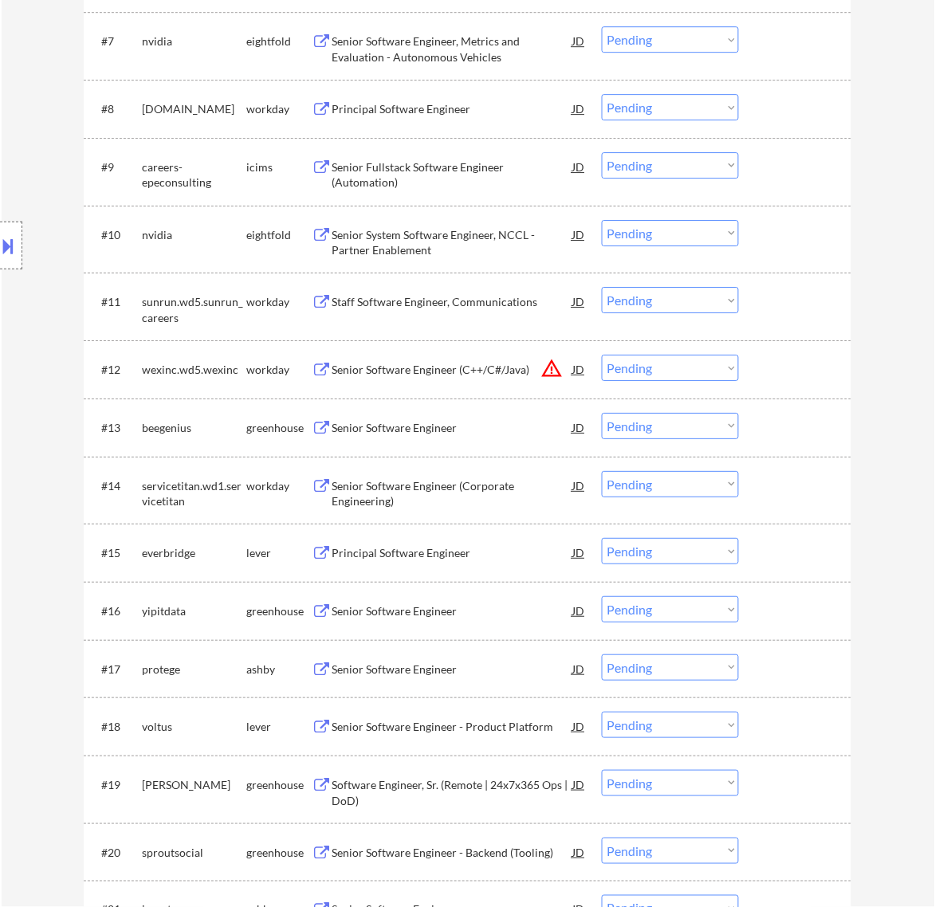
scroll to position [1096, 0]
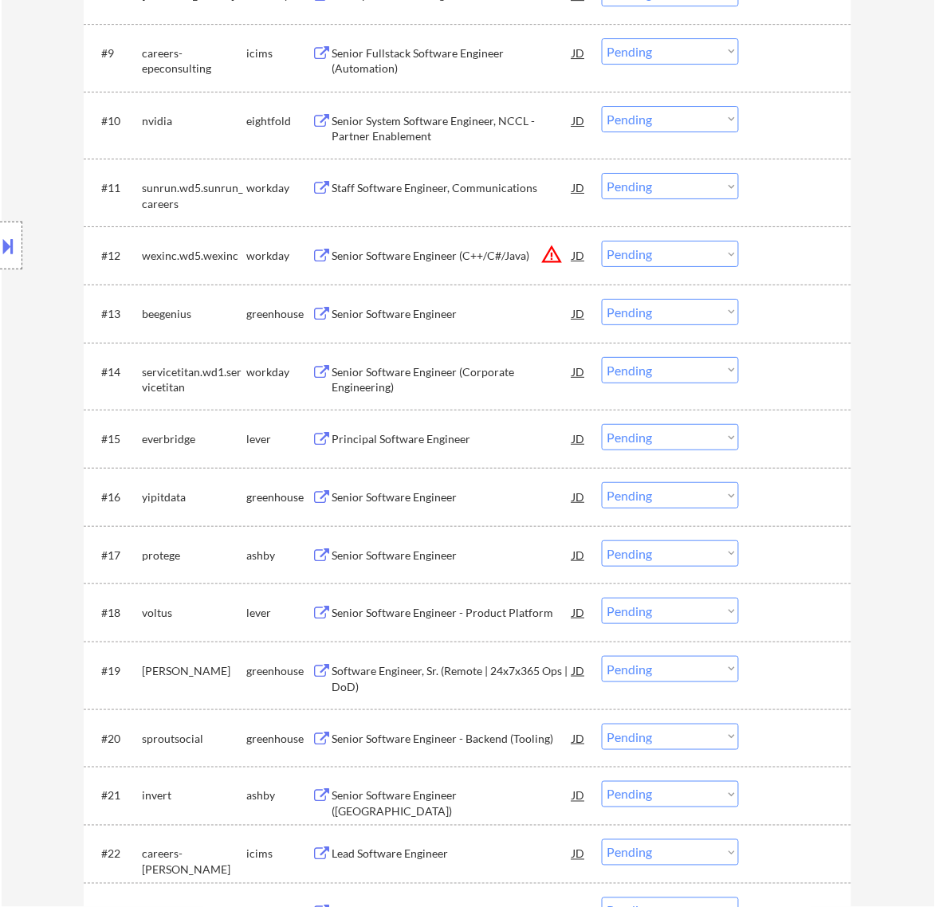
click at [694, 308] on select "Choose an option... Pending Applied Excluded (Questions) Excluded (Expired) Exc…" at bounding box center [670, 312] width 137 height 26
click at [602, 299] on select "Choose an option... Pending Applied Excluded (Questions) Excluded (Expired) Exc…" at bounding box center [670, 312] width 137 height 26
select select ""pending""
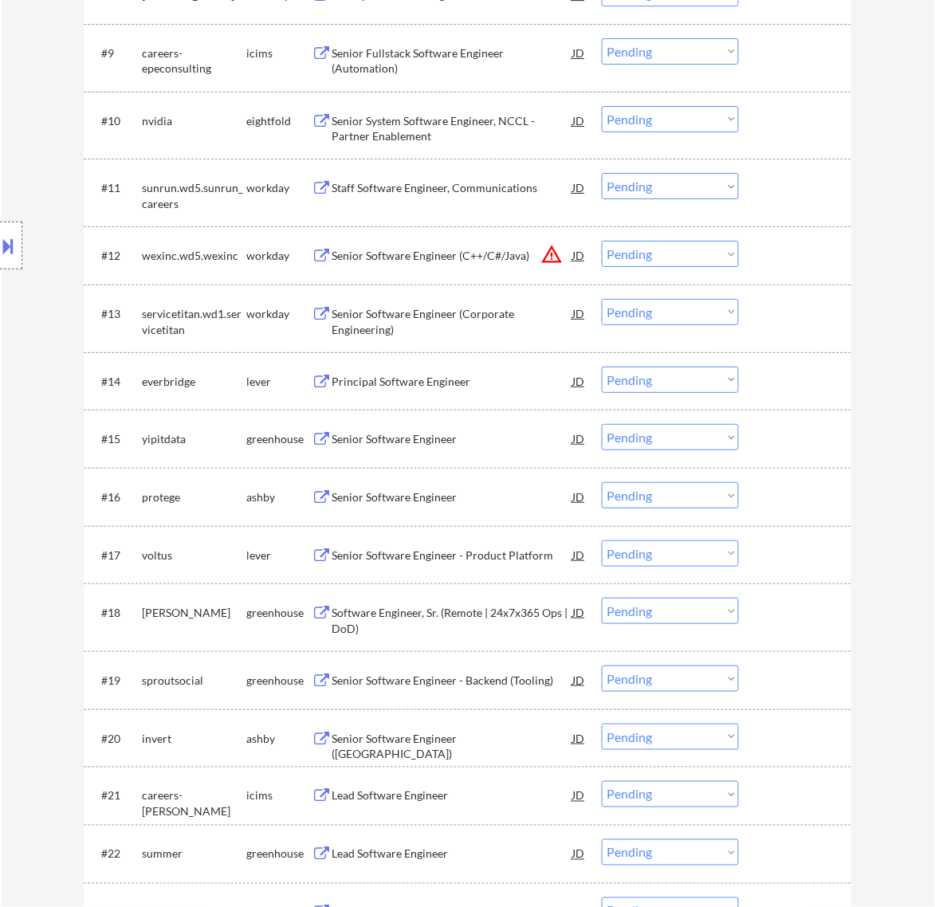
click at [513, 375] on div "Principal Software Engineer" at bounding box center [452, 382] width 241 height 16
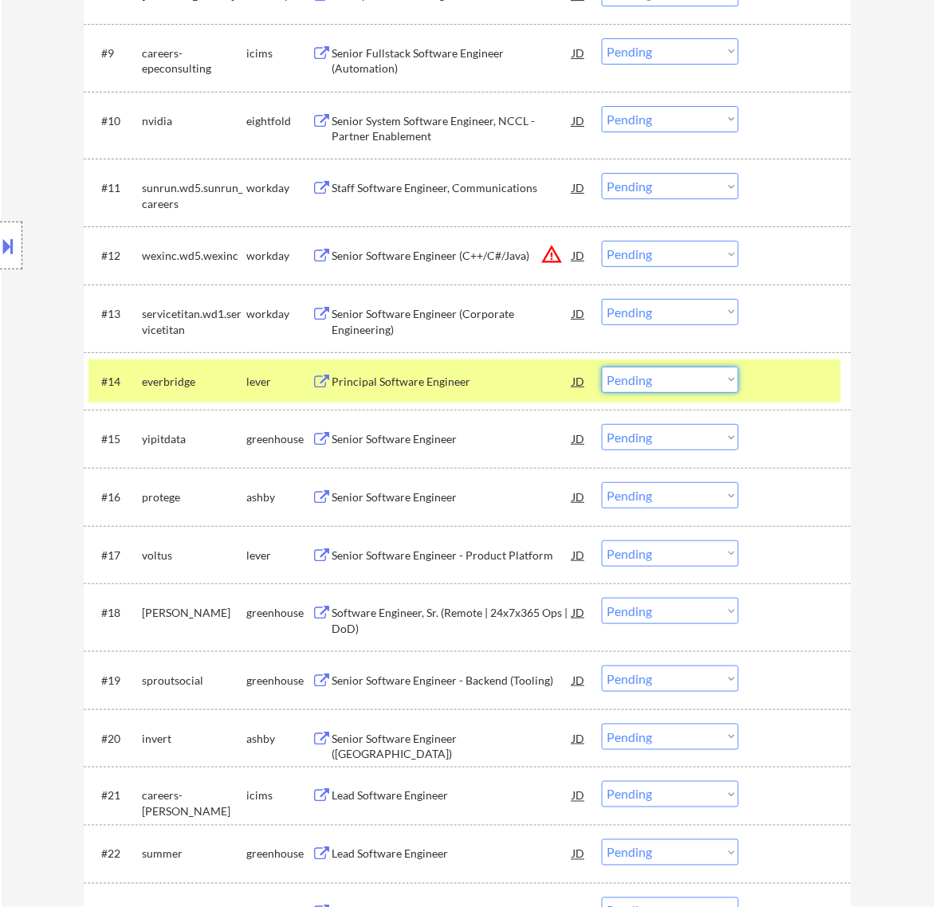
click at [660, 372] on select "Choose an option... Pending Applied Excluded (Questions) Excluded (Expired) Exc…" at bounding box center [670, 380] width 137 height 26
click at [602, 367] on select "Choose an option... Pending Applied Excluded (Questions) Excluded (Expired) Exc…" at bounding box center [670, 380] width 137 height 26
select select ""pending""
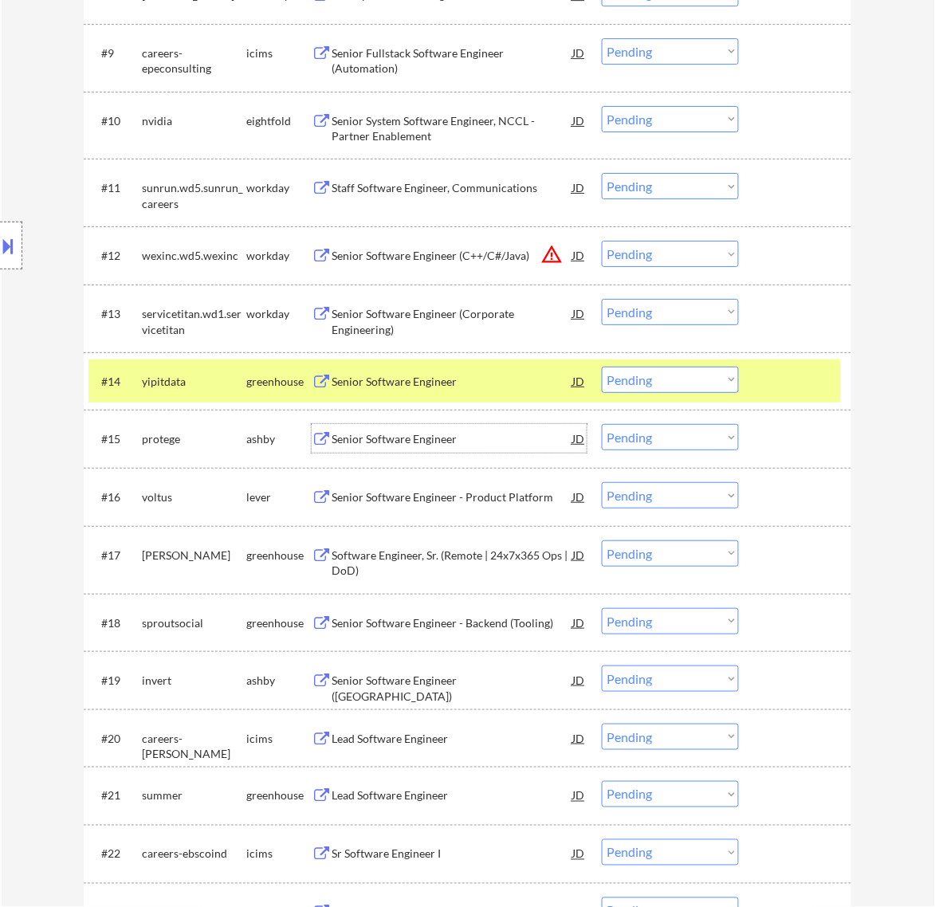
click at [524, 448] on div "Senior Software Engineer" at bounding box center [452, 438] width 241 height 29
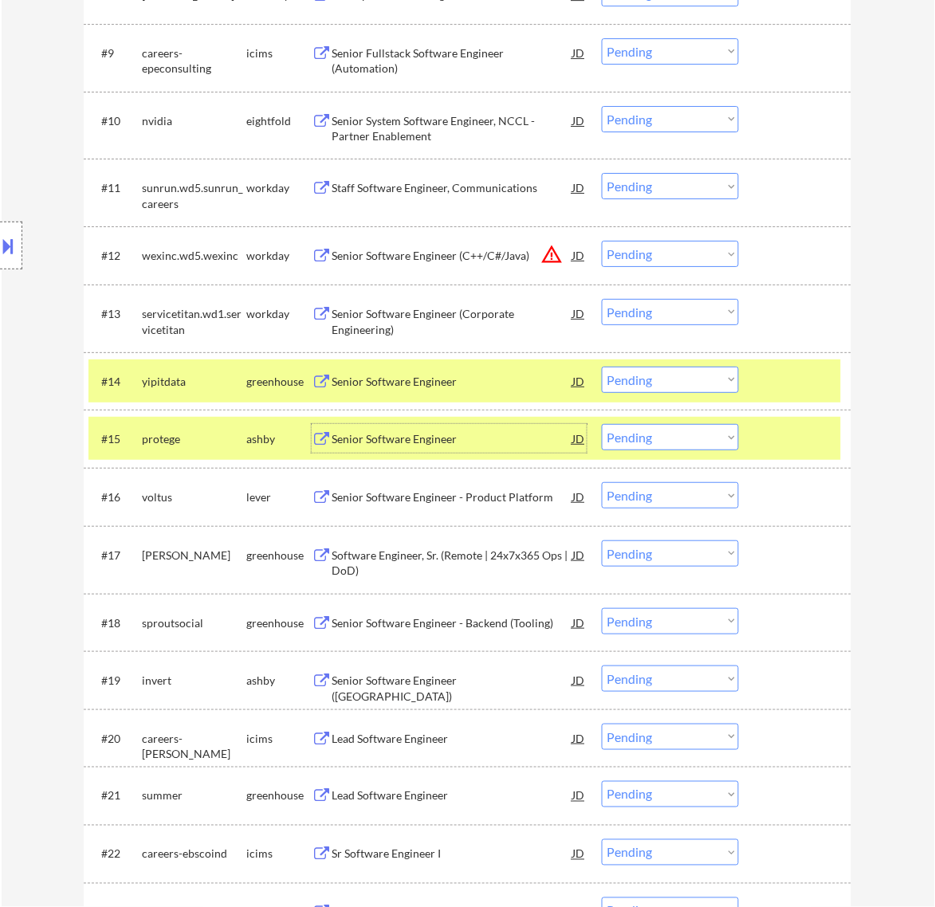
click at [727, 435] on select "Choose an option... Pending Applied Excluded (Questions) Excluded (Expired) Exc…" at bounding box center [670, 437] width 137 height 26
click at [602, 424] on select "Choose an option... Pending Applied Excluded (Questions) Excluded (Expired) Exc…" at bounding box center [670, 437] width 137 height 26
select select ""pending""
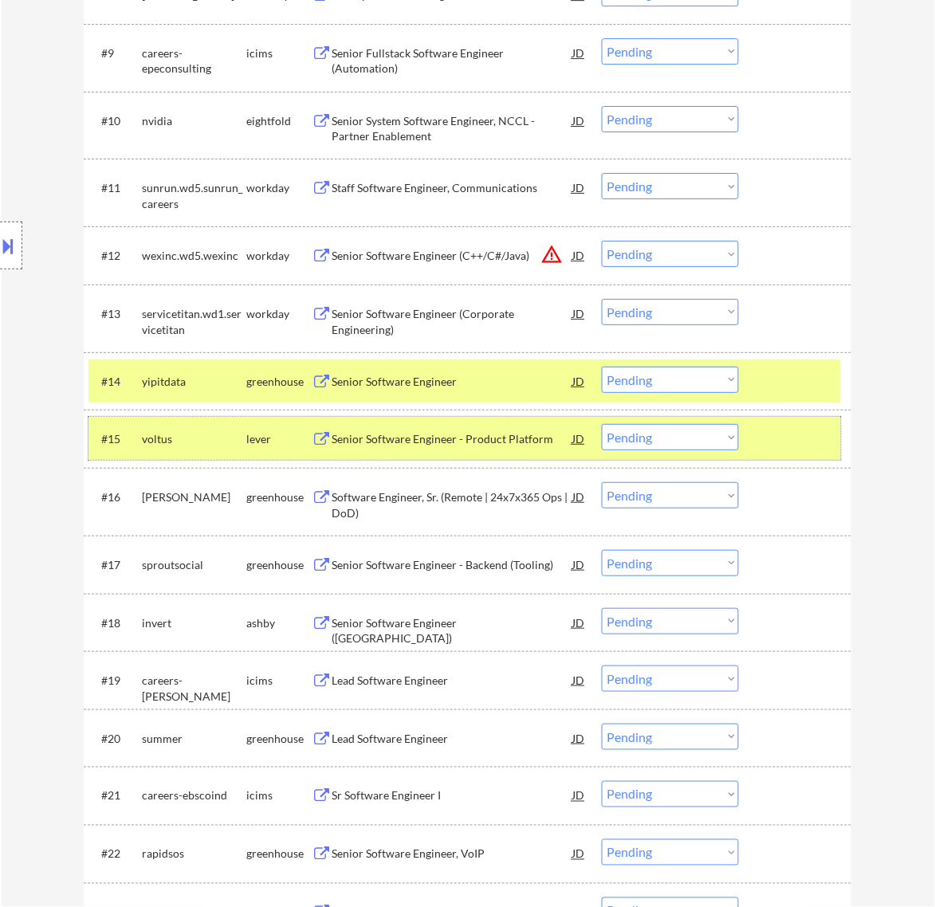
click at [797, 449] on div at bounding box center [797, 438] width 70 height 29
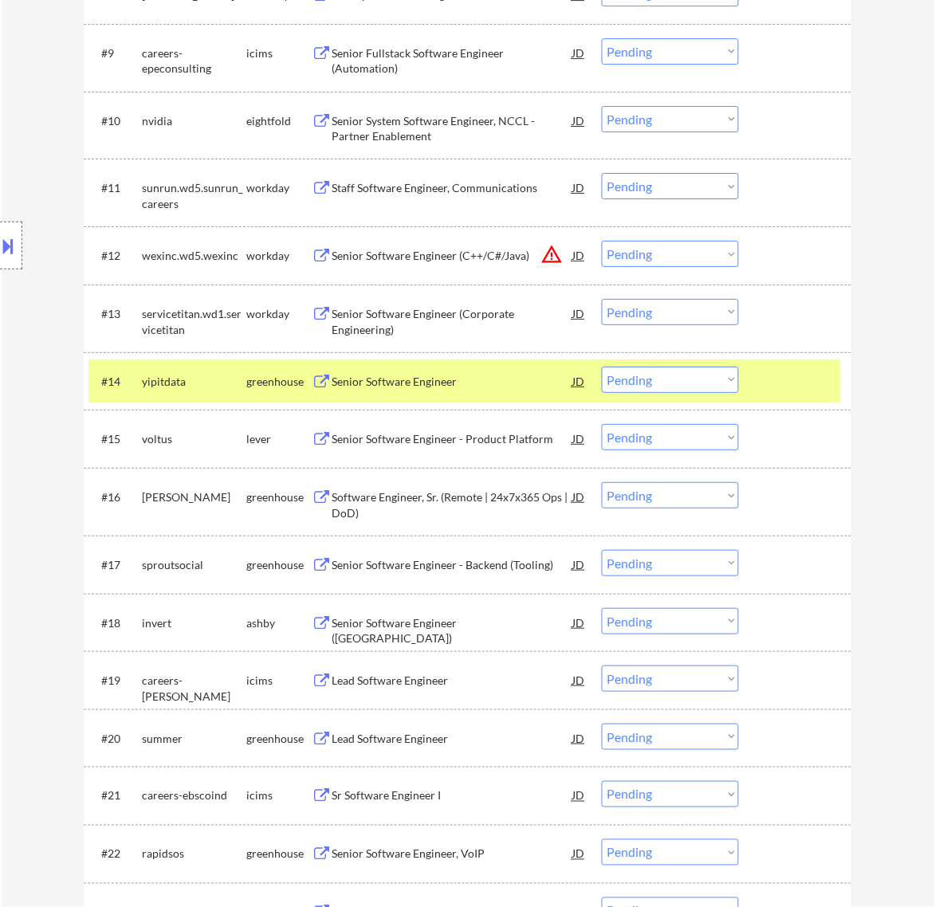
click at [488, 383] on div "Senior Software Engineer" at bounding box center [452, 382] width 241 height 16
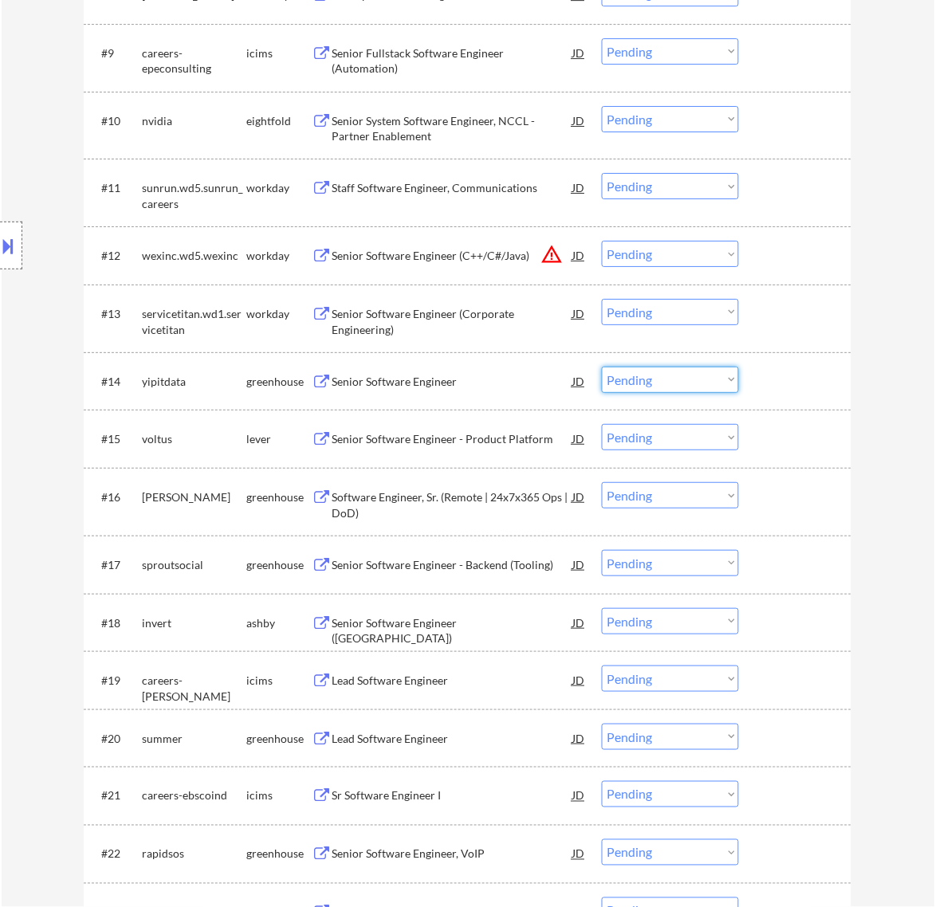
click at [651, 377] on select "Choose an option... Pending Applied Excluded (Questions) Excluded (Expired) Exc…" at bounding box center [670, 380] width 137 height 26
click at [602, 367] on select "Choose an option... Pending Applied Excluded (Questions) Excluded (Expired) Exc…" at bounding box center [670, 380] width 137 height 26
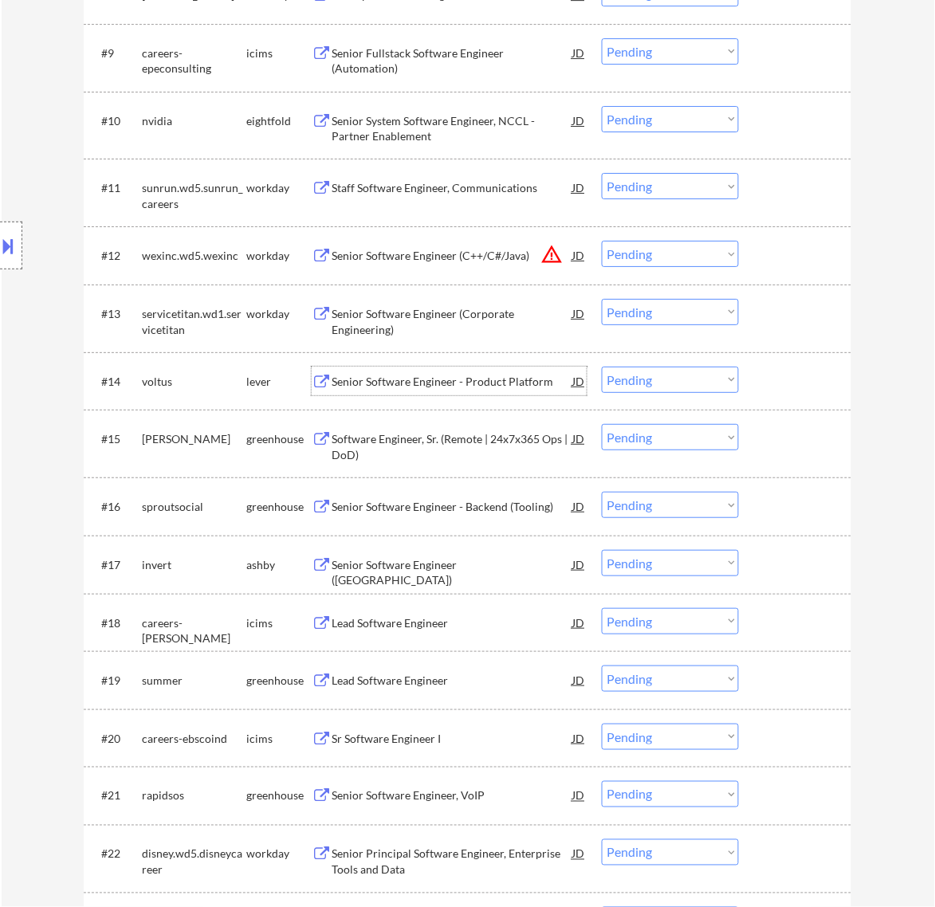
click at [427, 374] on div "Senior Software Engineer - Product Platform" at bounding box center [452, 382] width 241 height 16
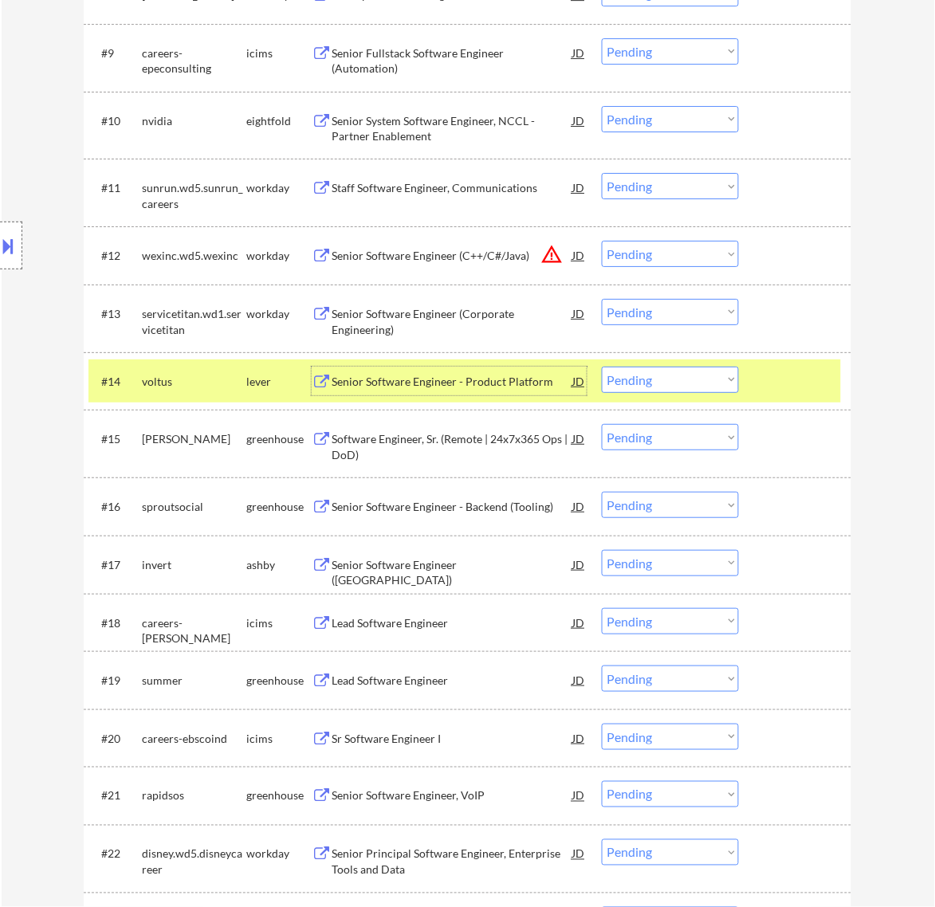
click at [650, 380] on select "Choose an option... Pending Applied Excluded (Questions) Excluded (Expired) Exc…" at bounding box center [670, 380] width 137 height 26
click at [602, 367] on select "Choose an option... Pending Applied Excluded (Questions) Excluded (Expired) Exc…" at bounding box center [670, 380] width 137 height 26
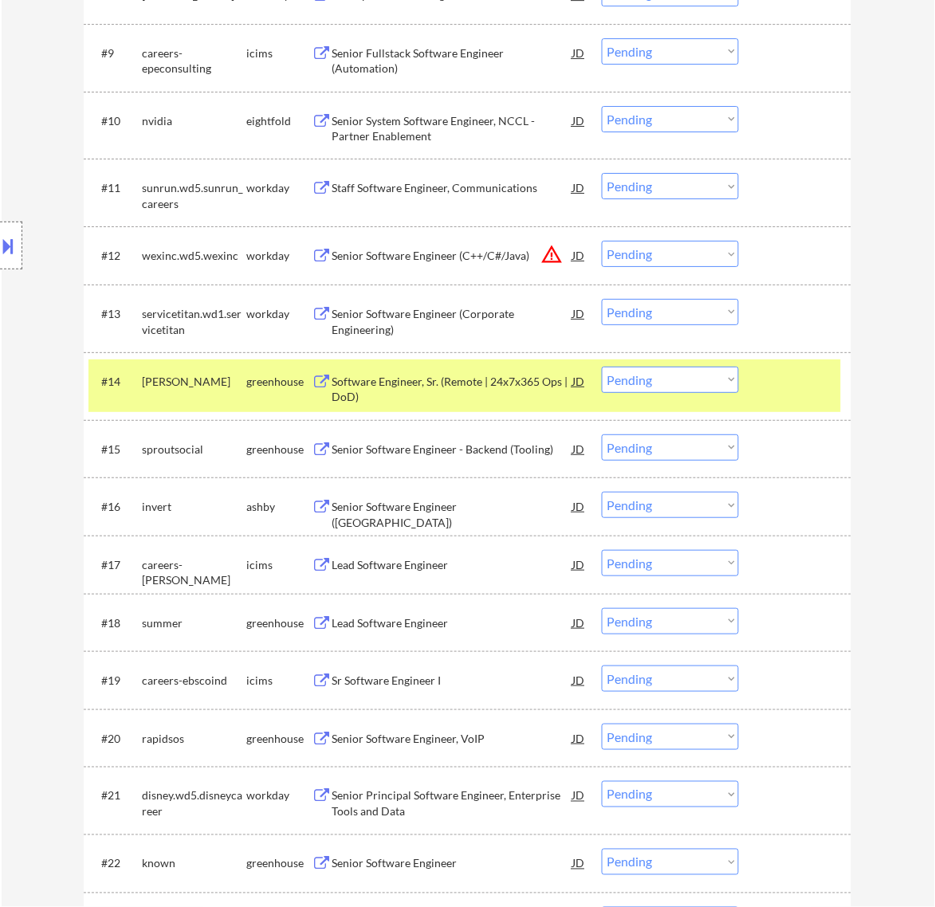
click at [479, 393] on div "Software Engineer, Sr. (Remote | 24x7x365 Ops | DoD)" at bounding box center [452, 389] width 241 height 31
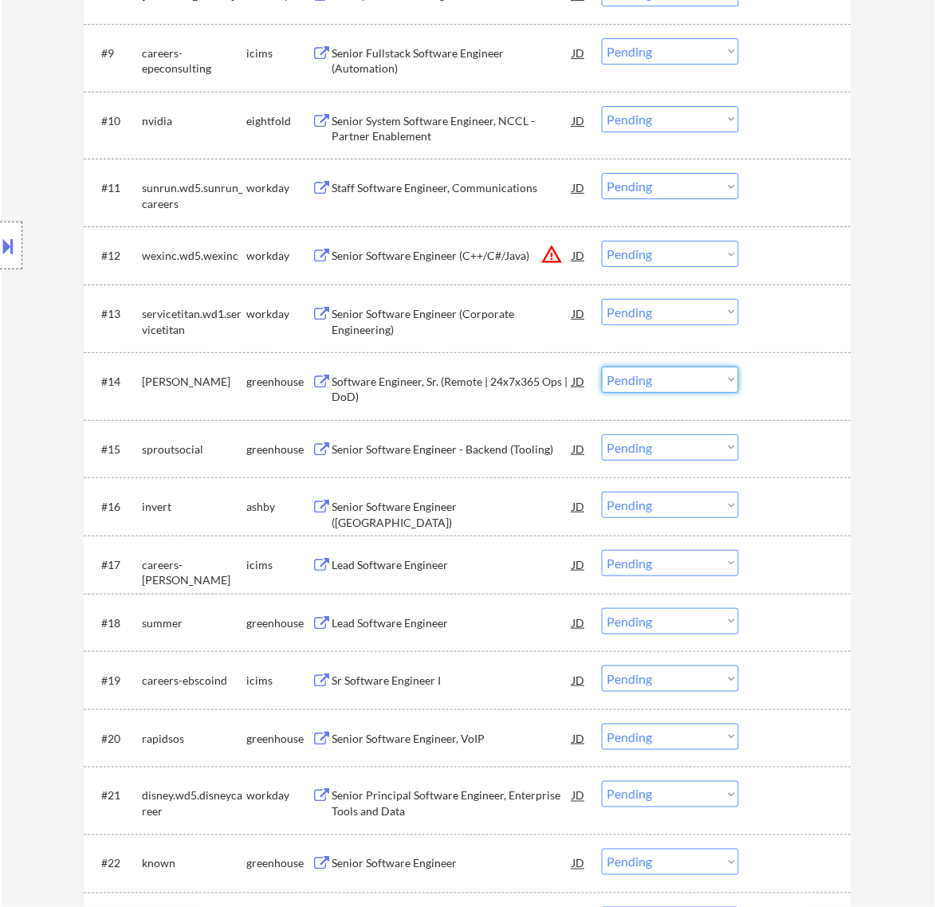
click at [663, 379] on select "Choose an option... Pending Applied Excluded (Questions) Excluded (Expired) Exc…" at bounding box center [670, 380] width 137 height 26
click at [602, 367] on select "Choose an option... Pending Applied Excluded (Questions) Excluded (Expired) Exc…" at bounding box center [670, 380] width 137 height 26
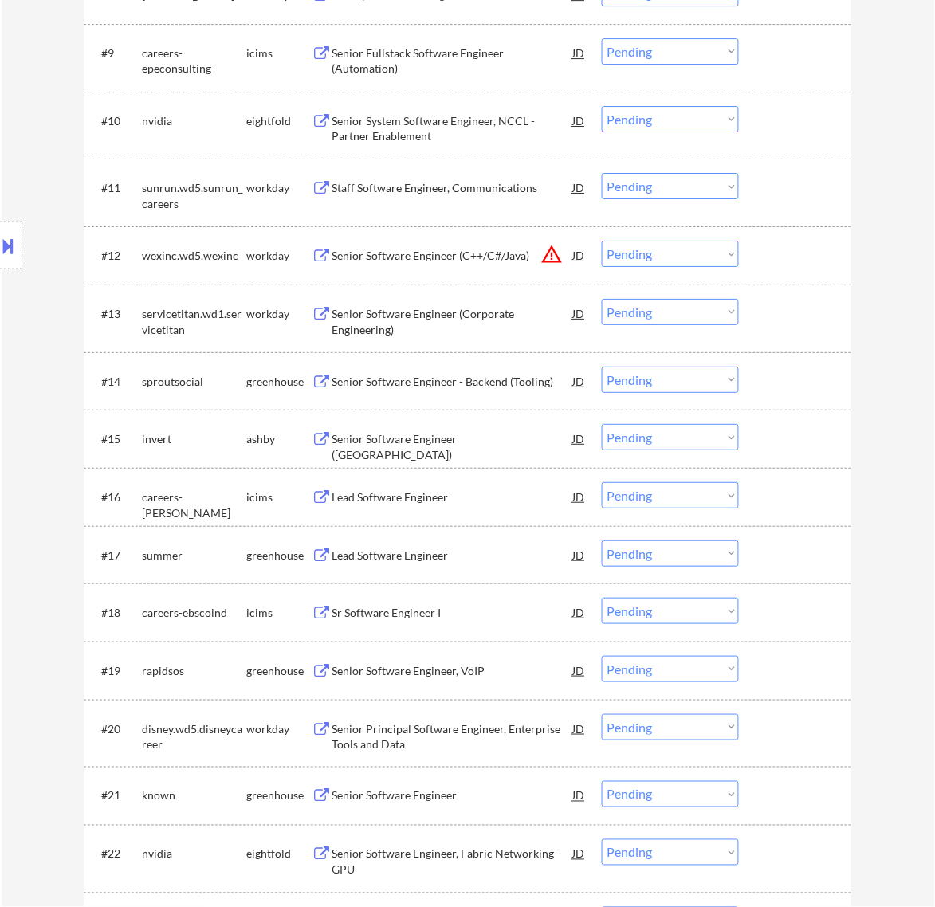
click at [532, 381] on div "Senior Software Engineer - Backend (Tooling)" at bounding box center [452, 382] width 241 height 16
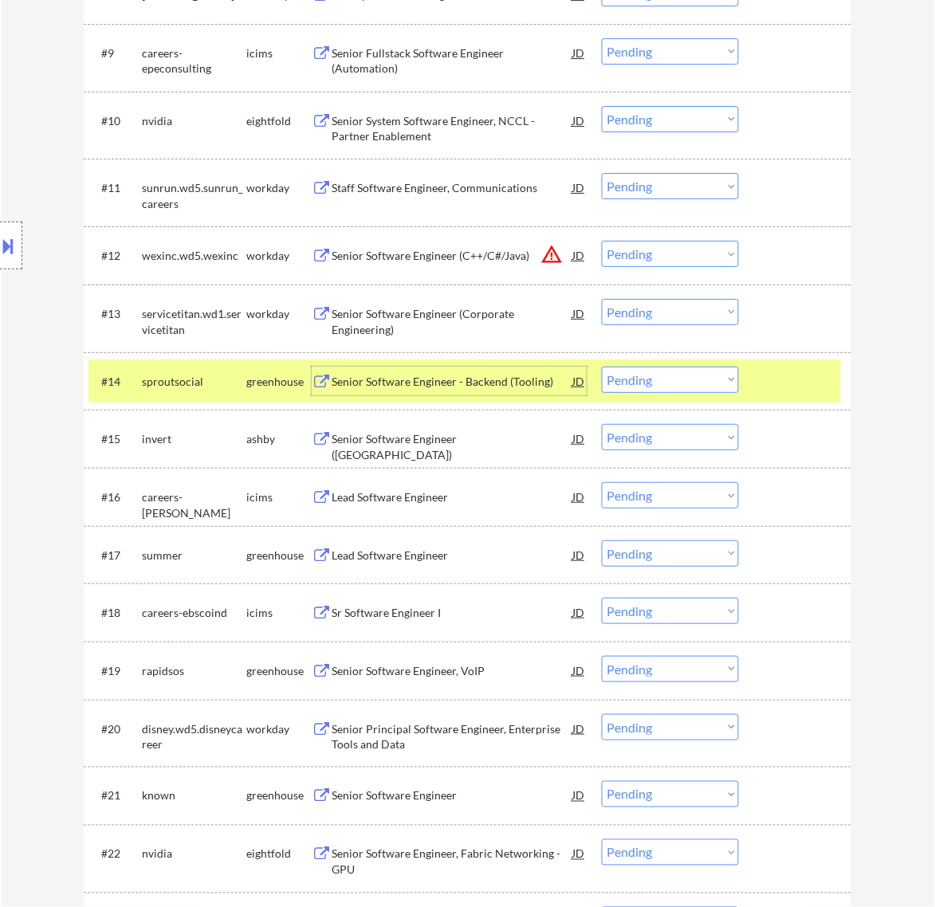
click at [643, 377] on select "Choose an option... Pending Applied Excluded (Questions) Excluded (Expired) Exc…" at bounding box center [670, 380] width 137 height 26
click at [602, 367] on select "Choose an option... Pending Applied Excluded (Questions) Excluded (Expired) Exc…" at bounding box center [670, 380] width 137 height 26
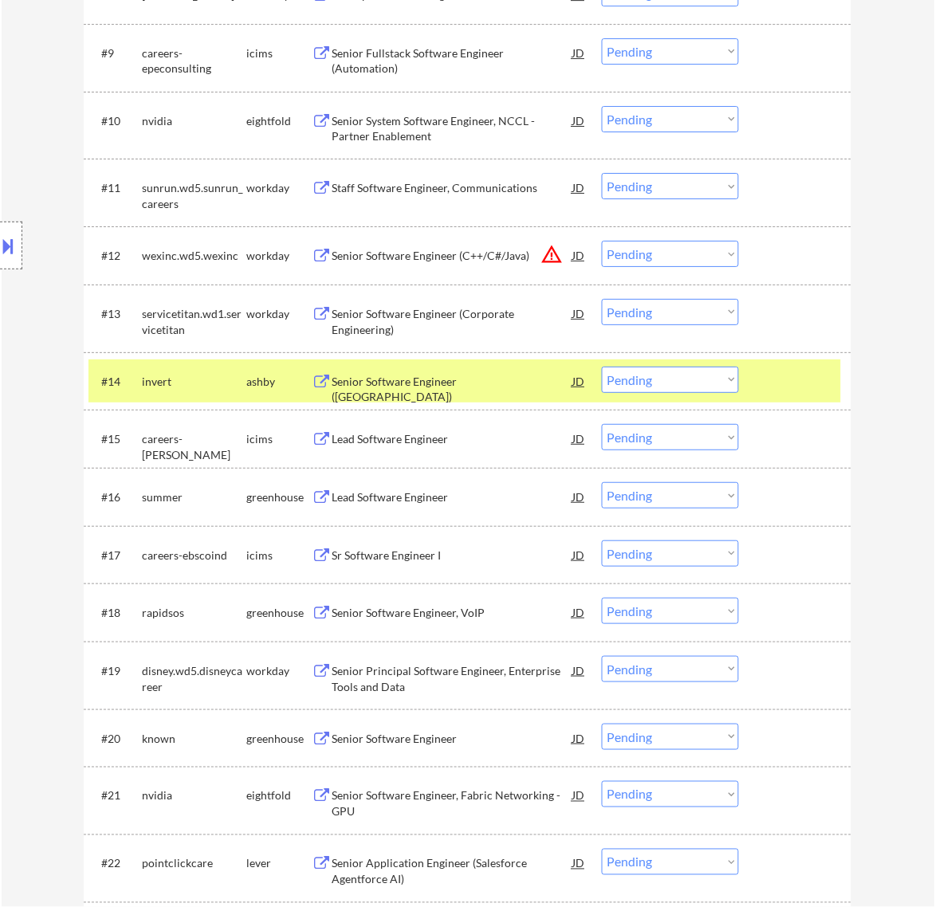
click at [517, 377] on div "Senior Software Engineer ([GEOGRAPHIC_DATA])" at bounding box center [452, 389] width 241 height 31
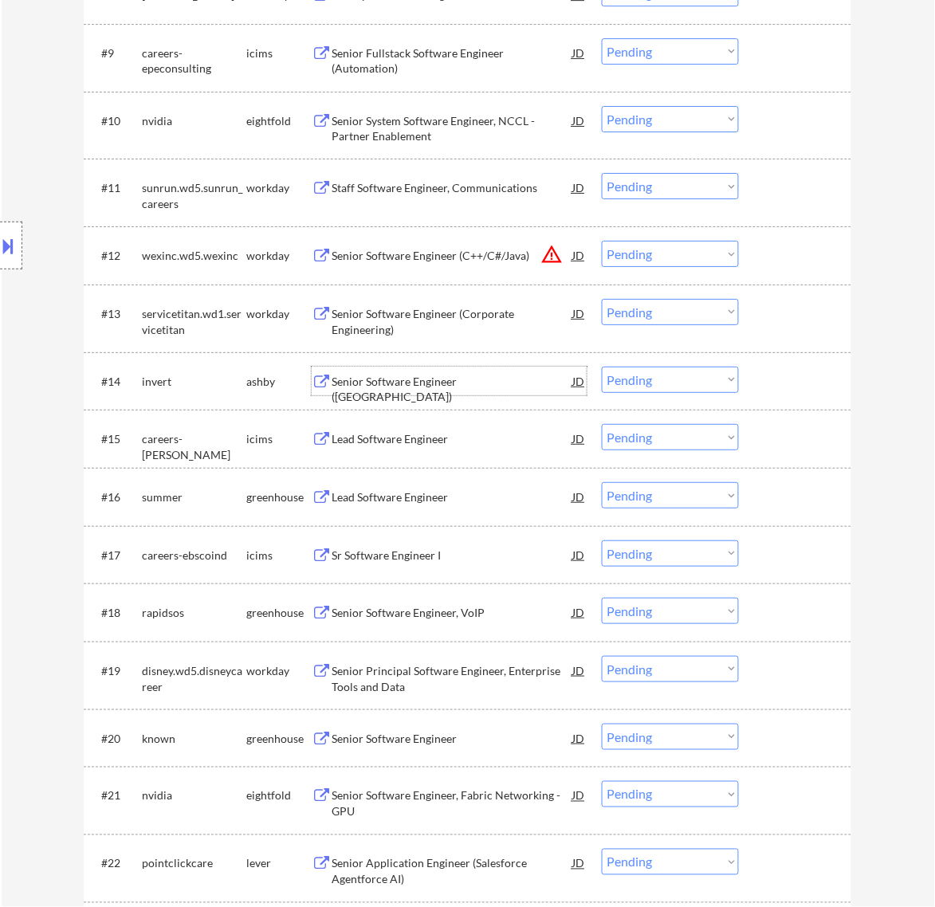
click at [672, 373] on select "Choose an option... Pending Applied Excluded (Questions) Excluded (Expired) Exc…" at bounding box center [670, 380] width 137 height 26
click at [602, 367] on select "Choose an option... Pending Applied Excluded (Questions) Excluded (Expired) Exc…" at bounding box center [670, 380] width 137 height 26
select select ""pending""
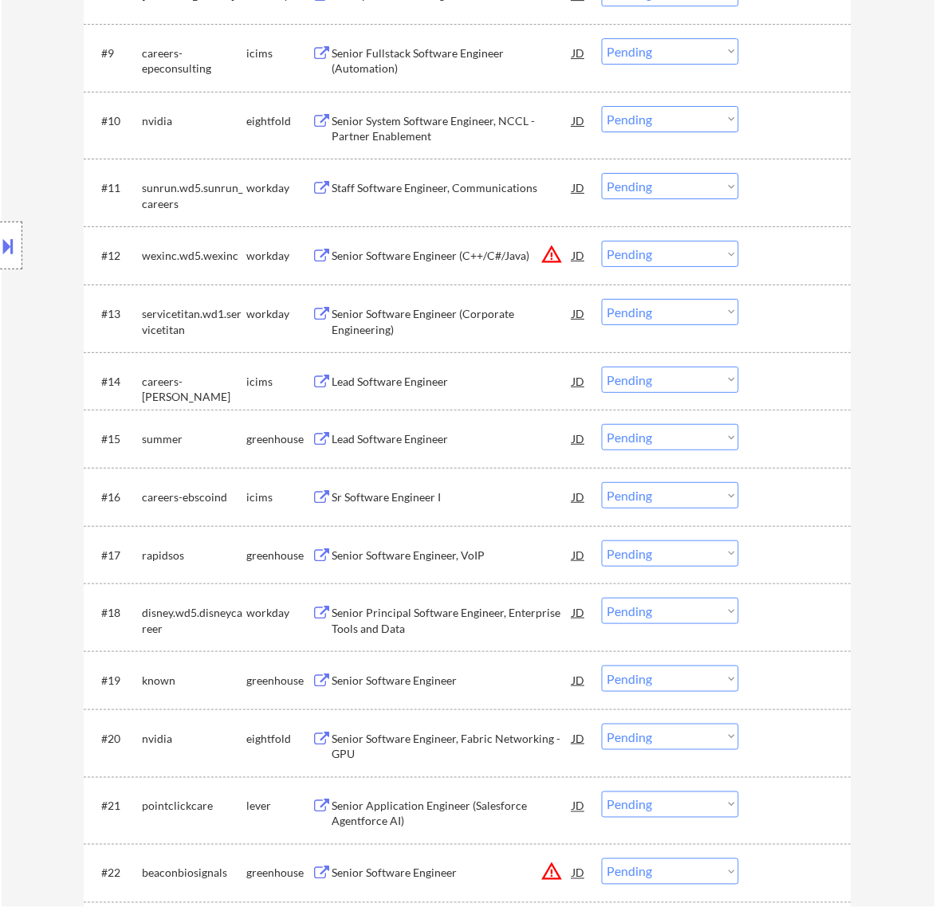
click at [526, 445] on div "Lead Software Engineer" at bounding box center [452, 439] width 241 height 16
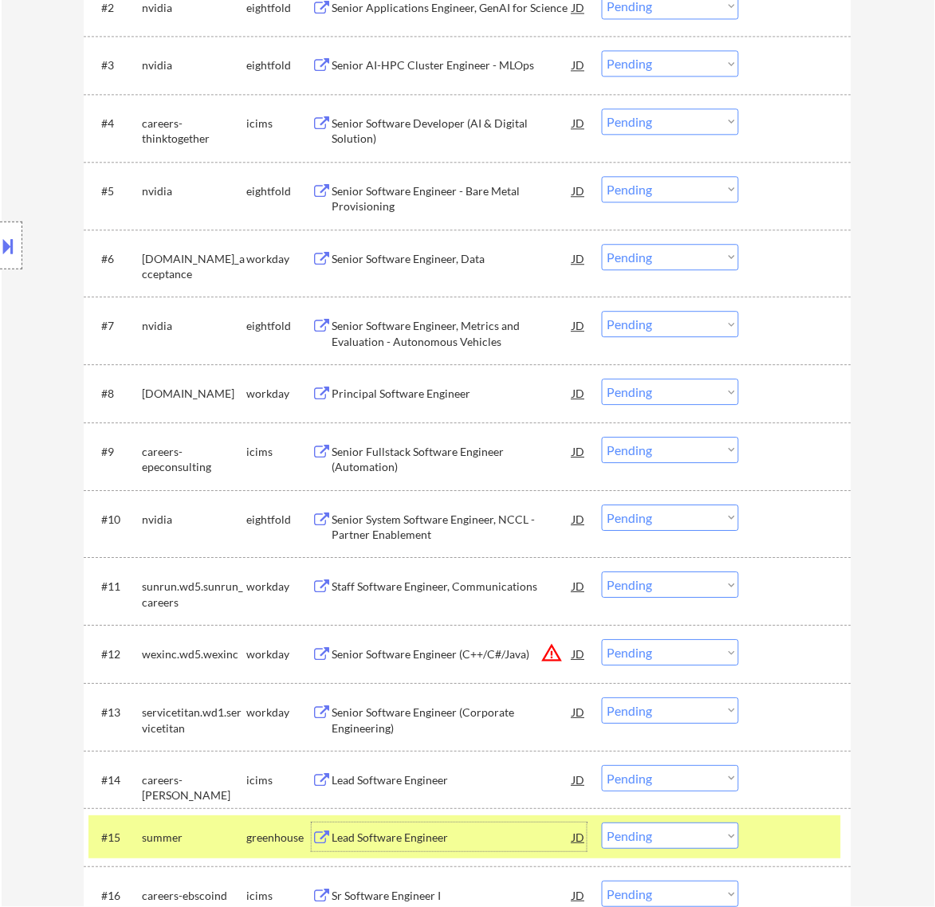
scroll to position [797, 0]
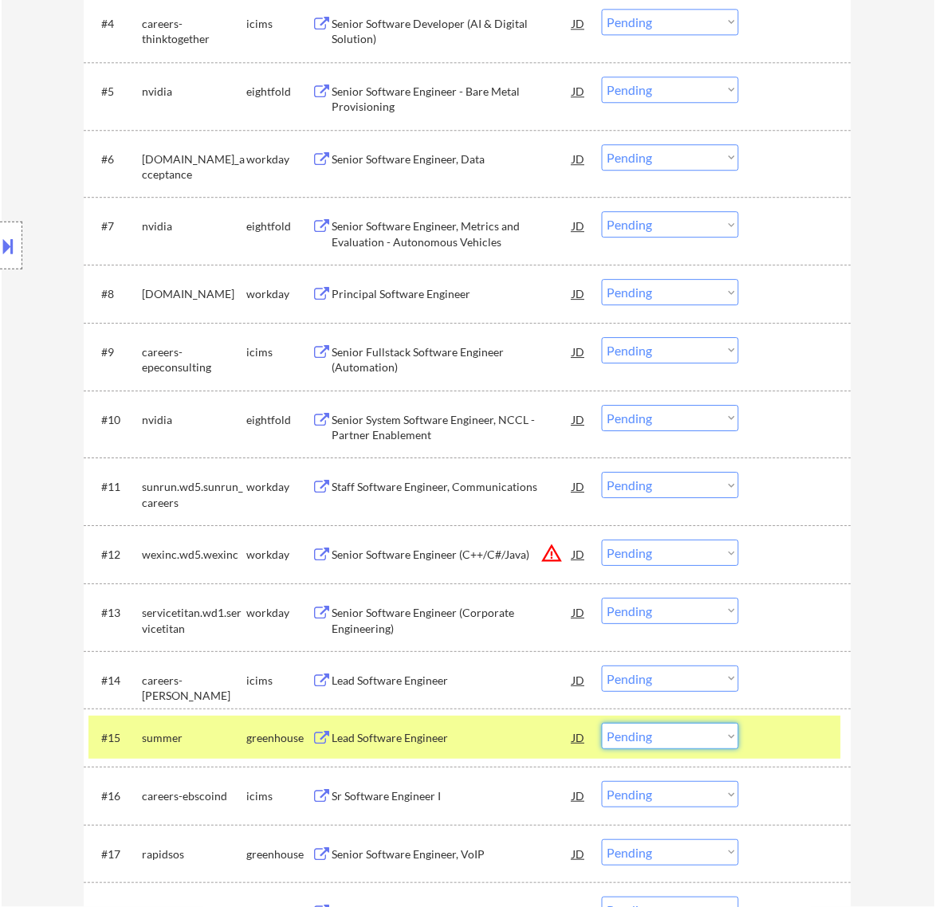
click at [659, 726] on select "Choose an option... Pending Applied Excluded (Questions) Excluded (Expired) Exc…" at bounding box center [670, 736] width 137 height 26
click at [602, 723] on select "Choose an option... Pending Applied Excluded (Questions) Excluded (Expired) Exc…" at bounding box center [670, 736] width 137 height 26
select select ""pending""
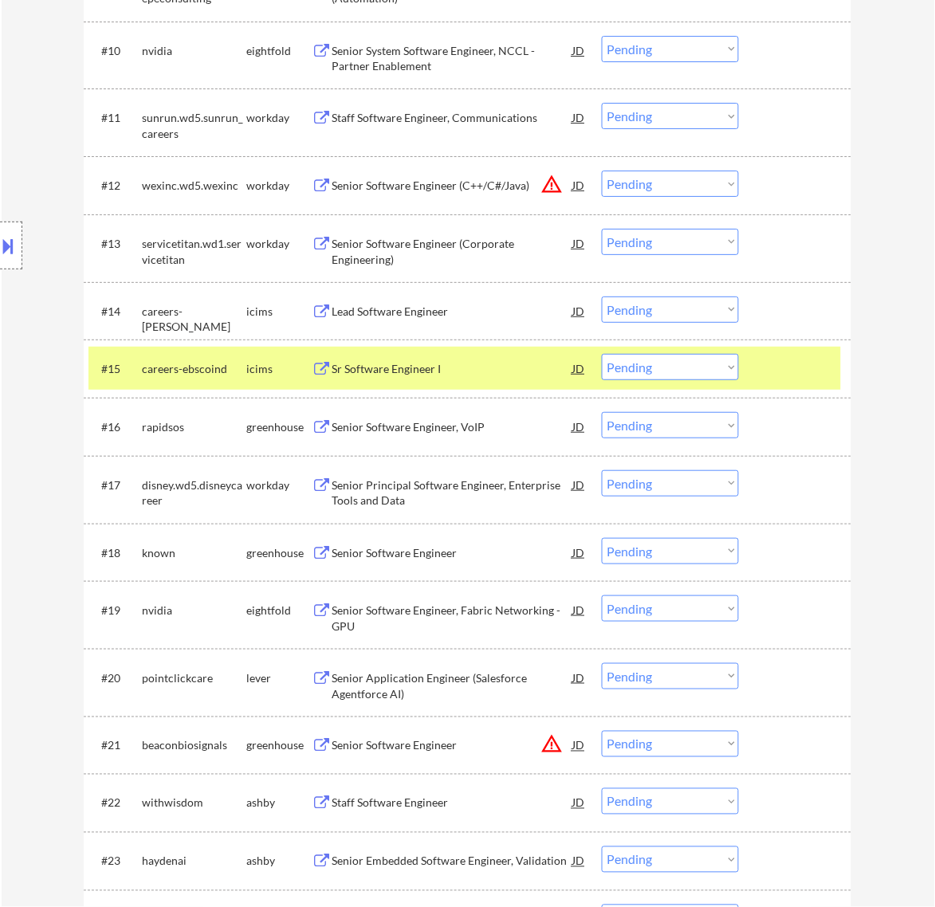
scroll to position [1196, 0]
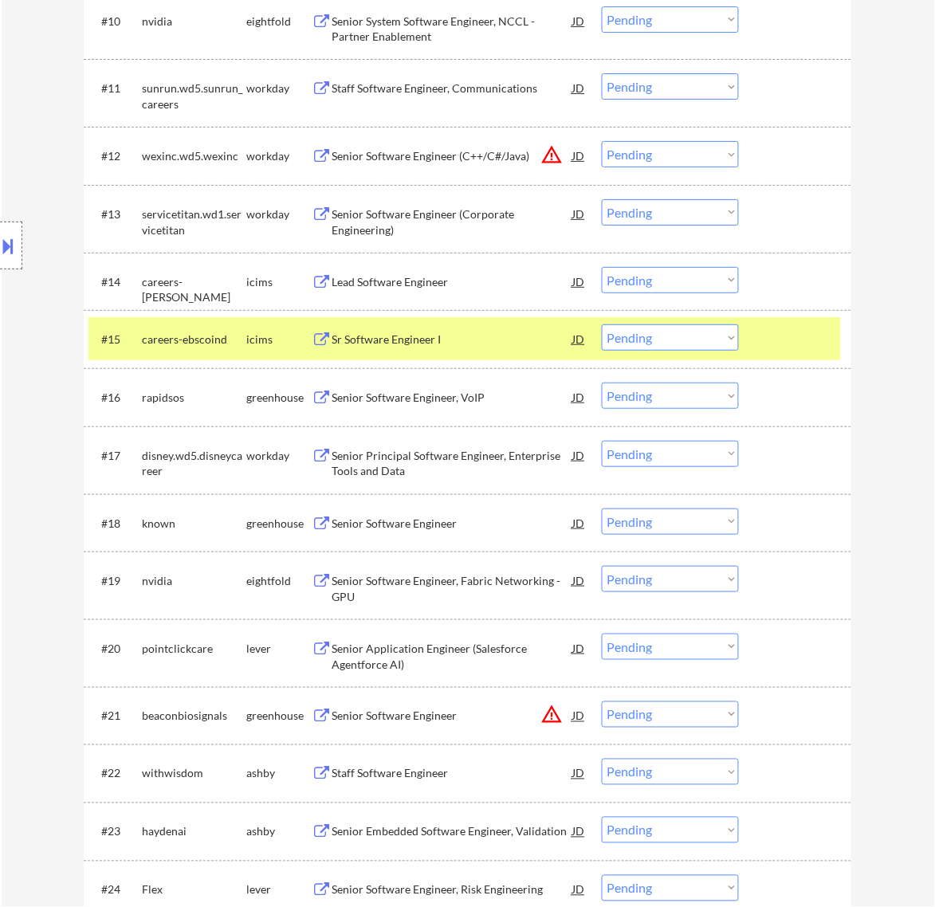
click at [791, 339] on div at bounding box center [797, 339] width 70 height 29
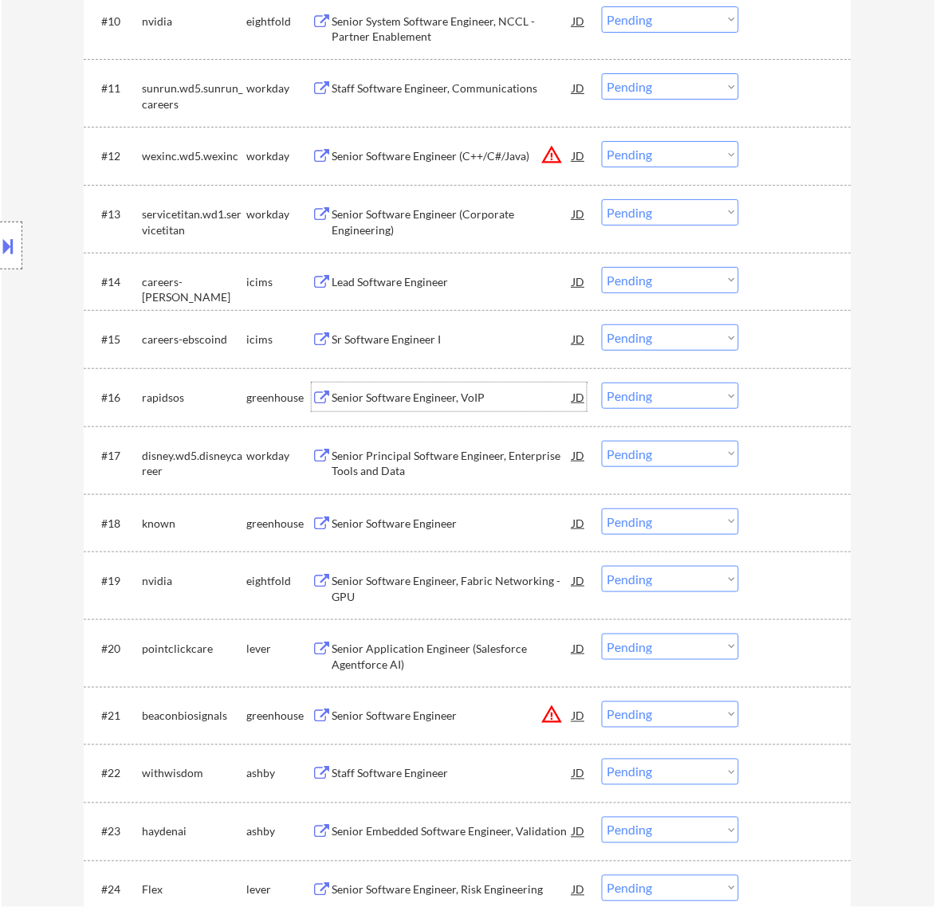
click at [433, 397] on div "Senior Software Engineer, VoIP" at bounding box center [452, 398] width 241 height 16
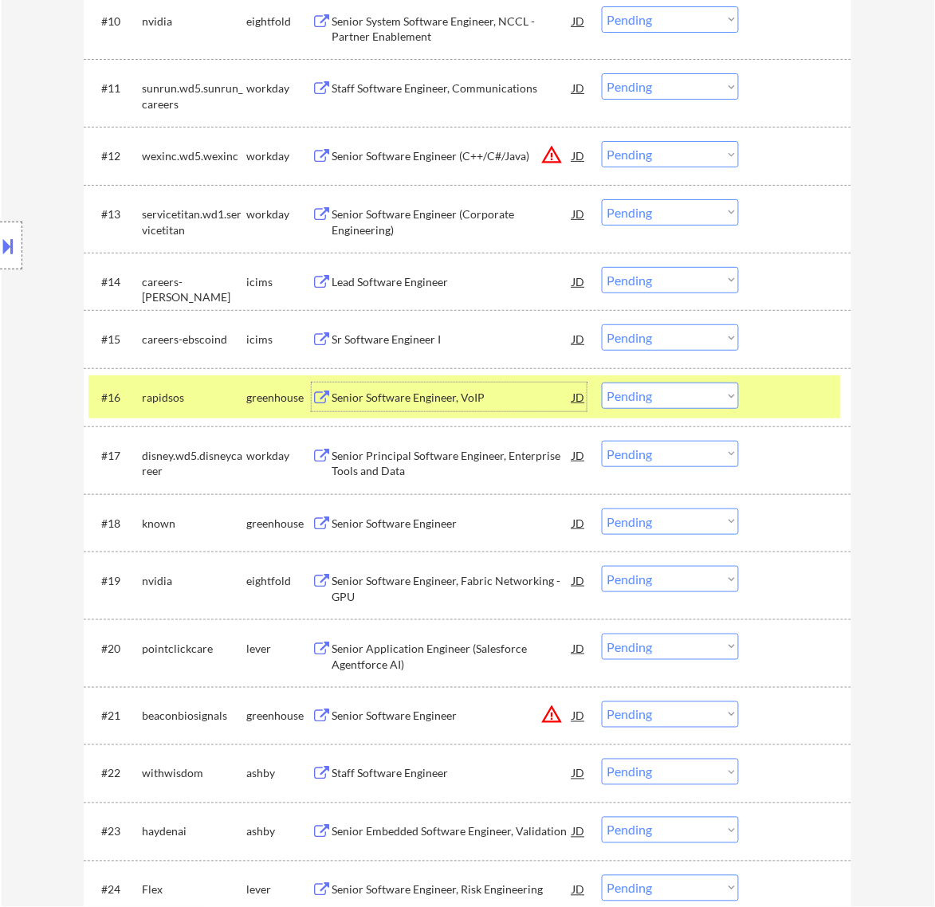
click at [694, 395] on select "Choose an option... Pending Applied Excluded (Questions) Excluded (Expired) Exc…" at bounding box center [670, 396] width 137 height 26
click at [602, 383] on select "Choose an option... Pending Applied Excluded (Questions) Excluded (Expired) Exc…" at bounding box center [670, 396] width 137 height 26
select select ""pending""
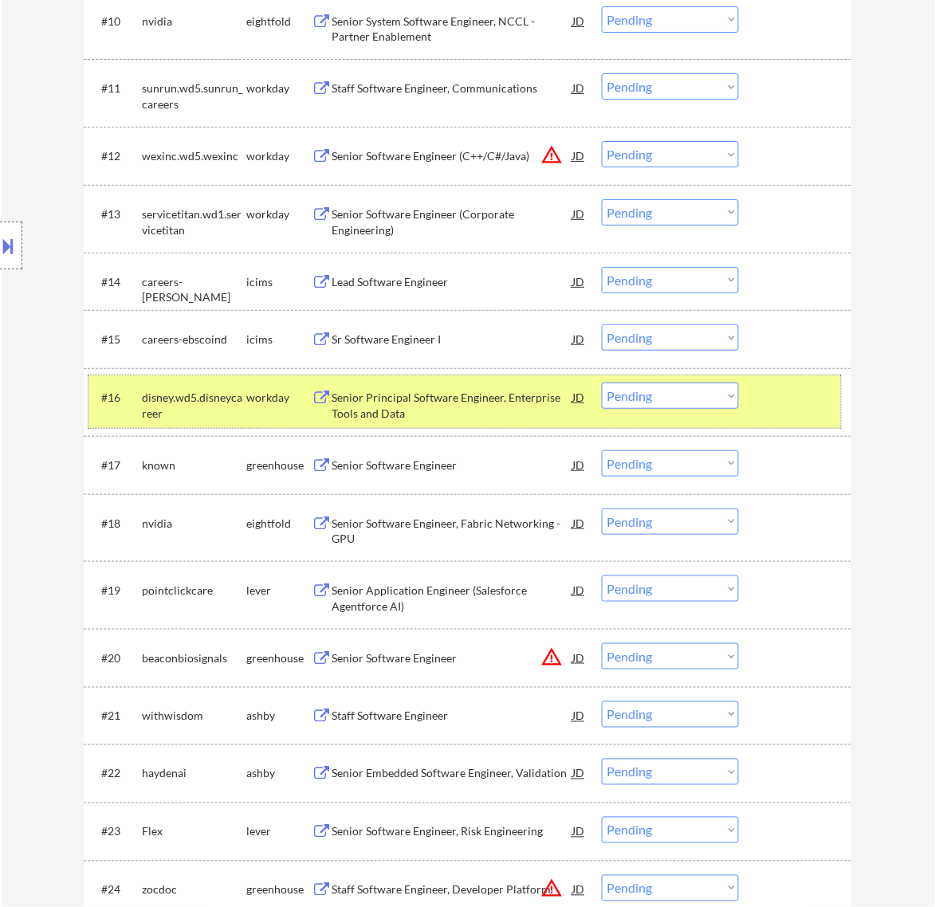
click at [776, 397] on div at bounding box center [797, 397] width 70 height 29
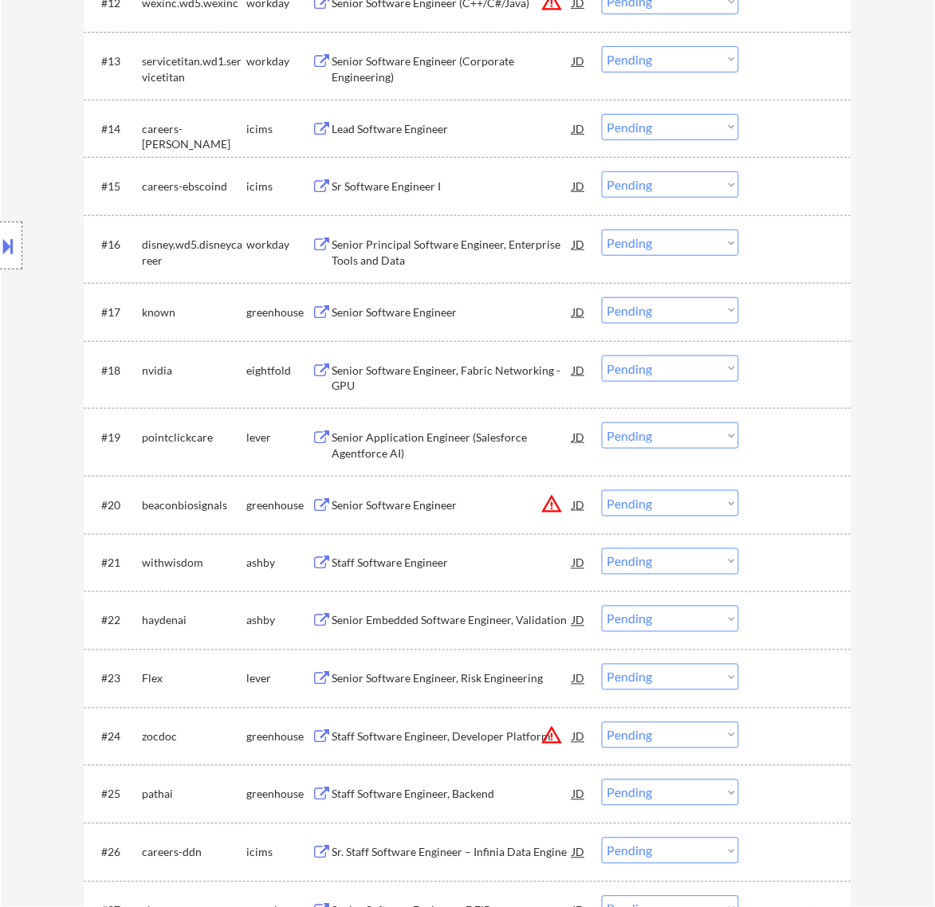
scroll to position [1395, 0]
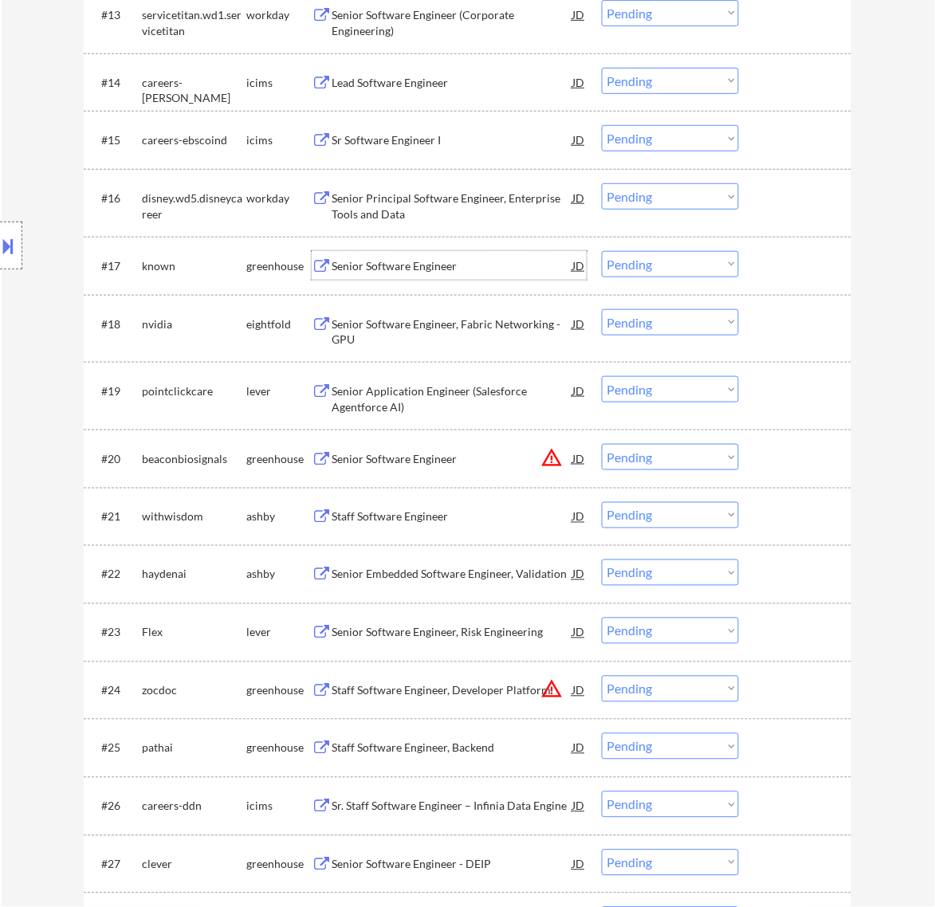
click at [538, 277] on div "Senior Software Engineer" at bounding box center [452, 265] width 241 height 29
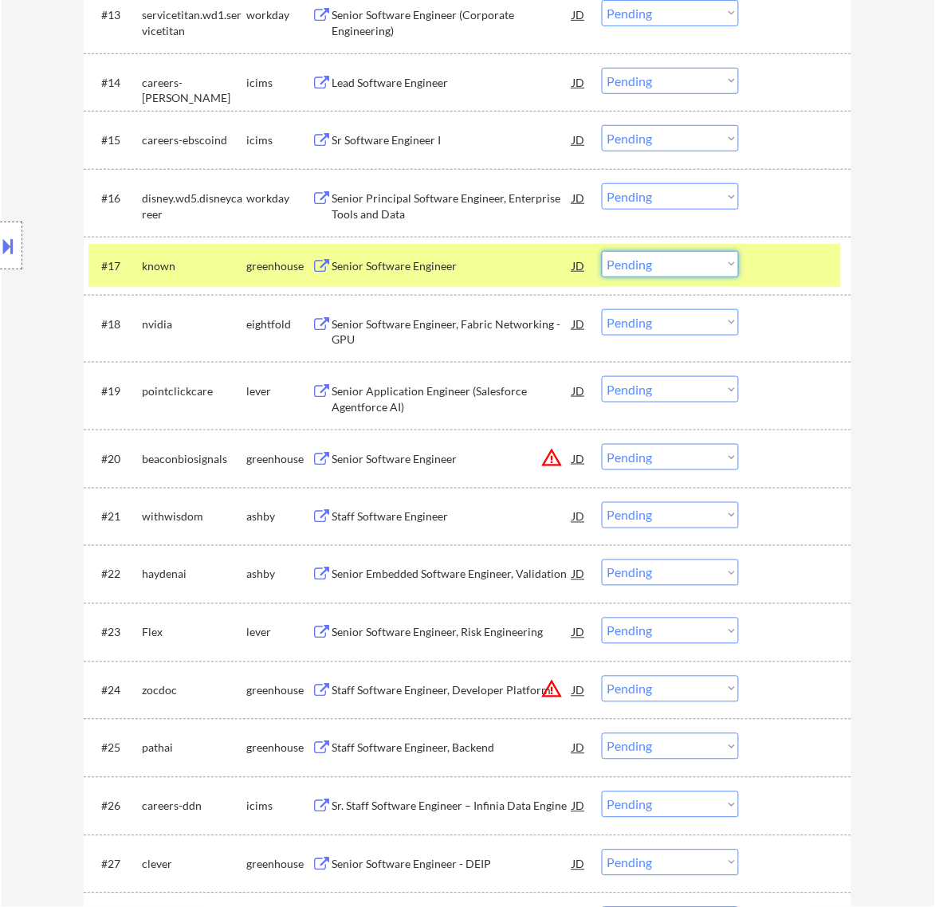
click at [635, 264] on select "Choose an option... Pending Applied Excluded (Questions) Excluded (Expired) Exc…" at bounding box center [670, 264] width 137 height 26
click at [602, 251] on select "Choose an option... Pending Applied Excluded (Questions) Excluded (Expired) Exc…" at bounding box center [670, 264] width 137 height 26
select select ""pending""
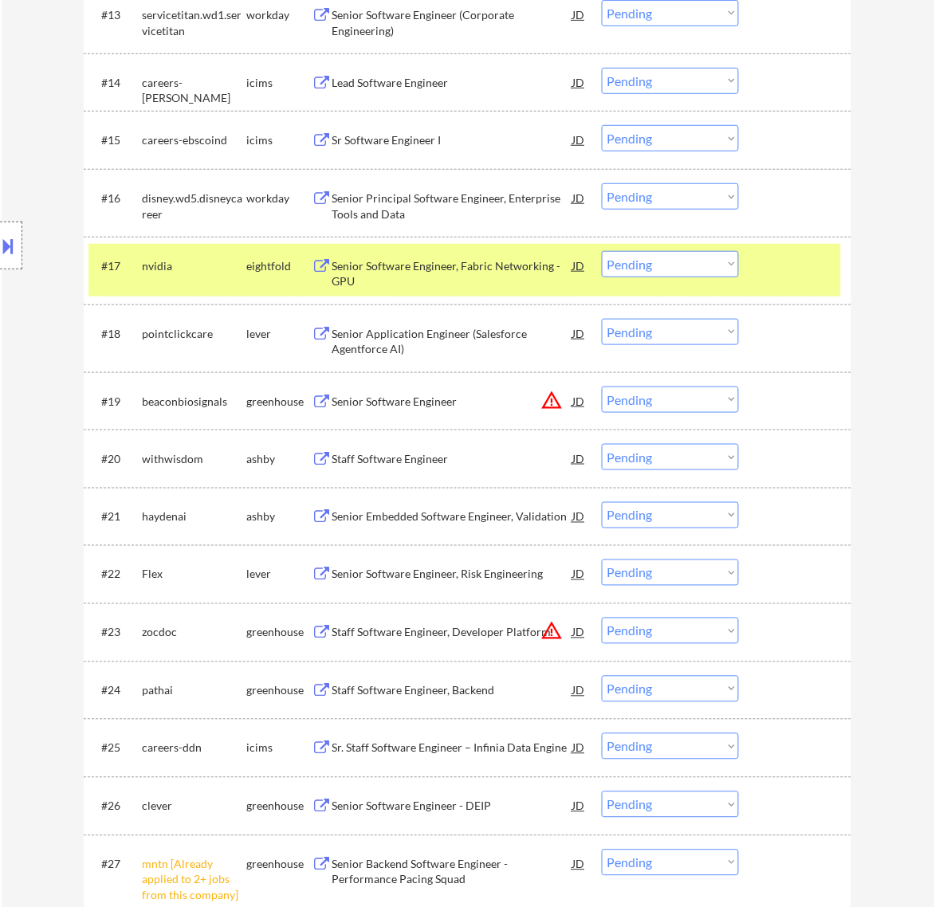
click at [782, 269] on div at bounding box center [797, 265] width 70 height 29
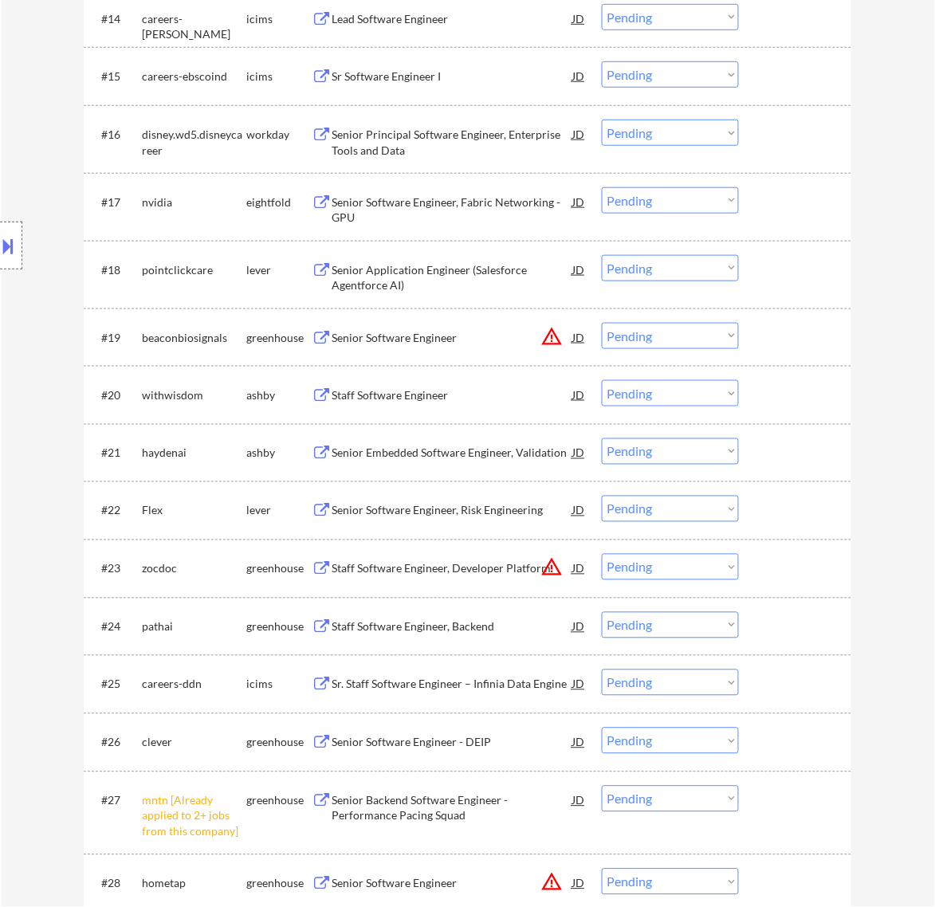
scroll to position [1495, 0]
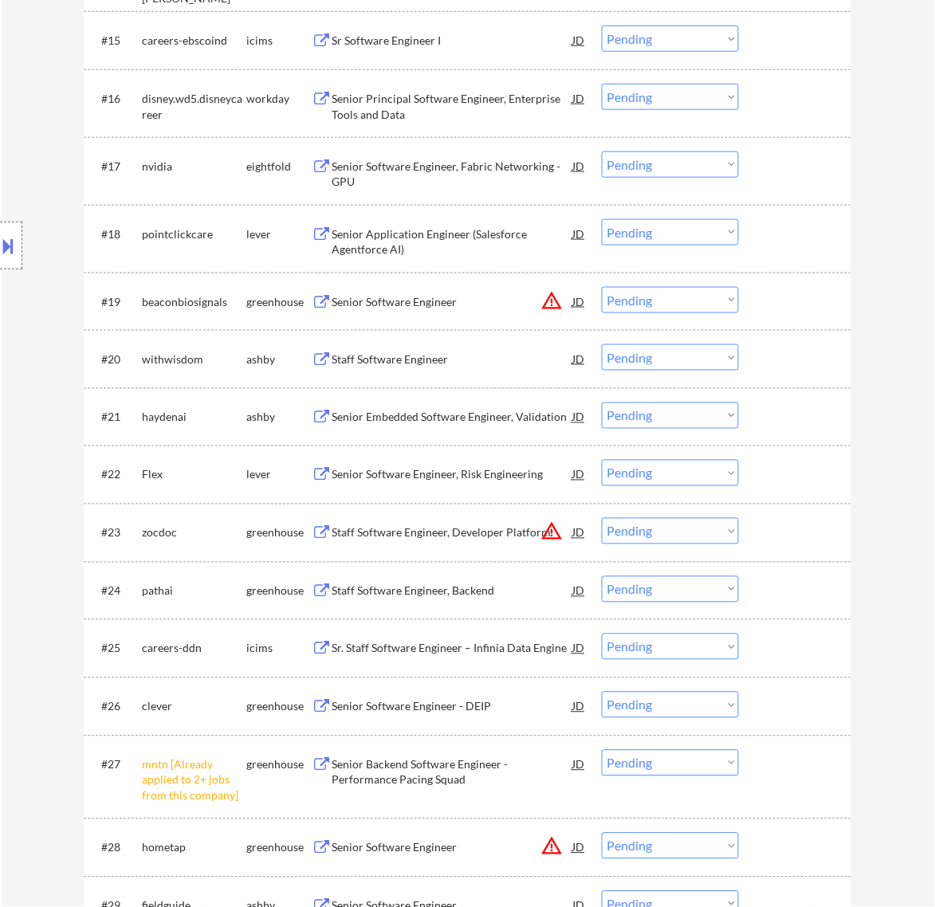
click at [497, 245] on div "Senior Application Engineer (Salesforce Agentforce AI)" at bounding box center [452, 241] width 241 height 31
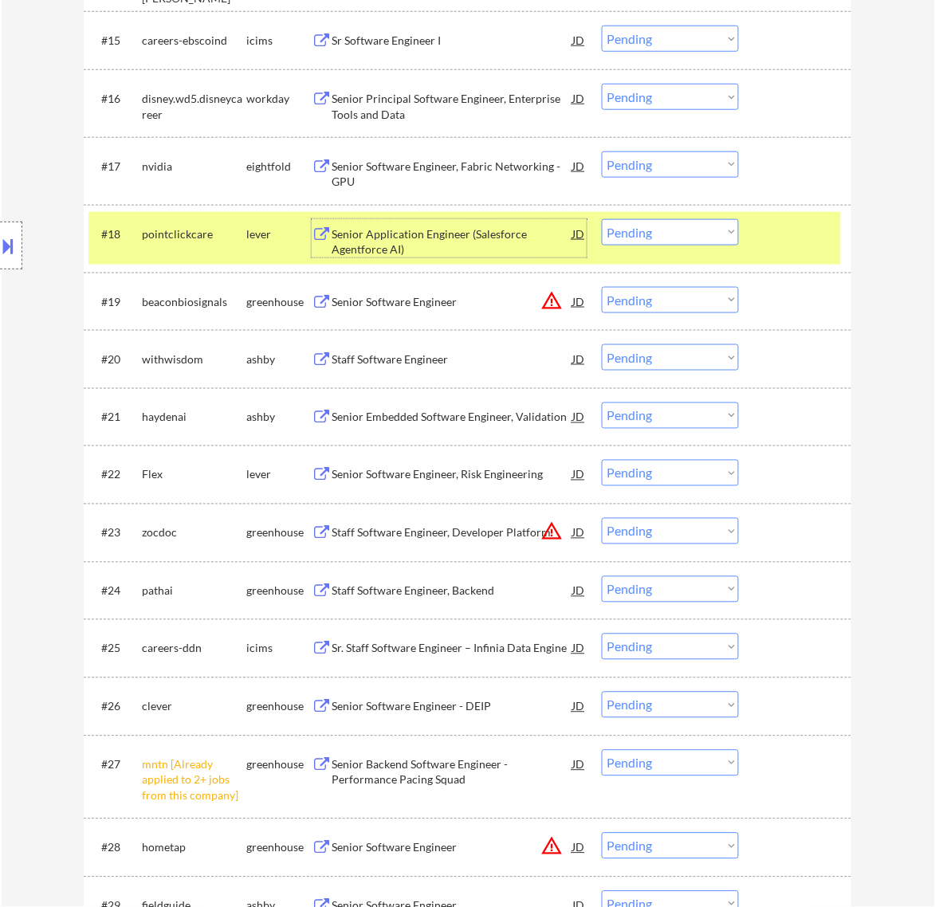
click at [646, 238] on select "Choose an option... Pending Applied Excluded (Questions) Excluded (Expired) Exc…" at bounding box center [670, 232] width 137 height 26
click at [602, 219] on select "Choose an option... Pending Applied Excluded (Questions) Excluded (Expired) Exc…" at bounding box center [670, 232] width 137 height 26
select select ""pending""
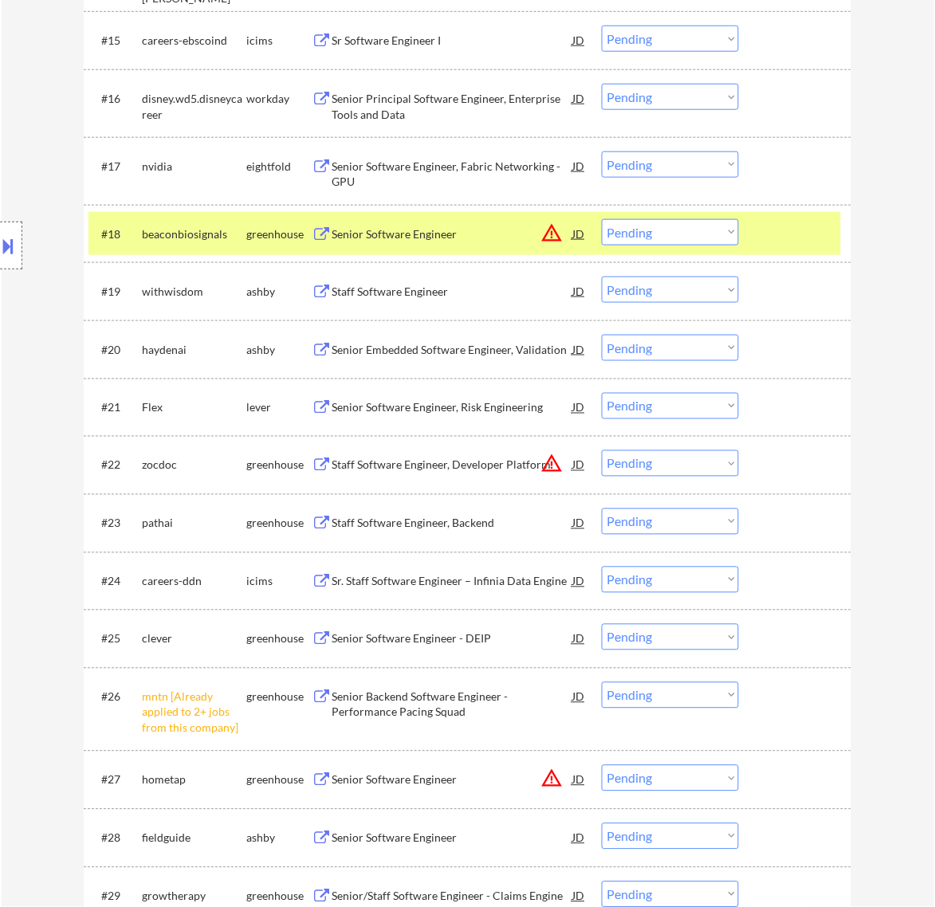
drag, startPoint x: 772, startPoint y: 229, endPoint x: 691, endPoint y: 243, distance: 81.8
click at [773, 230] on div at bounding box center [797, 233] width 70 height 29
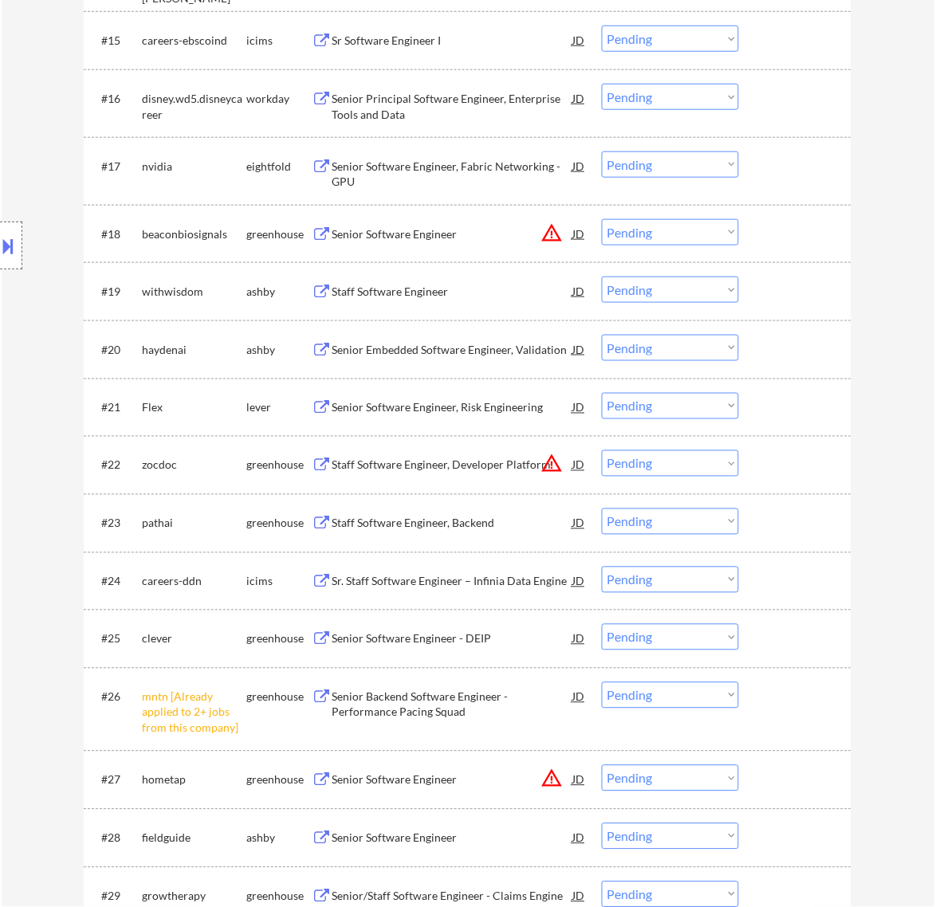
click at [493, 307] on div "#19 withwisdom [PERSON_NAME] Staff Software Engineer JD warning_amber Choose an…" at bounding box center [465, 290] width 753 height 43
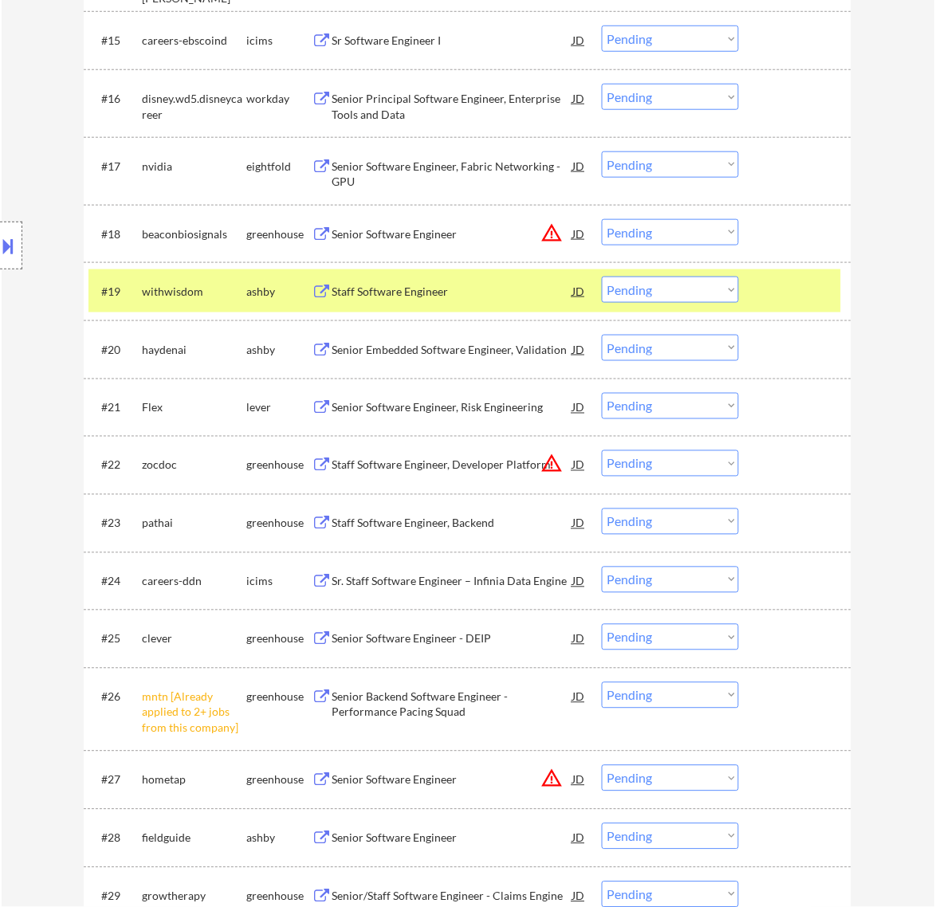
click at [502, 301] on div "Staff Software Engineer" at bounding box center [452, 291] width 241 height 29
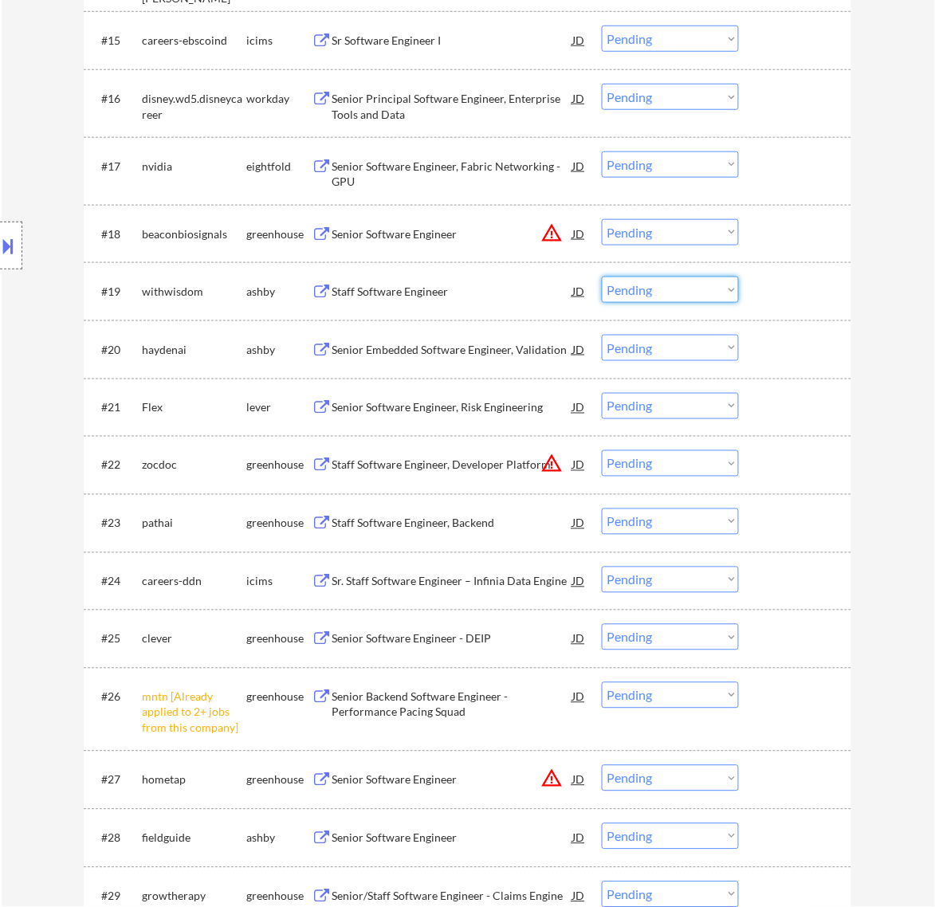
click at [691, 292] on select "Choose an option... Pending Applied Excluded (Questions) Excluded (Expired) Exc…" at bounding box center [670, 290] width 137 height 26
click at [602, 277] on select "Choose an option... Pending Applied Excluded (Questions) Excluded (Expired) Exc…" at bounding box center [670, 290] width 137 height 26
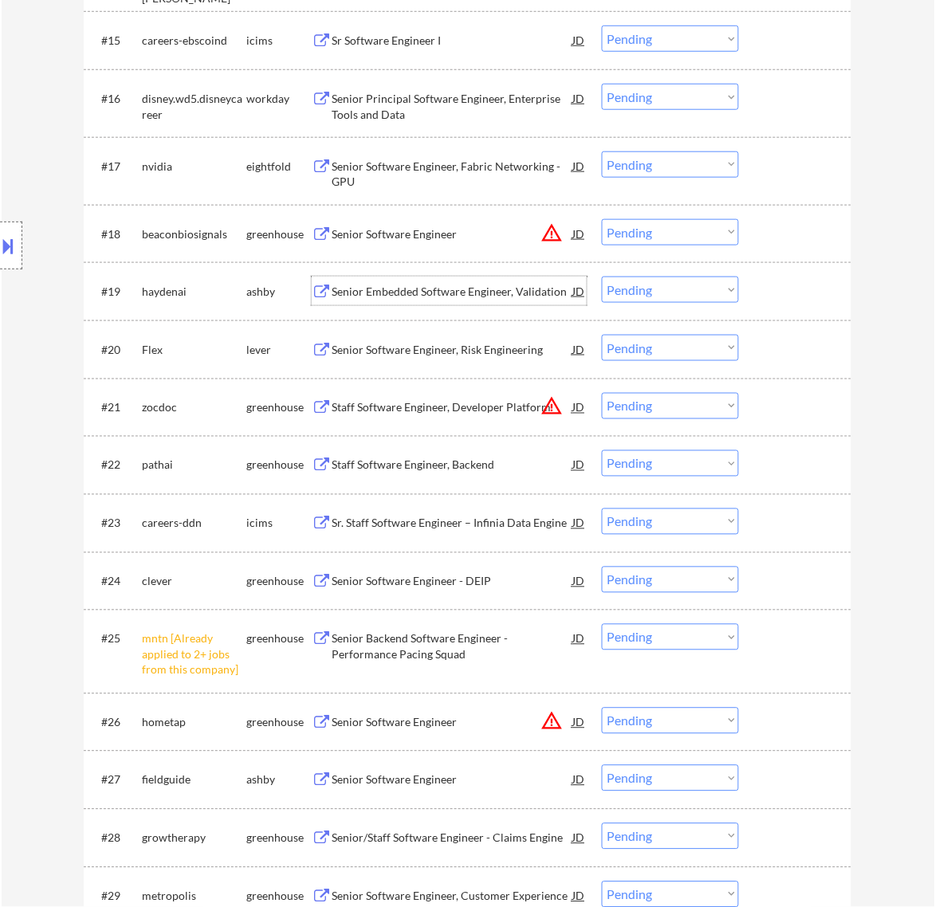
click at [461, 289] on div "Senior Embedded Software Engineer, Validation" at bounding box center [452, 292] width 241 height 16
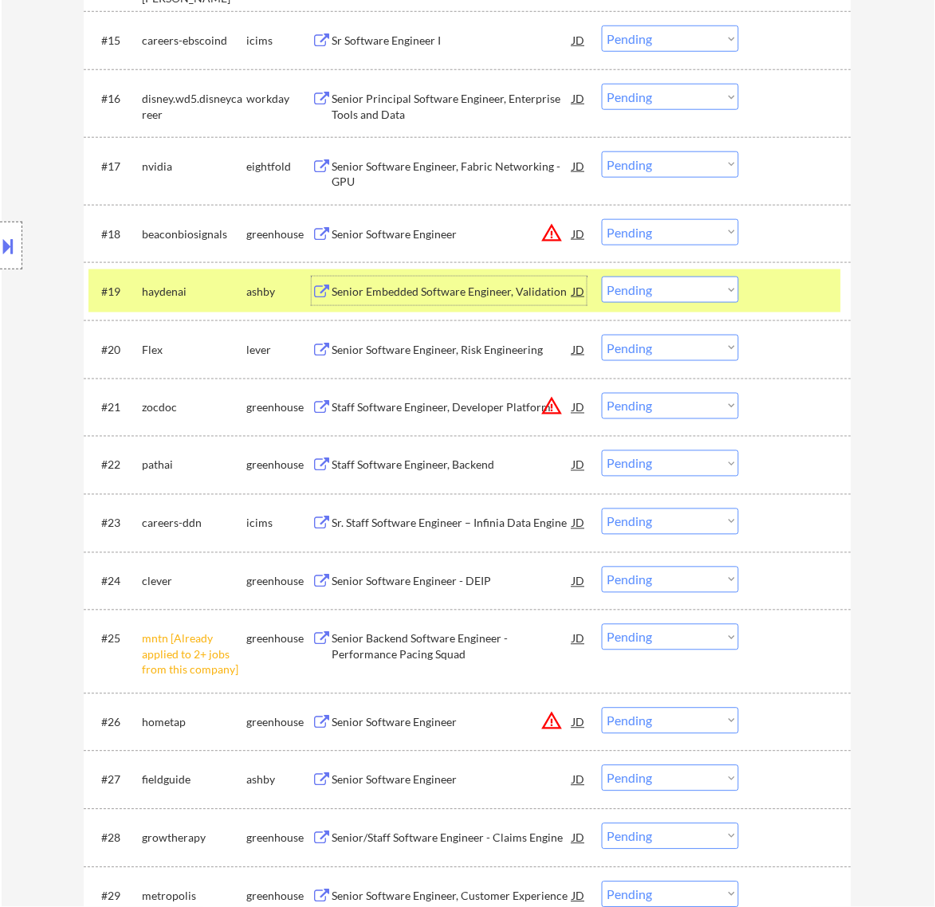
click at [676, 293] on select "Choose an option... Pending Applied Excluded (Questions) Excluded (Expired) Exc…" at bounding box center [670, 290] width 137 height 26
click at [602, 277] on select "Choose an option... Pending Applied Excluded (Questions) Excluded (Expired) Exc…" at bounding box center [670, 290] width 137 height 26
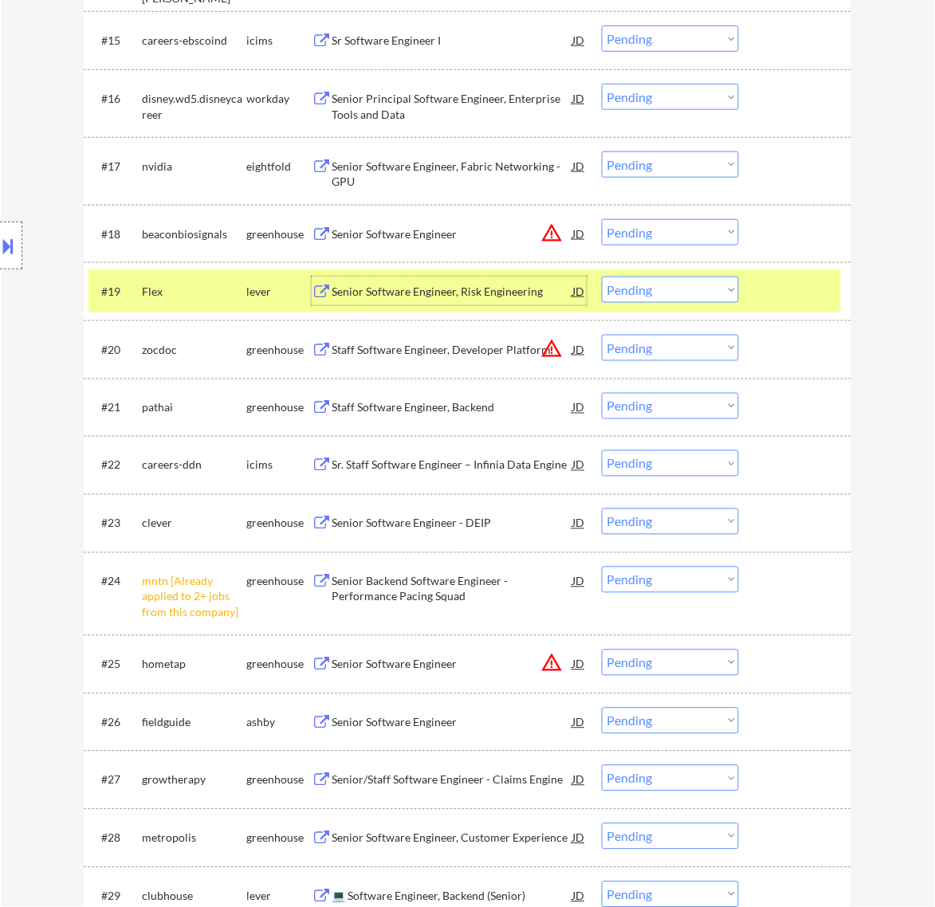
click at [524, 293] on div "Senior Software Engineer, Risk Engineering" at bounding box center [452, 292] width 241 height 16
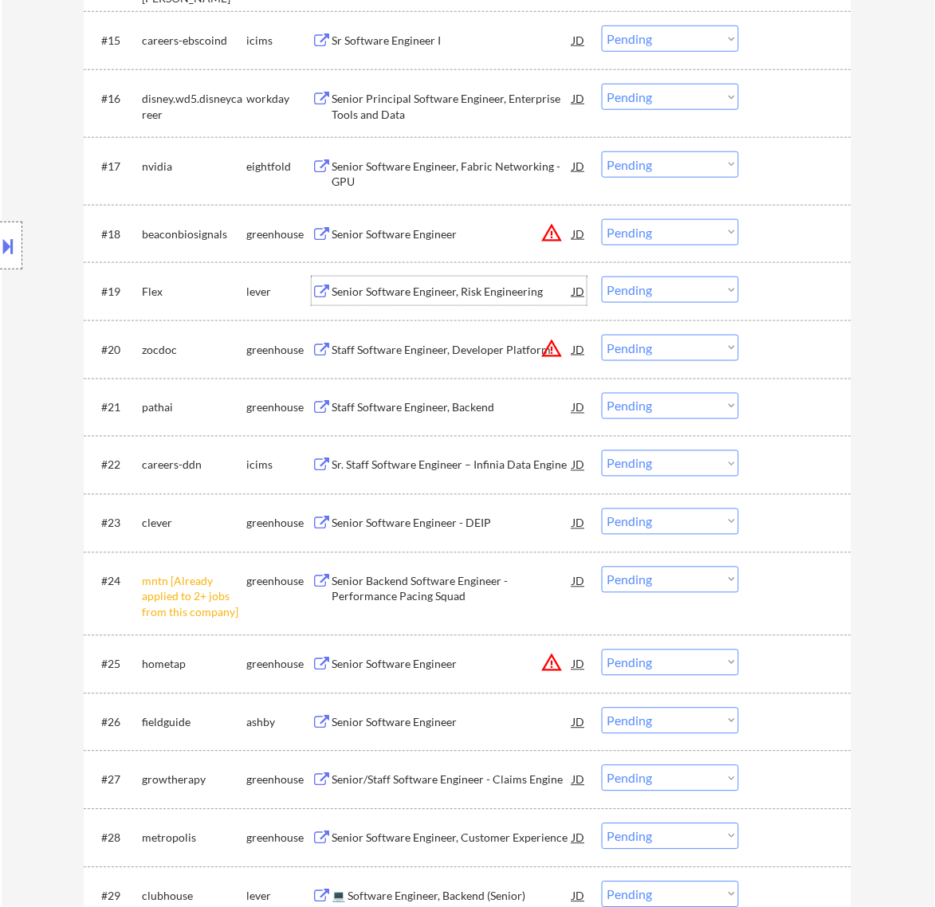
click at [644, 289] on select "Choose an option... Pending Applied Excluded (Questions) Excluded (Expired) Exc…" at bounding box center [670, 290] width 137 height 26
click at [602, 277] on select "Choose an option... Pending Applied Excluded (Questions) Excluded (Expired) Exc…" at bounding box center [670, 290] width 137 height 26
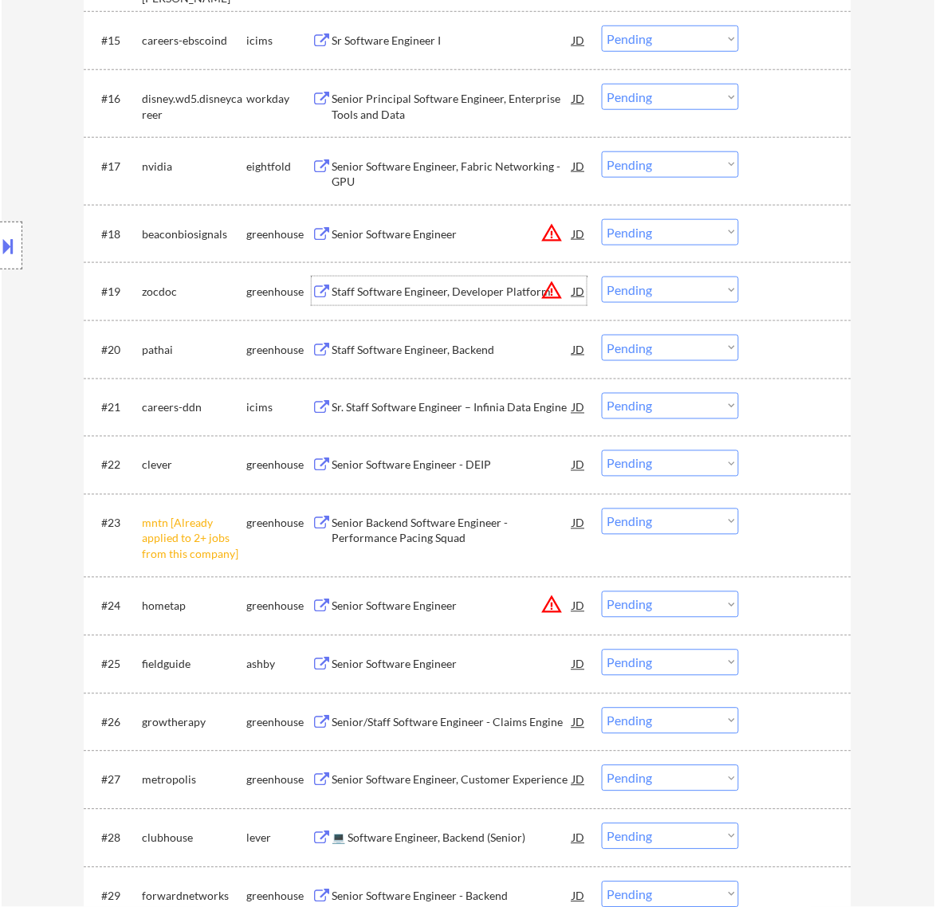
click at [524, 293] on div "Staff Software Engineer, Developer Platform" at bounding box center [452, 292] width 241 height 16
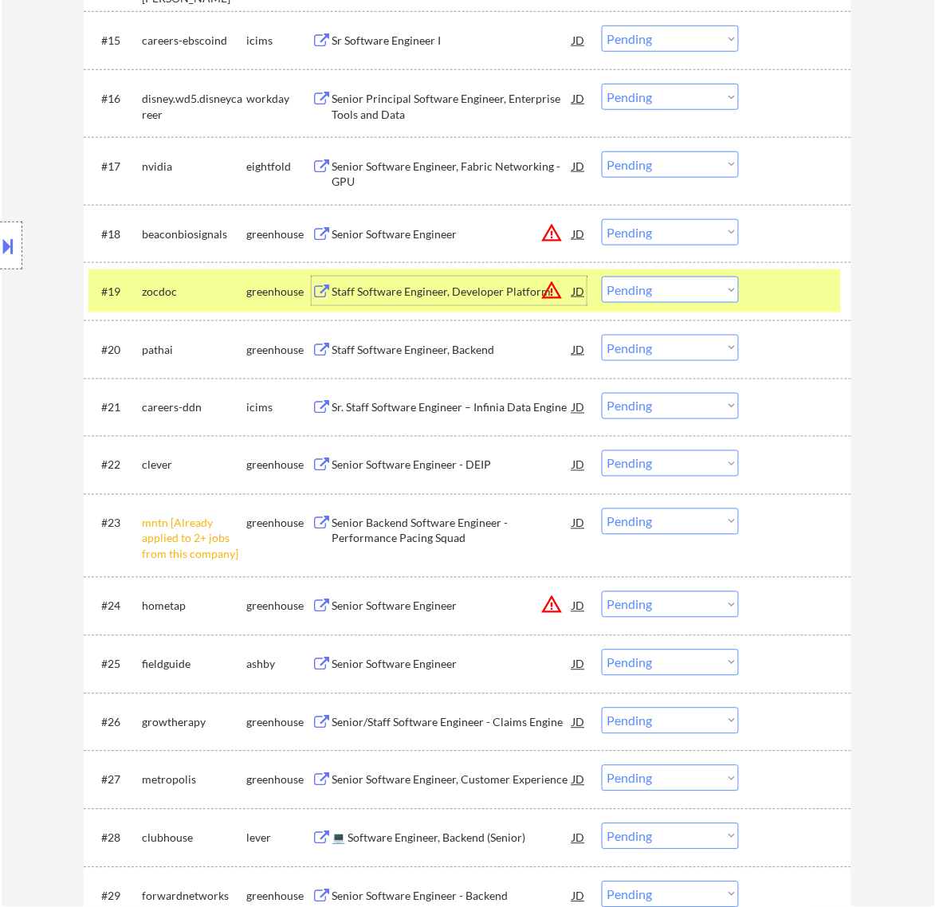
click at [580, 297] on div "JD" at bounding box center [579, 291] width 16 height 29
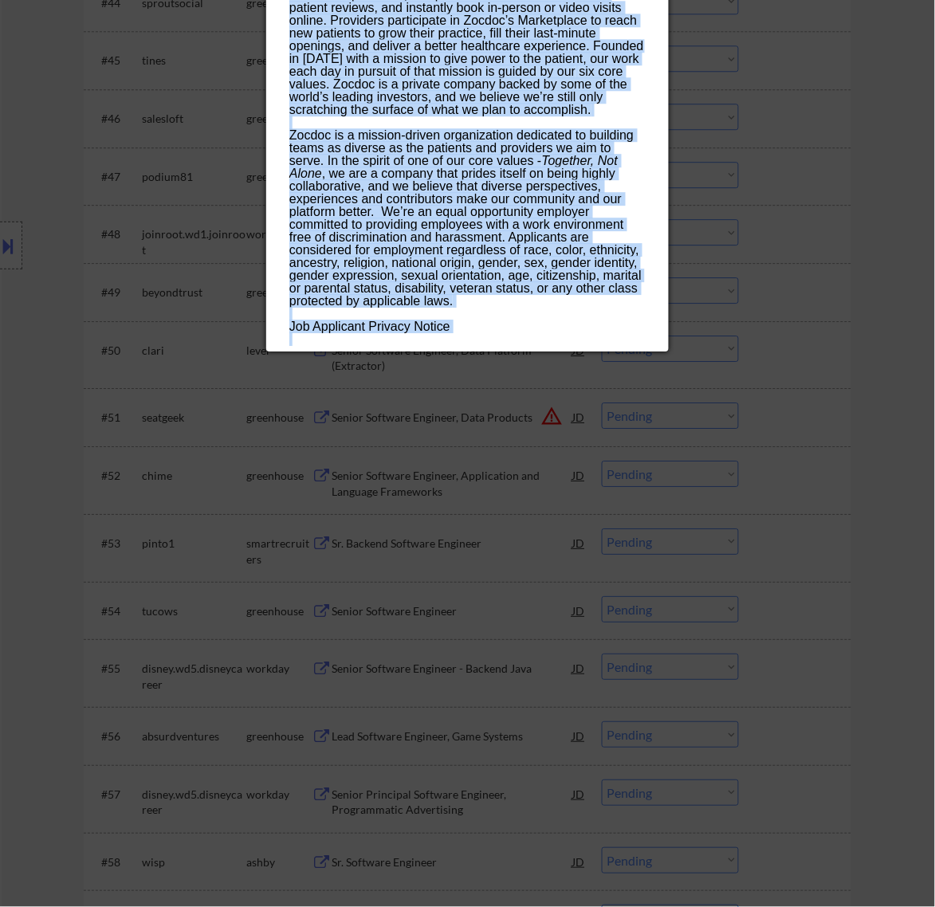
scroll to position [3484, 0]
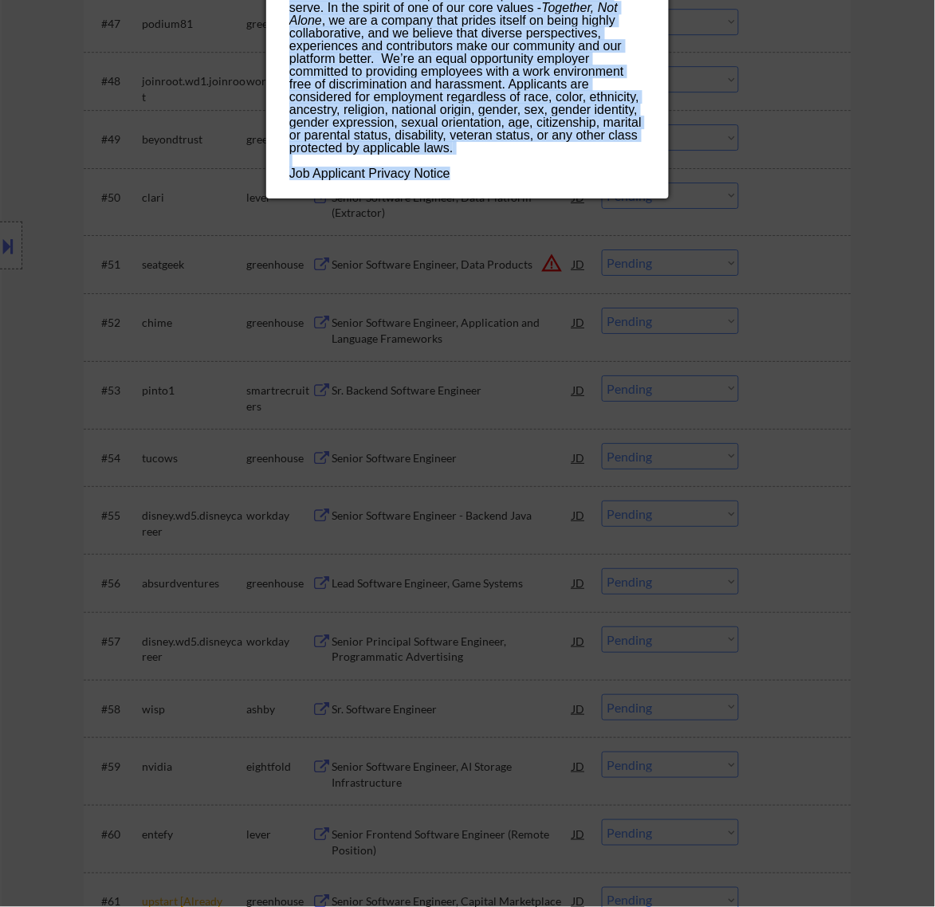
drag, startPoint x: 289, startPoint y: 66, endPoint x: 528, endPoint y: 181, distance: 265.3
copy div "Lorem Ipsumdol Sitametc, Adipiscin Elitsedd eiusmo TEM Incidi UT Laboreet Dolor…"
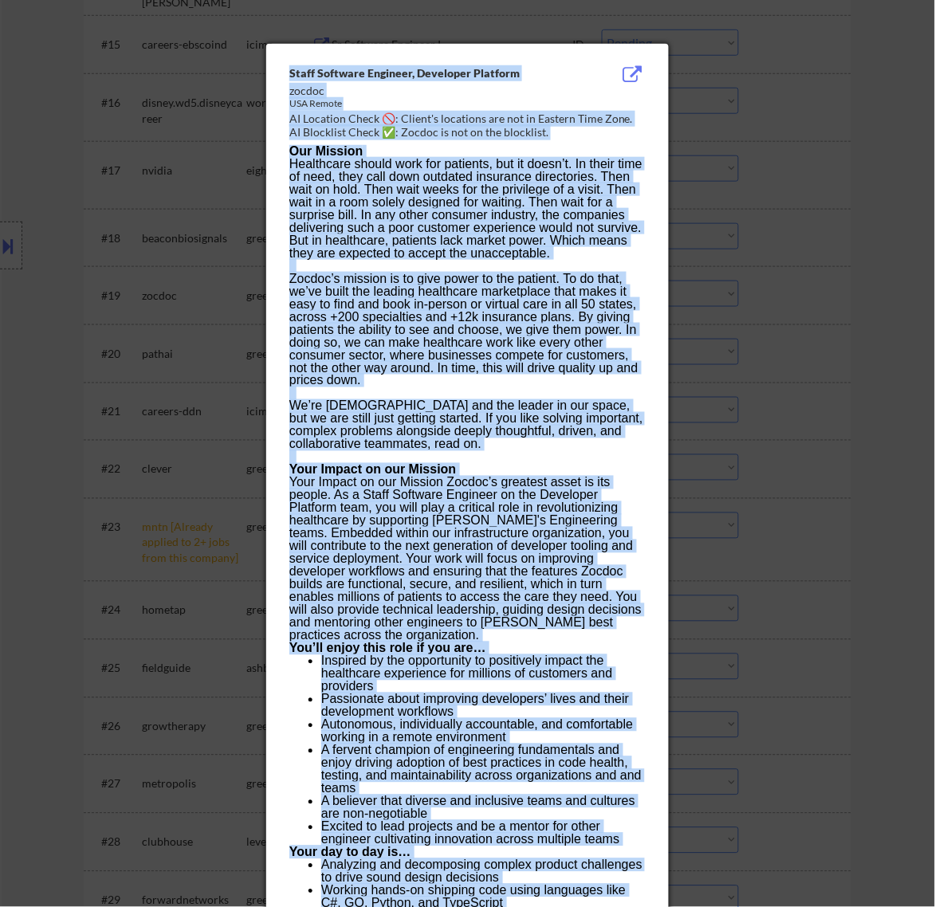
scroll to position [1292, 0]
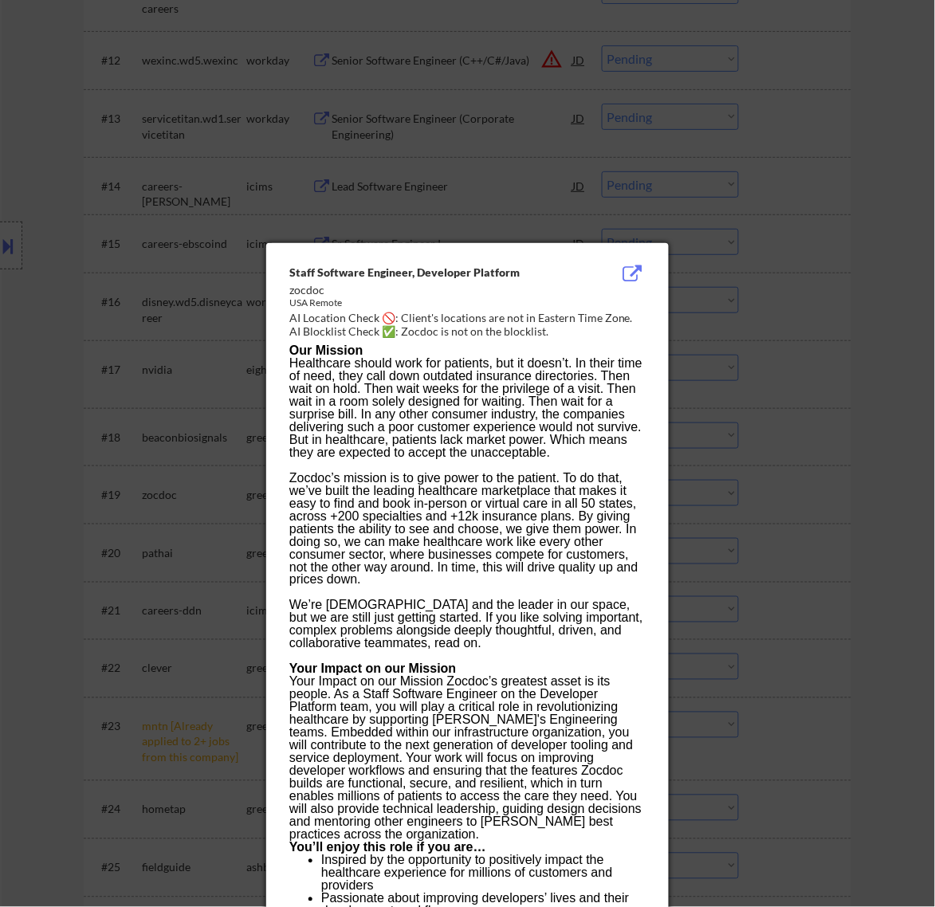
click at [797, 196] on div at bounding box center [467, 453] width 935 height 907
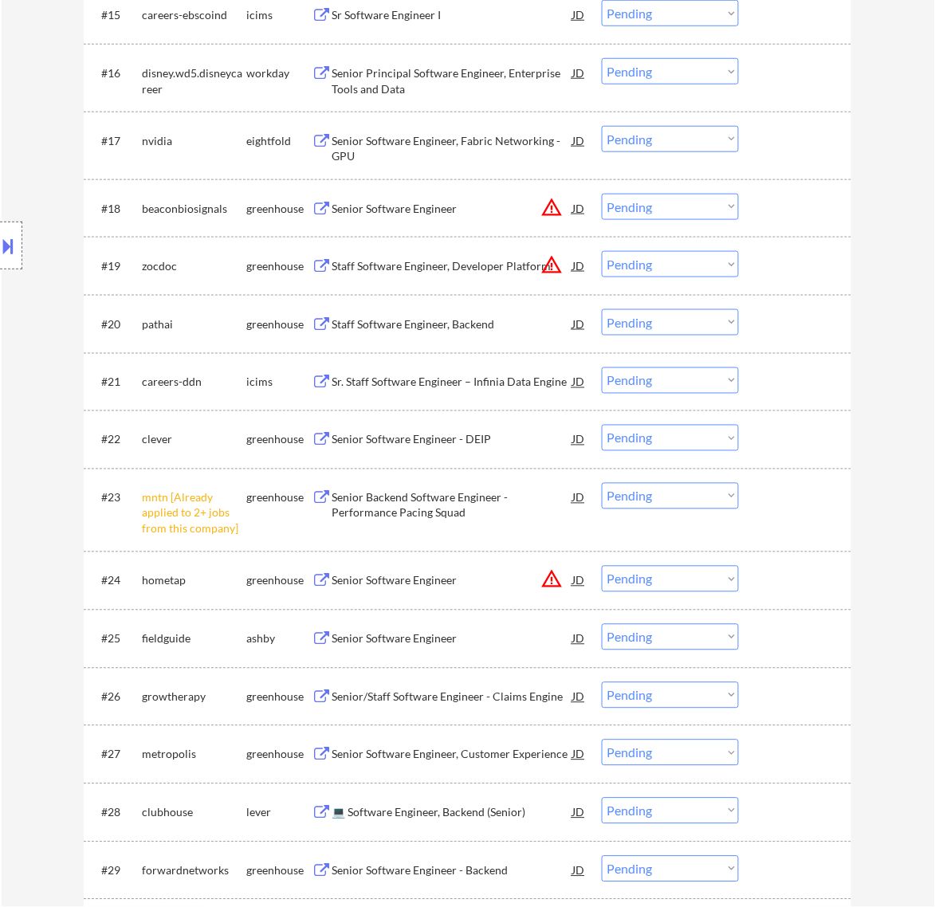
scroll to position [1491, 0]
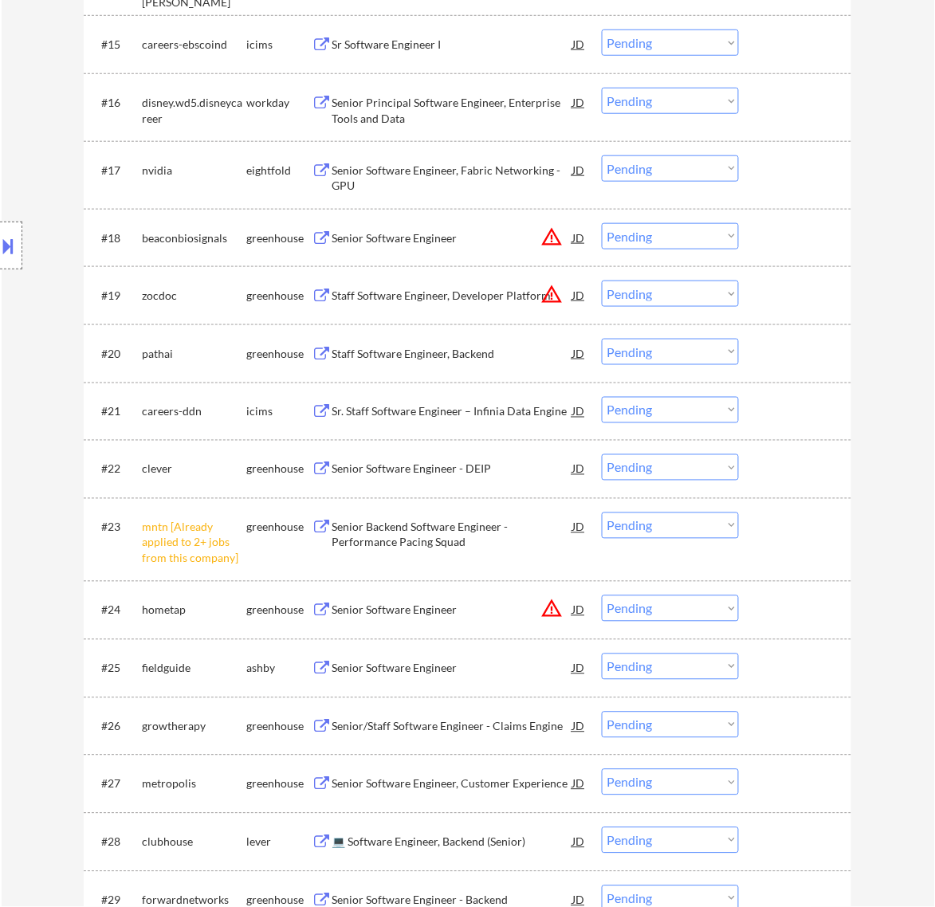
click at [671, 293] on select "Choose an option... Pending Applied Excluded (Questions) Excluded (Expired) Exc…" at bounding box center [670, 294] width 137 height 26
click at [602, 281] on select "Choose an option... Pending Applied Excluded (Questions) Excluded (Expired) Exc…" at bounding box center [670, 294] width 137 height 26
select select ""pending""
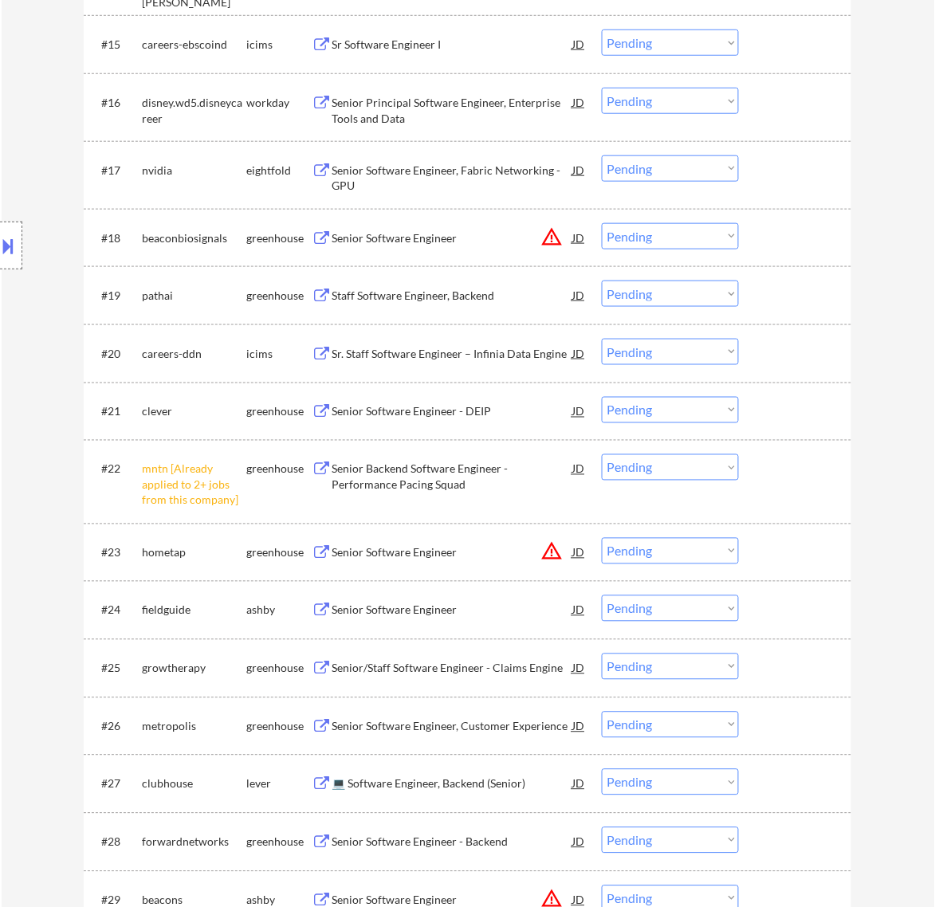
click at [656, 462] on select "Choose an option... Pending Applied Excluded (Questions) Excluded (Expired) Exc…" at bounding box center [670, 467] width 137 height 26
click at [602, 454] on select "Choose an option... Pending Applied Excluded (Questions) Excluded (Expired) Exc…" at bounding box center [670, 467] width 137 height 26
select select ""pending""
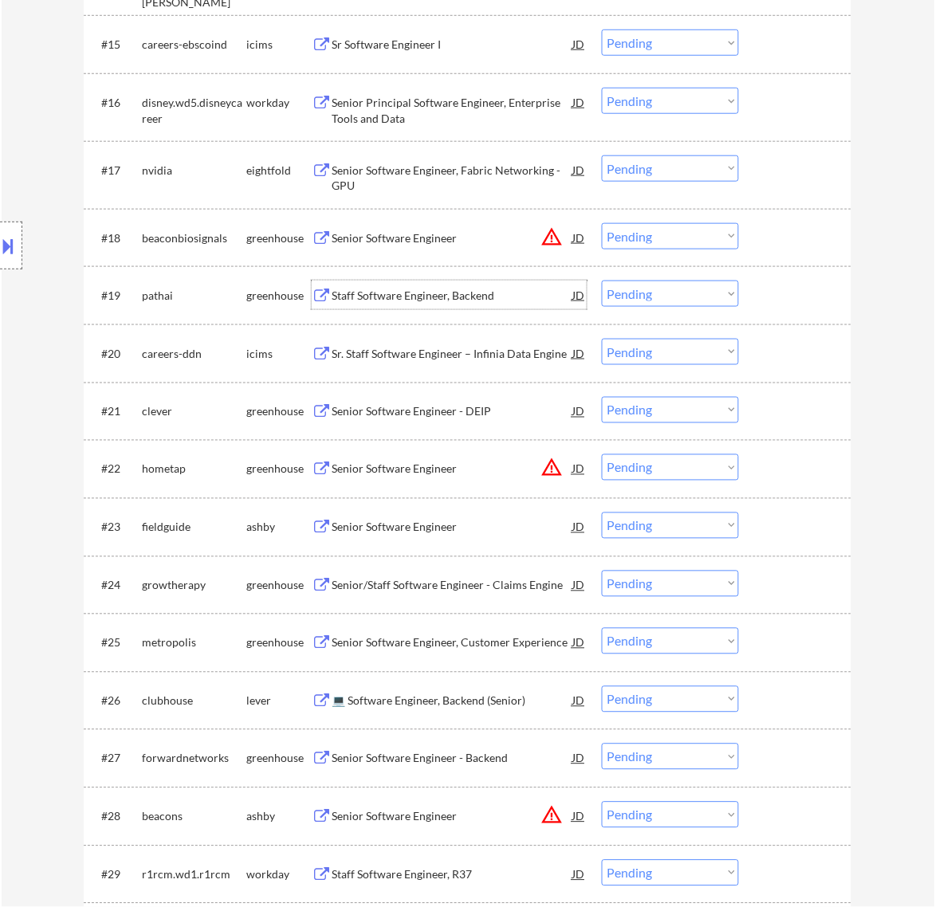
click at [493, 300] on div "Staff Software Engineer, Backend" at bounding box center [452, 296] width 241 height 16
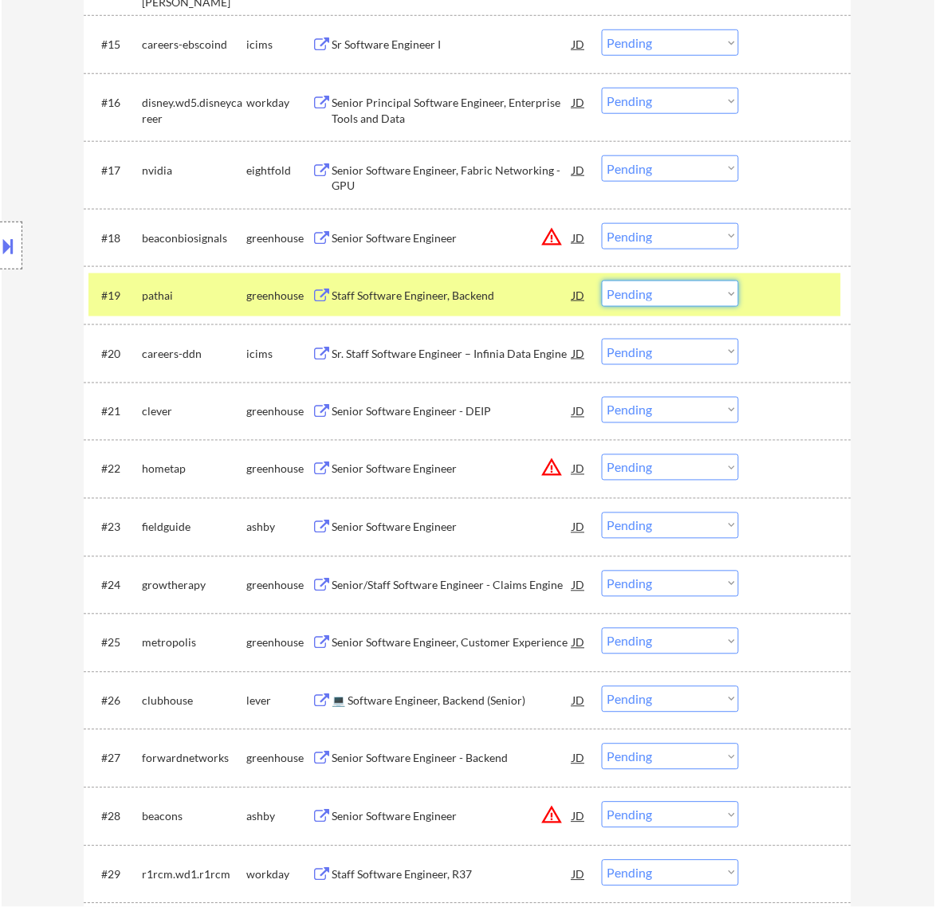
click at [666, 293] on select "Choose an option... Pending Applied Excluded (Questions) Excluded (Expired) Exc…" at bounding box center [670, 294] width 137 height 26
click at [602, 281] on select "Choose an option... Pending Applied Excluded (Questions) Excluded (Expired) Exc…" at bounding box center [670, 294] width 137 height 26
select select ""pending""
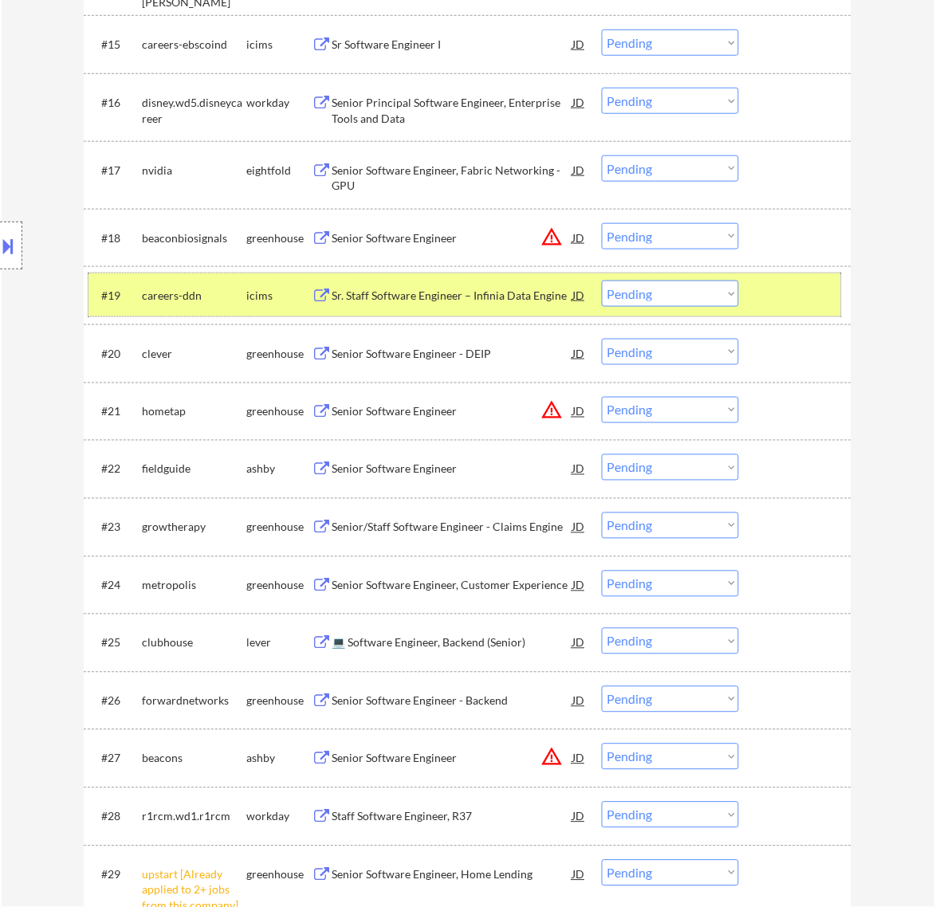
click at [775, 289] on div at bounding box center [797, 295] width 70 height 29
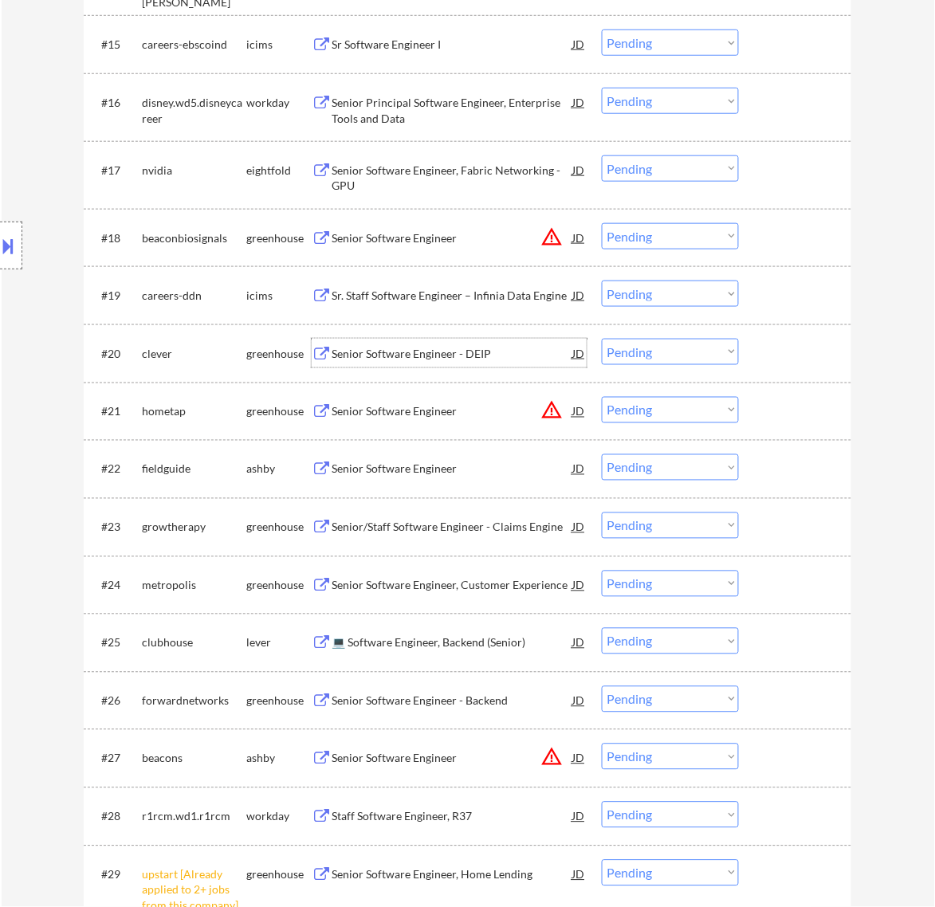
click at [497, 351] on div "Senior Software Engineer - DEIP" at bounding box center [452, 354] width 241 height 16
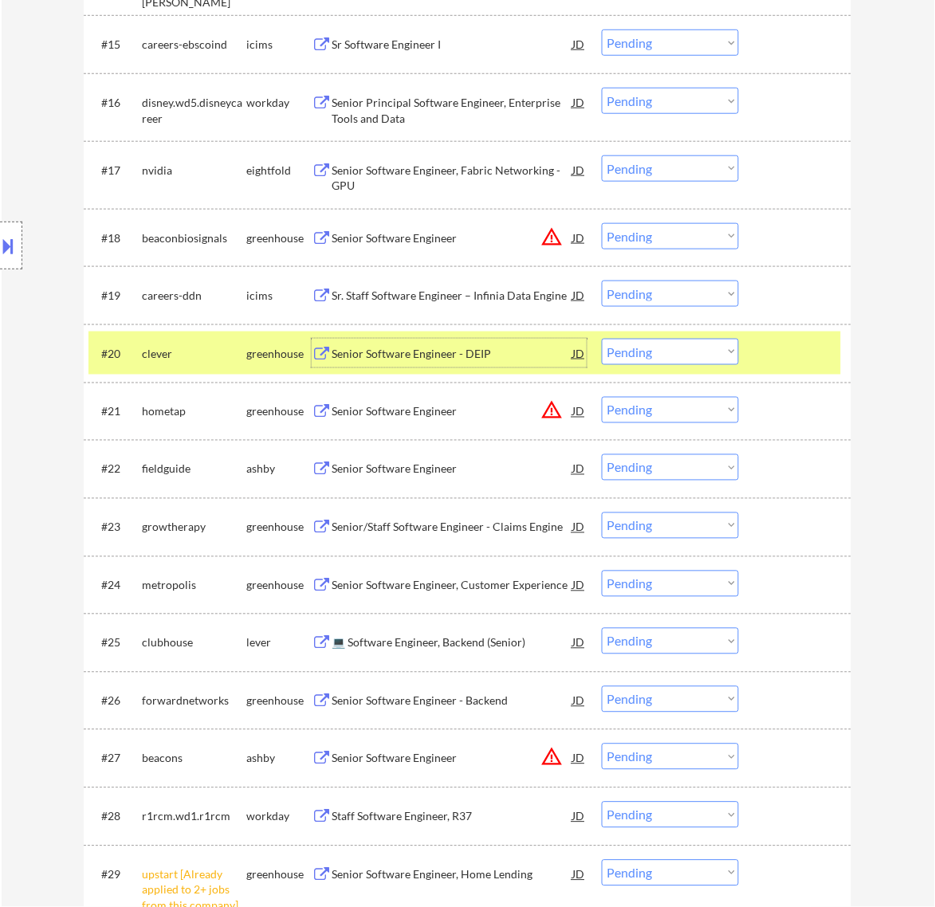
click at [684, 340] on select "Choose an option... Pending Applied Excluded (Questions) Excluded (Expired) Exc…" at bounding box center [670, 352] width 137 height 26
click at [602, 339] on select "Choose an option... Pending Applied Excluded (Questions) Excluded (Expired) Exc…" at bounding box center [670, 352] width 137 height 26
select select ""pending""
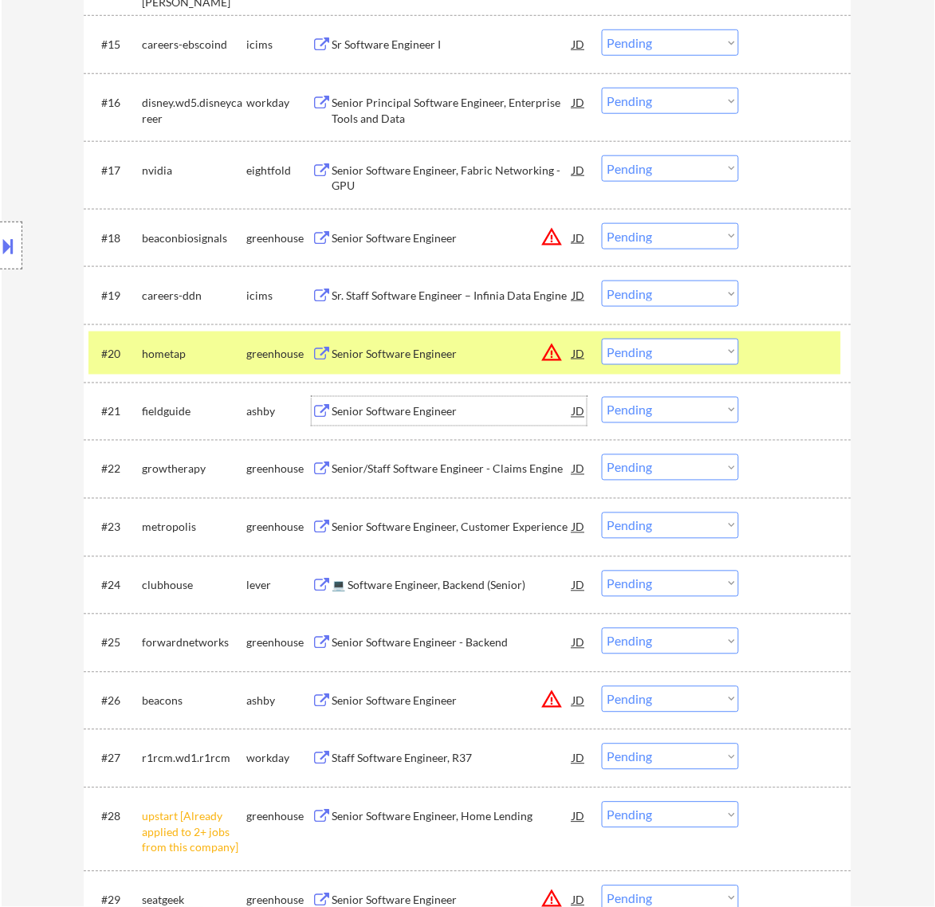
click at [502, 412] on div "Senior Software Engineer" at bounding box center [452, 412] width 241 height 16
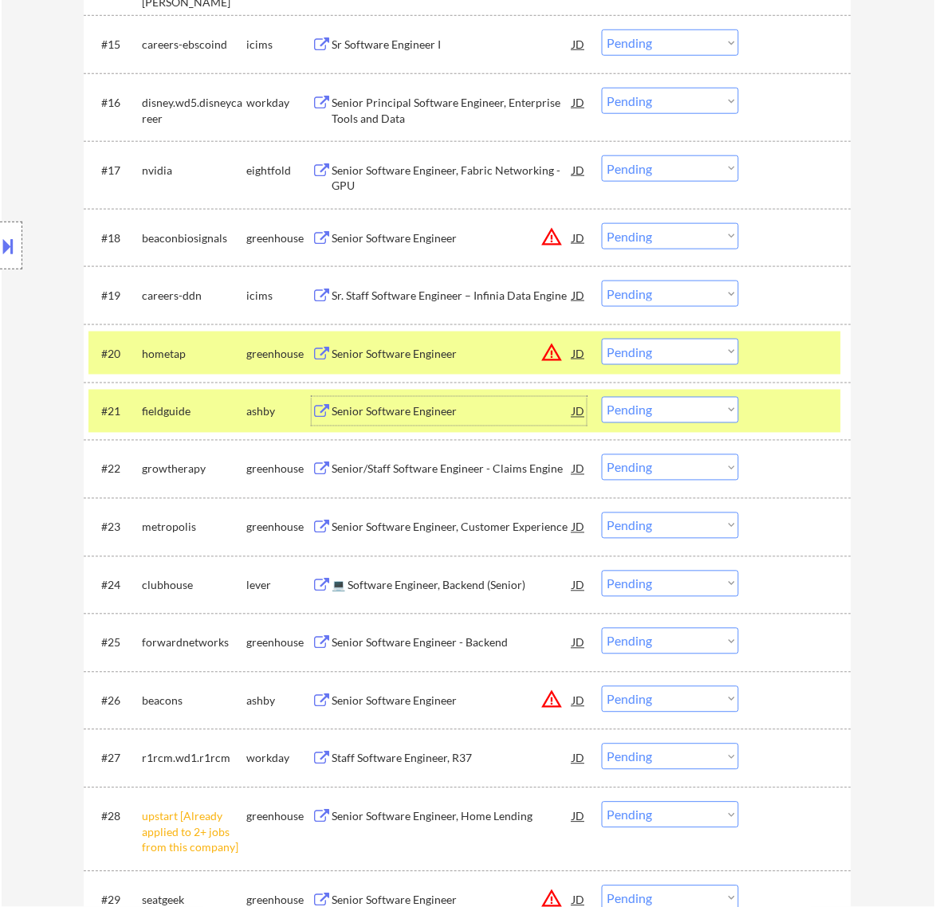
click at [675, 421] on select "Choose an option... Pending Applied Excluded (Questions) Excluded (Expired) Exc…" at bounding box center [670, 410] width 137 height 26
click at [602, 397] on select "Choose an option... Pending Applied Excluded (Questions) Excluded (Expired) Exc…" at bounding box center [670, 410] width 137 height 26
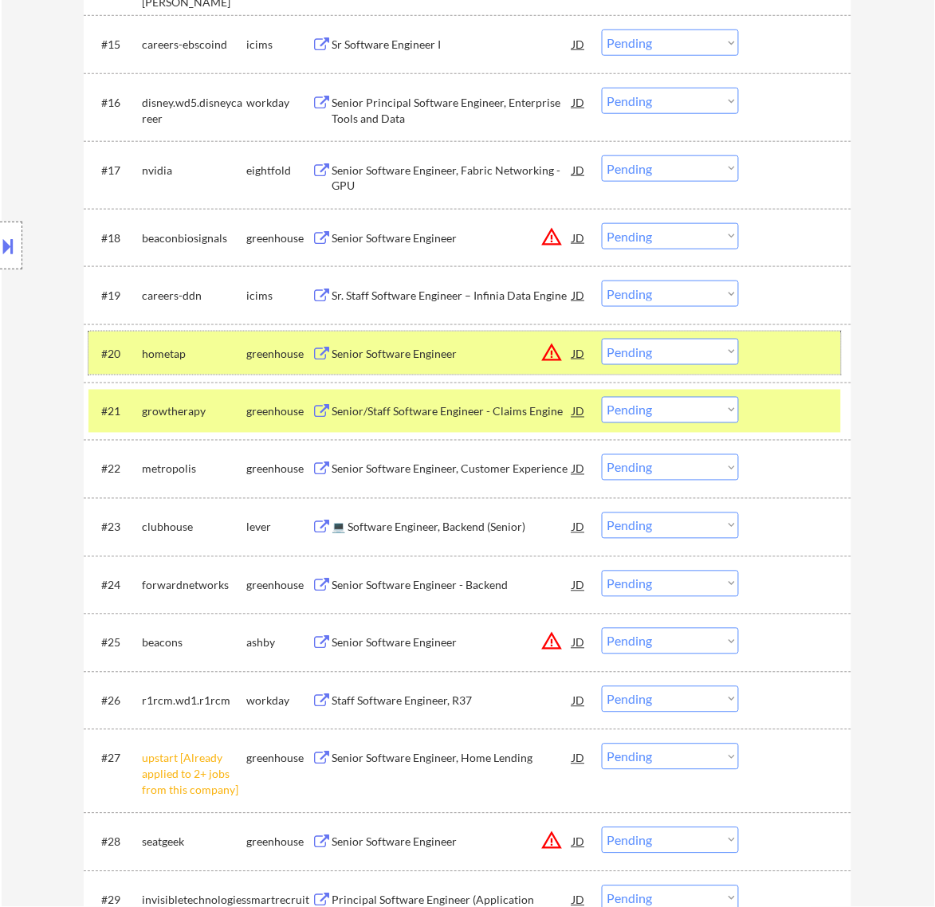
click at [782, 345] on div at bounding box center [797, 353] width 70 height 29
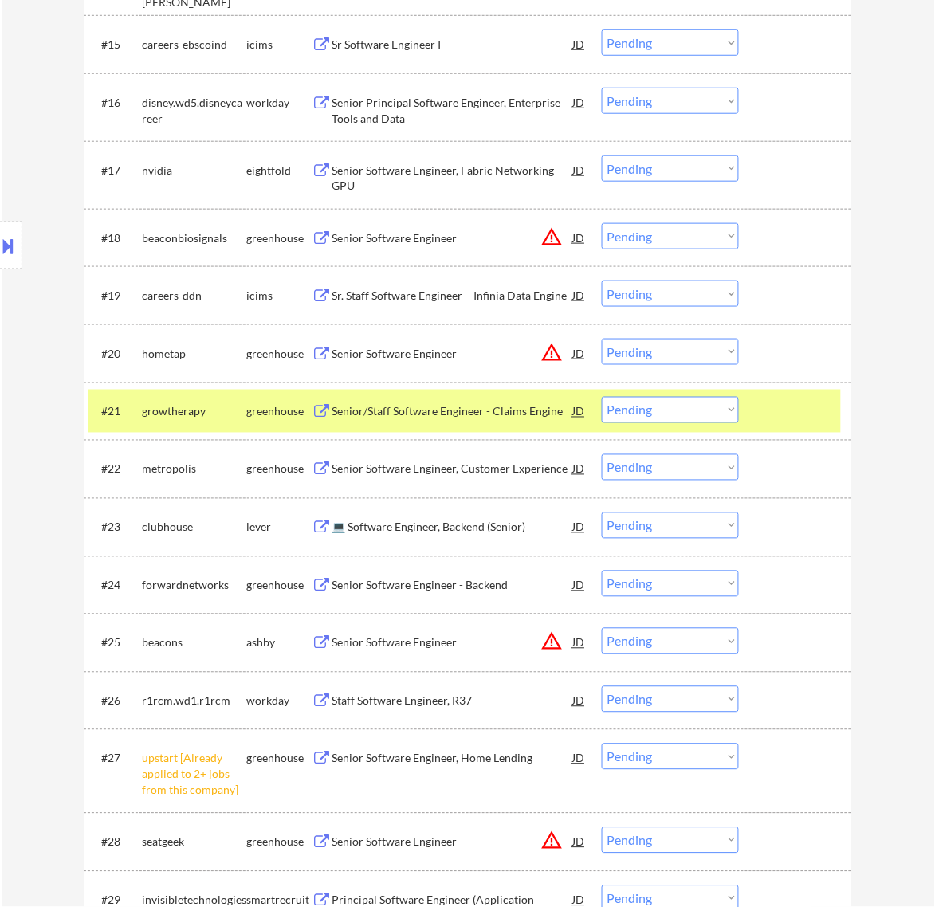
click at [492, 416] on div "Senior/Staff Software Engineer - Claims Engine" at bounding box center [452, 412] width 241 height 16
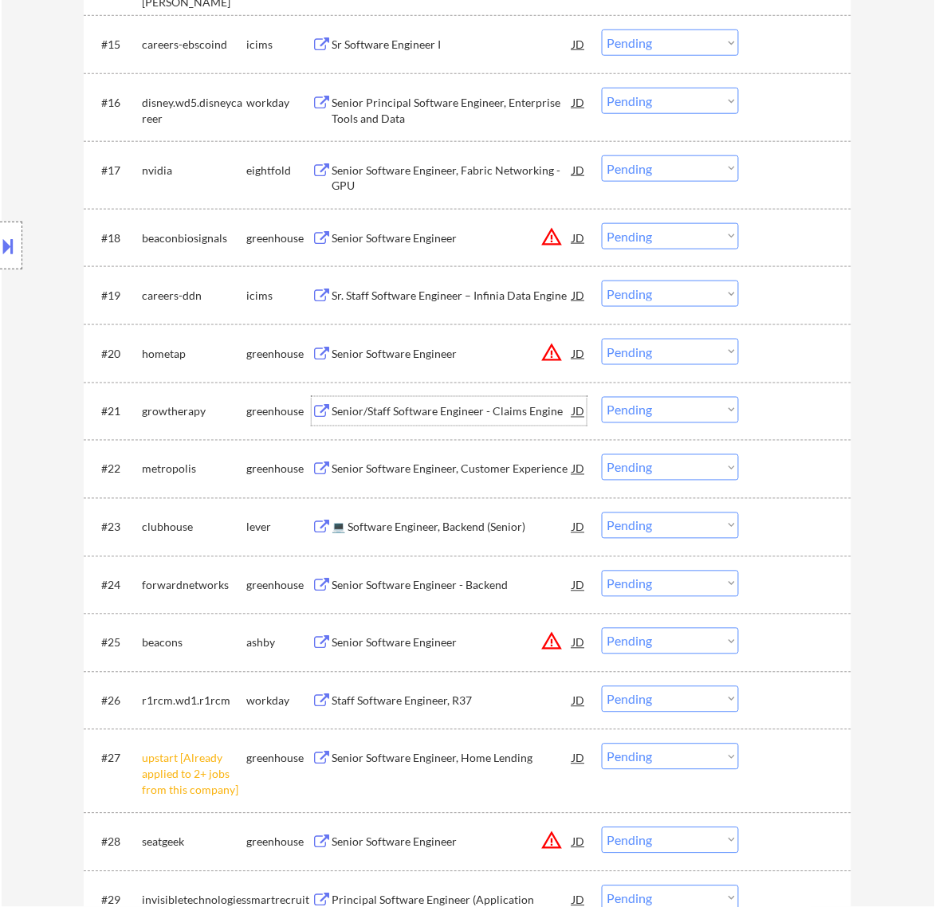
click at [687, 415] on select "Choose an option... Pending Applied Excluded (Questions) Excluded (Expired) Exc…" at bounding box center [670, 410] width 137 height 26
click at [602, 397] on select "Choose an option... Pending Applied Excluded (Questions) Excluded (Expired) Exc…" at bounding box center [670, 410] width 137 height 26
select select ""pending""
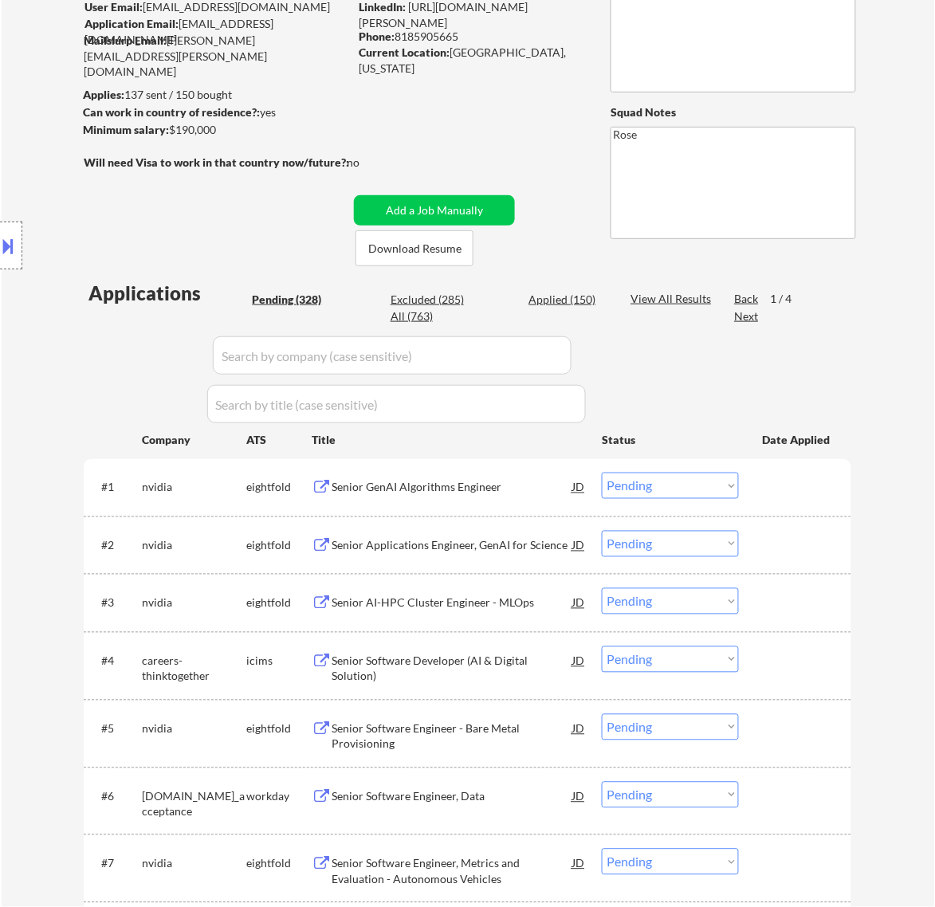
scroll to position [96, 0]
